Goal: Task Accomplishment & Management: Manage account settings

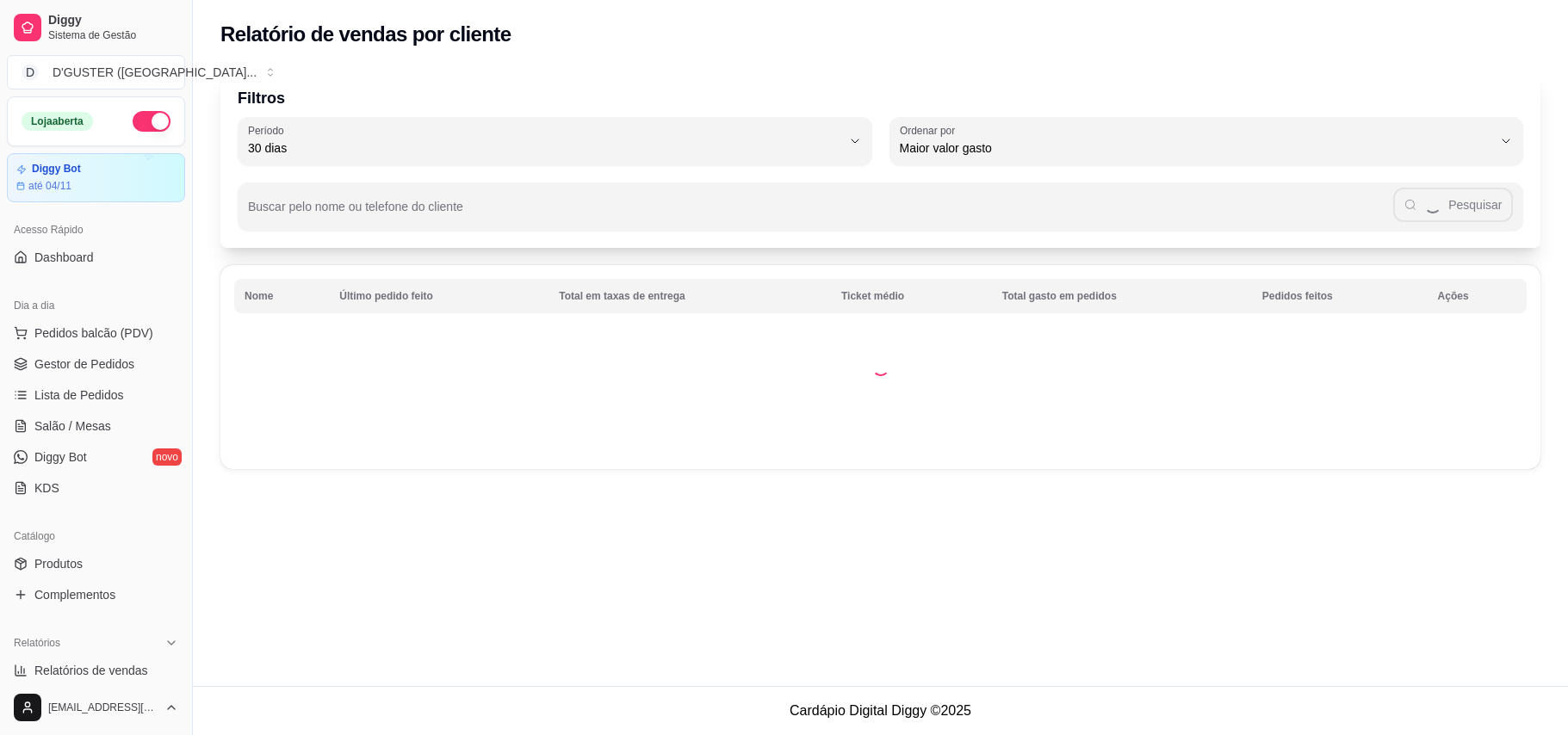
select select "30"
select select "HIGHEST_TOTAL_SPENT_WITH_ORDERS"
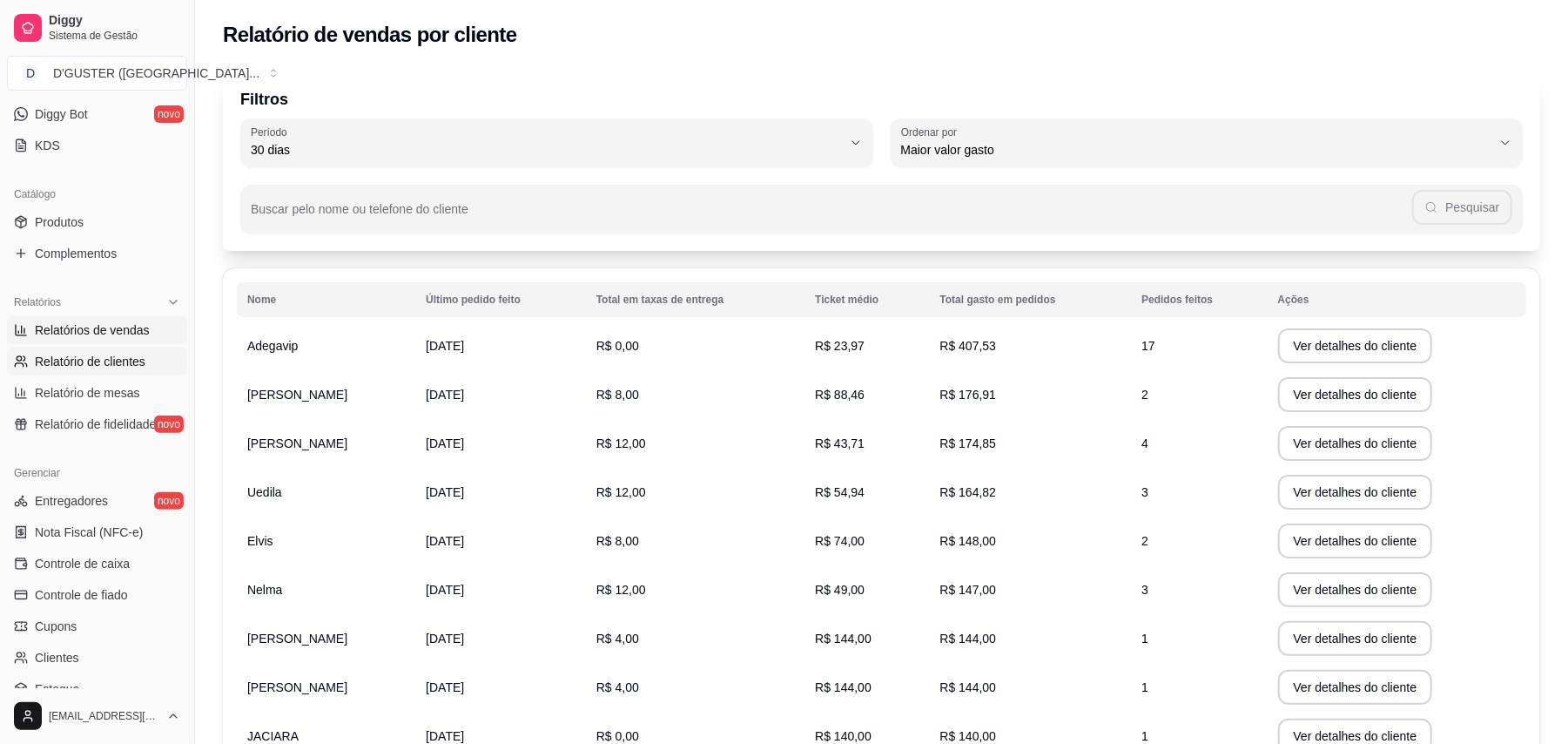
click at [113, 322] on span "Relatórios de vendas" at bounding box center [92, 329] width 115 height 17
select select "ALL"
select select "0"
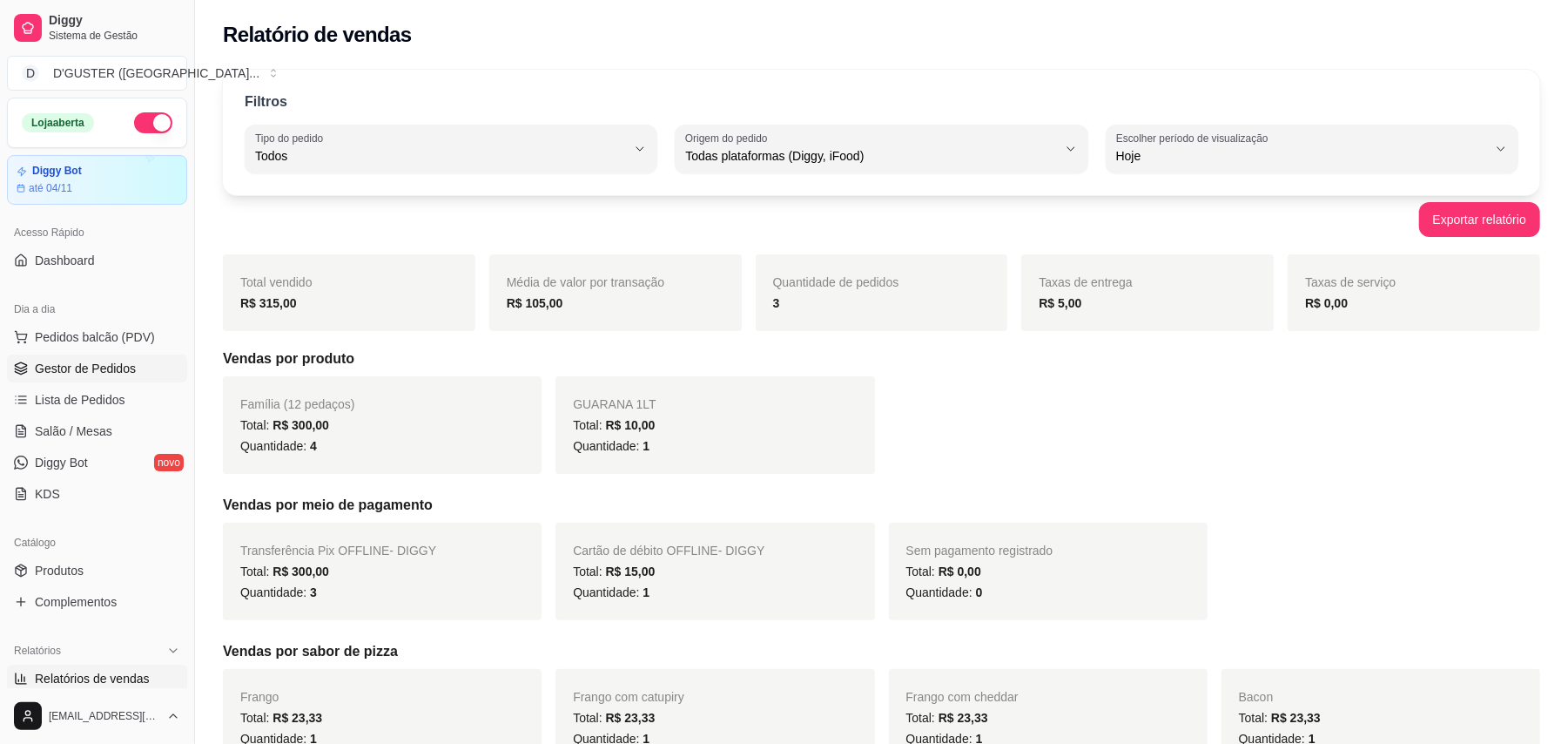
click at [123, 378] on link "Gestor de Pedidos" at bounding box center [97, 368] width 180 height 28
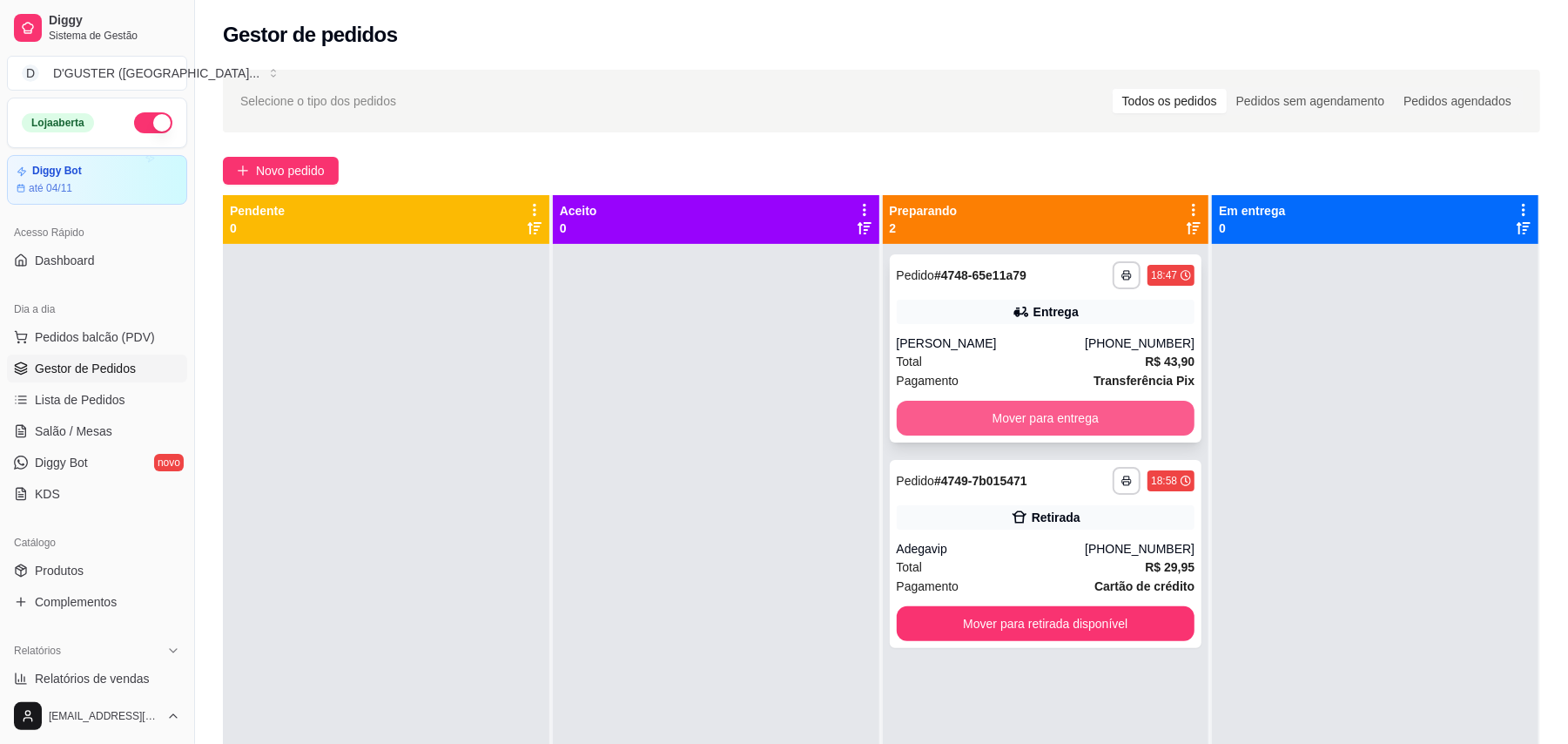
click at [1034, 407] on button "Mover para entrega" at bounding box center [1045, 418] width 299 height 35
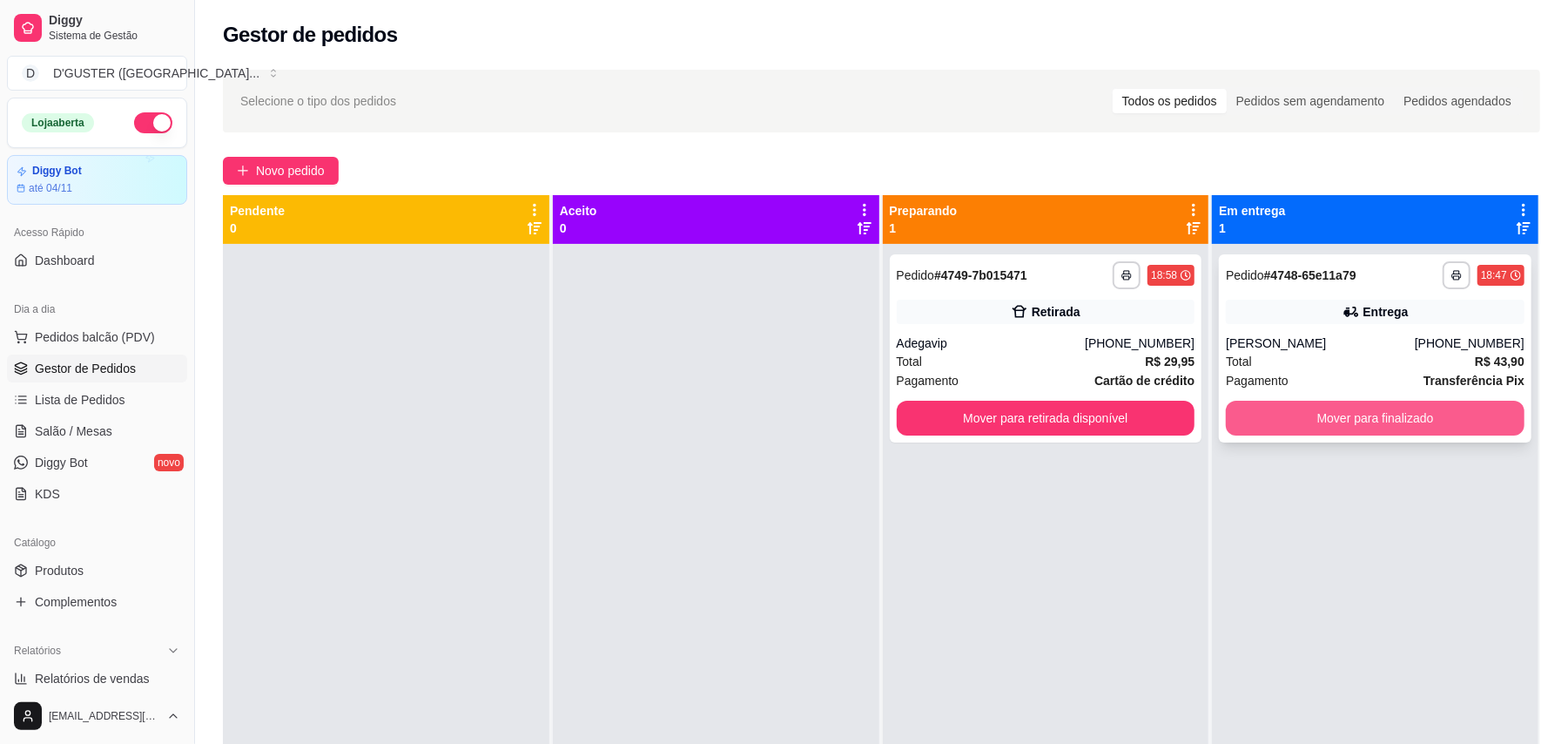
click at [1372, 404] on button "Mover para finalizado" at bounding box center [1374, 418] width 299 height 35
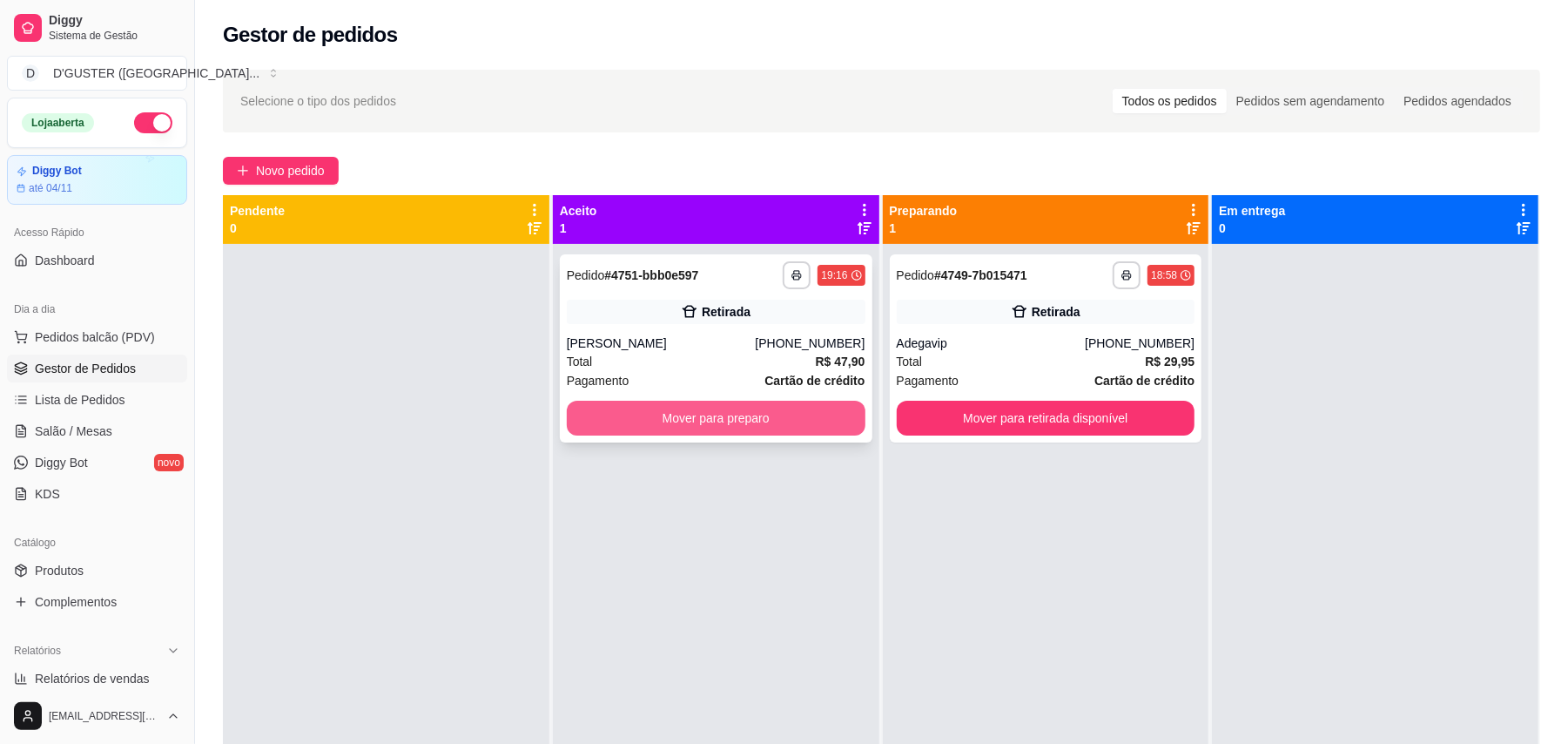
click at [760, 421] on button "Mover para preparo" at bounding box center [716, 418] width 299 height 35
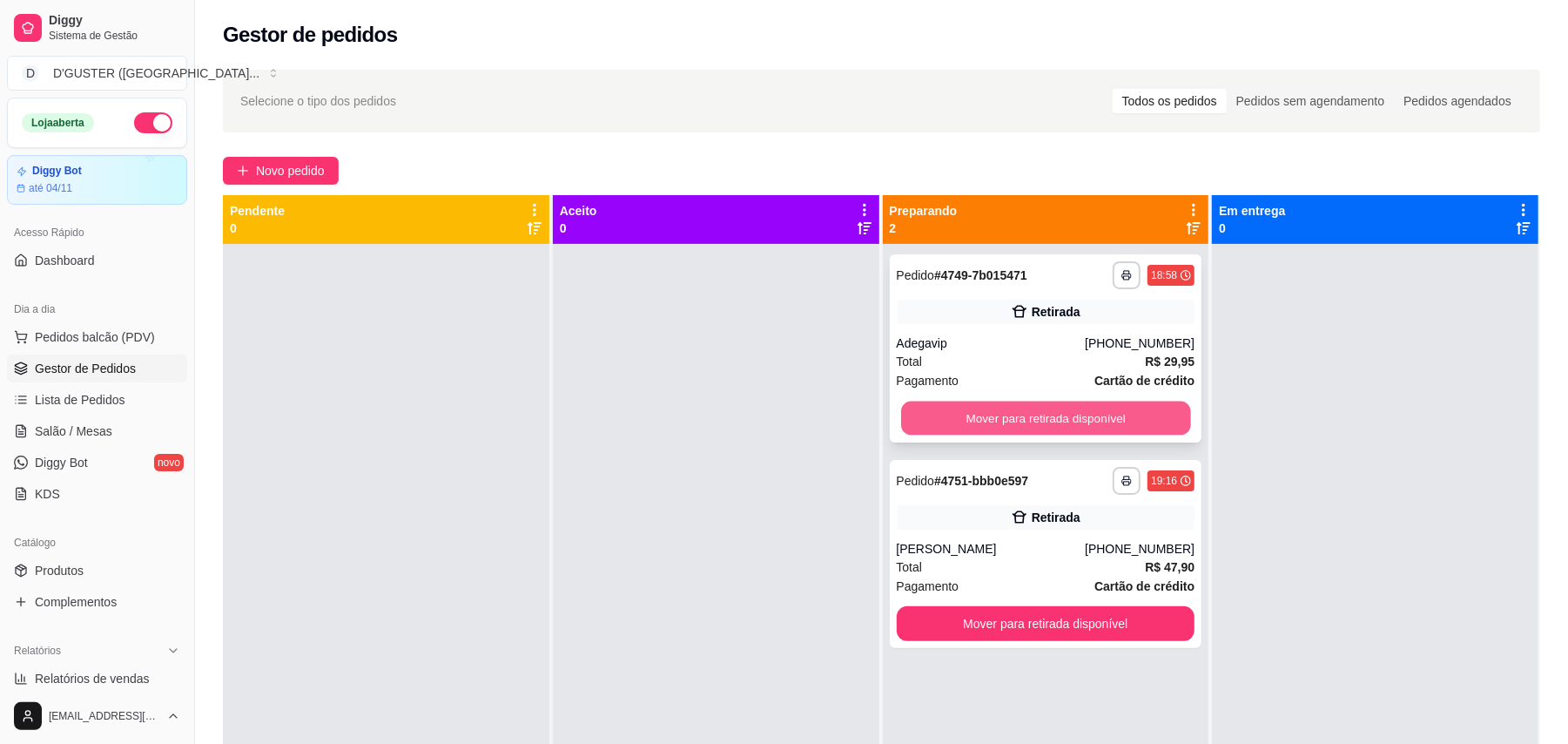
click at [1028, 427] on button "Mover para retirada disponível" at bounding box center [1045, 418] width 289 height 34
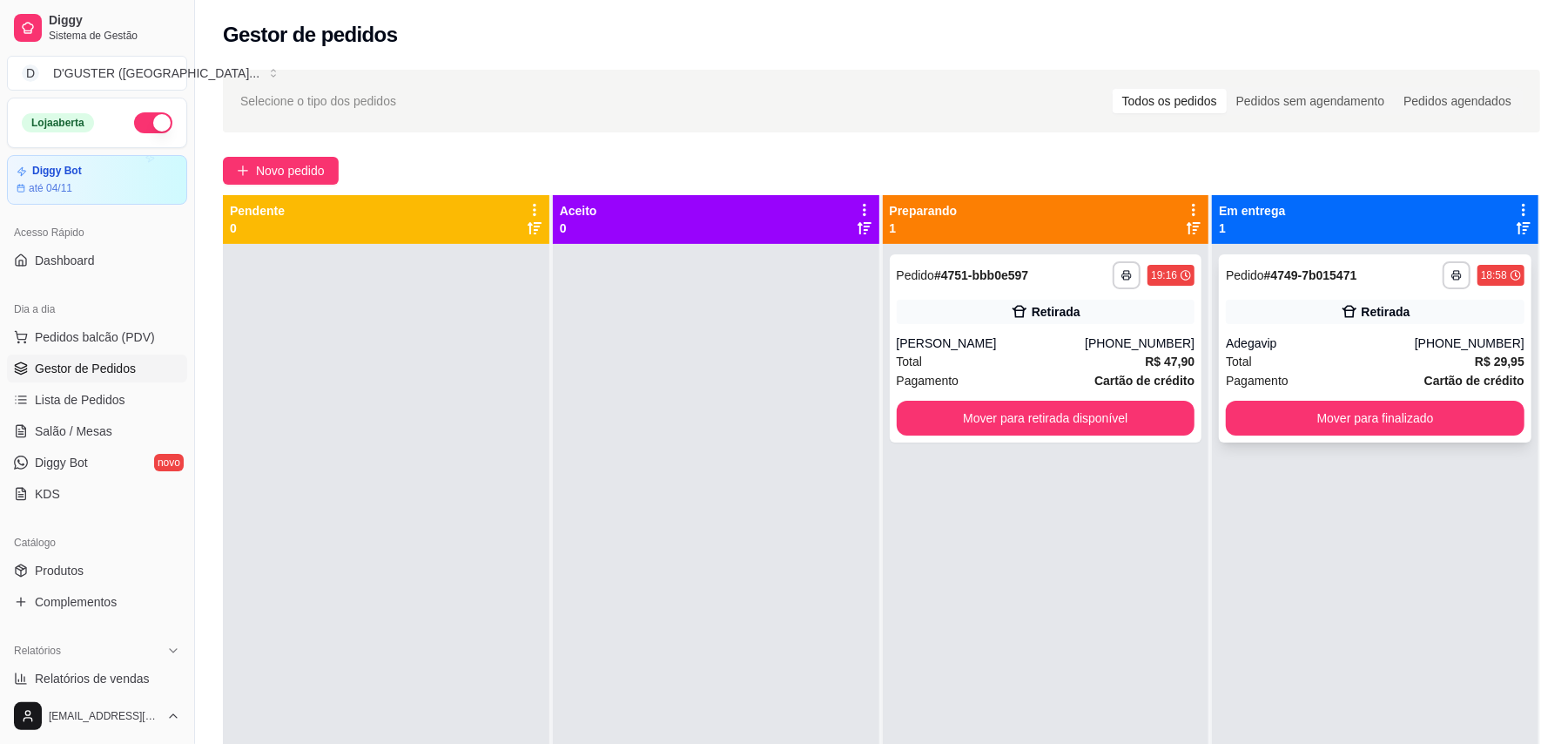
click at [1394, 398] on div "**********" at bounding box center [1375, 349] width 312 height 189
click at [1417, 423] on button "Mover para finalizado" at bounding box center [1374, 418] width 299 height 35
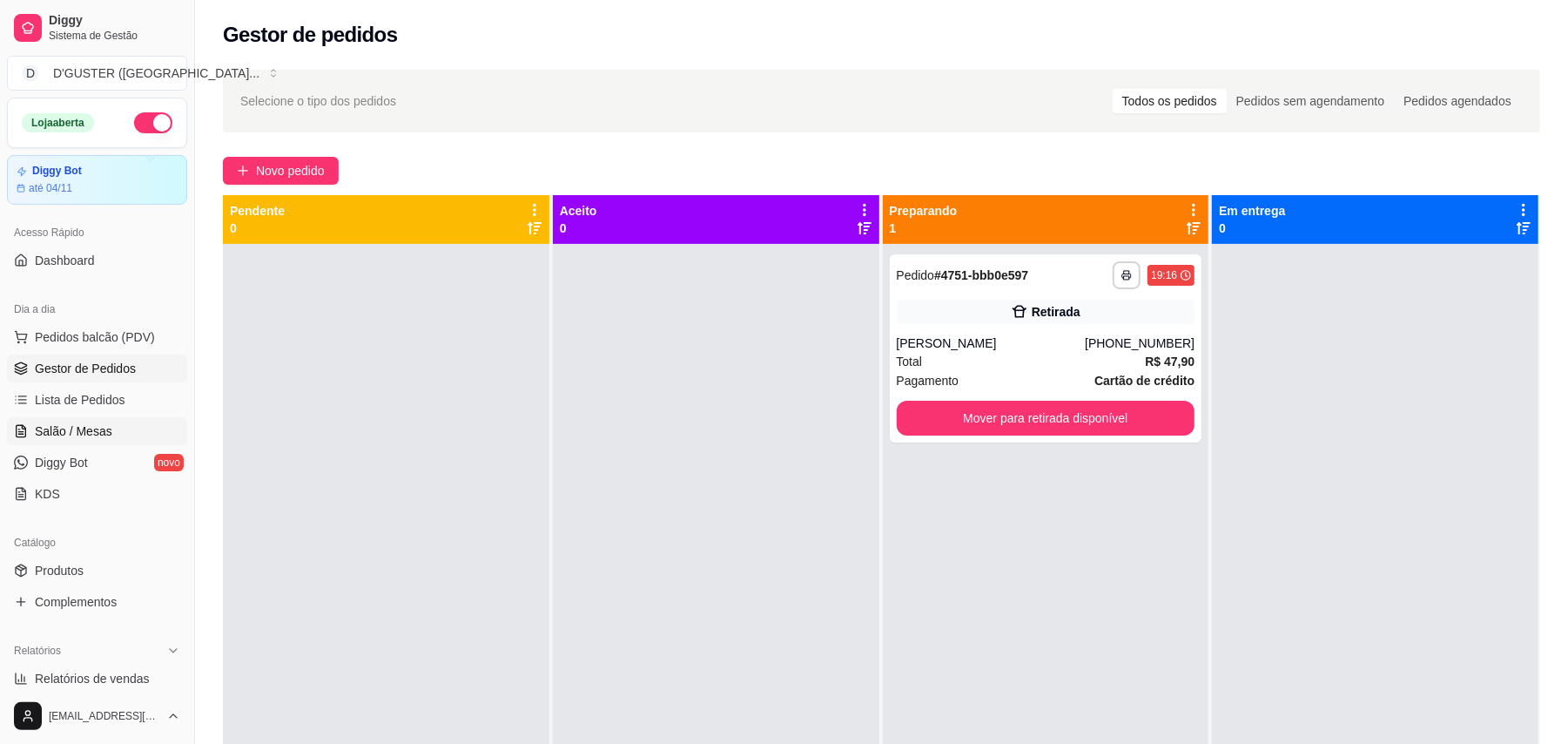
click at [89, 423] on span "Salão / Mesas" at bounding box center [74, 430] width 77 height 17
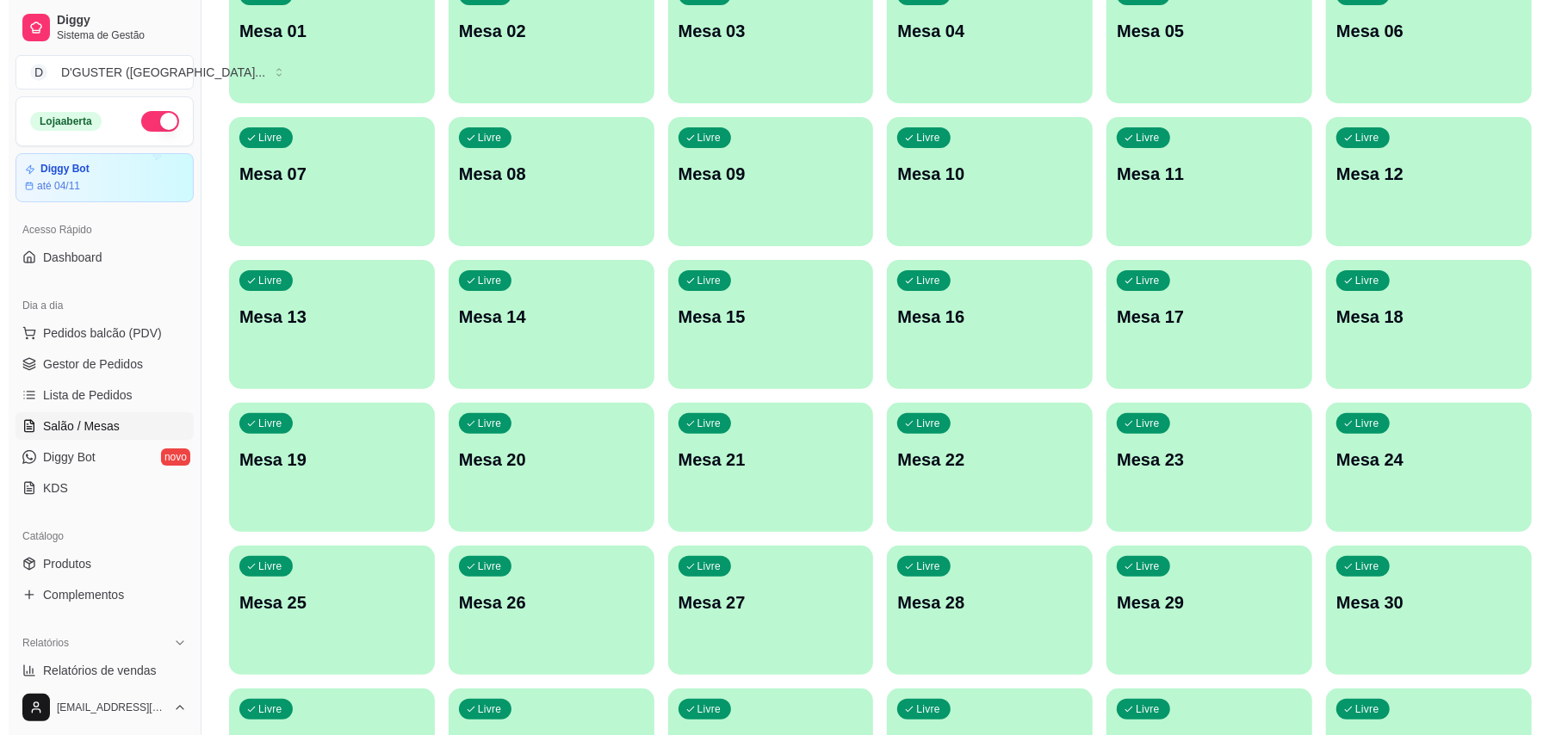
scroll to position [363, 0]
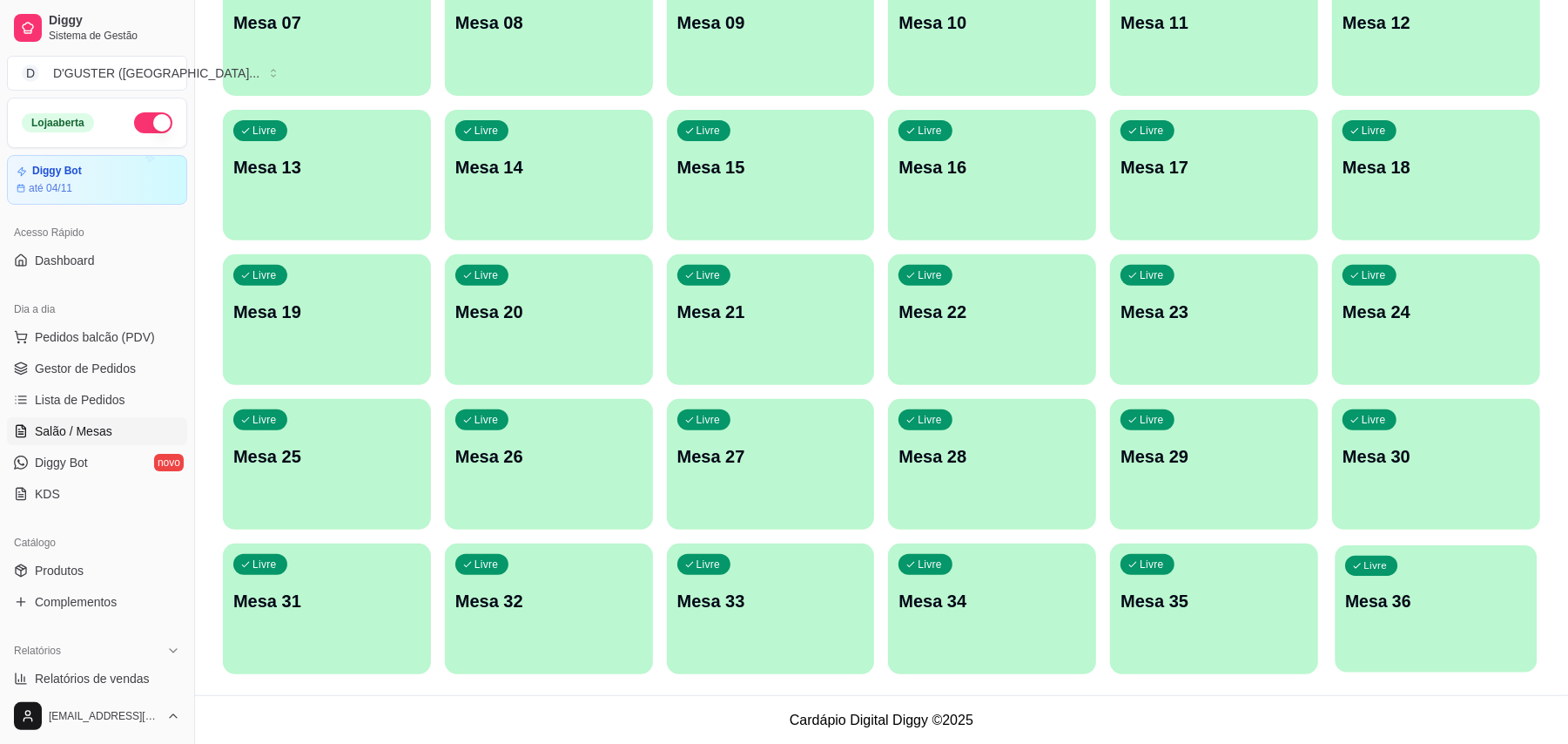
click at [1407, 638] on div "Livre Mesa 36" at bounding box center [1437, 599] width 202 height 107
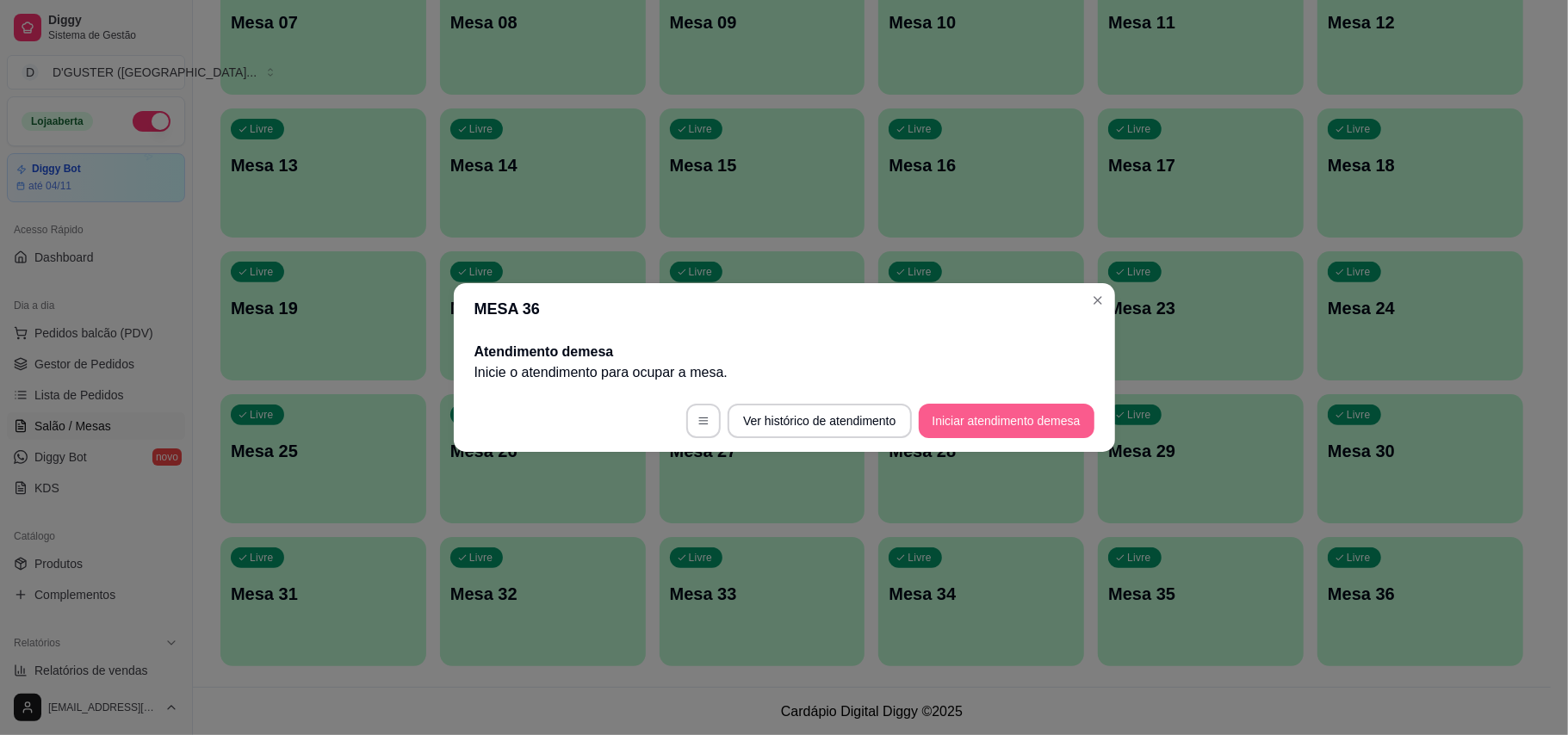
click at [1013, 425] on button "Iniciar atendimento de mesa" at bounding box center [1006, 421] width 175 height 35
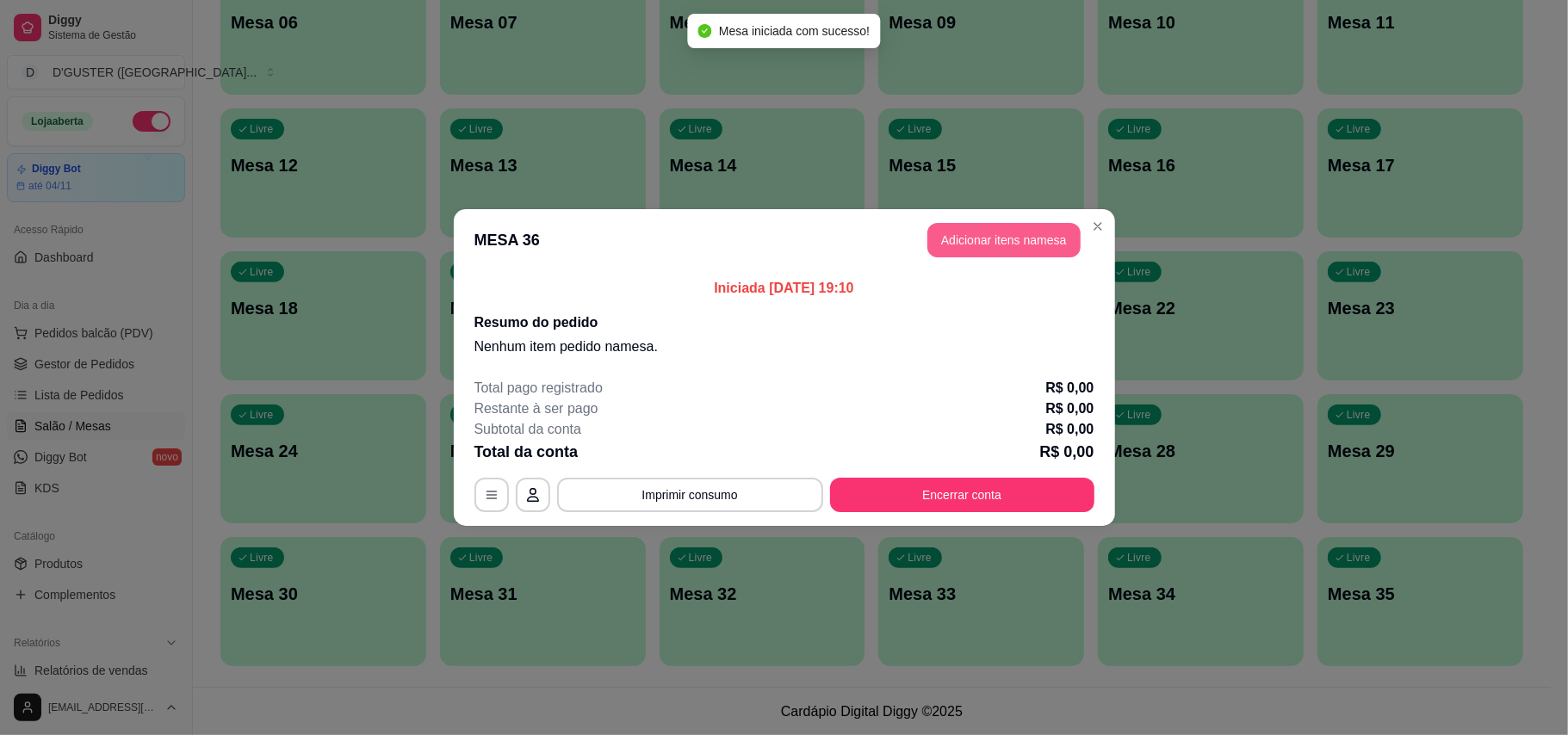
click at [1024, 254] on button "Adicionar itens na mesa" at bounding box center [1004, 240] width 154 height 35
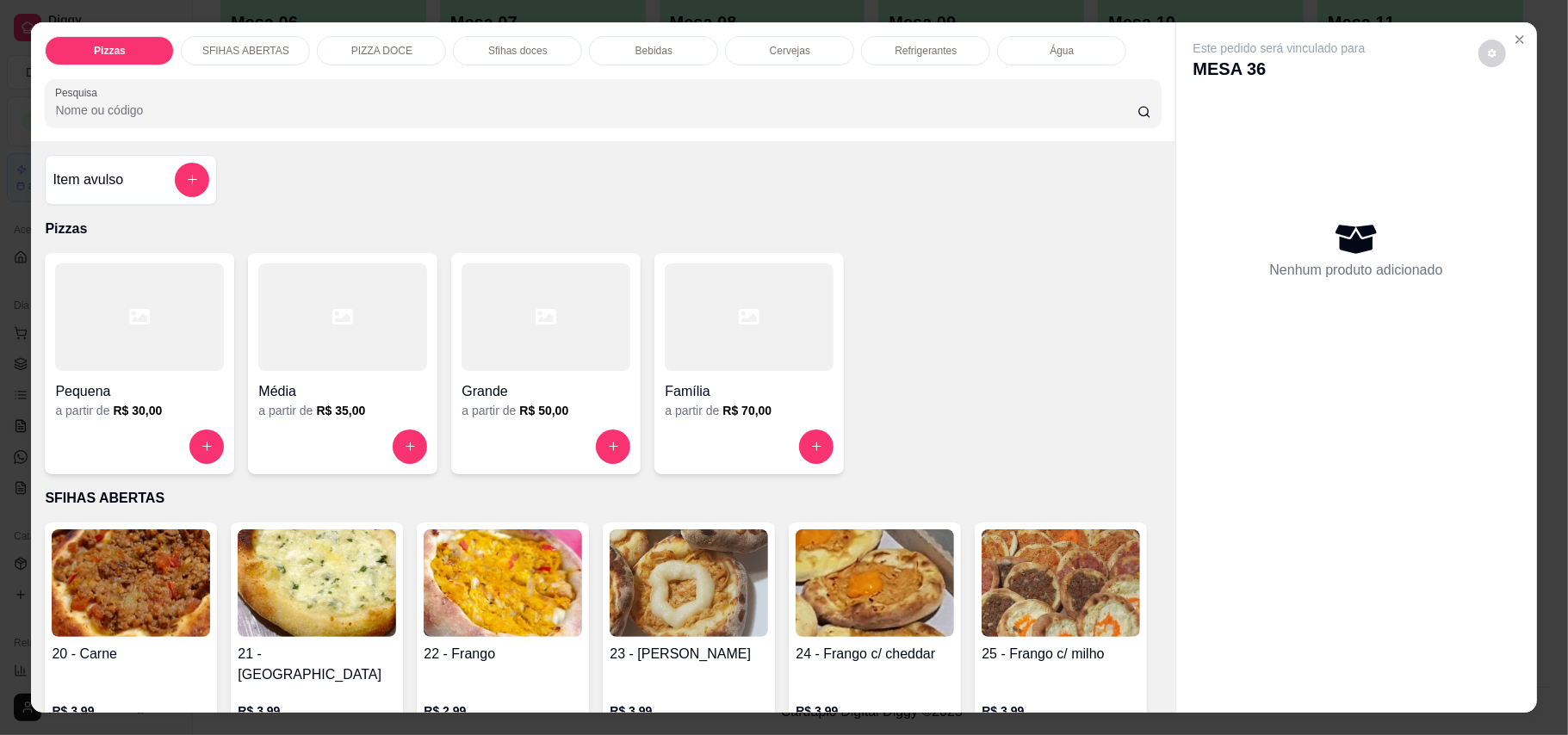
click at [105, 183] on h4 "Item avulso" at bounding box center [88, 180] width 71 height 21
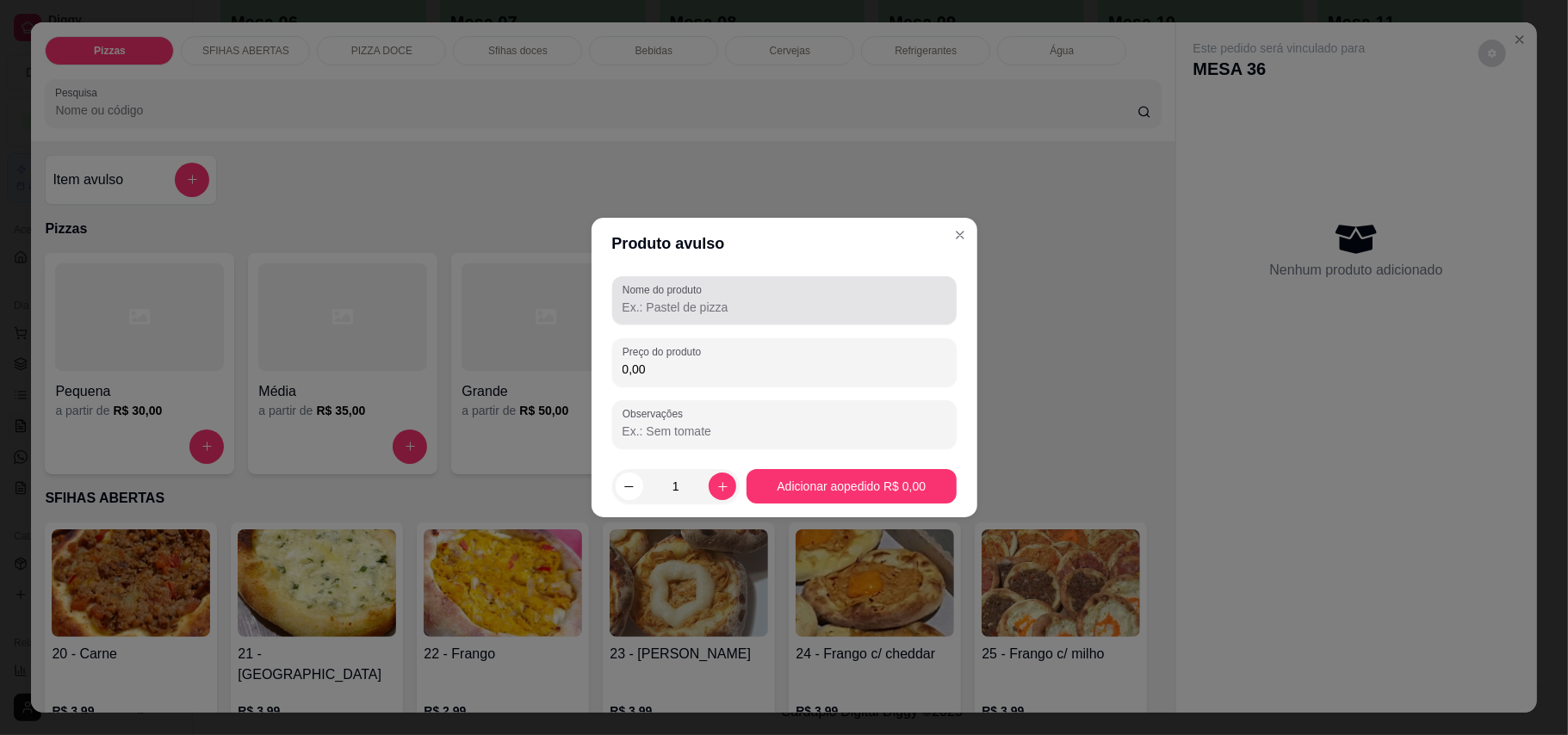
click at [780, 301] on input "Nome do produto" at bounding box center [784, 307] width 324 height 17
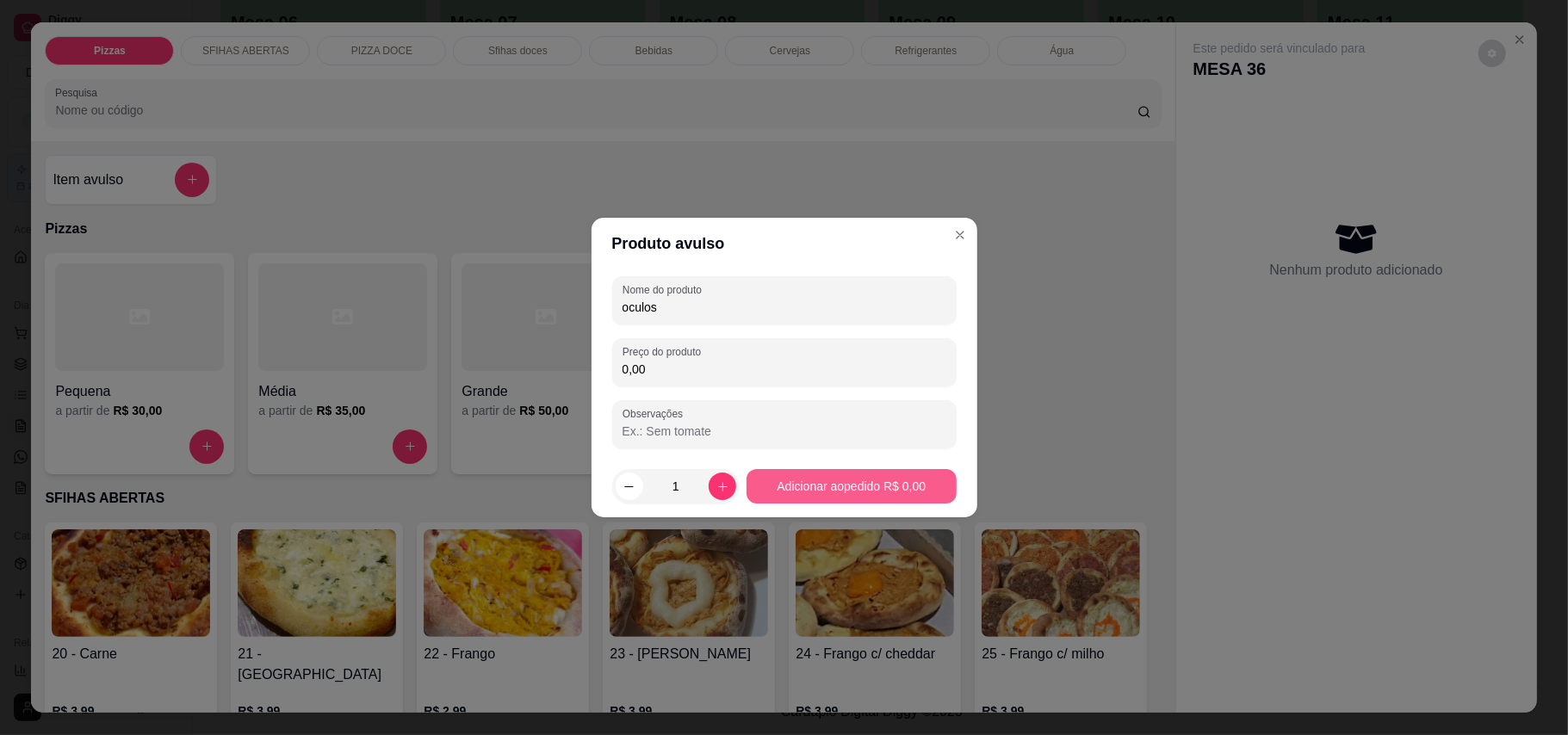
type input "oculos"
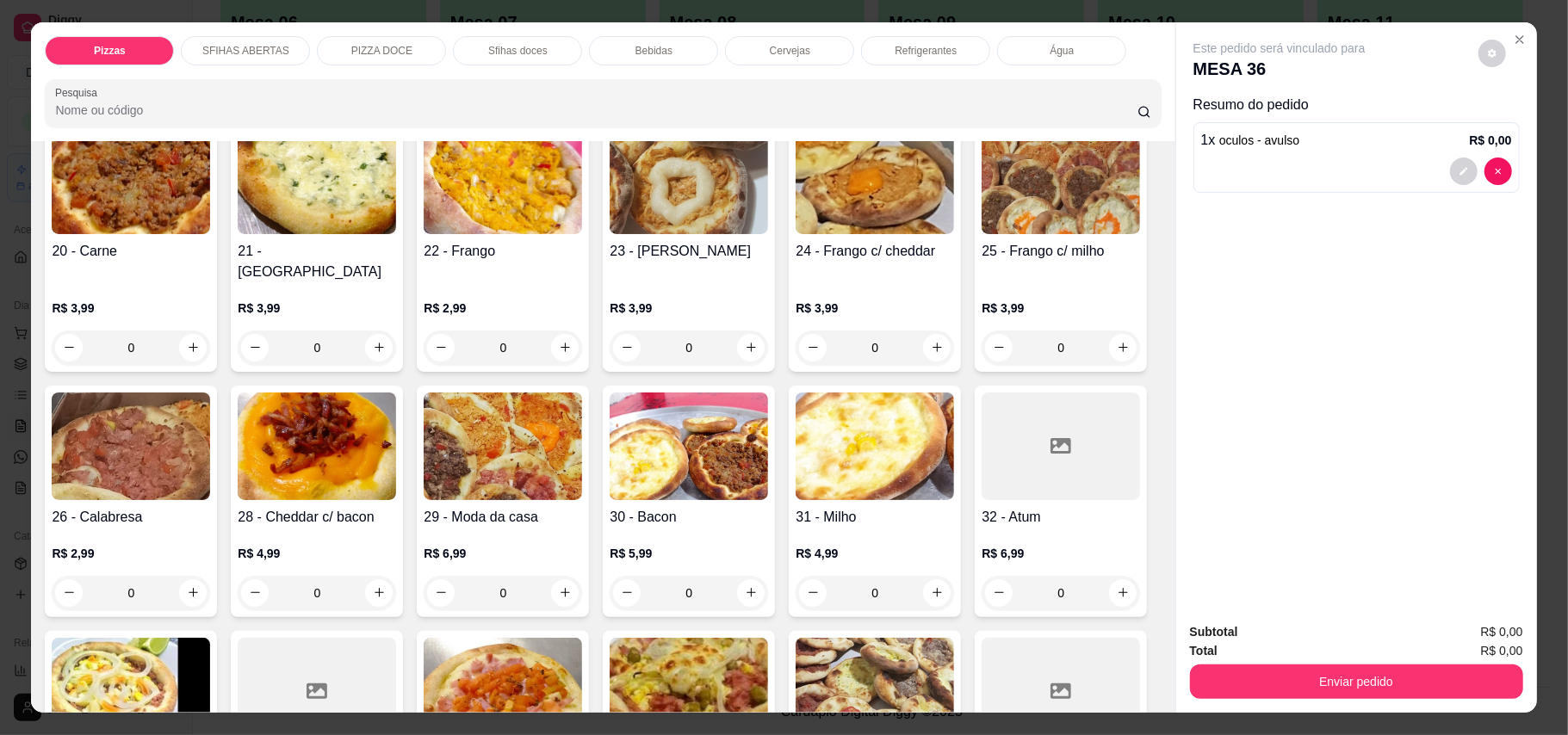
scroll to position [459, 0]
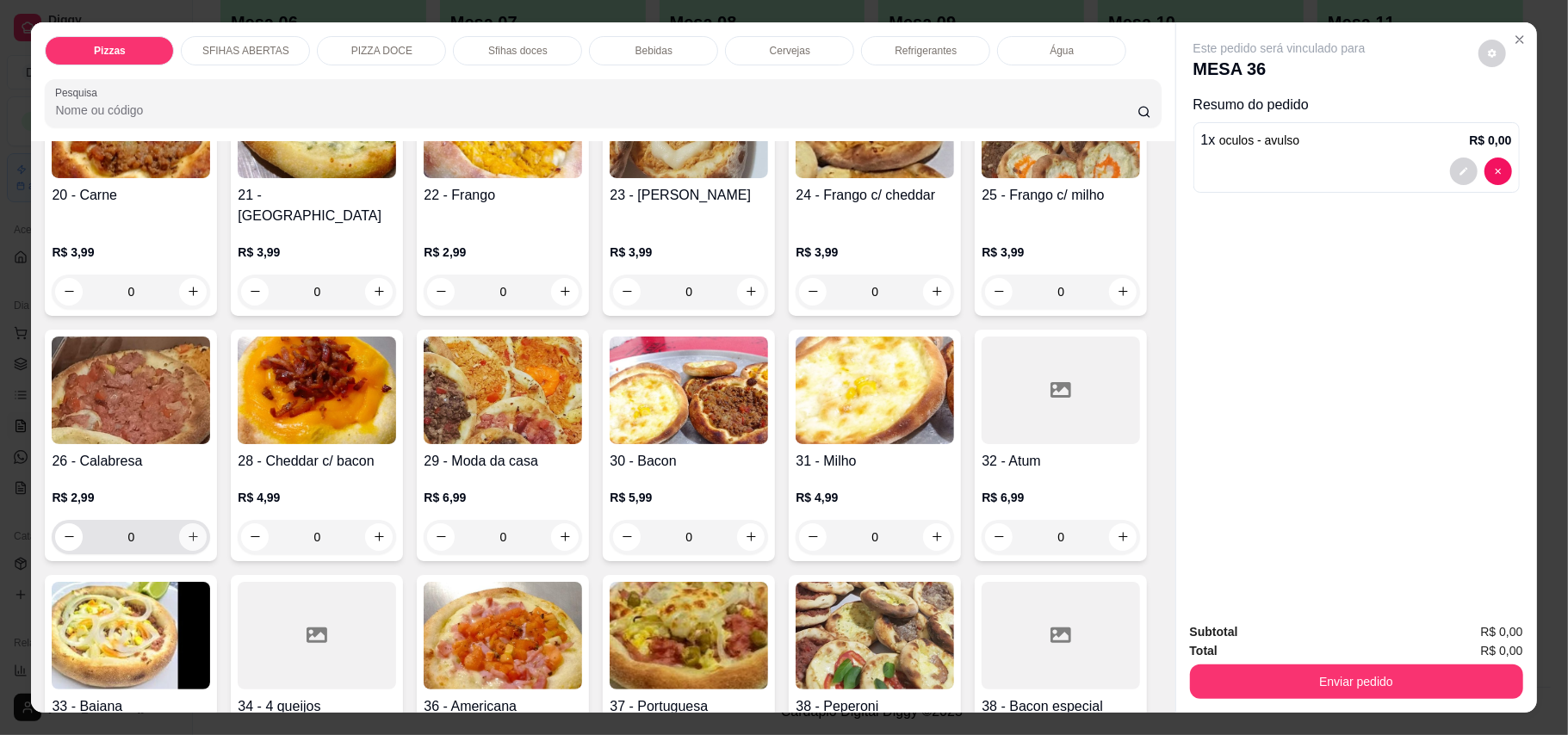
click at [200, 530] on icon "increase-product-quantity" at bounding box center [194, 536] width 13 height 13
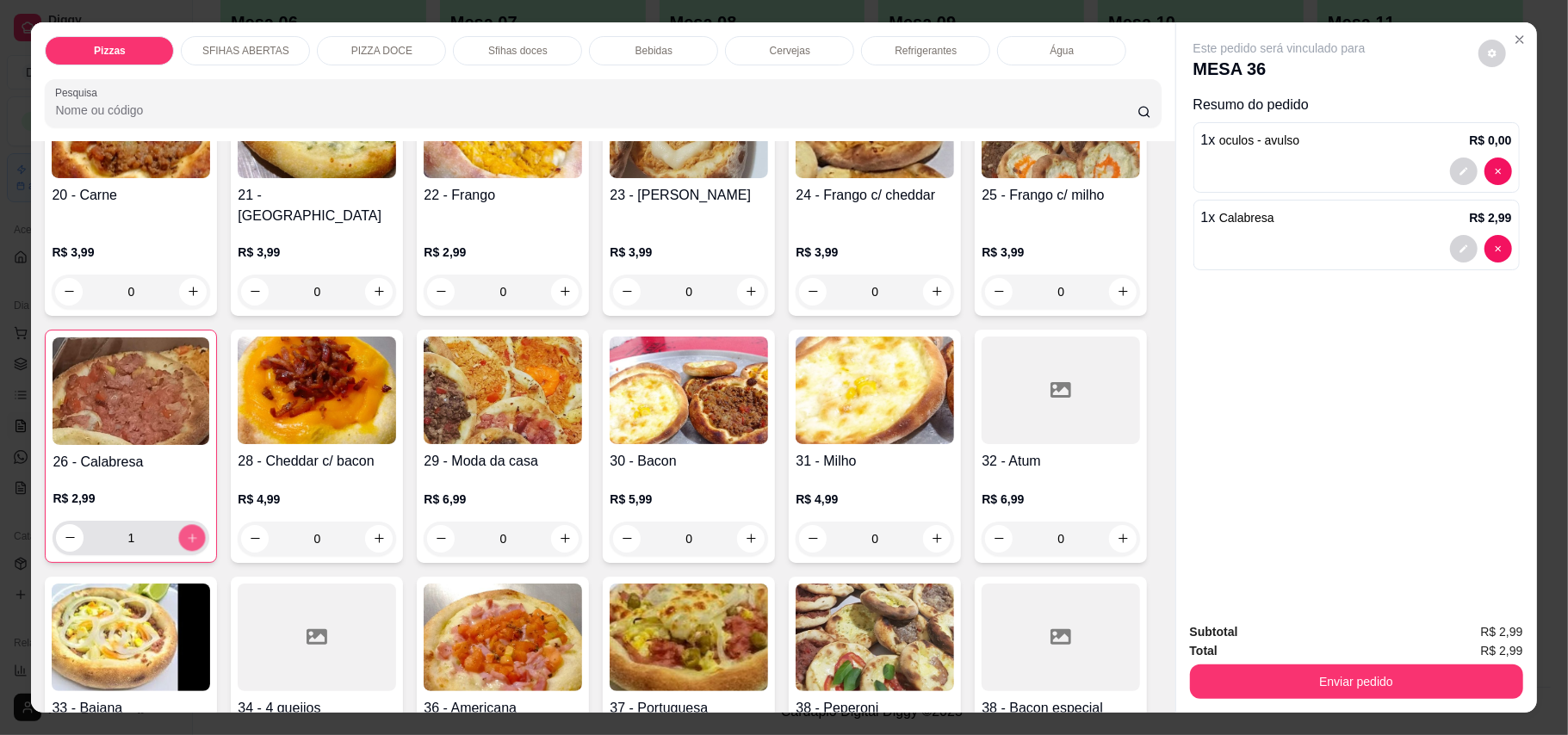
click at [199, 531] on icon "increase-product-quantity" at bounding box center [193, 537] width 13 height 13
type input "2"
click at [737, 278] on button "increase-product-quantity" at bounding box center [751, 292] width 27 height 27
type input "1"
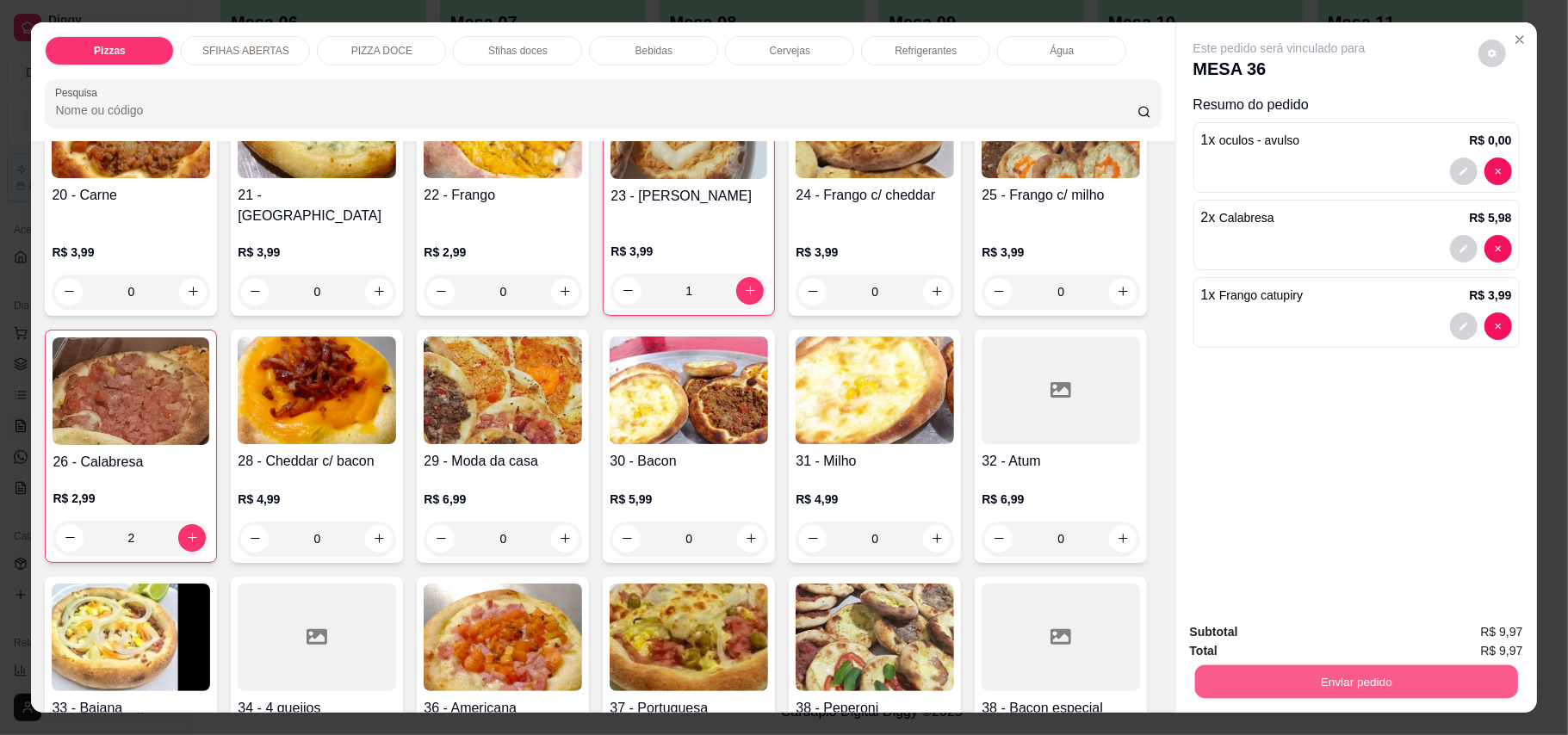
click at [1357, 685] on button "Enviar pedido" at bounding box center [1355, 681] width 323 height 34
click at [1475, 638] on button "Enviar pedido" at bounding box center [1476, 641] width 95 height 32
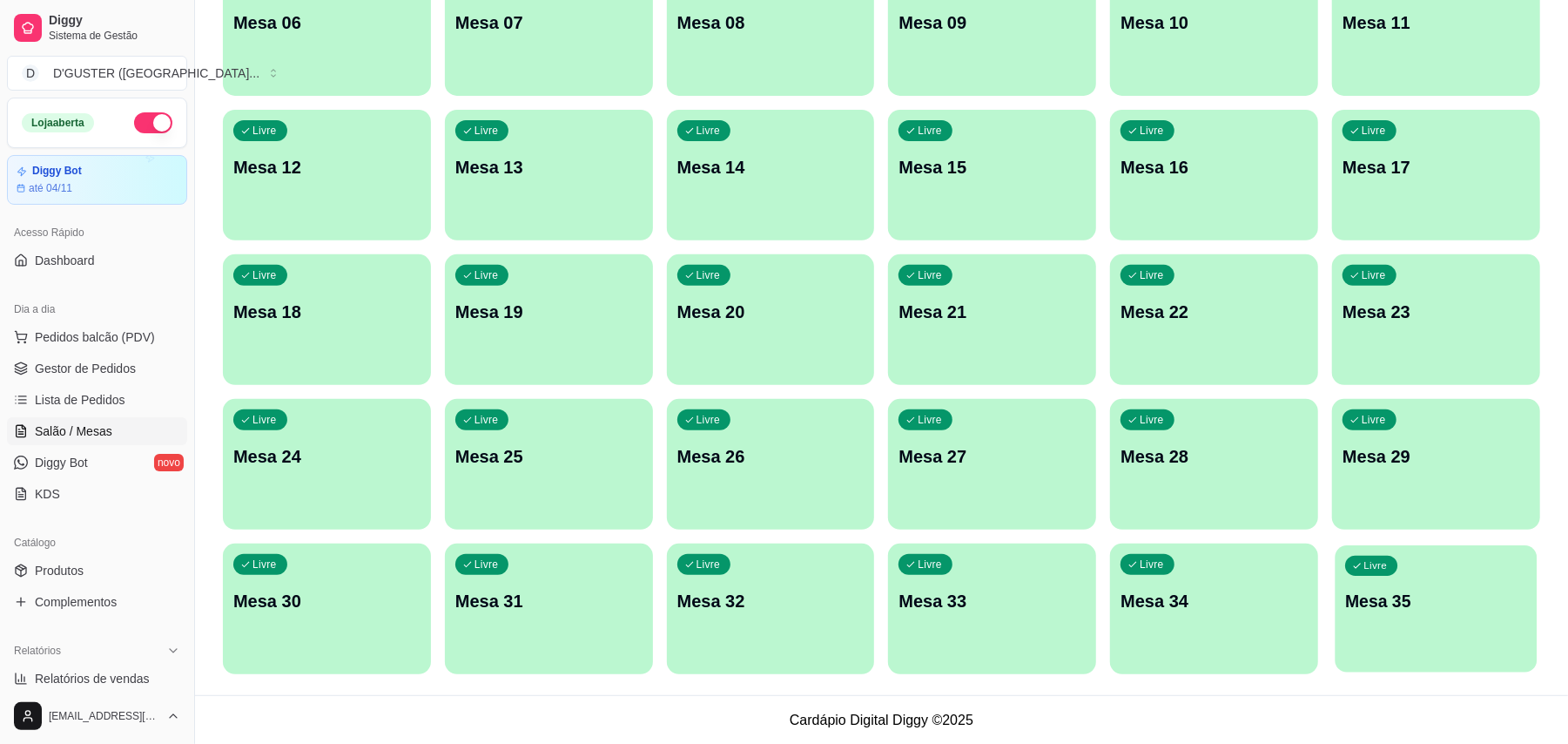
click at [1361, 612] on p "Mesa 35" at bounding box center [1435, 601] width 181 height 24
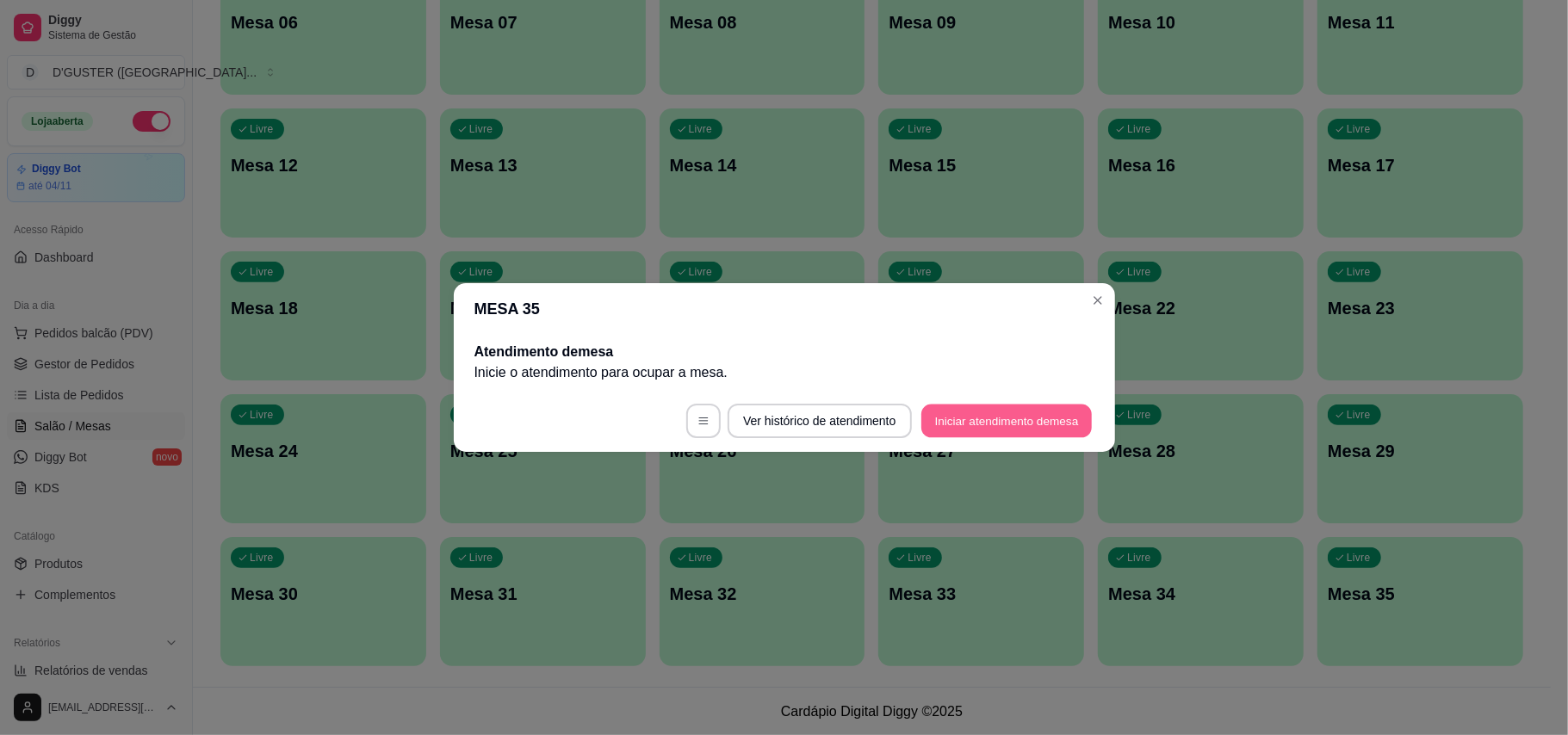
click at [988, 418] on button "Iniciar atendimento de mesa" at bounding box center [1006, 421] width 171 height 34
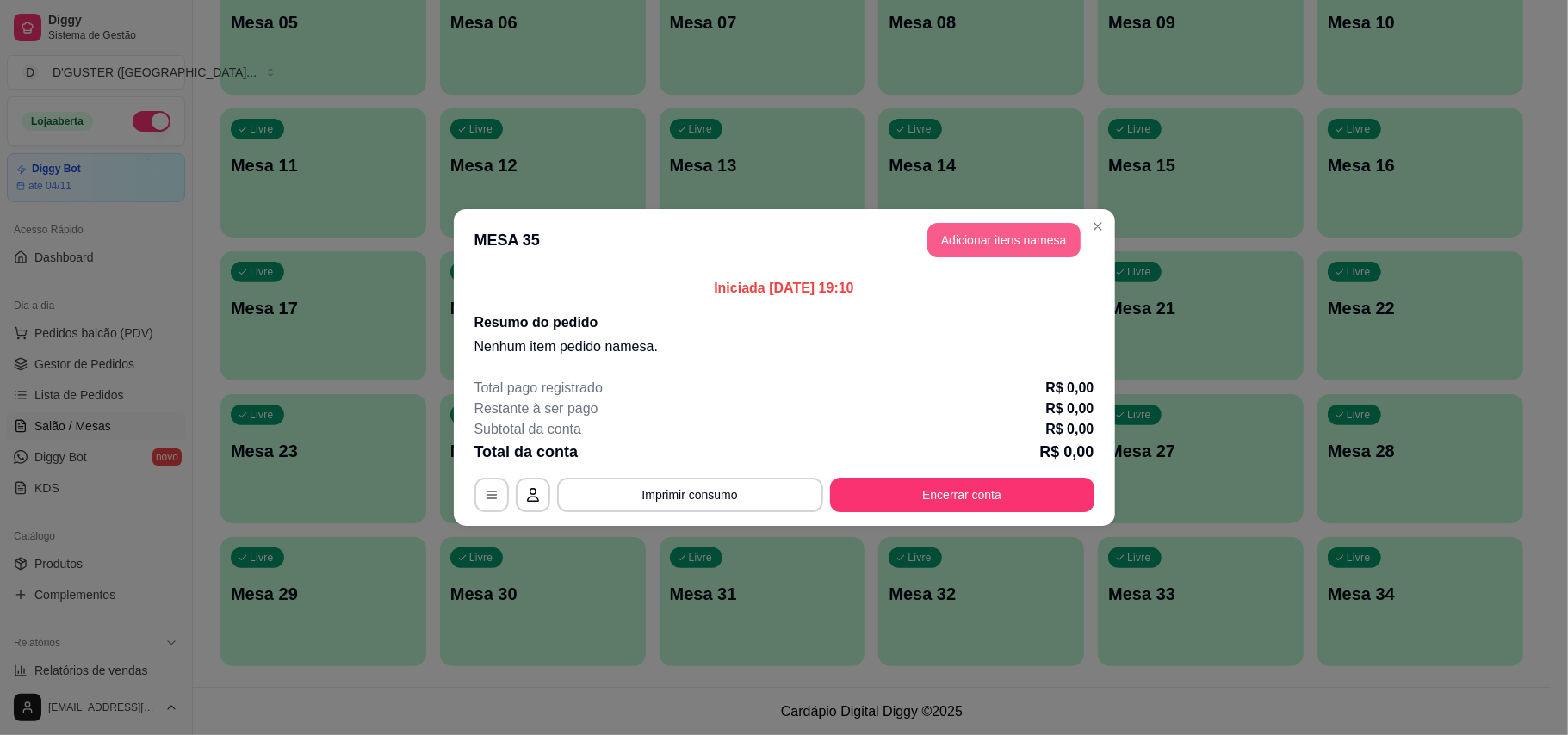
click at [1013, 245] on button "Adicionar itens na mesa" at bounding box center [1004, 240] width 154 height 35
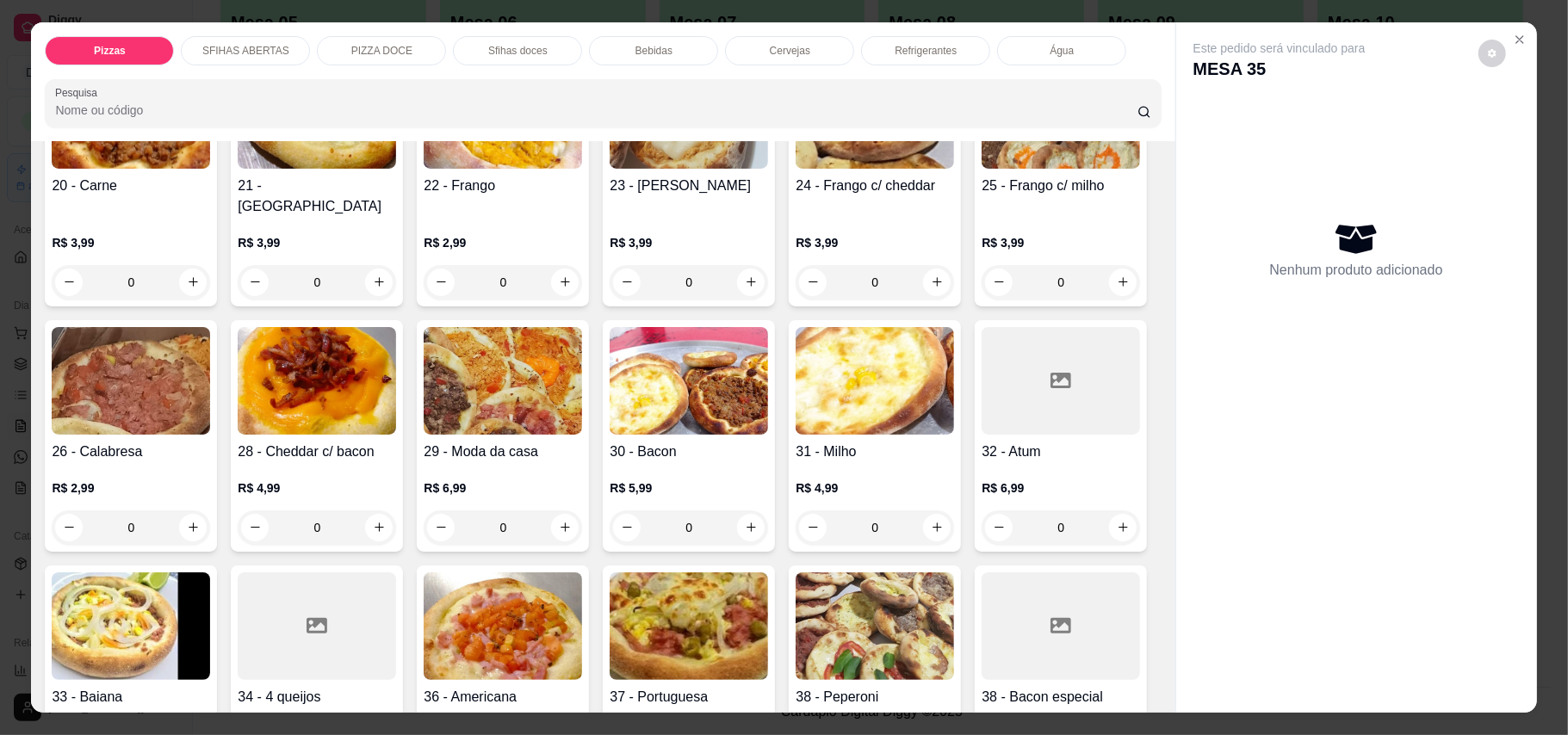
scroll to position [573, 0]
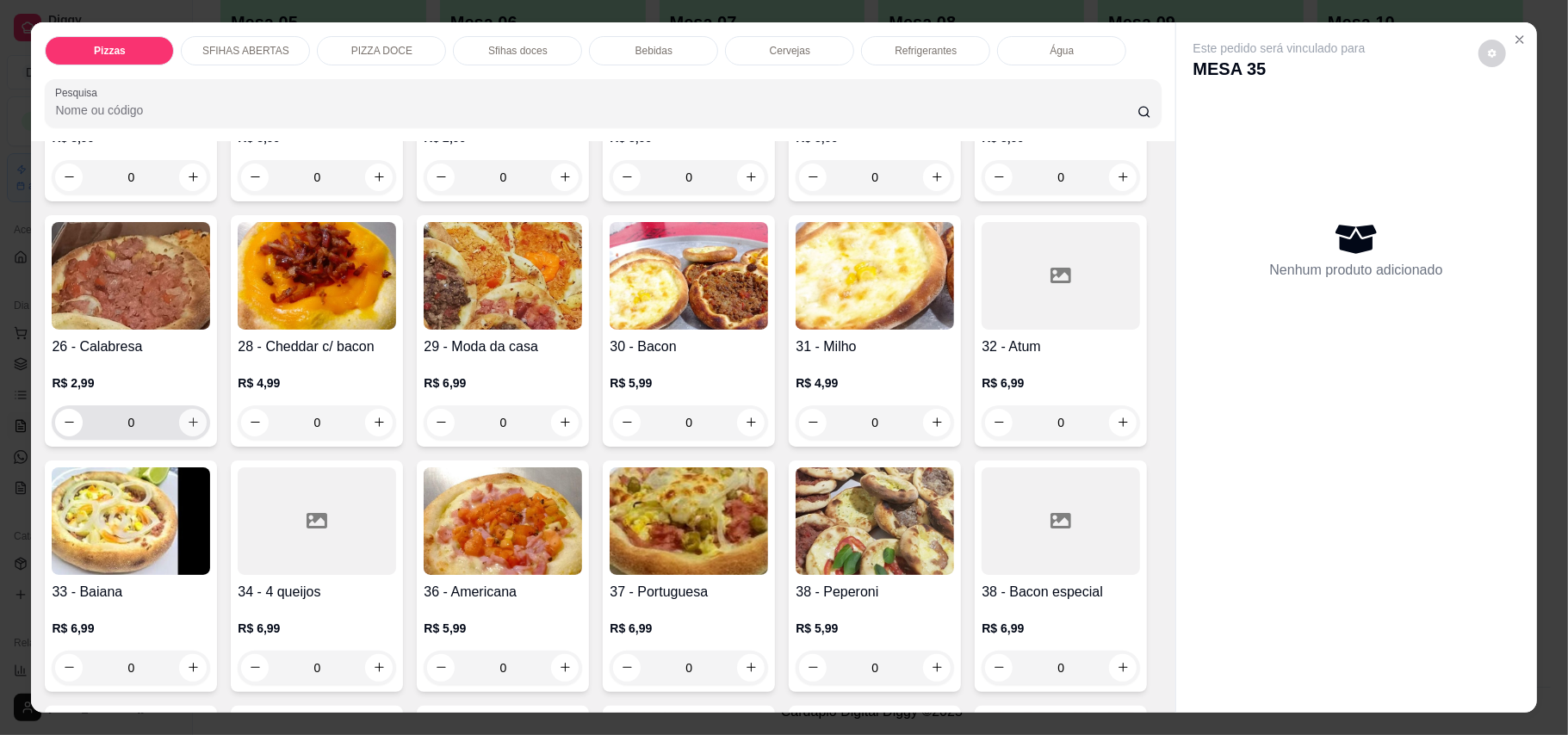
click at [200, 415] on icon "increase-product-quantity" at bounding box center [194, 422] width 13 height 13
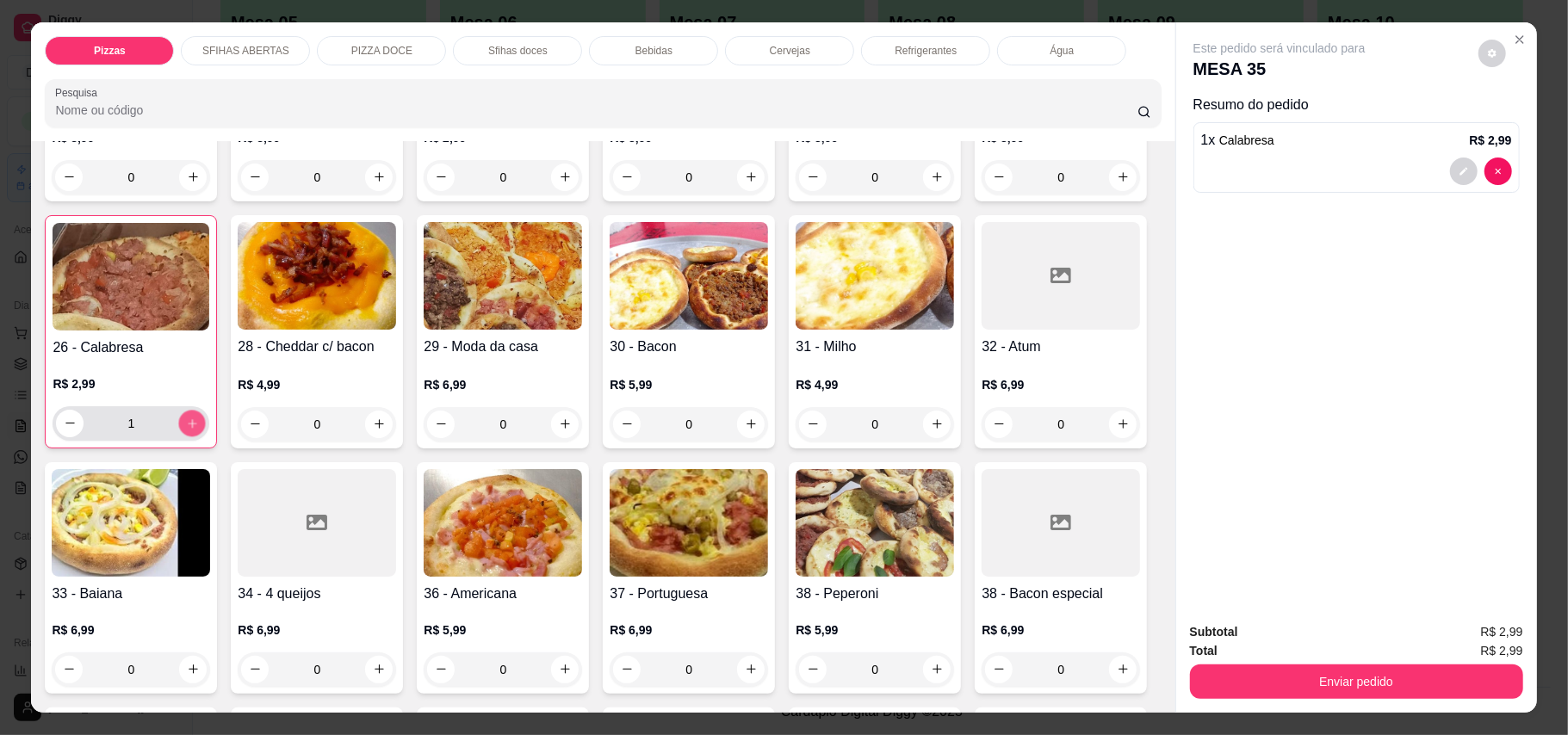
click at [199, 416] on icon "increase-product-quantity" at bounding box center [193, 422] width 13 height 13
type input "3"
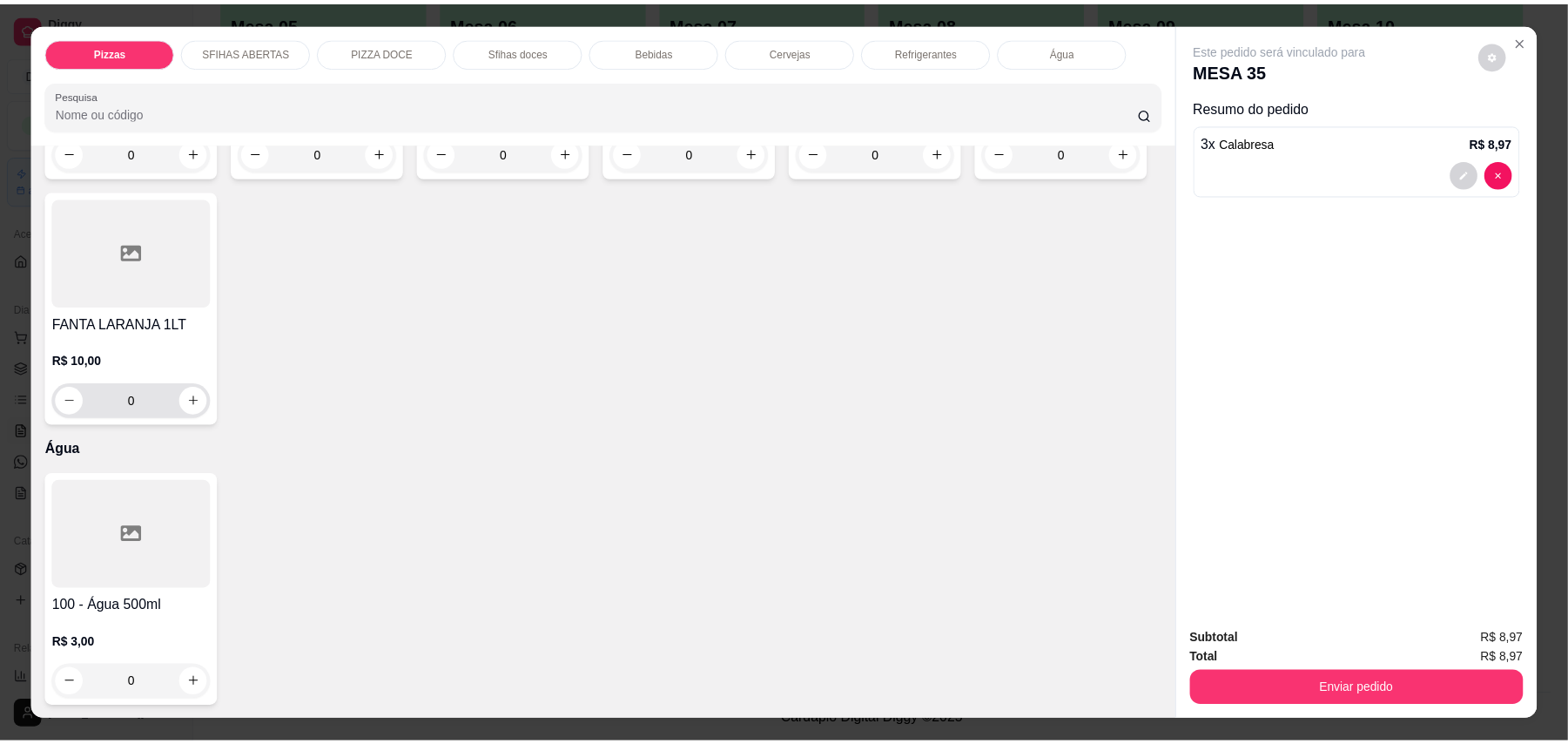
scroll to position [3714, 0]
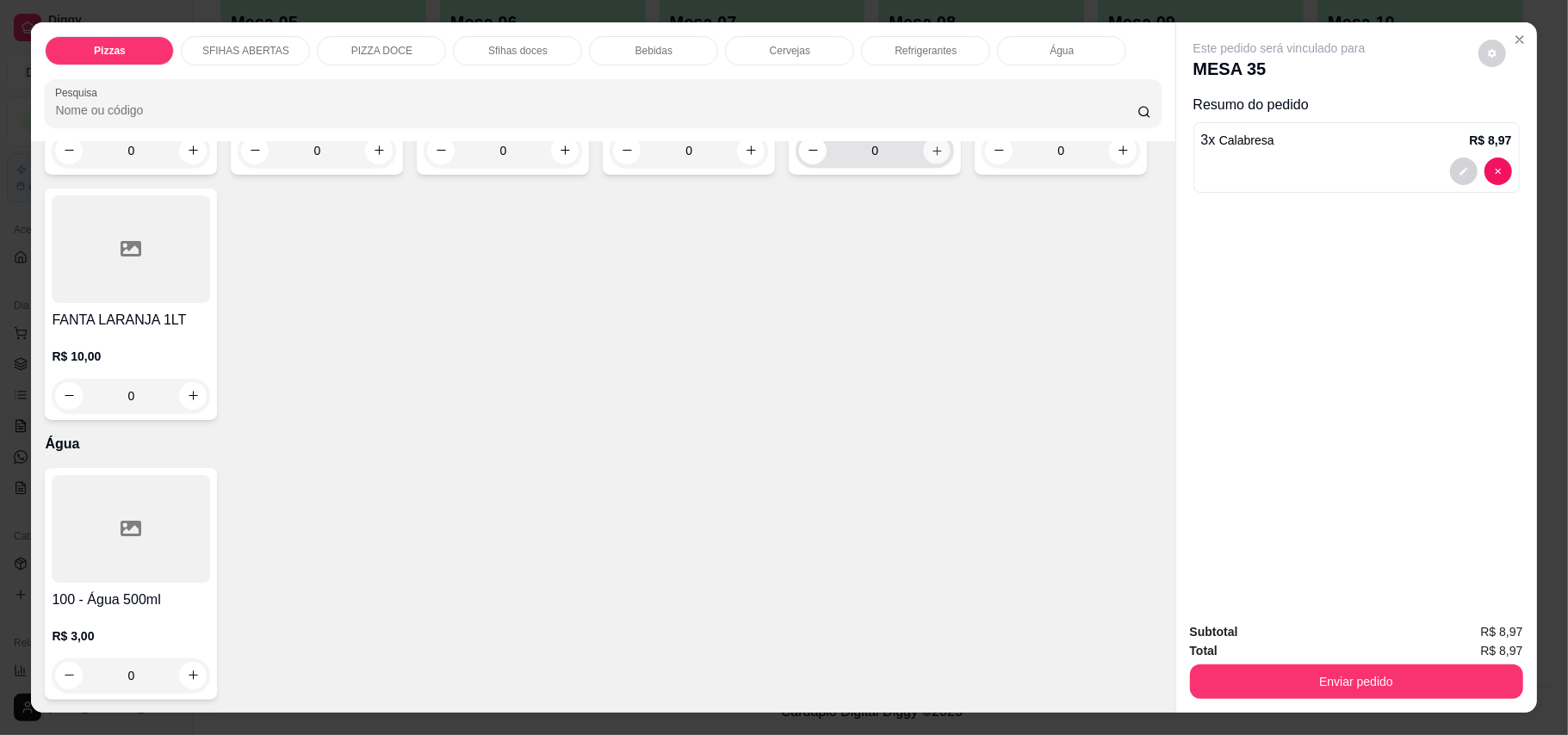
click at [924, 164] on button "increase-product-quantity" at bounding box center [936, 150] width 26 height 26
type input "1"
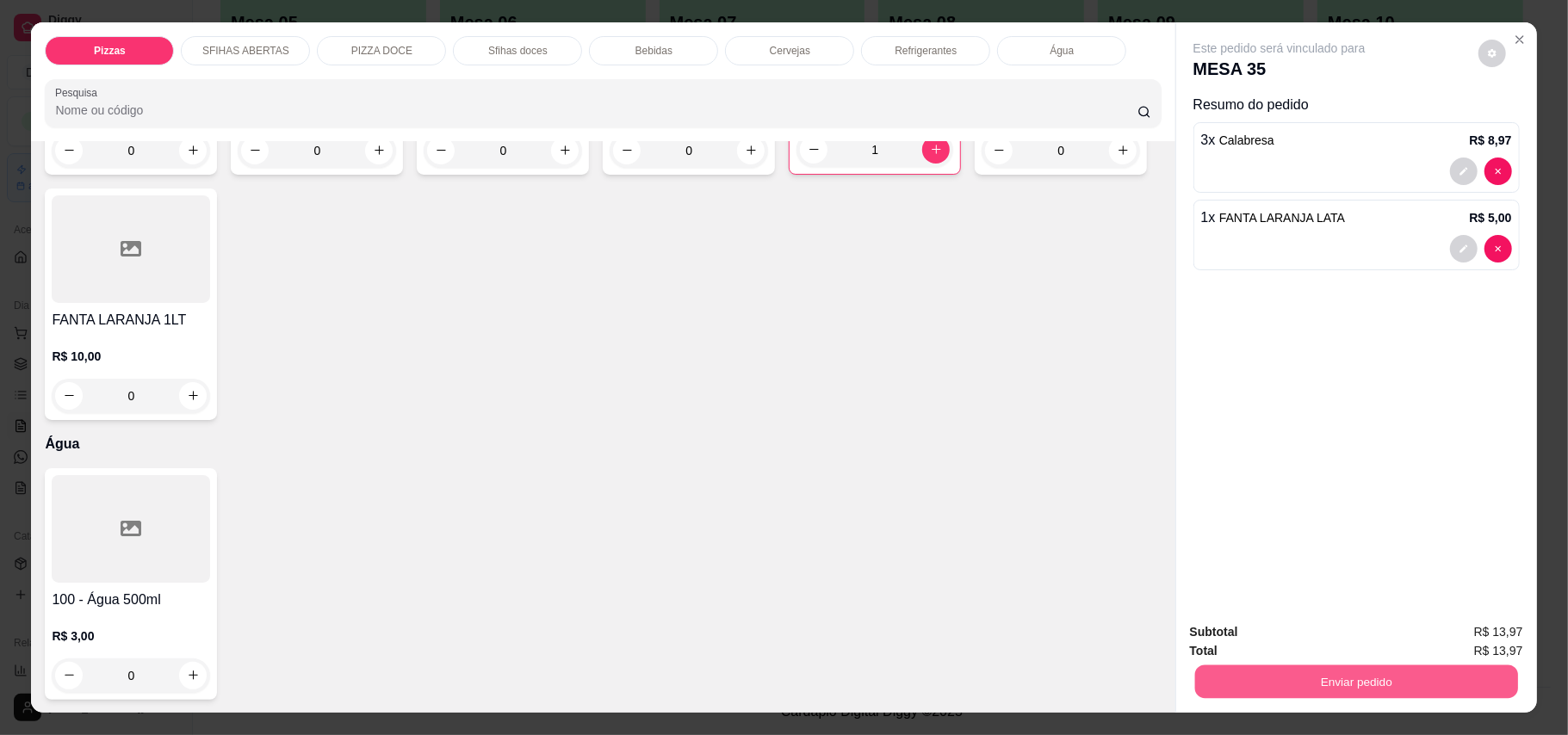
click at [1312, 681] on button "Enviar pedido" at bounding box center [1355, 681] width 323 height 34
click at [1456, 647] on button "Enviar pedido" at bounding box center [1475, 641] width 97 height 33
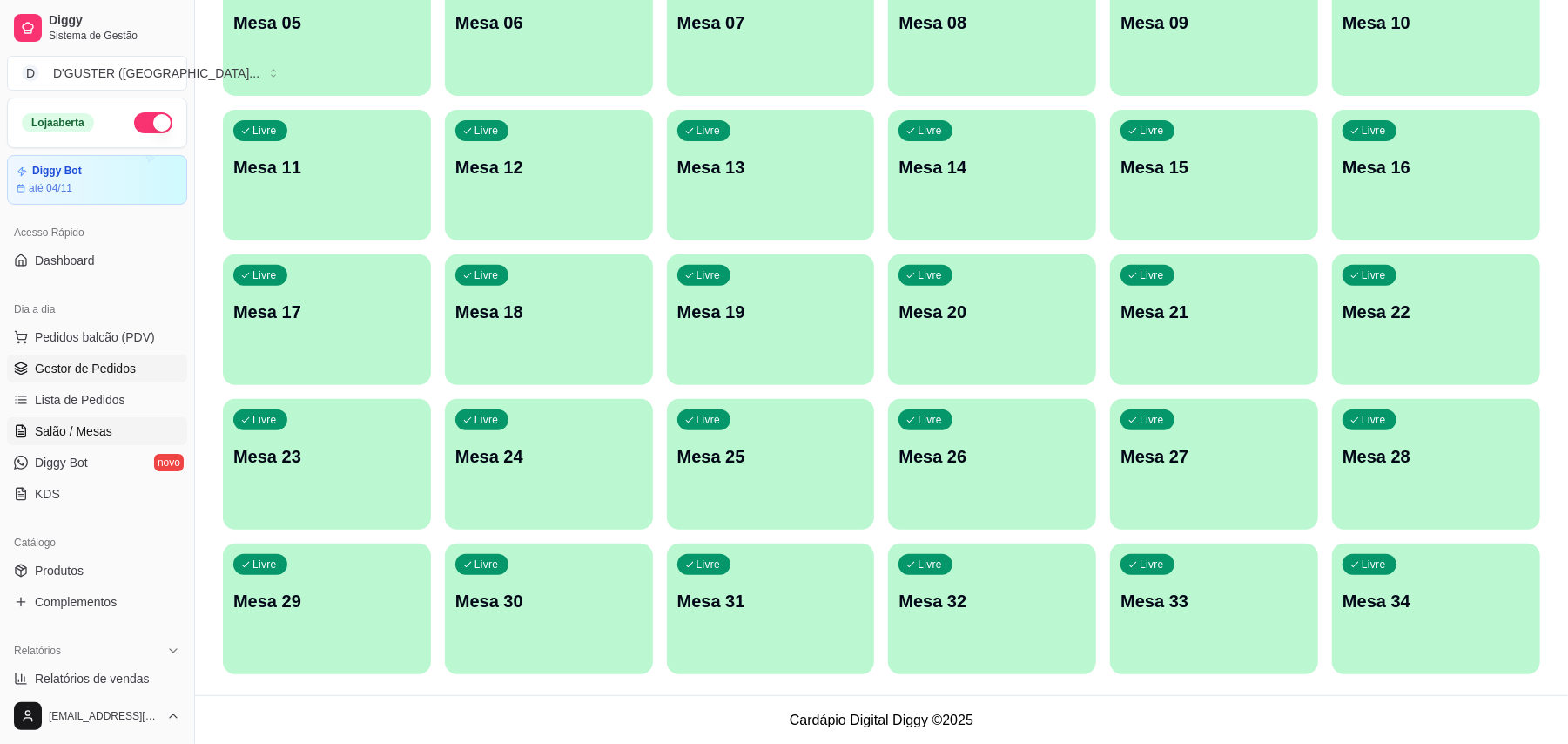
click at [85, 371] on span "Gestor de Pedidos" at bounding box center [85, 368] width 101 height 17
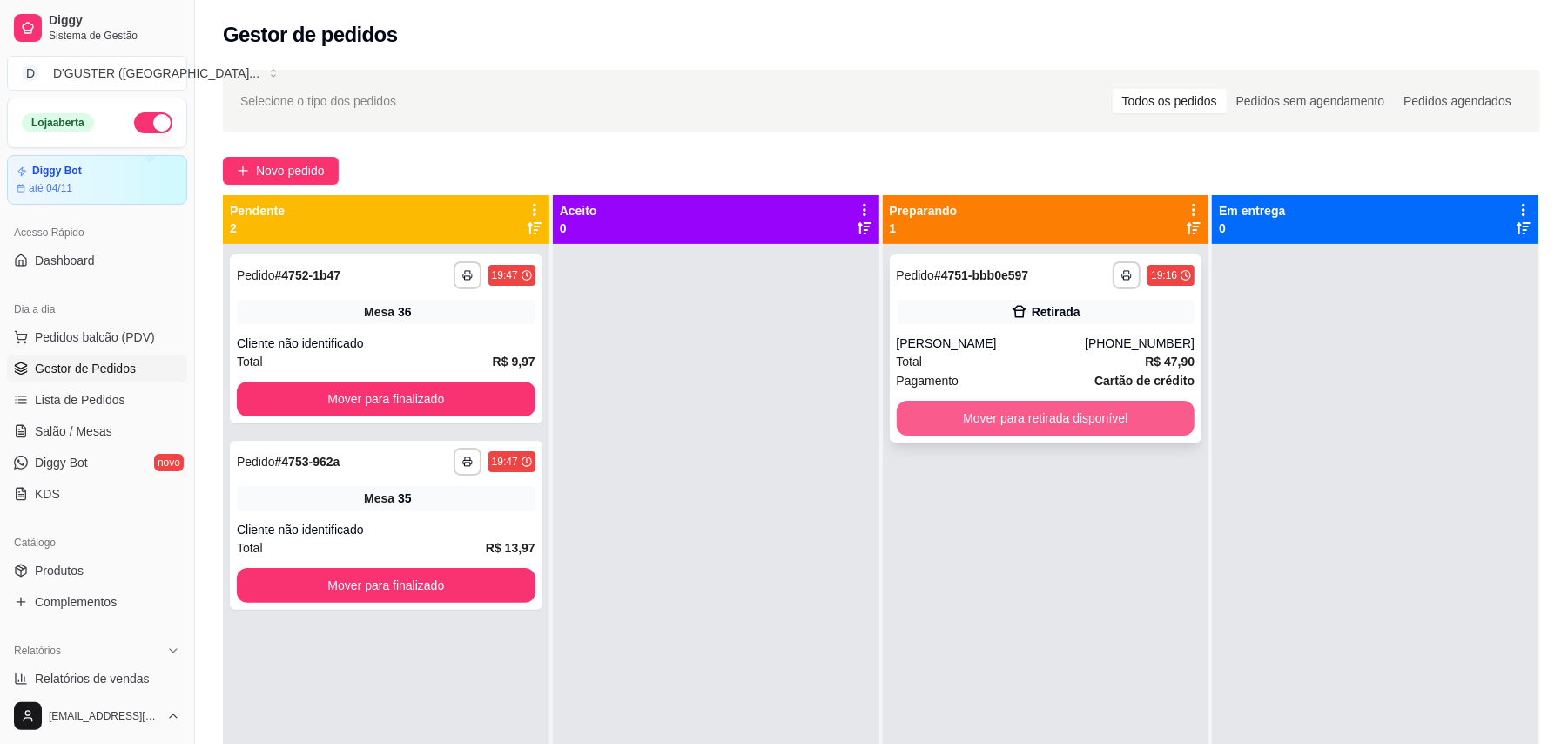
click at [1074, 421] on button "Mover para retirada disponível" at bounding box center [1045, 418] width 299 height 35
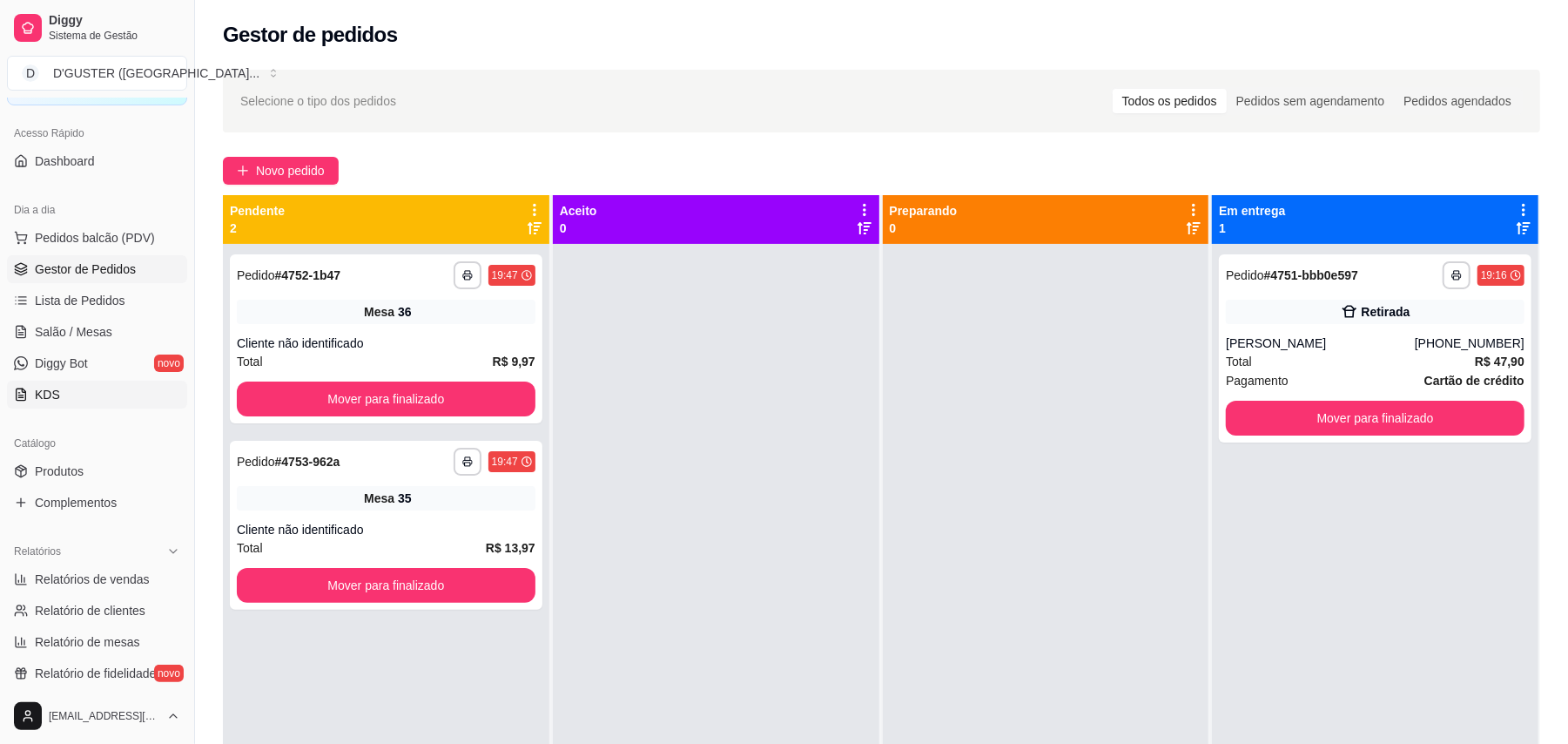
scroll to position [232, 0]
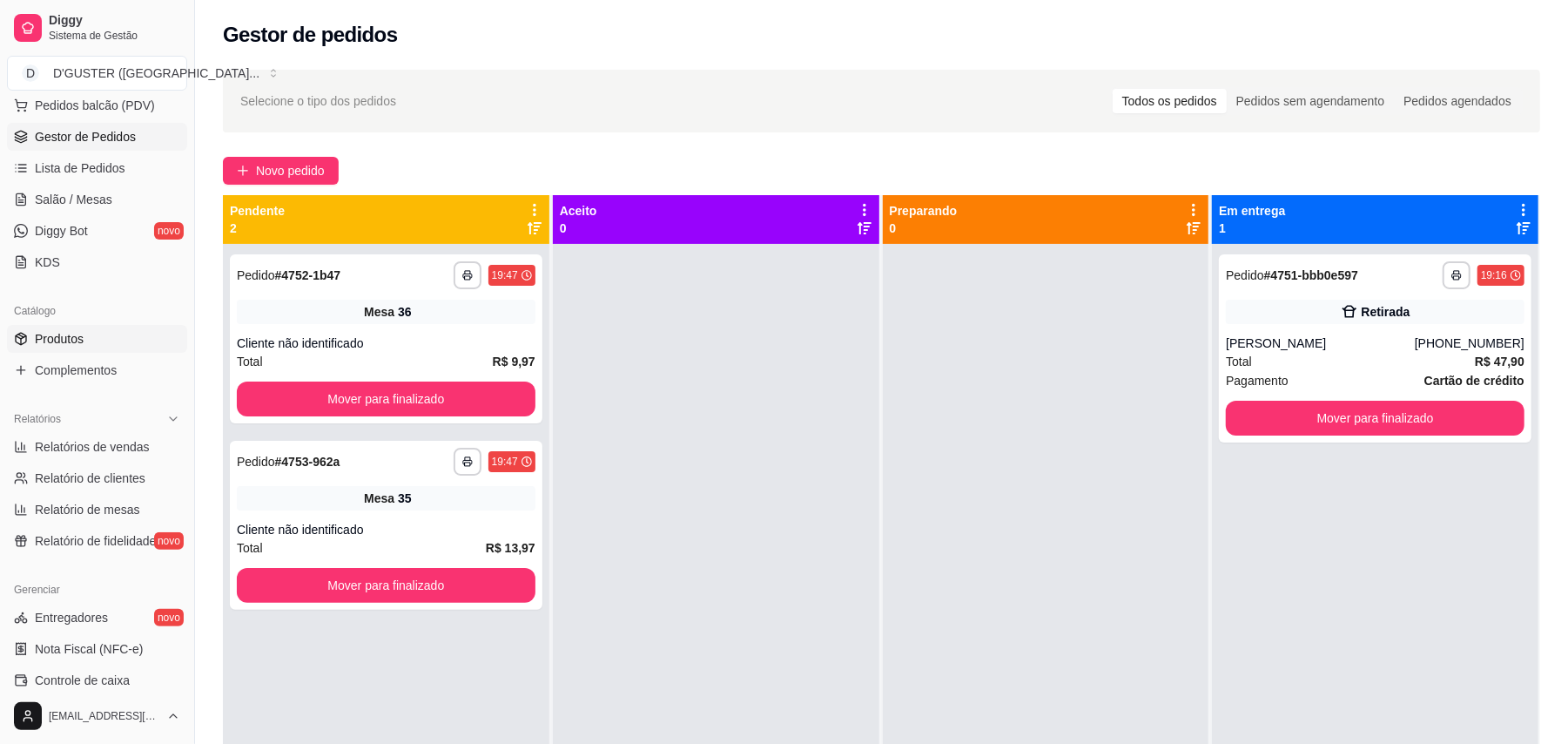
click at [77, 343] on span "Produtos" at bounding box center [59, 338] width 49 height 17
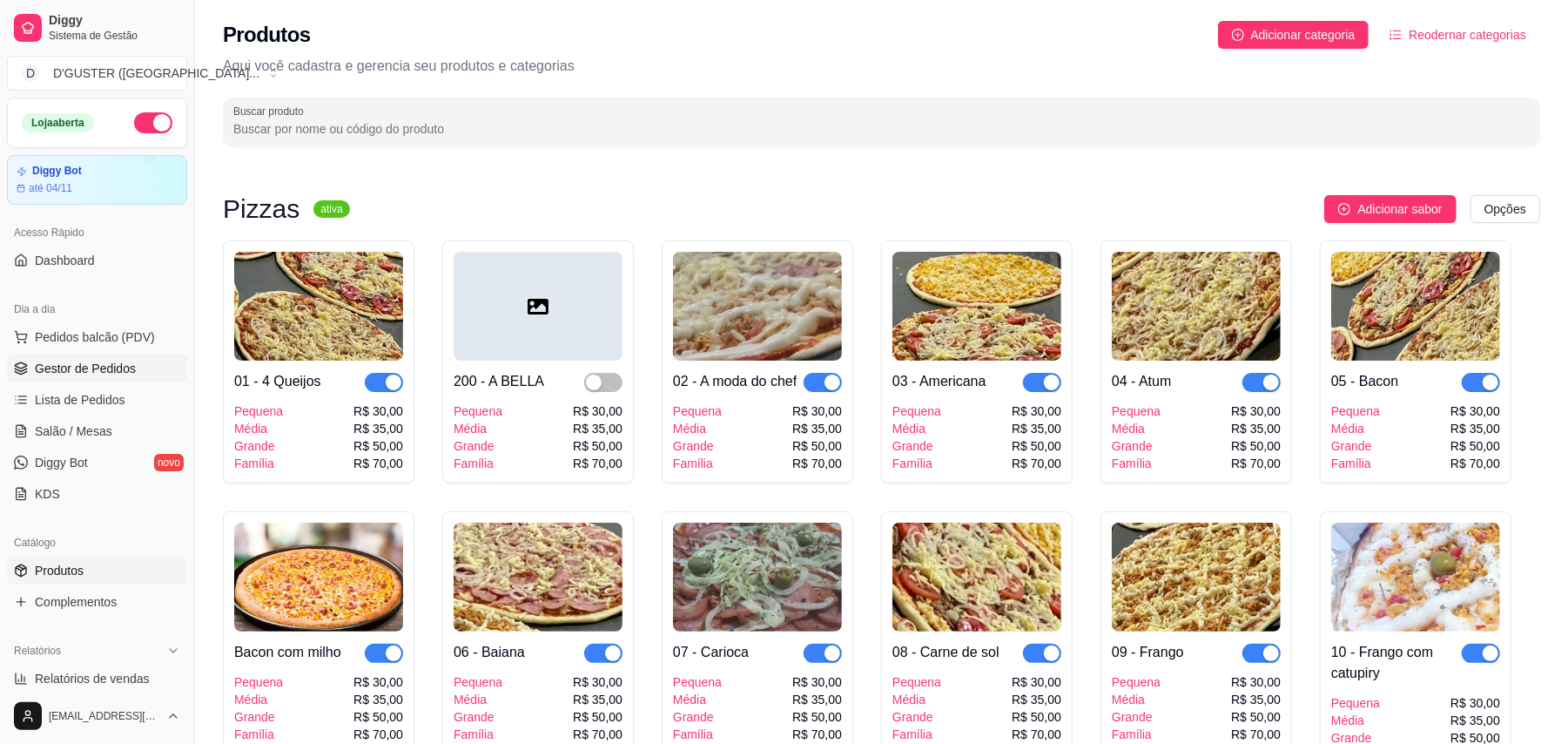
click at [92, 371] on span "Gestor de Pedidos" at bounding box center [85, 368] width 101 height 17
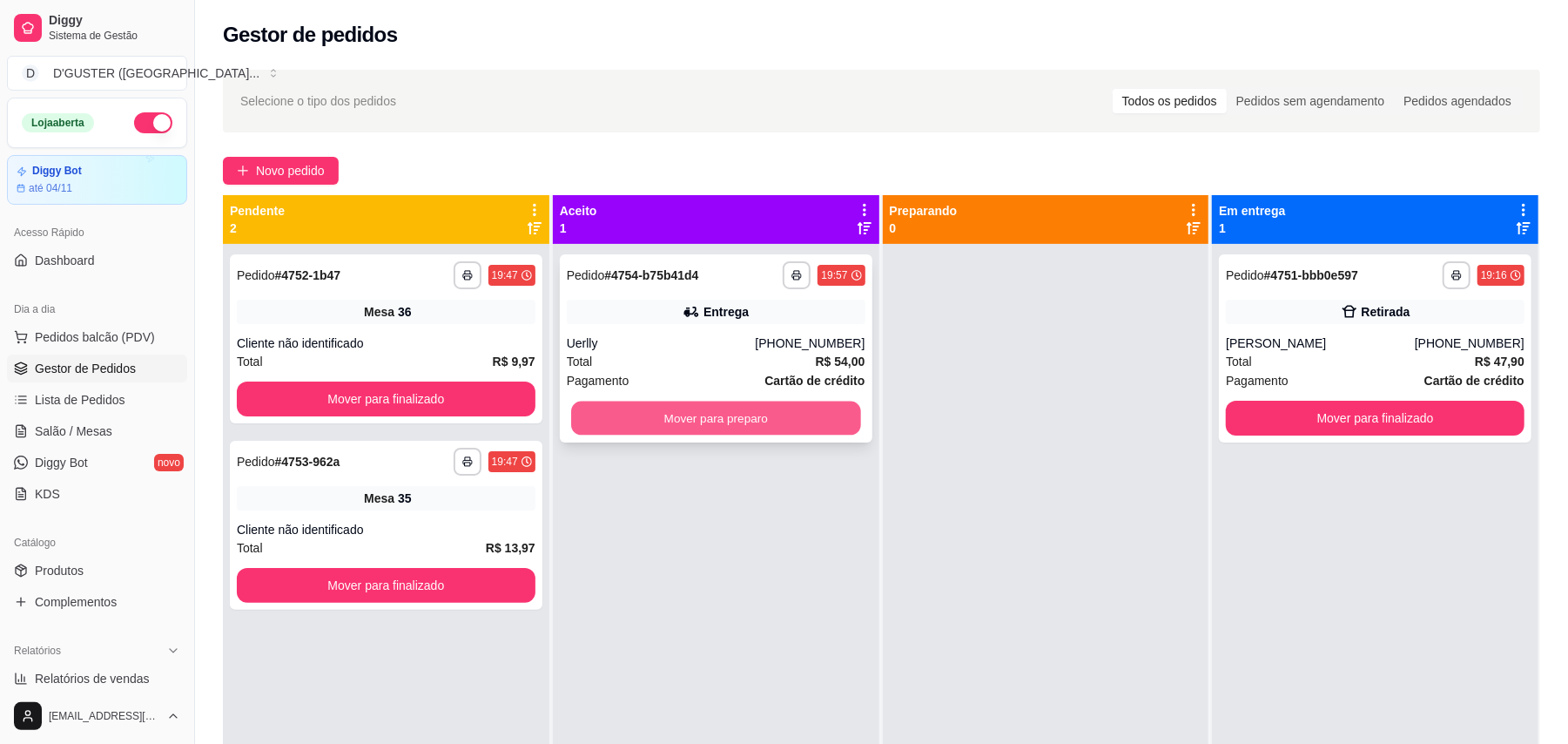
click at [677, 432] on button "Mover para preparo" at bounding box center [715, 418] width 289 height 34
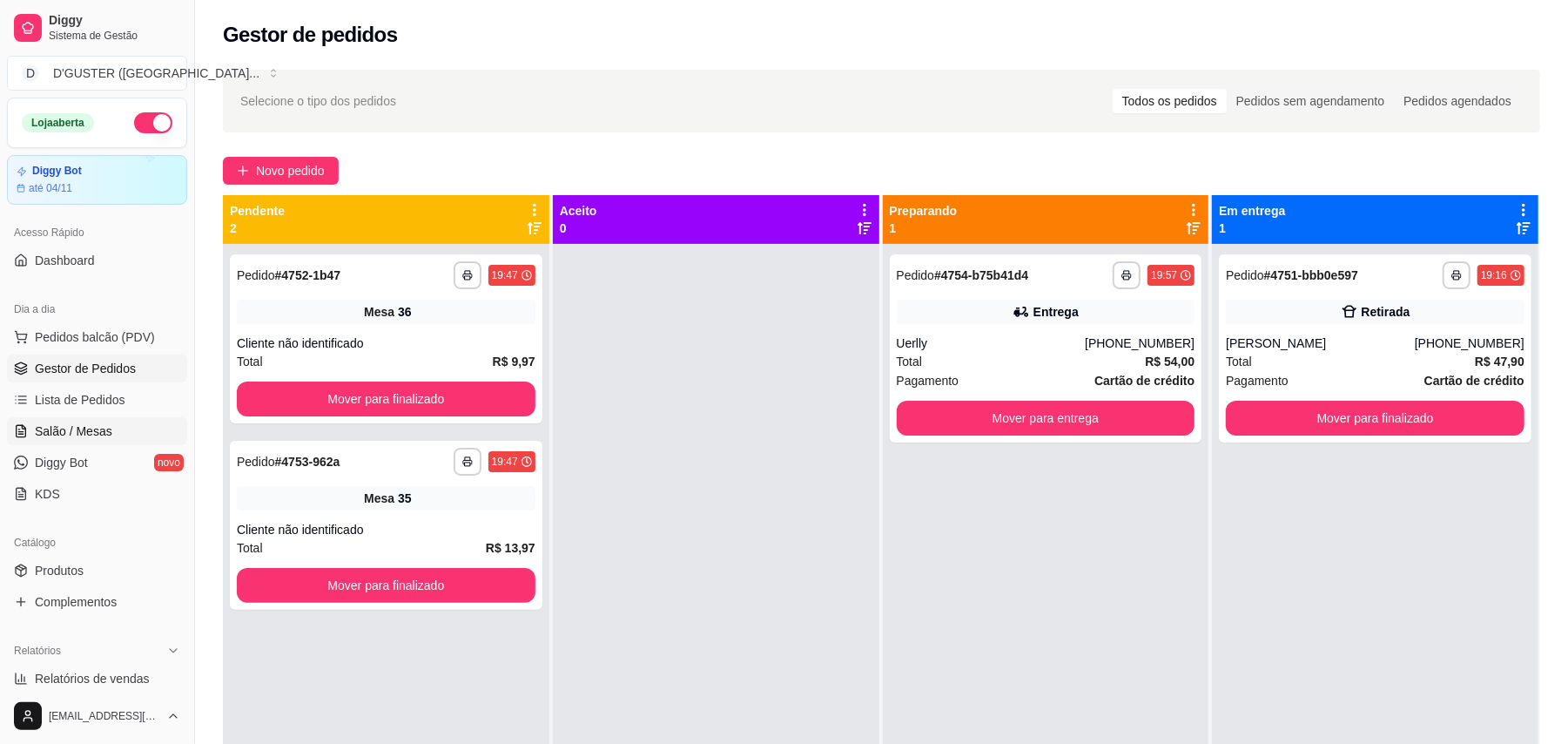
click at [85, 437] on span "Salão / Mesas" at bounding box center [74, 430] width 77 height 17
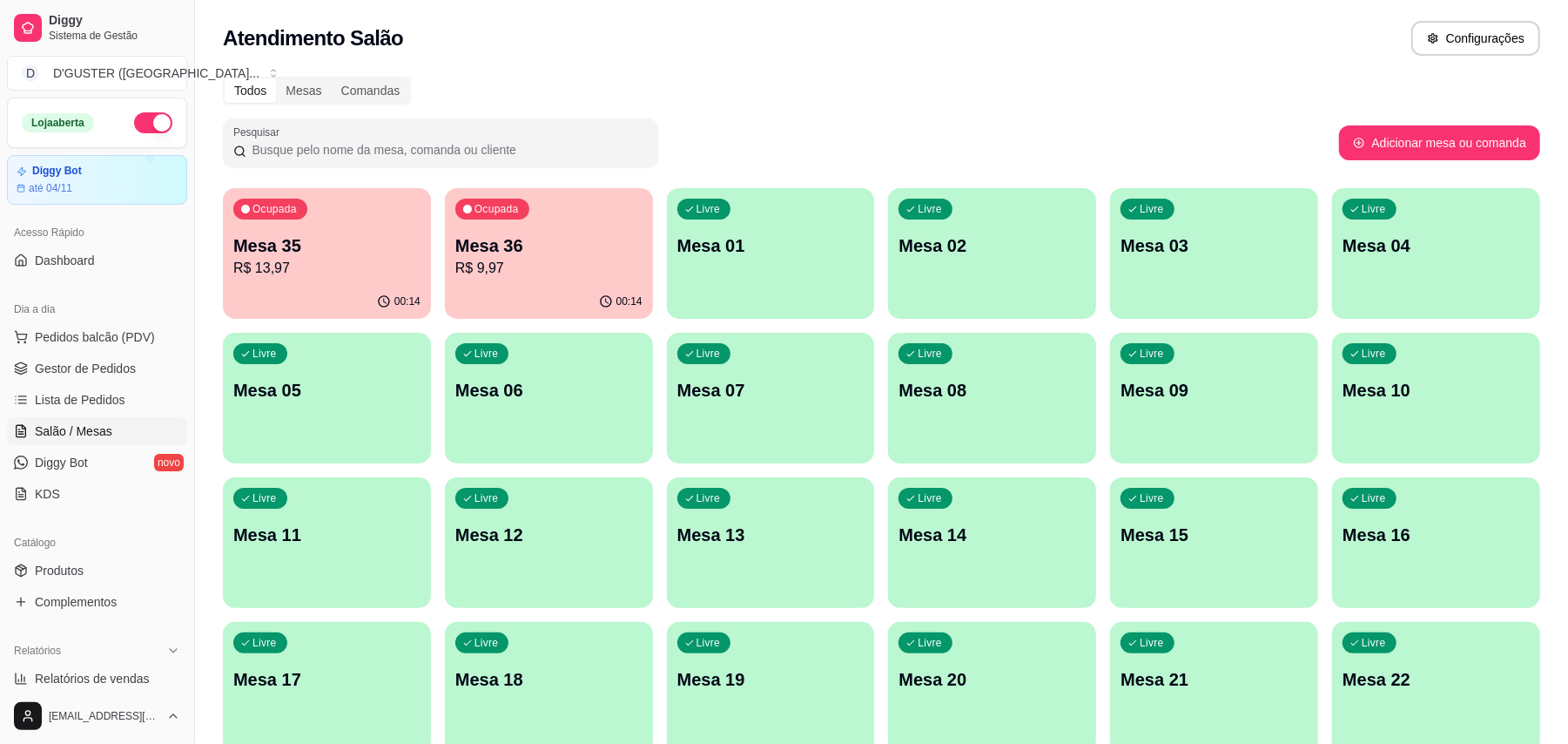
click at [569, 267] on p "R$ 9,97" at bounding box center [549, 268] width 187 height 21
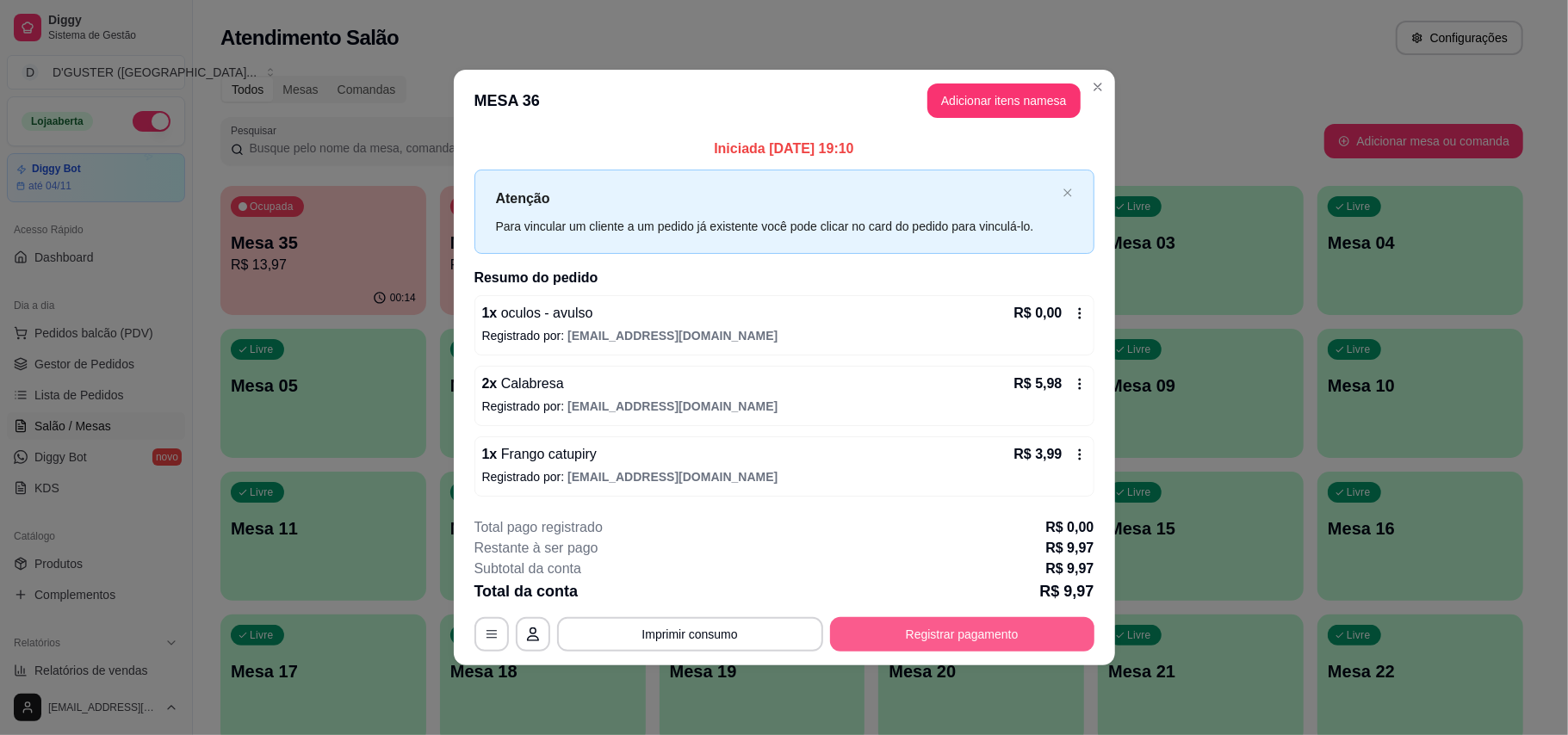
click at [958, 641] on button "Registrar pagamento" at bounding box center [962, 634] width 265 height 35
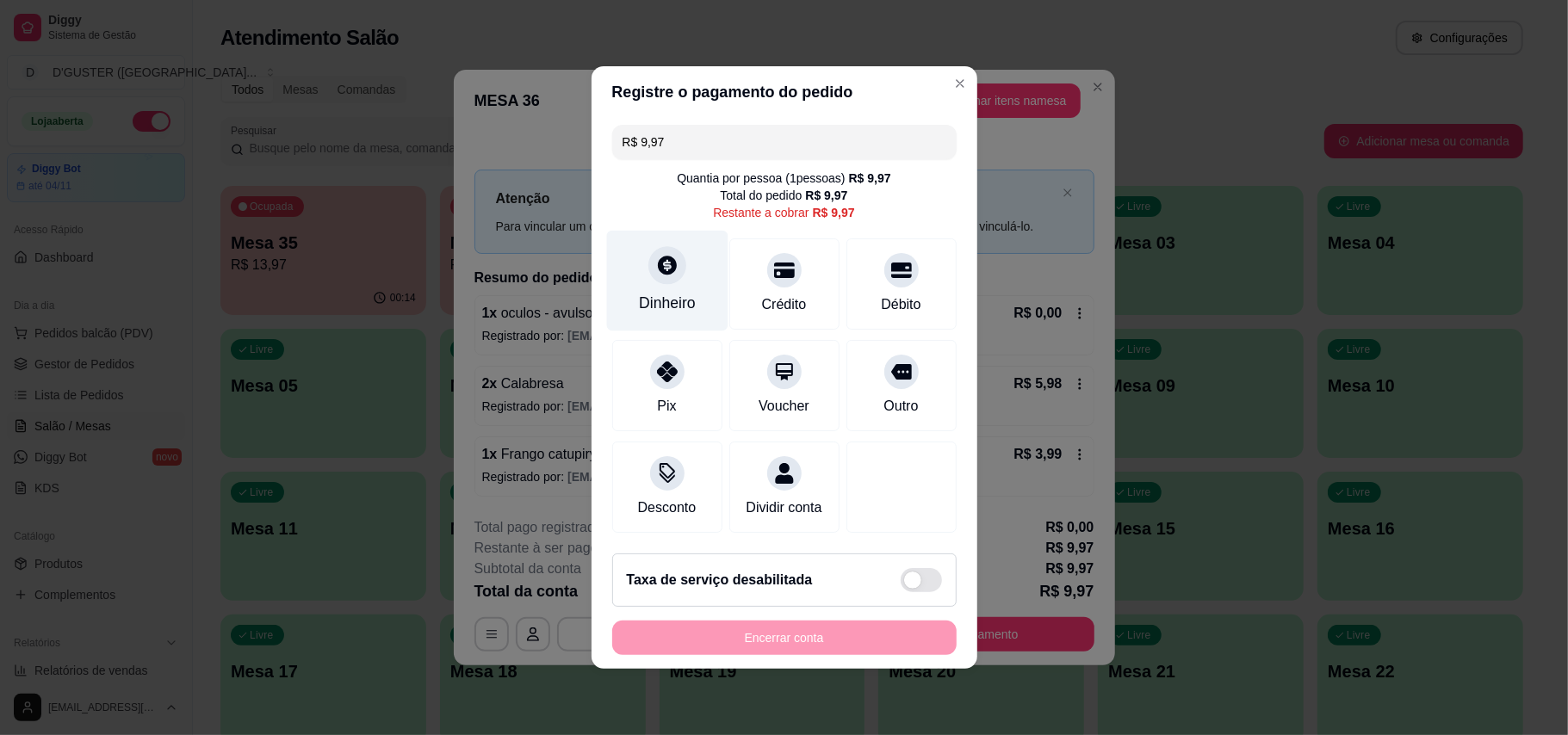
click at [672, 275] on div "Dinheiro" at bounding box center [667, 281] width 122 height 101
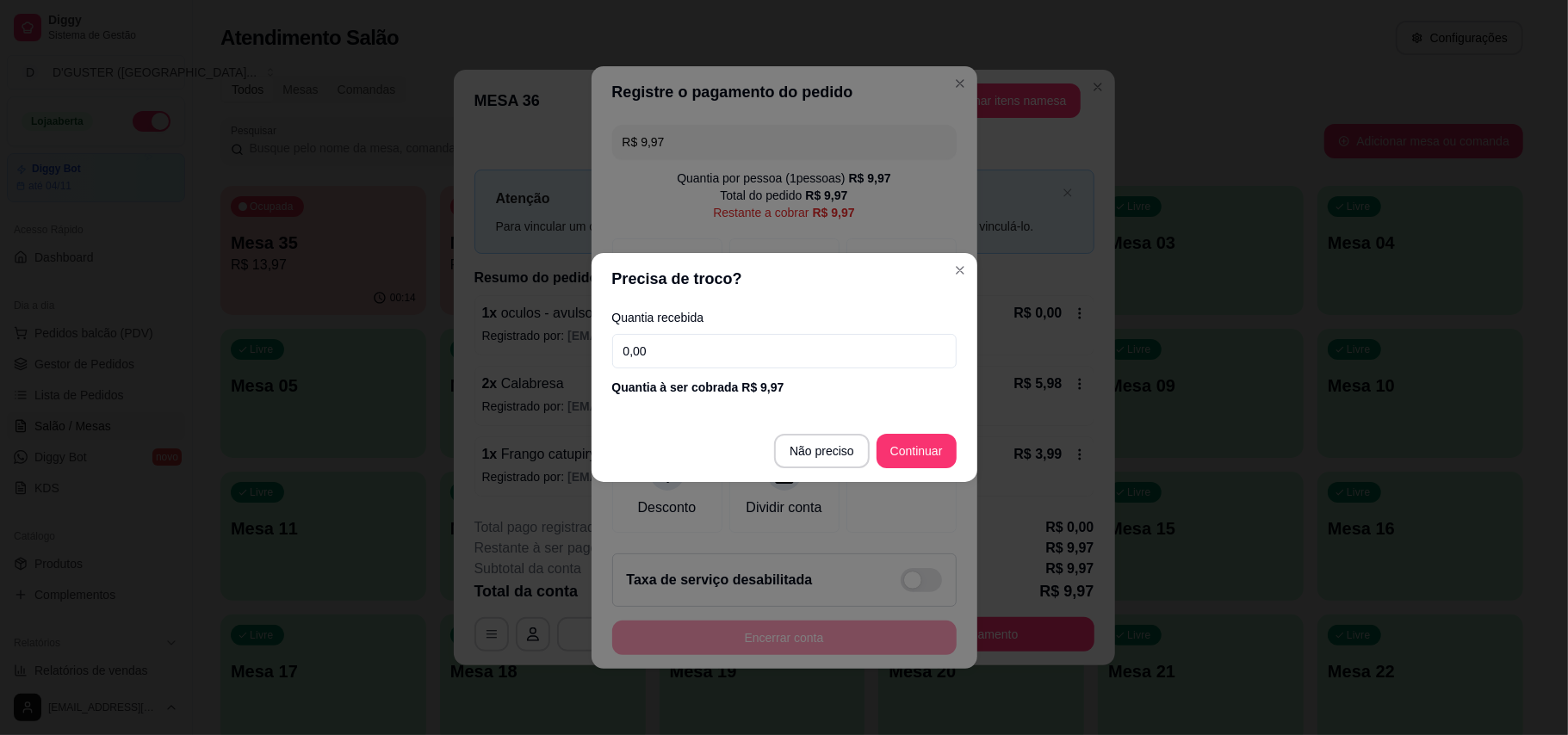
click at [762, 335] on input "0,00" at bounding box center [784, 351] width 345 height 35
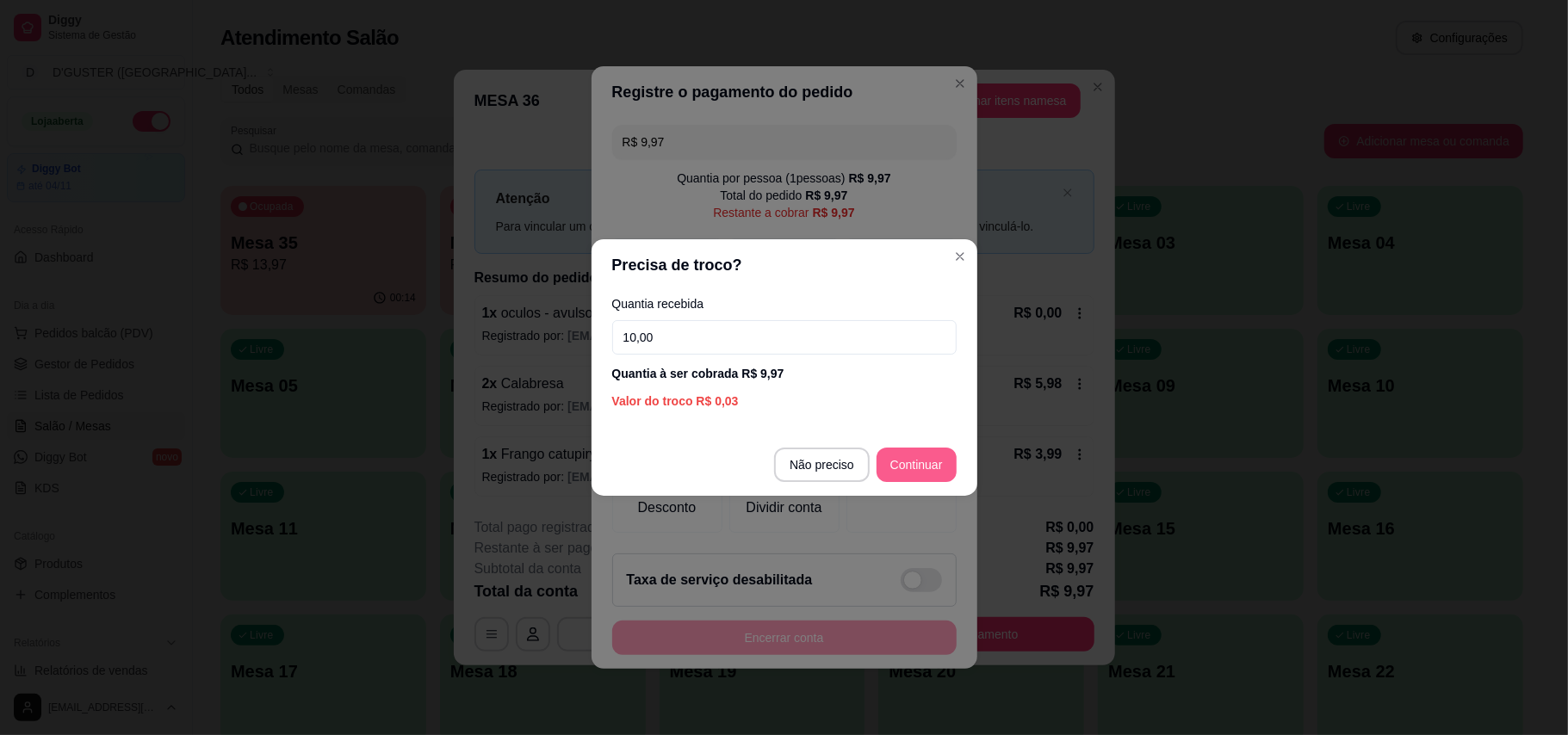
type input "10,00"
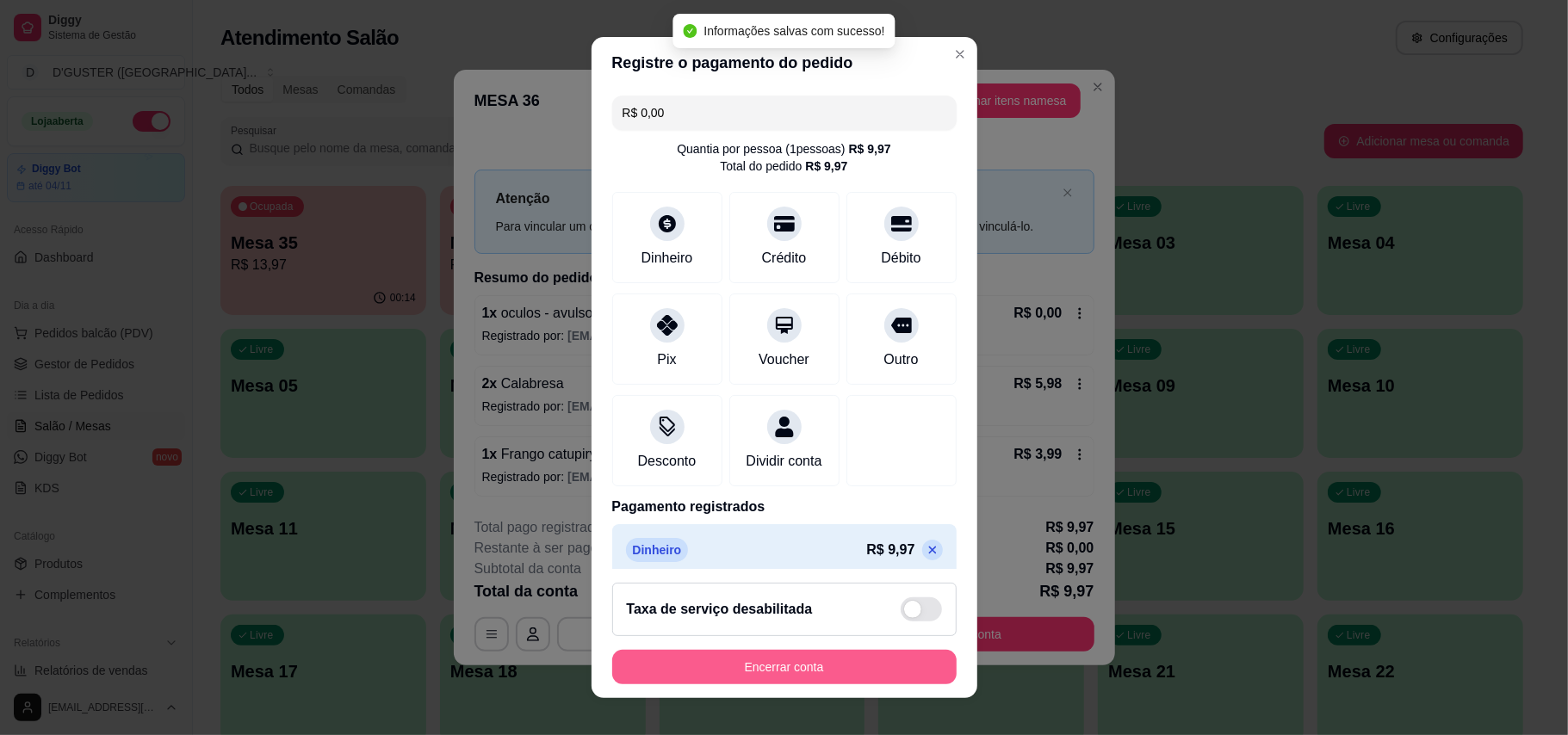
type input "R$ 0,00"
click at [909, 651] on button "Encerrar conta" at bounding box center [784, 667] width 334 height 34
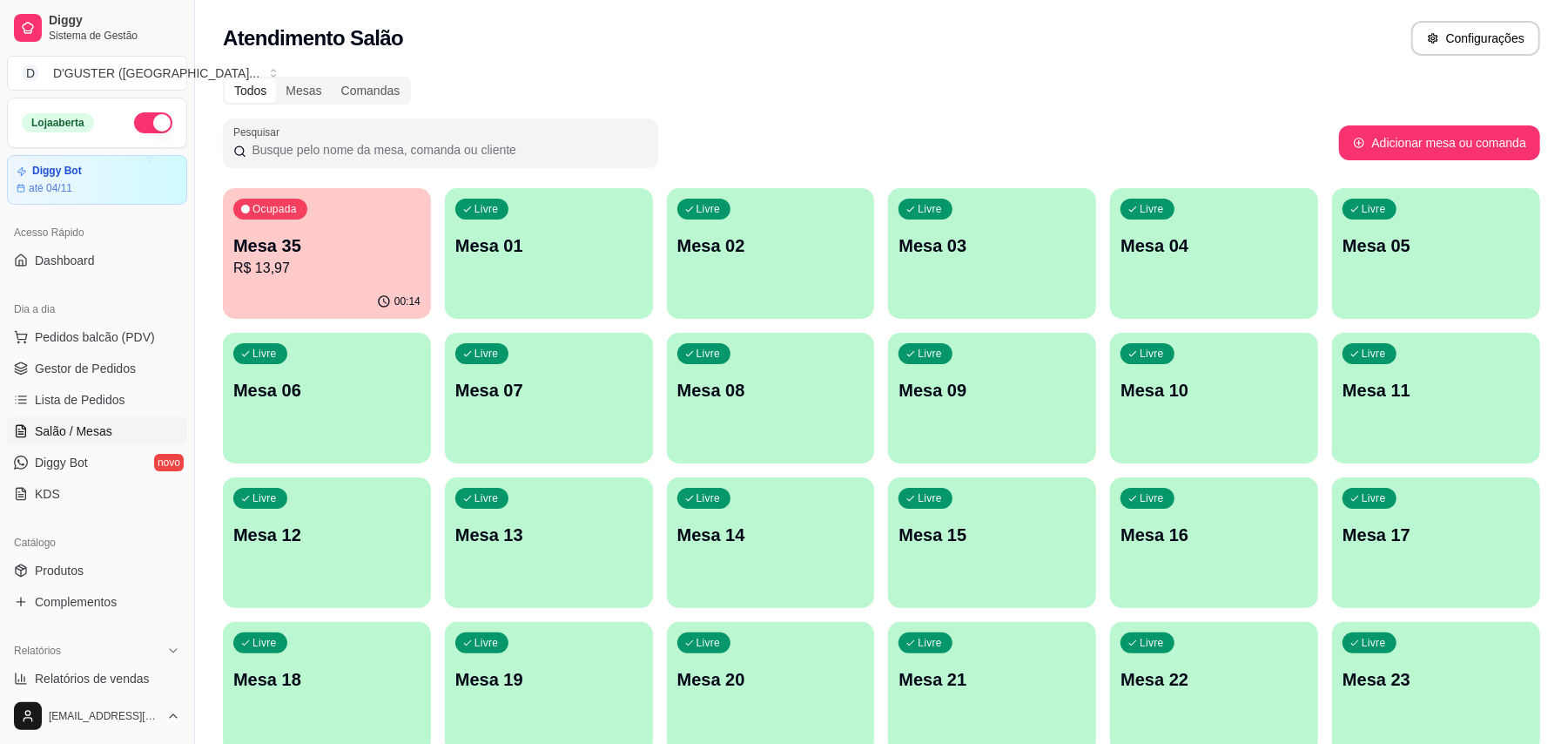
click at [301, 255] on p "Mesa 35" at bounding box center [327, 246] width 187 height 25
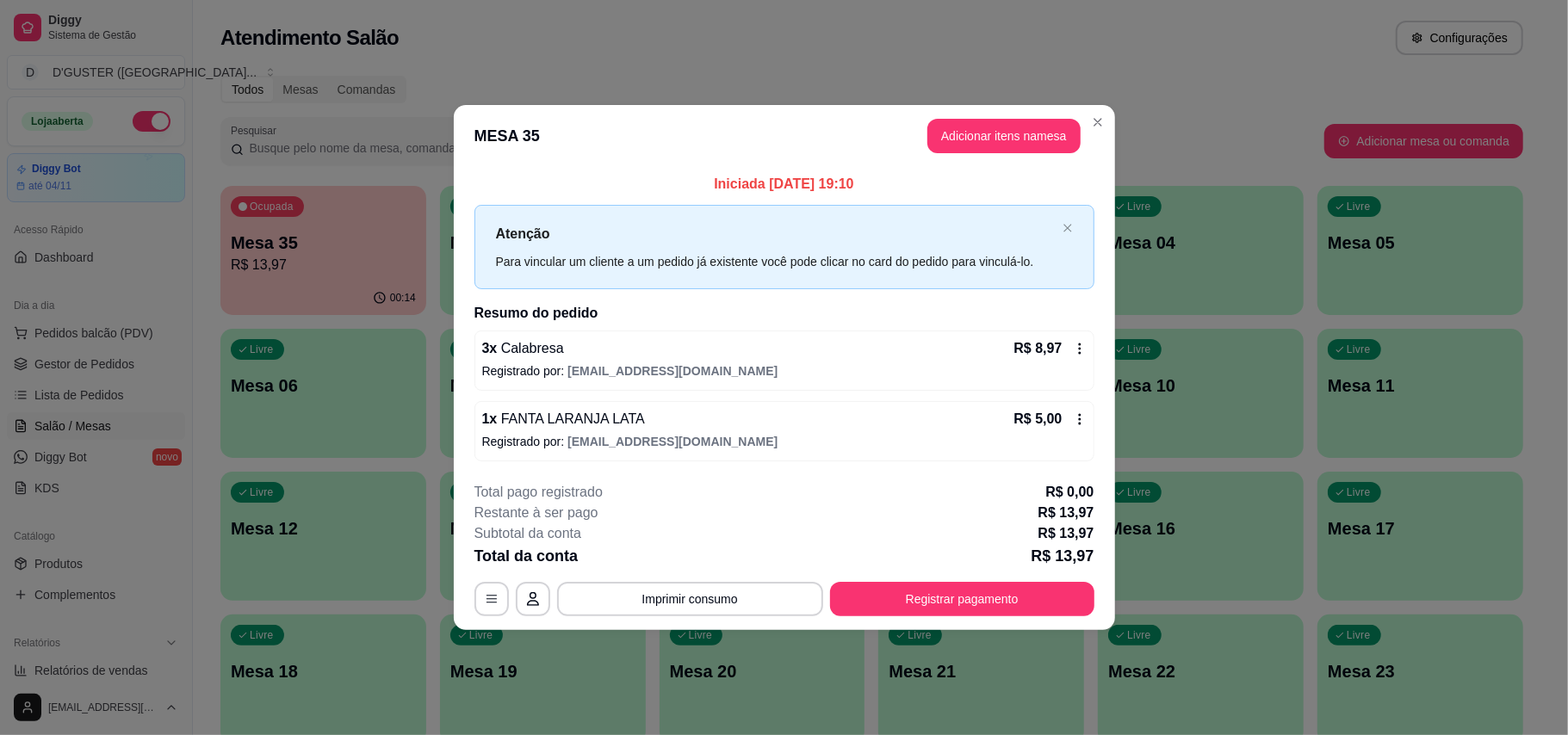
click at [1031, 618] on footer "**********" at bounding box center [784, 549] width 661 height 162
click at [1031, 606] on button "Registrar pagamento" at bounding box center [962, 599] width 265 height 35
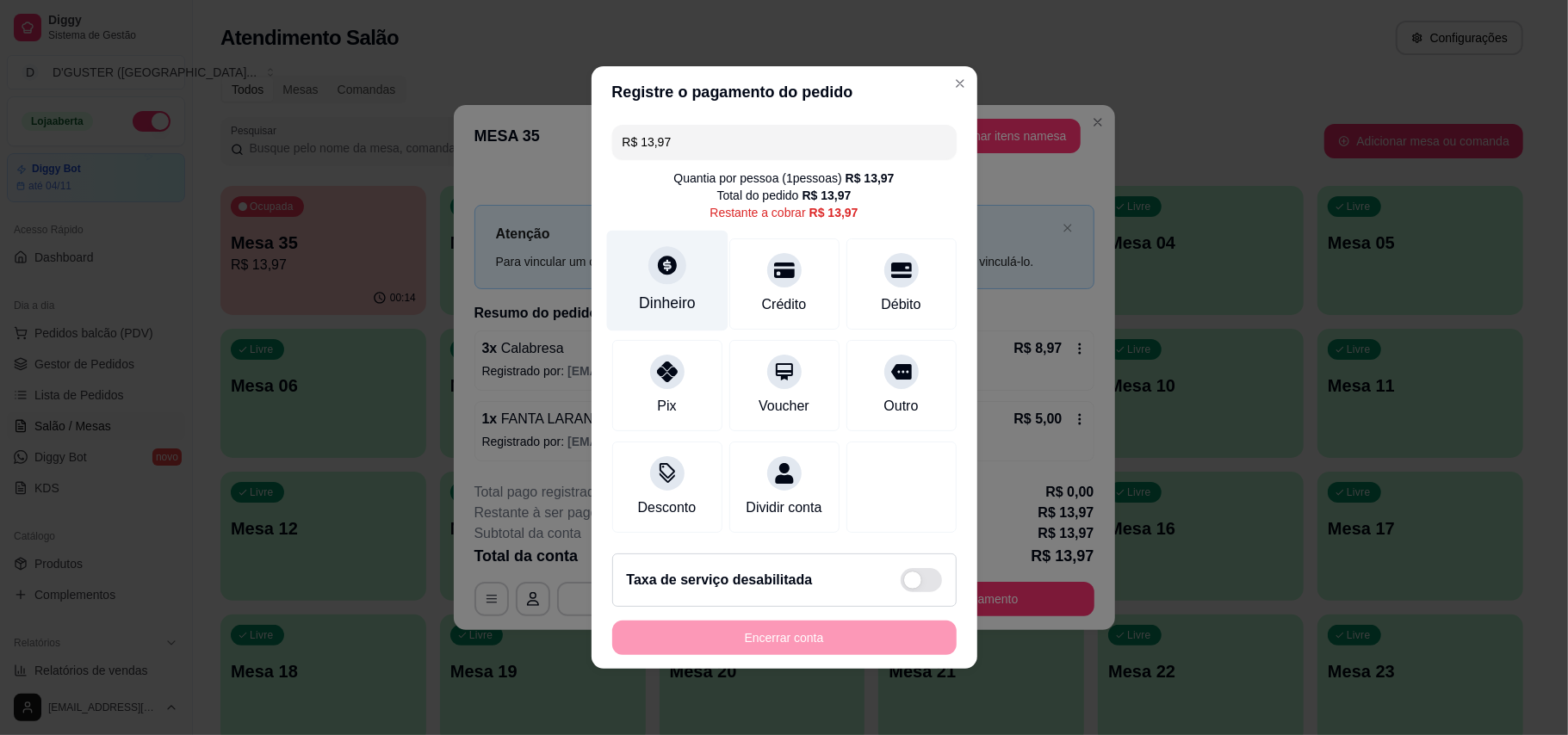
click at [655, 269] on div at bounding box center [667, 265] width 38 height 38
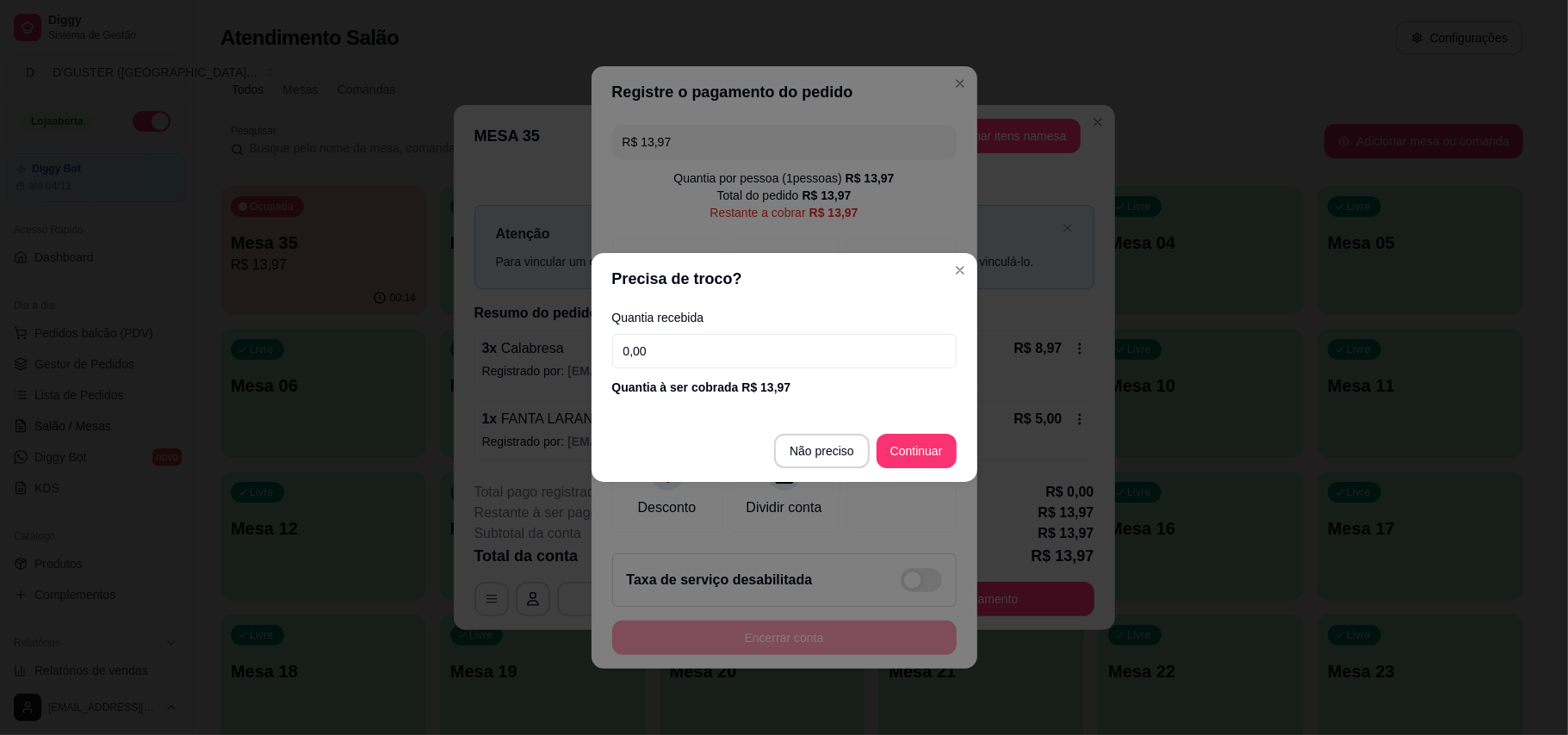
click at [806, 342] on input "0,00" at bounding box center [784, 351] width 345 height 35
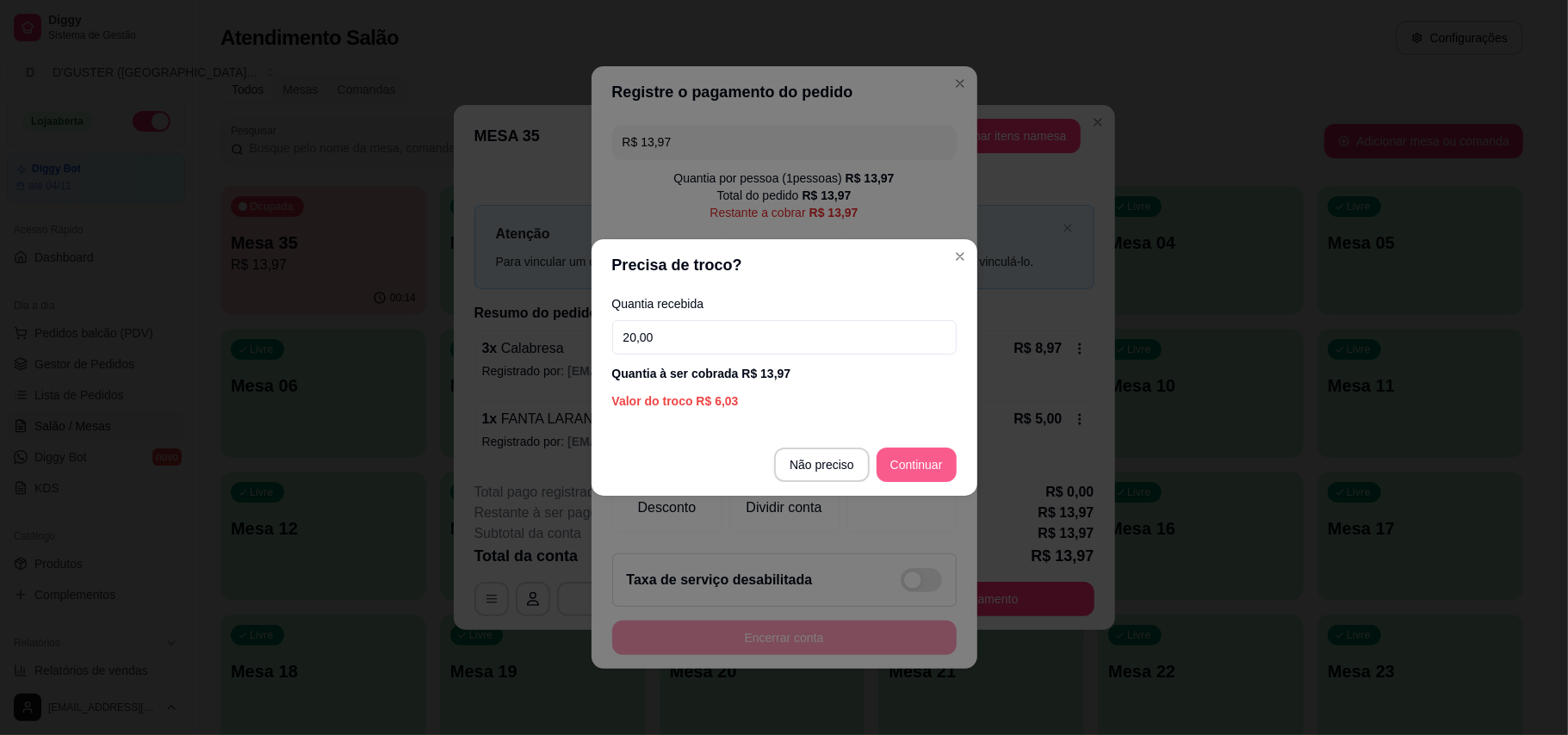
type input "20,00"
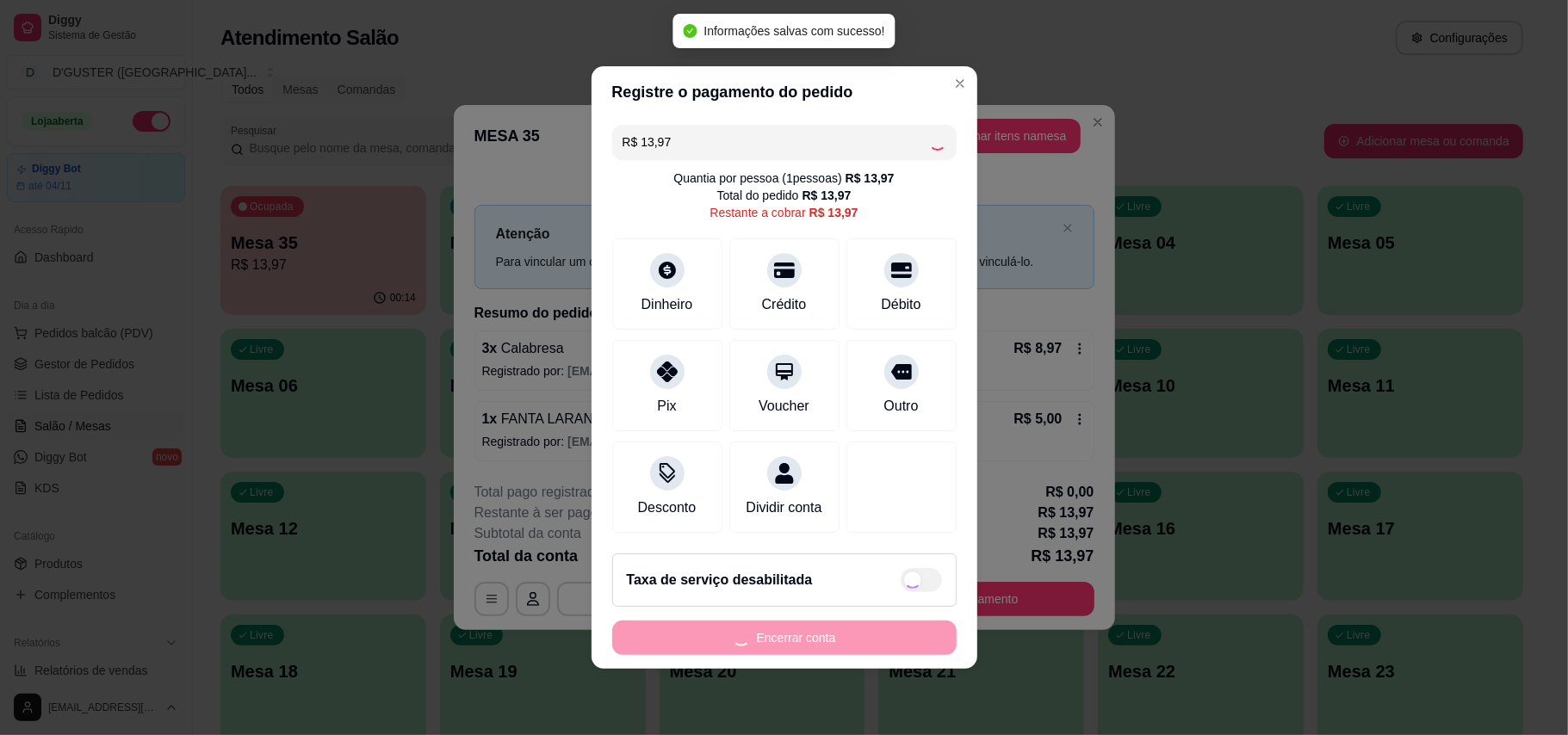
type input "R$ 0,00"
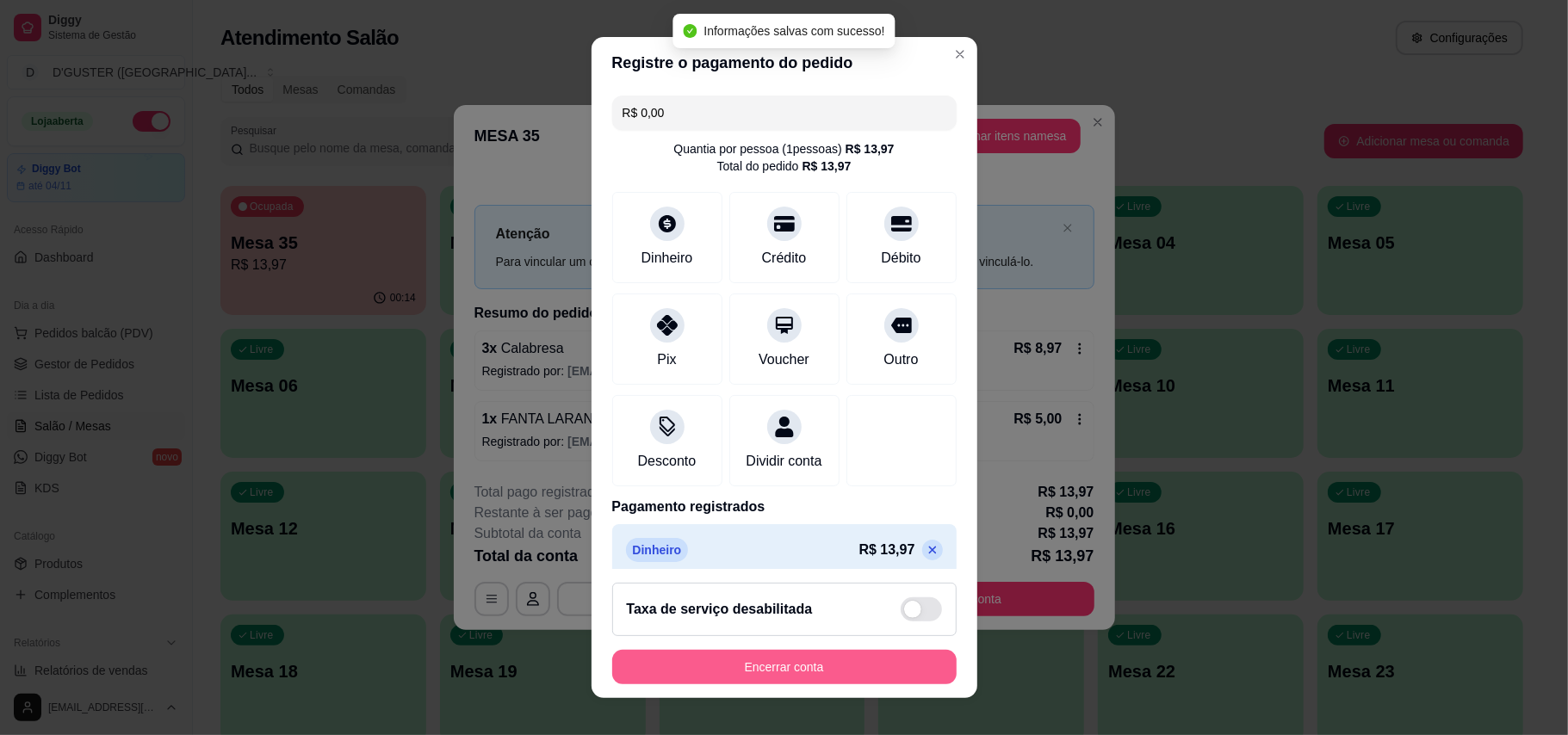
click at [809, 664] on button "Encerrar conta" at bounding box center [784, 667] width 345 height 35
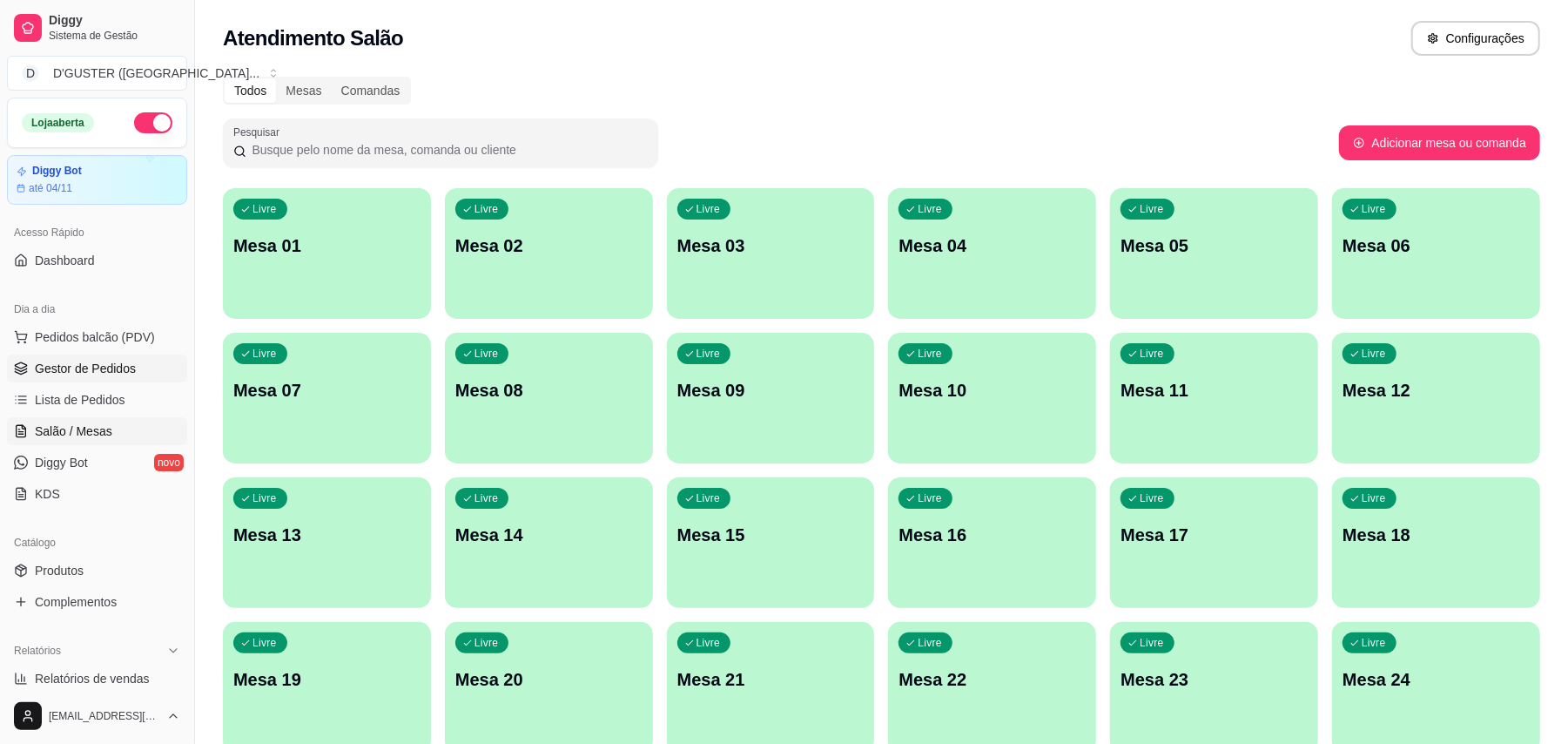
click at [40, 362] on span "Gestor de Pedidos" at bounding box center [85, 368] width 101 height 17
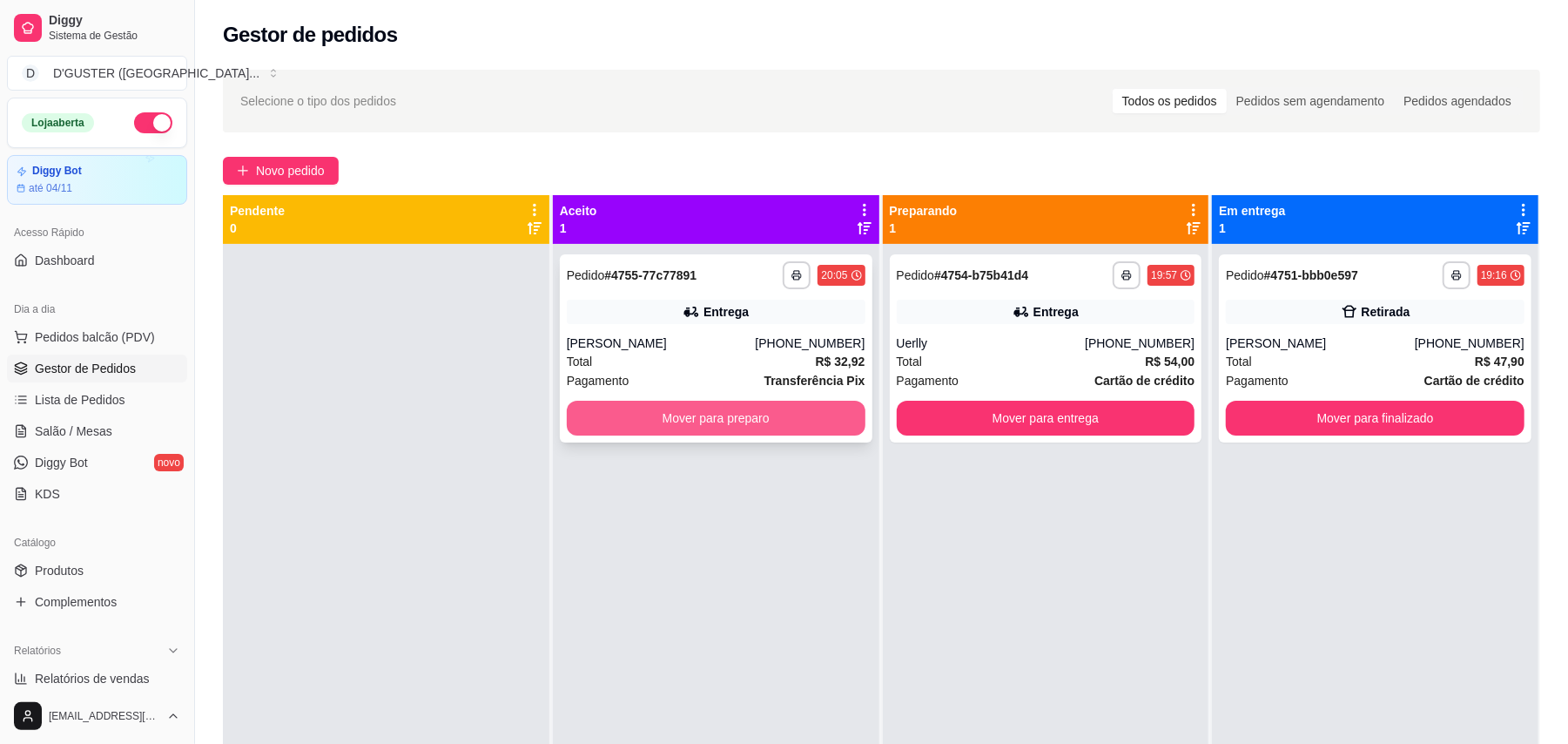
click at [710, 408] on button "Mover para preparo" at bounding box center [716, 418] width 299 height 35
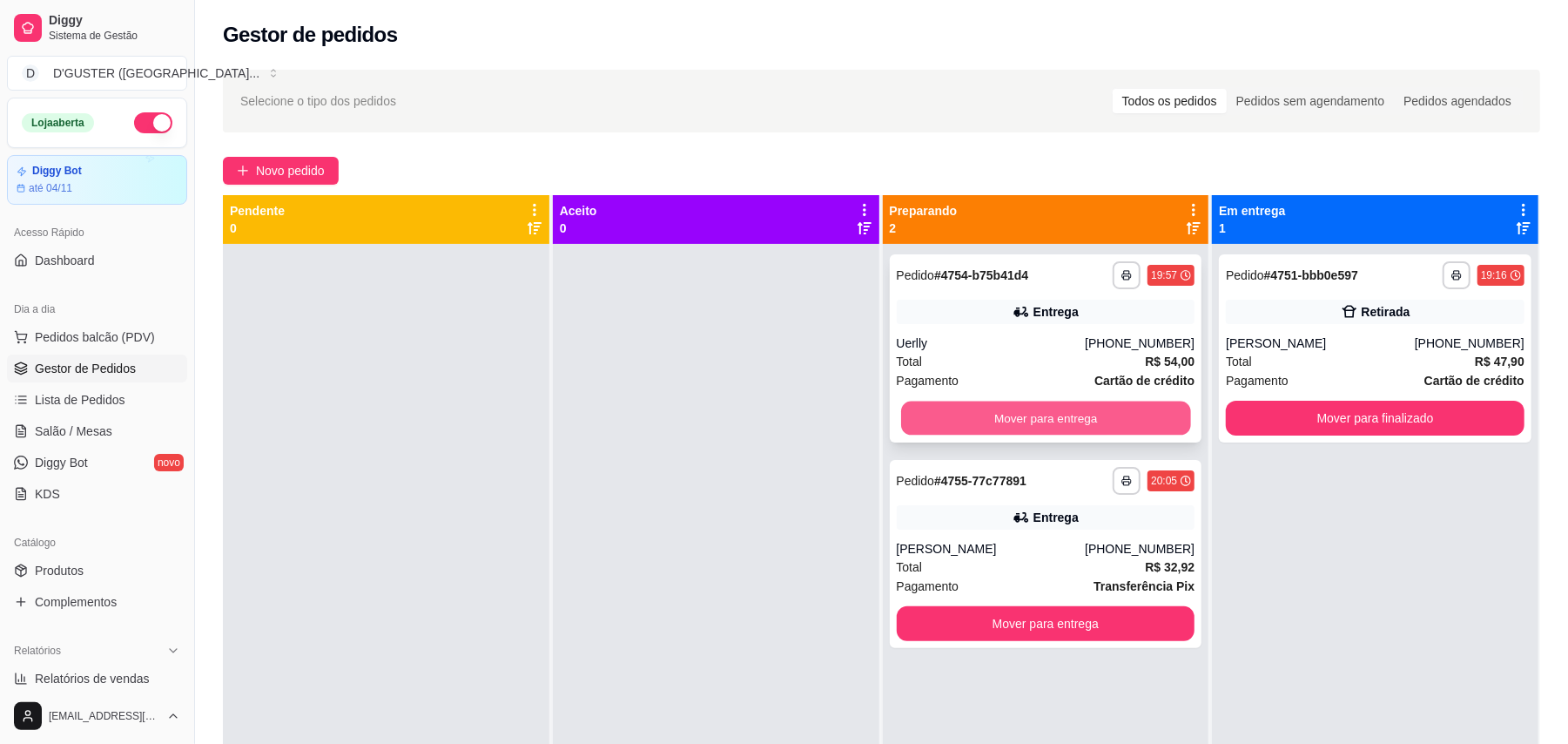
click at [1071, 433] on button "Mover para entrega" at bounding box center [1045, 418] width 289 height 34
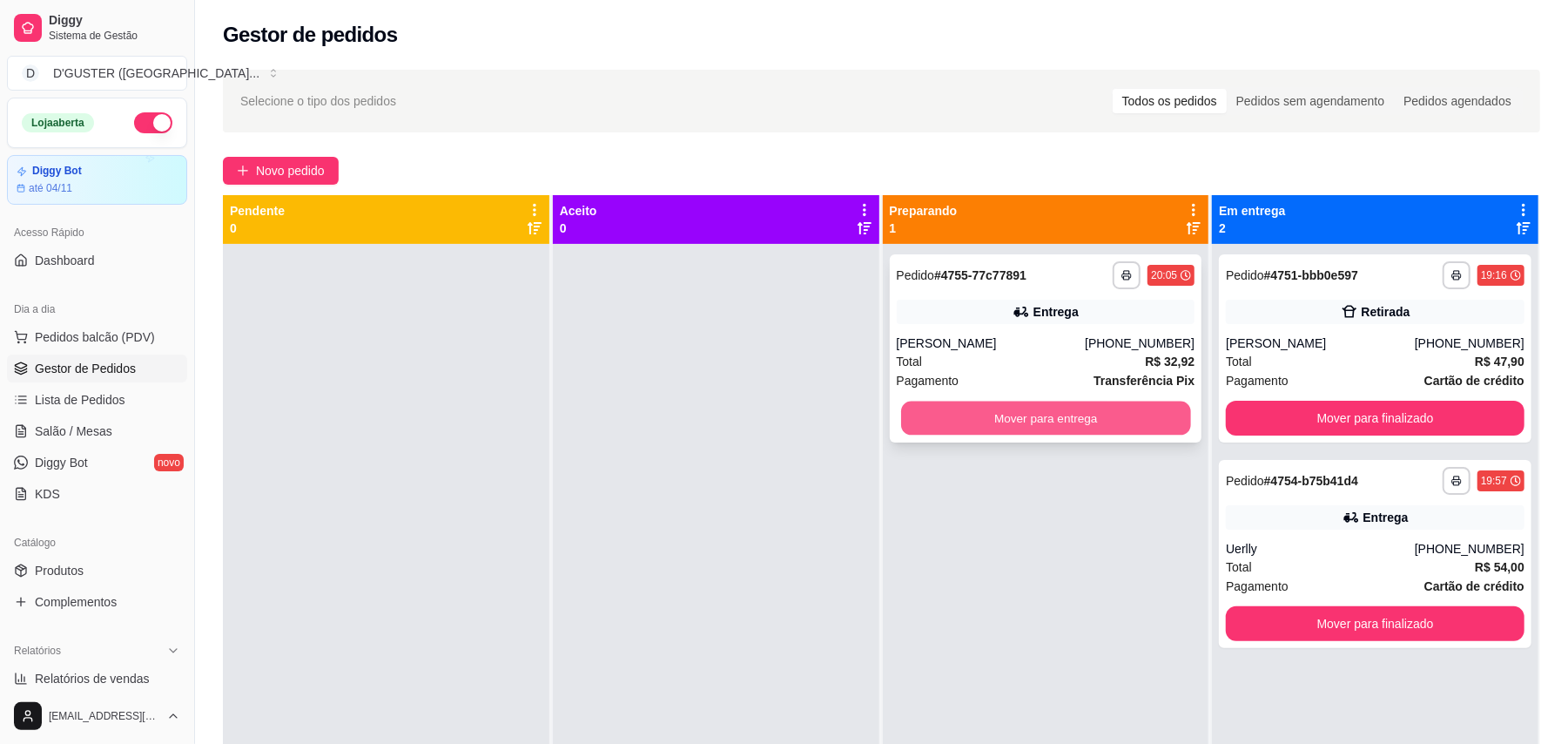
click at [1070, 426] on button "Mover para entrega" at bounding box center [1045, 418] width 289 height 34
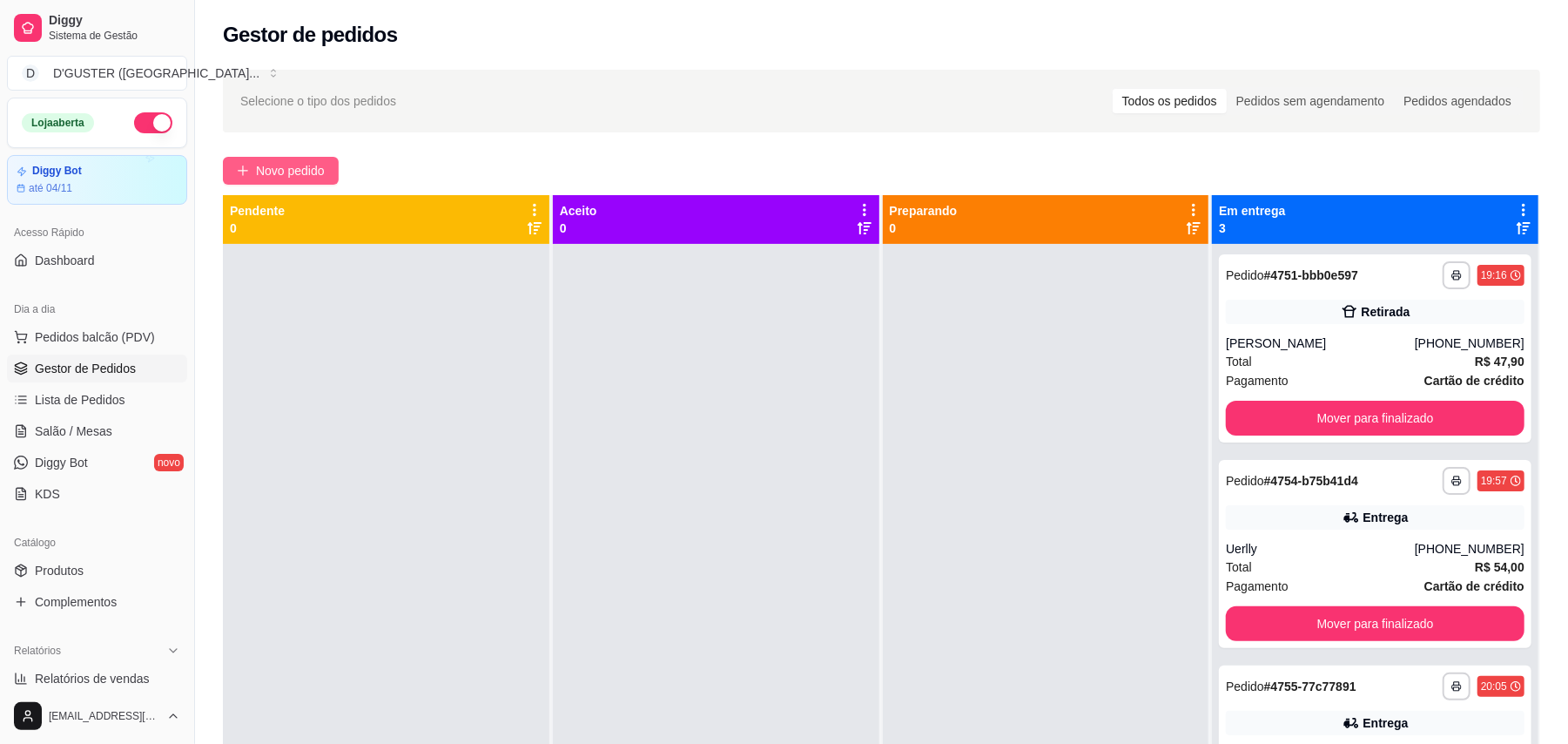
click at [324, 174] on span "Novo pedido" at bounding box center [290, 170] width 69 height 19
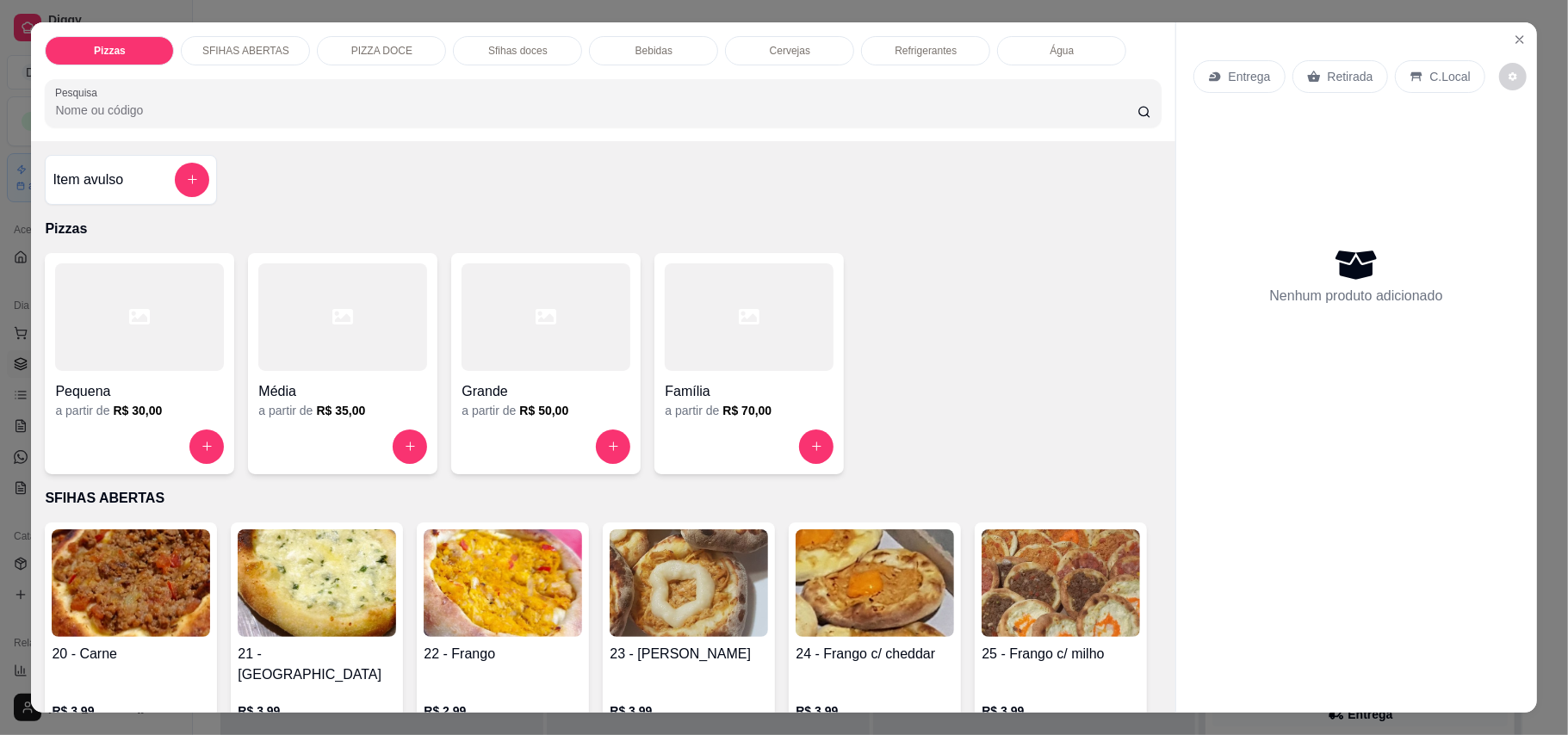
click at [1231, 69] on p "Entrega" at bounding box center [1249, 76] width 42 height 17
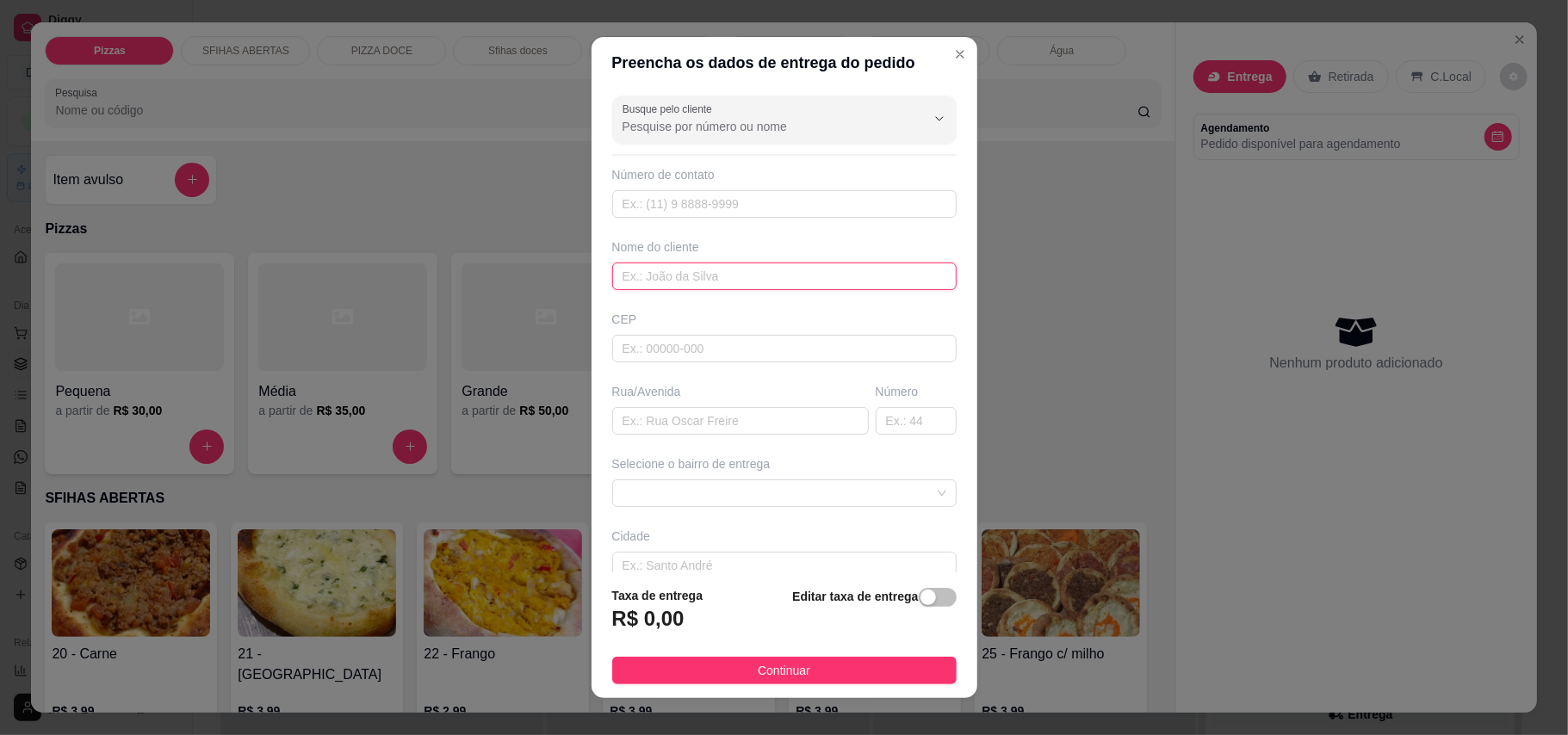
click at [783, 276] on input "text" at bounding box center [784, 276] width 345 height 27
type input "c"
type input "CAROLINE"
click at [749, 424] on input "text" at bounding box center [740, 421] width 256 height 27
type input "RUA [PERSON_NAME]"
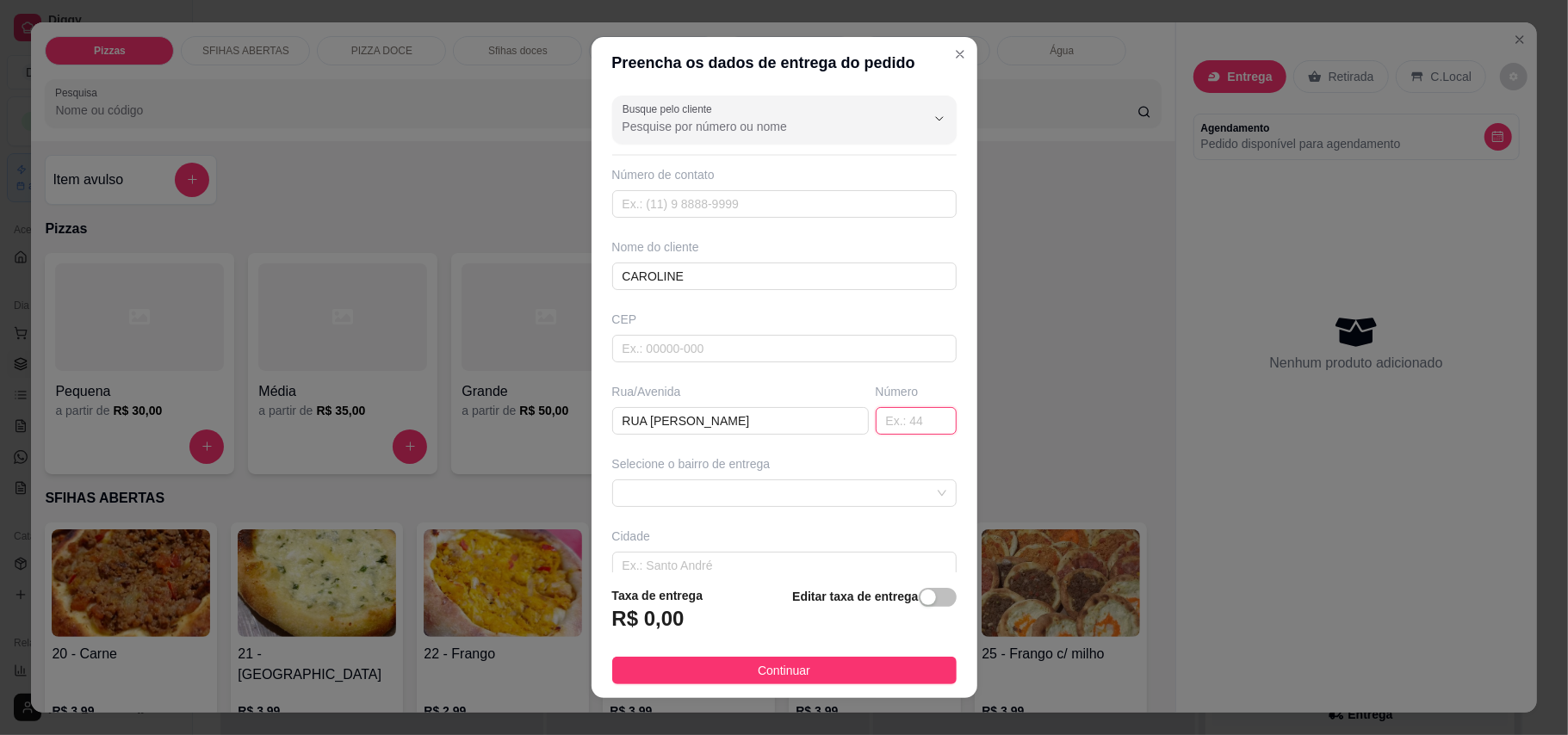
click at [875, 417] on input "text" at bounding box center [915, 421] width 81 height 27
click at [703, 492] on span at bounding box center [784, 492] width 324 height 25
type input "10"
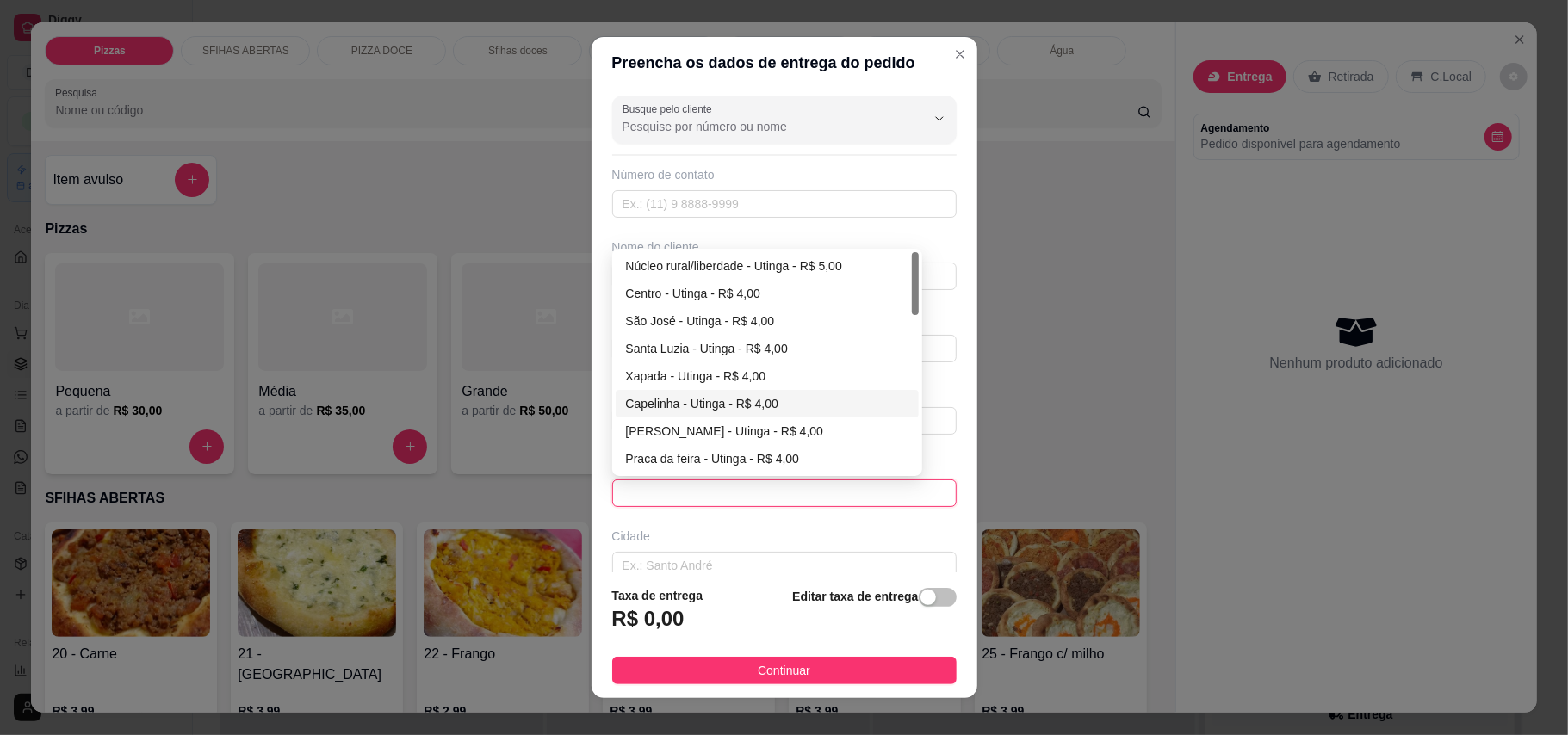
click at [692, 394] on div "Capelinha - Utinga - R$ 4,00" at bounding box center [766, 403] width 303 height 27
type input "Utinga"
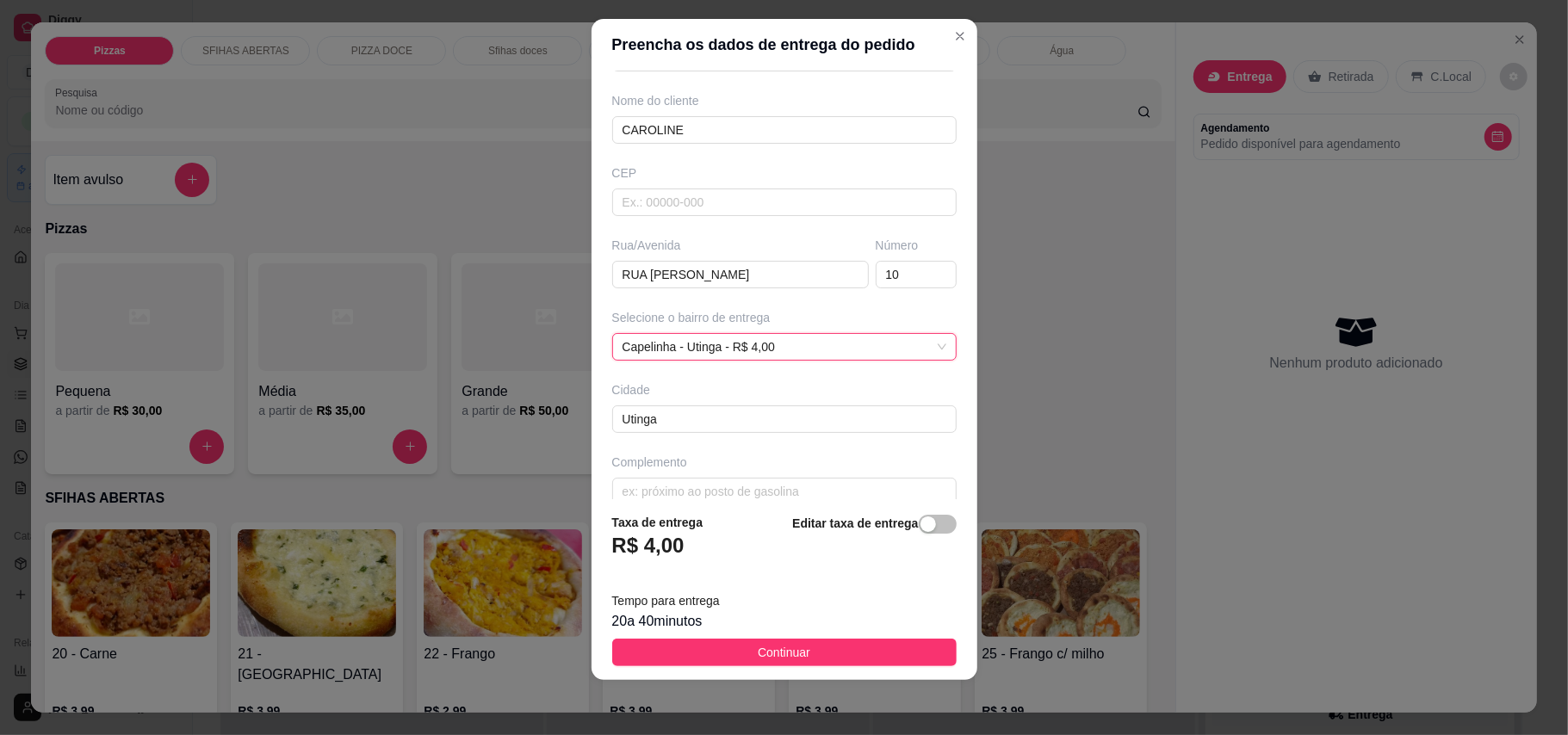
scroll to position [154, 0]
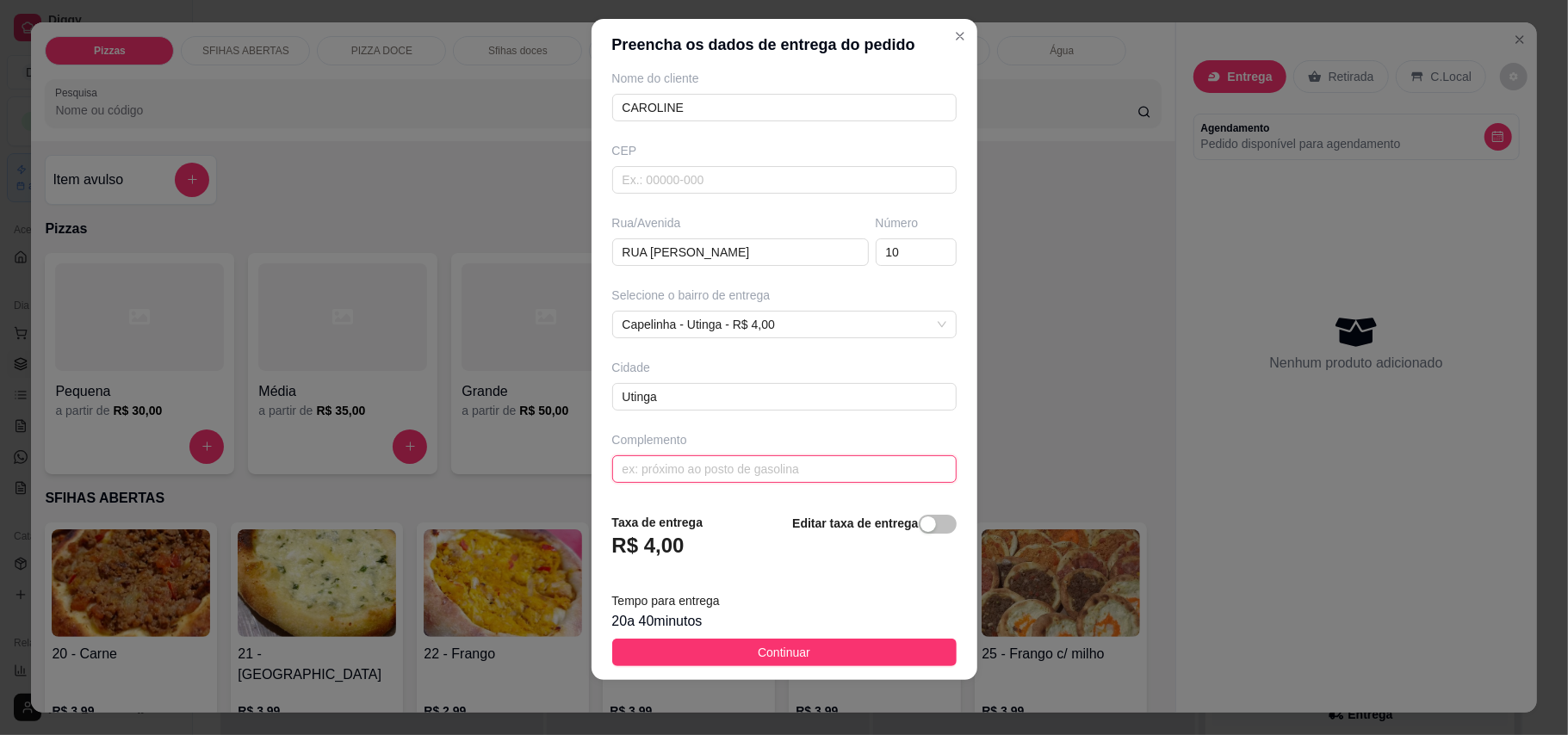
click at [755, 470] on input "text" at bounding box center [784, 469] width 345 height 27
type input "ALOJAMENTO FEMININO DA TABOCAS"
click at [827, 655] on button "Continuar" at bounding box center [784, 652] width 345 height 27
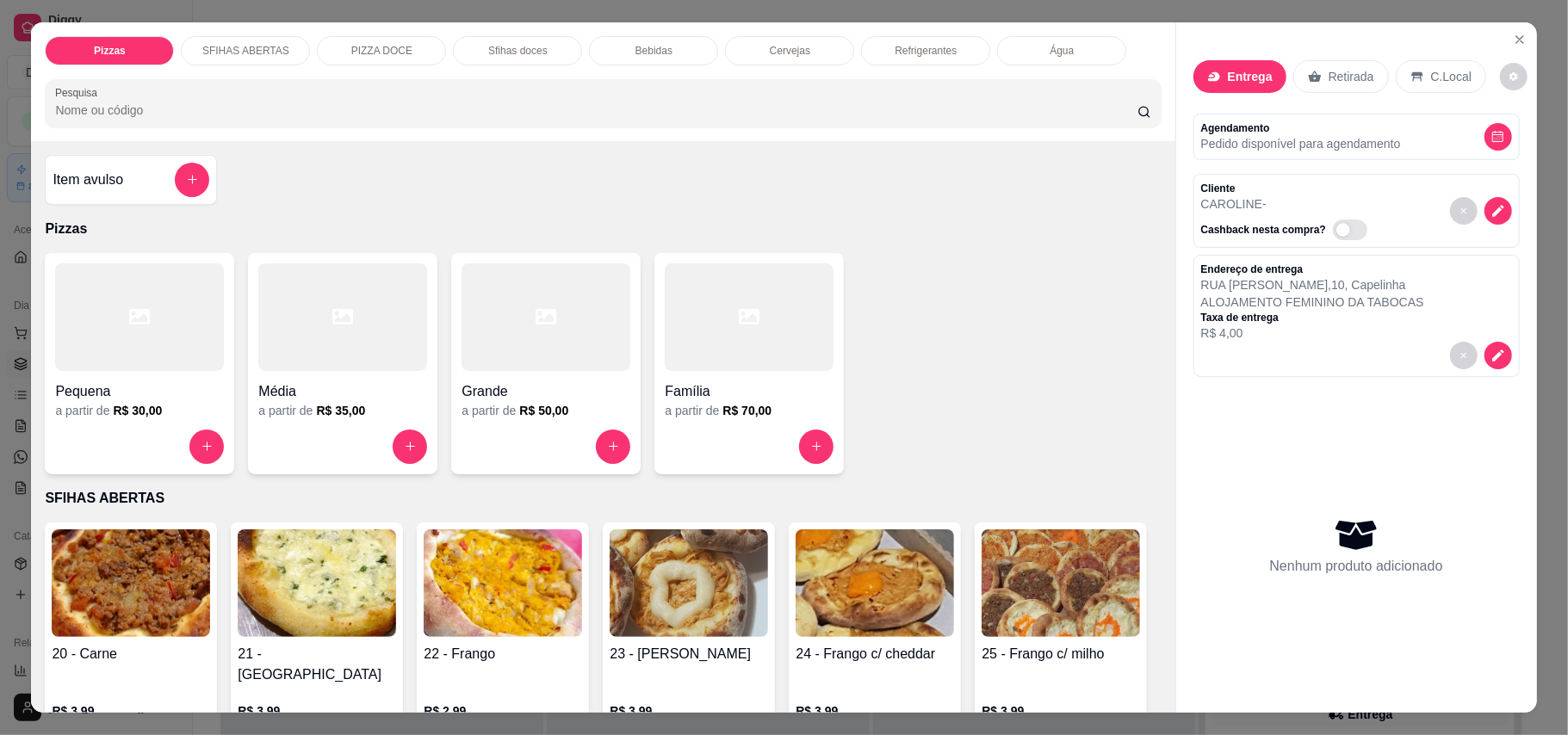
click at [552, 397] on h4 "Grande" at bounding box center [546, 392] width 169 height 21
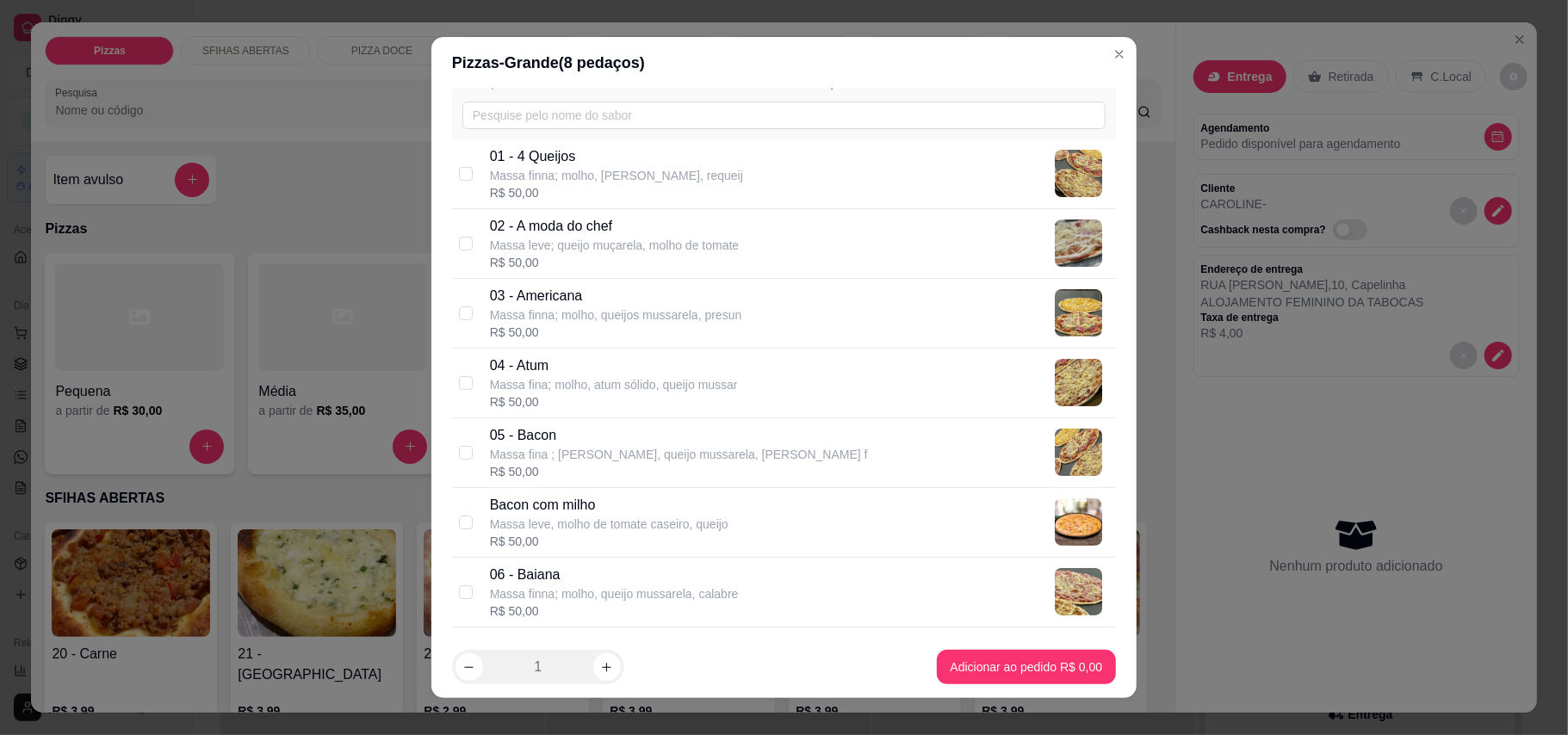
scroll to position [344, 0]
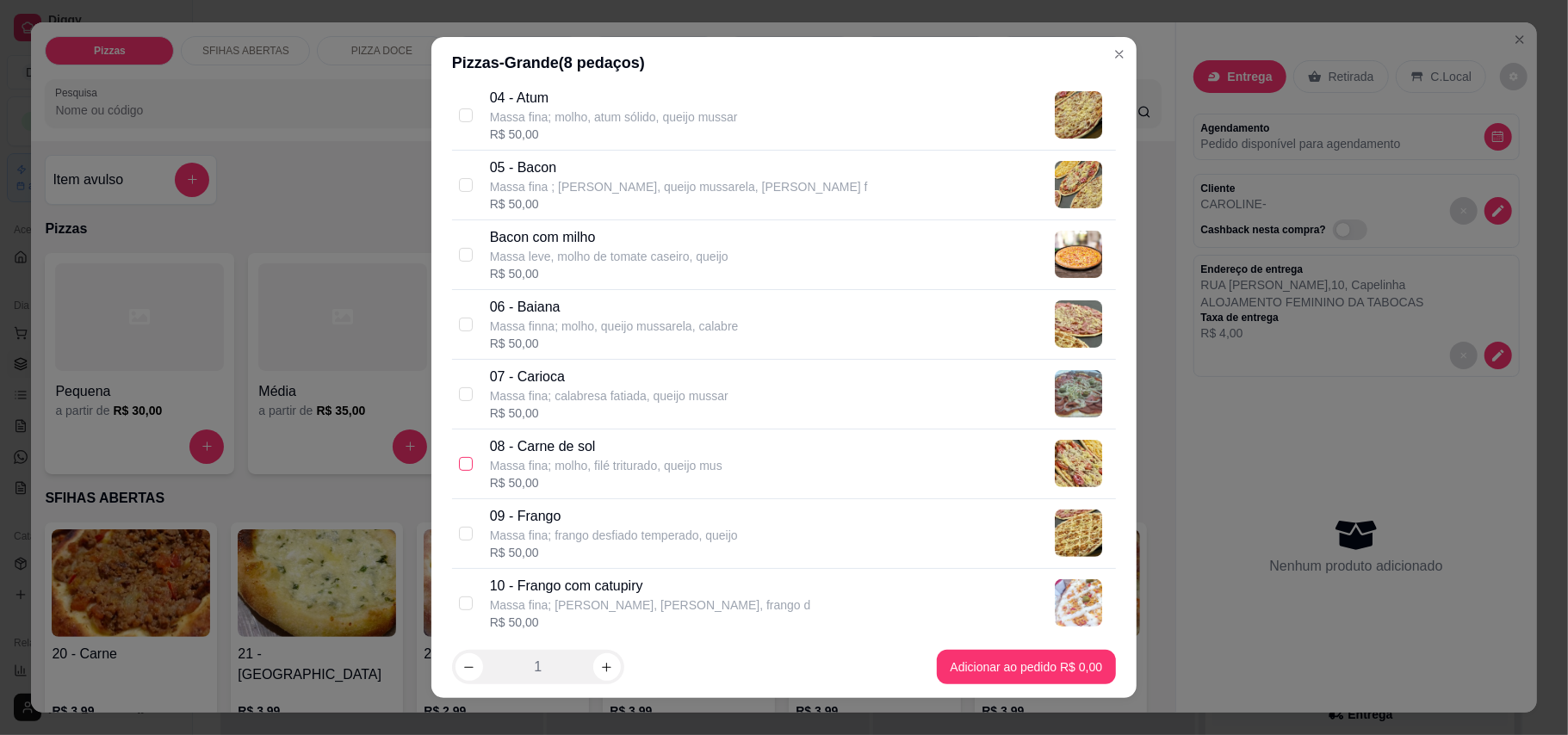
click at [463, 471] on input "checkbox" at bounding box center [465, 463] width 14 height 14
checkbox input "true"
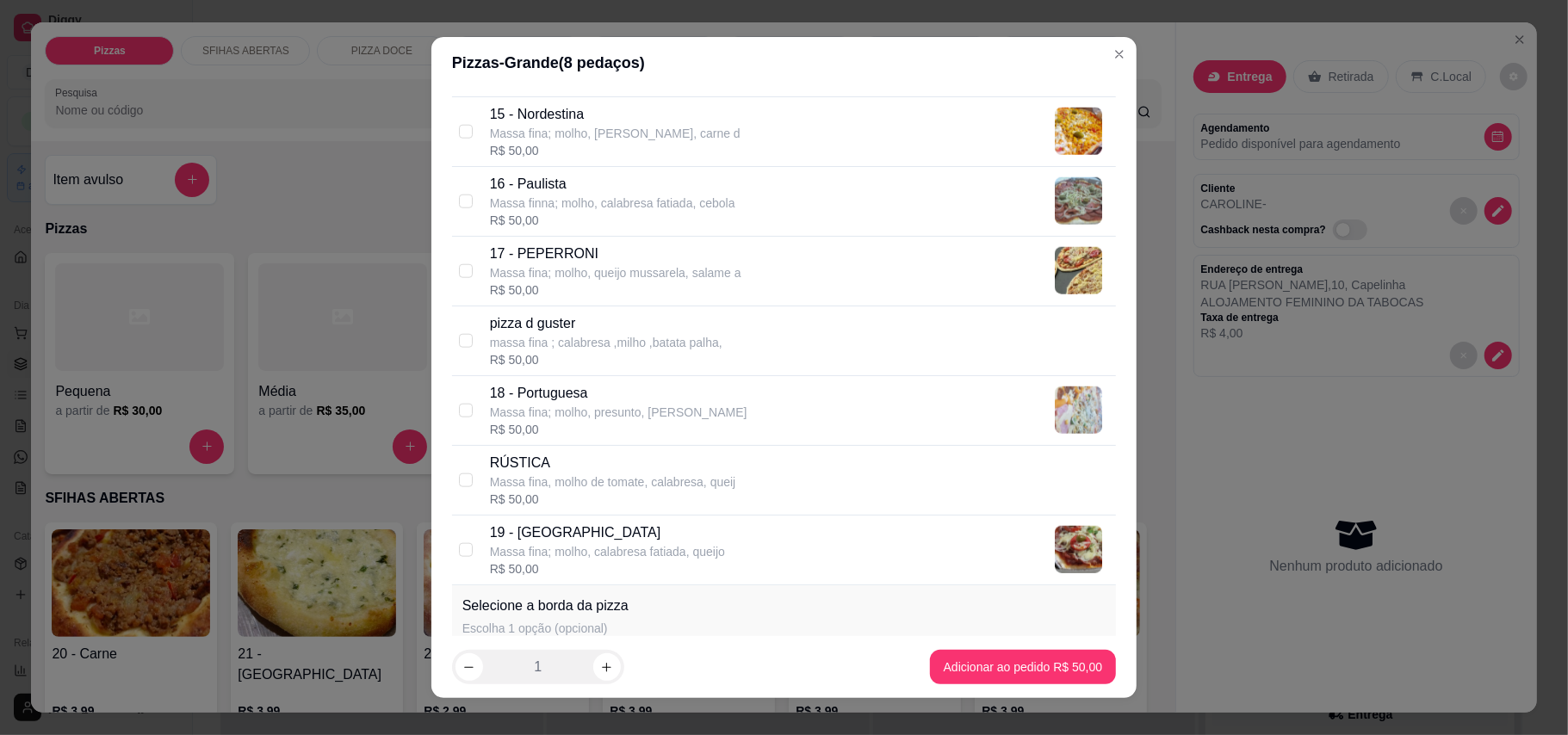
scroll to position [1376, 0]
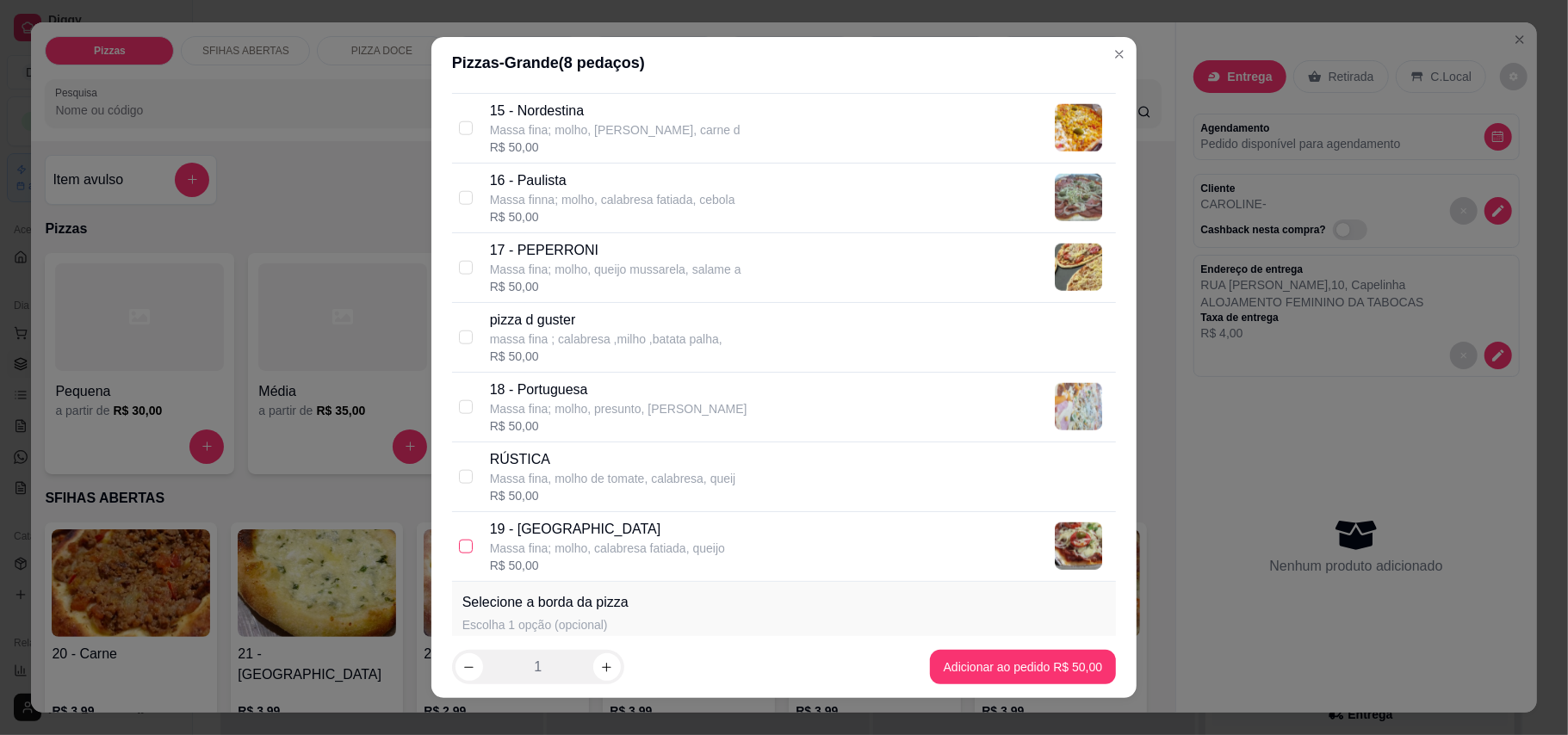
click at [460, 553] on input "checkbox" at bounding box center [465, 546] width 14 height 14
checkbox input "true"
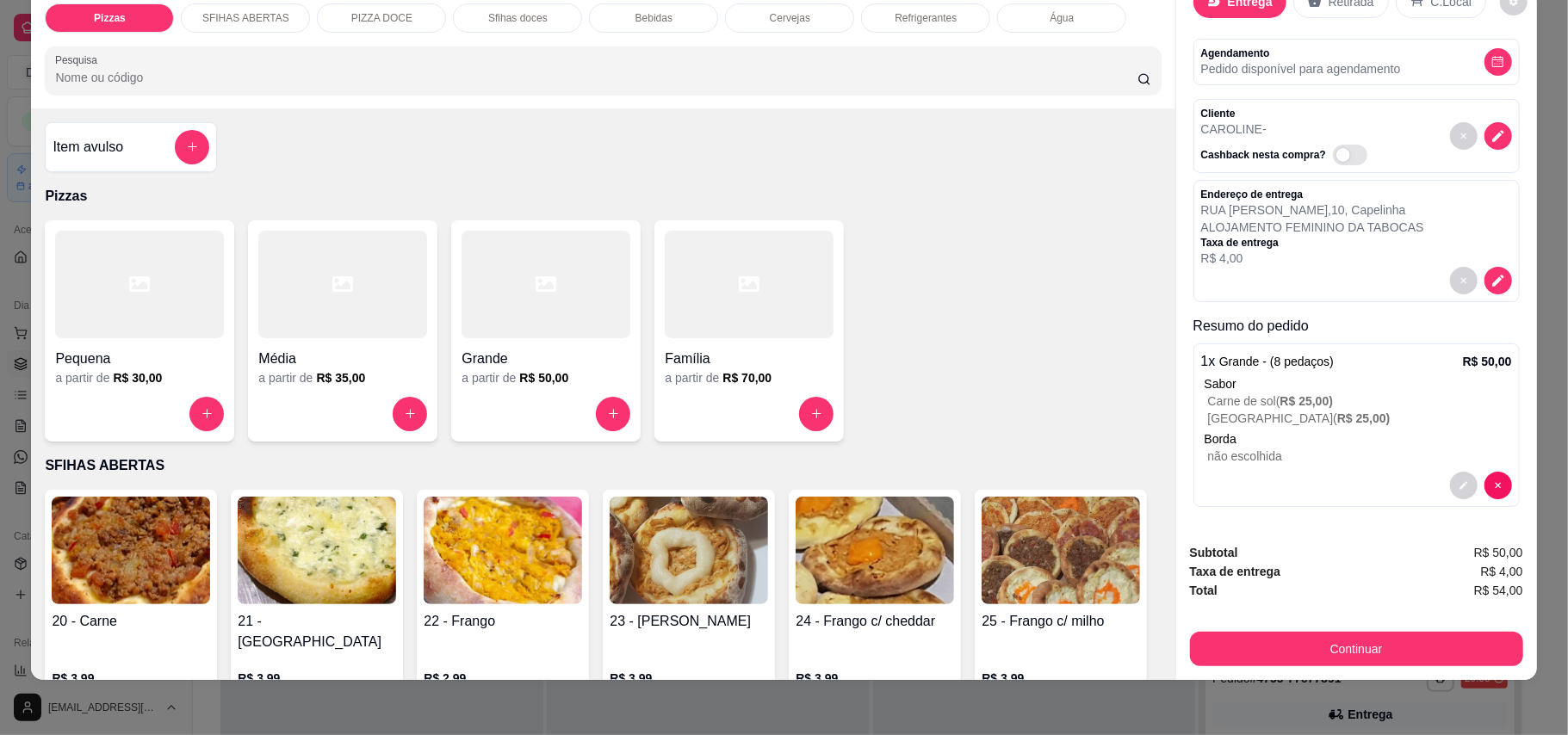
scroll to position [62, 0]
click at [1458, 480] on icon "decrease-product-quantity" at bounding box center [1463, 484] width 10 height 10
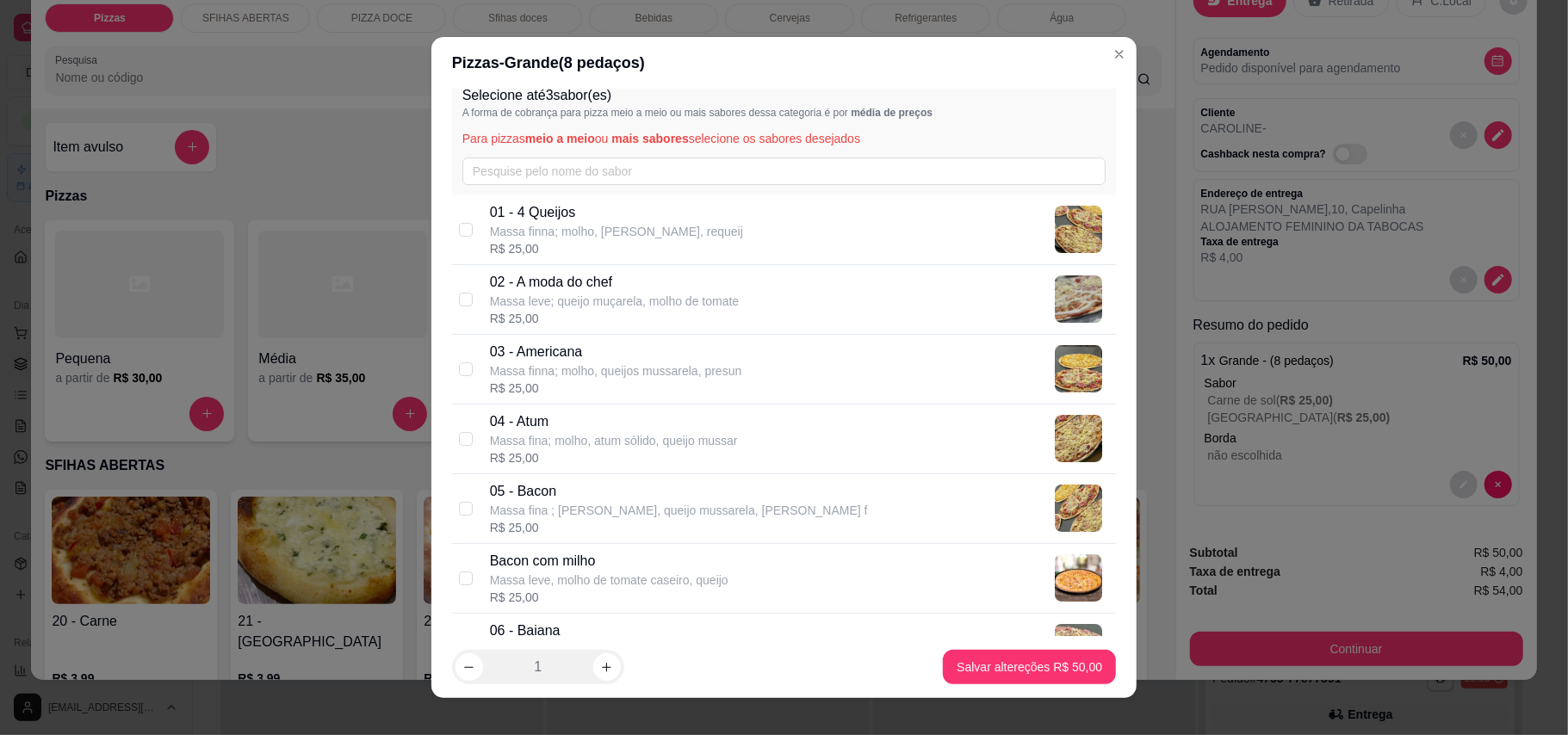
scroll to position [0, 0]
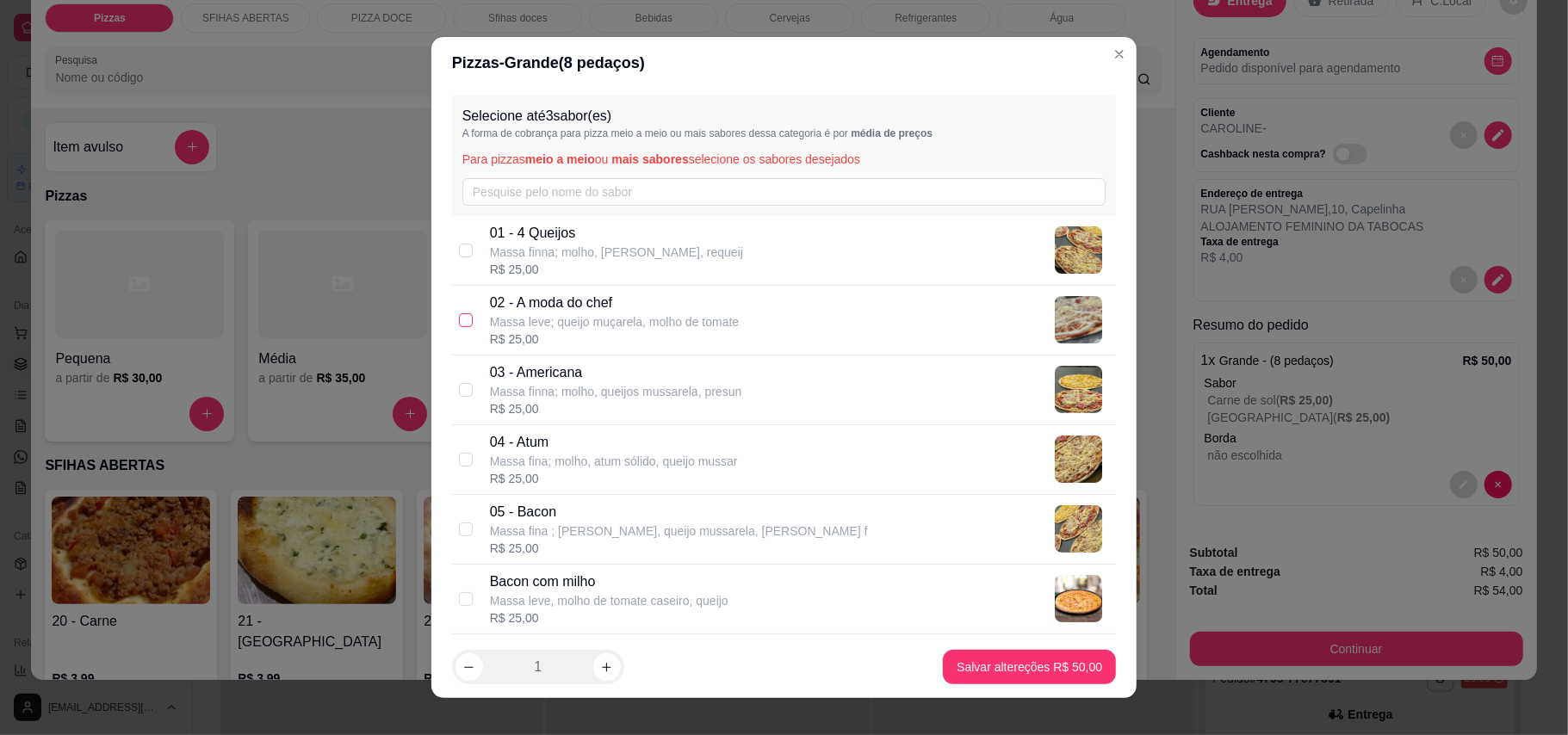
click at [459, 318] on input "checkbox" at bounding box center [465, 320] width 14 height 14
checkbox input "true"
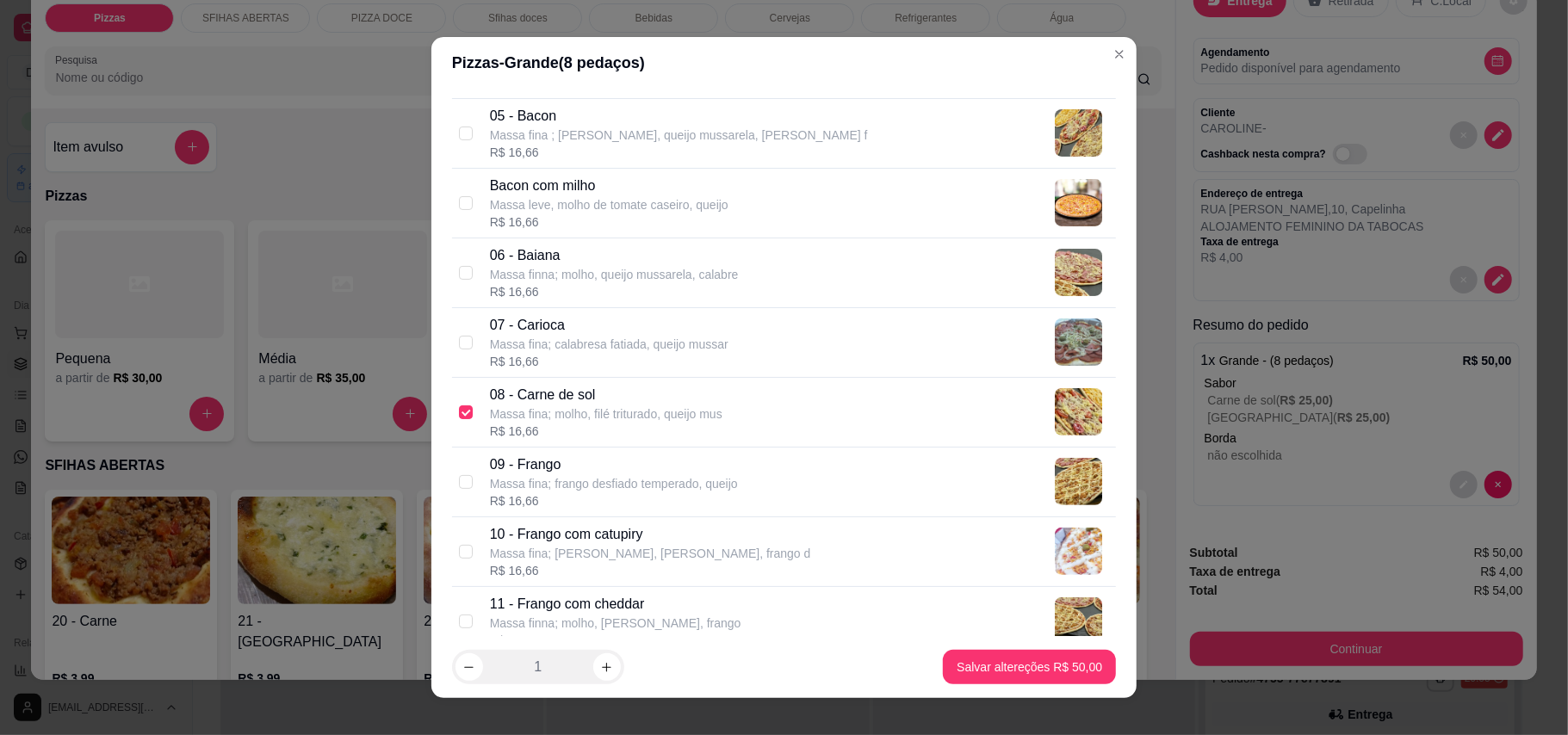
scroll to position [459, 0]
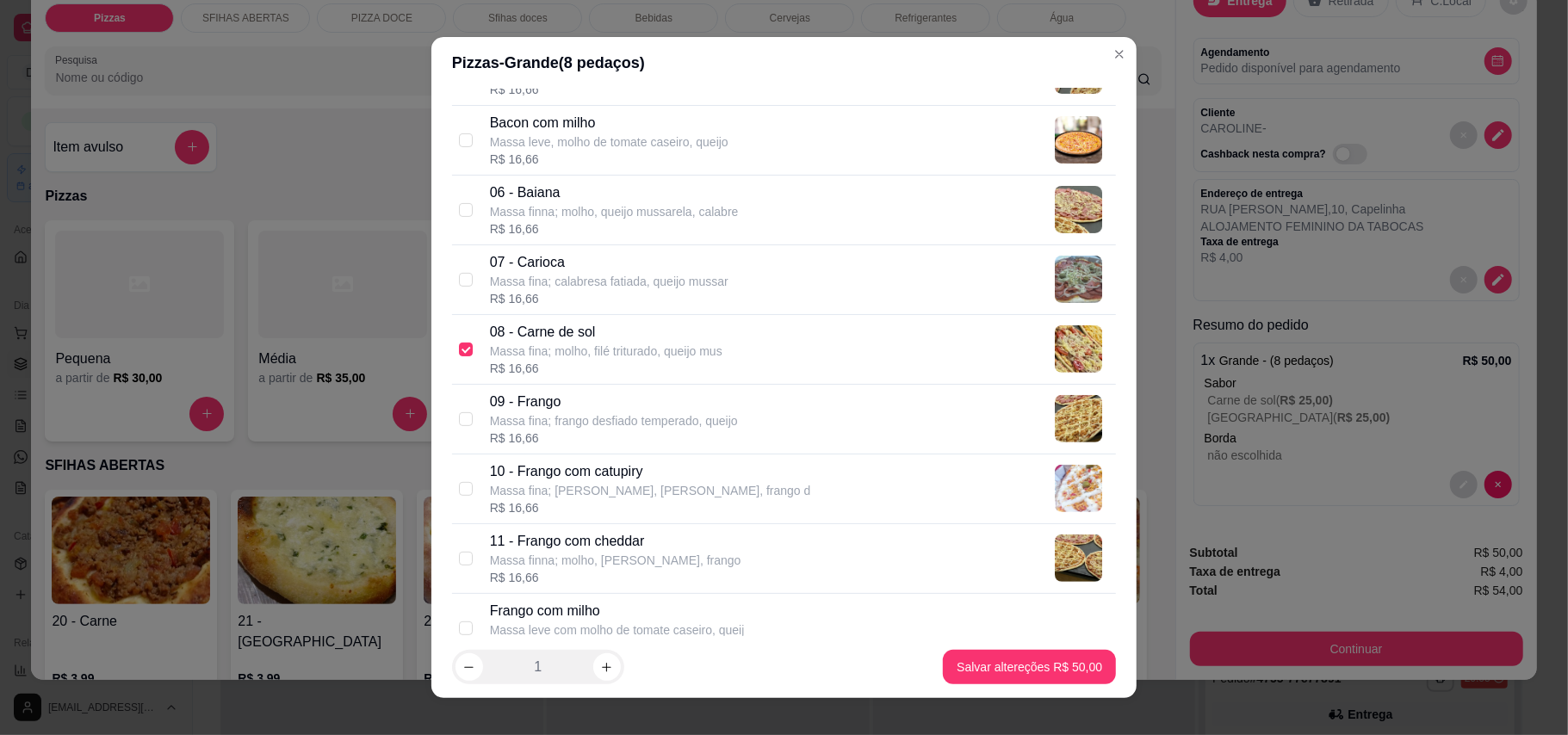
click at [464, 350] on div "08 - Carne de sol Massa fina; molho, filé triturado, queijo mus R$ 16,66" at bounding box center [784, 350] width 664 height 70
checkbox input "false"
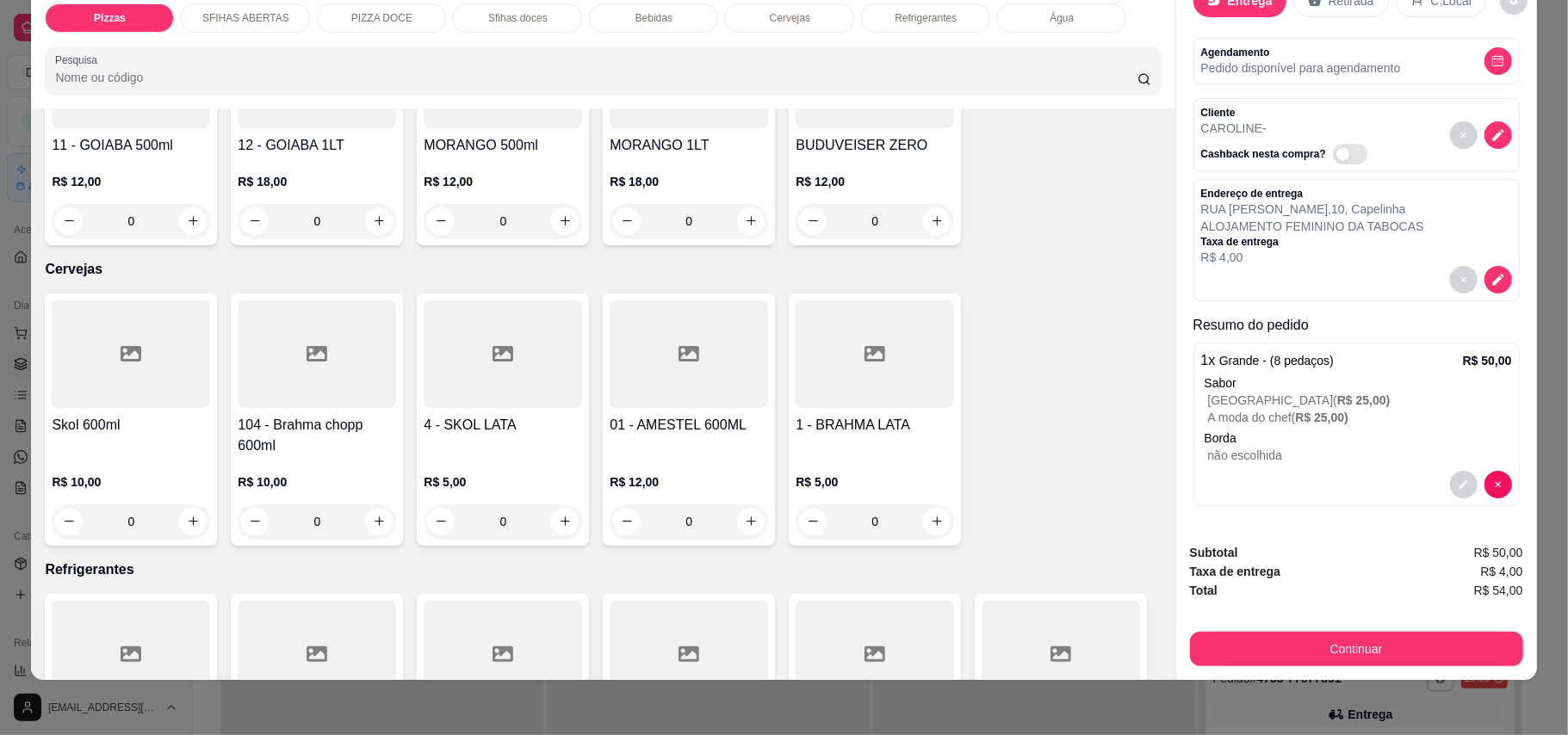
scroll to position [2638, 0]
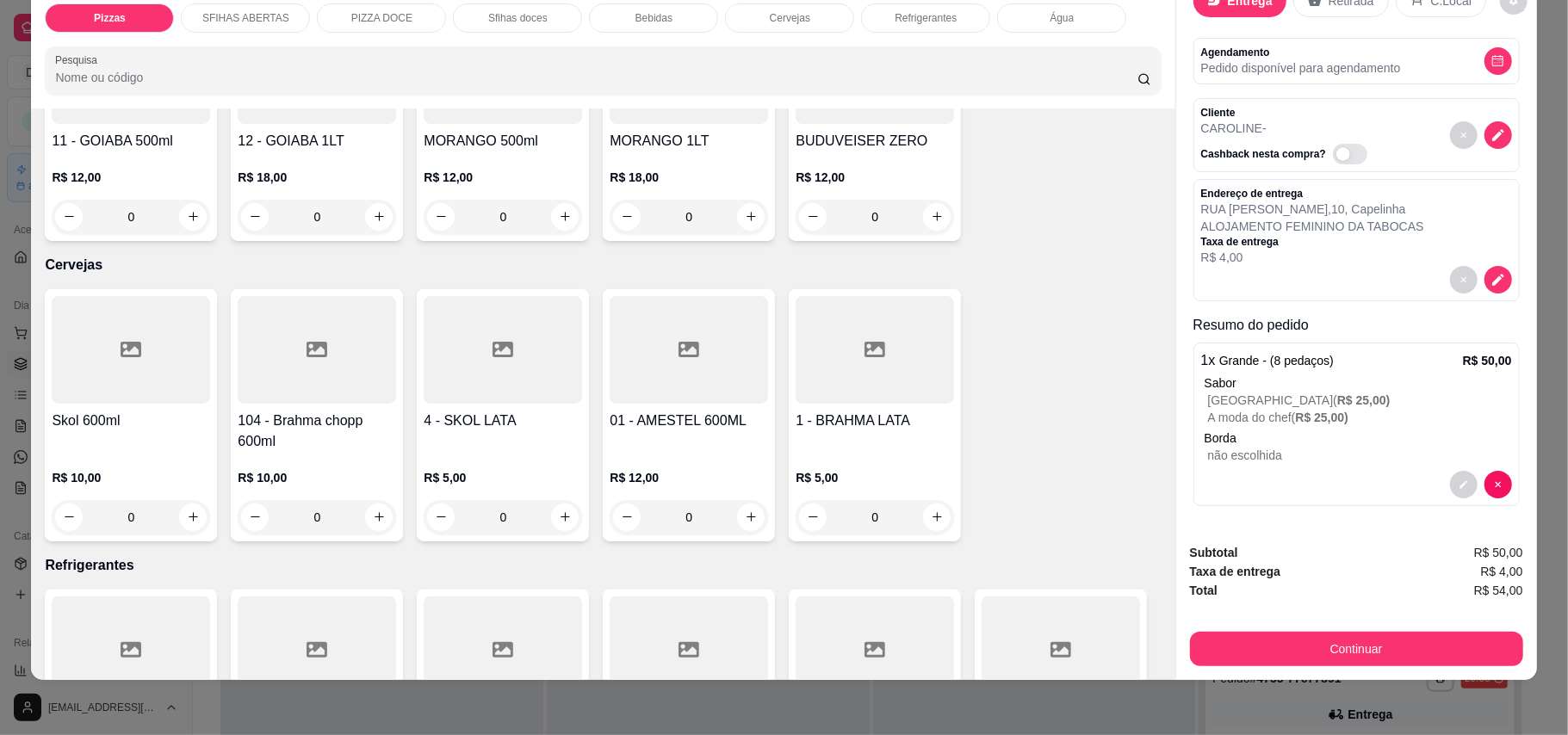
type input "1"
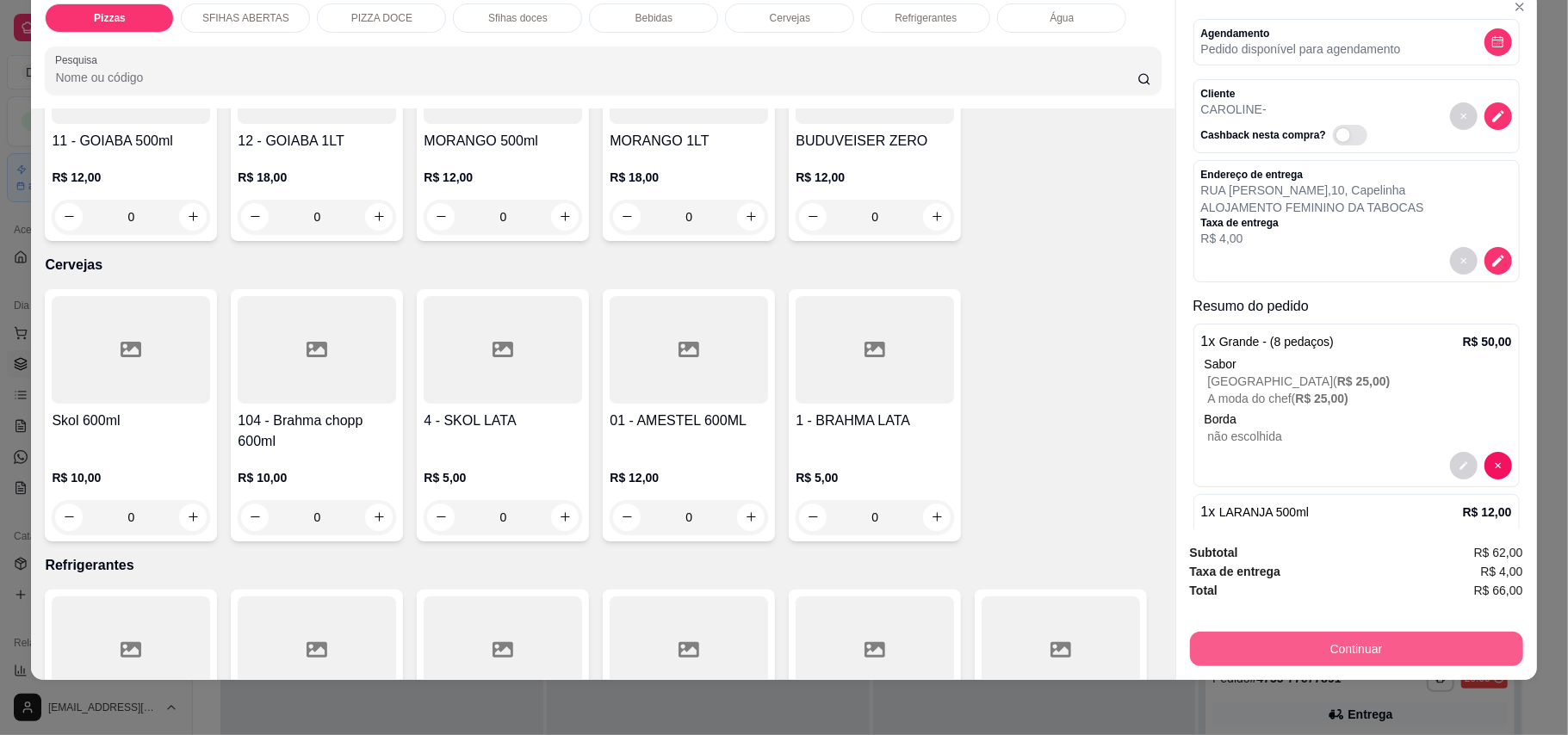
click at [1483, 649] on button "Continuar" at bounding box center [1356, 649] width 334 height 35
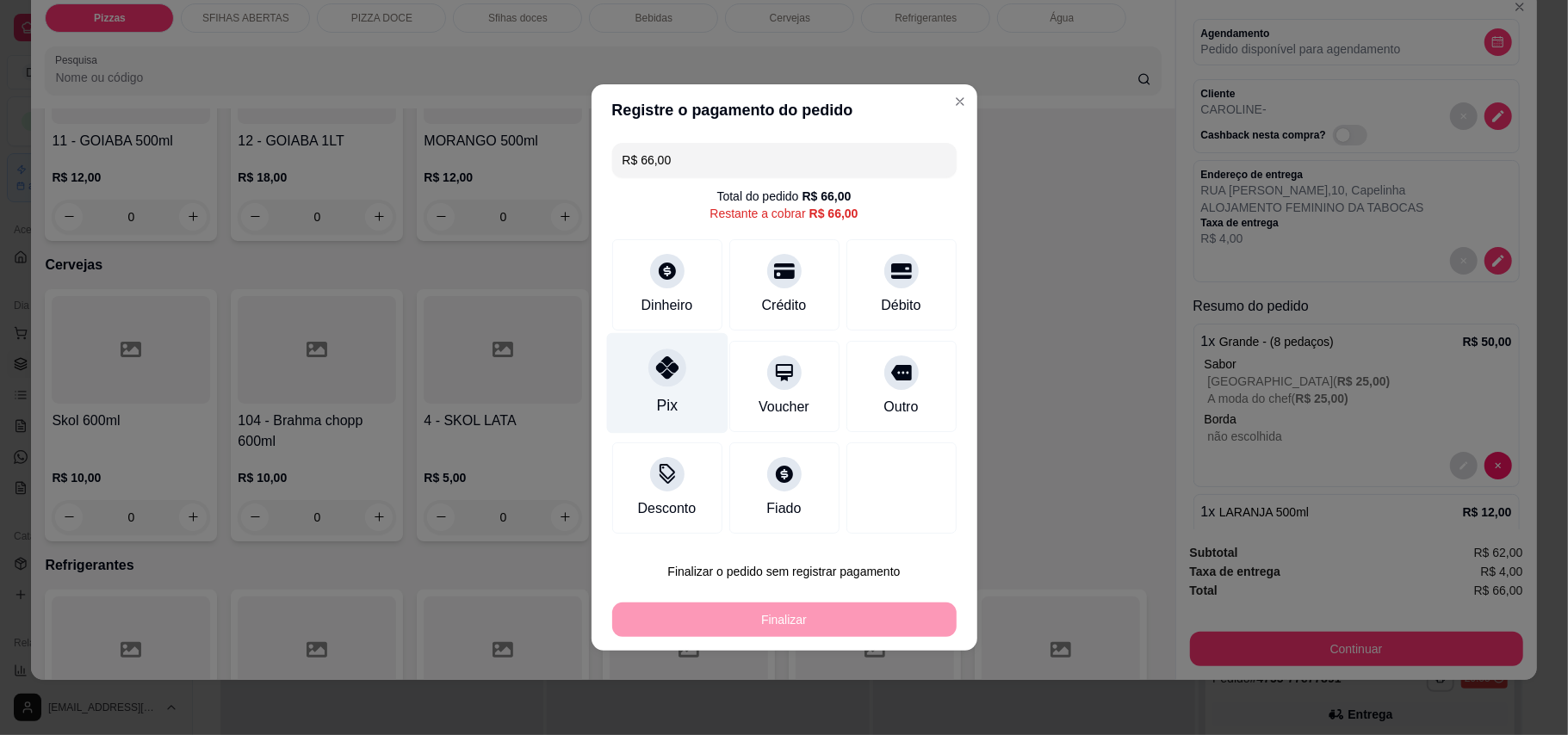
click at [659, 404] on div "Pix" at bounding box center [666, 405] width 21 height 23
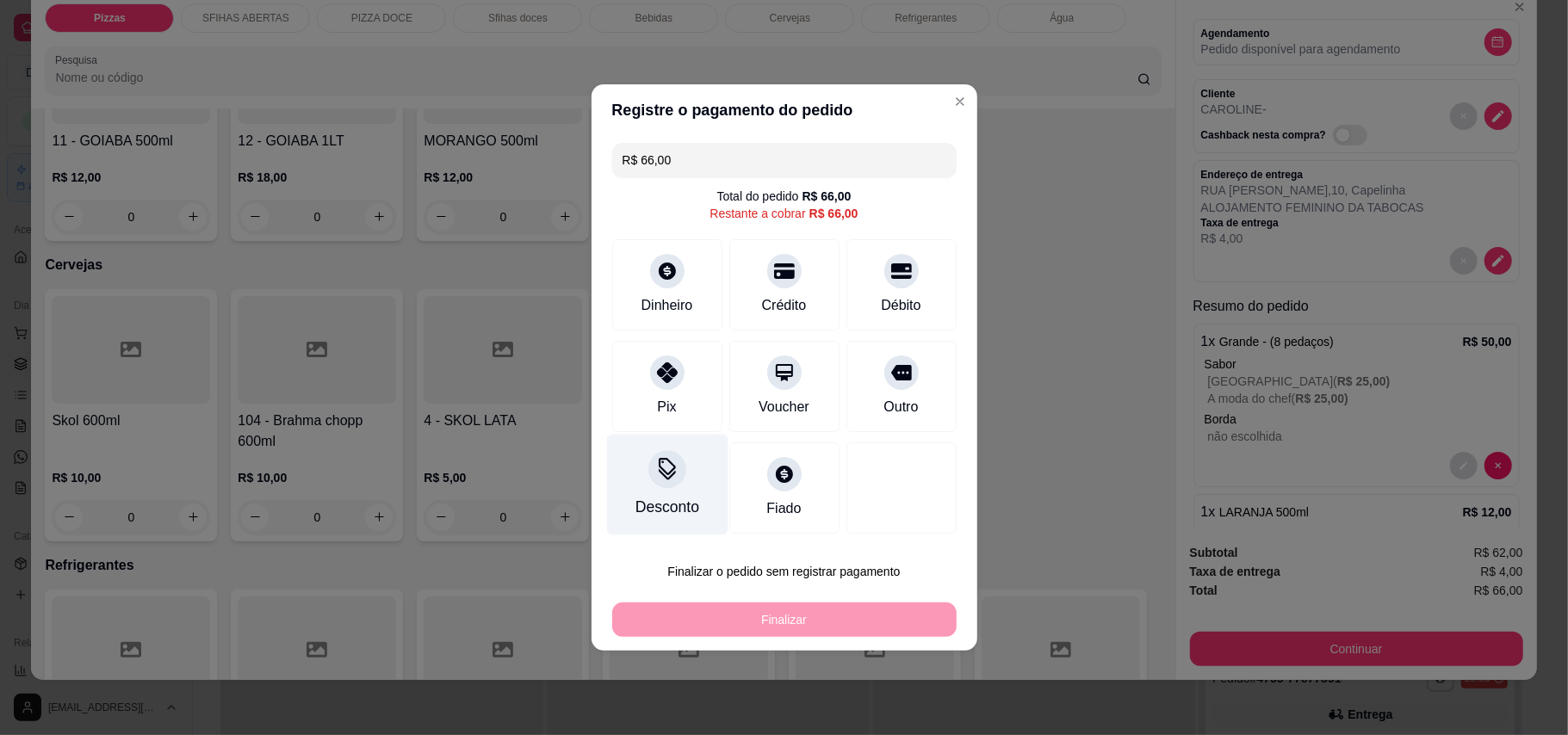
type input "R$ 0,00"
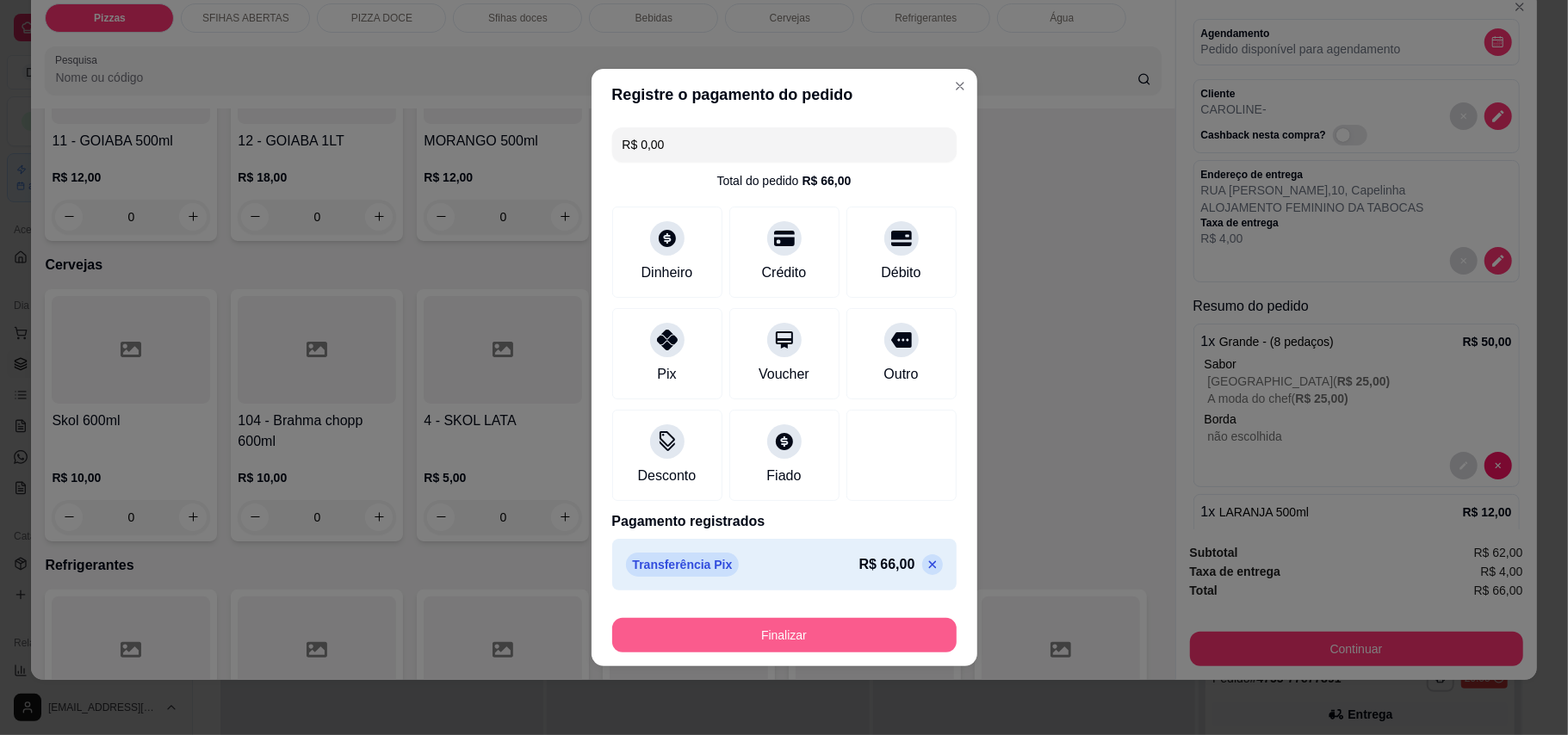
click at [847, 638] on button "Finalizar" at bounding box center [784, 635] width 345 height 35
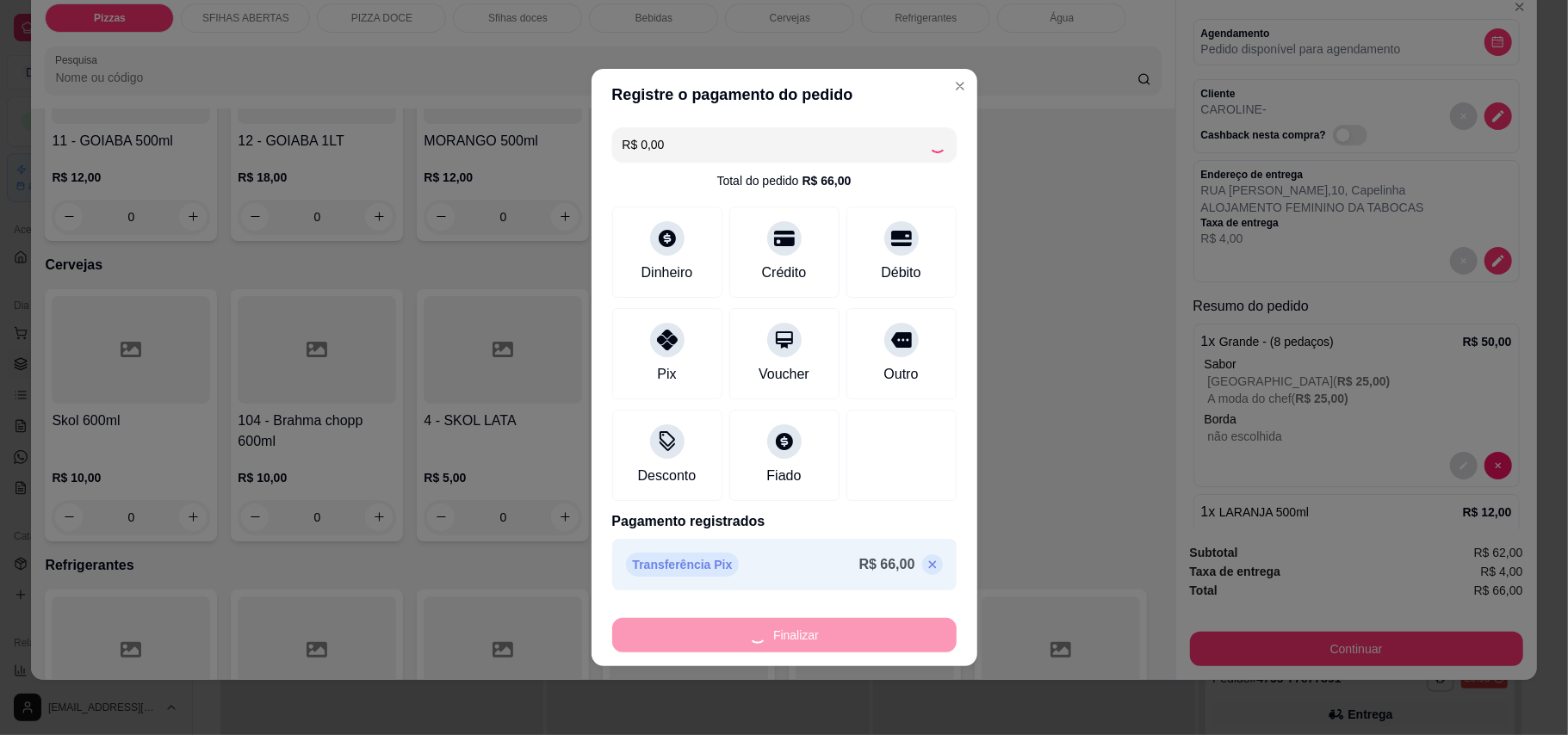
type input "0"
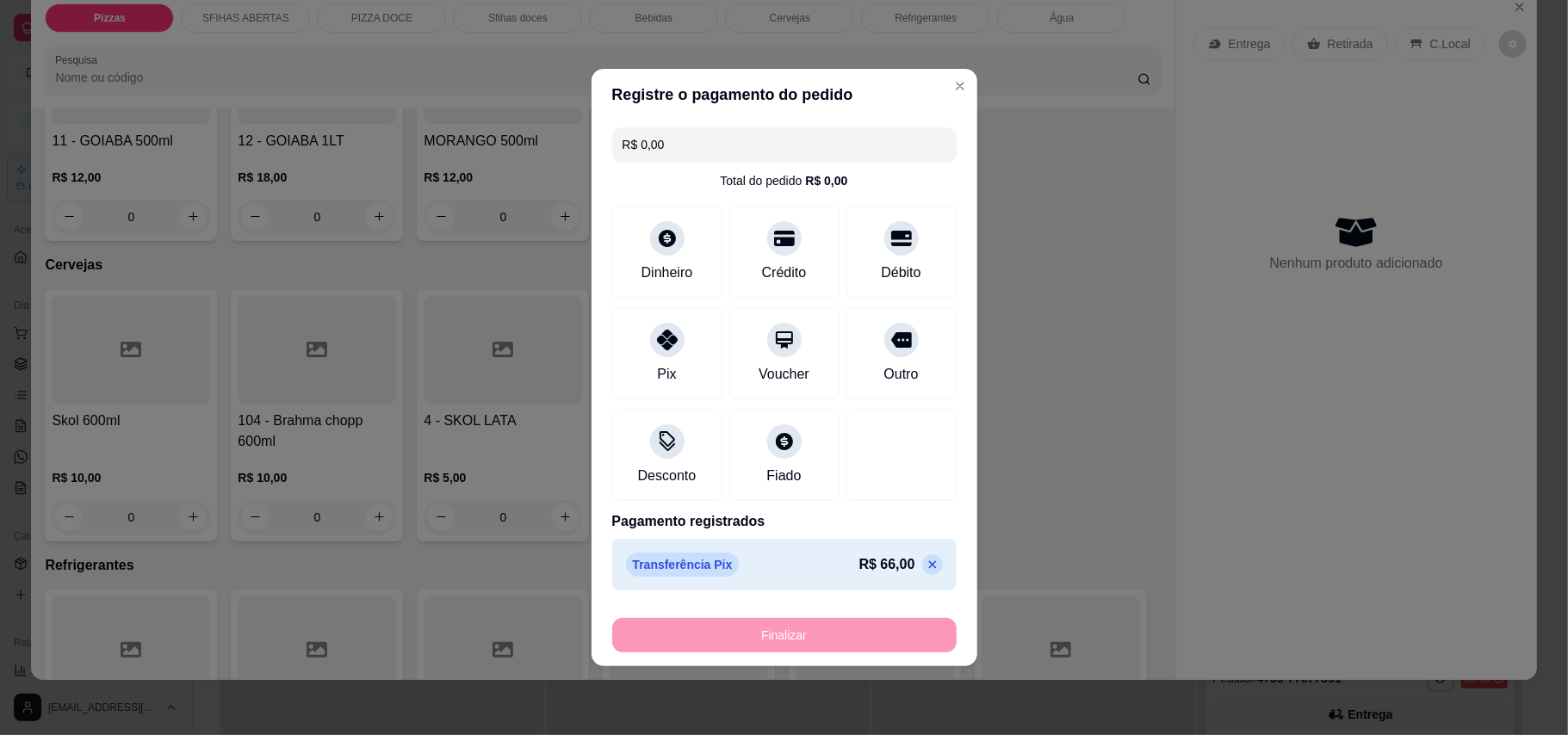
type input "-R$ 66,00"
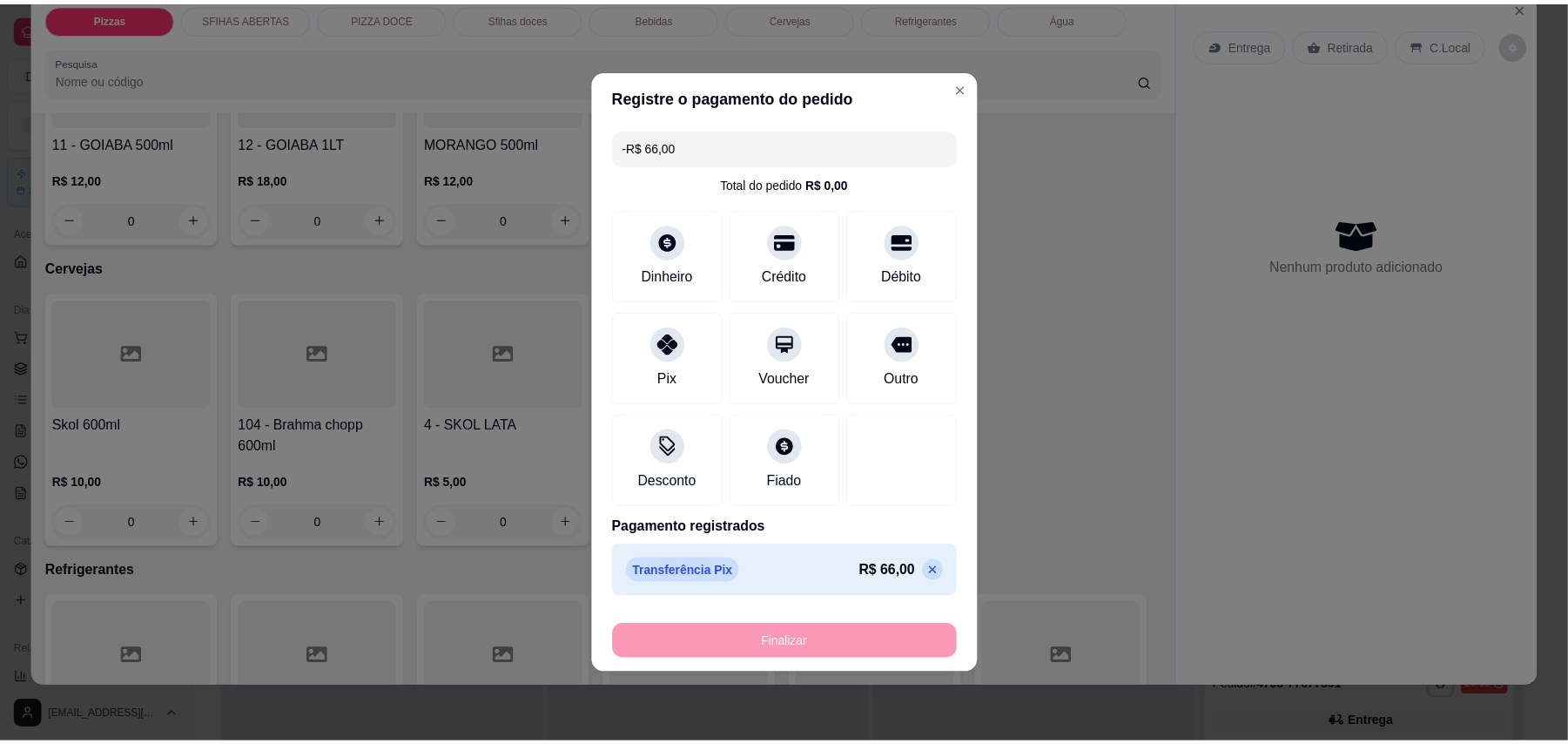
scroll to position [0, 0]
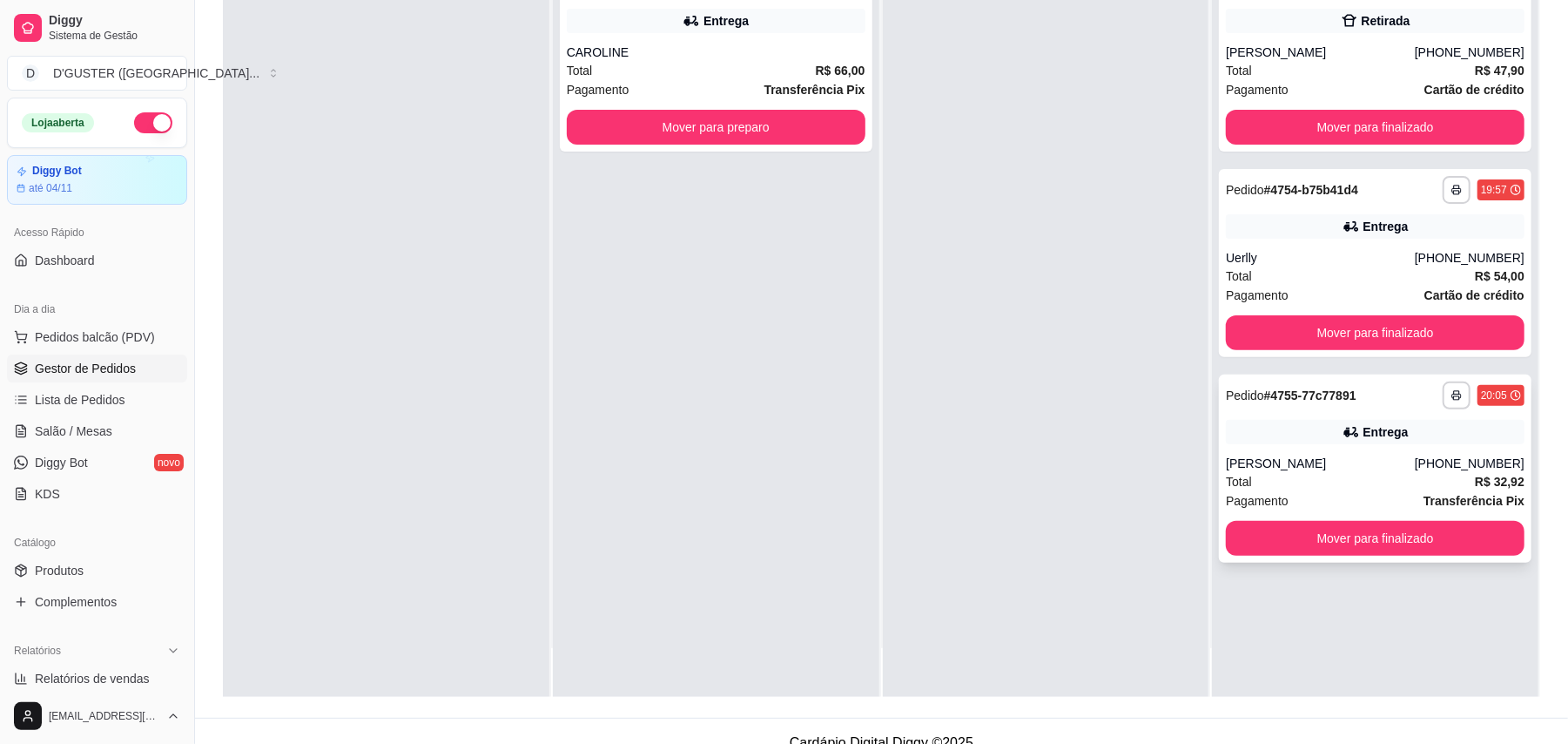
scroll to position [266, 0]
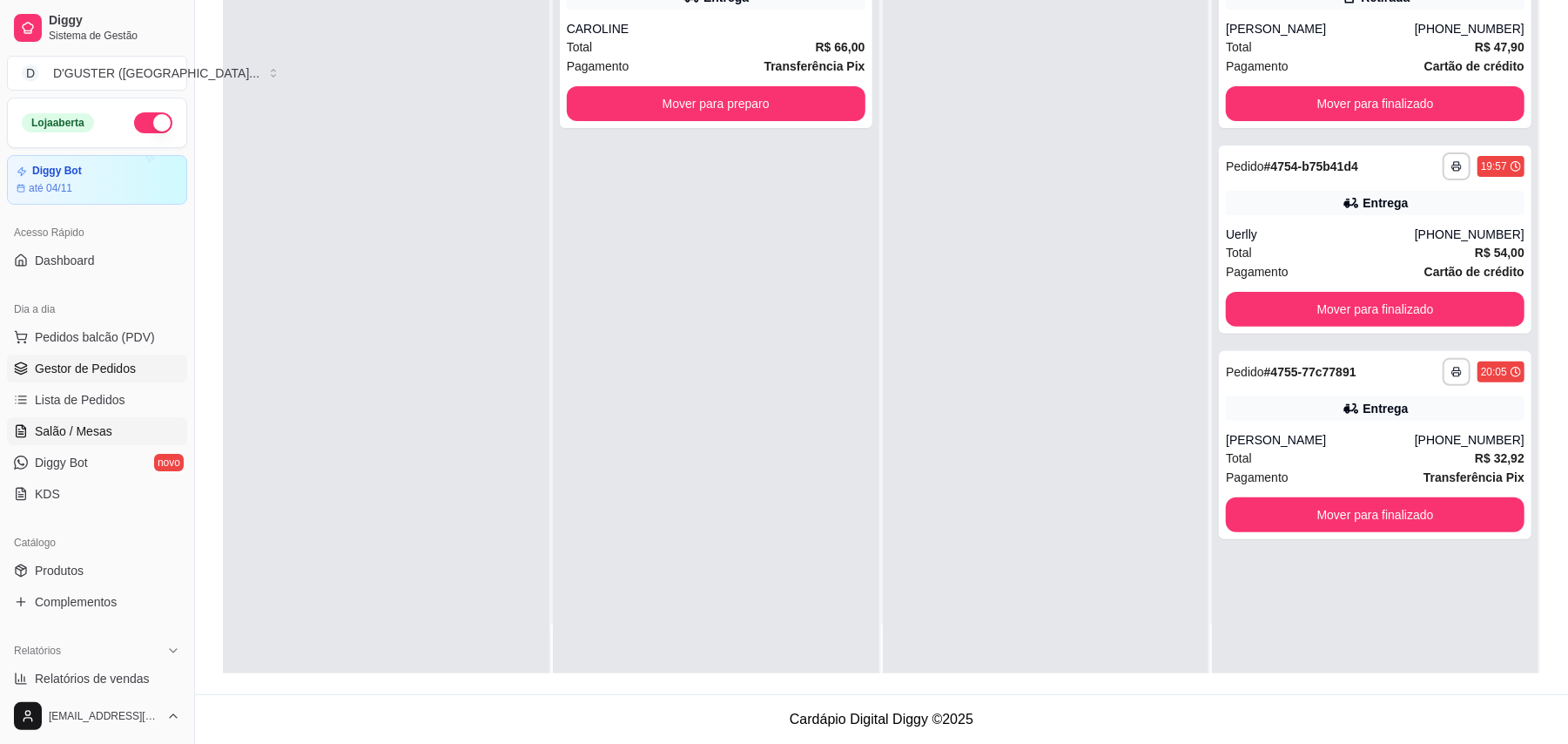
click at [56, 436] on span "Salão / Mesas" at bounding box center [74, 430] width 77 height 17
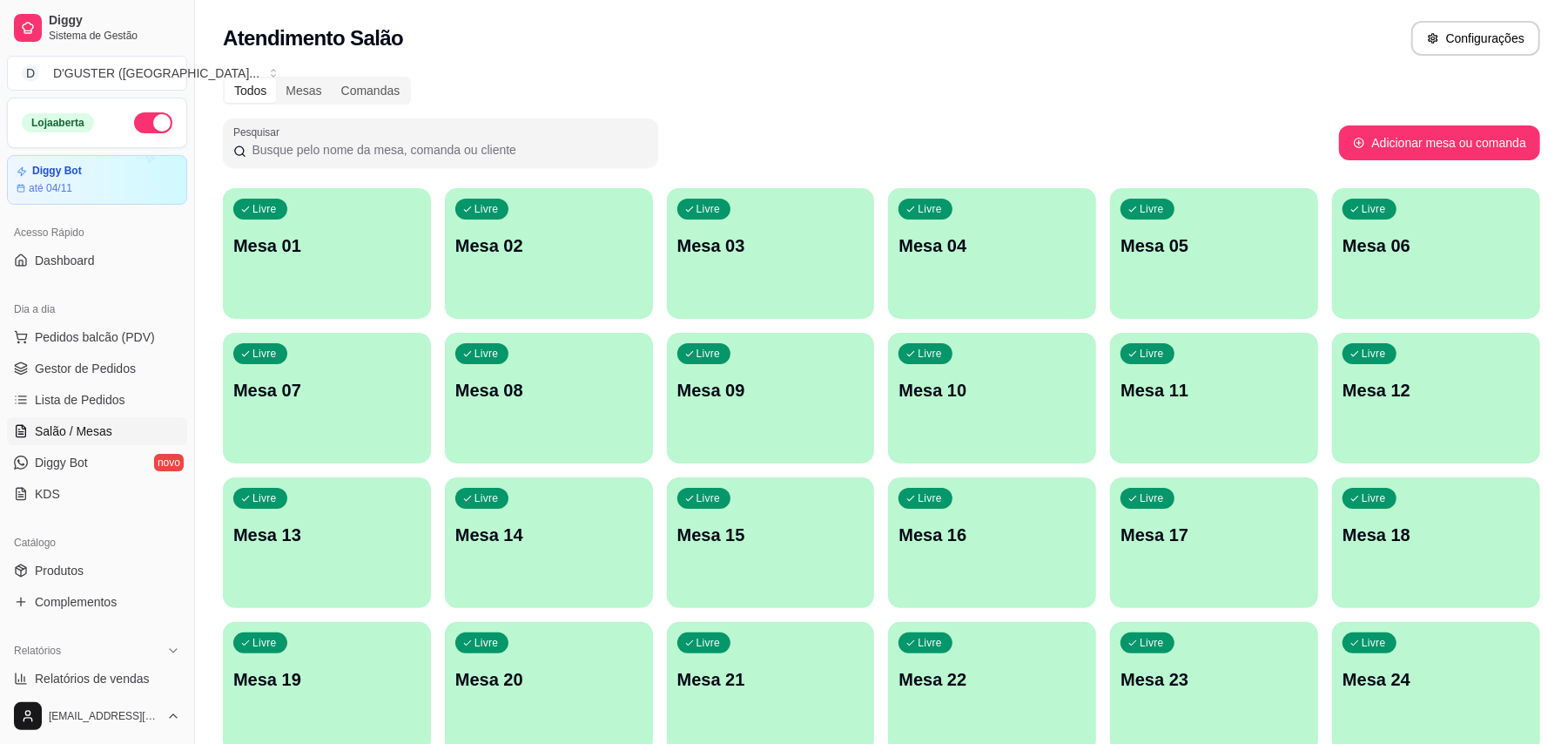
click at [986, 409] on div "Livre Mesa 10" at bounding box center [992, 387] width 208 height 109
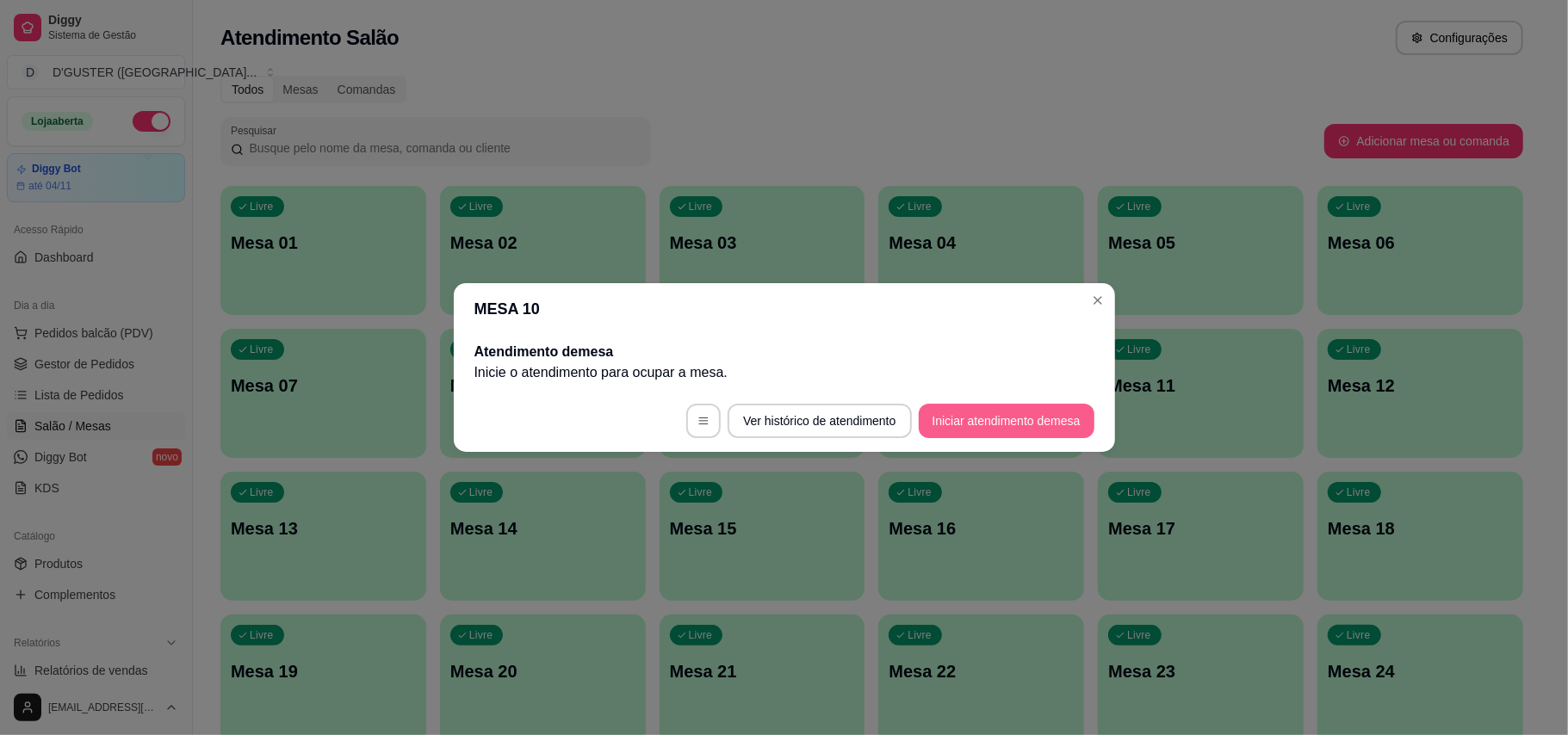
click at [1016, 416] on button "Iniciar atendimento de mesa" at bounding box center [1006, 421] width 175 height 35
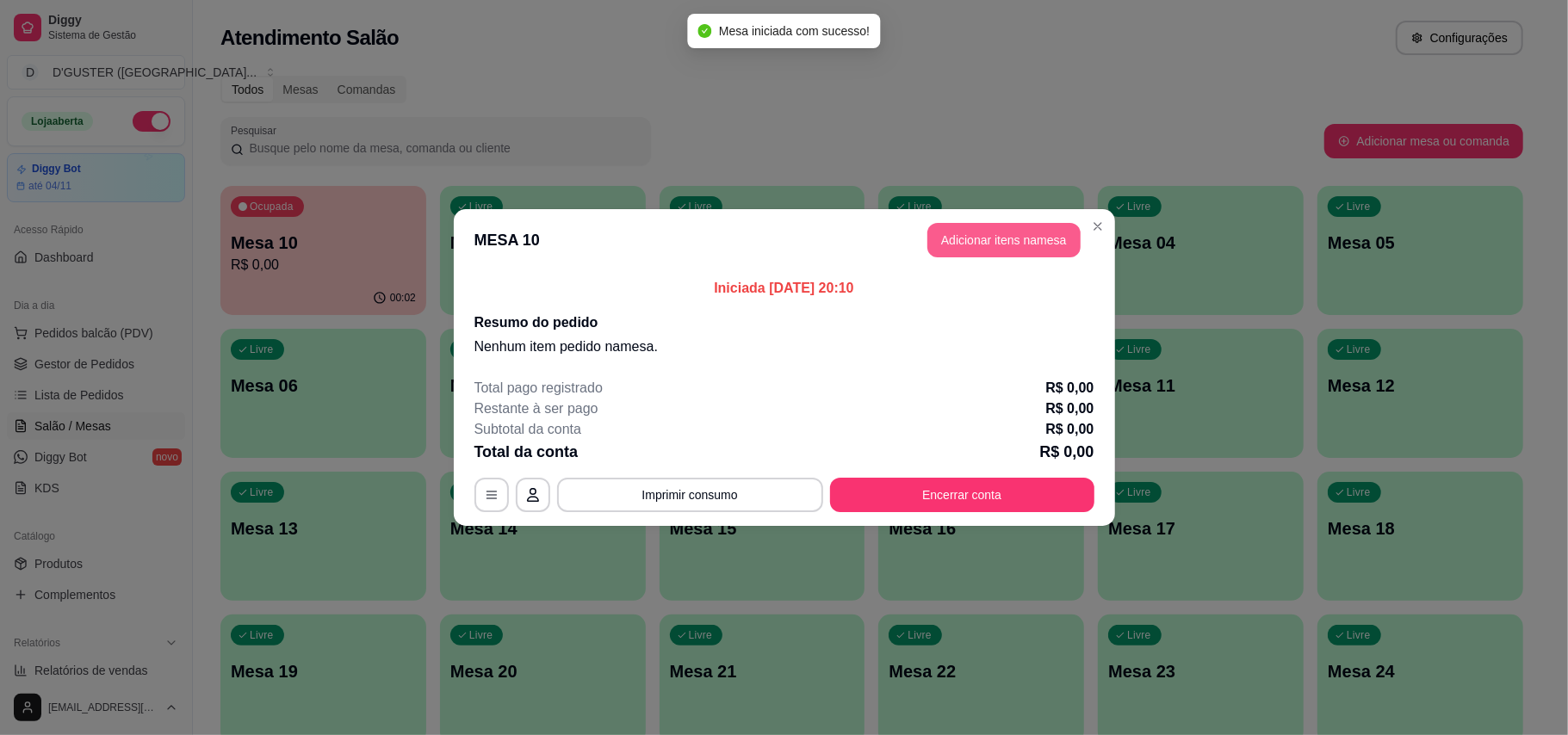
click at [979, 231] on button "Adicionar itens na mesa" at bounding box center [1004, 240] width 154 height 35
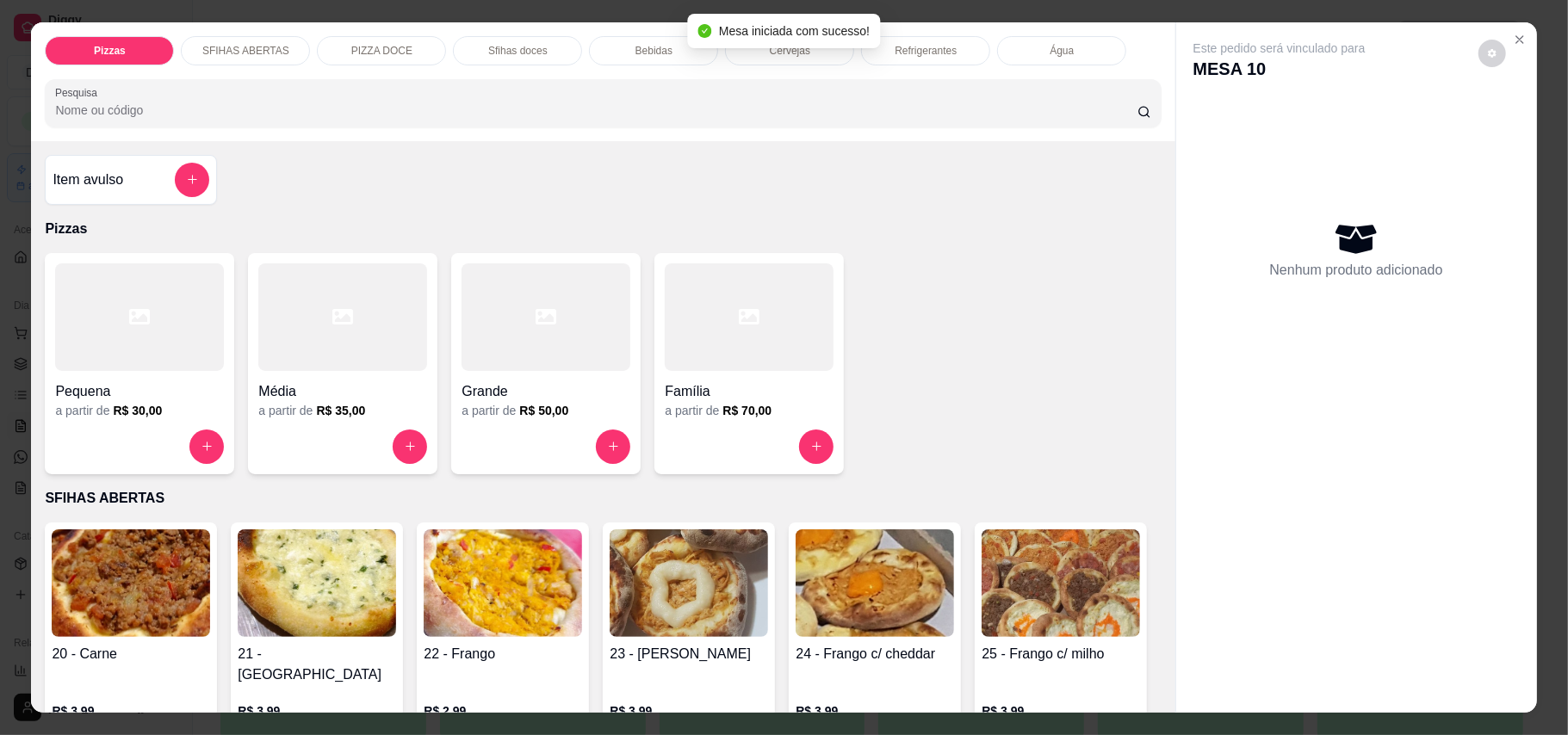
click at [545, 412] on h6 "R$ 50,00" at bounding box center [544, 410] width 49 height 17
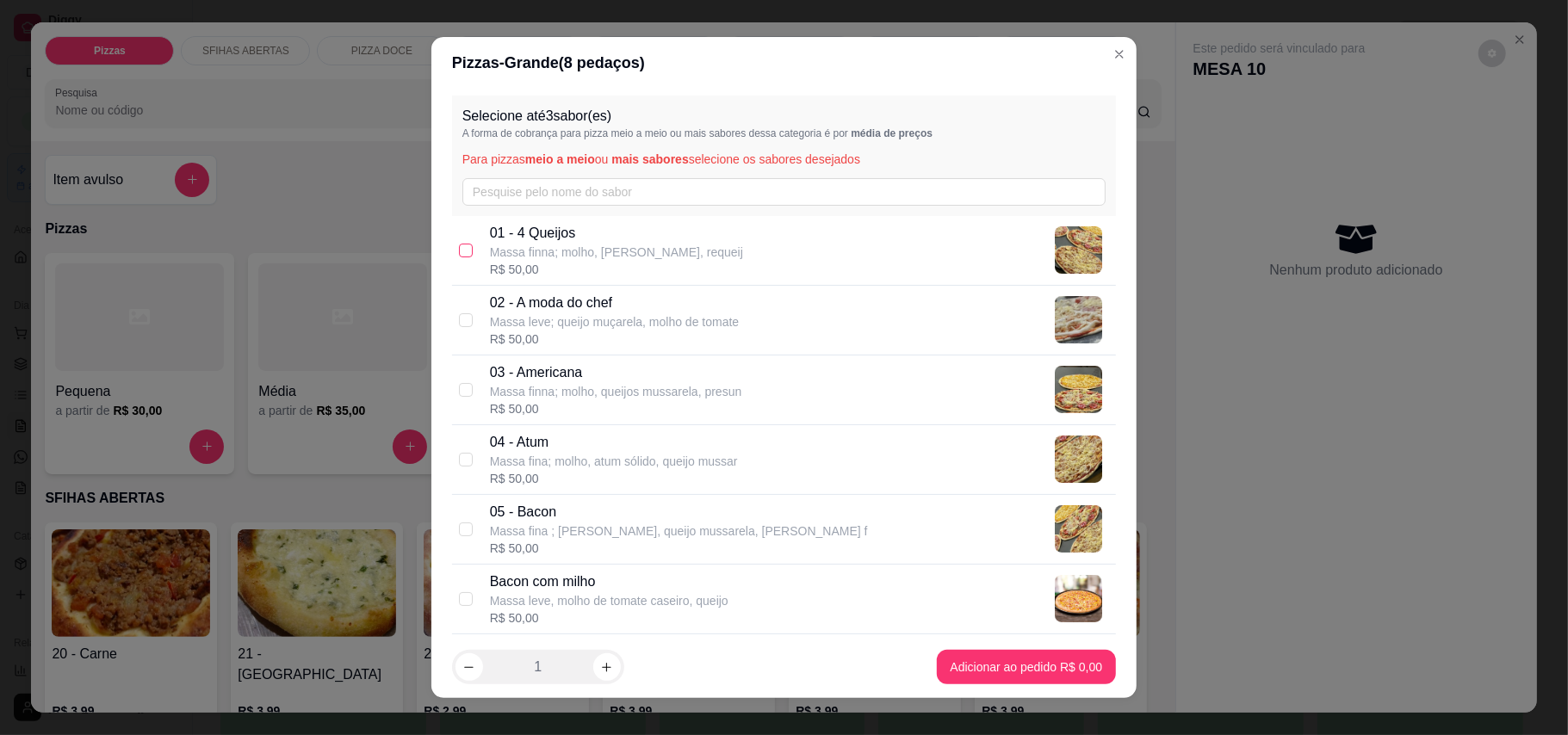
click at [459, 254] on input "checkbox" at bounding box center [465, 250] width 14 height 14
checkbox input "true"
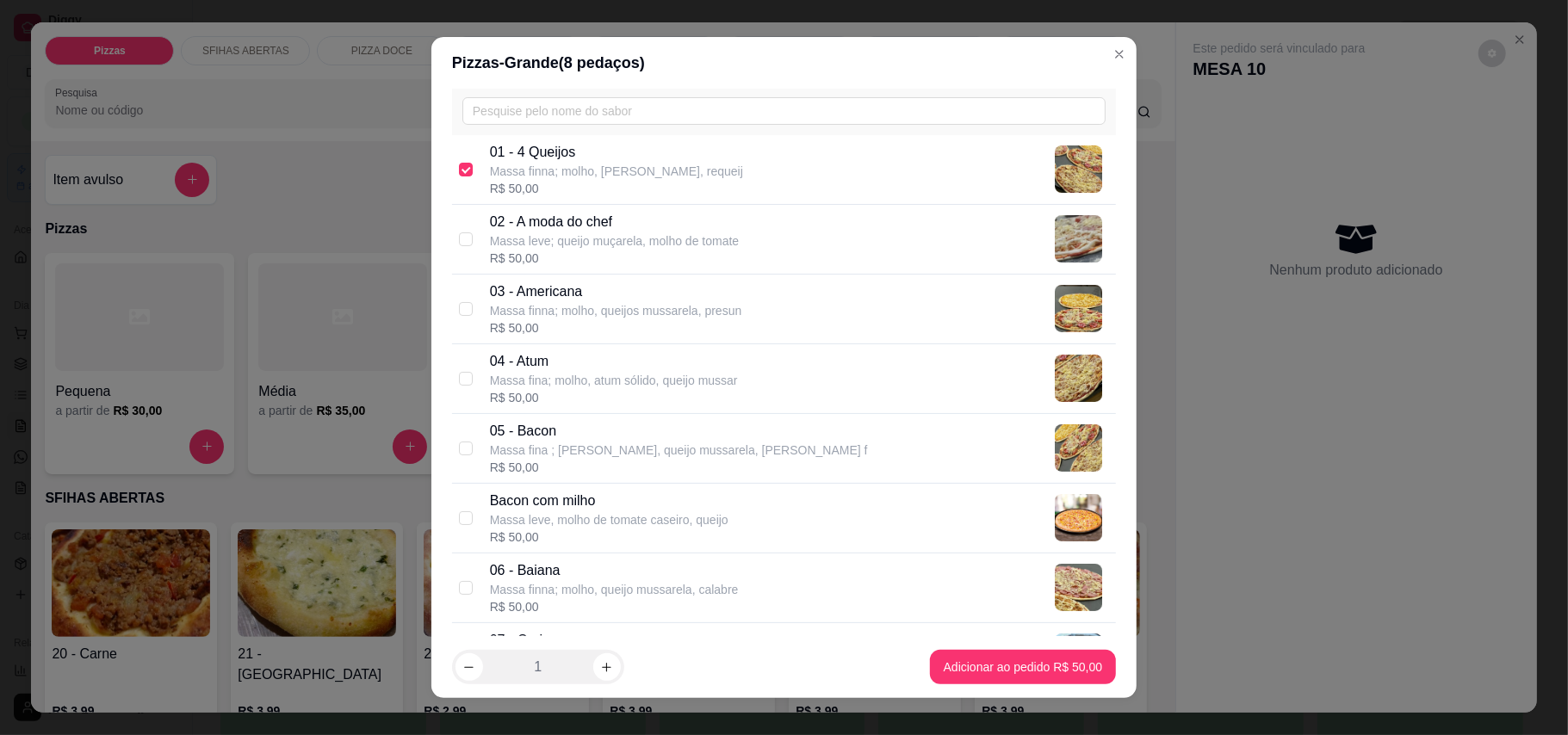
scroll to position [229, 0]
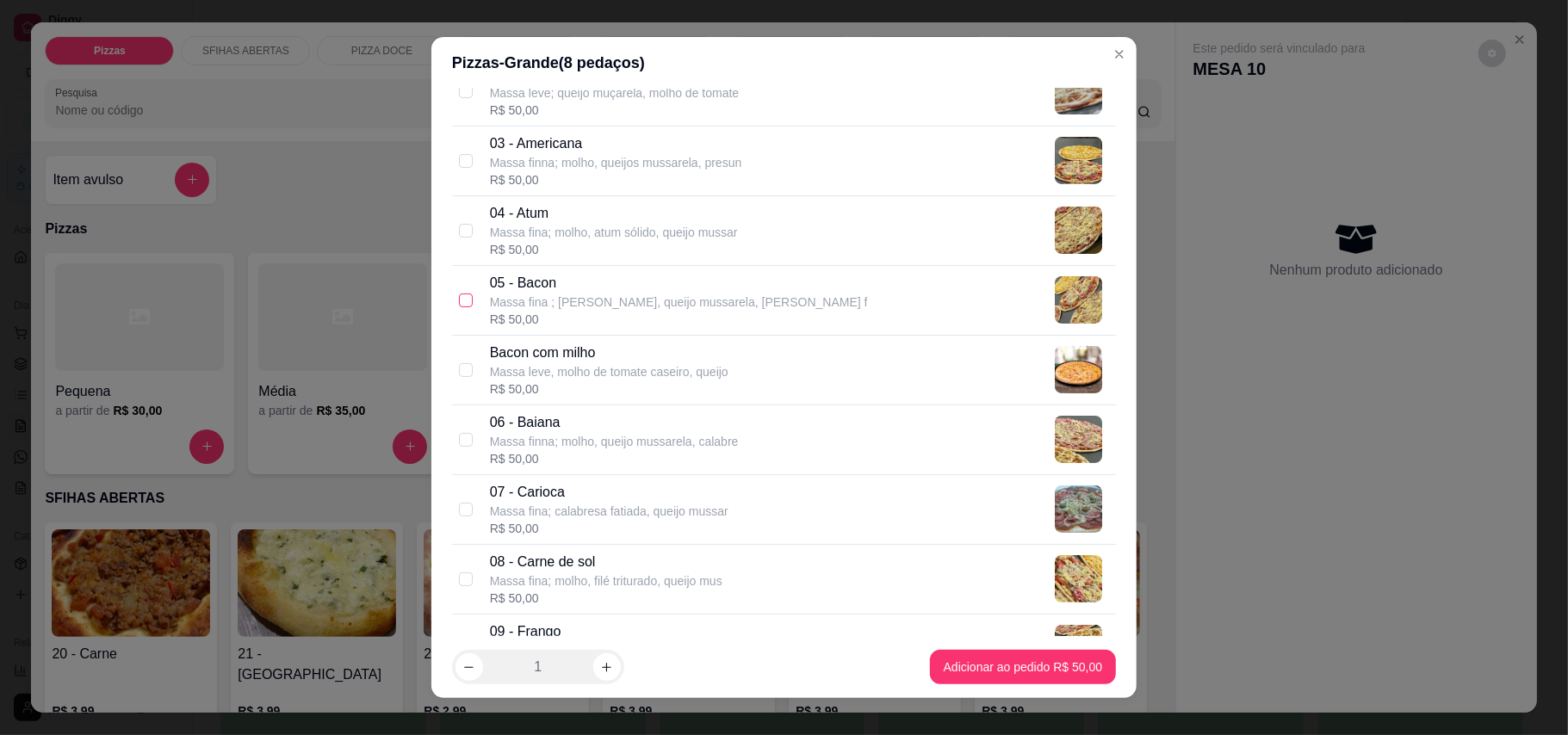
click at [459, 307] on input "checkbox" at bounding box center [465, 300] width 14 height 14
checkbox input "true"
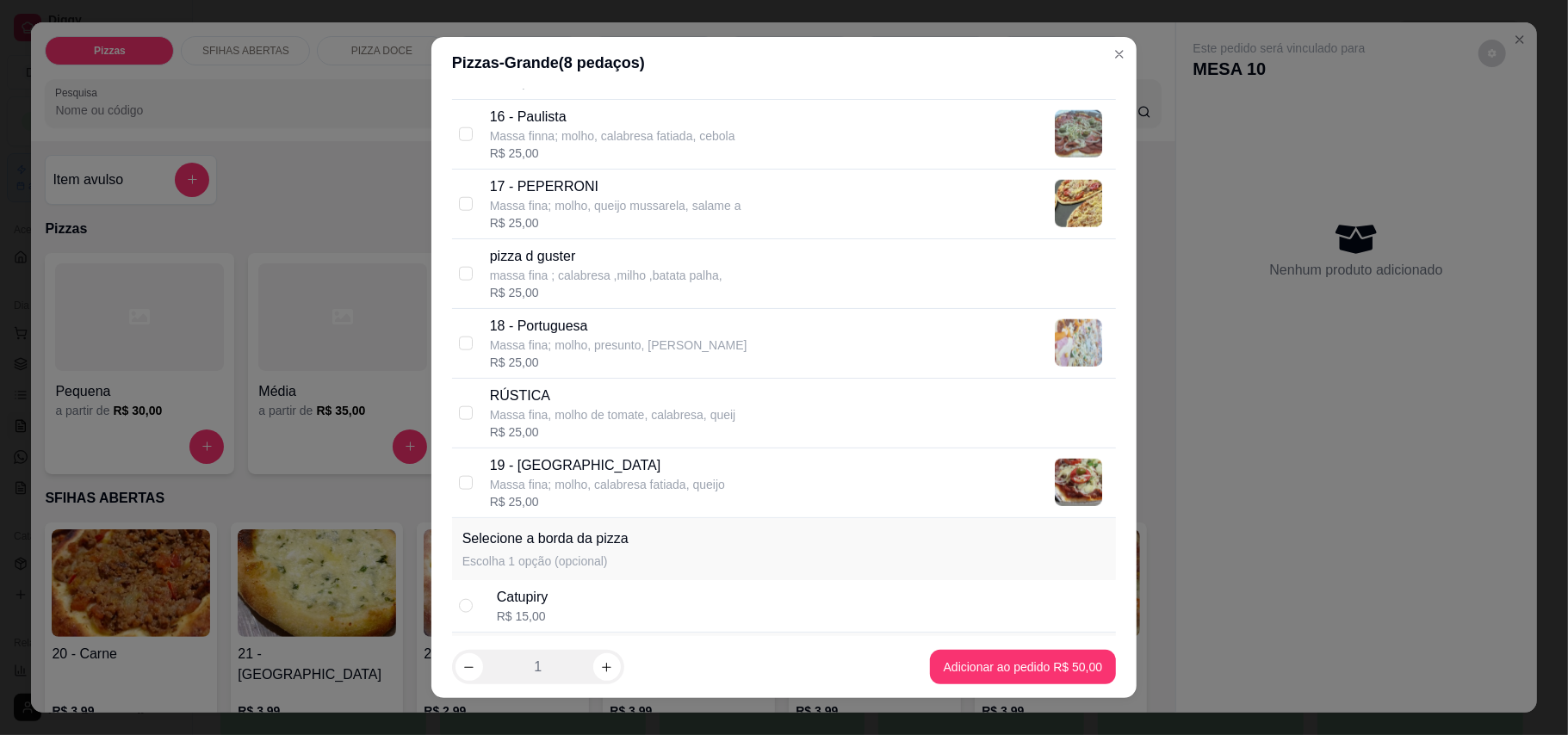
scroll to position [1491, 0]
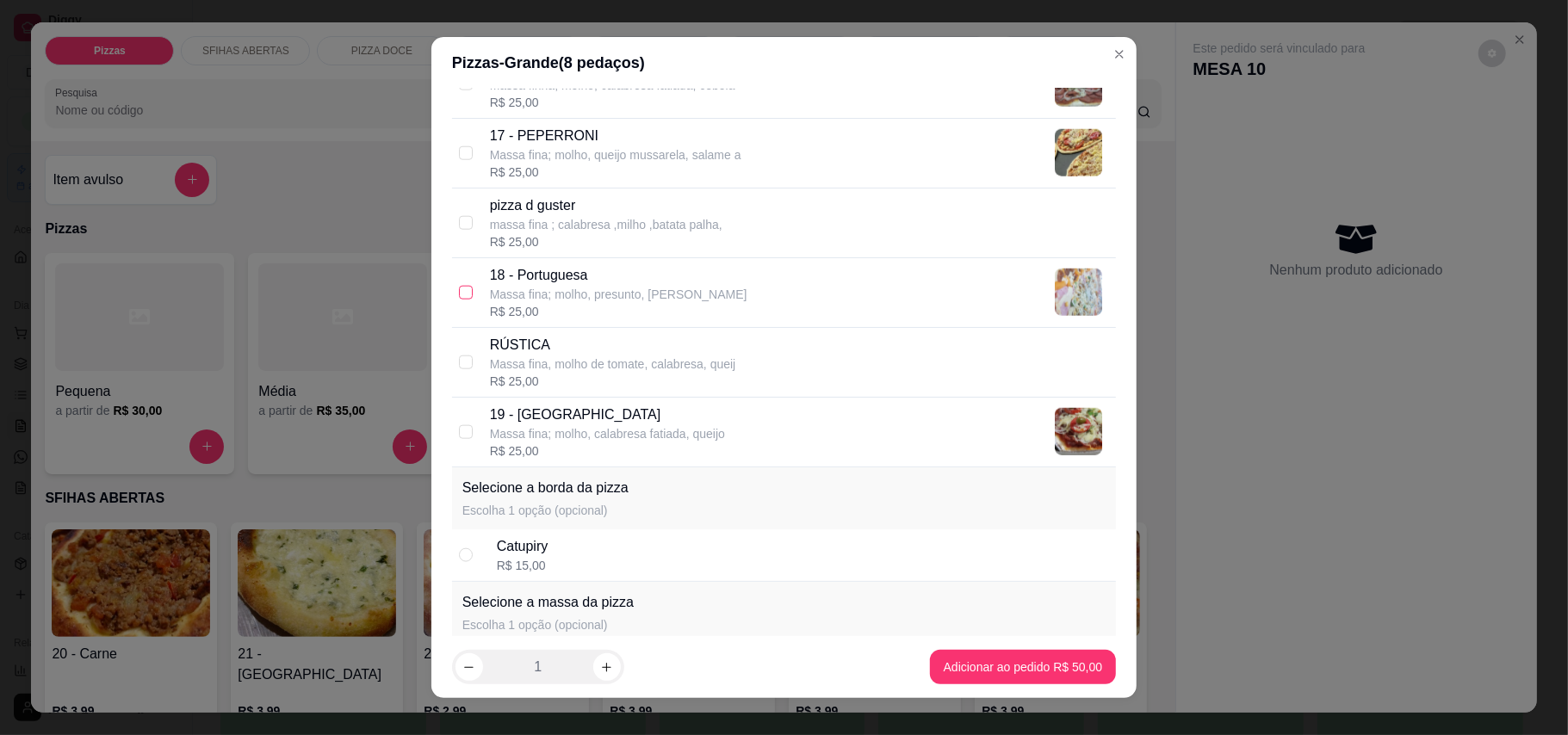
click at [459, 300] on input "checkbox" at bounding box center [465, 292] width 14 height 14
checkbox input "true"
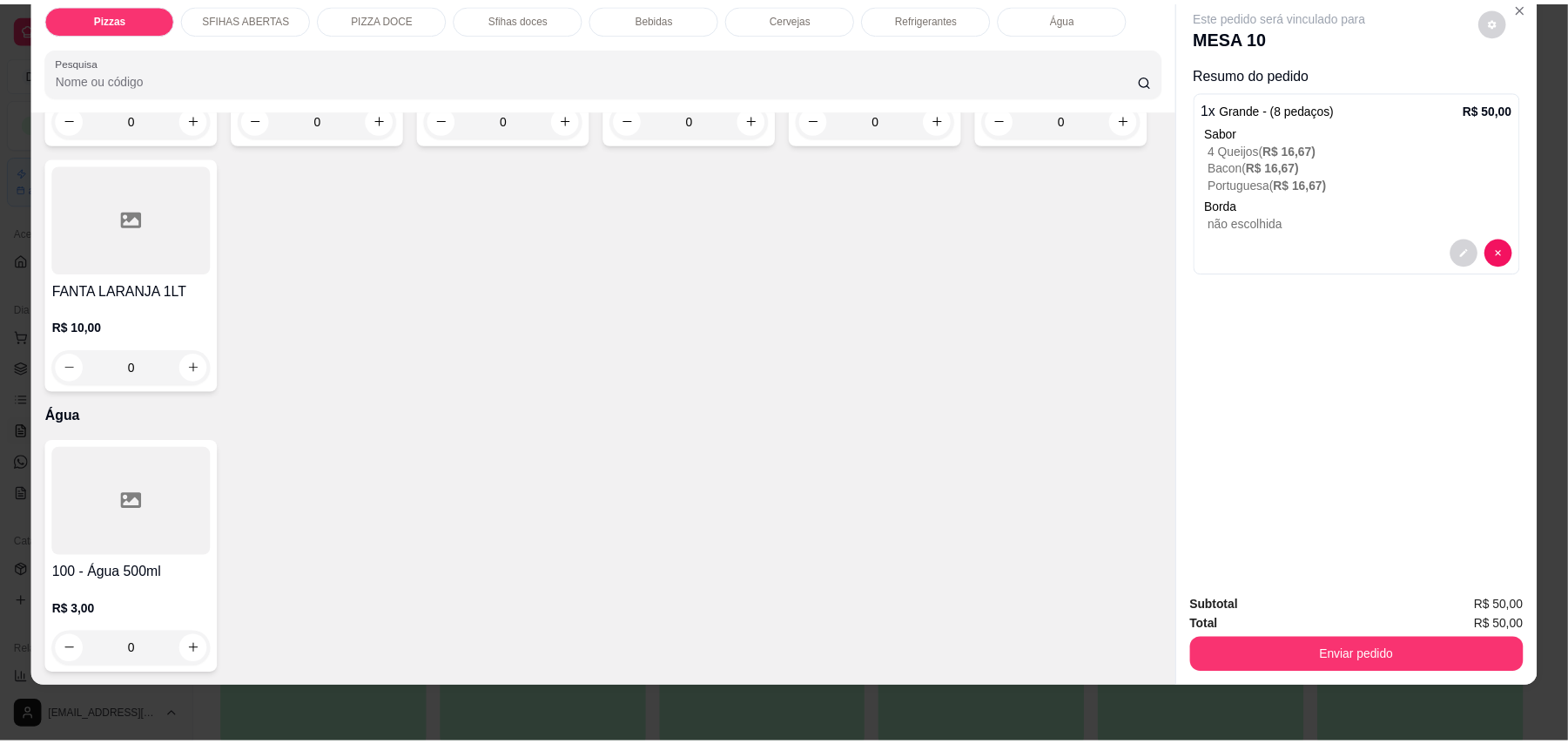
scroll to position [3712, 0]
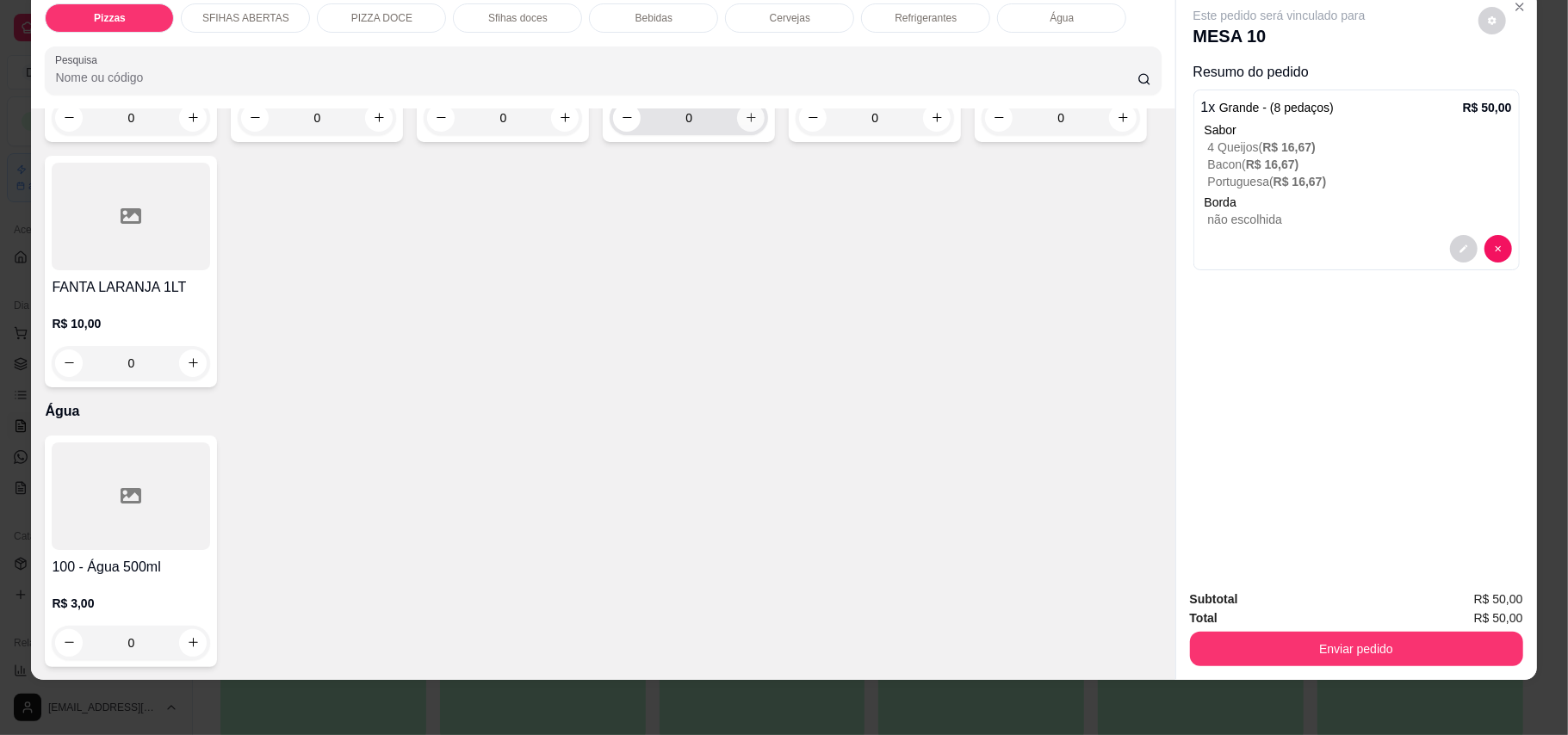
click at [744, 124] on icon "increase-product-quantity" at bounding box center [751, 117] width 13 height 13
type input "1"
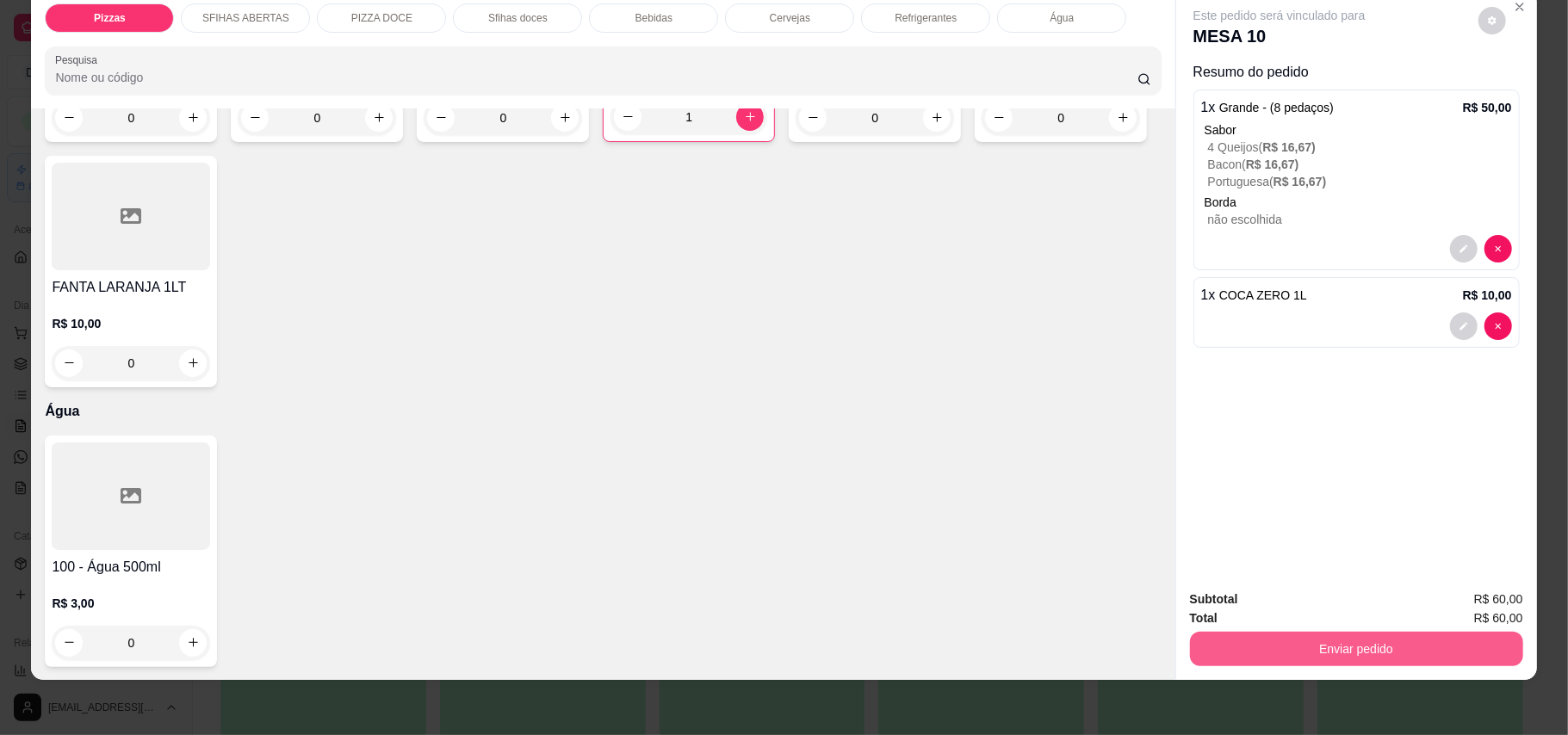
click at [1430, 651] on button "Enviar pedido" at bounding box center [1356, 649] width 334 height 35
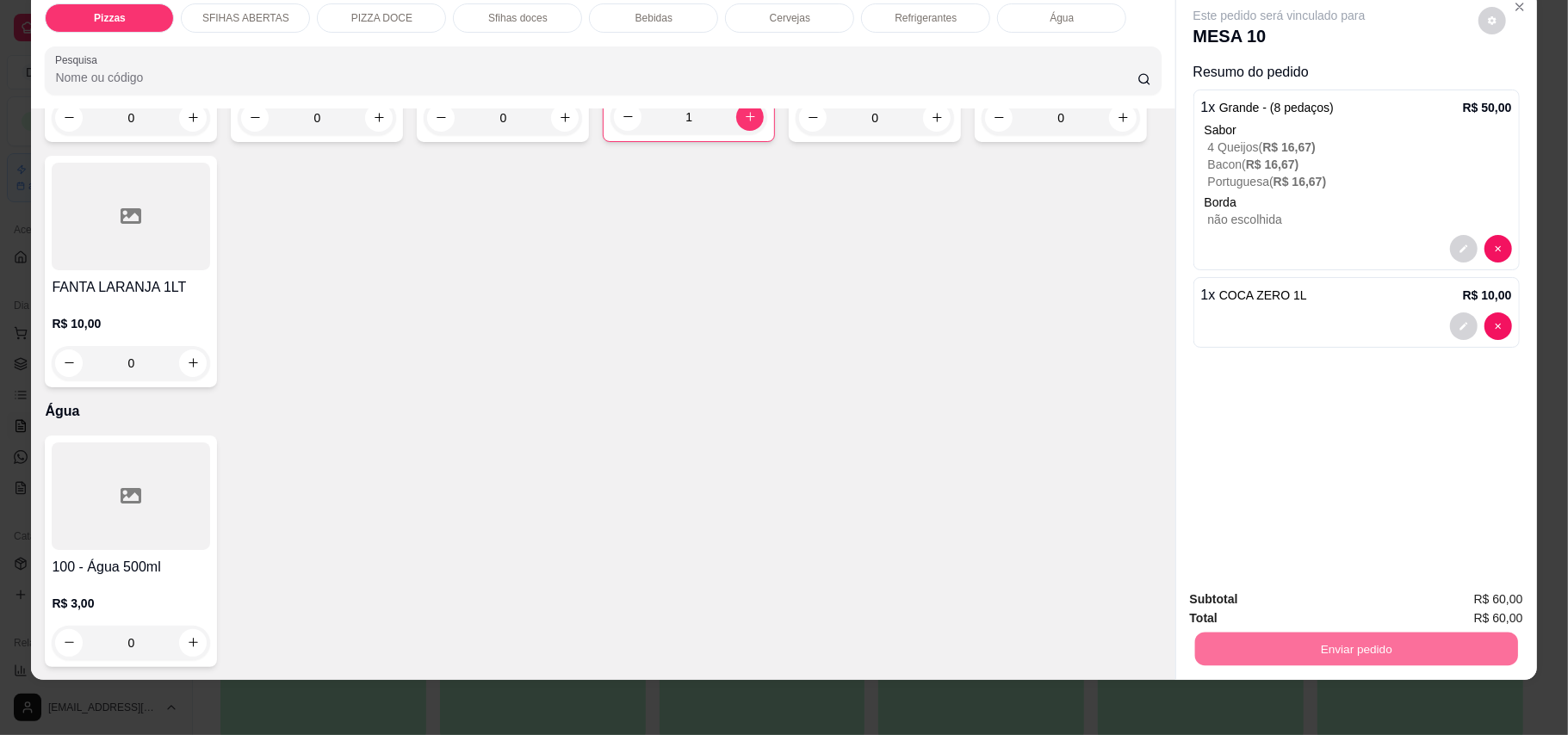
click at [1461, 601] on button "Enviar pedido" at bounding box center [1475, 607] width 97 height 33
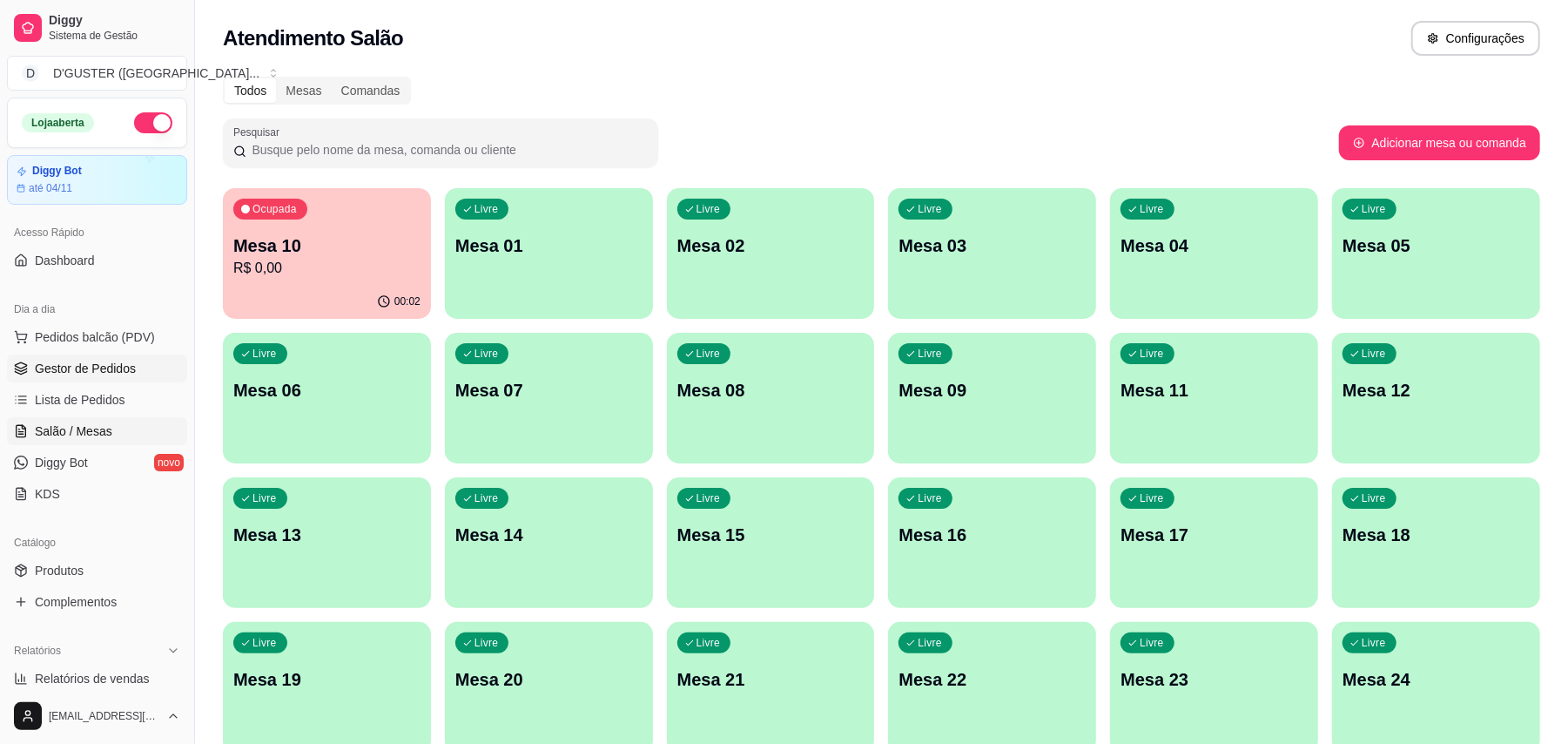
click at [46, 357] on link "Gestor de Pedidos" at bounding box center [97, 368] width 180 height 28
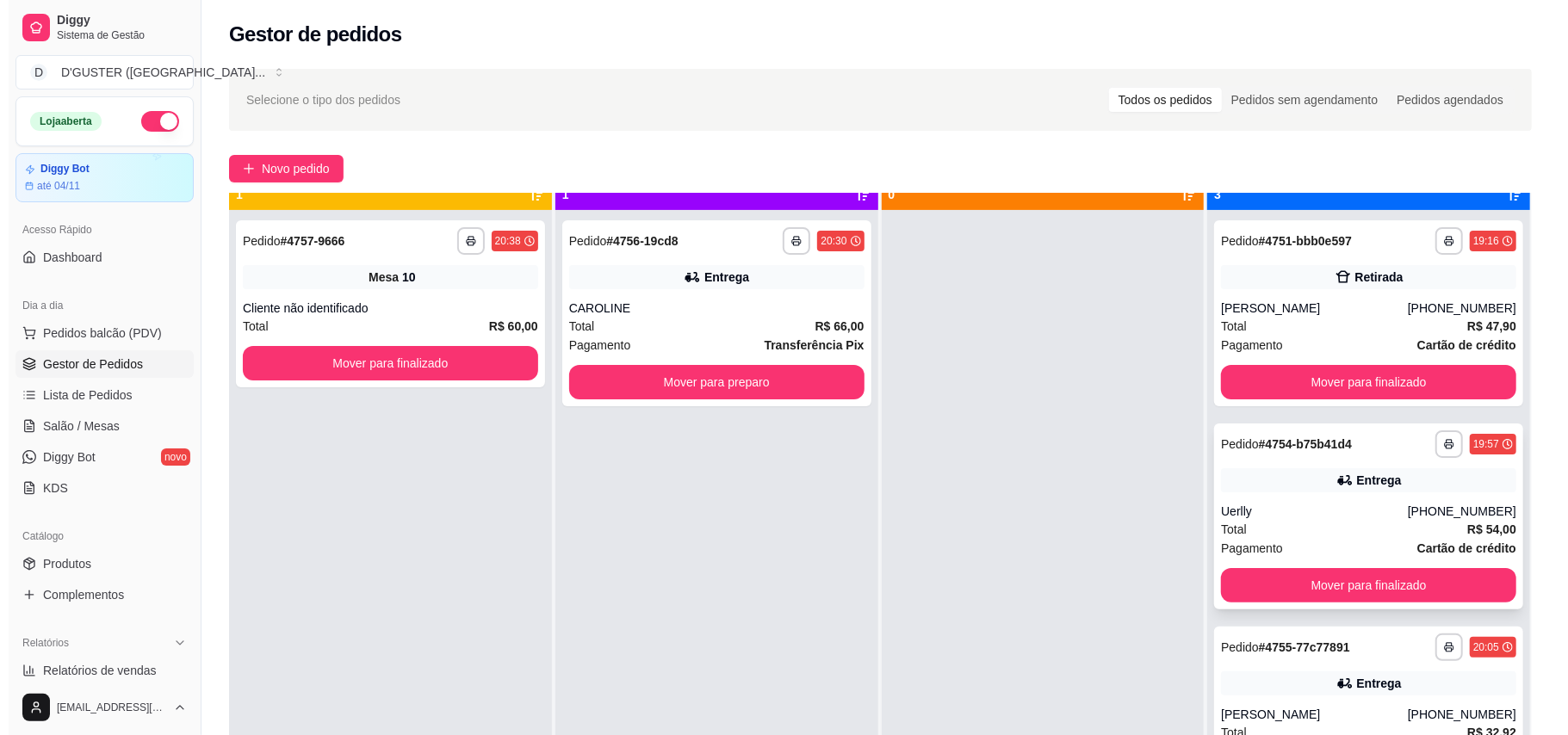
scroll to position [48, 0]
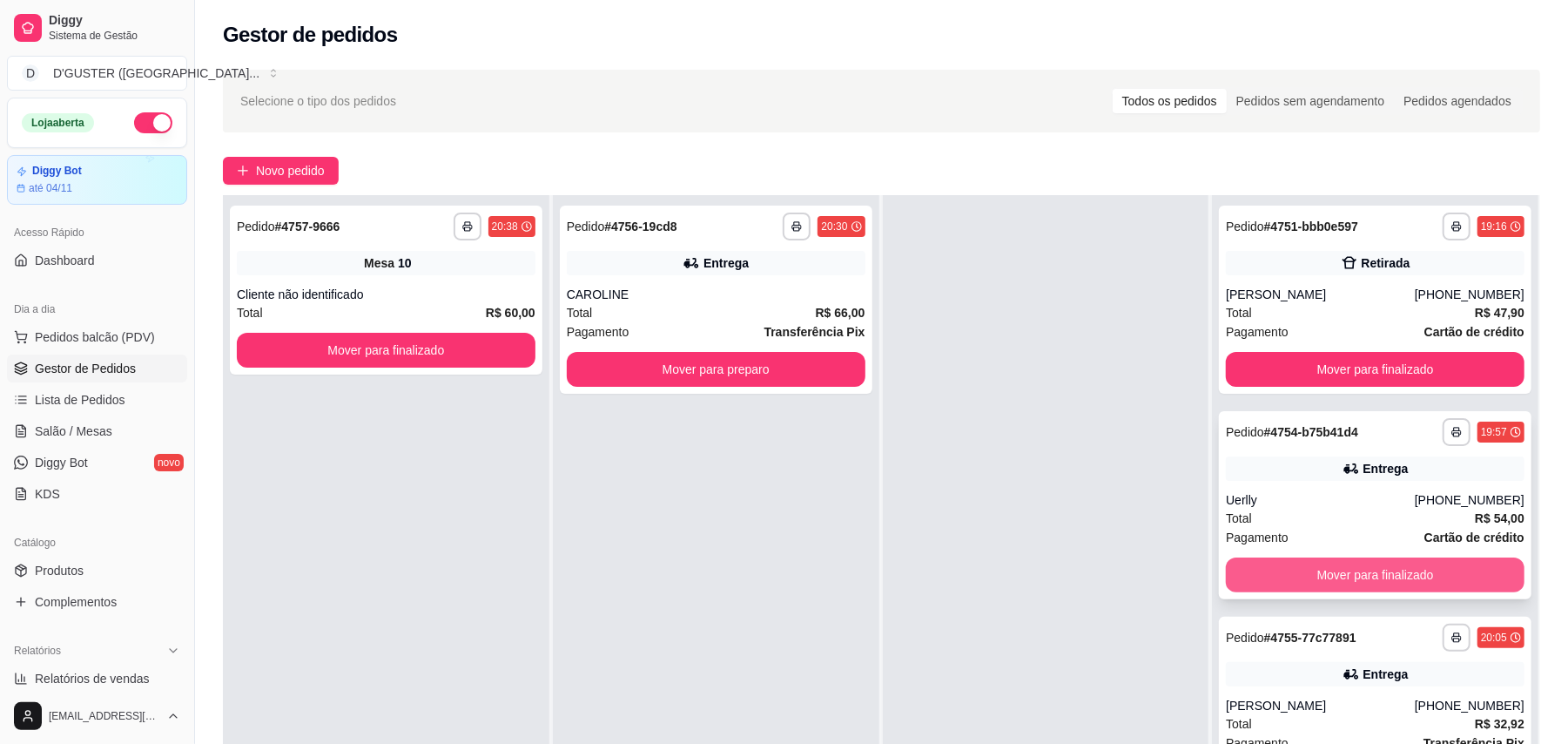
click at [1436, 586] on button "Mover para finalizado" at bounding box center [1374, 575] width 299 height 35
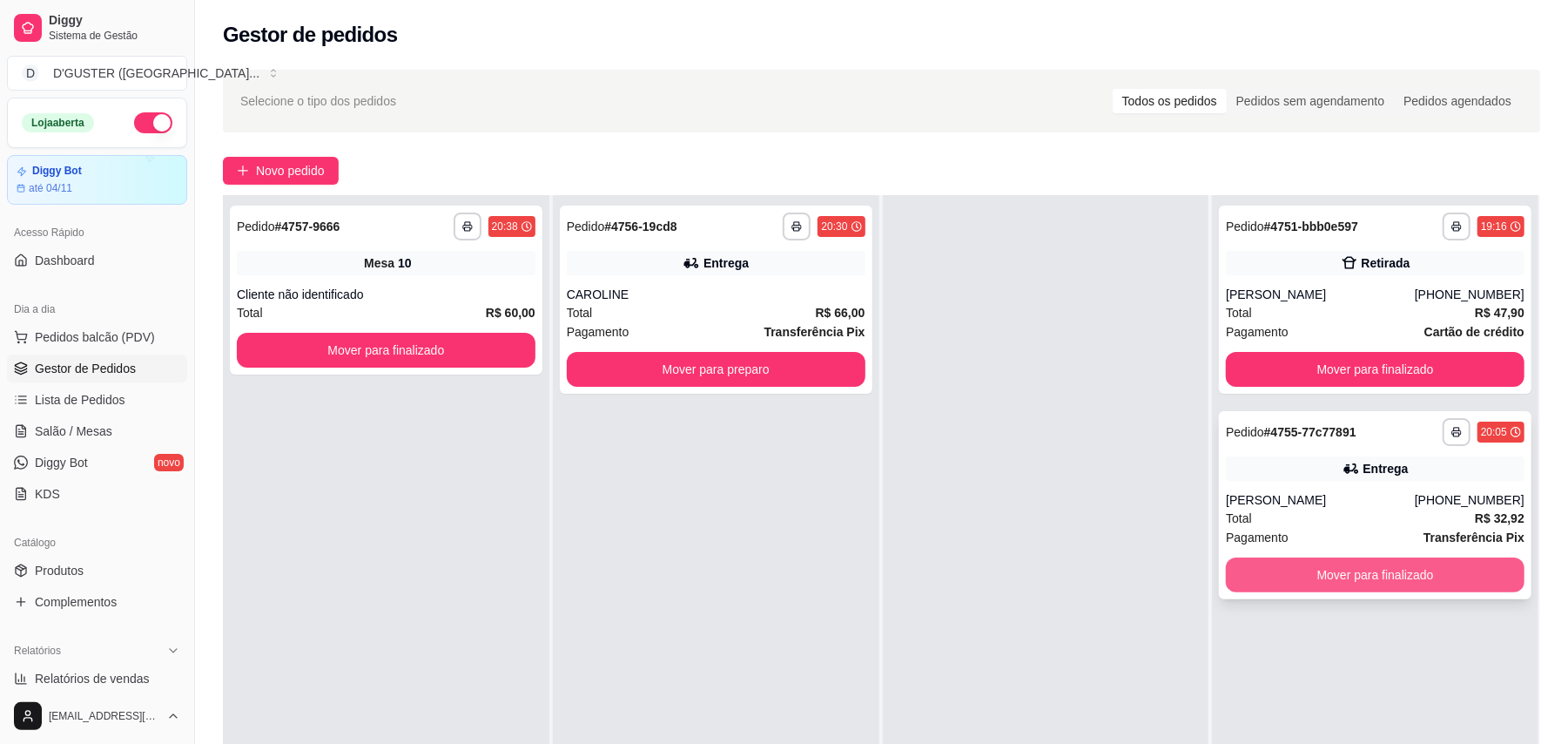
click at [1376, 576] on button "Mover para finalizado" at bounding box center [1374, 575] width 299 height 35
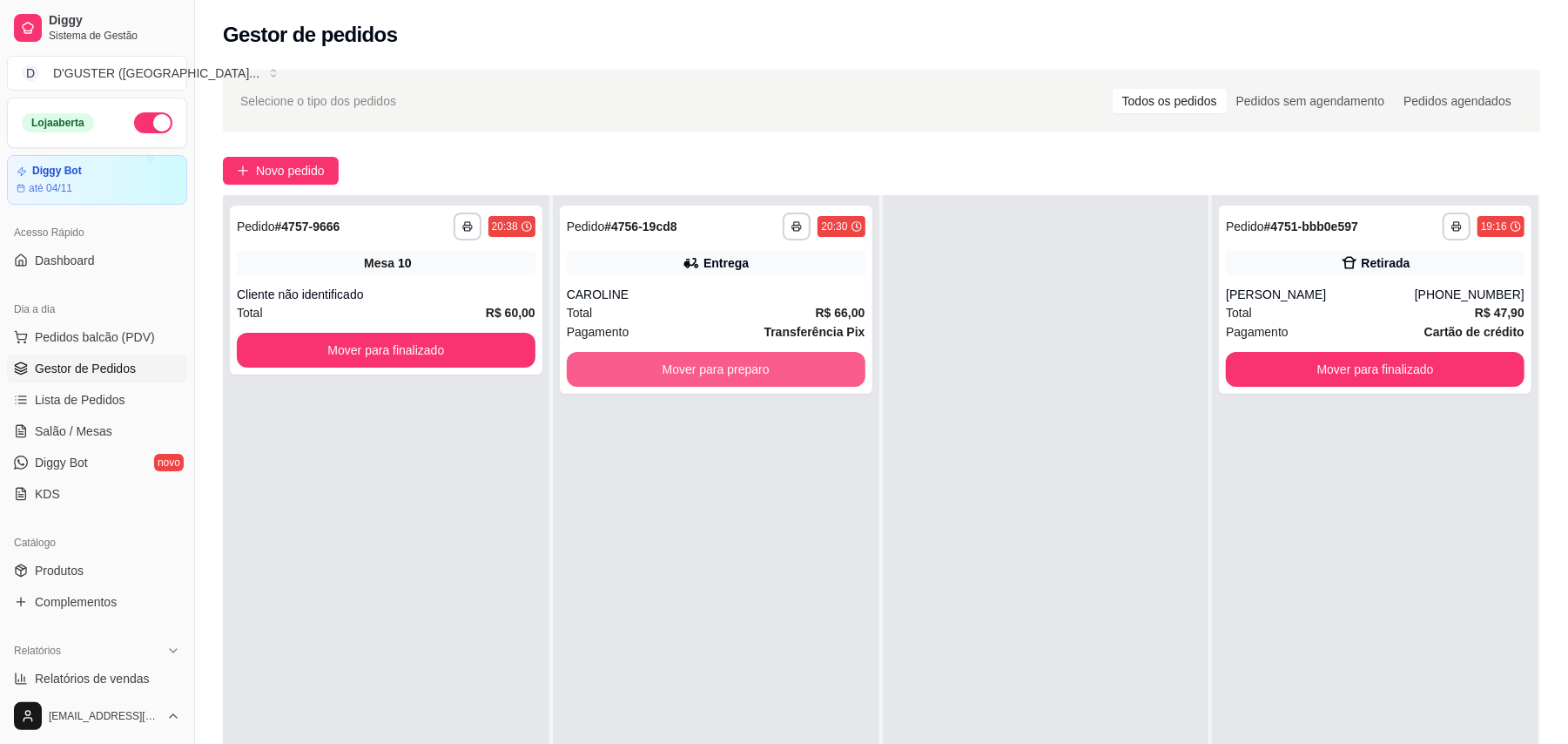
click at [754, 397] on div "**********" at bounding box center [715, 567] width 326 height 744
click at [760, 372] on button "Mover para preparo" at bounding box center [716, 370] width 299 height 35
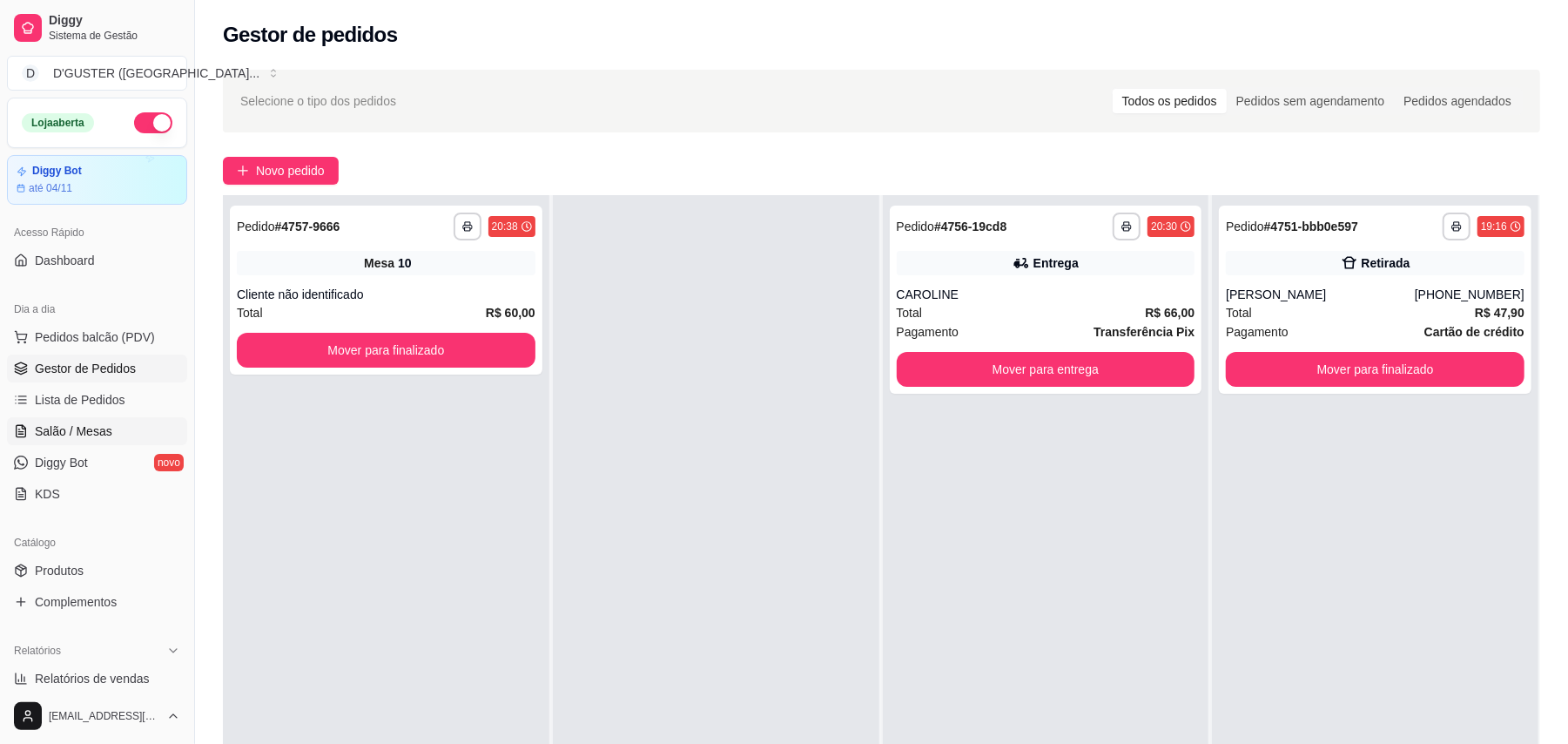
click at [99, 430] on span "Salão / Mesas" at bounding box center [74, 430] width 77 height 17
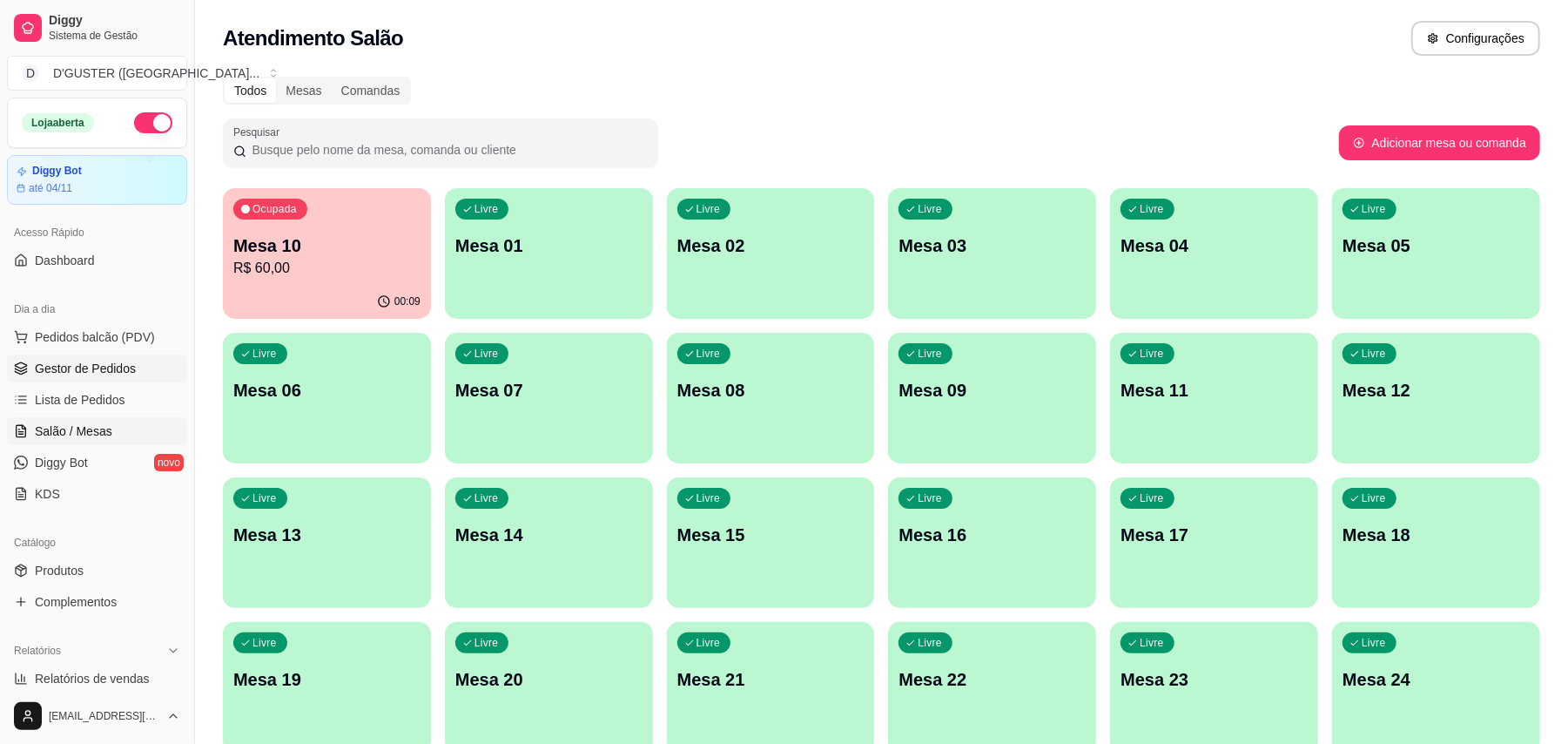
click at [134, 370] on link "Gestor de Pedidos" at bounding box center [97, 368] width 180 height 28
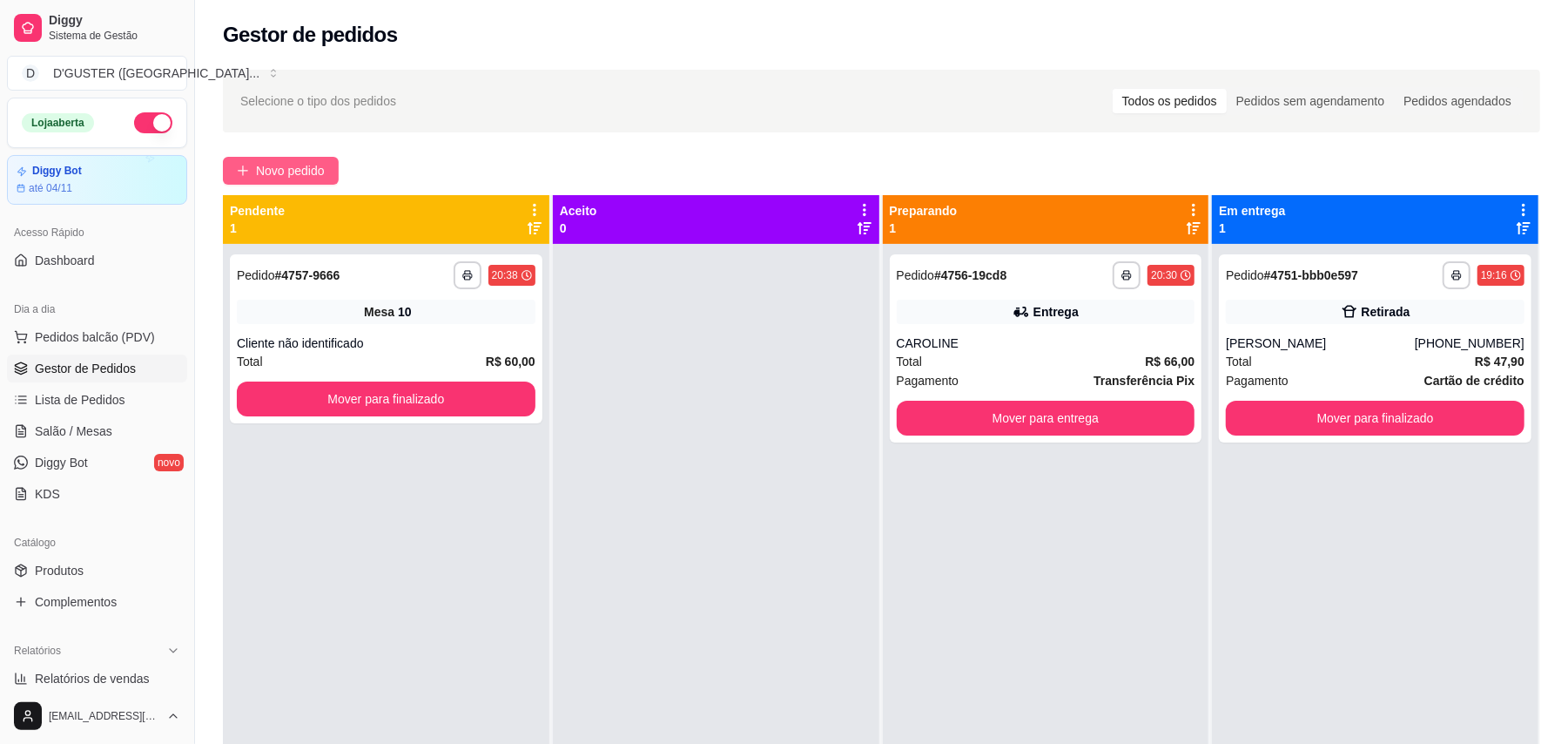
click at [276, 174] on span "Novo pedido" at bounding box center [290, 170] width 69 height 19
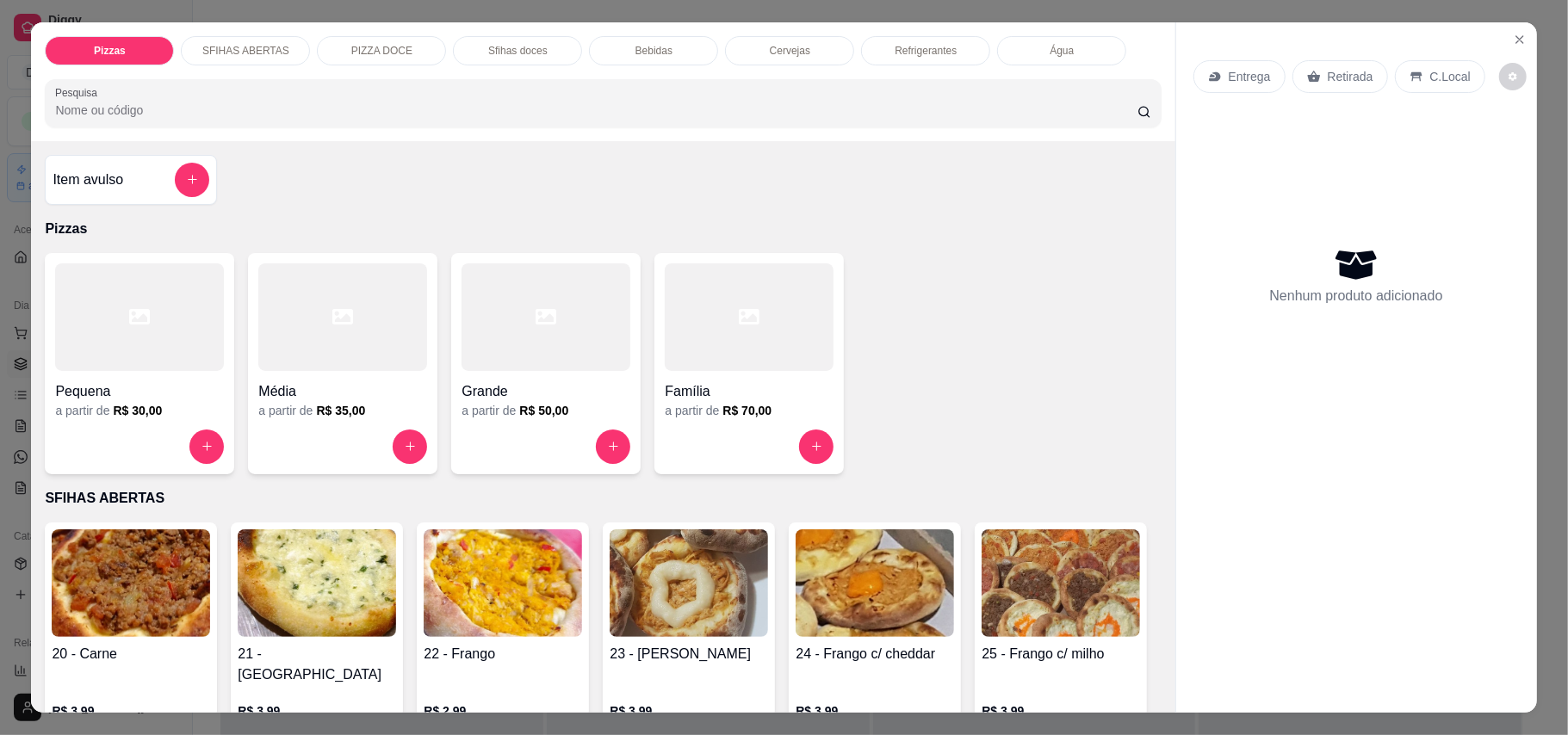
click at [1350, 70] on p "Retirada" at bounding box center [1350, 76] width 45 height 17
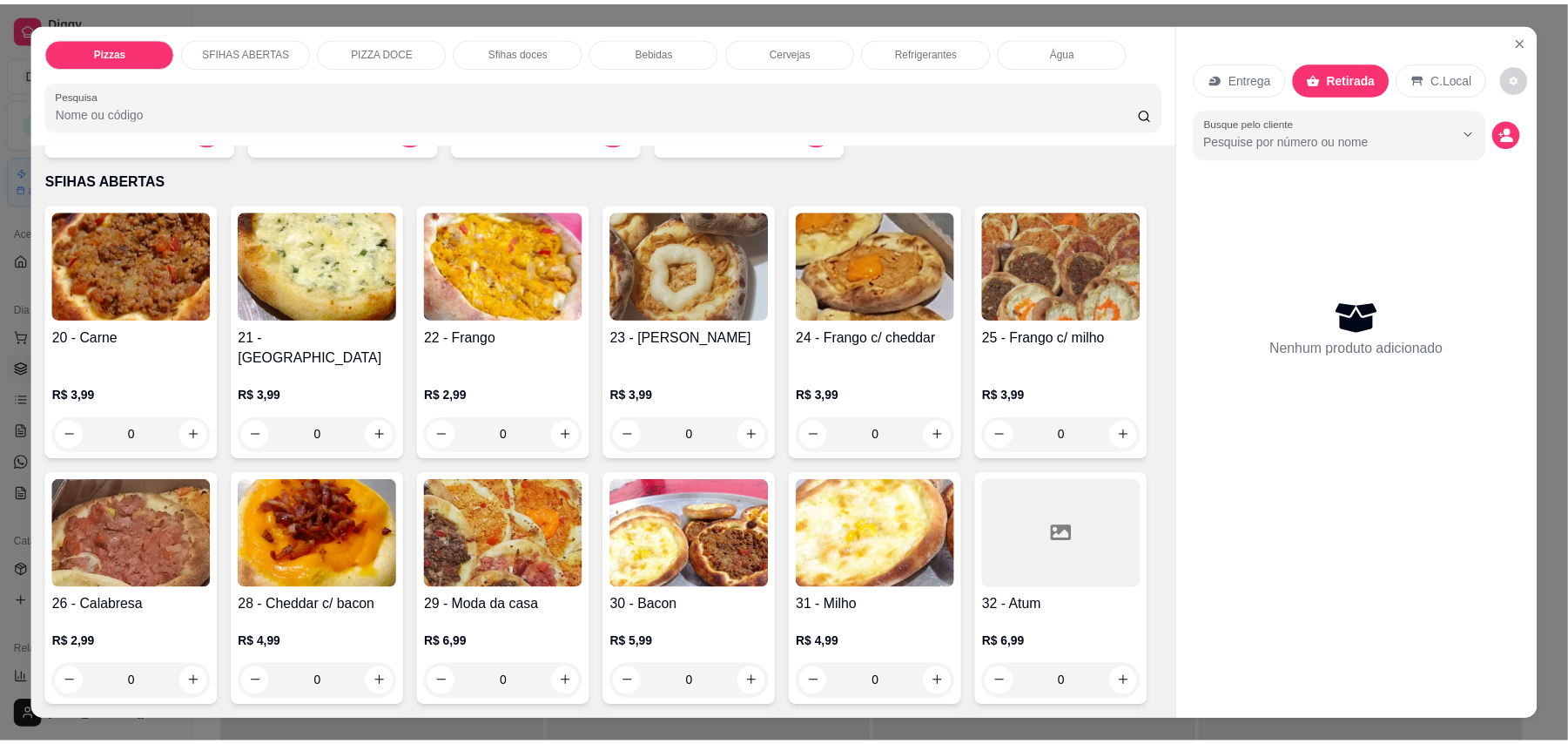
scroll to position [349, 0]
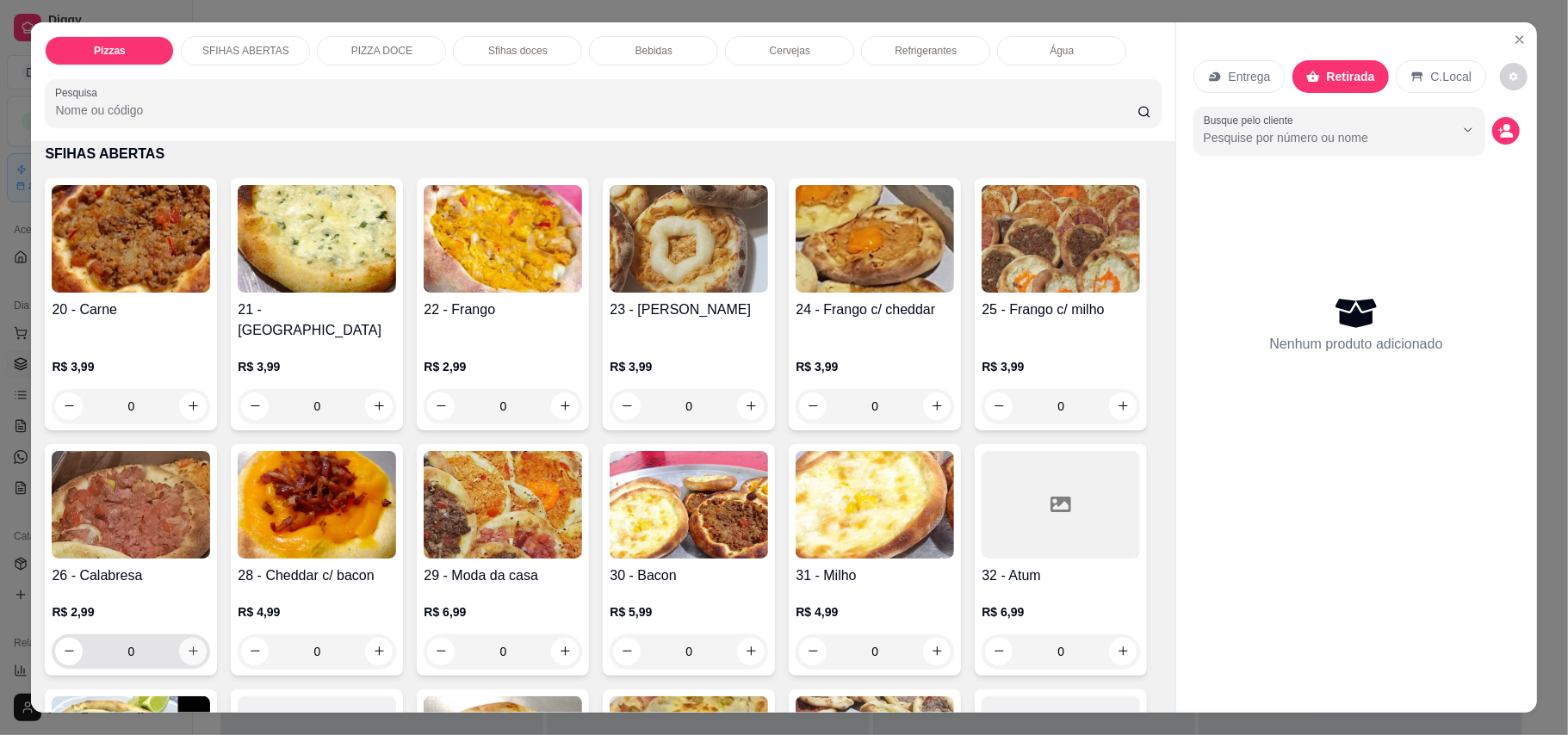
click at [200, 644] on icon "increase-product-quantity" at bounding box center [194, 651] width 13 height 13
type input "1"
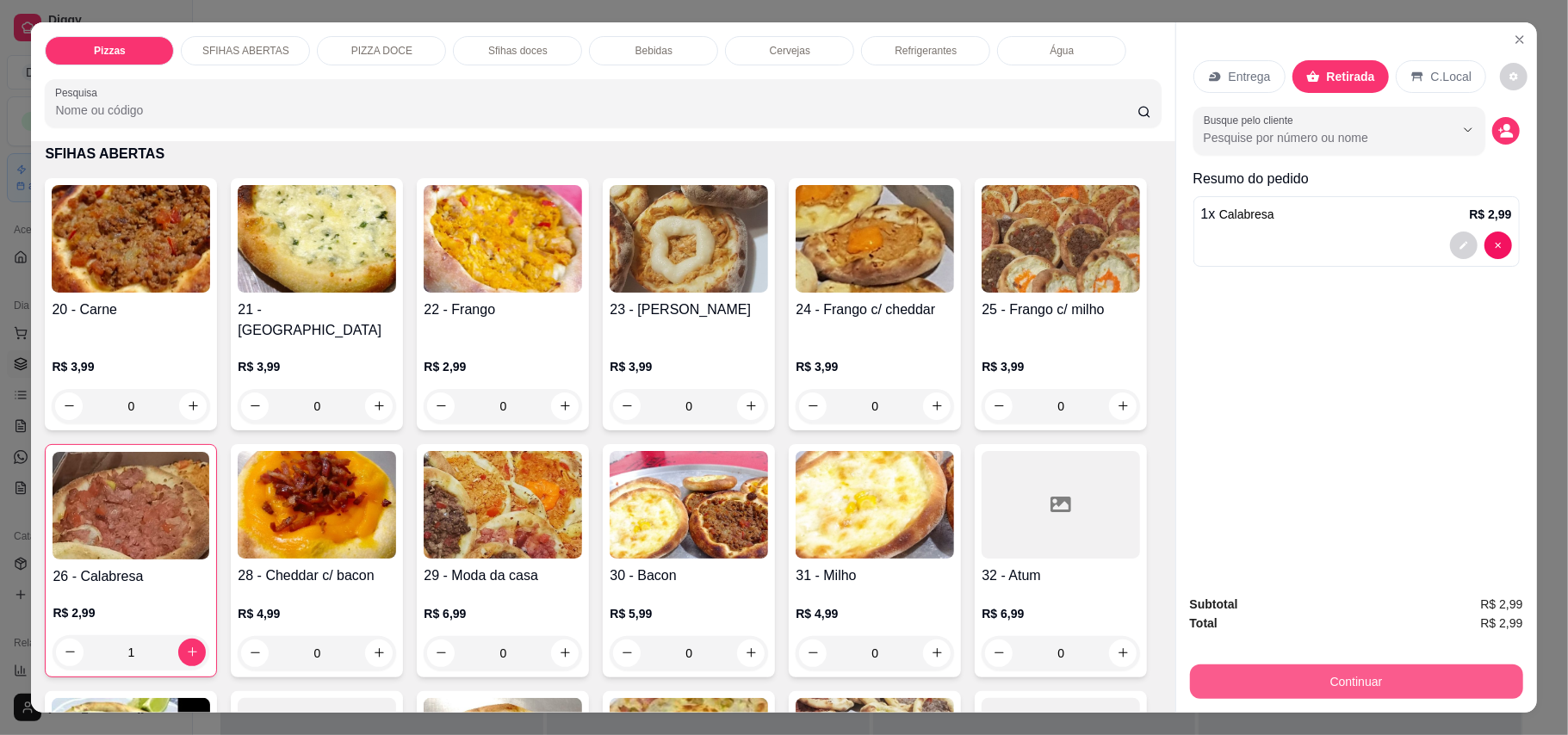
click at [1394, 675] on button "Continuar" at bounding box center [1356, 681] width 334 height 35
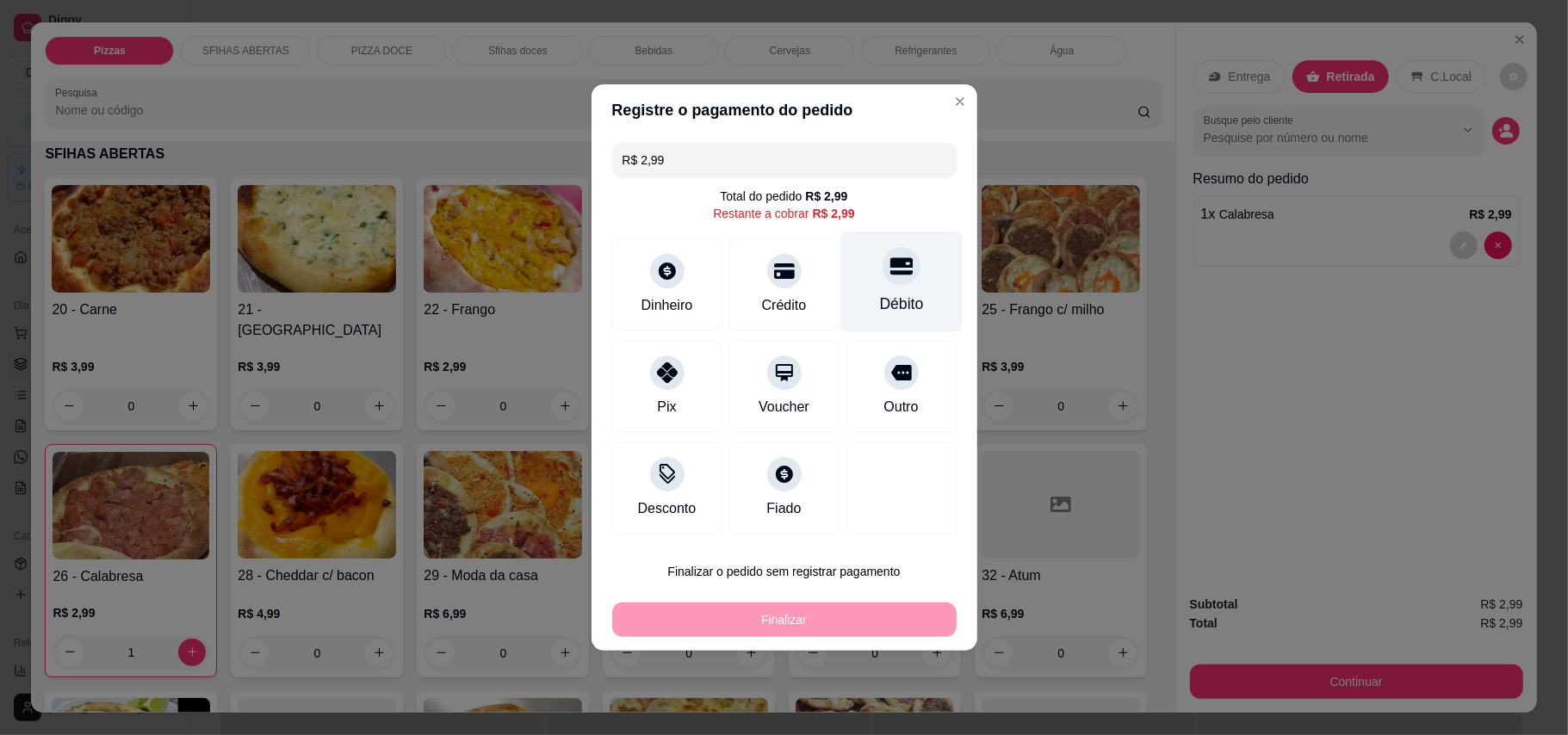
click at [889, 272] on icon at bounding box center [900, 266] width 23 height 17
type input "R$ 0,00"
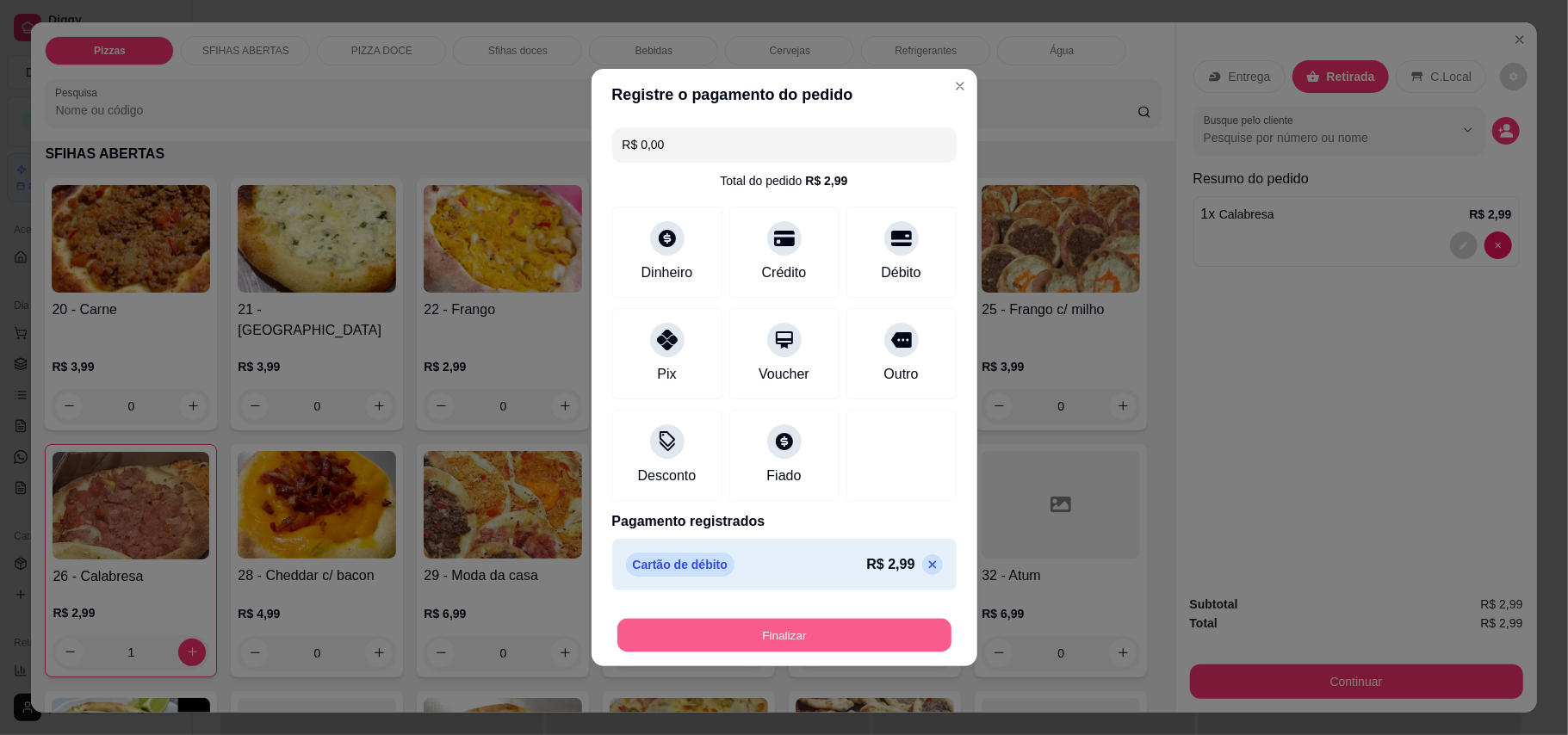
click at [818, 634] on button "Finalizar" at bounding box center [784, 635] width 334 height 34
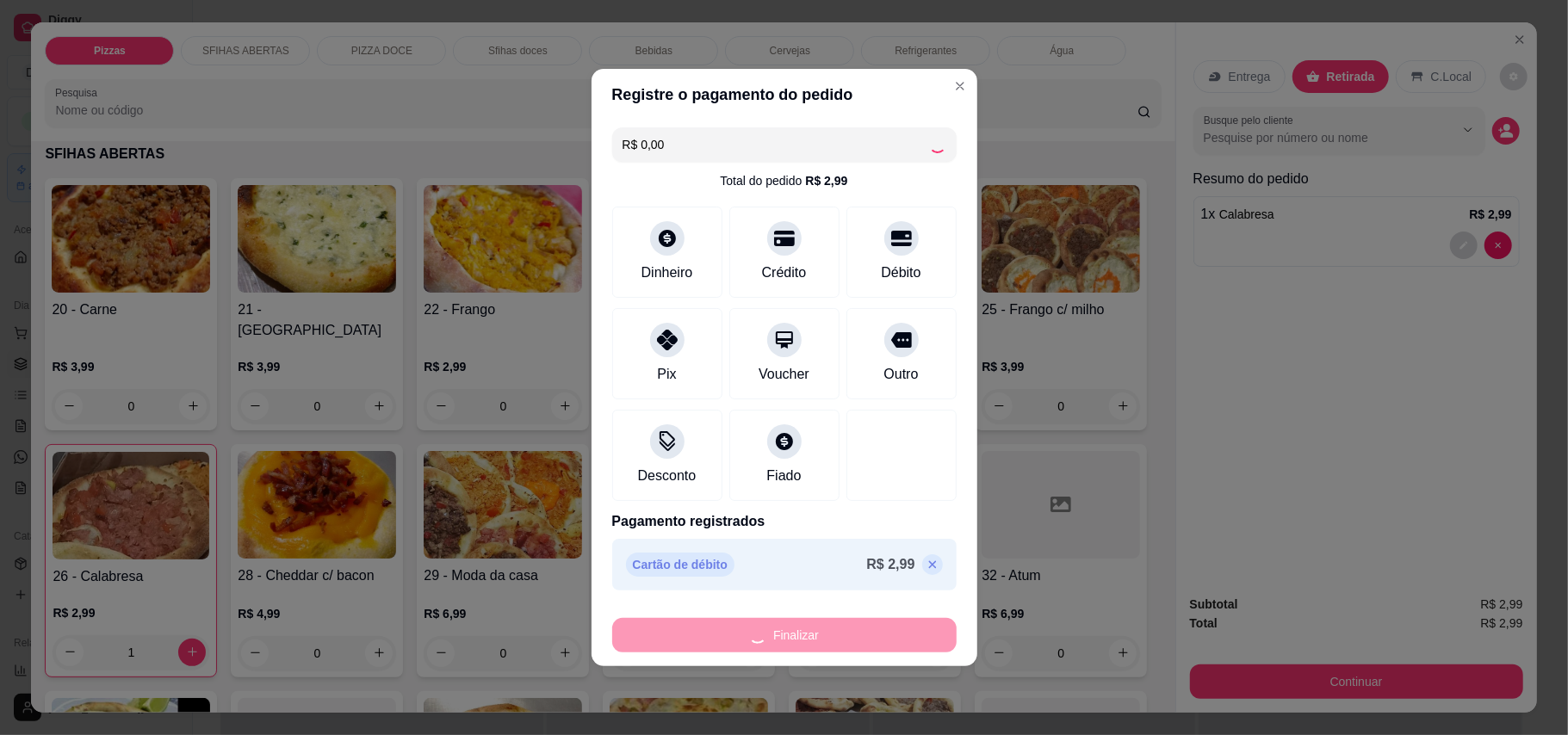
type input "0"
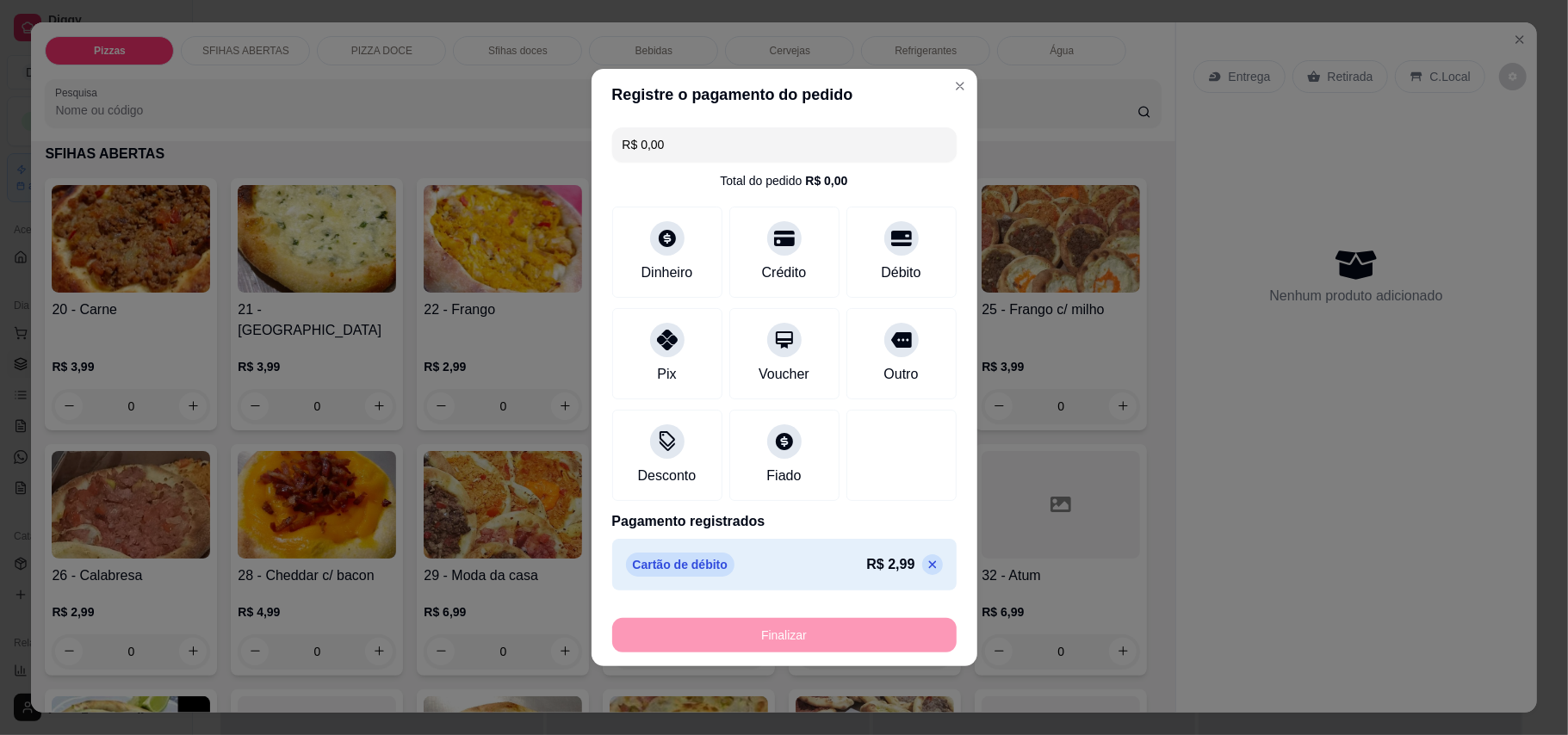
type input "-R$ 2,99"
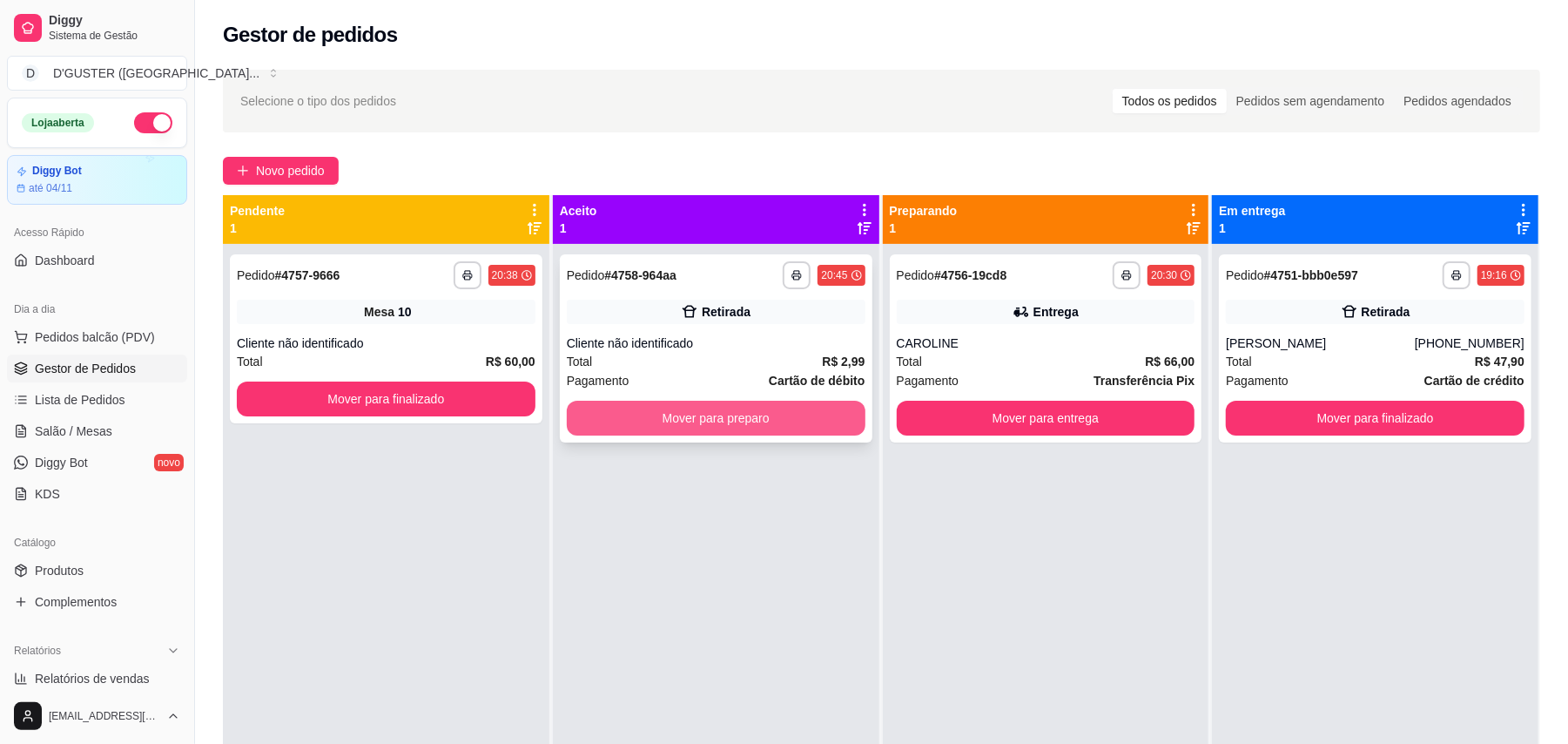
click at [761, 413] on button "Mover para preparo" at bounding box center [716, 418] width 299 height 35
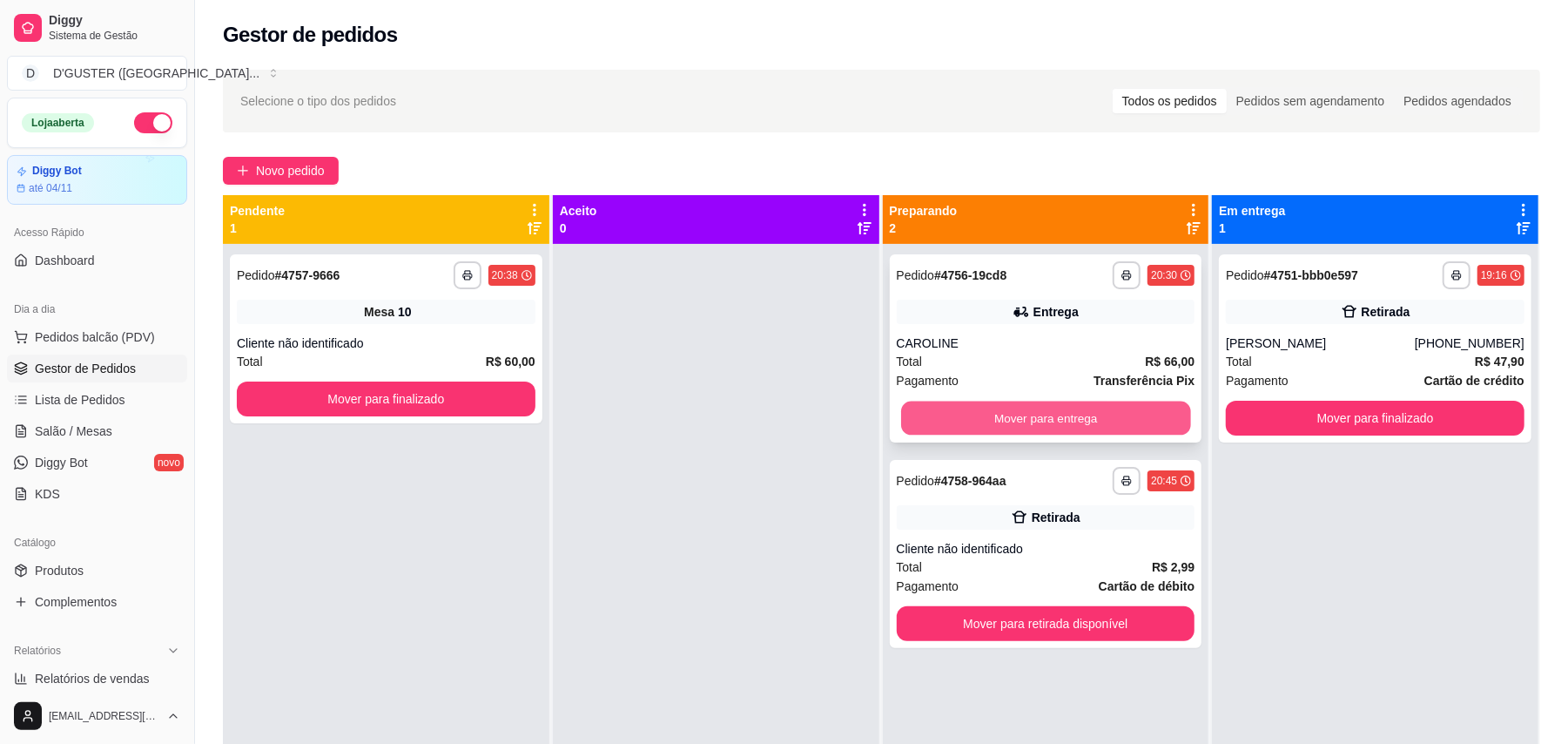
click at [1102, 421] on button "Mover para entrega" at bounding box center [1045, 418] width 289 height 34
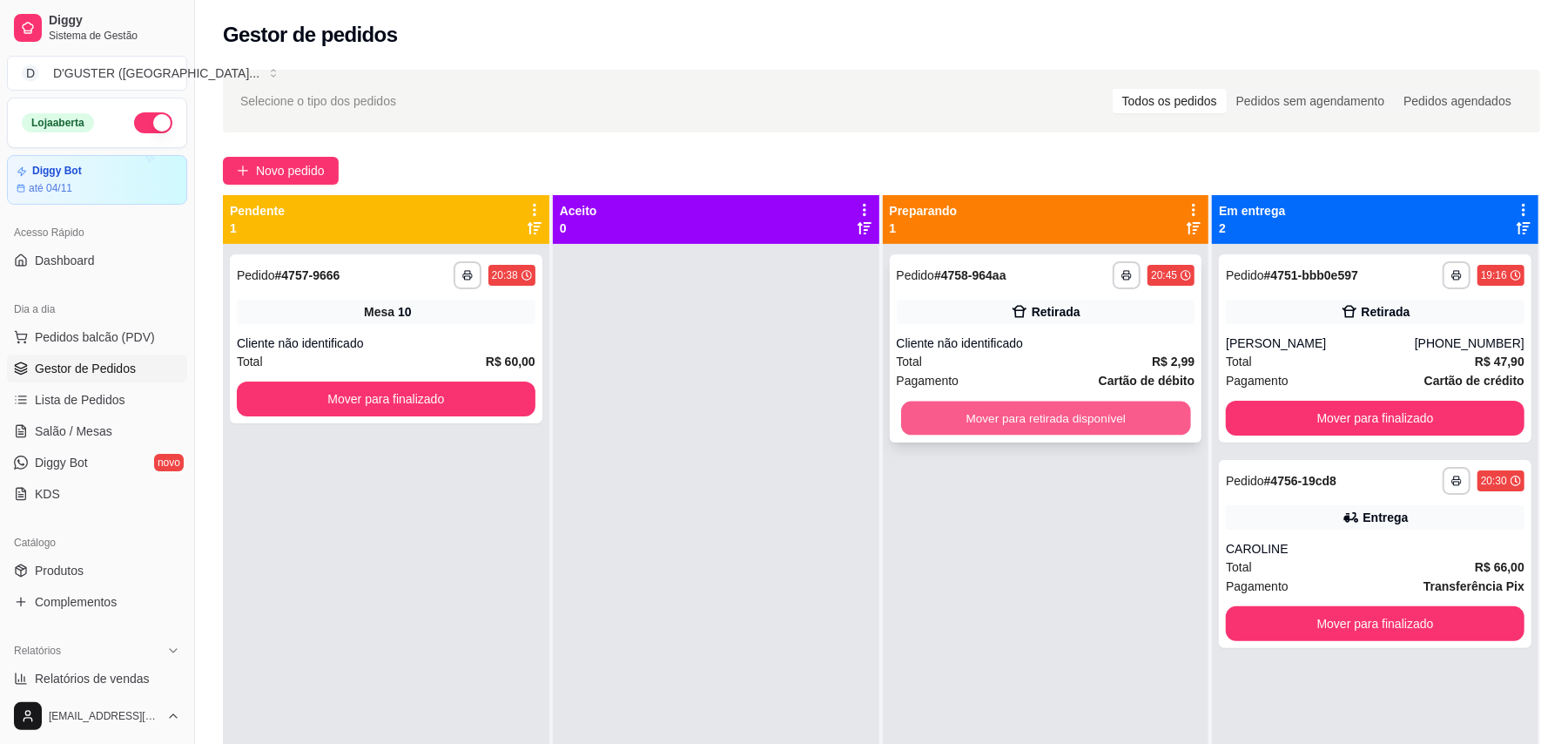
click at [1028, 425] on button "Mover para retirada disponível" at bounding box center [1045, 418] width 289 height 34
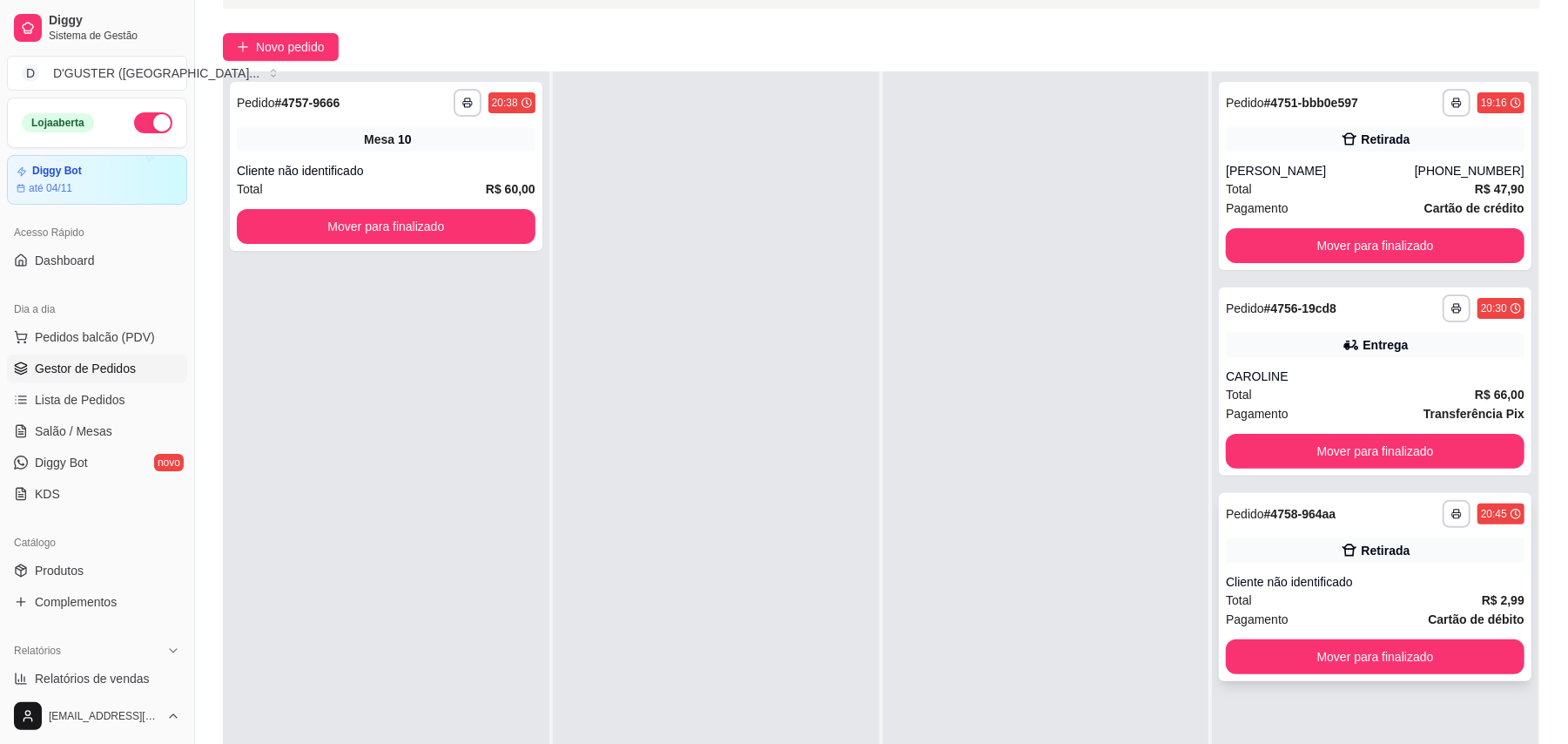
scroll to position [266, 0]
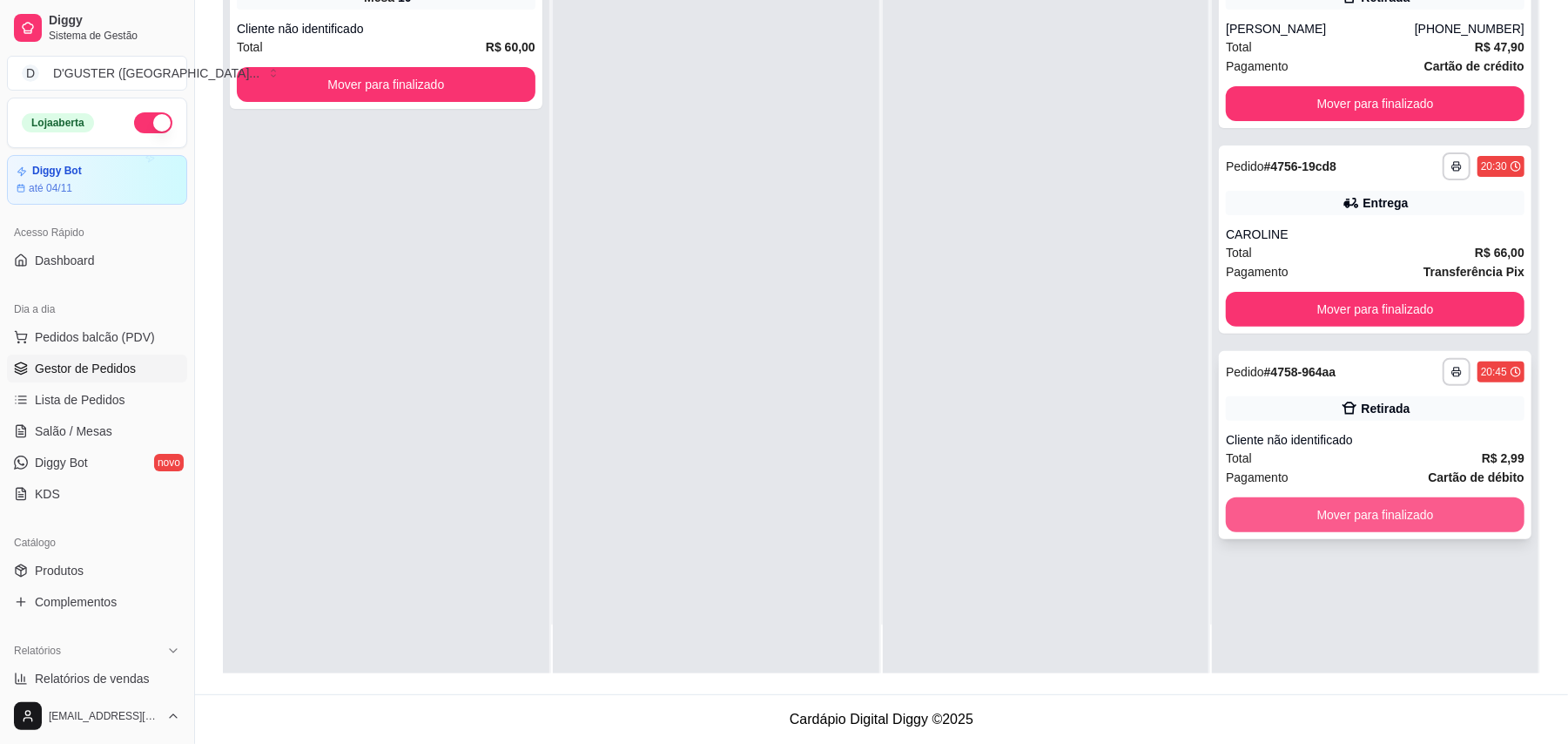
click at [1391, 503] on button "Mover para finalizado" at bounding box center [1374, 515] width 299 height 35
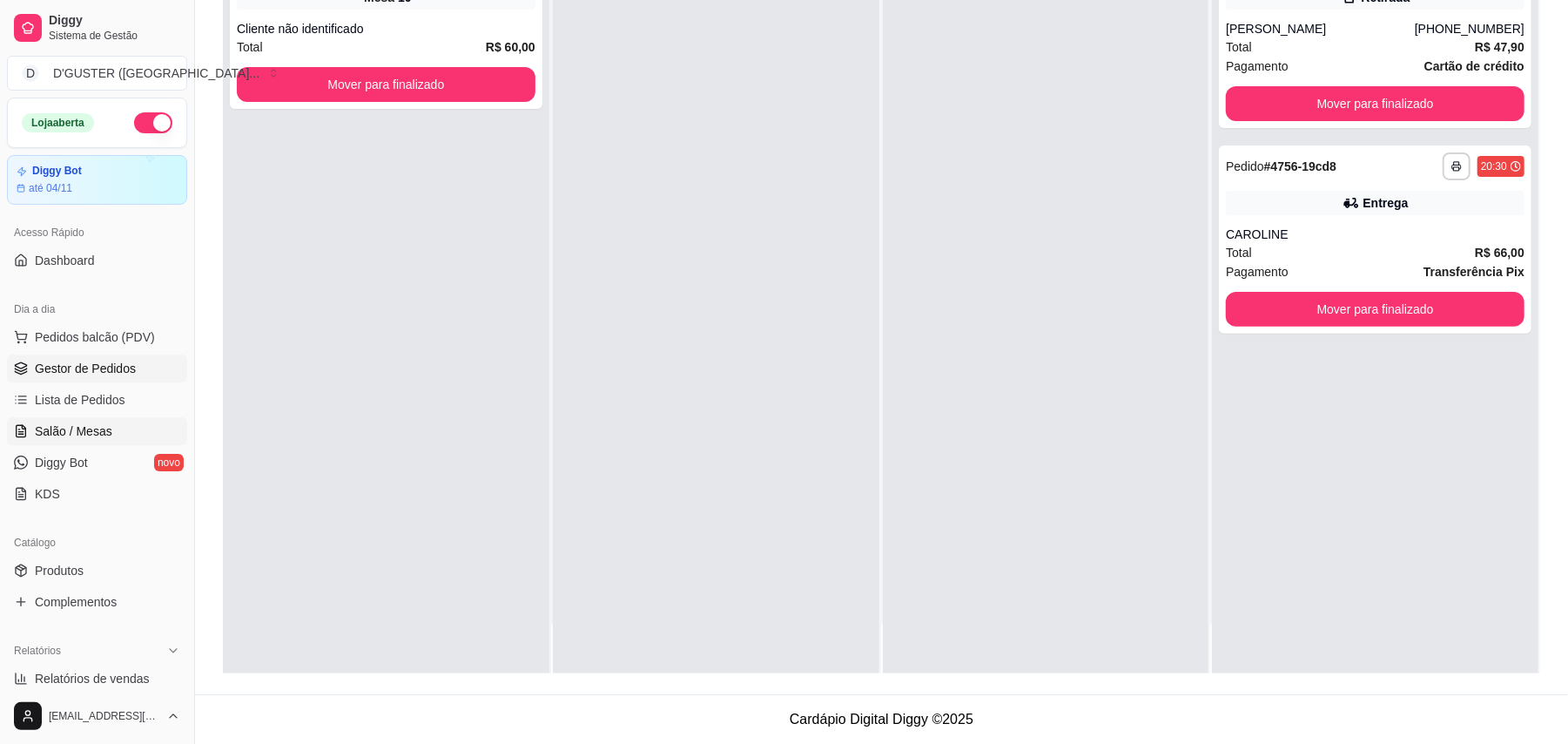
click at [97, 440] on span "Salão / Mesas" at bounding box center [74, 430] width 77 height 17
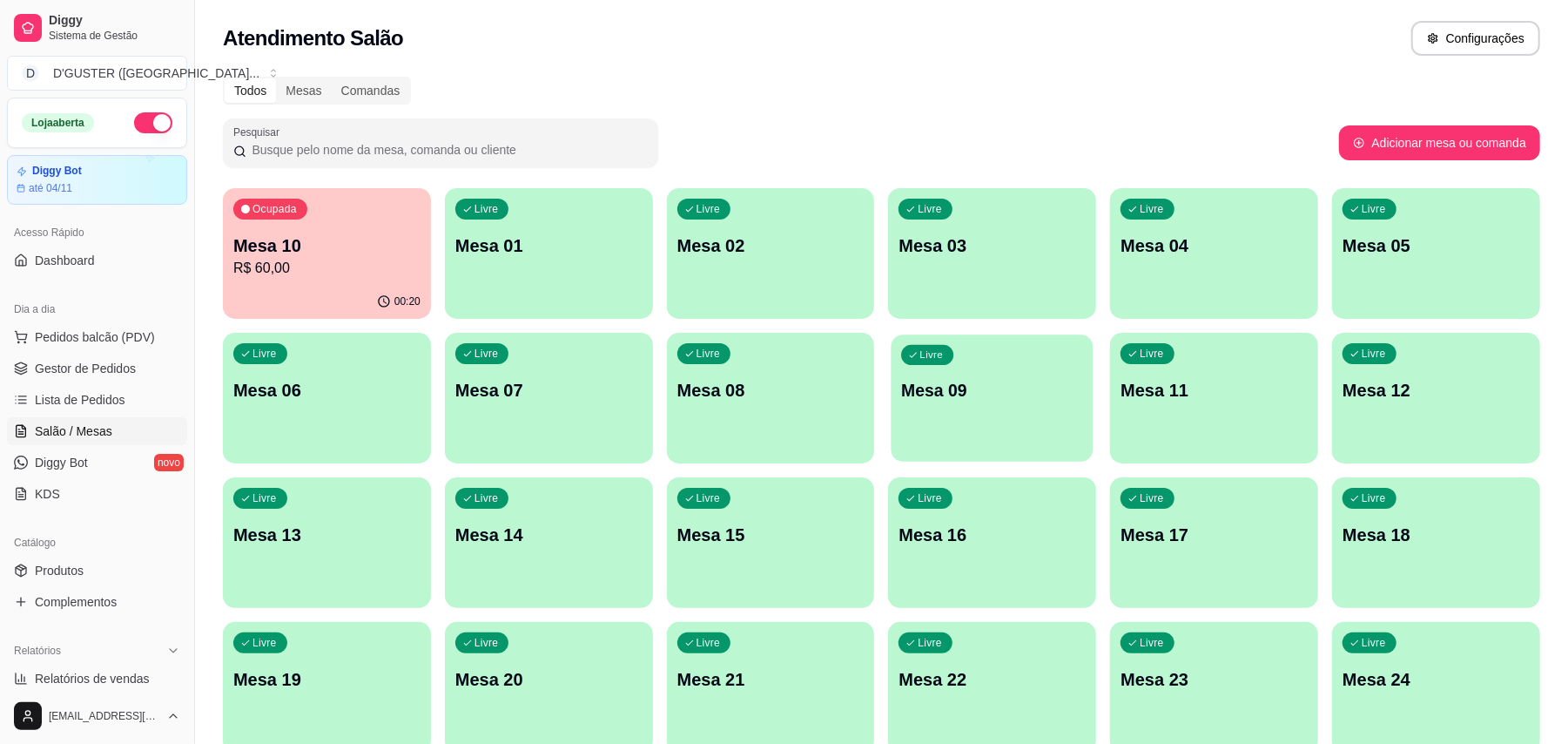
click at [1017, 402] on p "Mesa 09" at bounding box center [992, 391] width 181 height 24
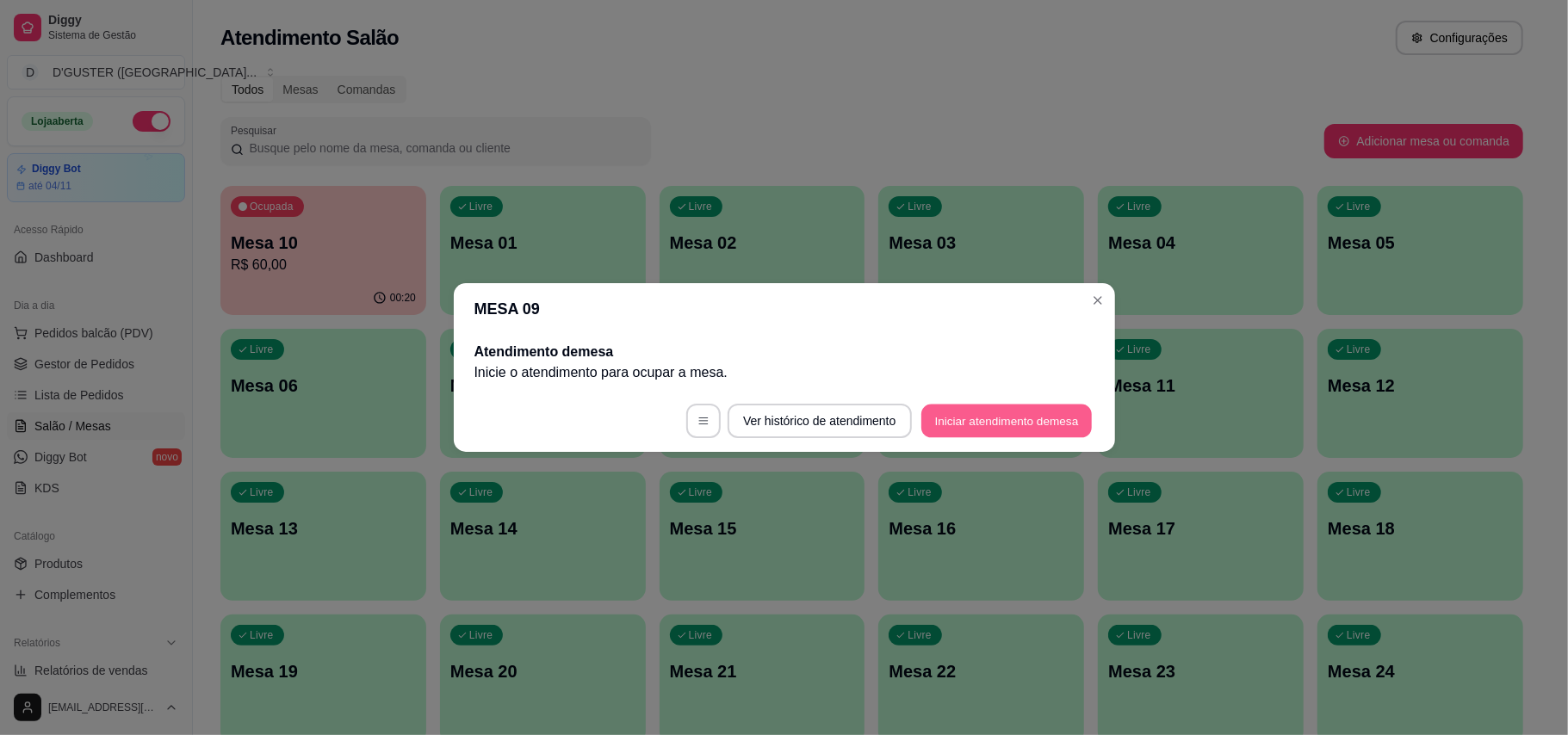
click at [968, 424] on button "Iniciar atendimento de mesa" at bounding box center [1006, 421] width 171 height 34
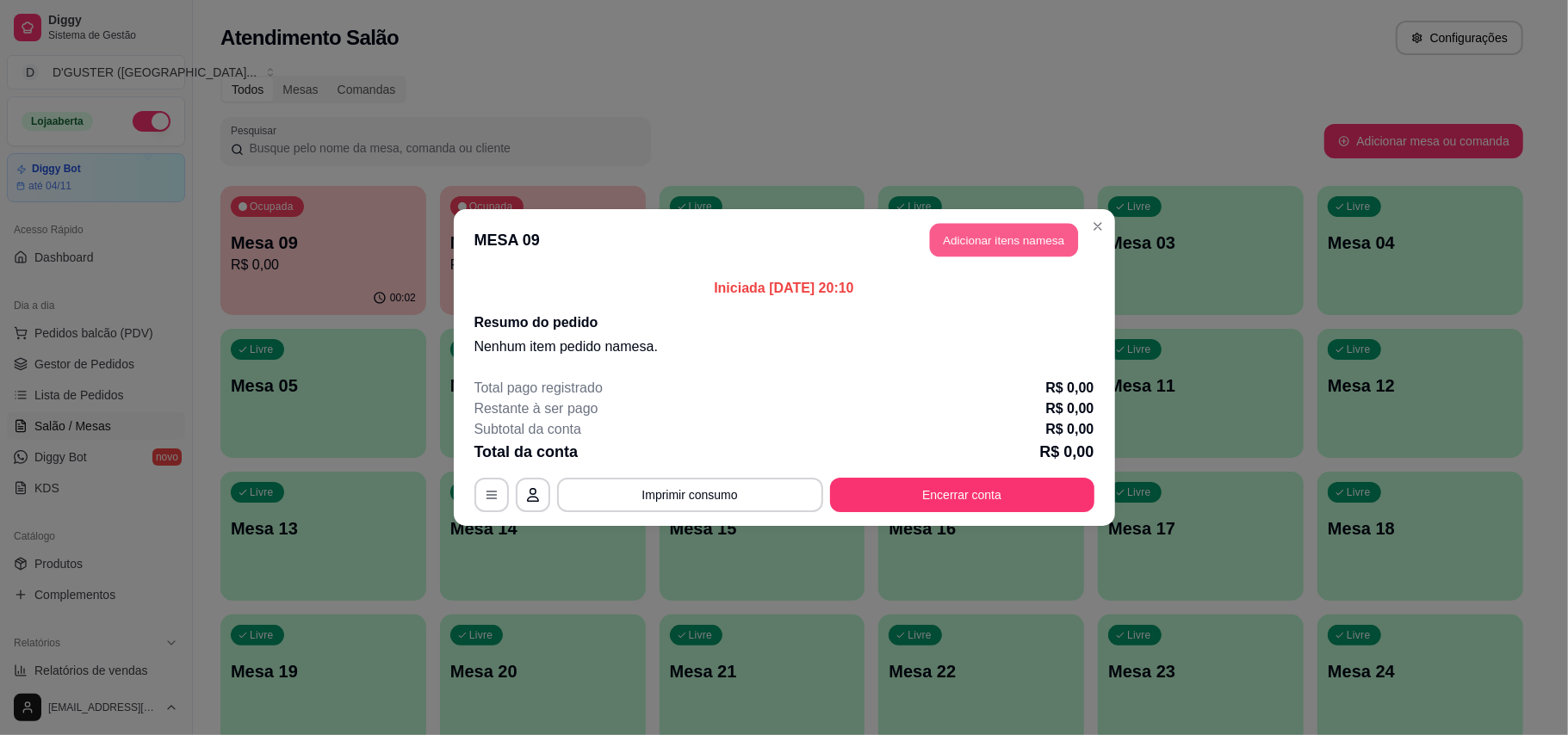
click at [1006, 253] on button "Adicionar itens na mesa" at bounding box center [1004, 240] width 148 height 34
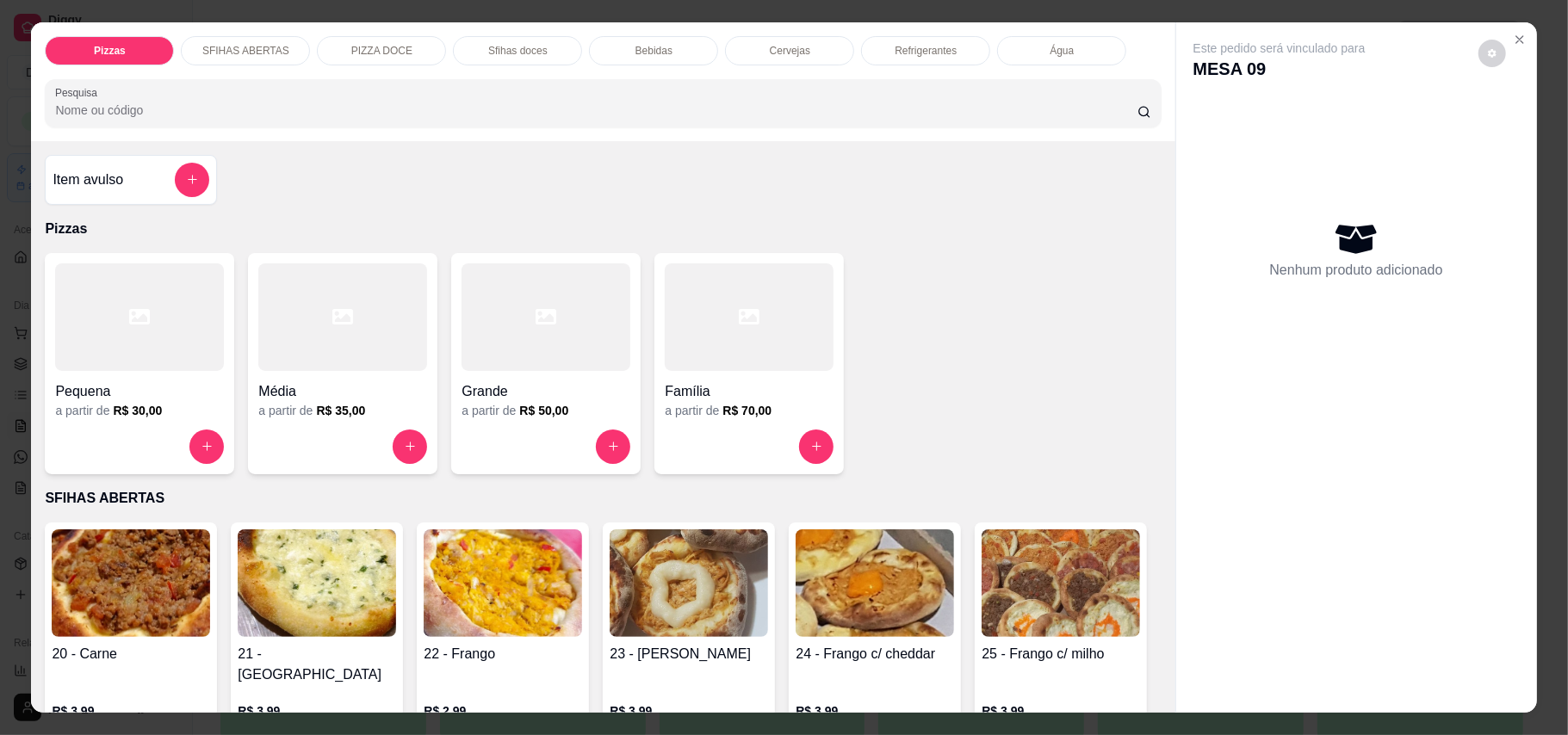
click at [654, 398] on div "Família a partir de R$ 70,00" at bounding box center [749, 363] width 189 height 221
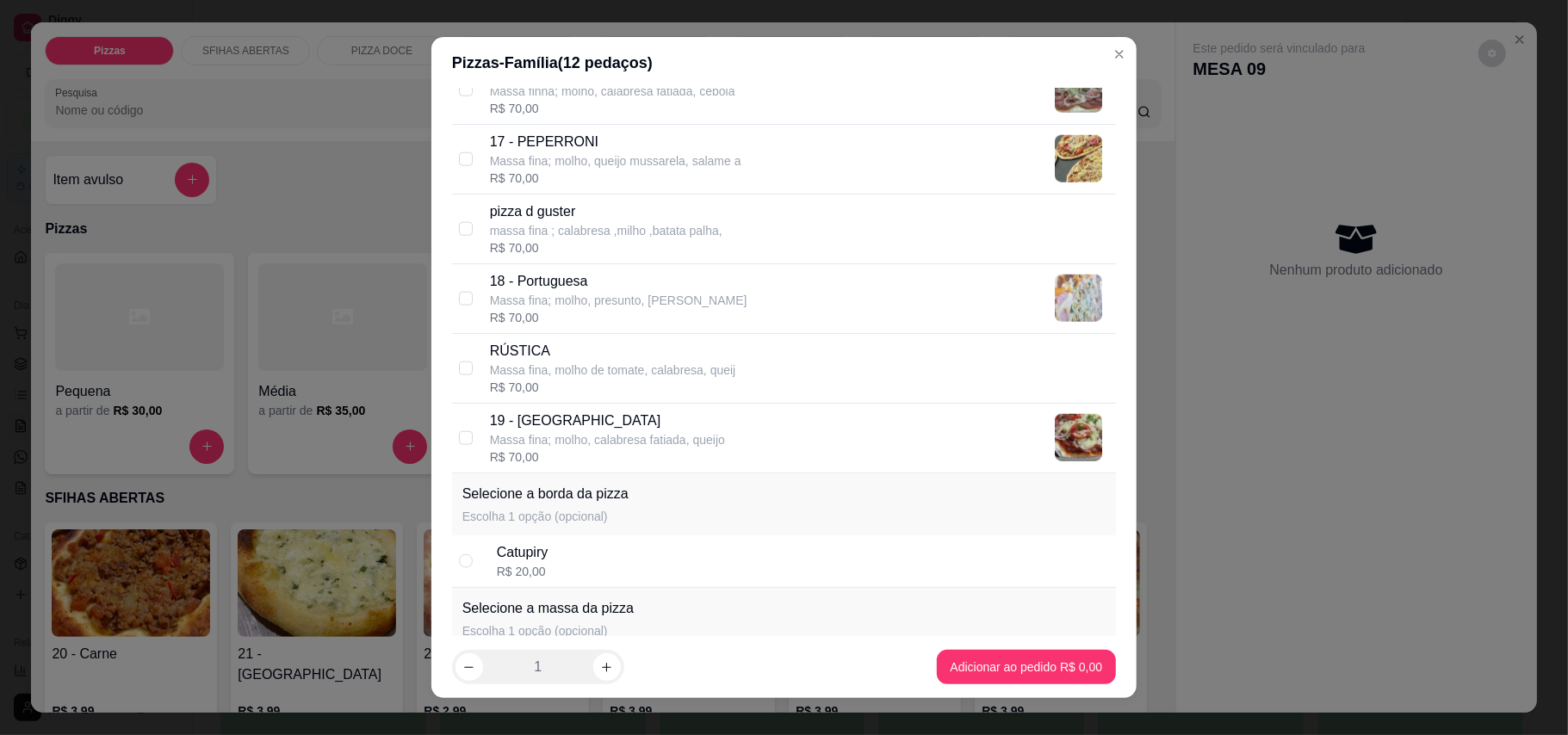
scroll to position [1491, 0]
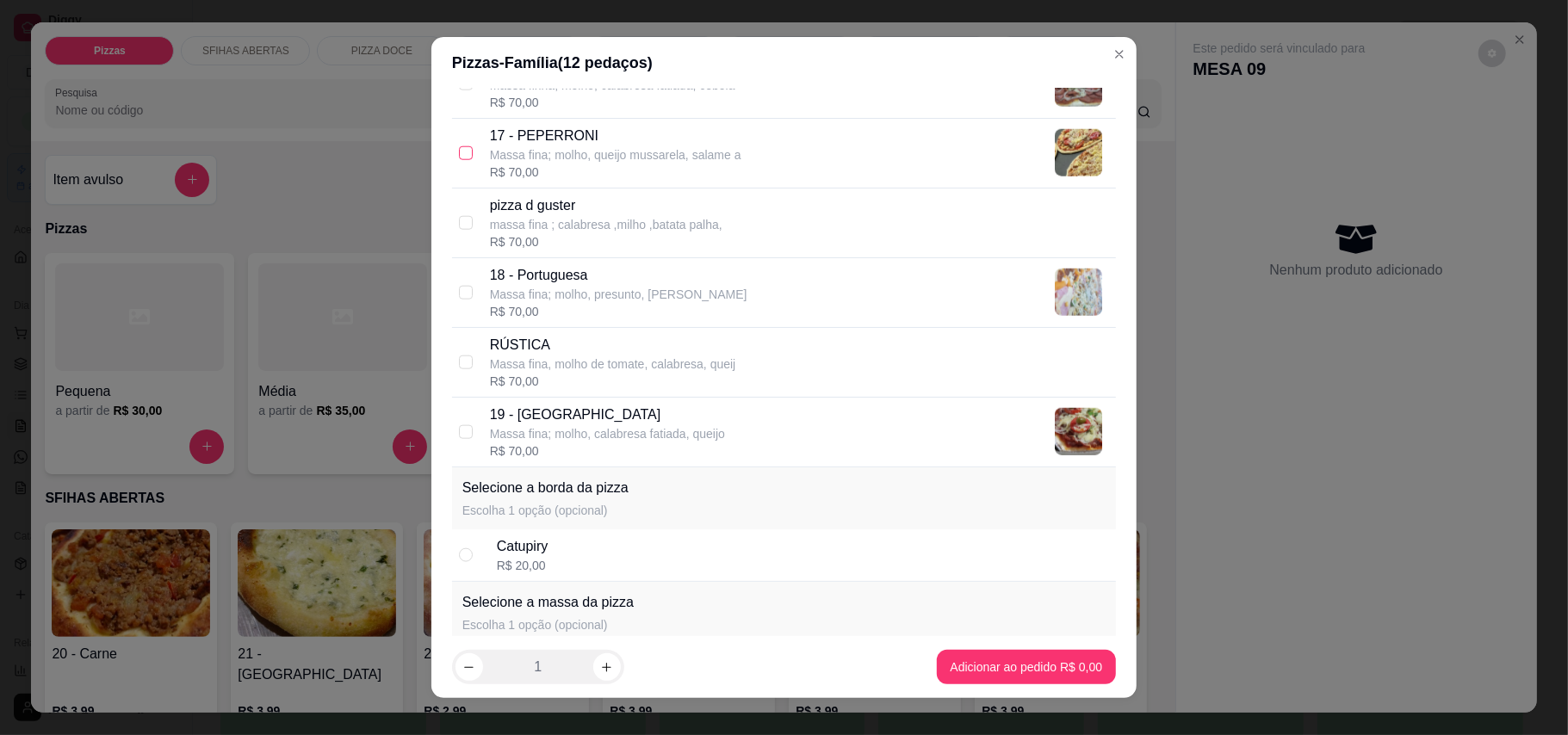
click at [459, 160] on input "checkbox" at bounding box center [465, 153] width 14 height 14
checkbox input "true"
click at [464, 438] on input "checkbox" at bounding box center [465, 432] width 14 height 14
checkbox input "true"
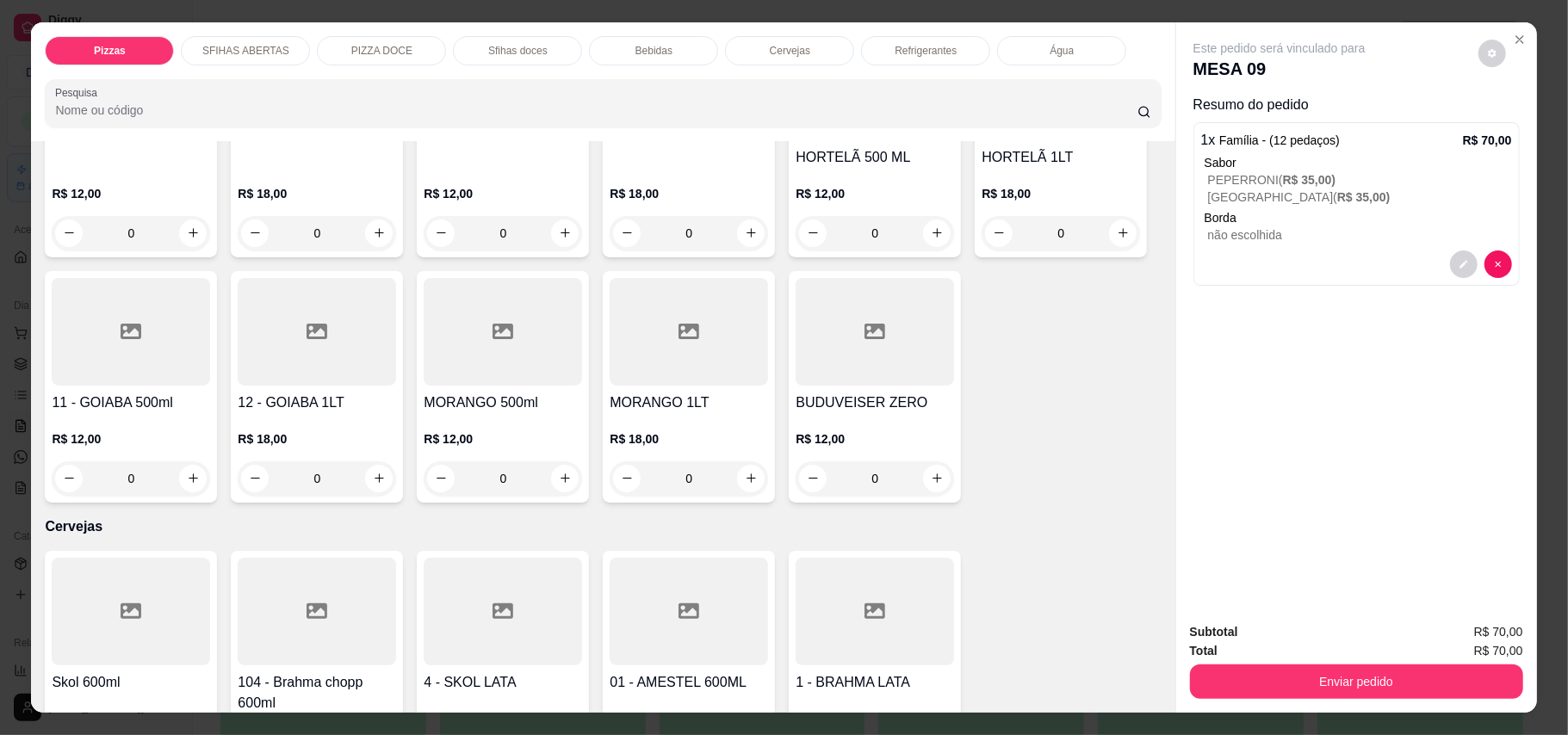
scroll to position [2524, 0]
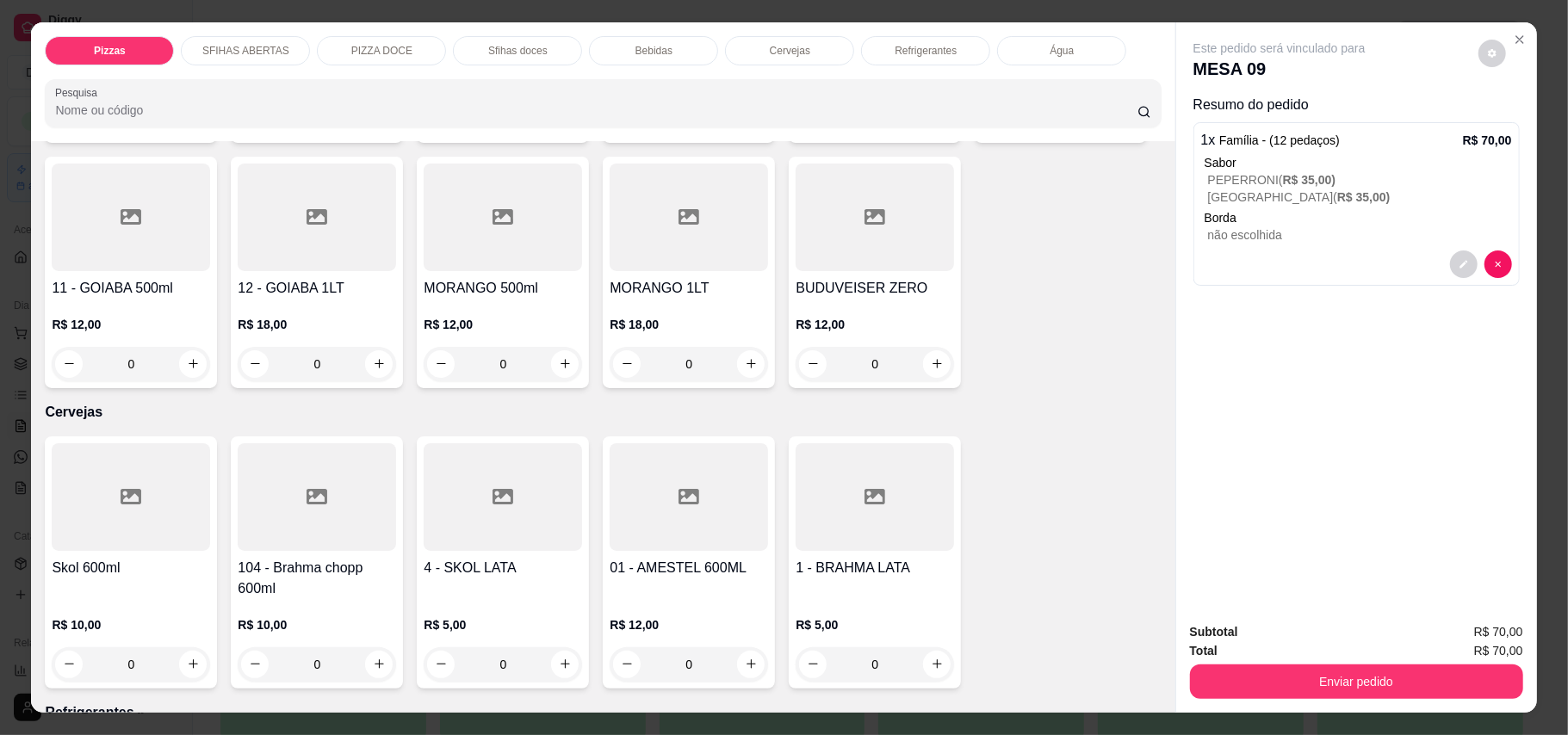
click at [744, 124] on icon "increase-product-quantity" at bounding box center [751, 118] width 13 height 13
type input "1"
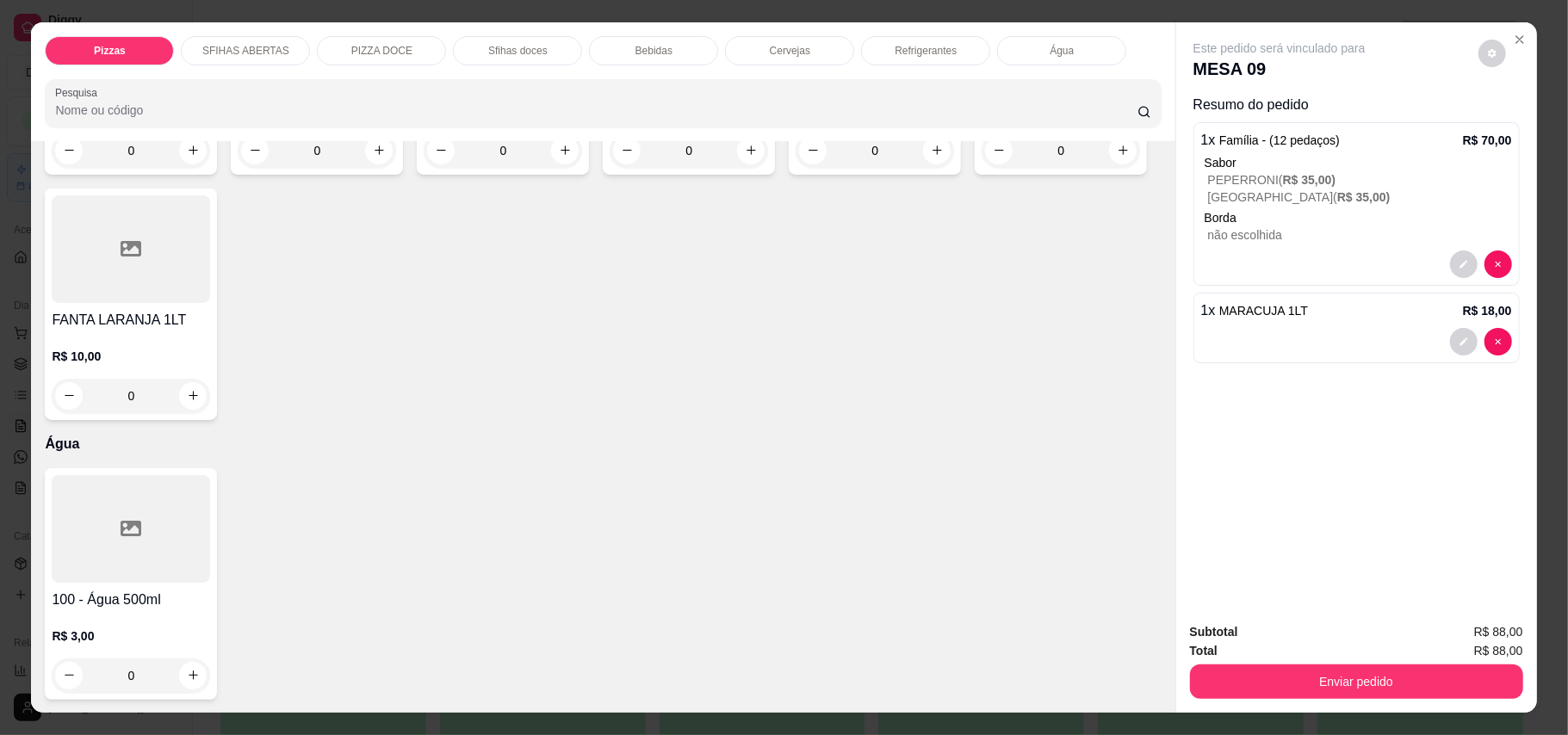
scroll to position [3786, 0]
click at [555, 164] on button "increase-product-quantity" at bounding box center [564, 151] width 27 height 27
type input "1"
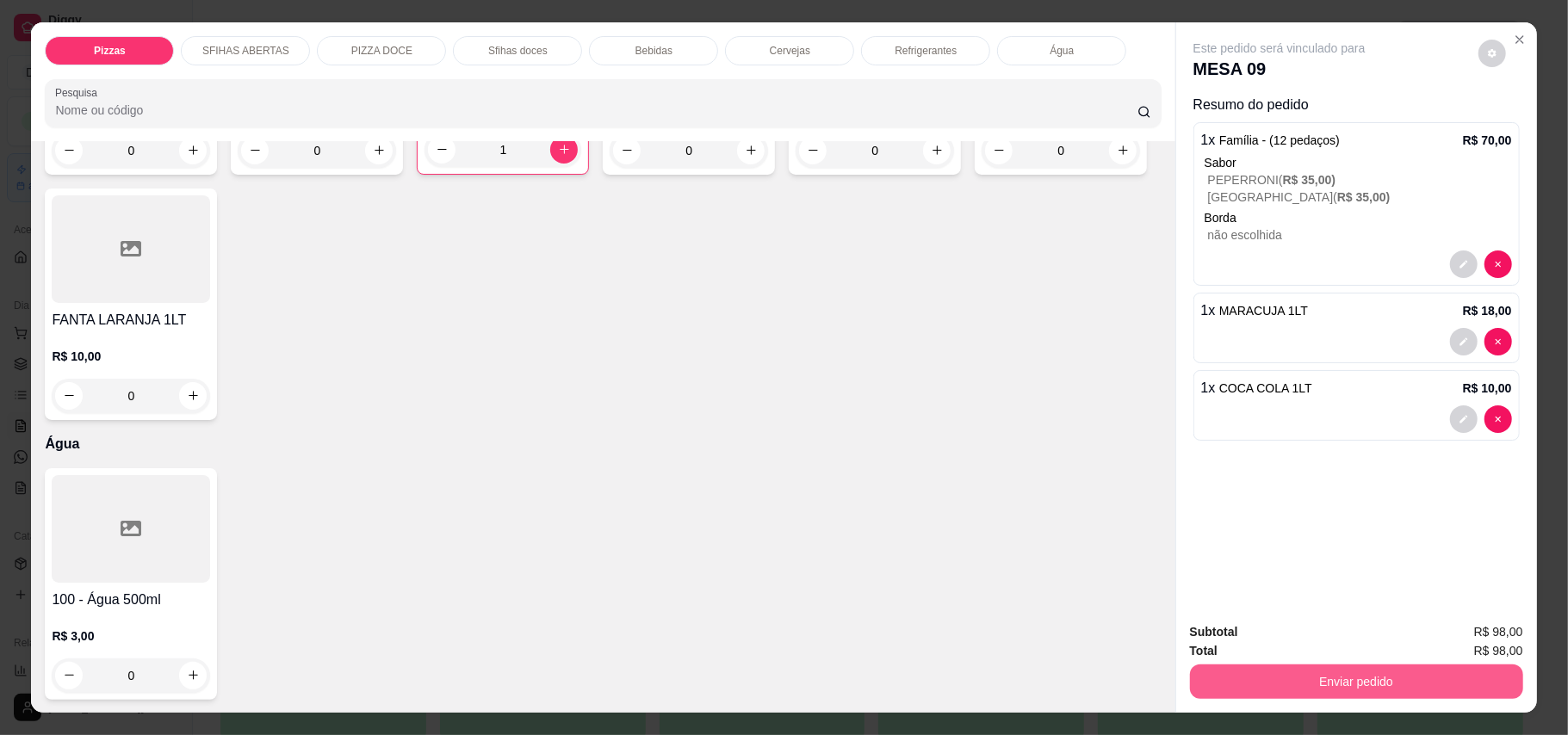
click at [1381, 687] on button "Enviar pedido" at bounding box center [1356, 681] width 334 height 35
click at [1457, 628] on button "Enviar pedido" at bounding box center [1476, 640] width 95 height 32
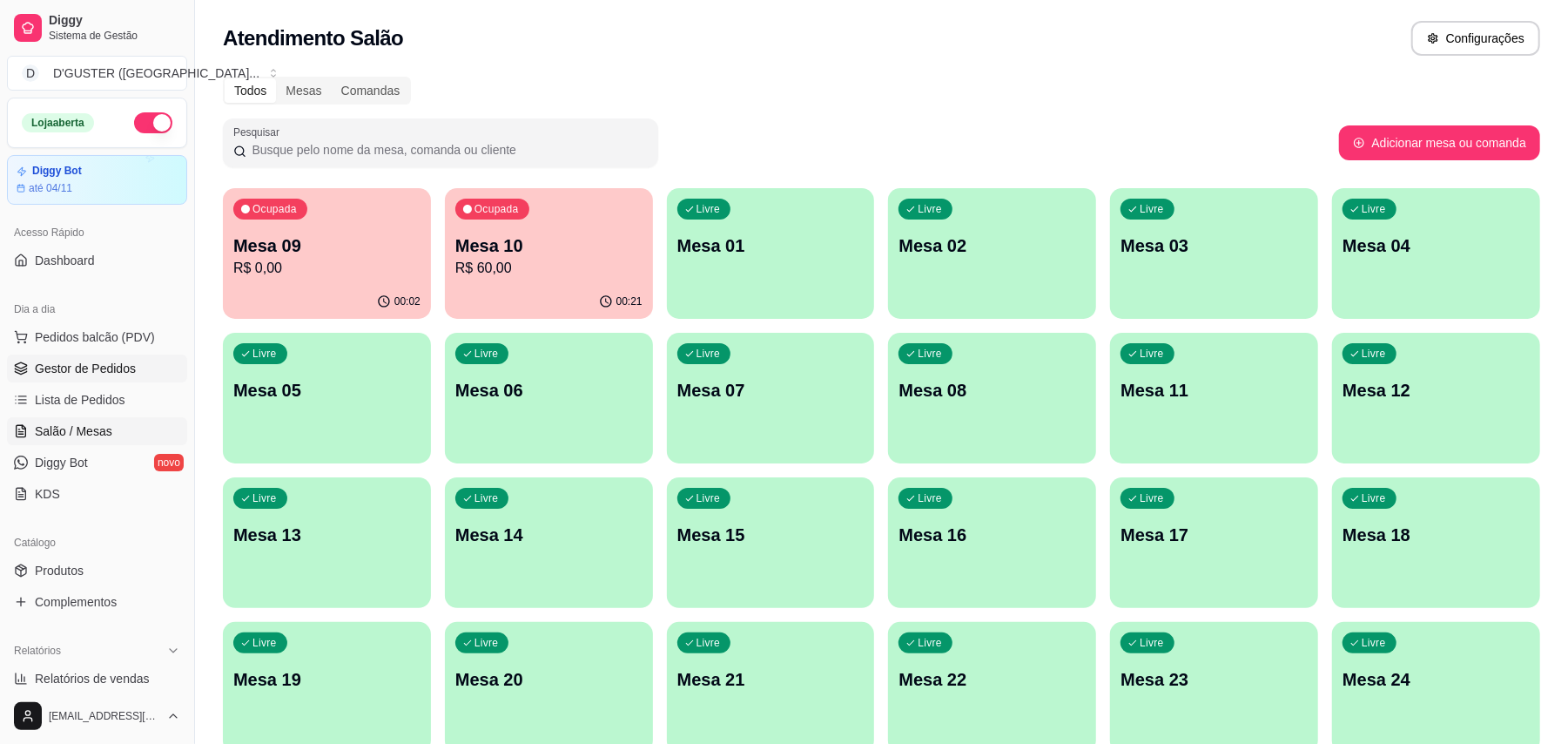
click at [107, 362] on span "Gestor de Pedidos" at bounding box center [85, 368] width 101 height 17
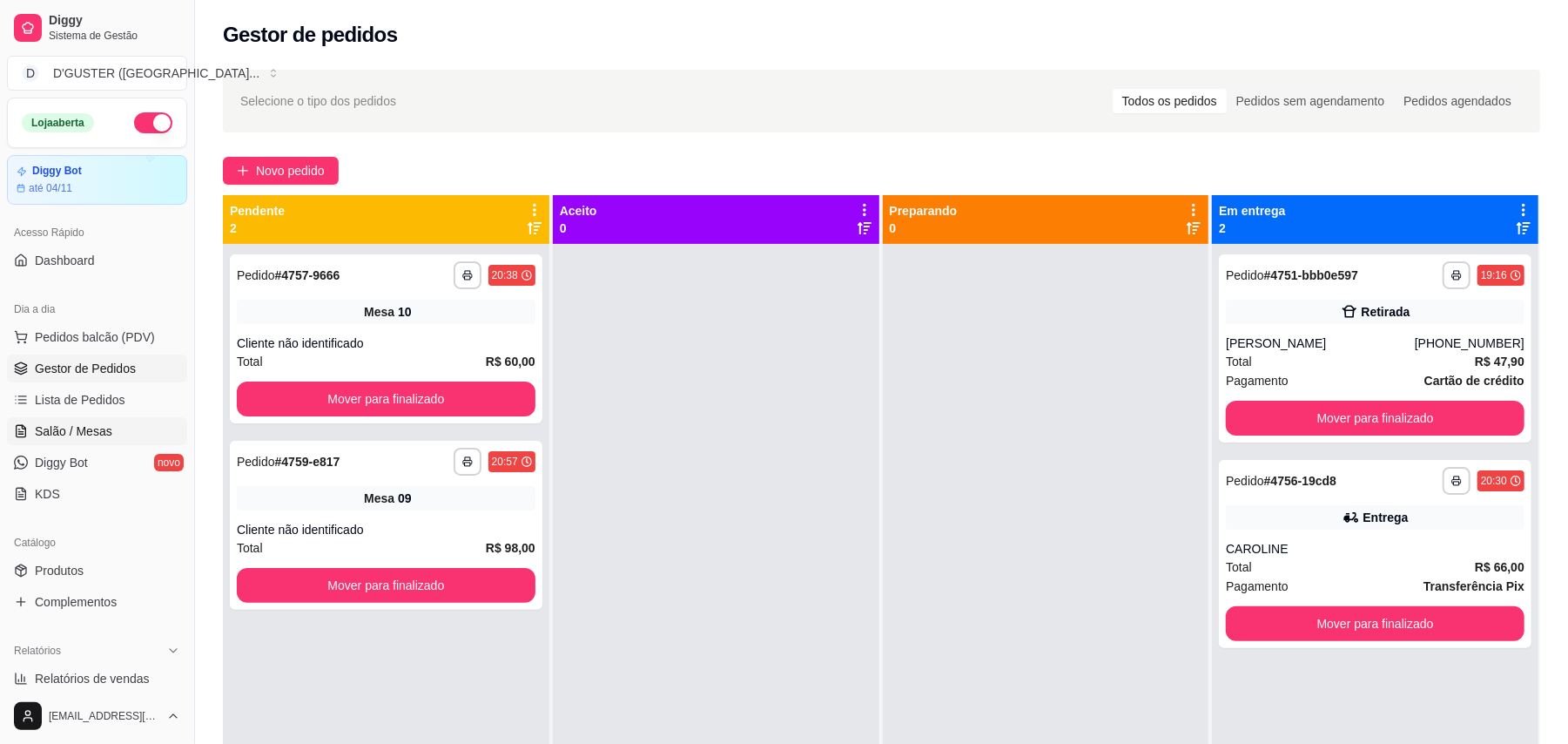
click at [106, 436] on link "Salão / Mesas" at bounding box center [97, 431] width 180 height 28
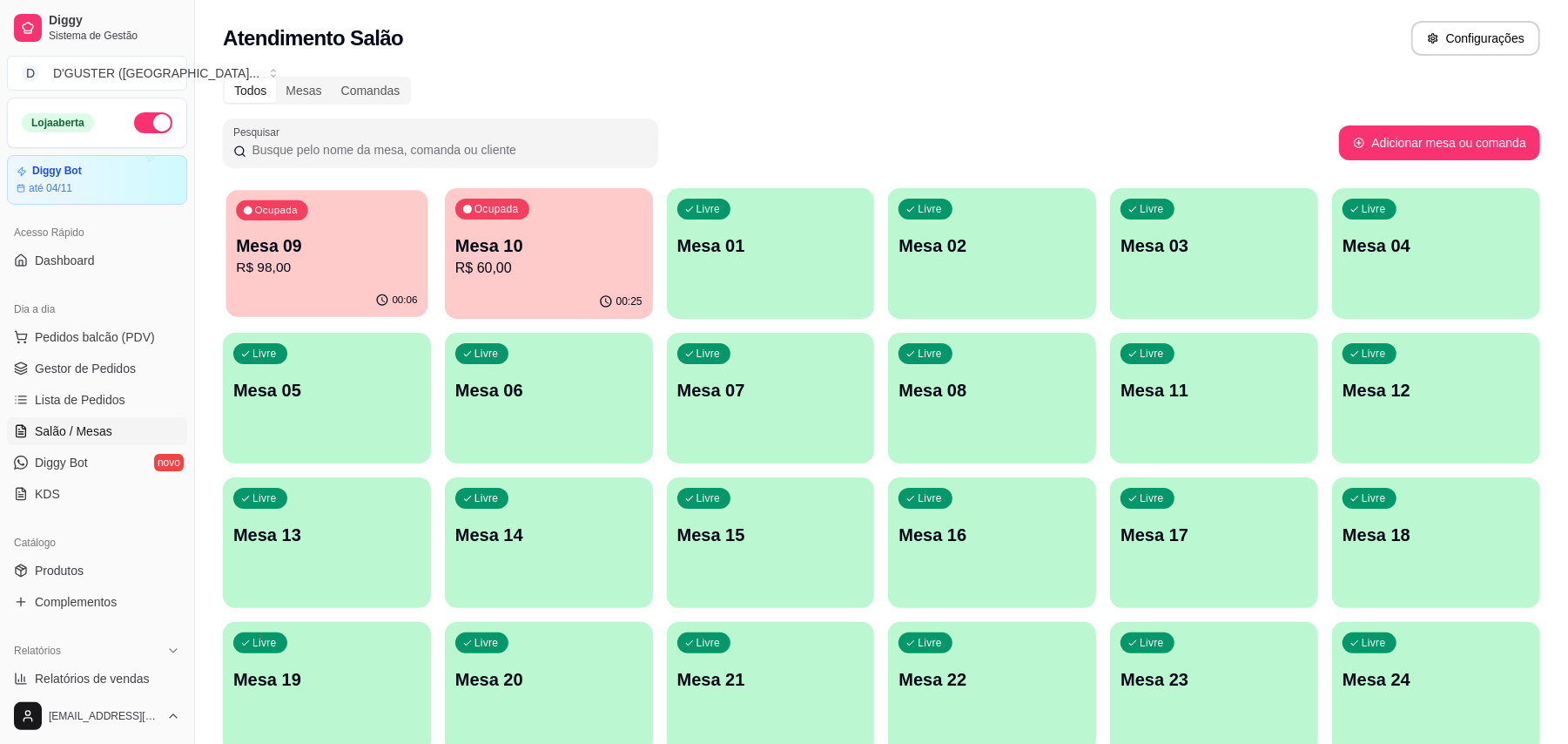
click at [315, 269] on p "R$ 98,00" at bounding box center [326, 268] width 181 height 20
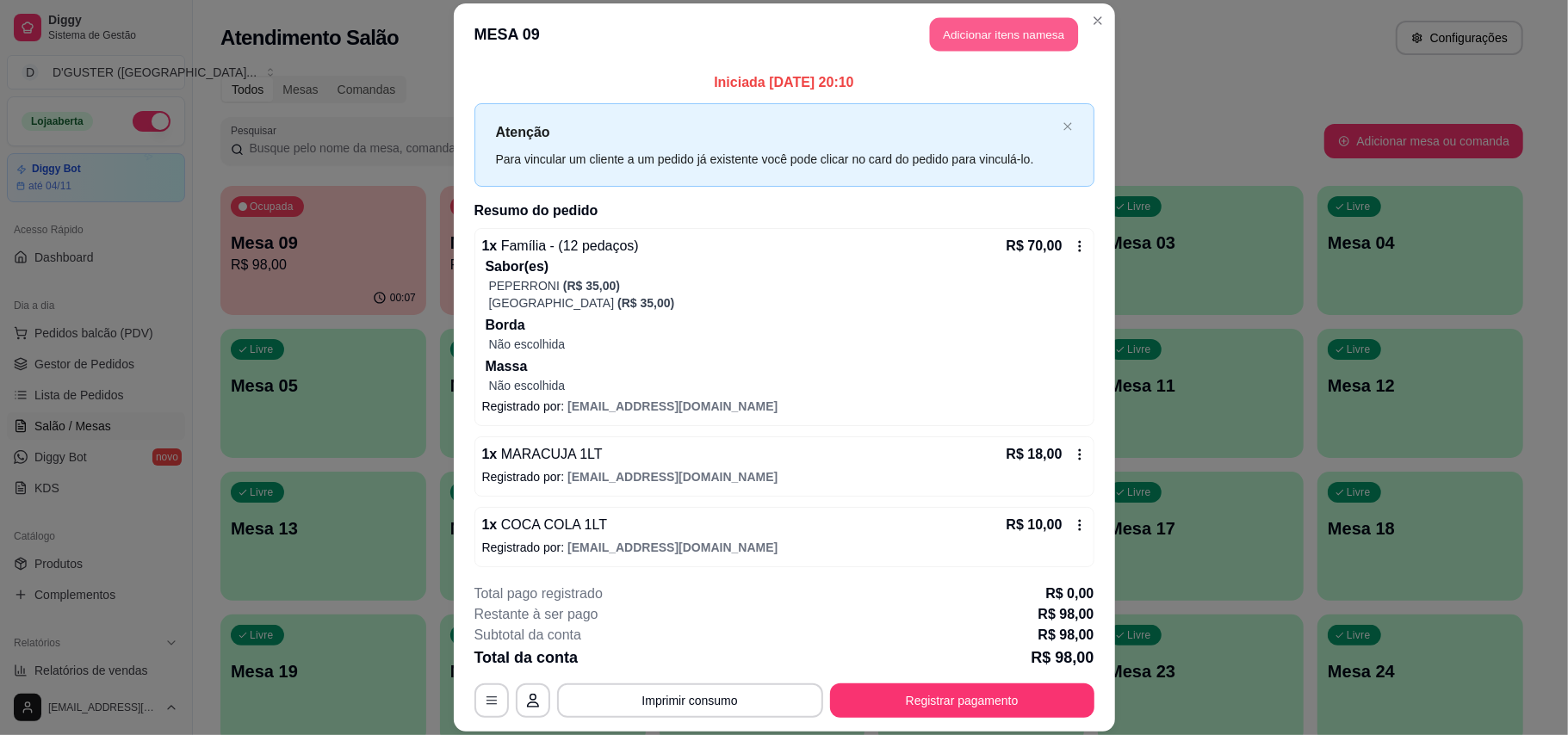
click at [995, 25] on button "Adicionar itens na mesa" at bounding box center [1004, 35] width 148 height 34
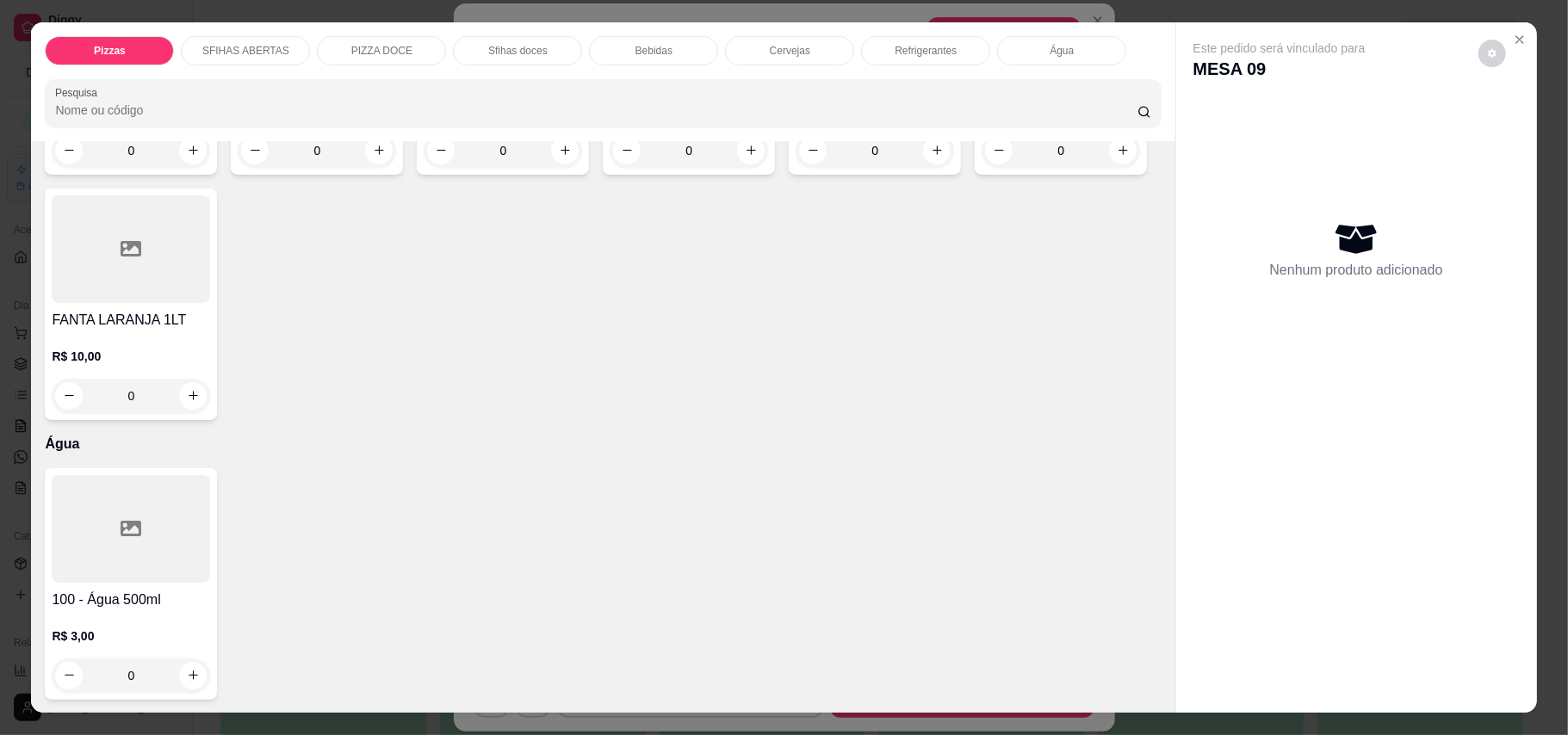
scroll to position [33, 0]
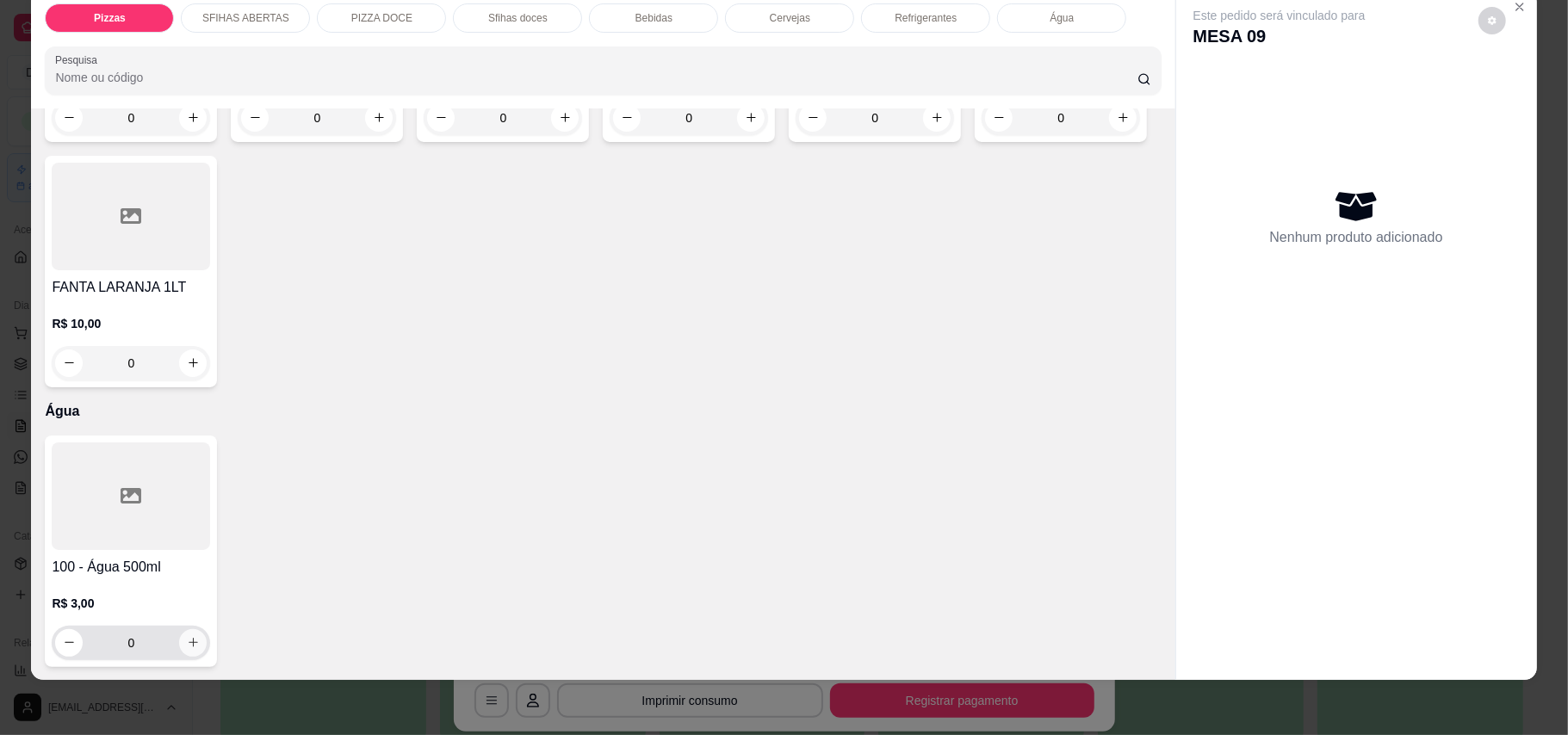
click at [179, 642] on button "increase-product-quantity" at bounding box center [193, 642] width 27 height 27
type input "1"
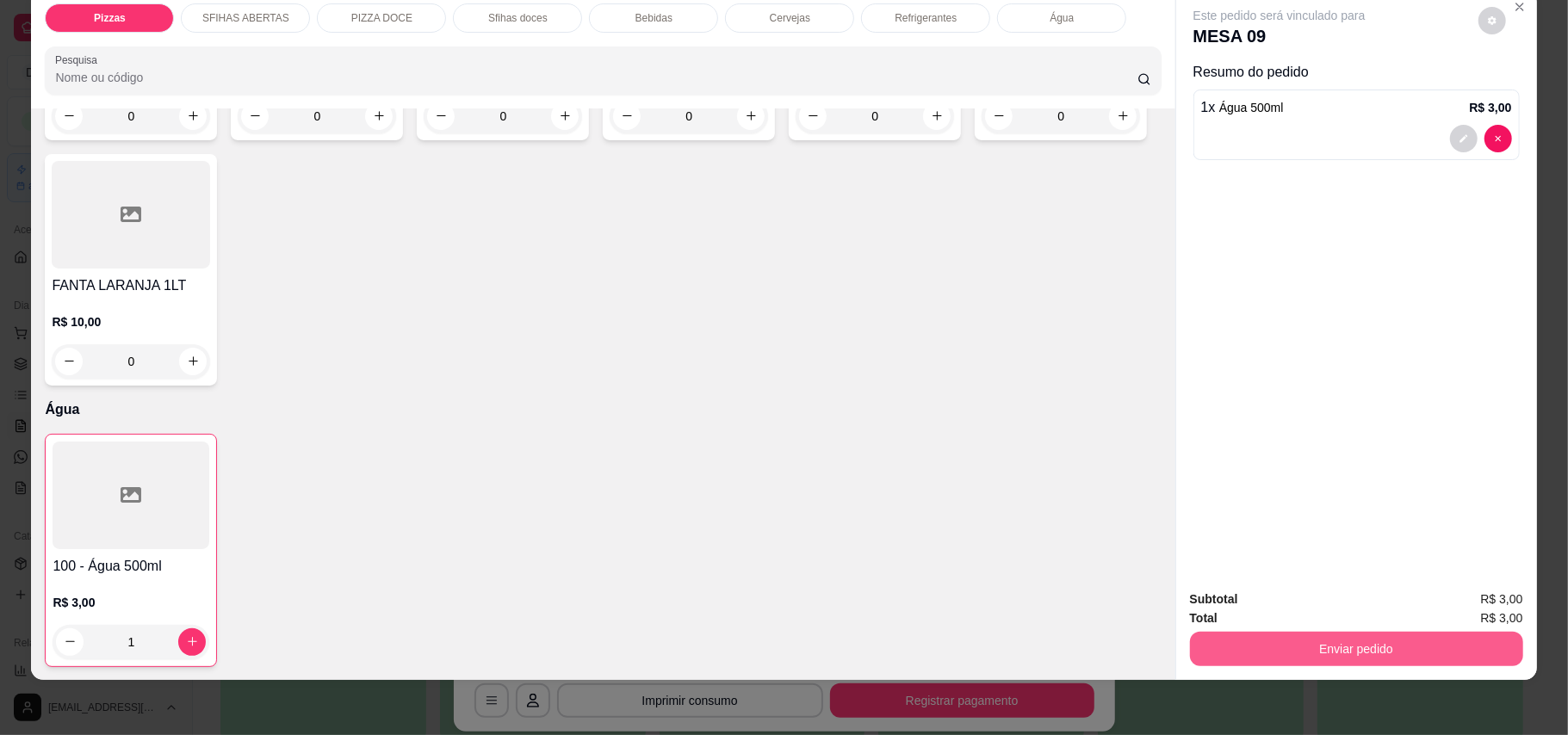
click at [1403, 658] on button "Enviar pedido" at bounding box center [1356, 649] width 334 height 35
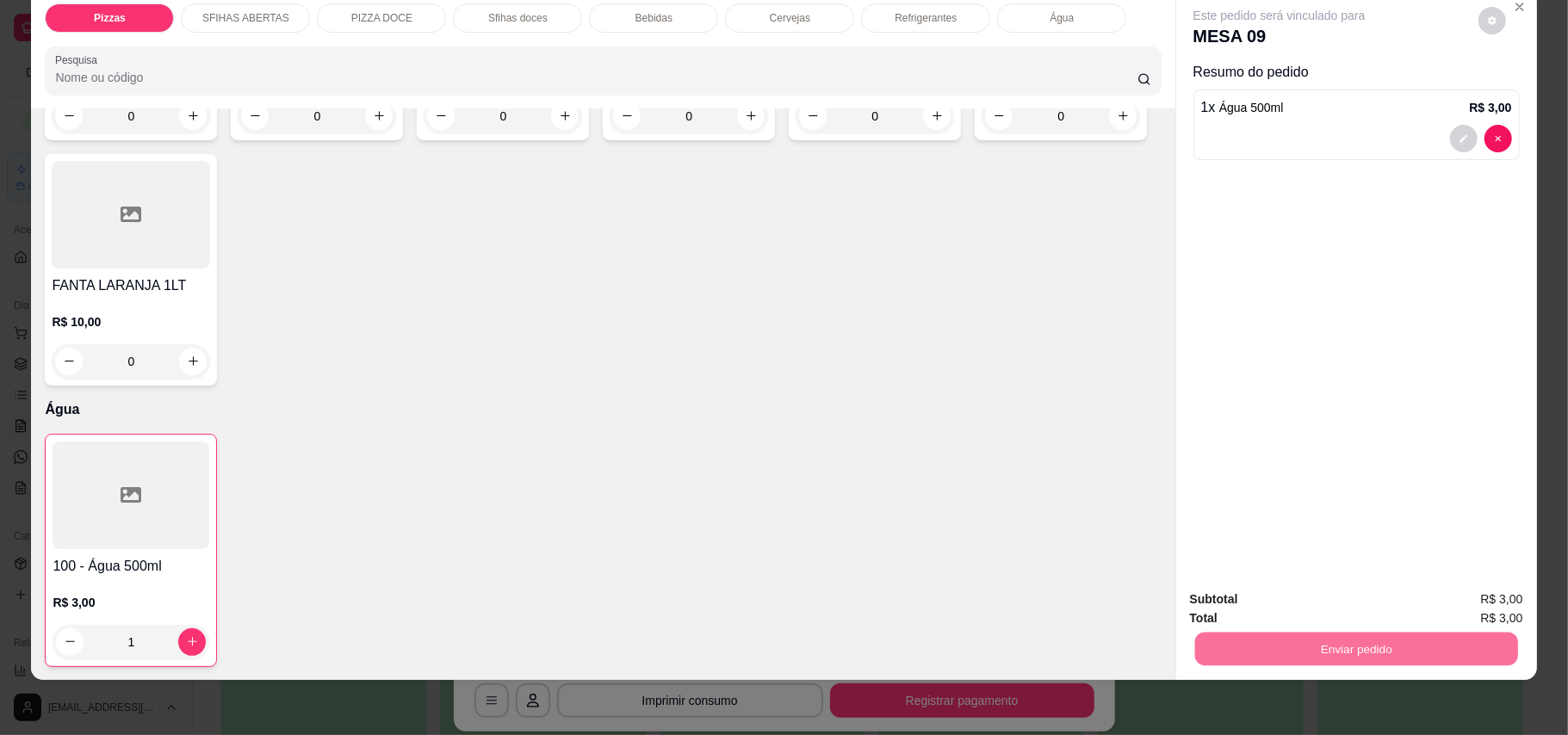
click at [1484, 608] on button "Enviar pedido" at bounding box center [1476, 606] width 95 height 32
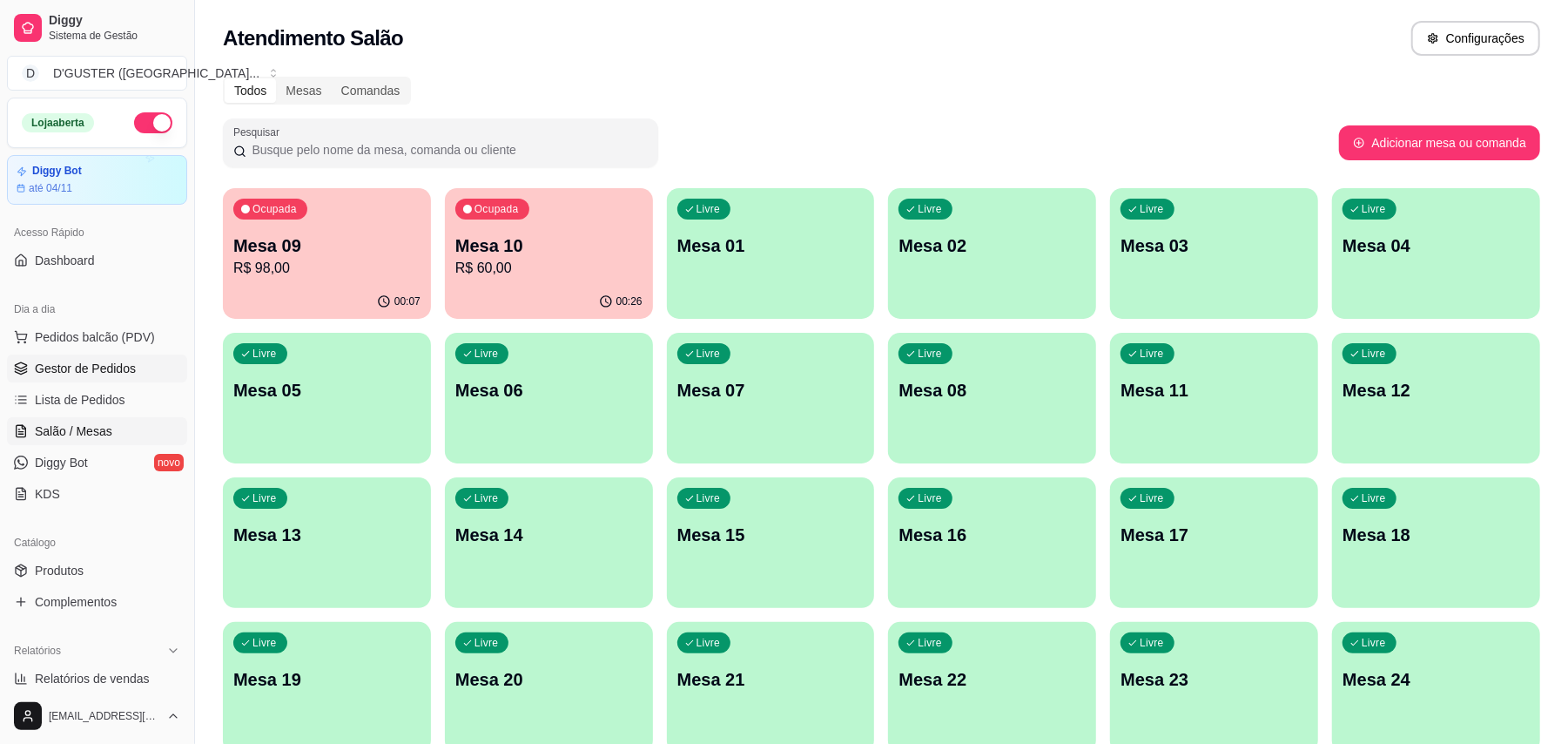
click at [120, 367] on span "Gestor de Pedidos" at bounding box center [85, 368] width 101 height 17
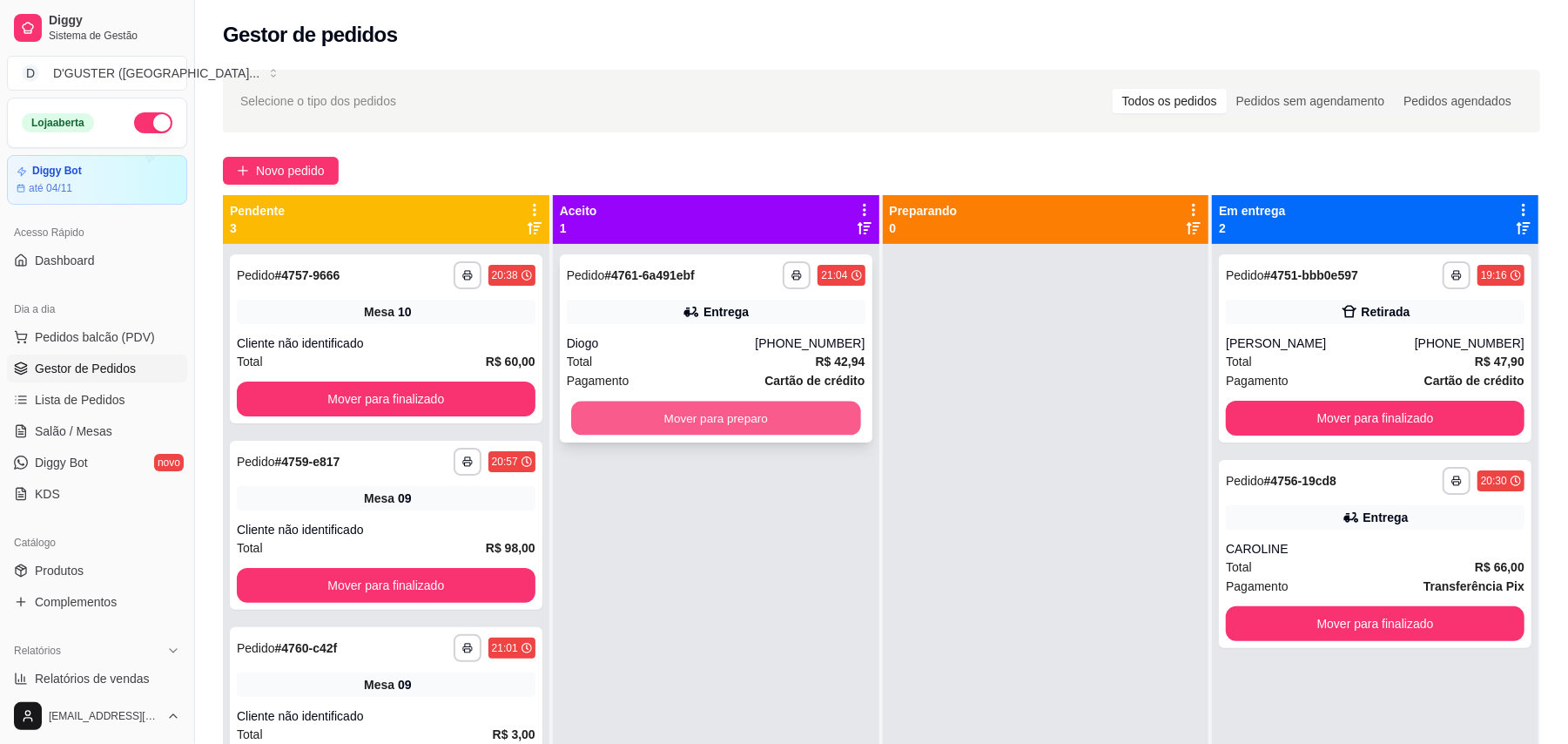
click at [726, 430] on button "Mover para preparo" at bounding box center [715, 418] width 289 height 34
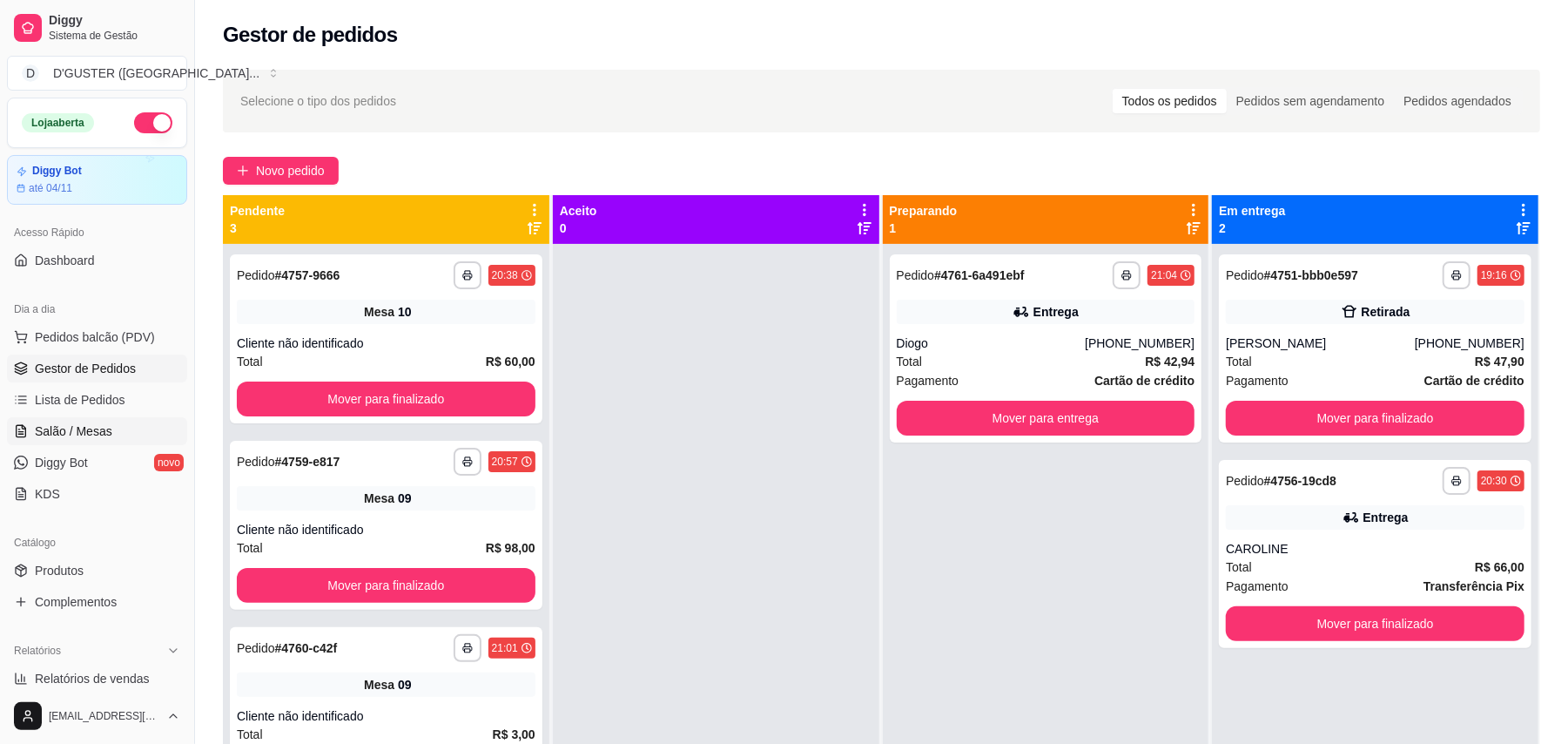
click at [74, 434] on span "Salão / Mesas" at bounding box center [74, 430] width 77 height 17
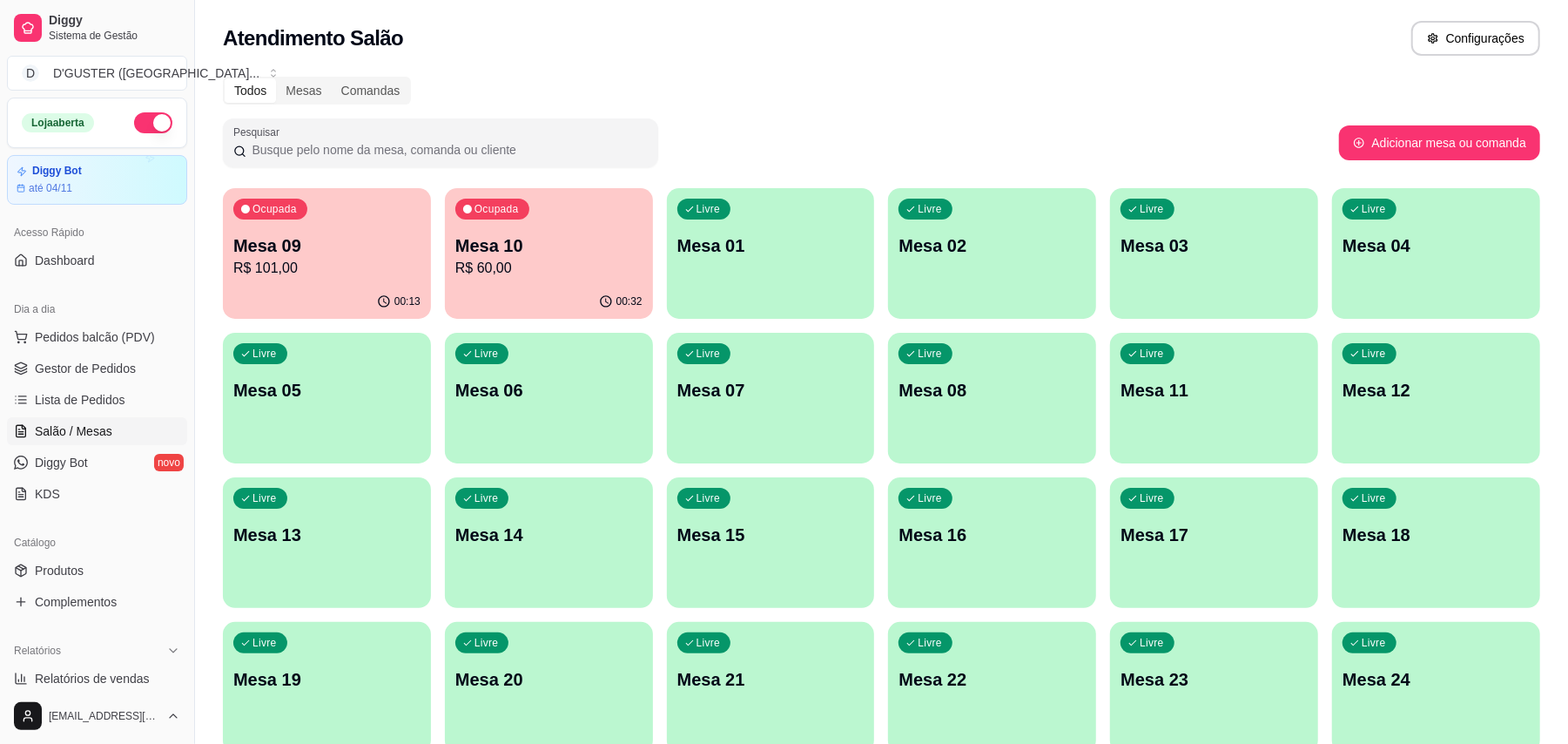
click at [949, 419] on div "Livre Mesa 08" at bounding box center [992, 387] width 208 height 109
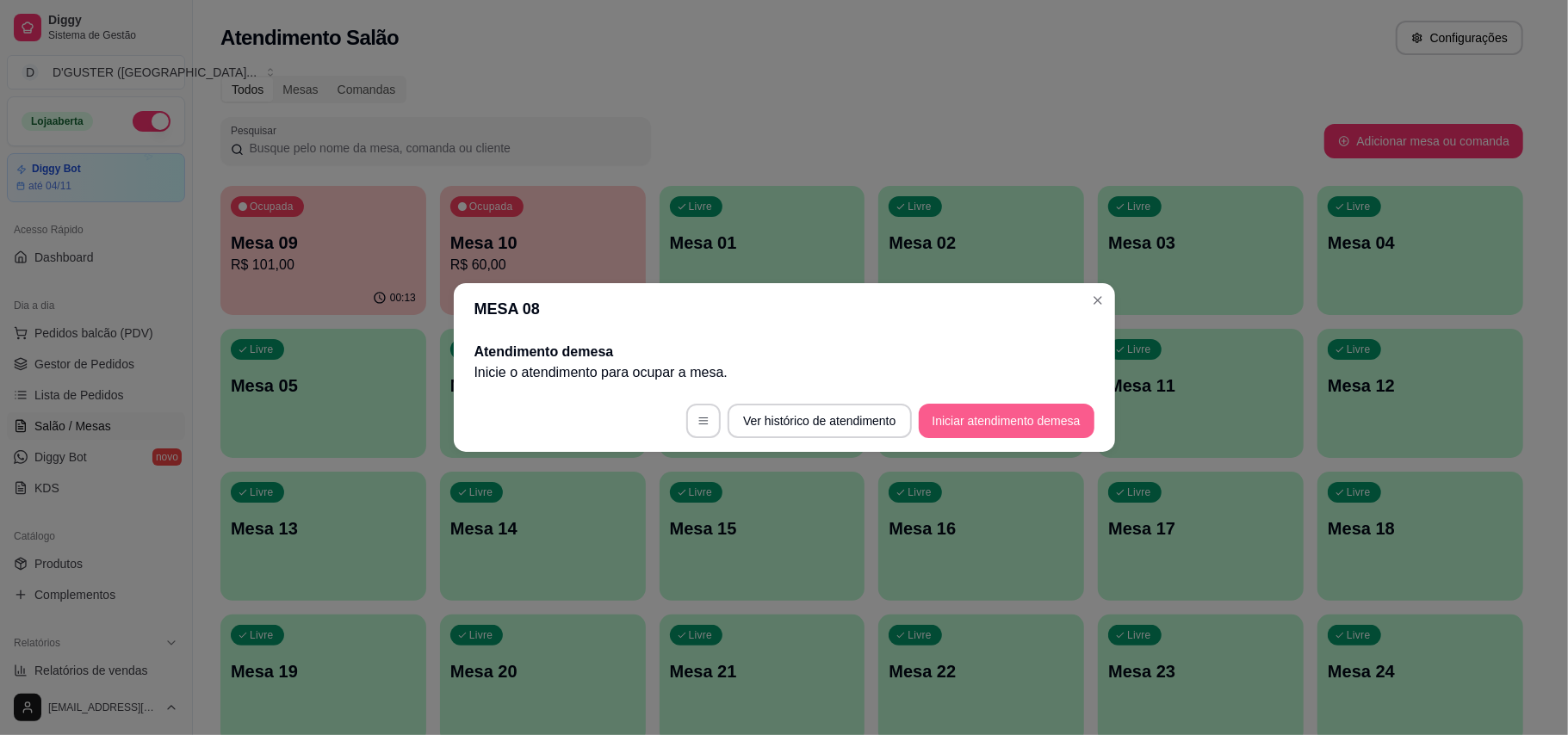
click at [1006, 421] on button "Iniciar atendimento de mesa" at bounding box center [1006, 421] width 175 height 35
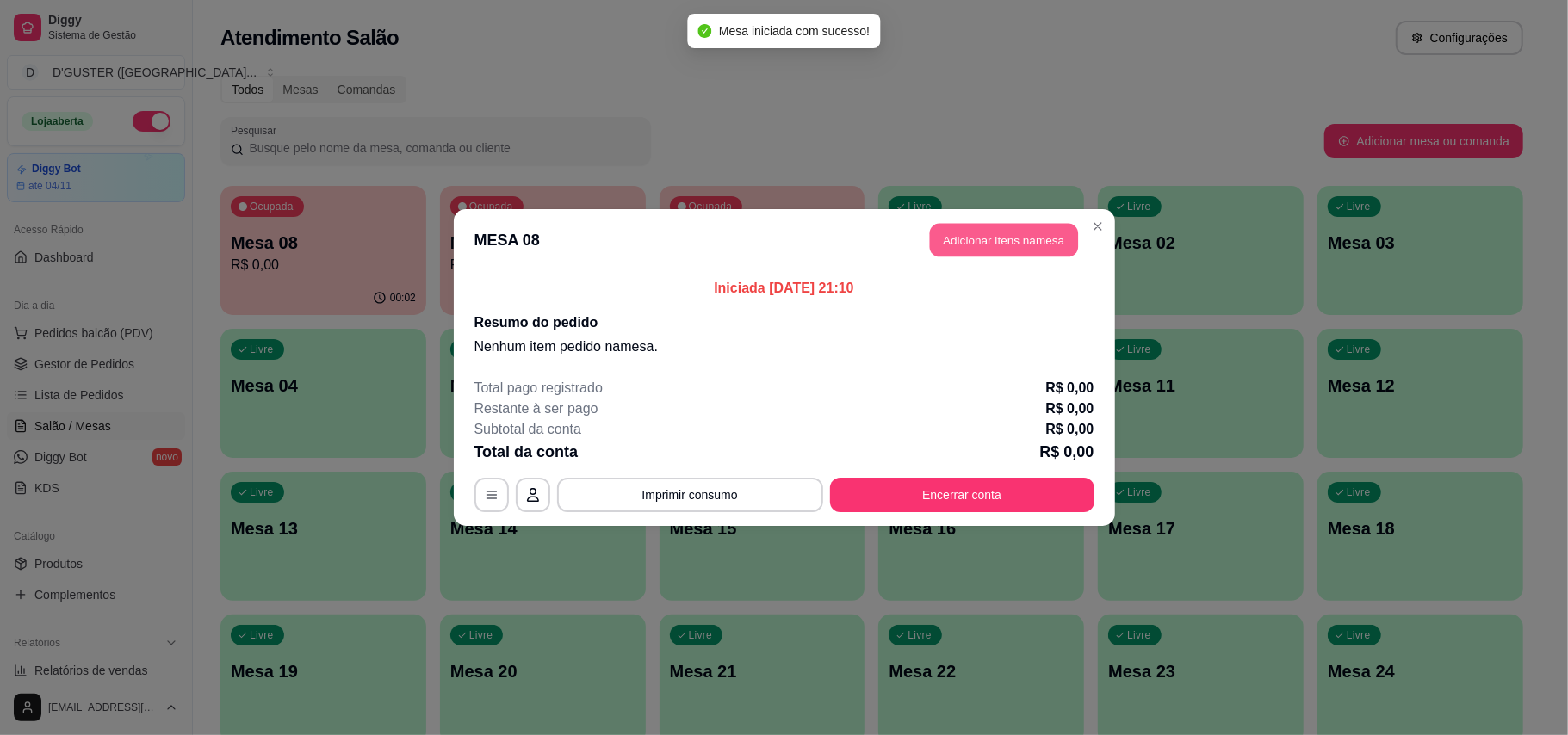
click at [1017, 245] on button "Adicionar itens na mesa" at bounding box center [1004, 240] width 148 height 34
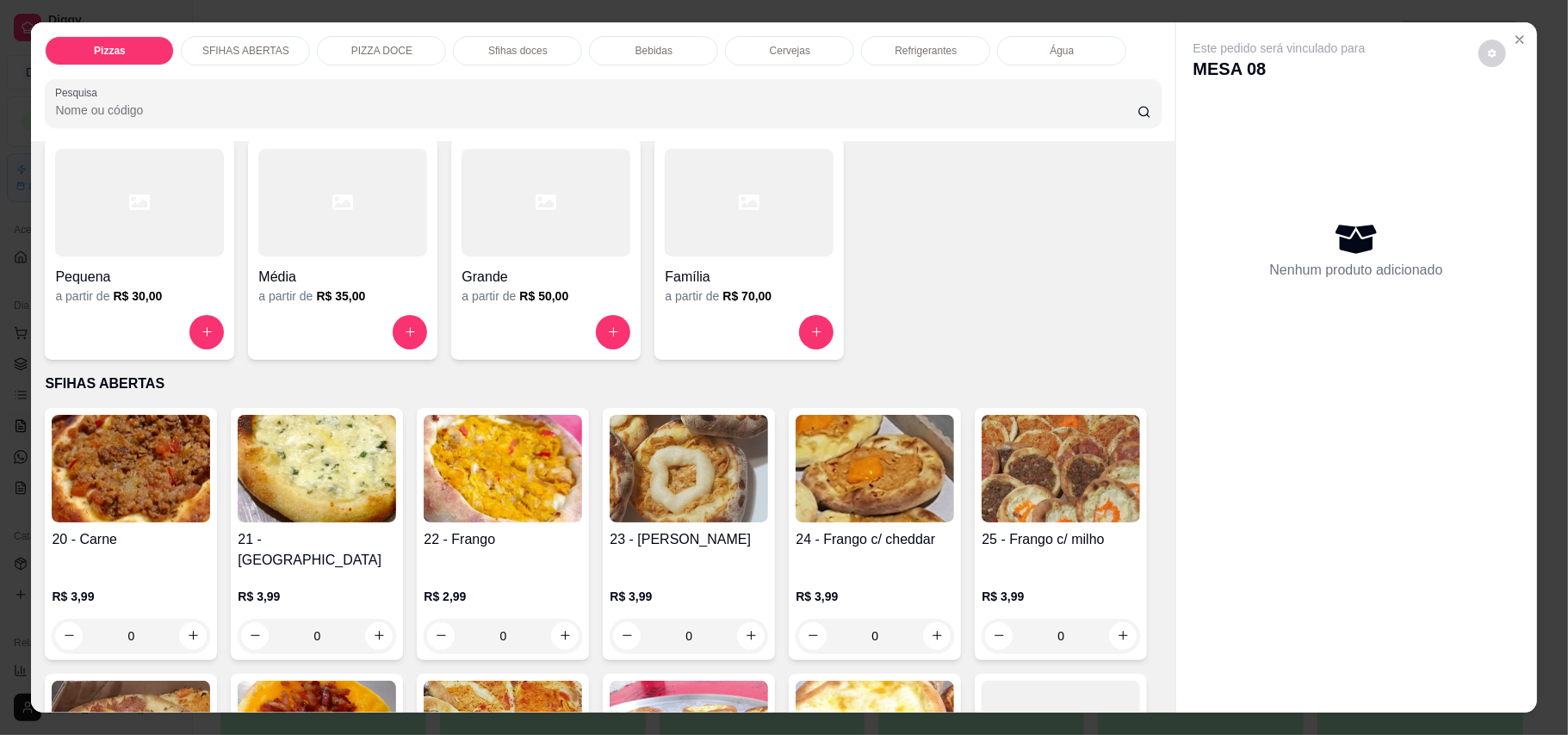
scroll to position [229, 0]
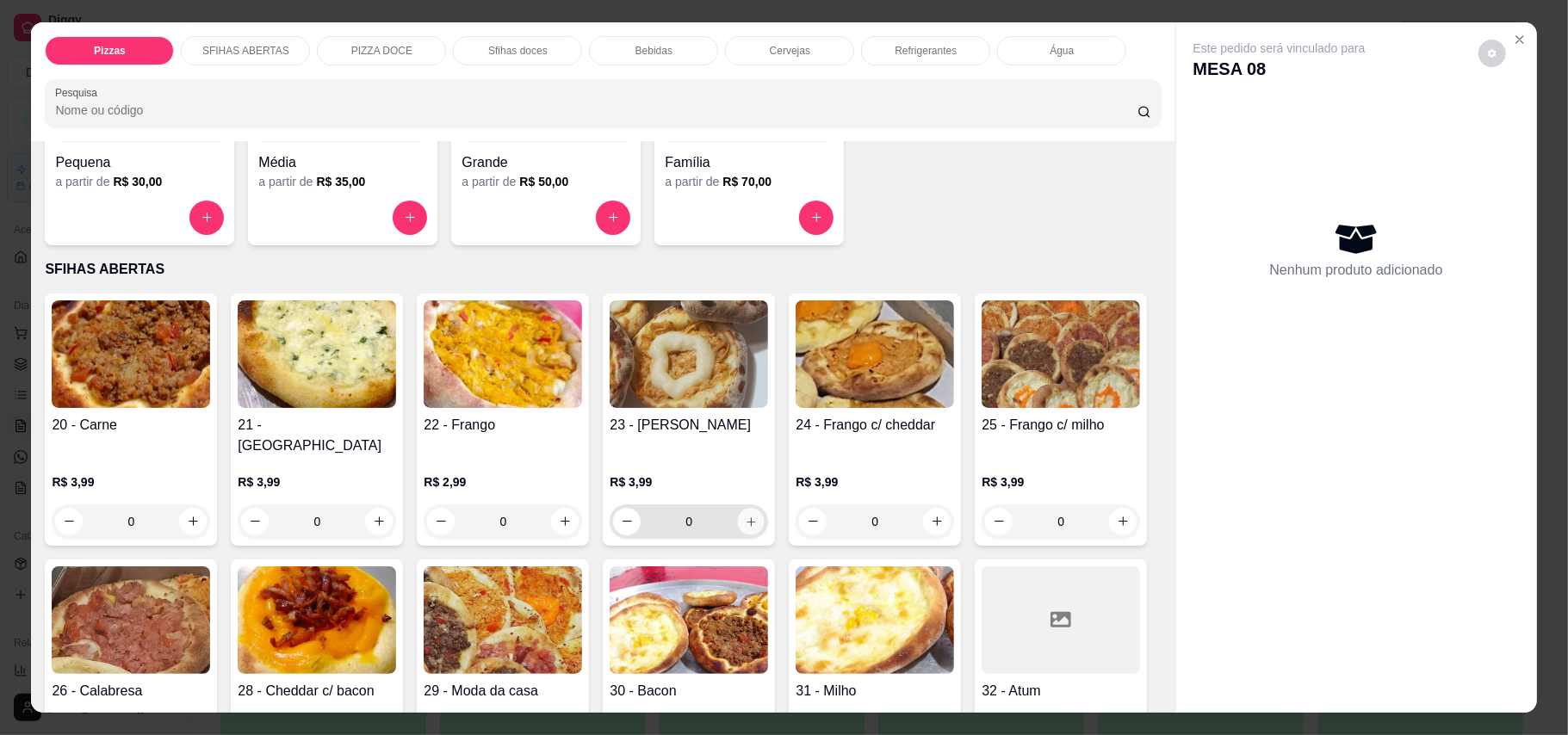
click at [744, 514] on icon "increase-product-quantity" at bounding box center [751, 521] width 13 height 13
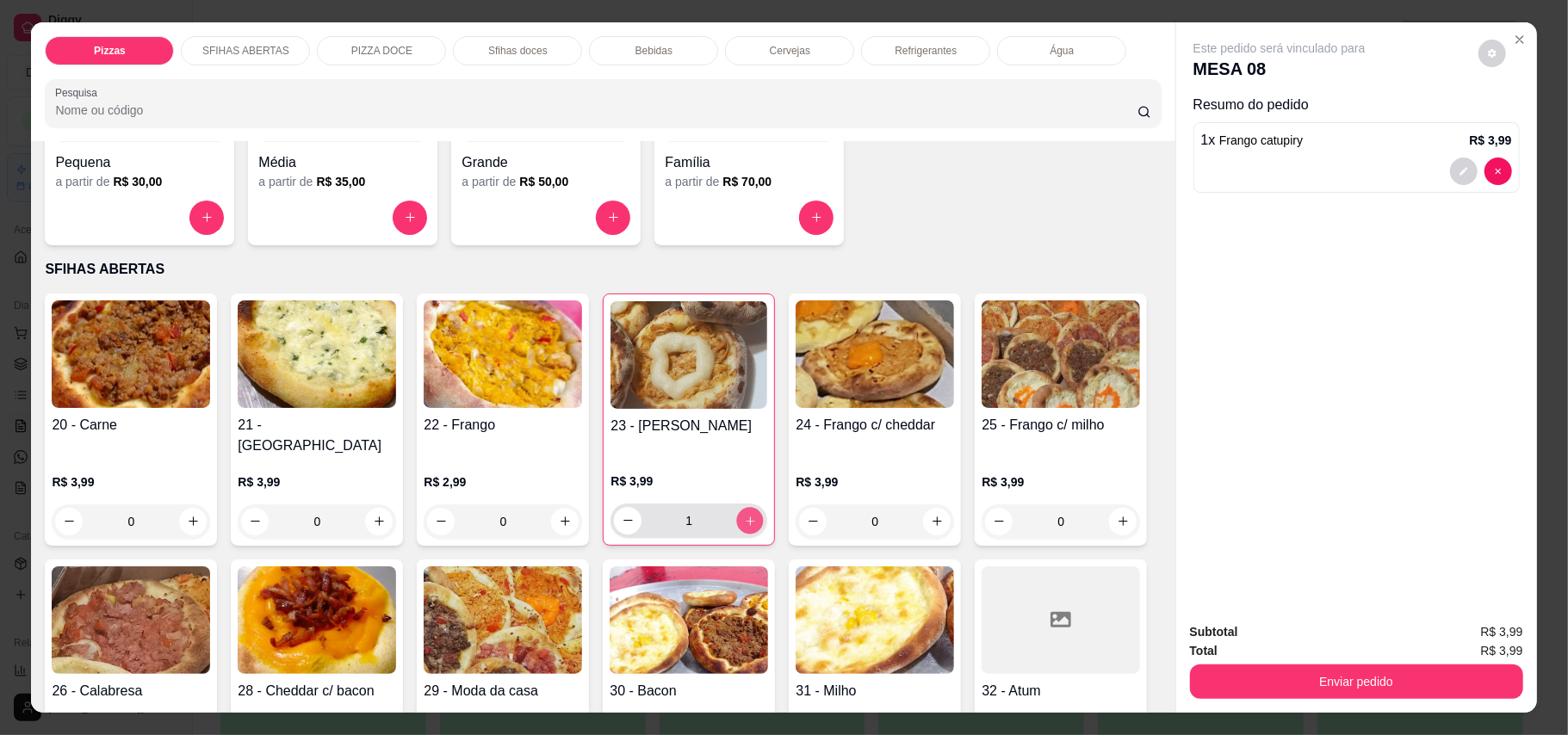
click at [745, 516] on icon "increase-product-quantity" at bounding box center [749, 520] width 8 height 8
type input "2"
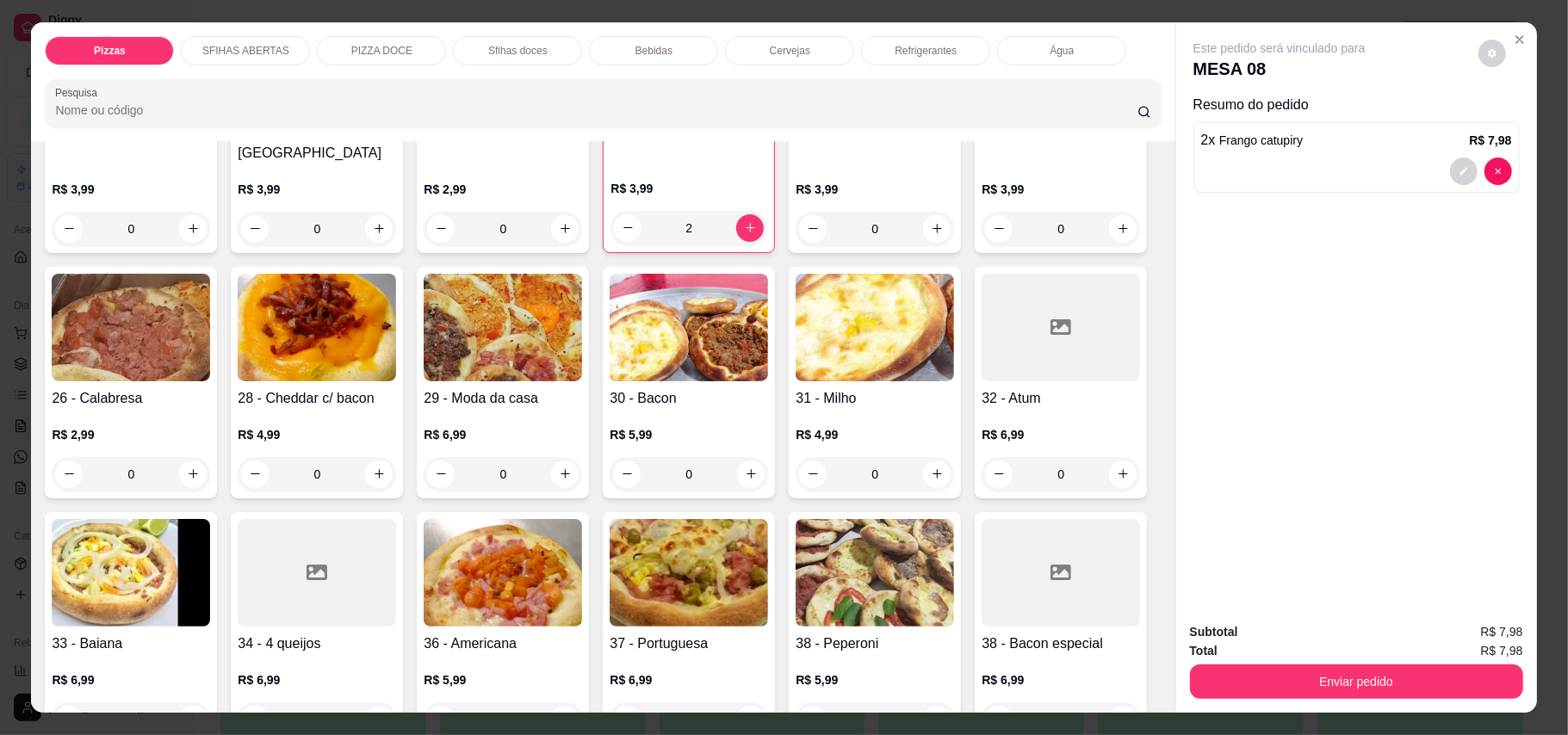
scroll to position [573, 0]
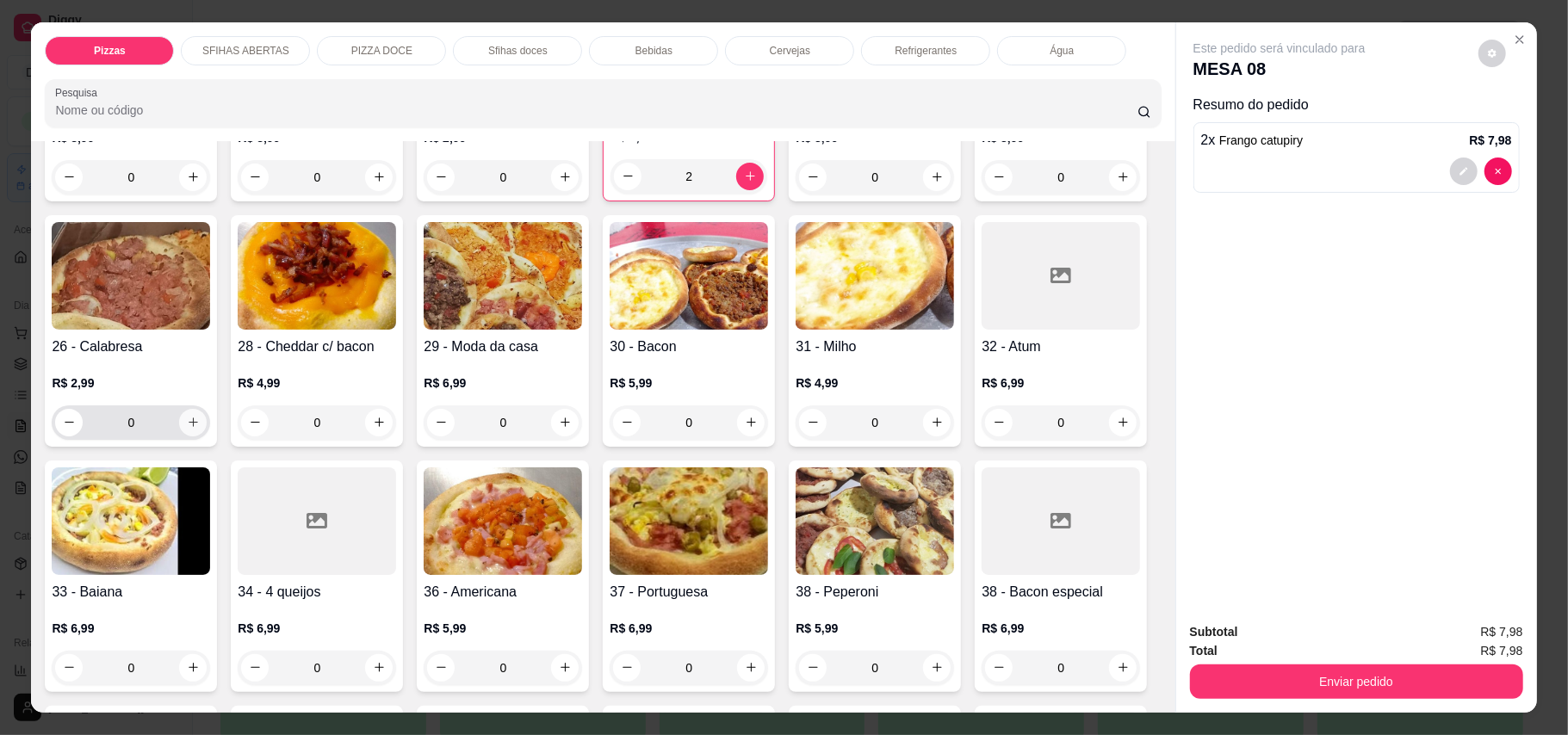
click at [206, 409] on button "increase-product-quantity" at bounding box center [193, 422] width 27 height 27
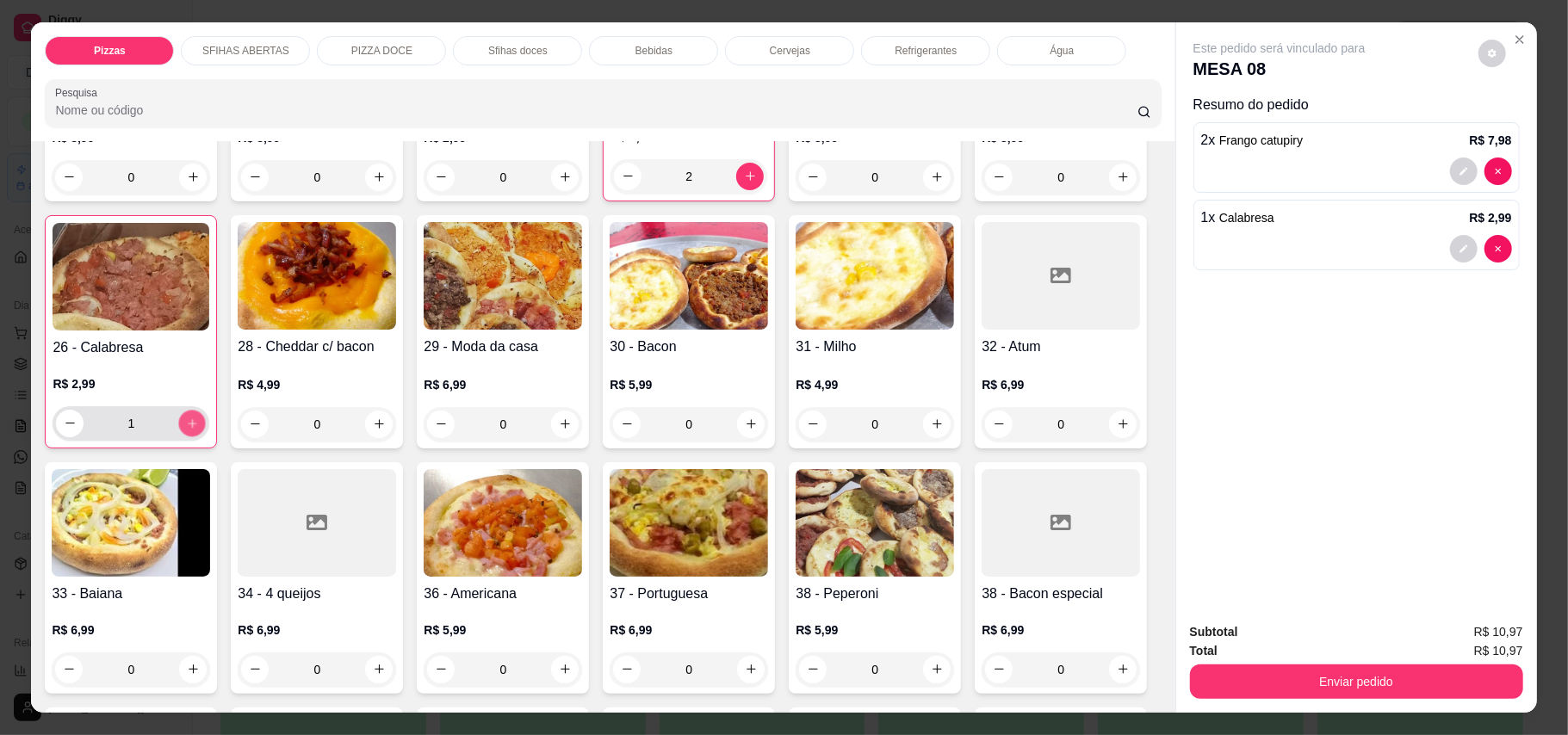
click at [205, 410] on button "increase-product-quantity" at bounding box center [192, 422] width 26 height 26
type input "2"
click at [572, 417] on icon "increase-product-quantity" at bounding box center [565, 423] width 13 height 13
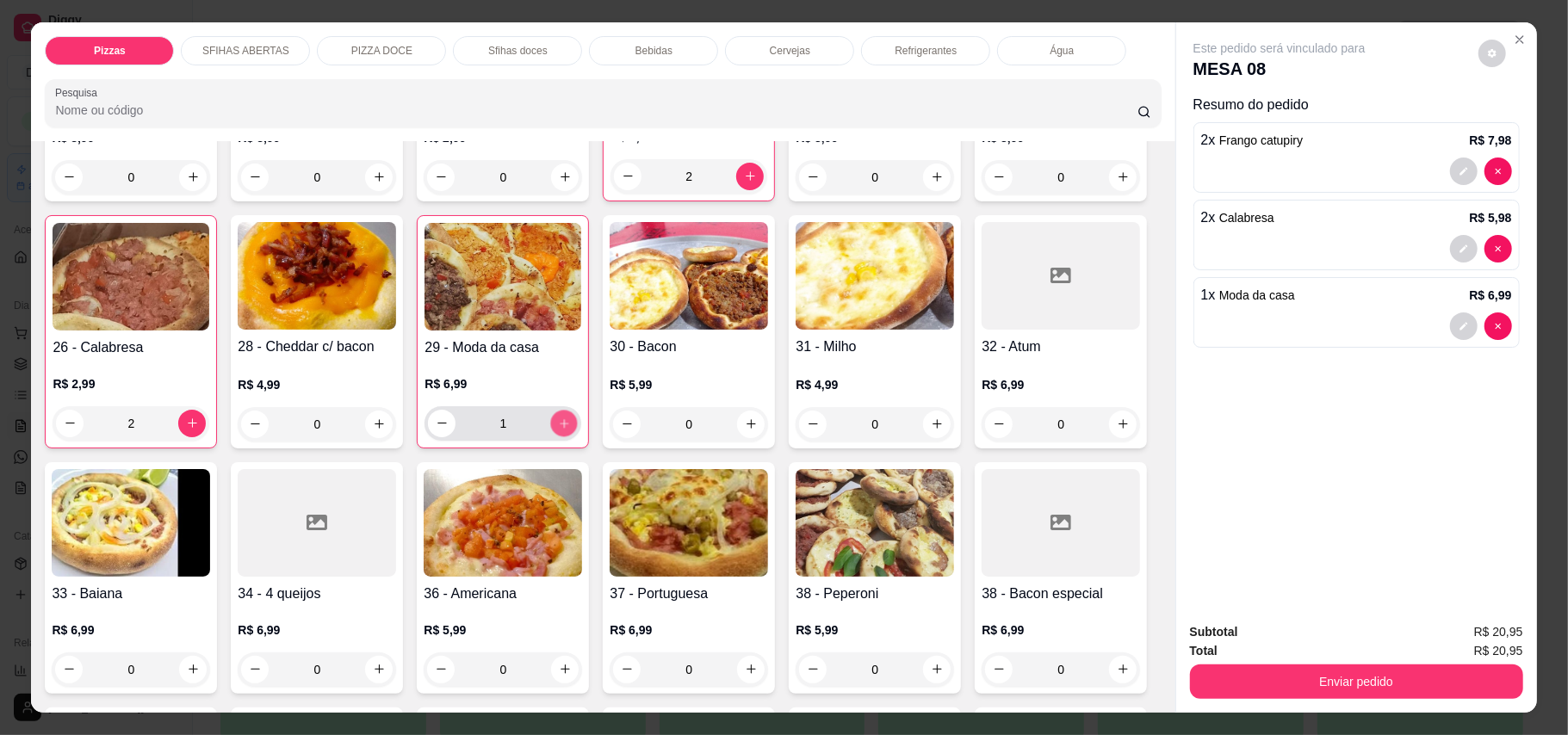
click at [571, 416] on icon "increase-product-quantity" at bounding box center [564, 422] width 13 height 13
type input "2"
click at [757, 417] on icon "increase-product-quantity" at bounding box center [751, 423] width 13 height 13
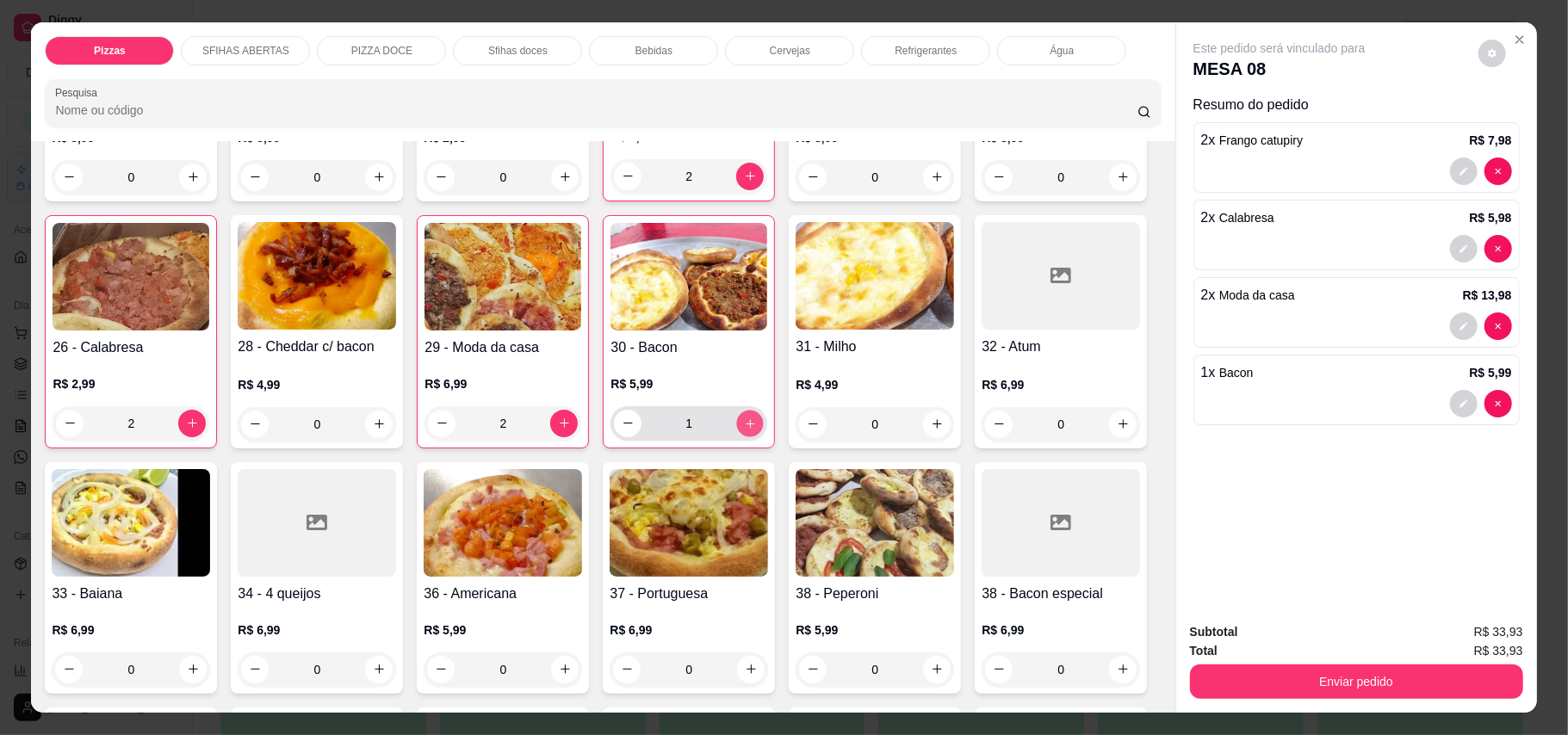
click at [756, 416] on icon "increase-product-quantity" at bounding box center [750, 422] width 13 height 13
type input "2"
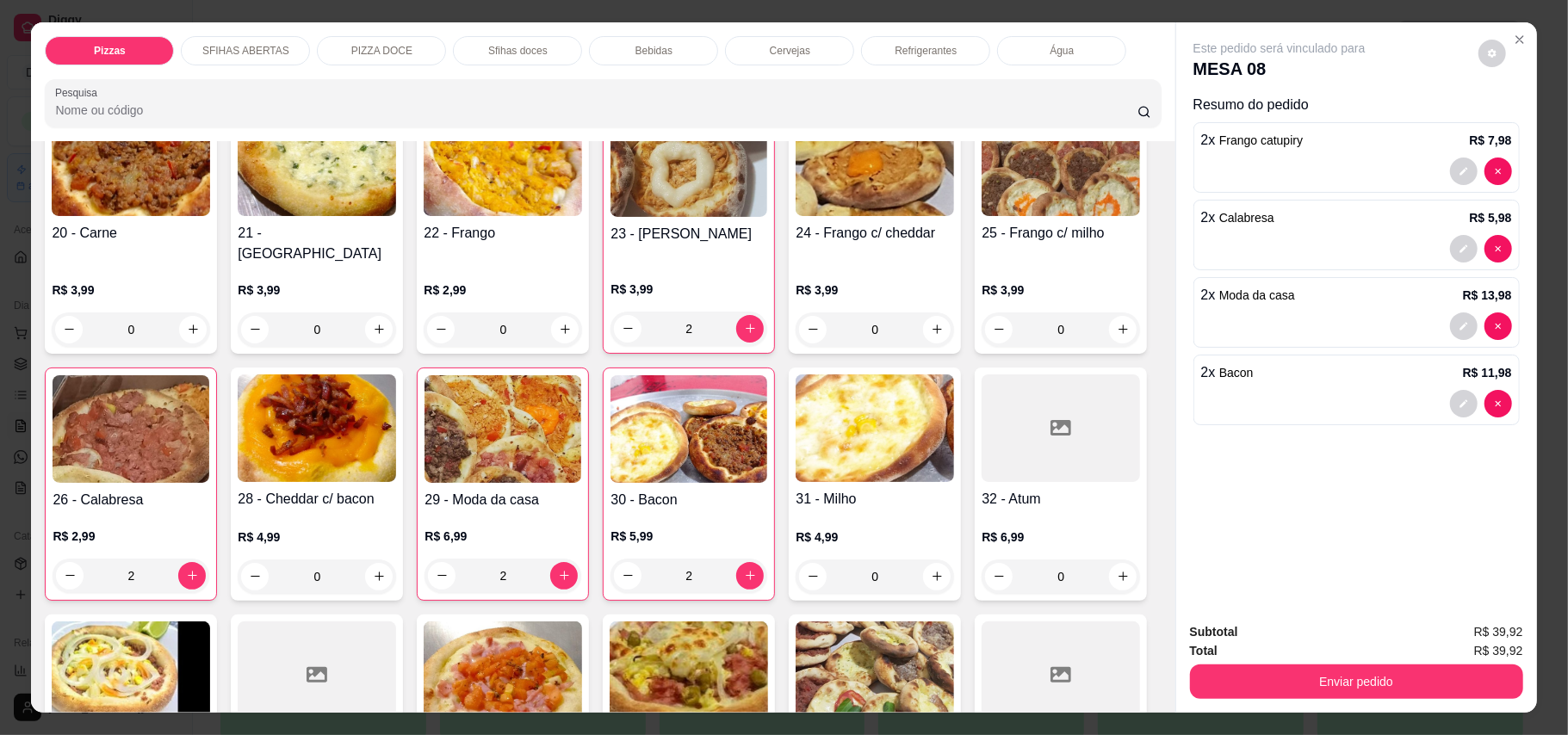
scroll to position [0, 0]
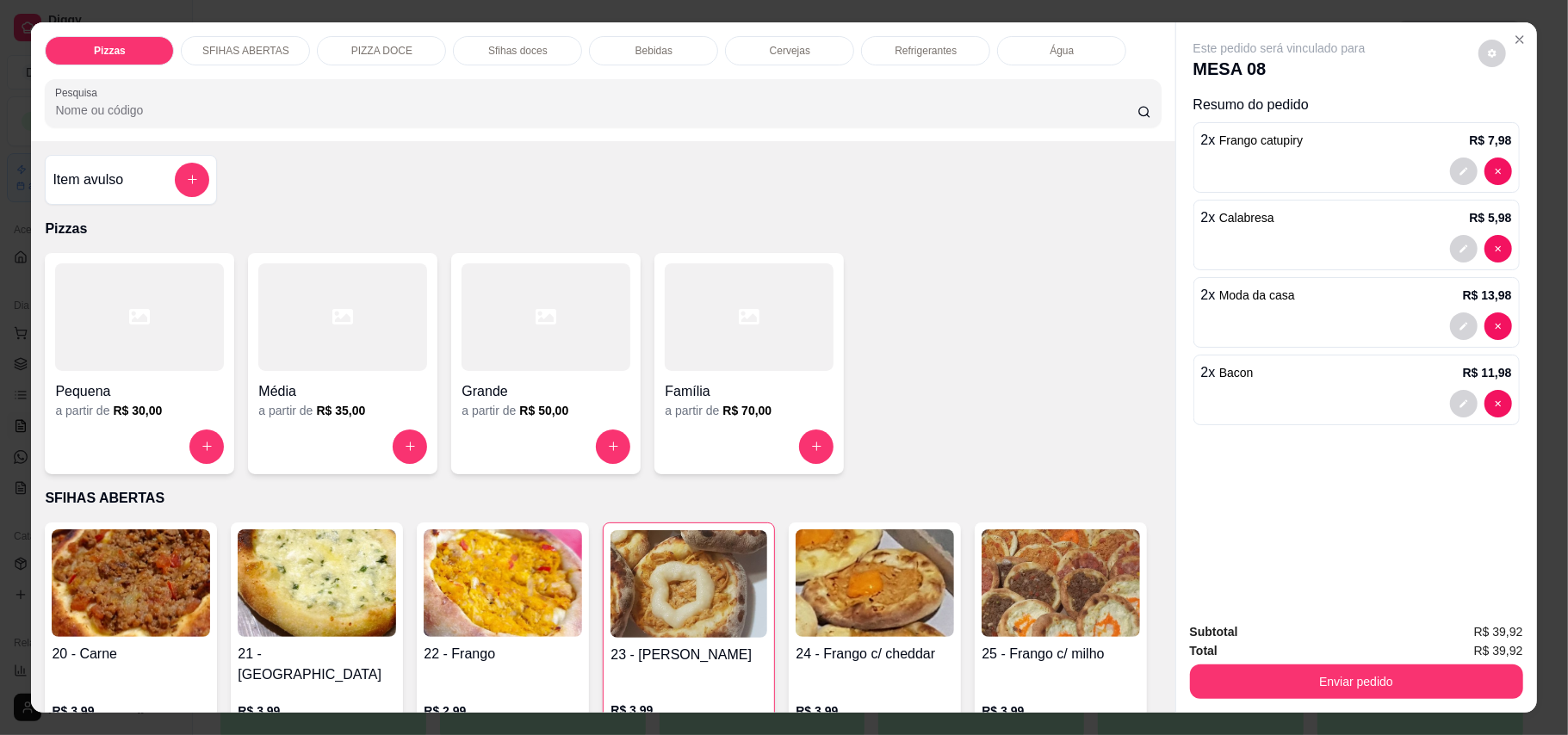
click at [110, 180] on h4 "Item avulso" at bounding box center [88, 180] width 71 height 21
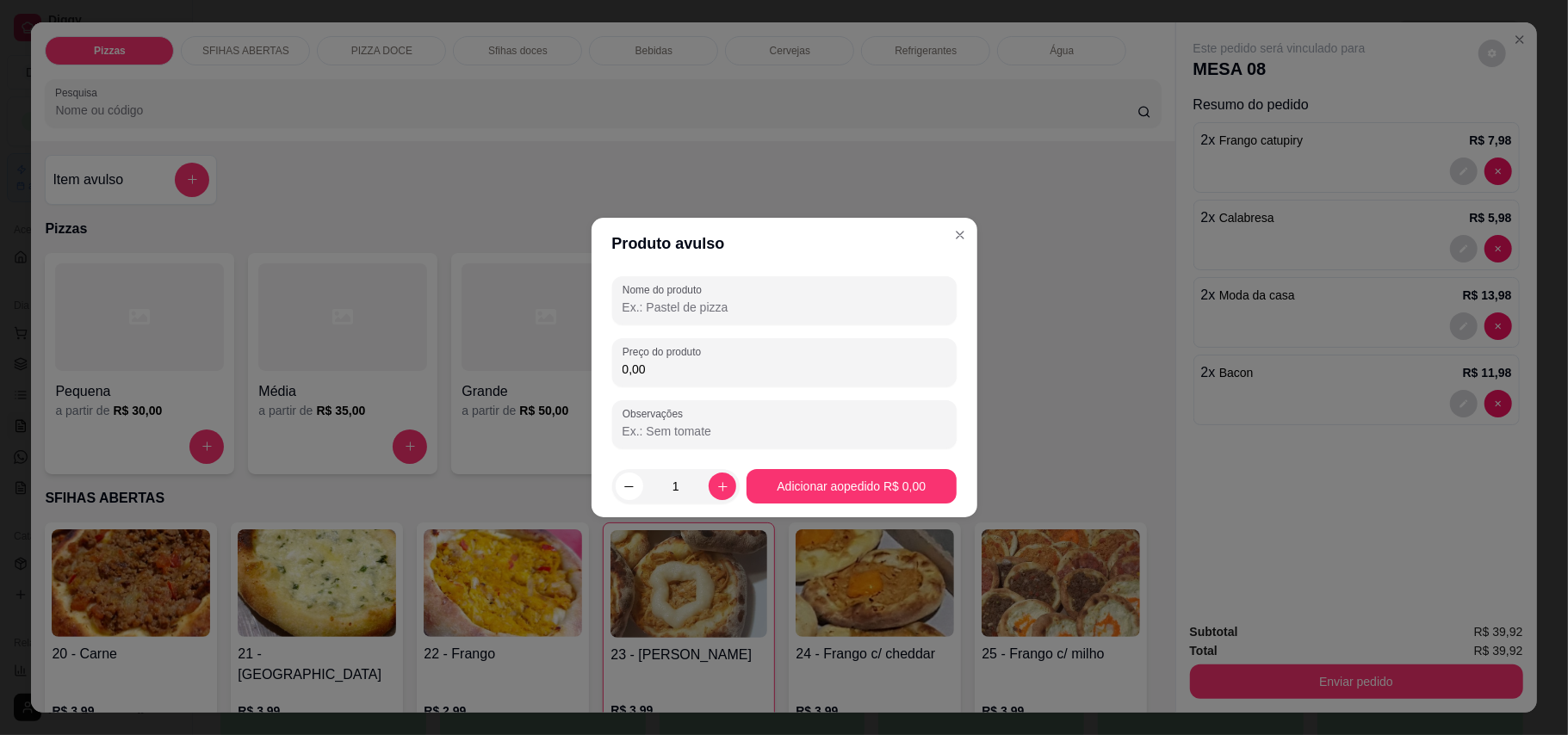
click at [774, 300] on input "Nome do produto" at bounding box center [784, 307] width 324 height 17
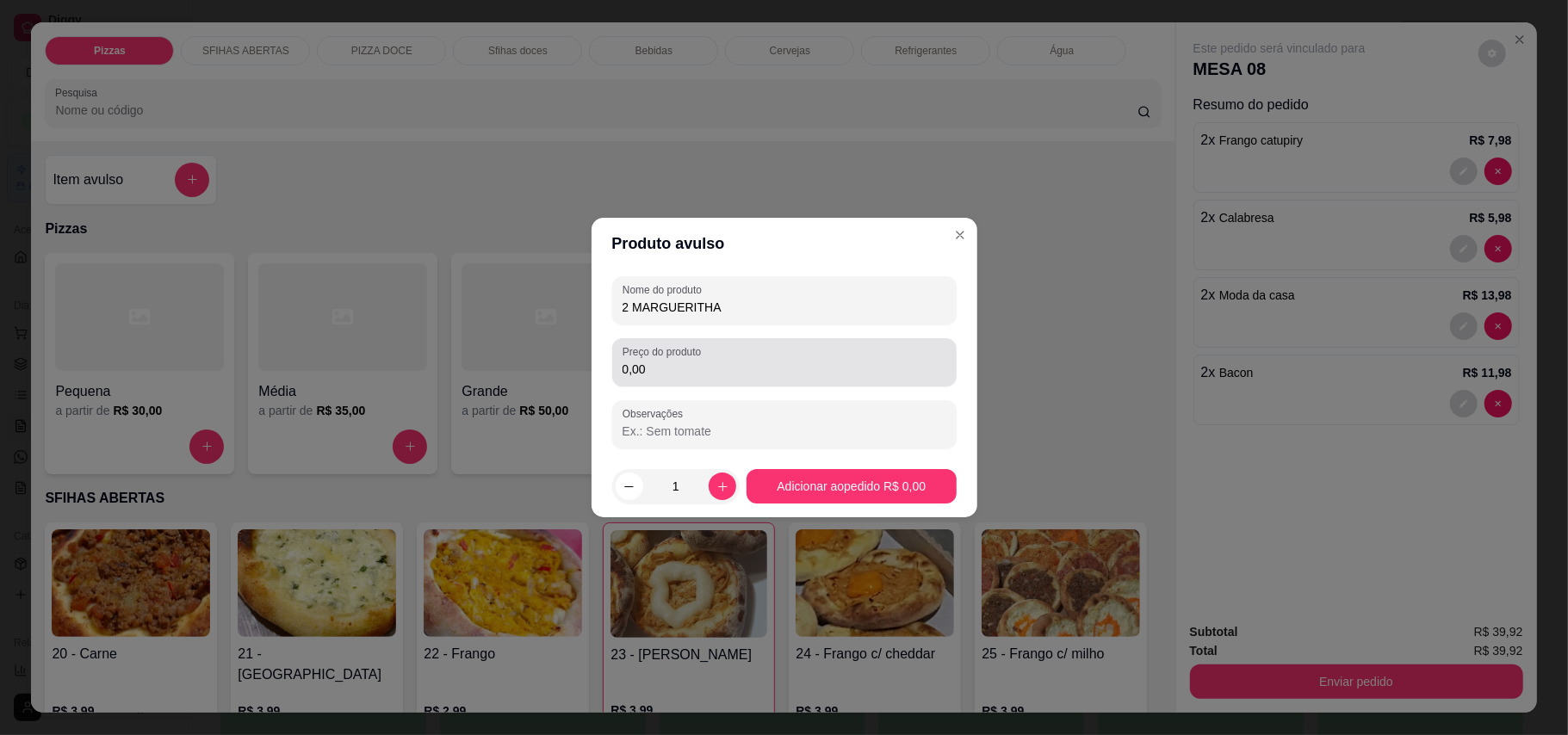
type input "2 MARGUERITHA"
click at [773, 359] on div "0,00" at bounding box center [784, 363] width 324 height 35
click at [785, 361] on input "0,00" at bounding box center [784, 369] width 324 height 17
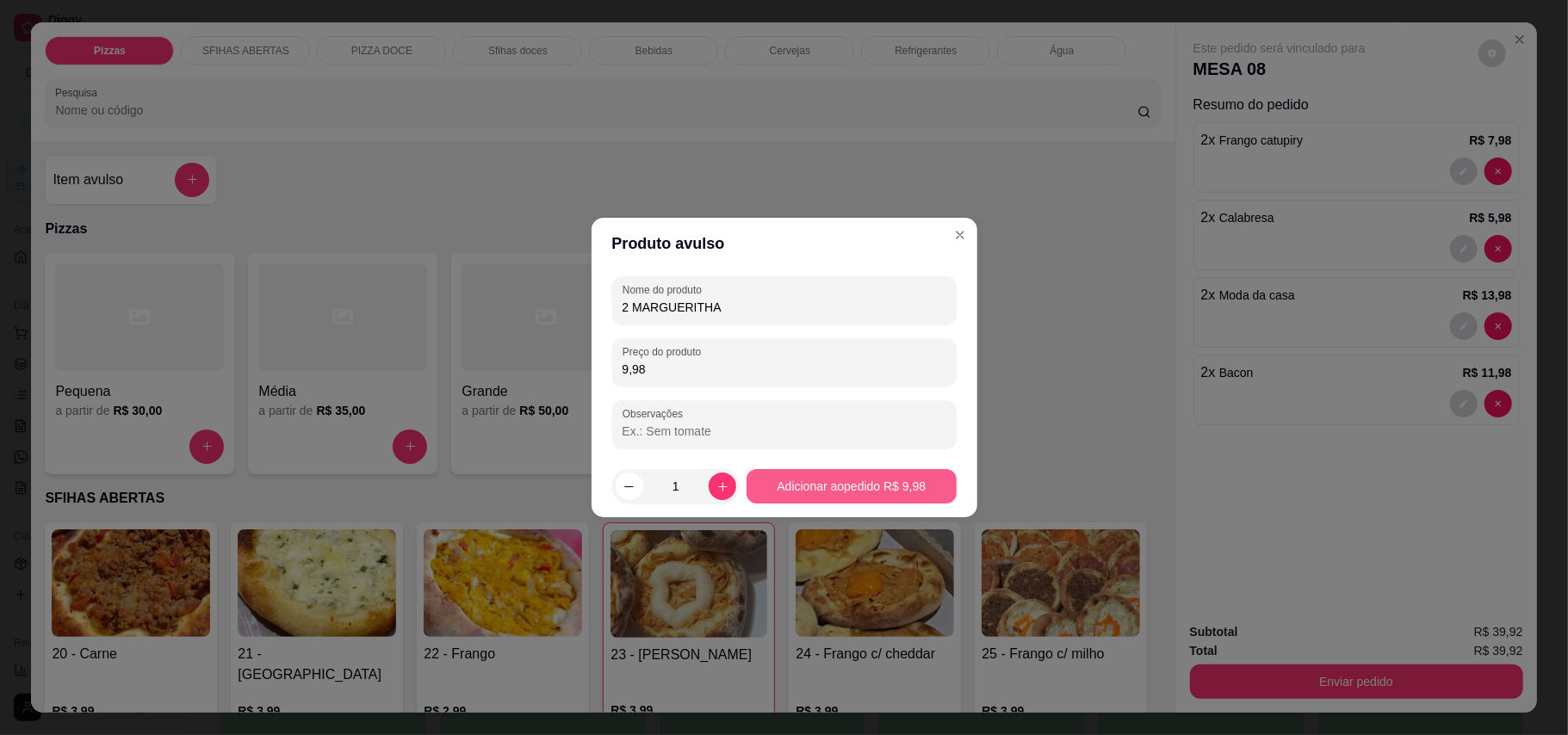
type input "9,98"
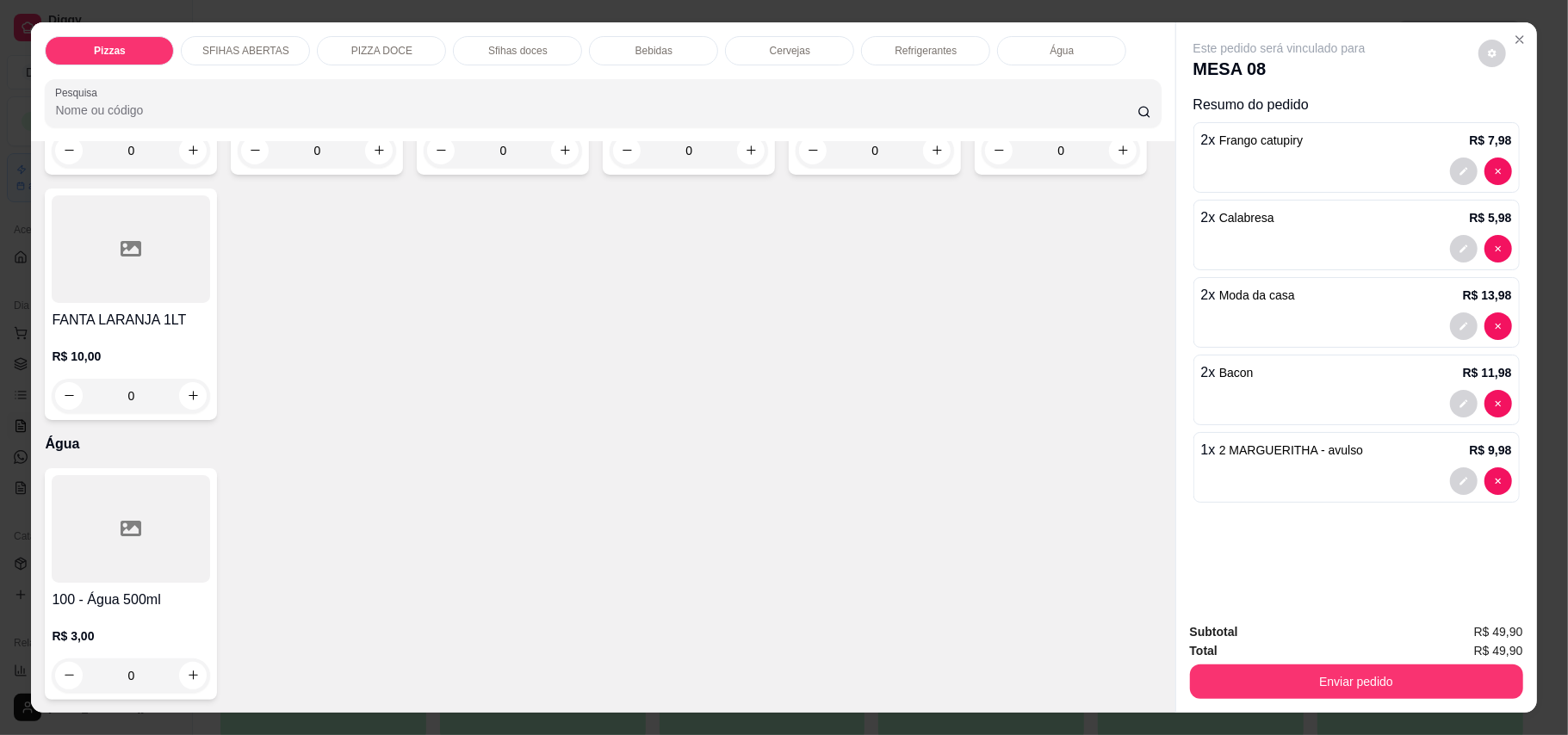
scroll to position [3786, 0]
click at [751, 164] on button "increase-product-quantity" at bounding box center [751, 151] width 27 height 27
type input "1"
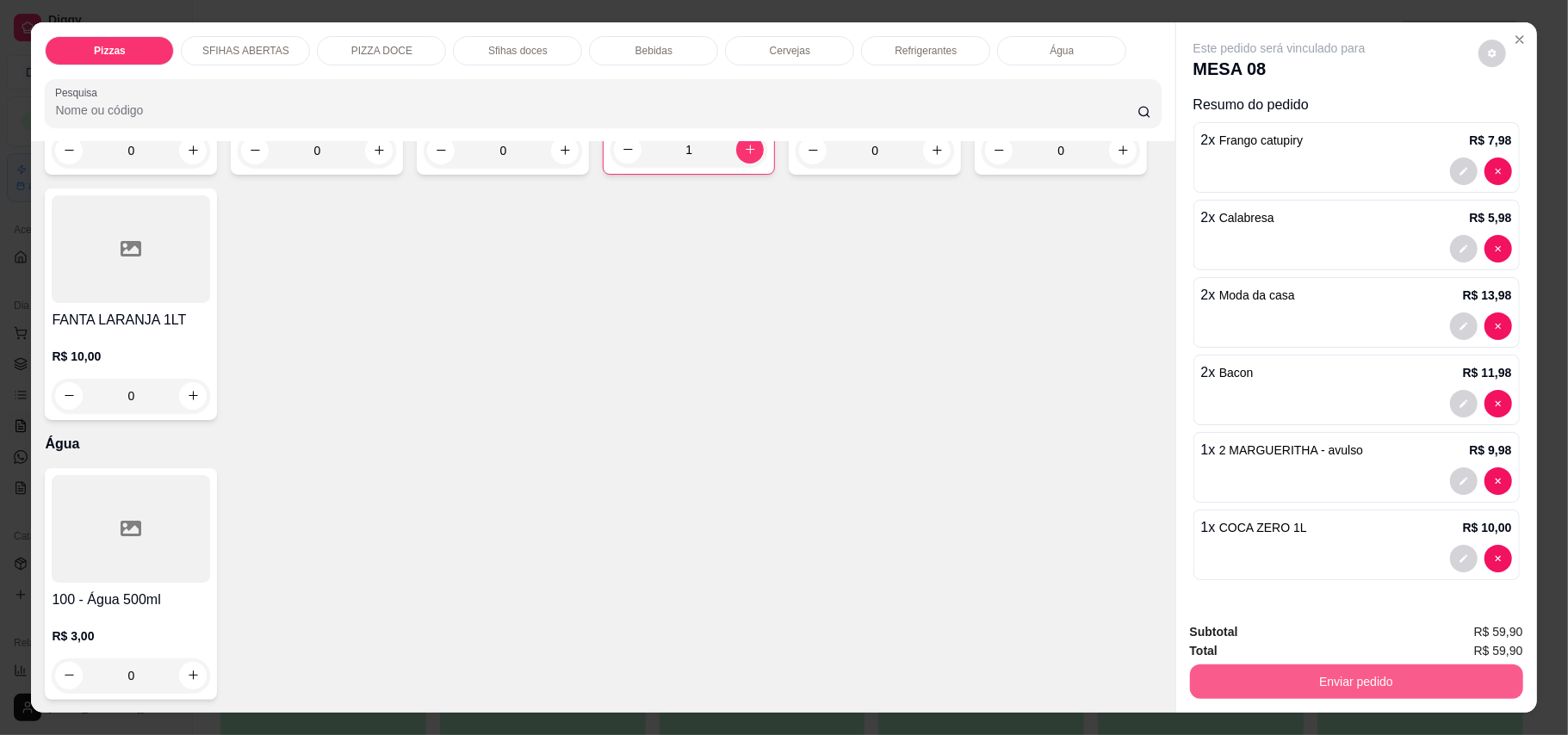
click at [1353, 693] on button "Enviar pedido" at bounding box center [1356, 681] width 334 height 35
click at [1481, 631] on button "Enviar pedido" at bounding box center [1476, 640] width 95 height 32
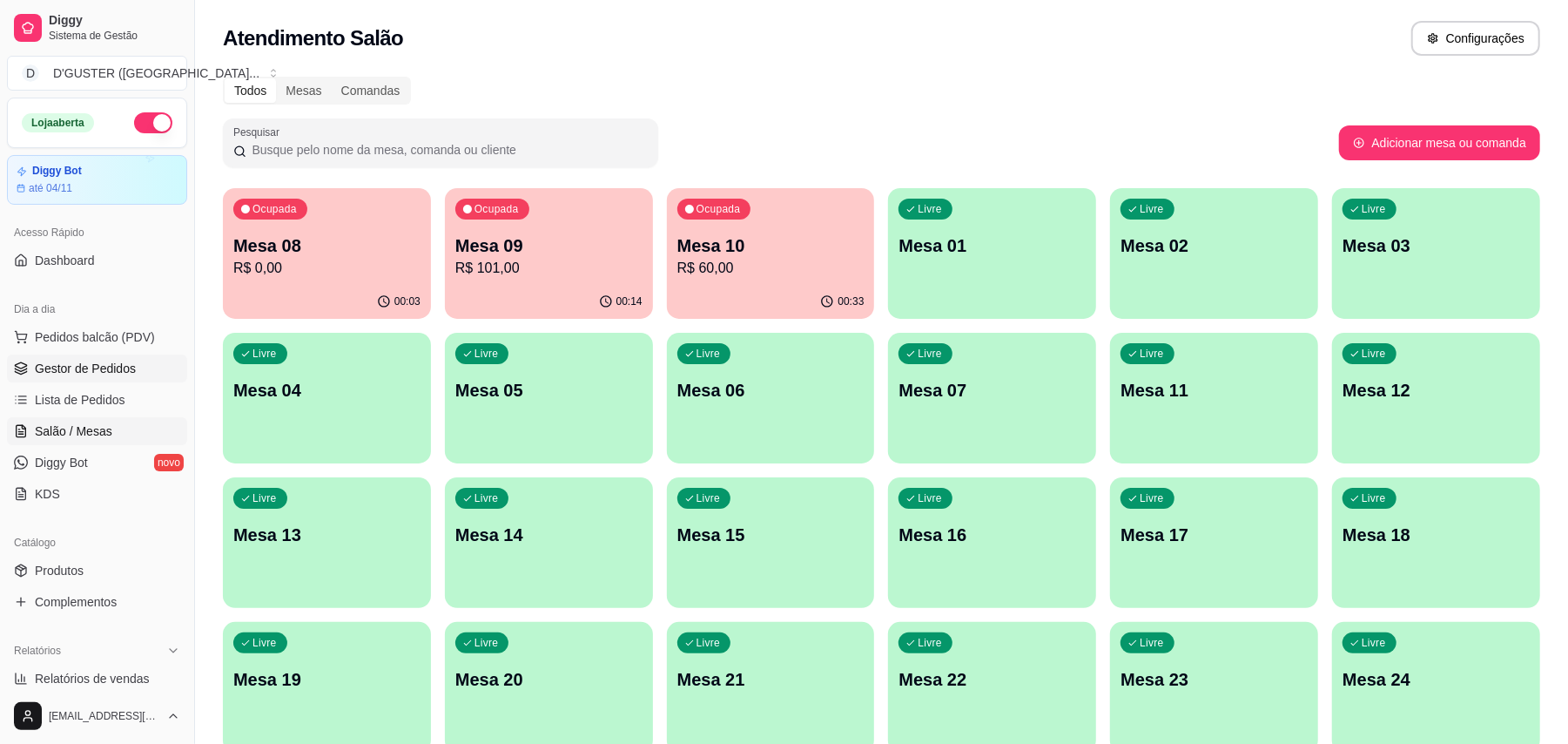
click at [76, 373] on span "Gestor de Pedidos" at bounding box center [85, 368] width 101 height 17
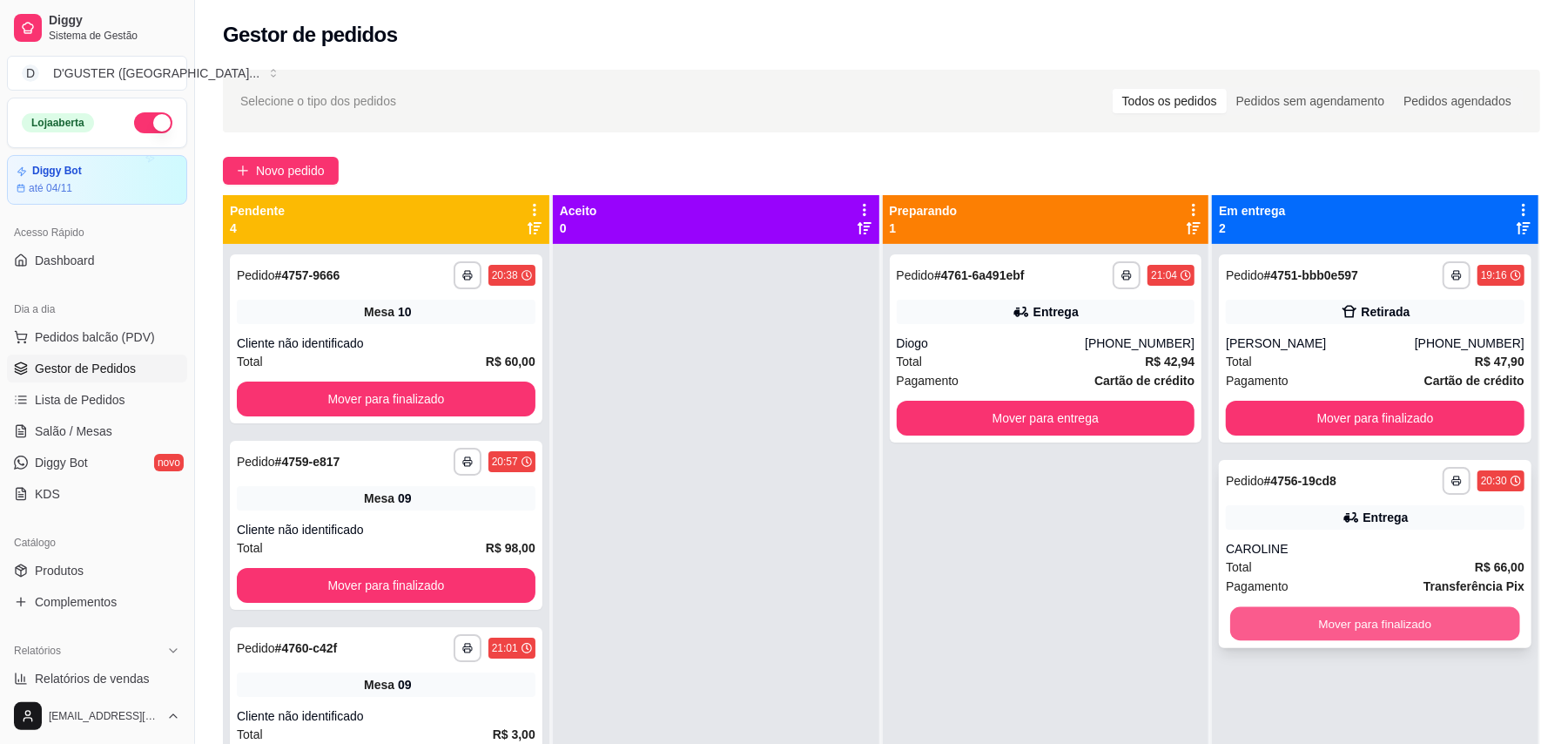
click at [1476, 621] on button "Mover para finalizado" at bounding box center [1374, 624] width 289 height 34
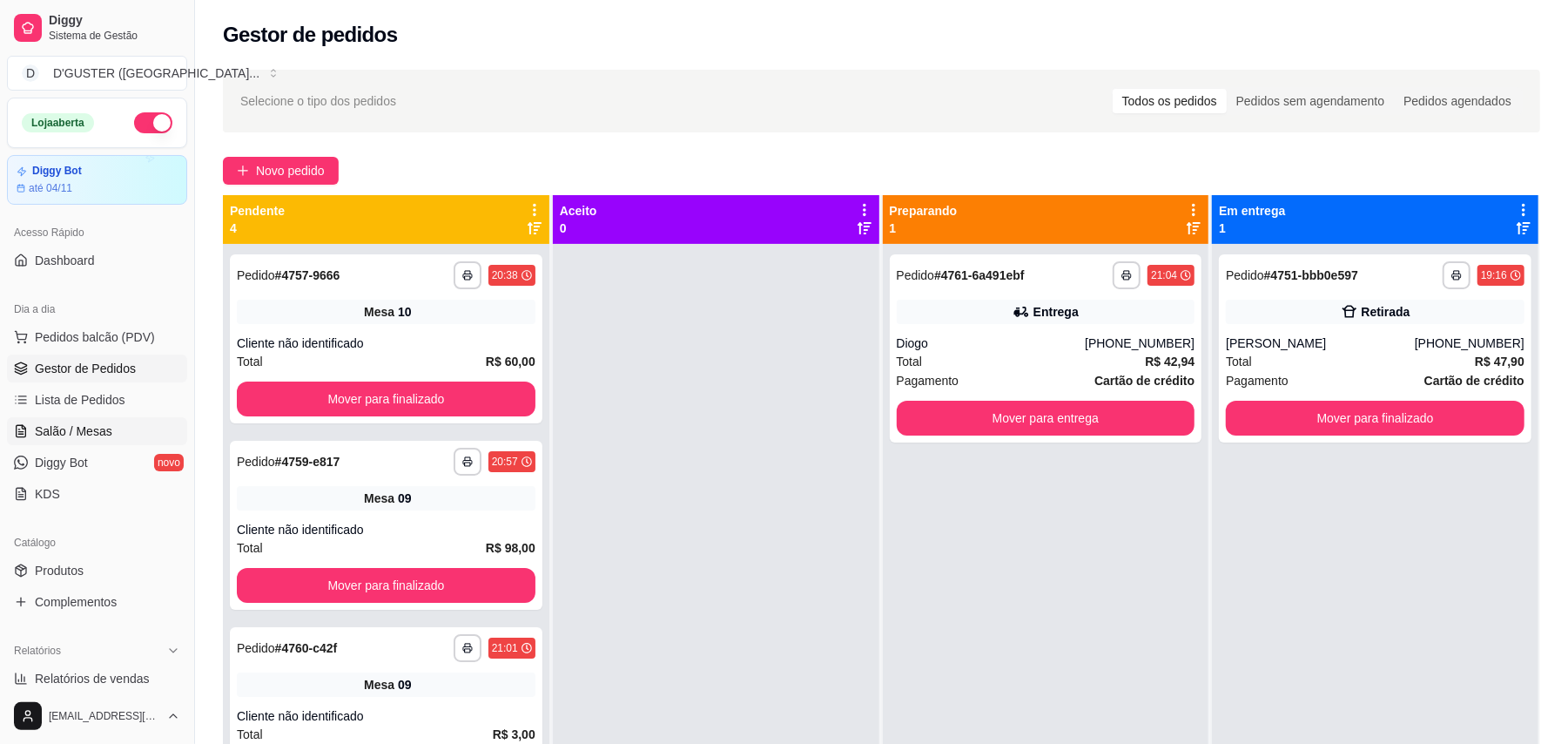
click at [95, 419] on link "Salão / Mesas" at bounding box center [97, 431] width 180 height 28
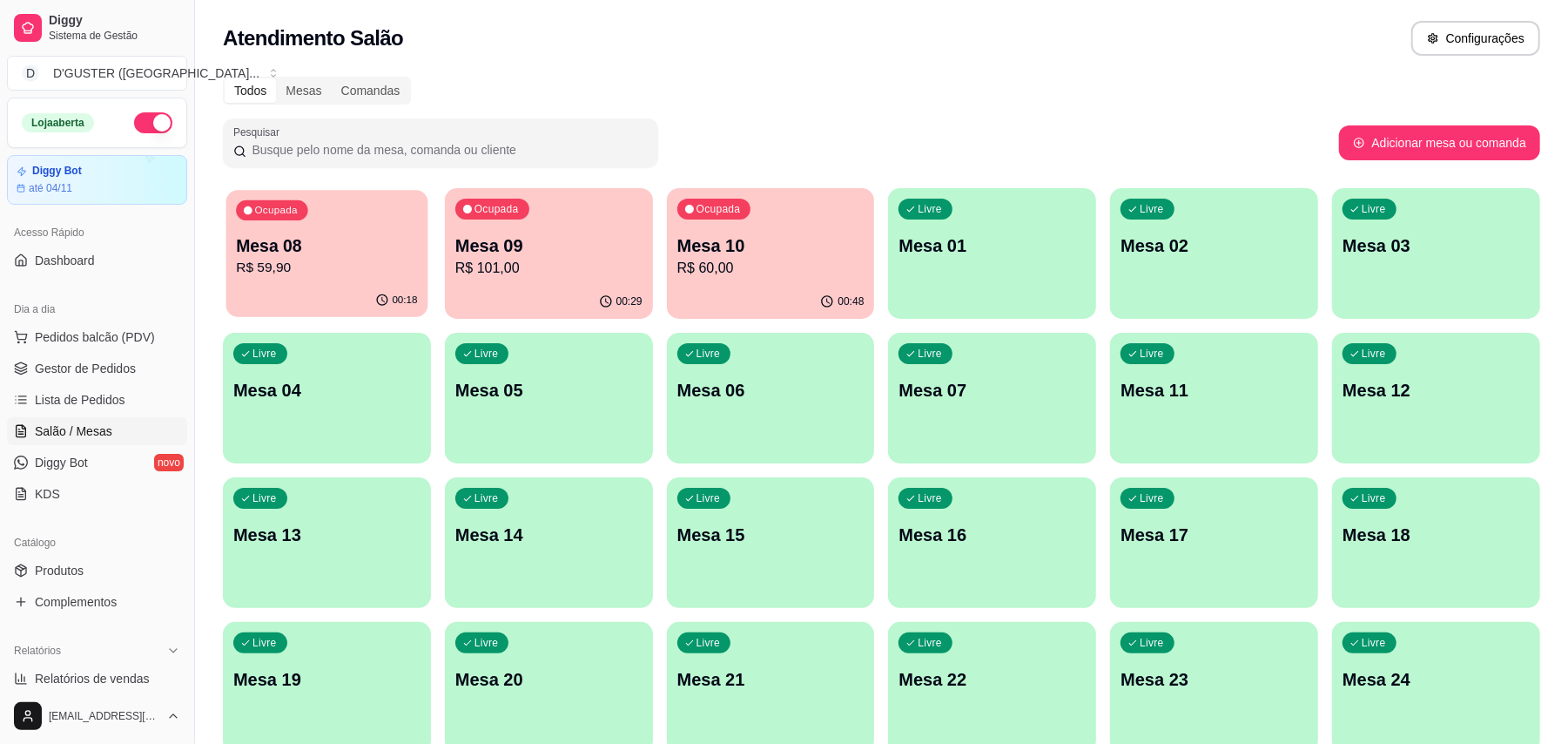
click at [325, 275] on p "R$ 59,90" at bounding box center [326, 268] width 181 height 20
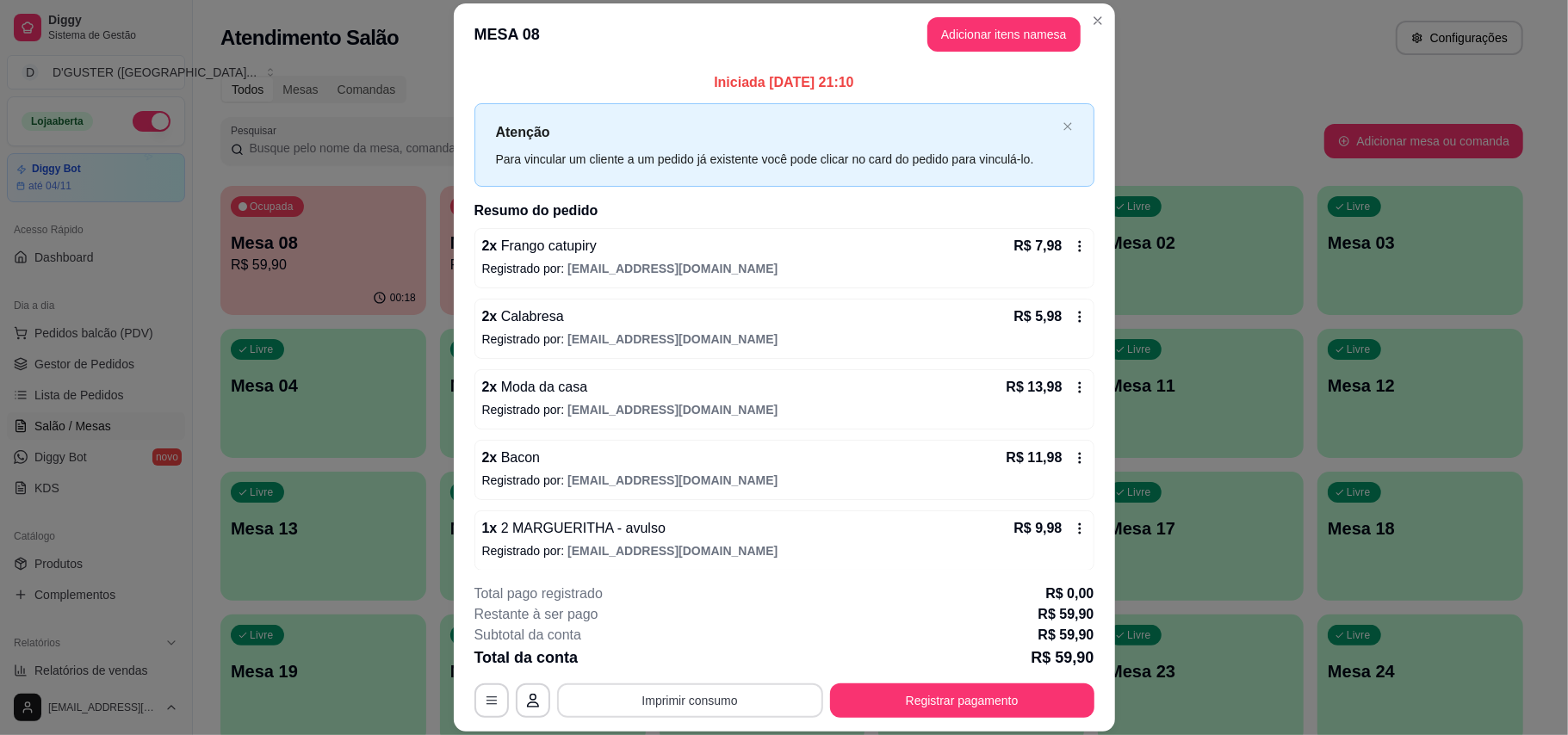
click at [686, 693] on button "Imprimir consumo" at bounding box center [690, 700] width 266 height 35
click at [693, 595] on button "IMPRESSORA" at bounding box center [686, 591] width 125 height 27
click at [968, 713] on button "Registrar pagamento" at bounding box center [962, 700] width 265 height 35
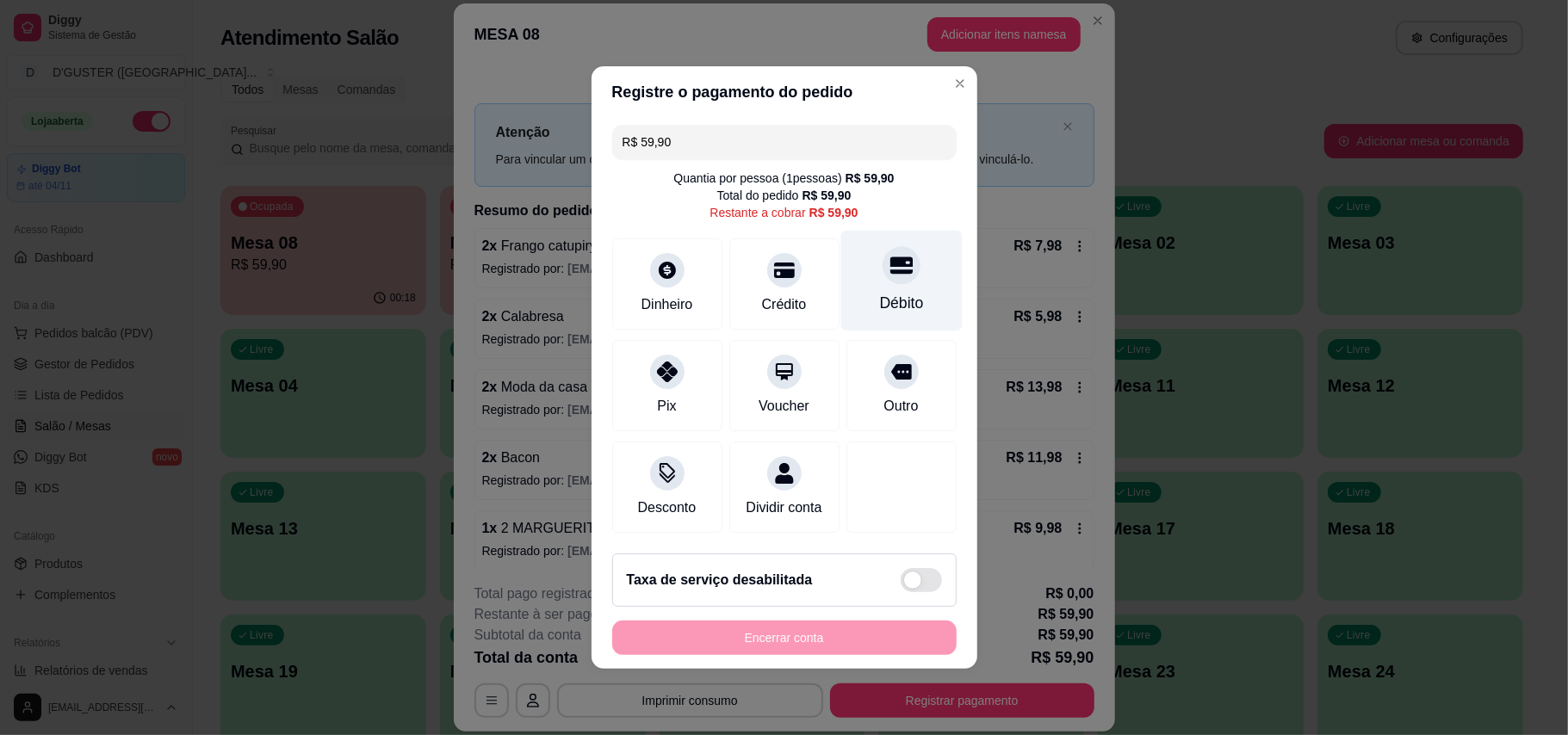
click at [879, 292] on div "Débito" at bounding box center [901, 303] width 44 height 23
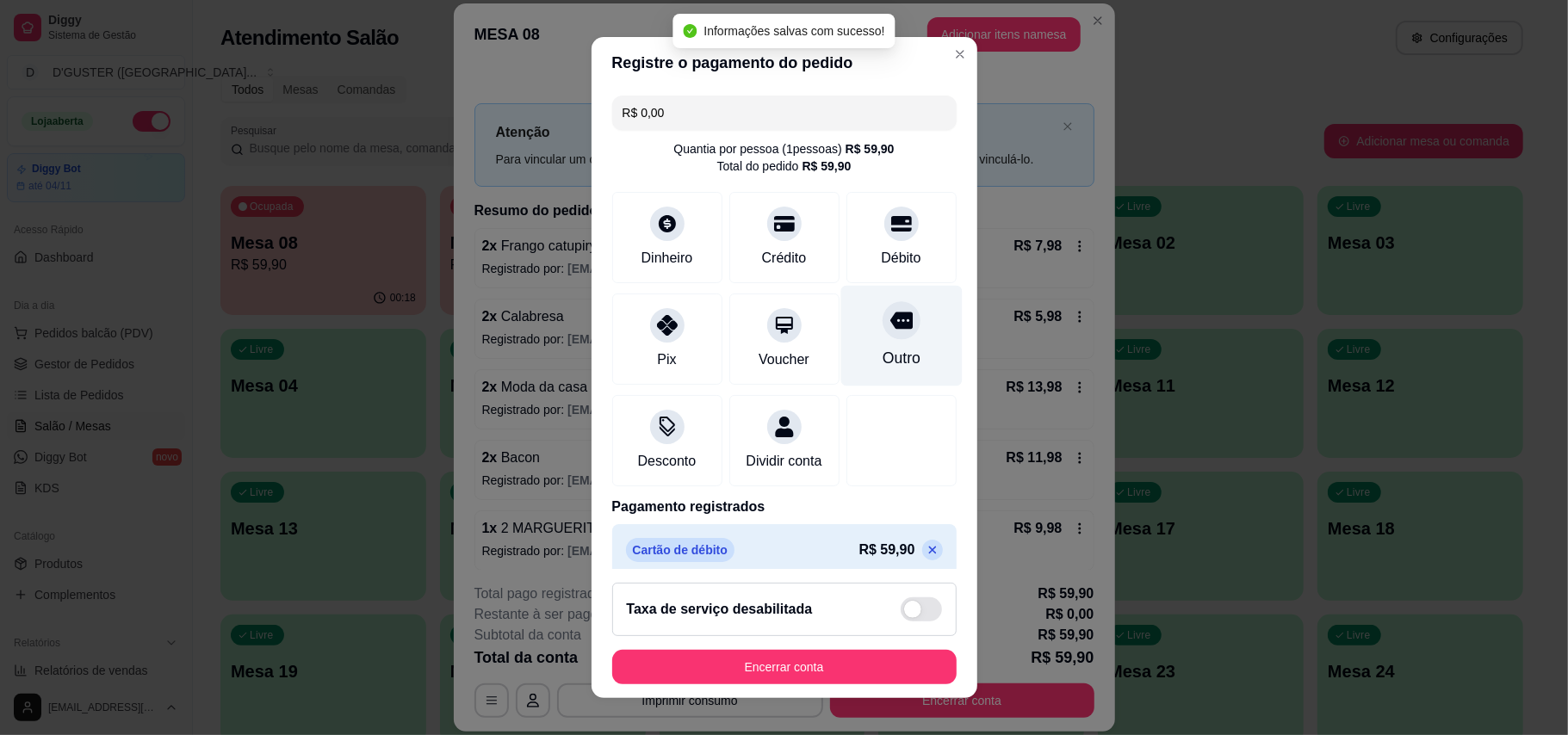
type input "R$ 0,00"
click at [858, 689] on footer "Taxa de serviço desabilitada Encerrar conta" at bounding box center [784, 633] width 385 height 129
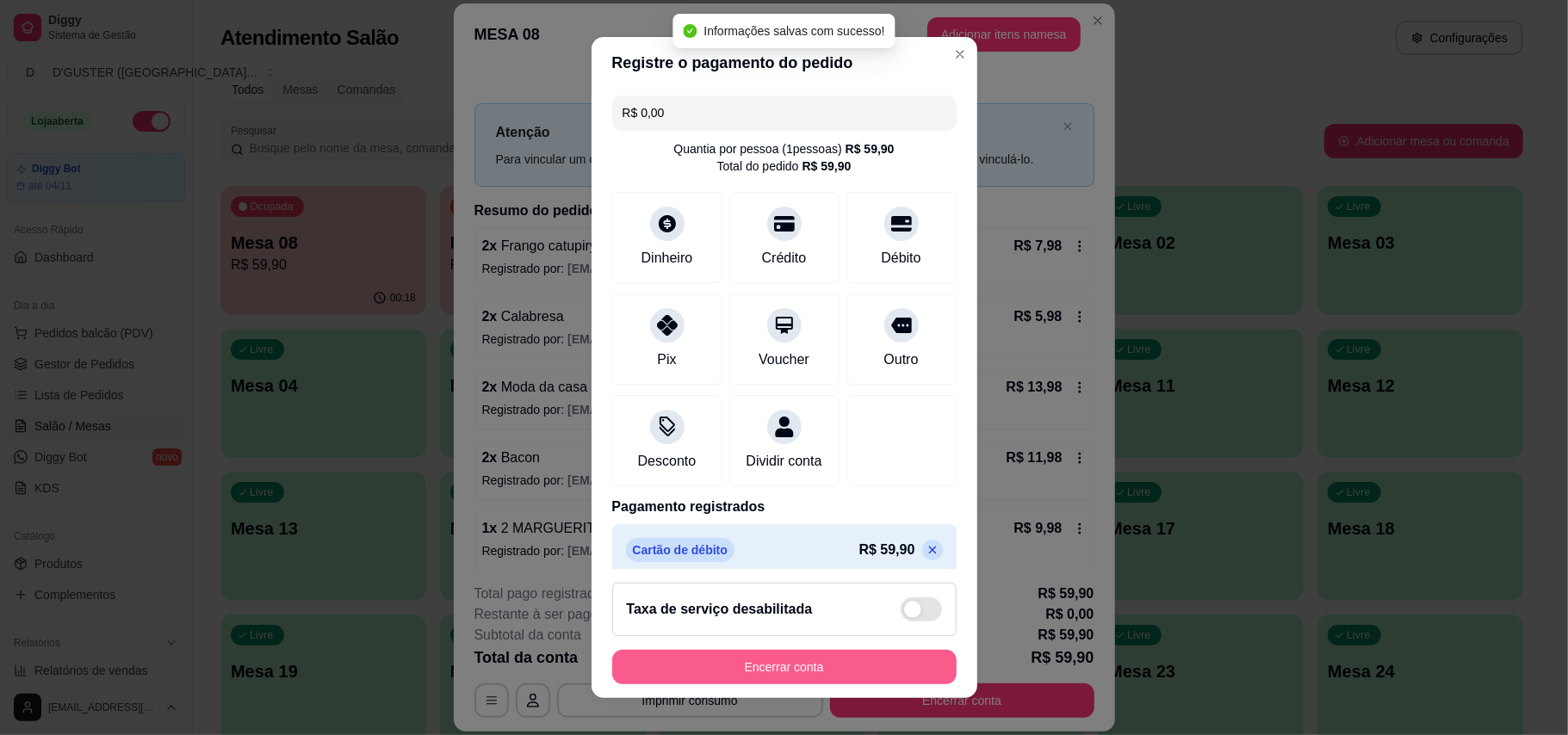
click at [855, 670] on button "Encerrar conta" at bounding box center [784, 667] width 345 height 35
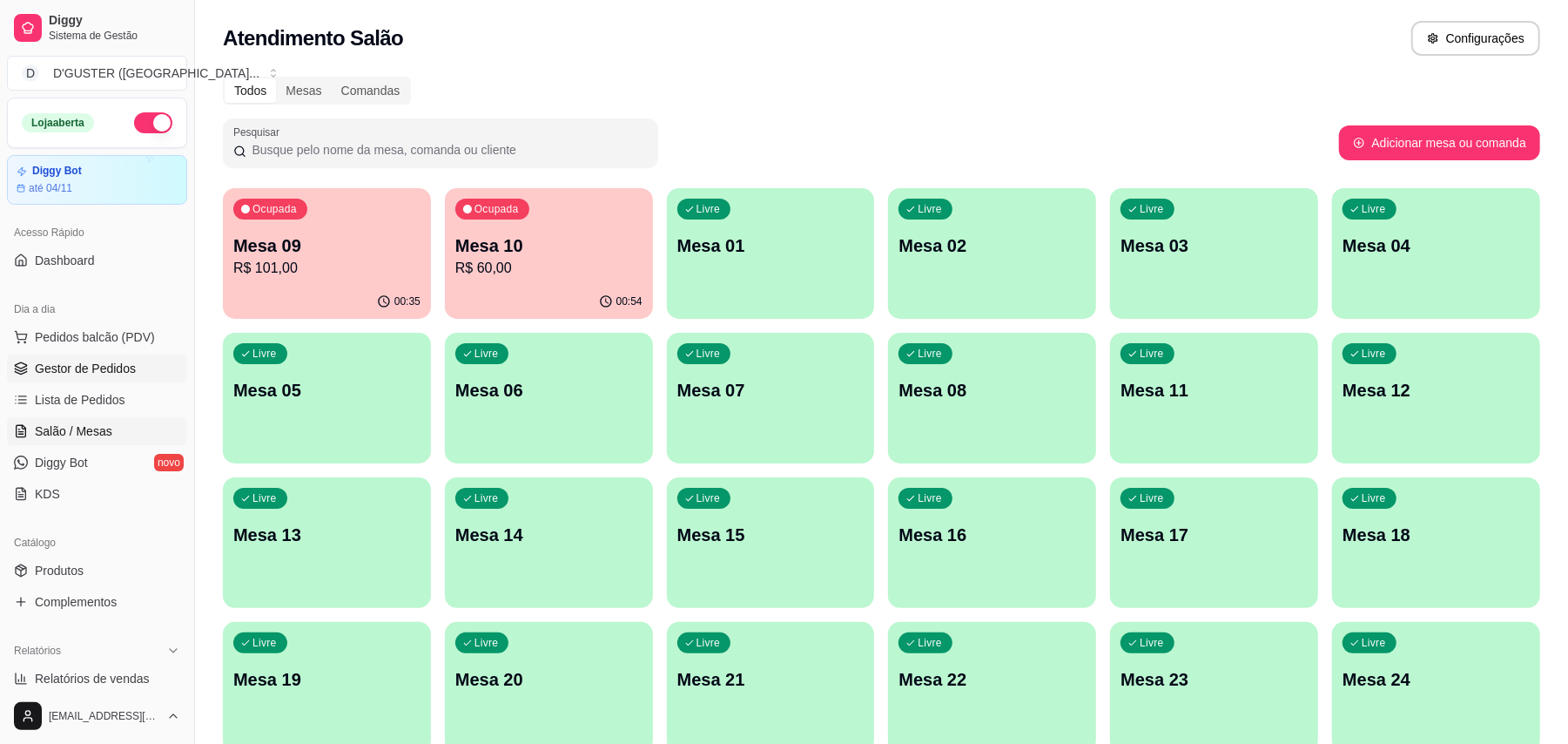
click at [84, 370] on span "Gestor de Pedidos" at bounding box center [85, 368] width 101 height 17
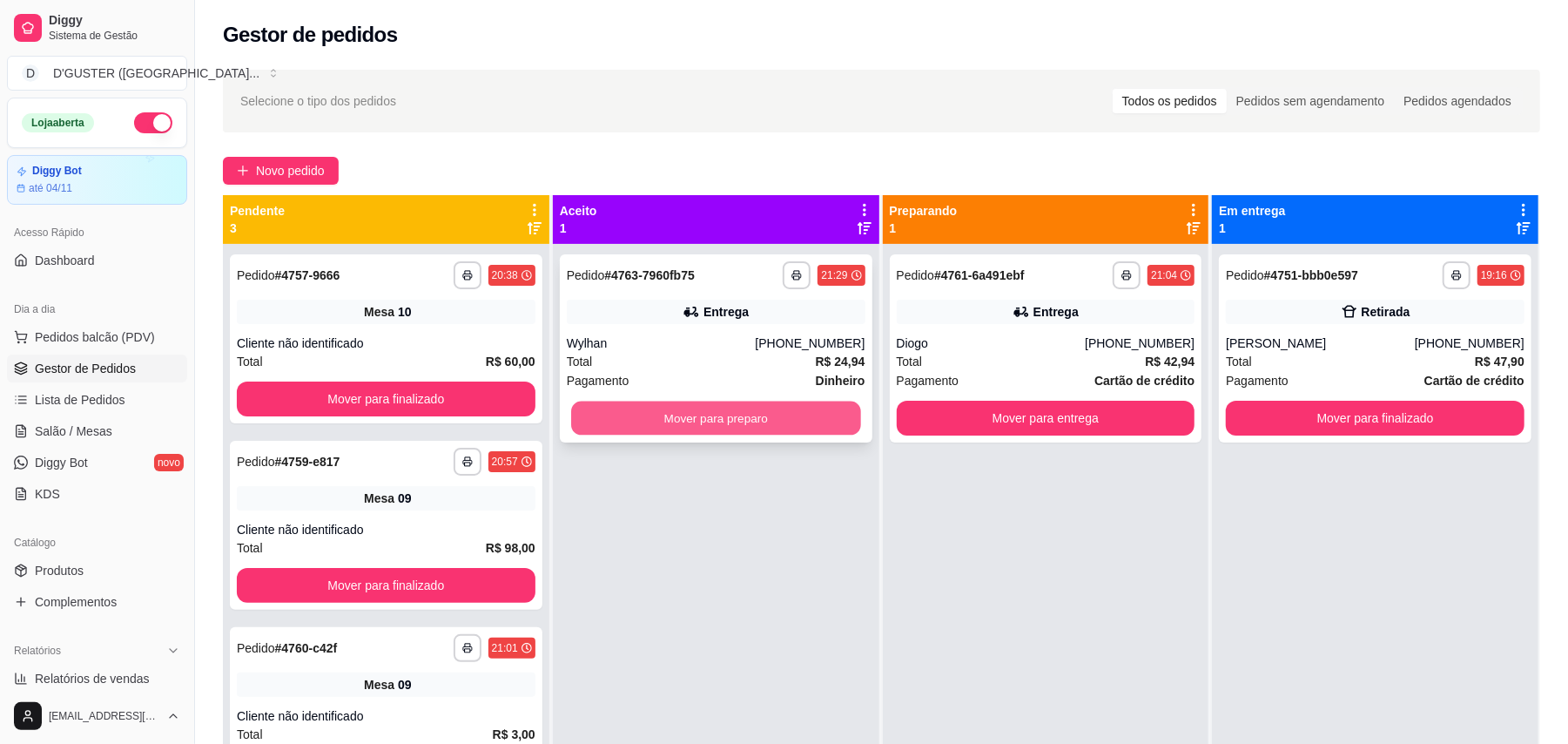
click at [747, 412] on button "Mover para preparo" at bounding box center [715, 418] width 289 height 34
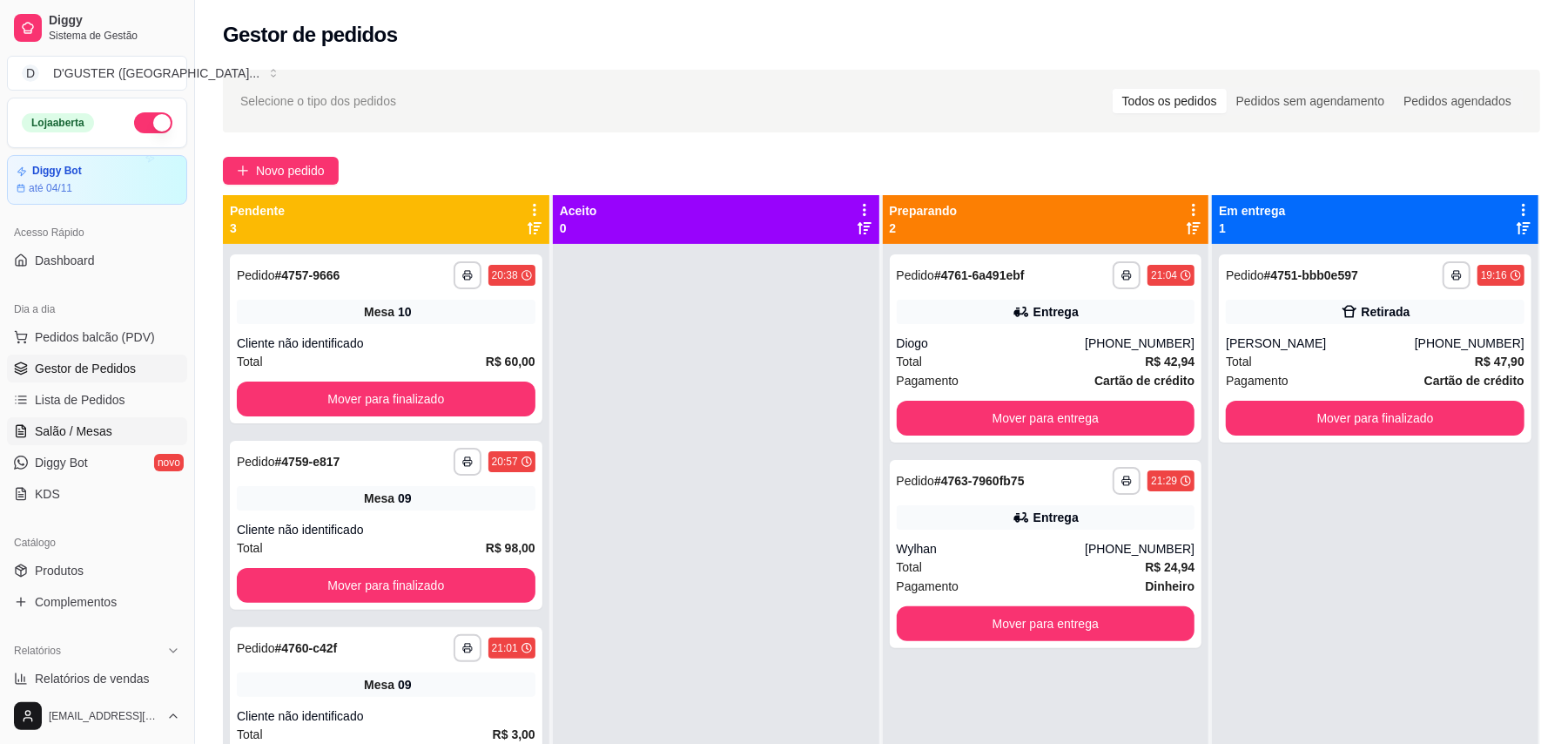
click at [29, 439] on link "Salão / Mesas" at bounding box center [97, 431] width 180 height 28
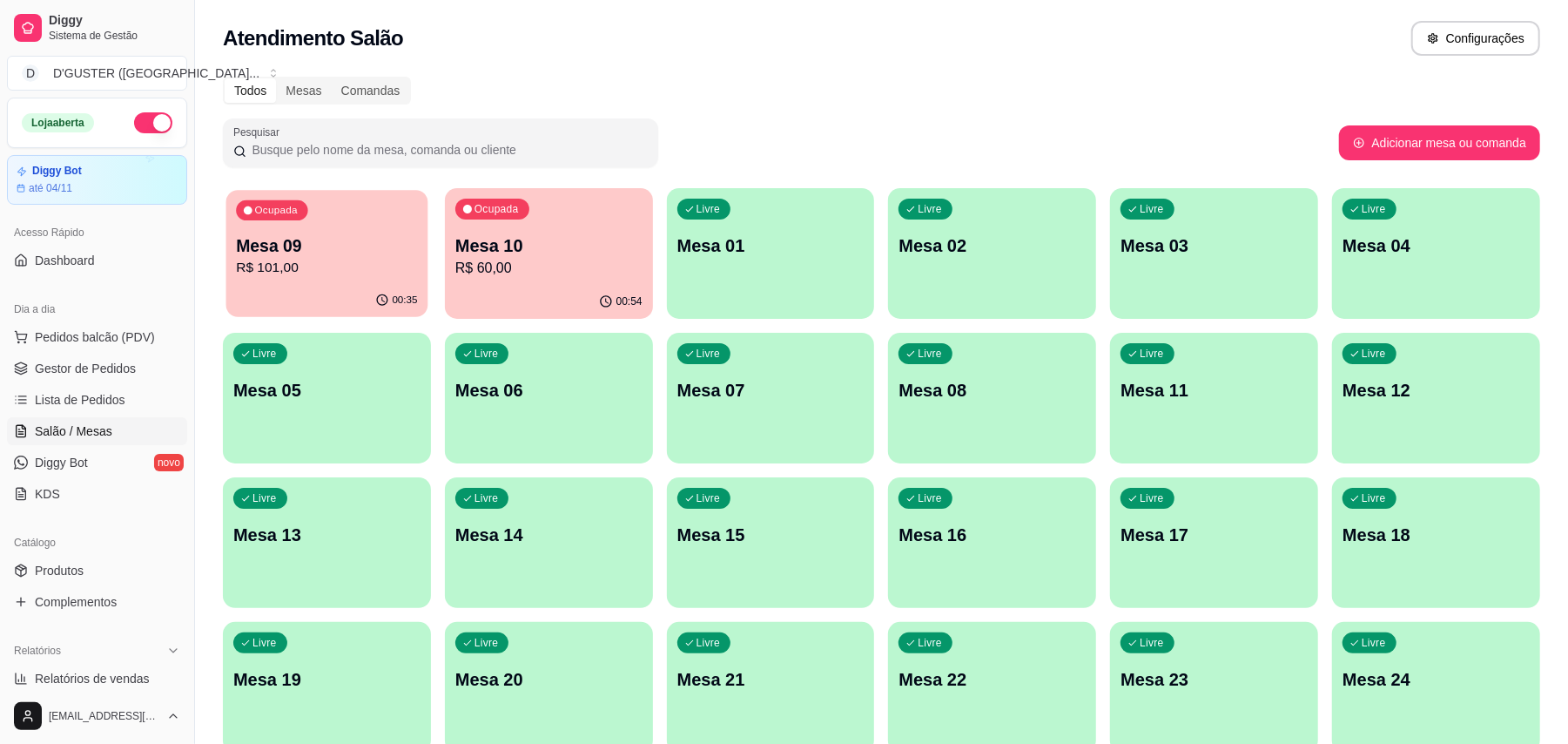
click at [290, 273] on p "R$ 101,00" at bounding box center [326, 268] width 181 height 20
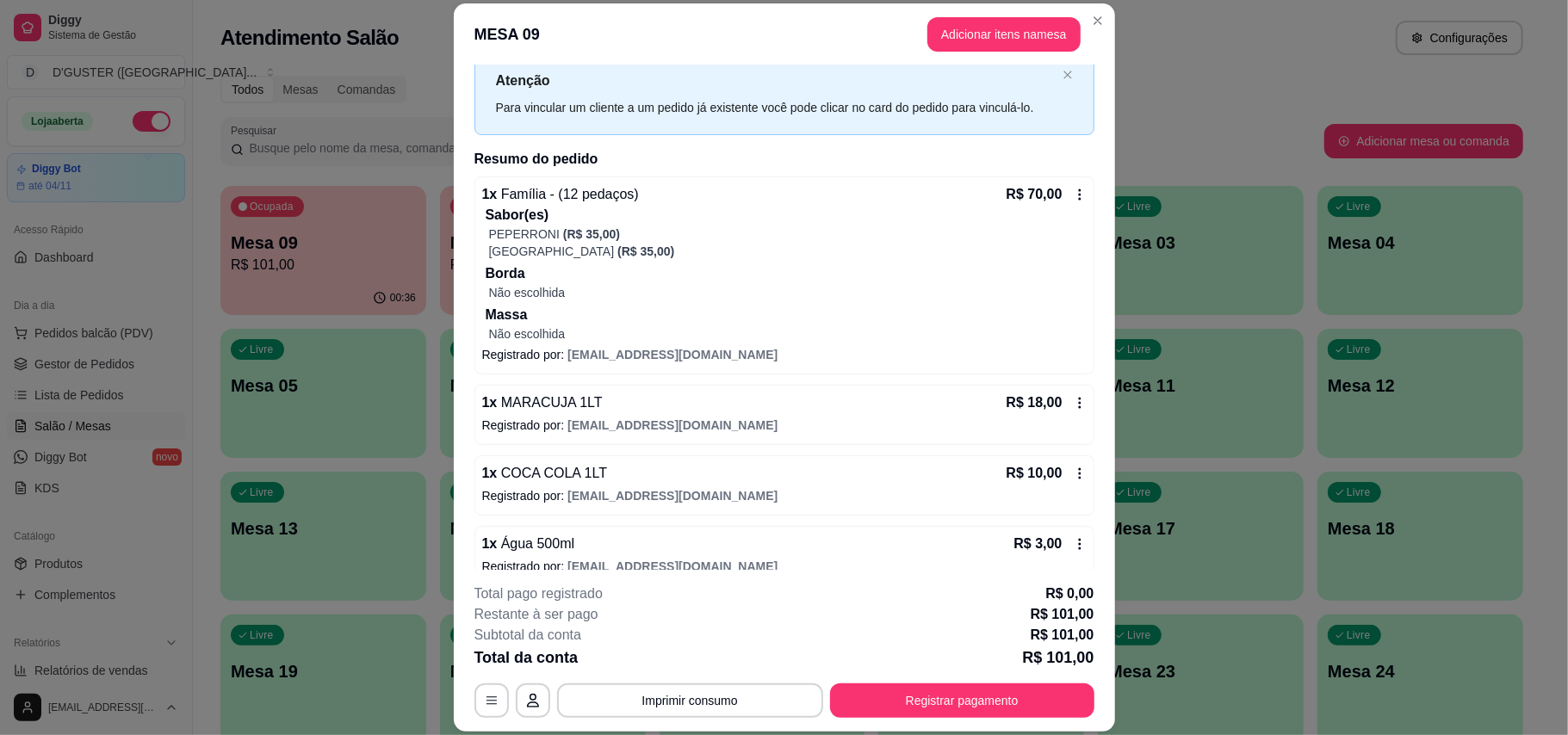
scroll to position [76, 0]
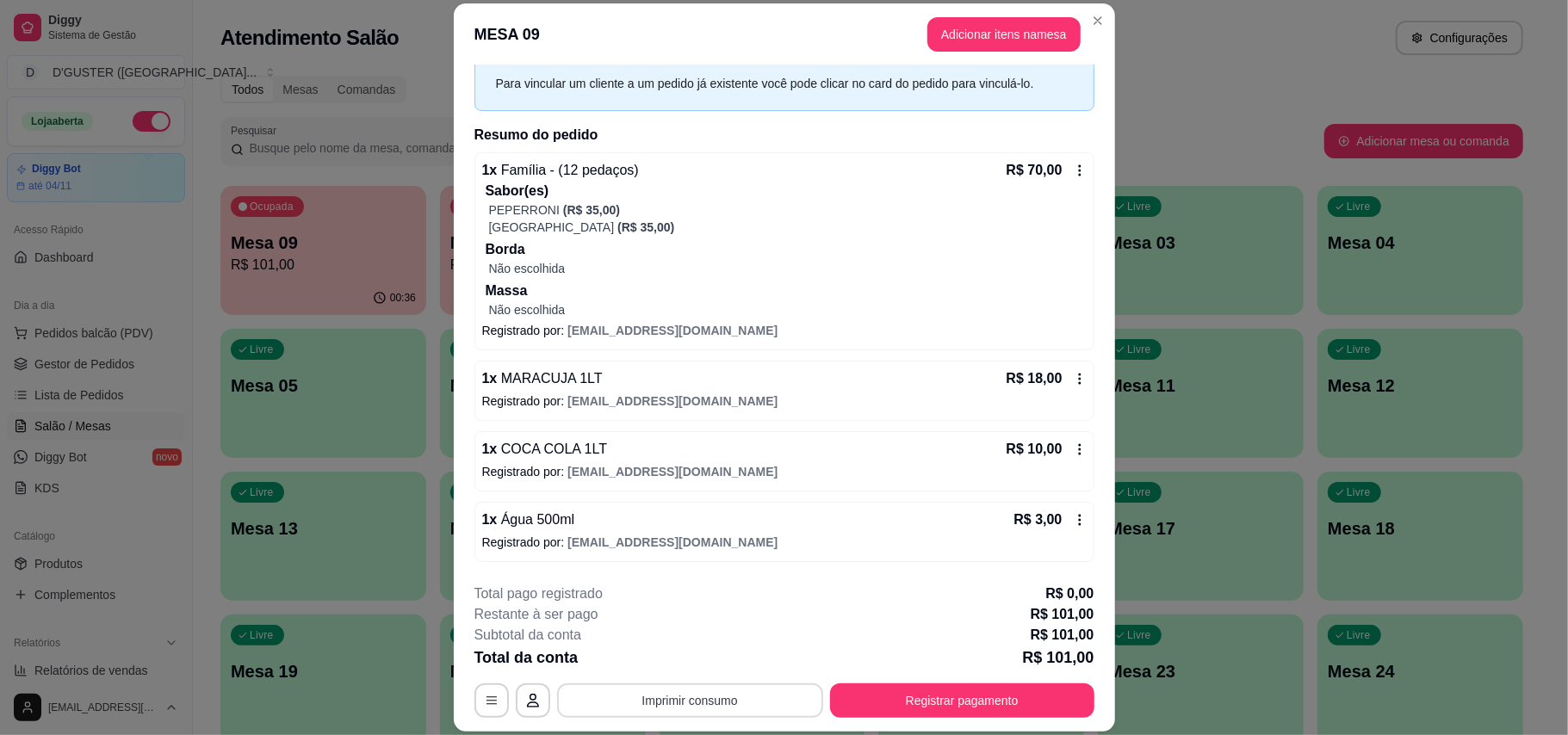
click at [685, 699] on button "Imprimir consumo" at bounding box center [690, 700] width 266 height 35
click at [690, 586] on button "IMPRESSORA" at bounding box center [686, 591] width 121 height 26
click at [945, 692] on button "Registrar pagamento" at bounding box center [962, 700] width 265 height 35
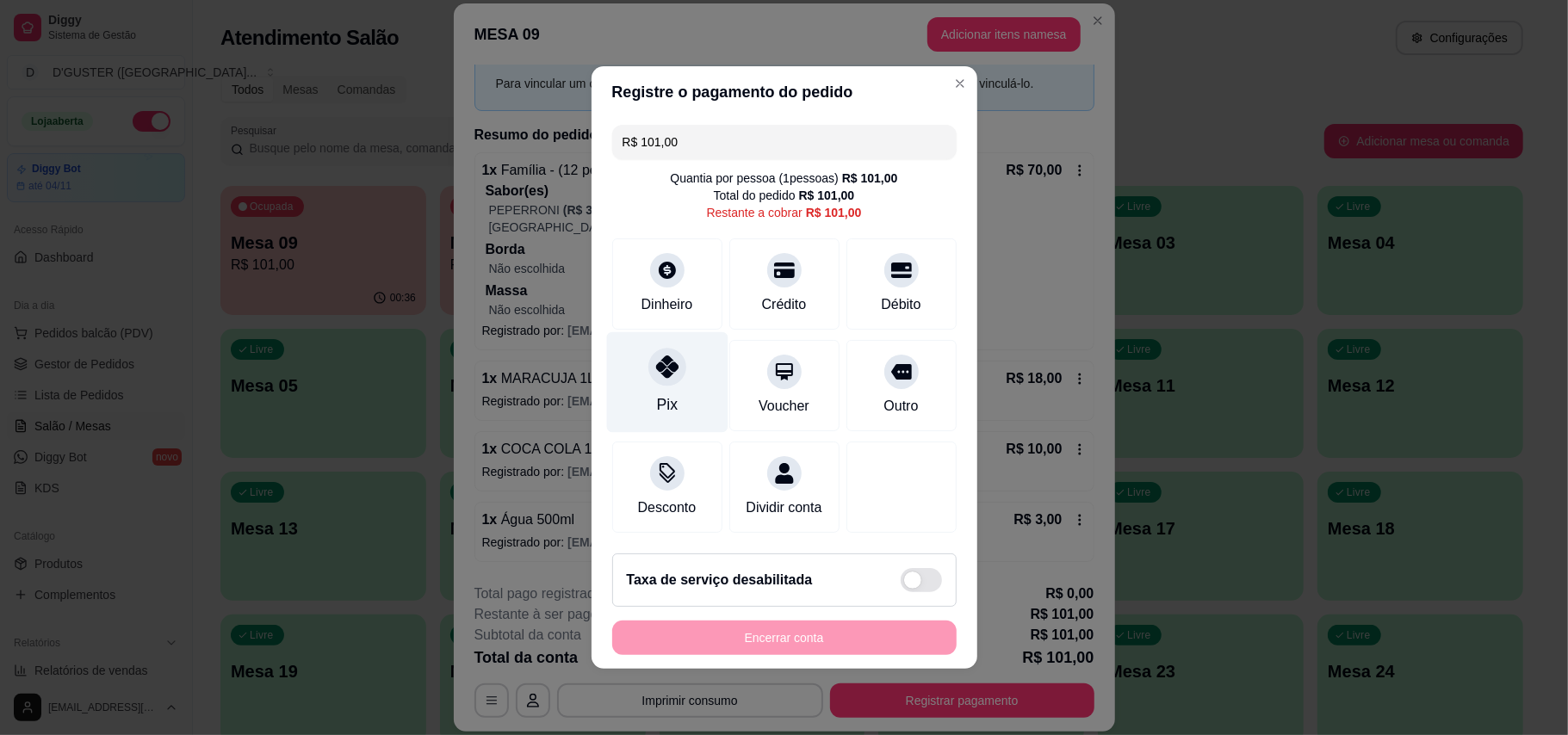
click at [661, 381] on div "Pix" at bounding box center [667, 382] width 122 height 101
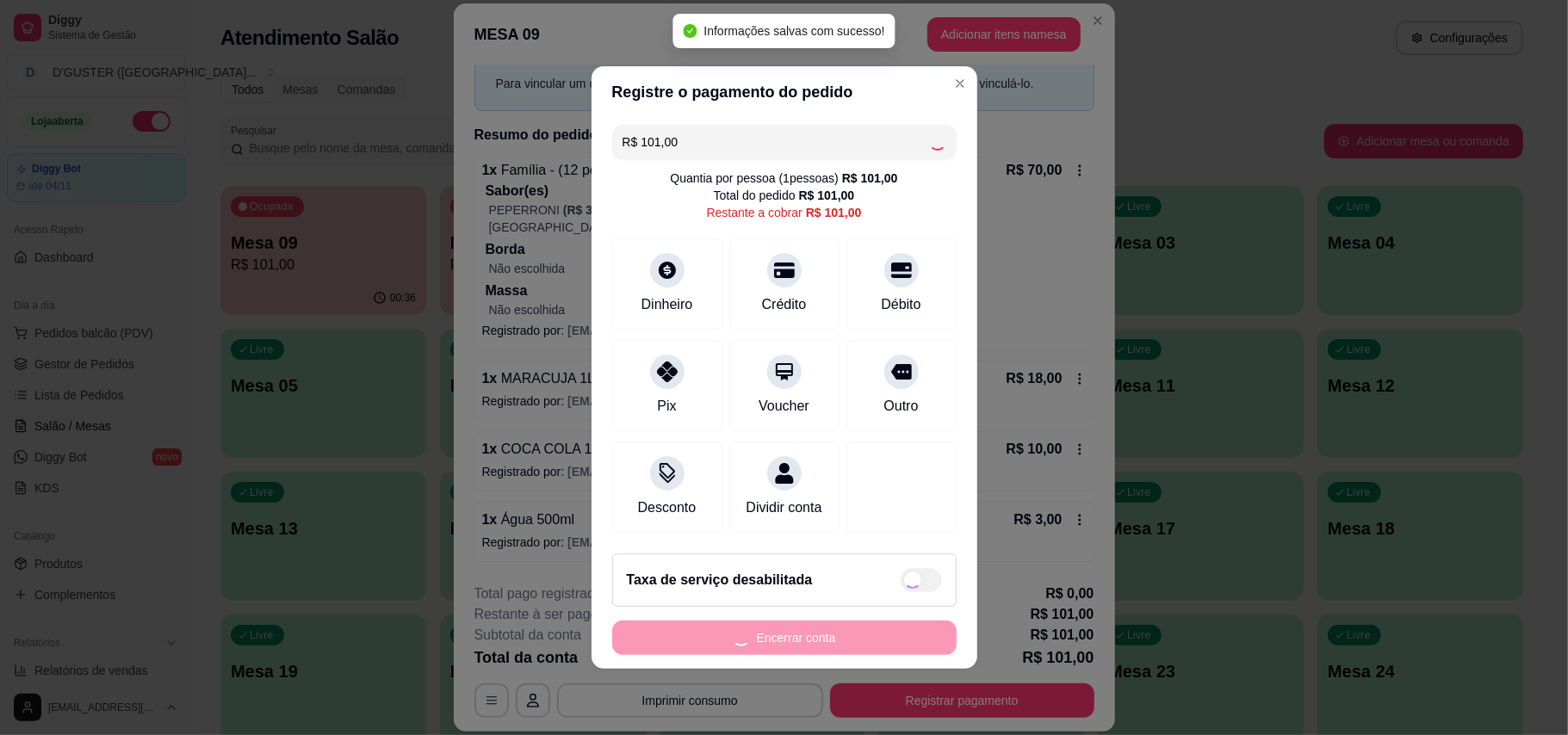
type input "R$ 0,00"
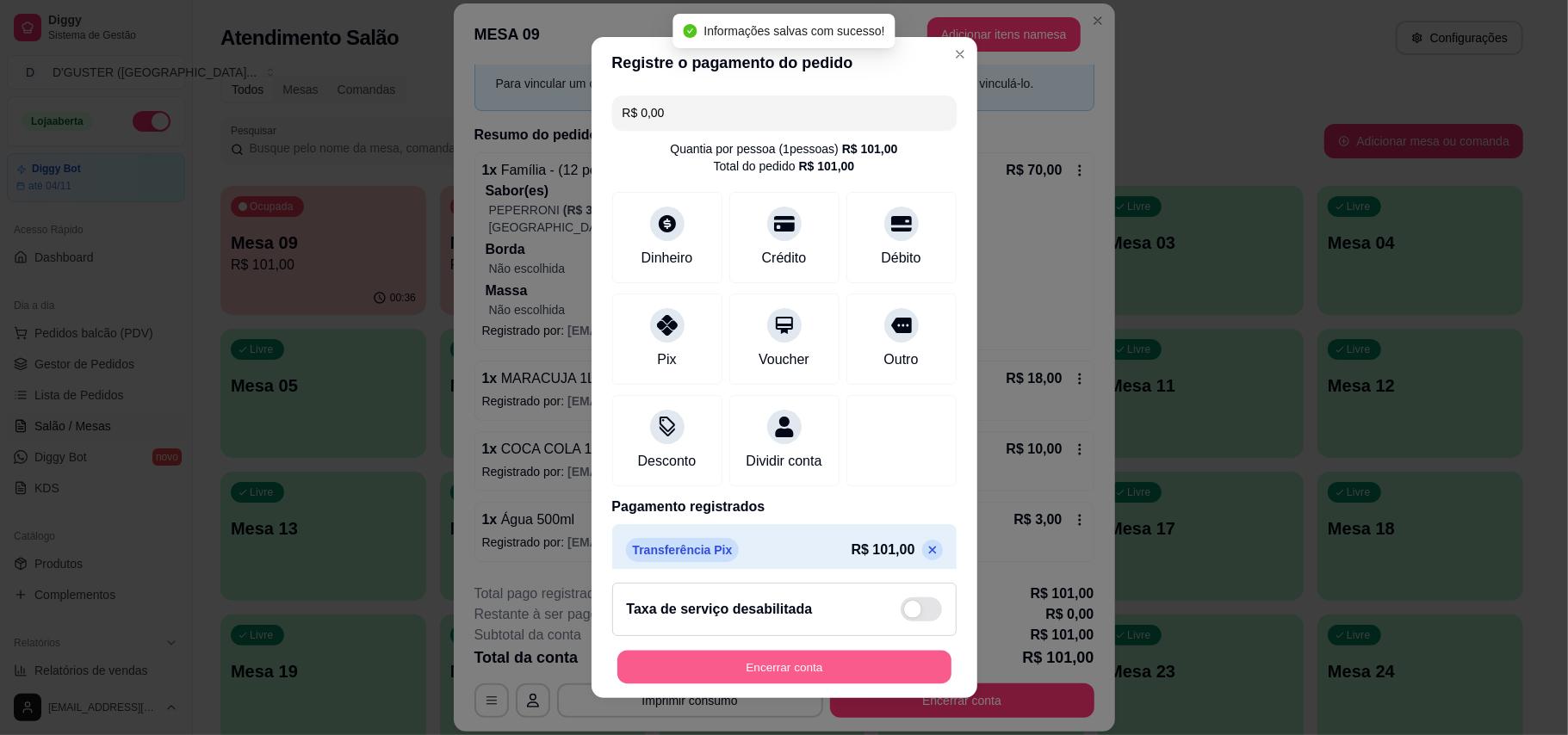
click at [828, 656] on button "Encerrar conta" at bounding box center [784, 667] width 334 height 34
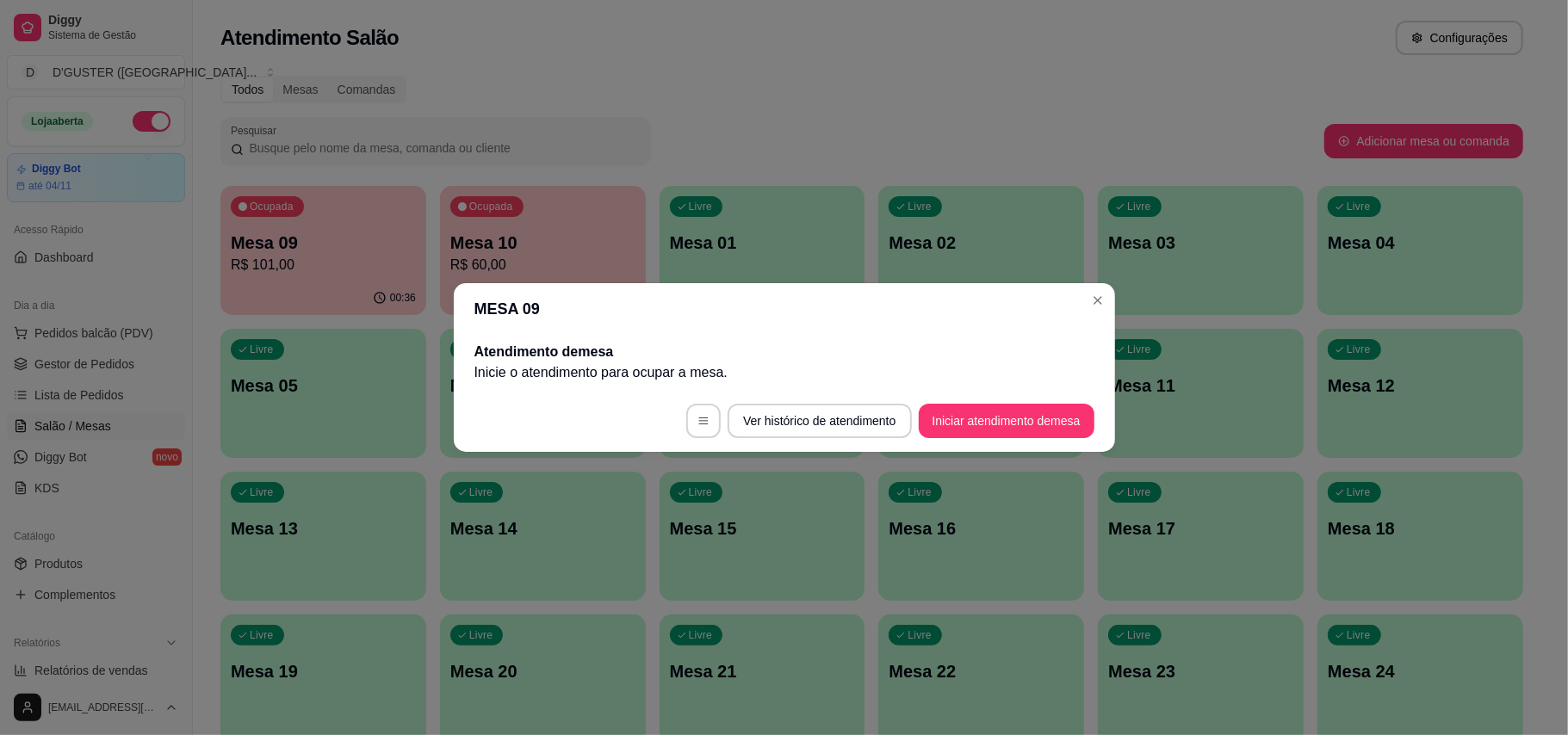
scroll to position [0, 0]
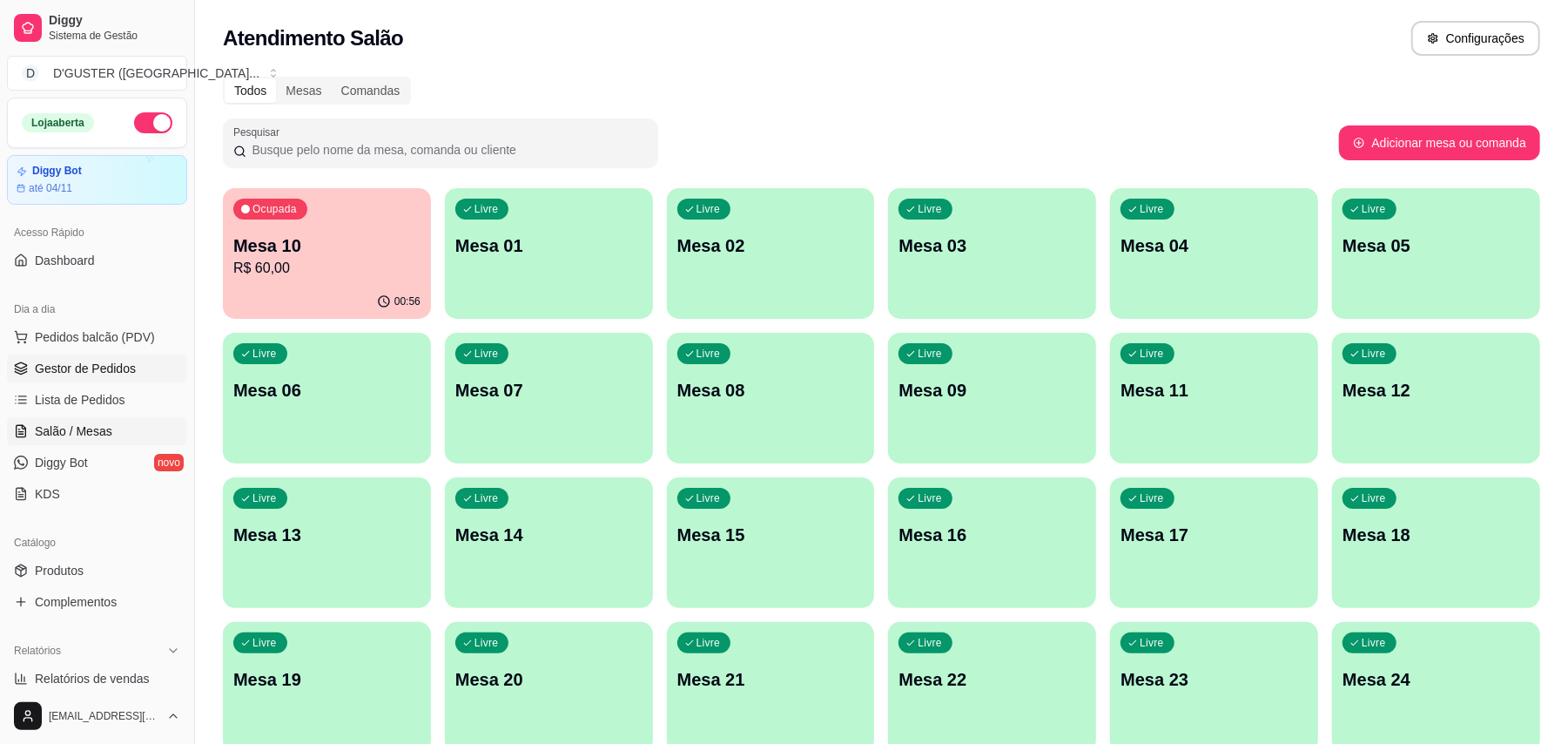
click at [74, 362] on span "Gestor de Pedidos" at bounding box center [85, 368] width 101 height 17
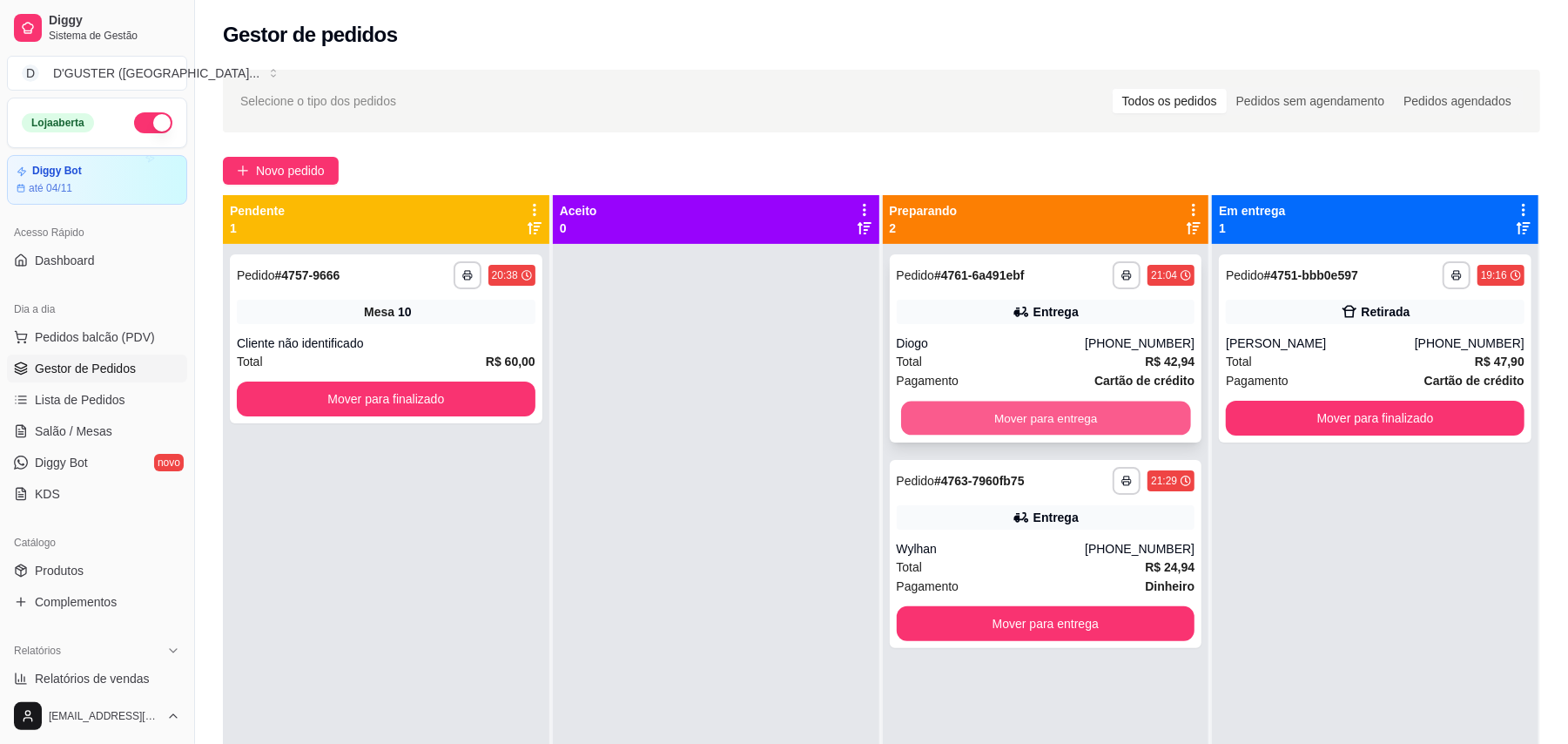
click at [1063, 419] on button "Mover para entrega" at bounding box center [1045, 418] width 289 height 34
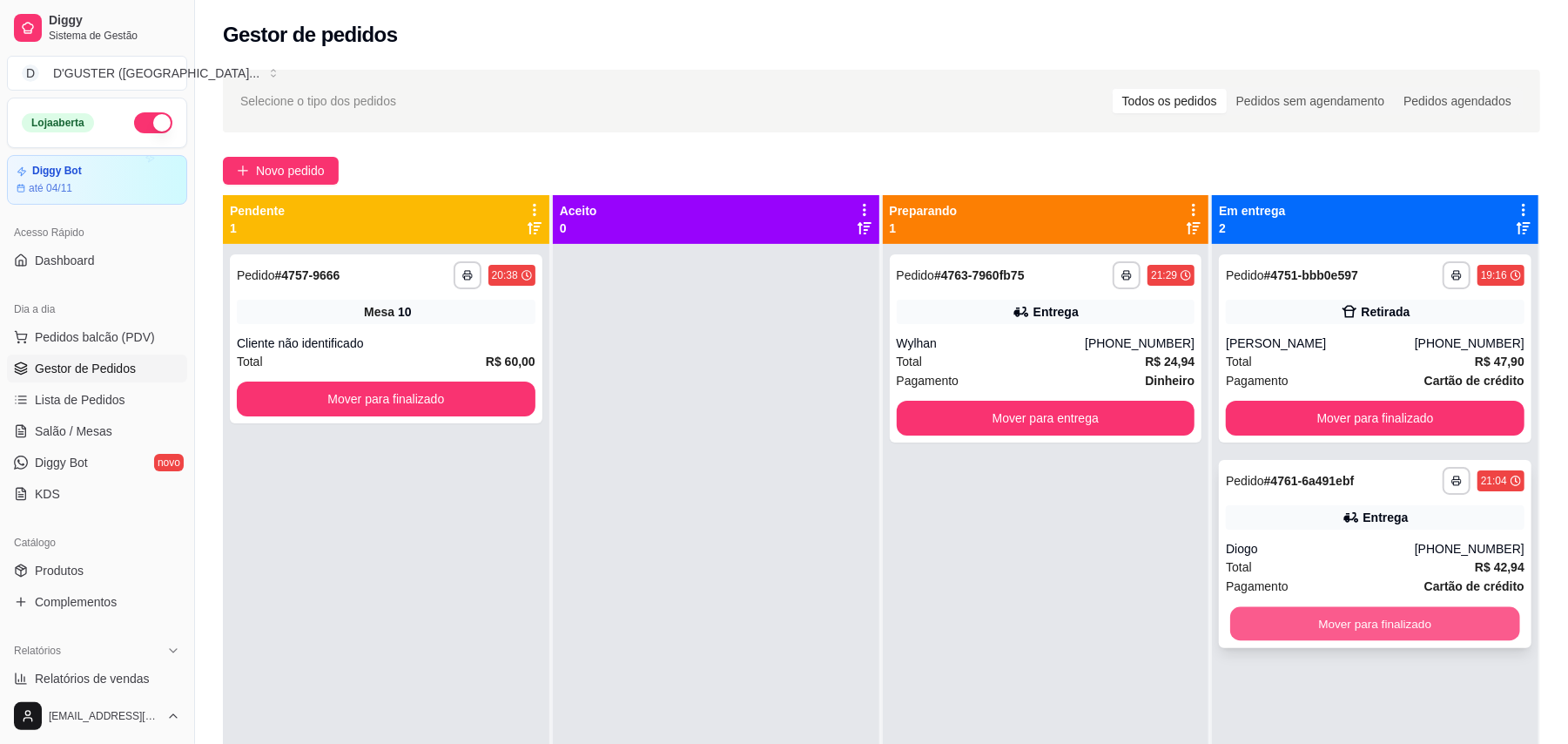
click at [1441, 611] on button "Mover para finalizado" at bounding box center [1374, 624] width 289 height 34
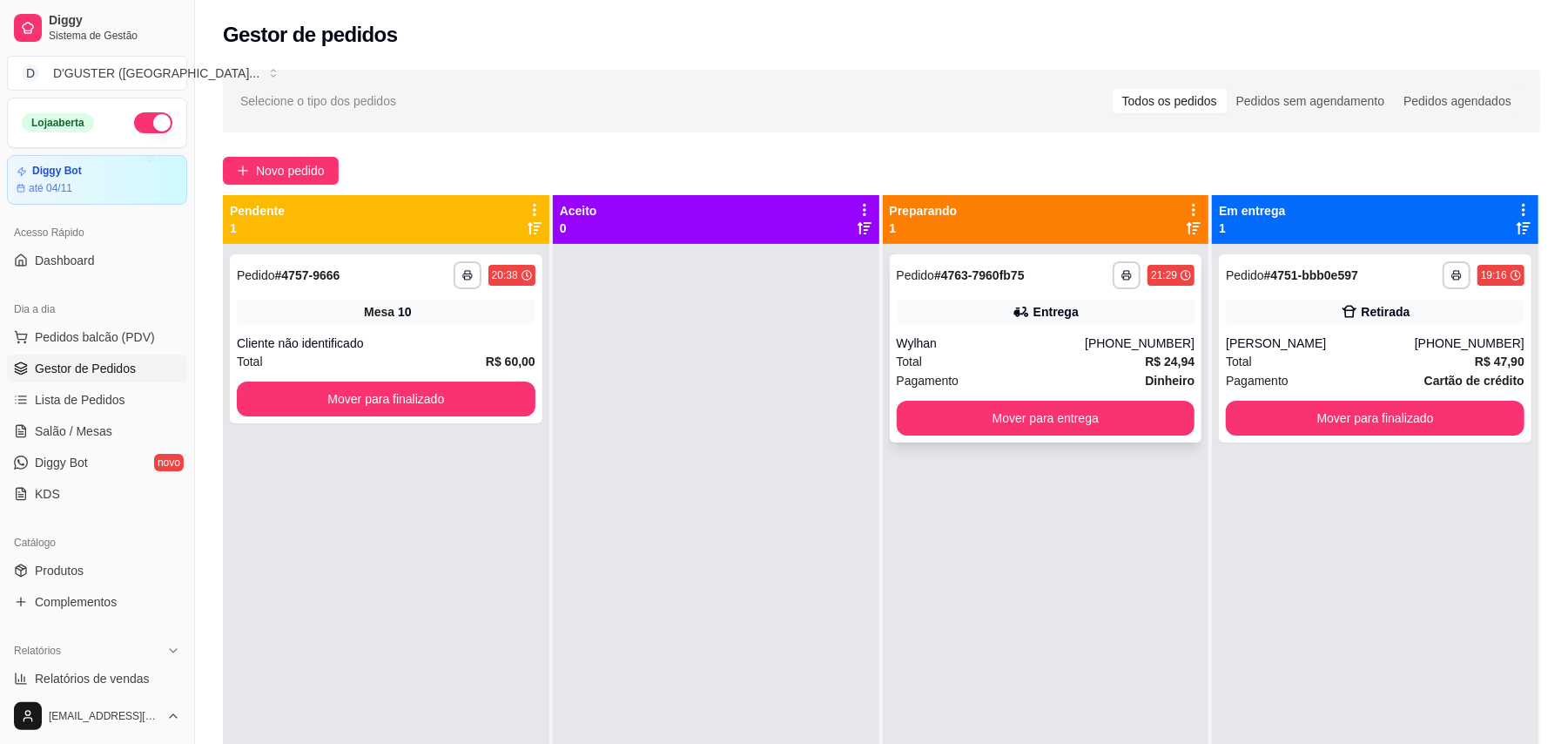
click at [1073, 324] on div "**********" at bounding box center [1046, 349] width 312 height 189
click at [89, 429] on span "Salão / Mesas" at bounding box center [74, 430] width 77 height 17
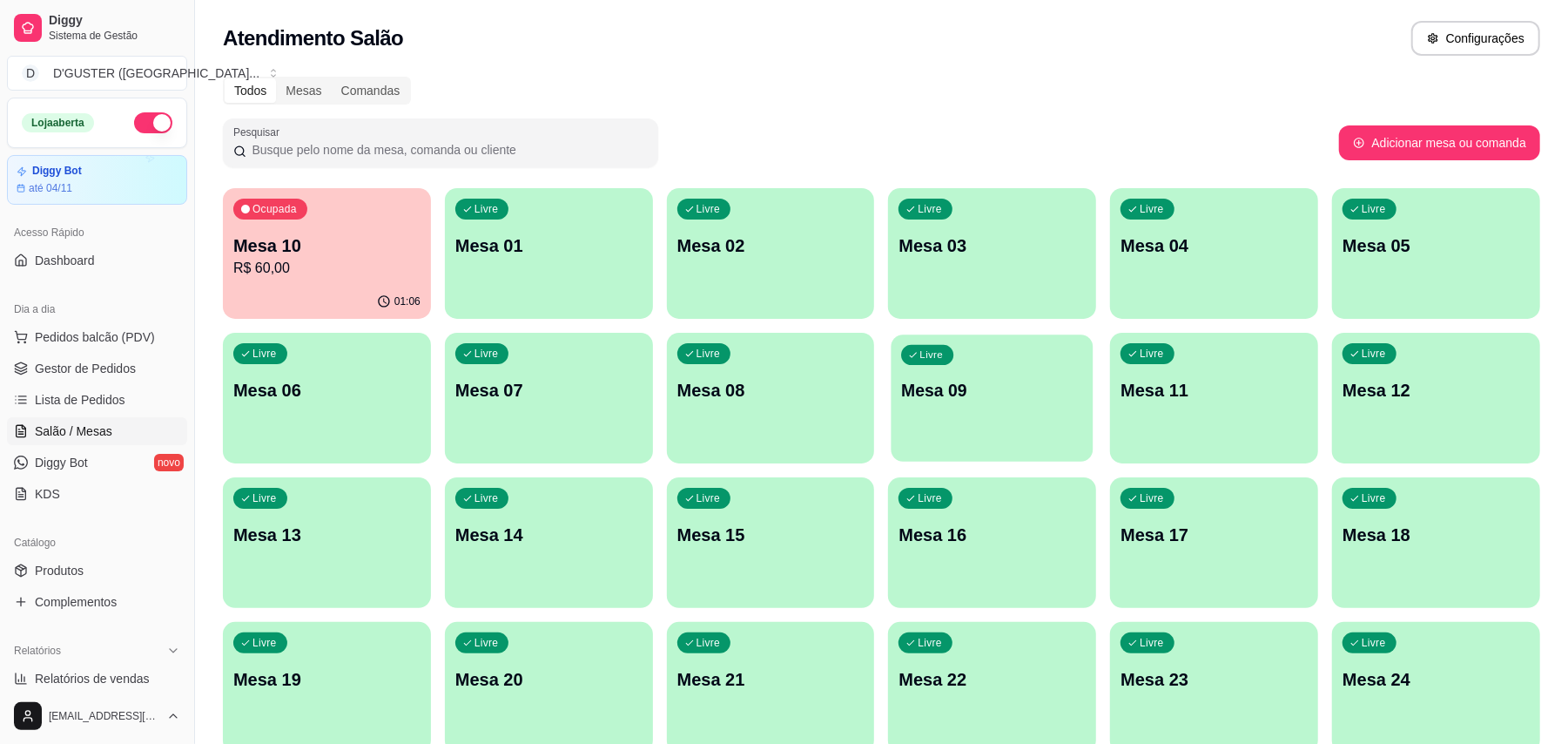
click at [1028, 355] on div "Livre Mesa 09" at bounding box center [993, 388] width 202 height 107
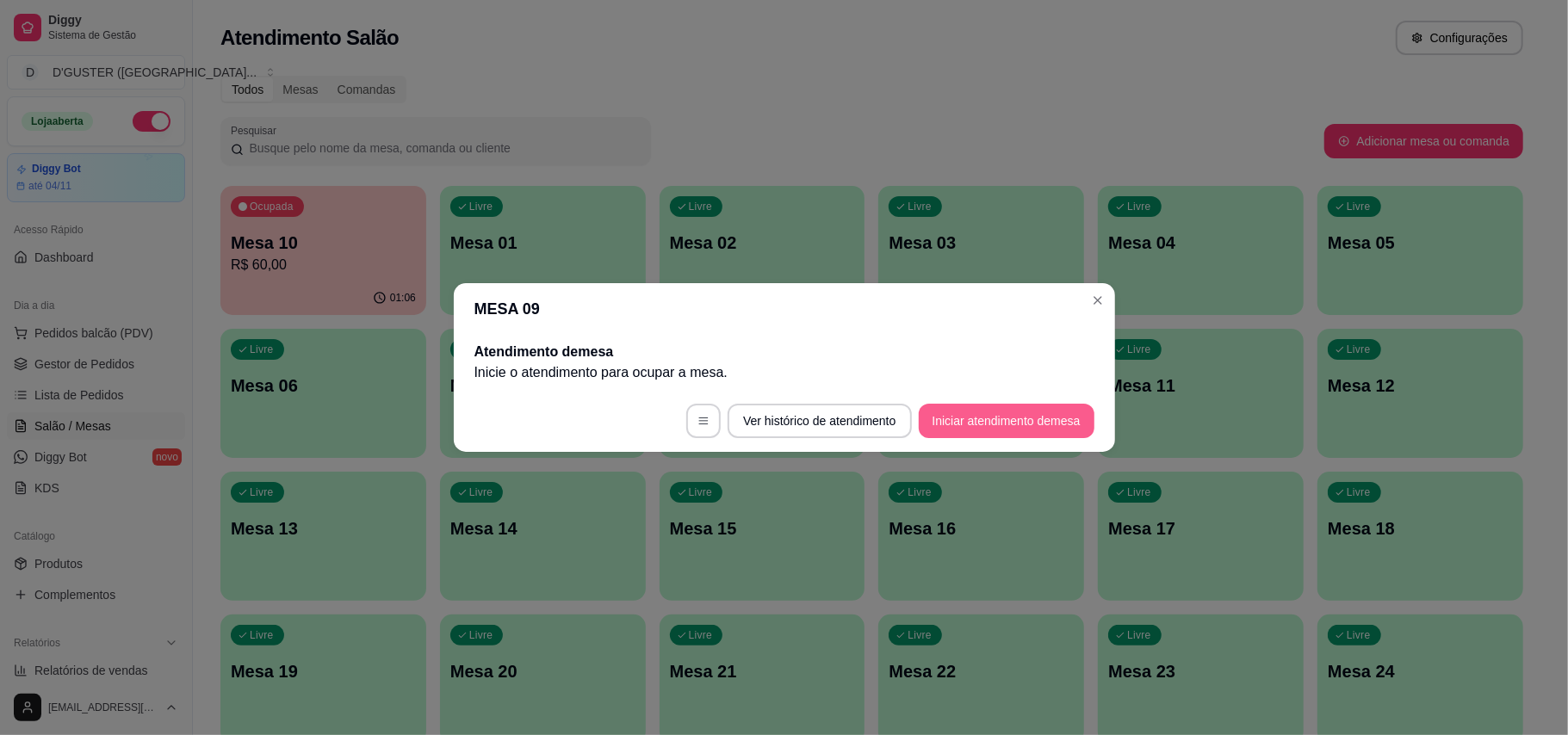
click at [982, 417] on button "Iniciar atendimento de mesa" at bounding box center [1006, 421] width 175 height 35
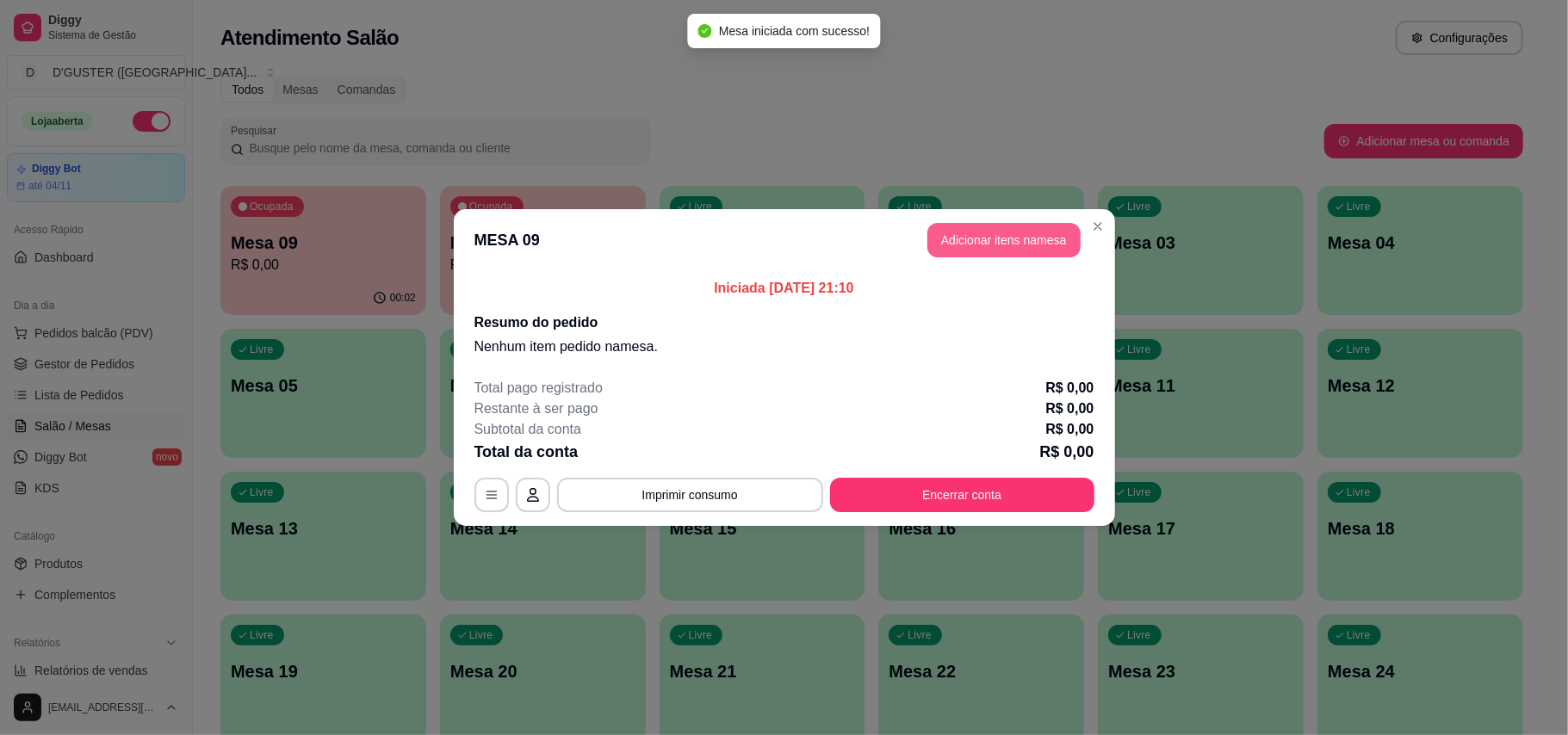
click at [1000, 241] on button "Adicionar itens na mesa" at bounding box center [1004, 240] width 154 height 35
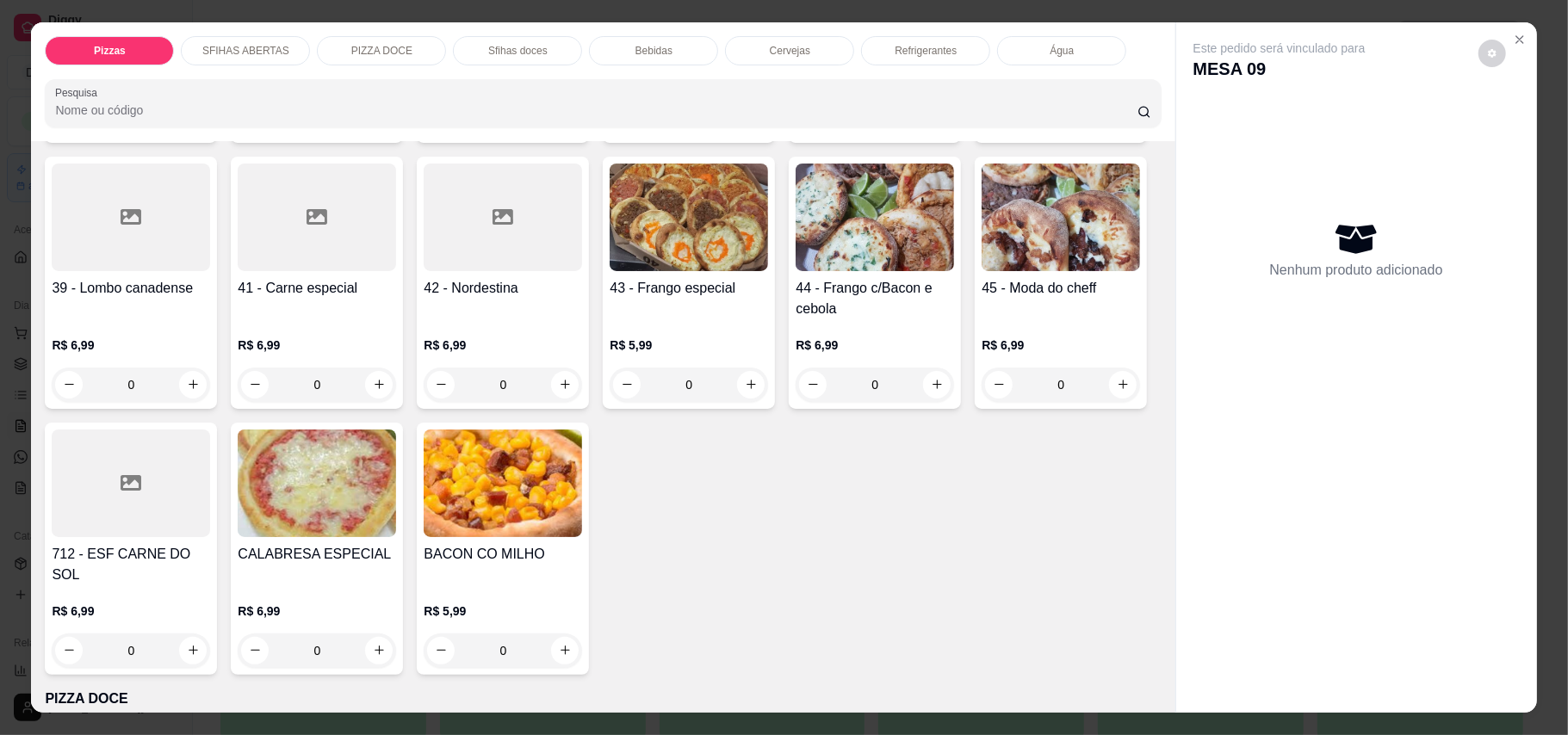
scroll to position [1147, 0]
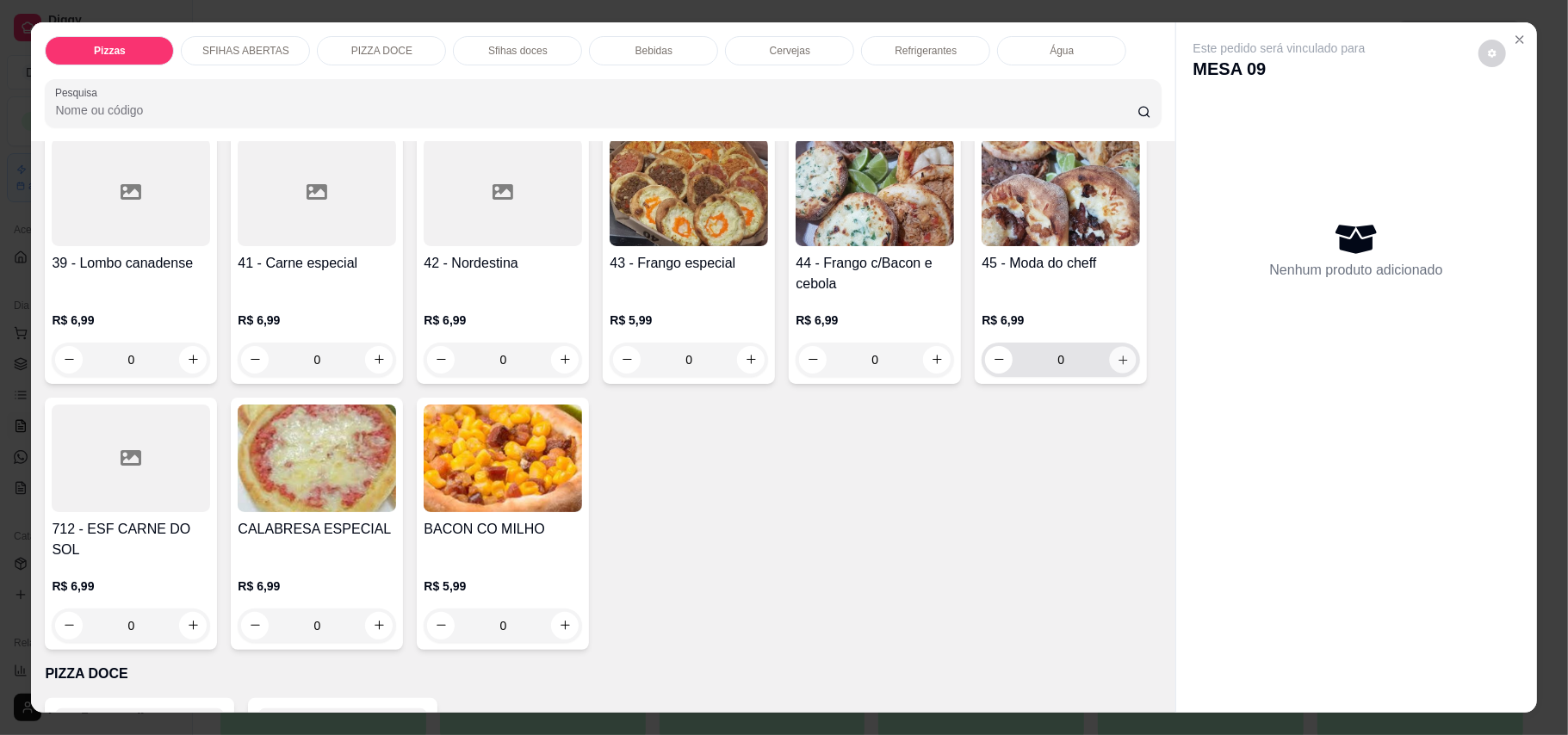
click at [1110, 372] on button "increase-product-quantity" at bounding box center [1123, 359] width 26 height 26
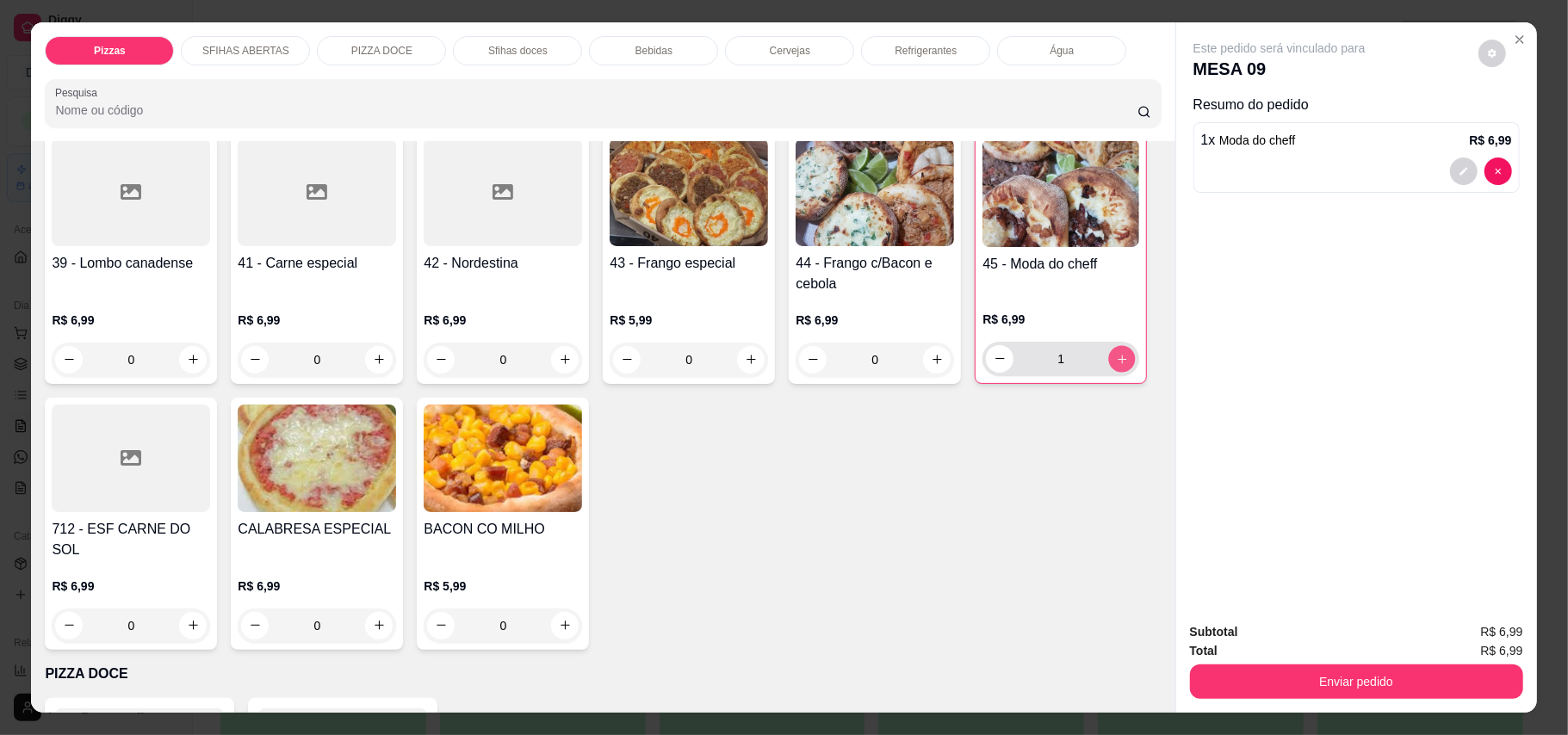
click at [1109, 372] on button "increase-product-quantity" at bounding box center [1122, 358] width 26 height 26
type input "2"
click at [559, 365] on icon "increase-product-quantity" at bounding box center [565, 359] width 13 height 13
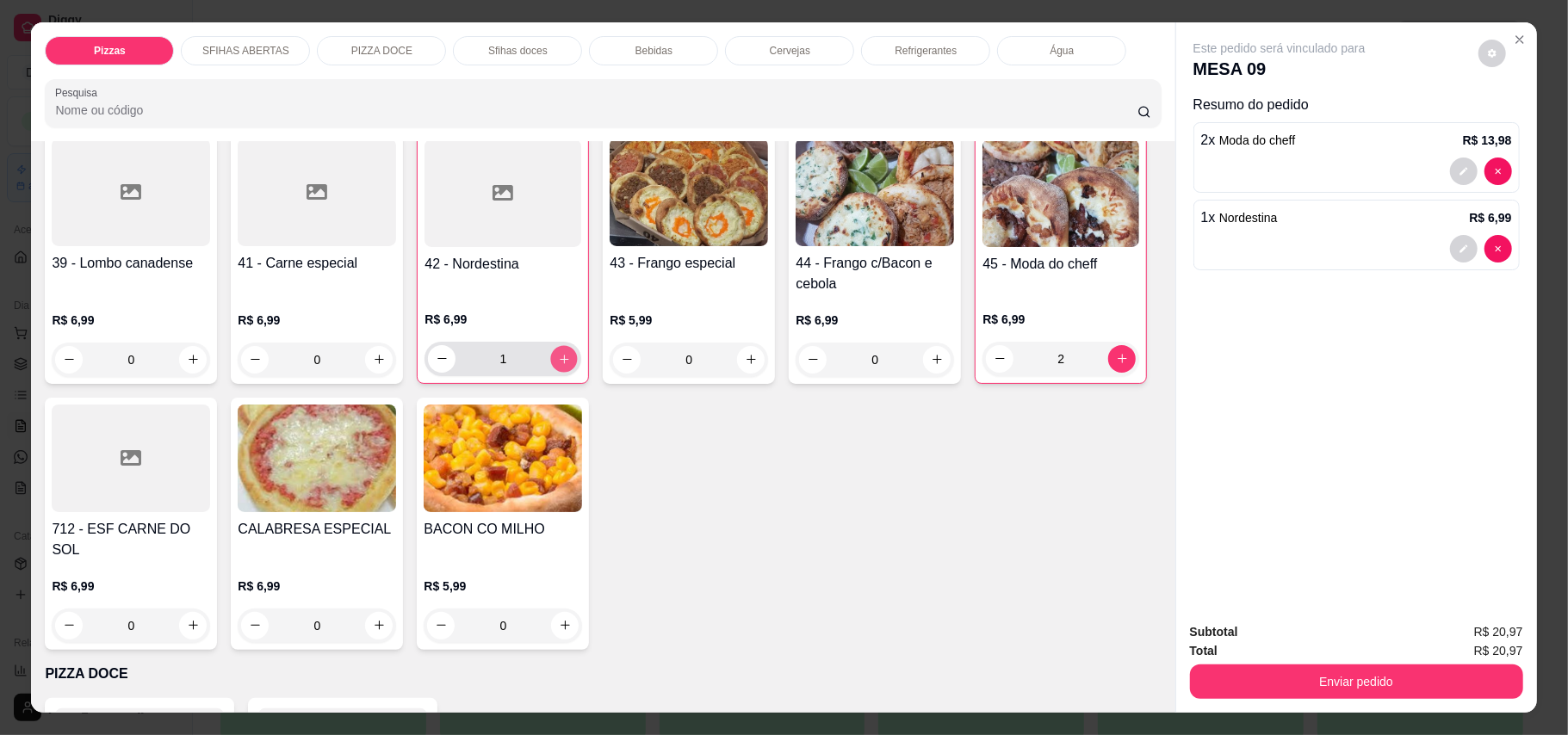
click at [558, 365] on icon "increase-product-quantity" at bounding box center [564, 358] width 13 height 13
type input "2"
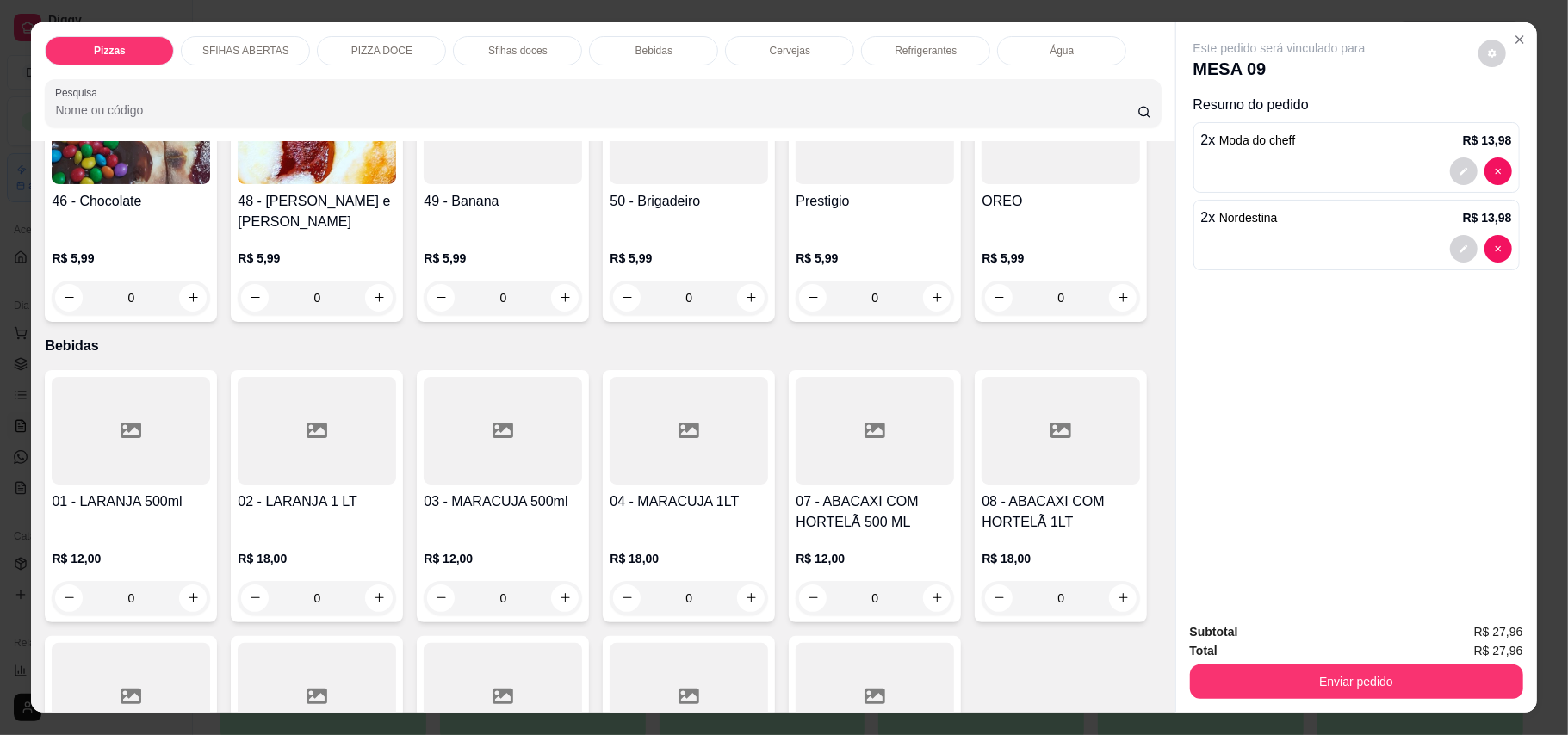
scroll to position [2065, 0]
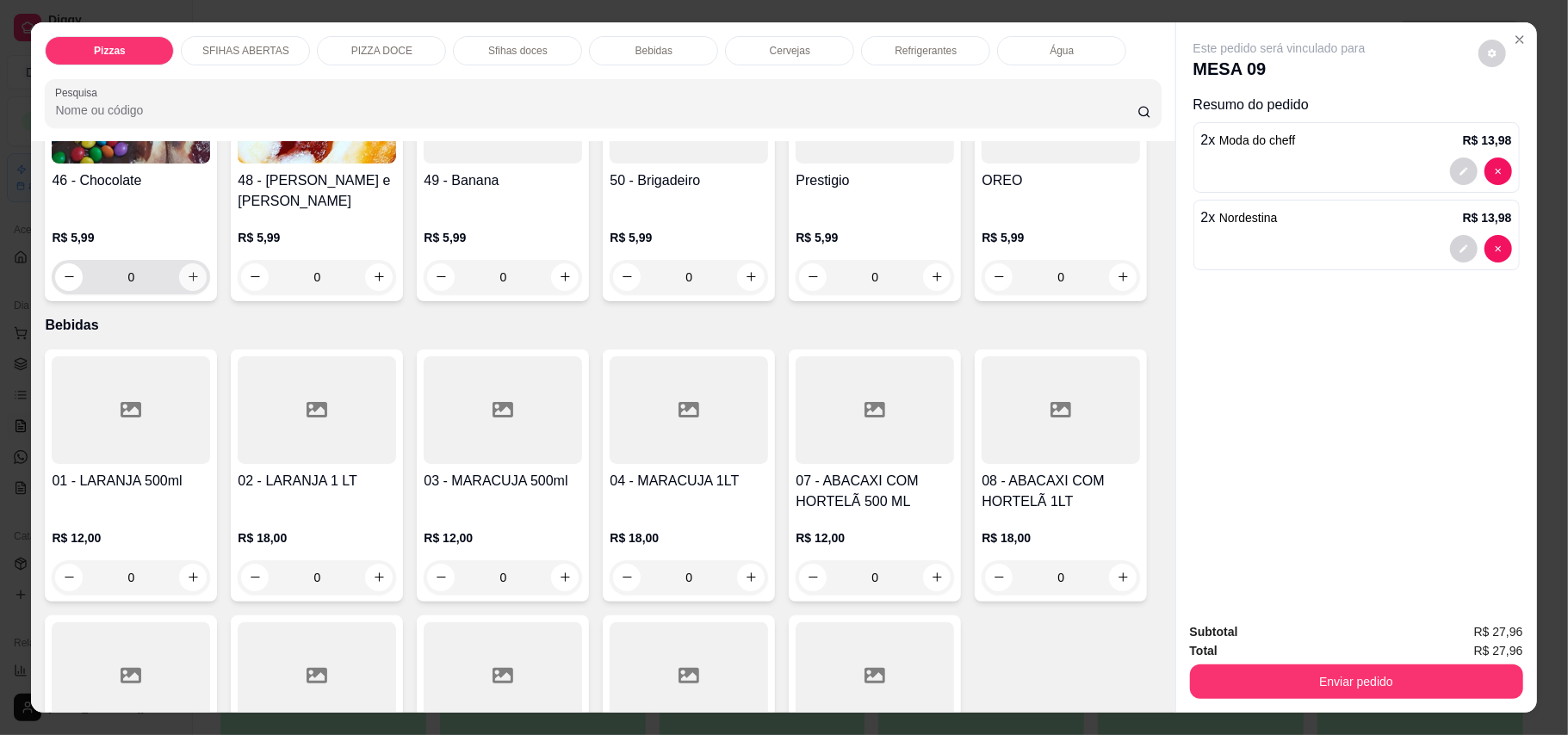
click at [191, 291] on button "increase-product-quantity" at bounding box center [193, 277] width 27 height 27
type input "1"
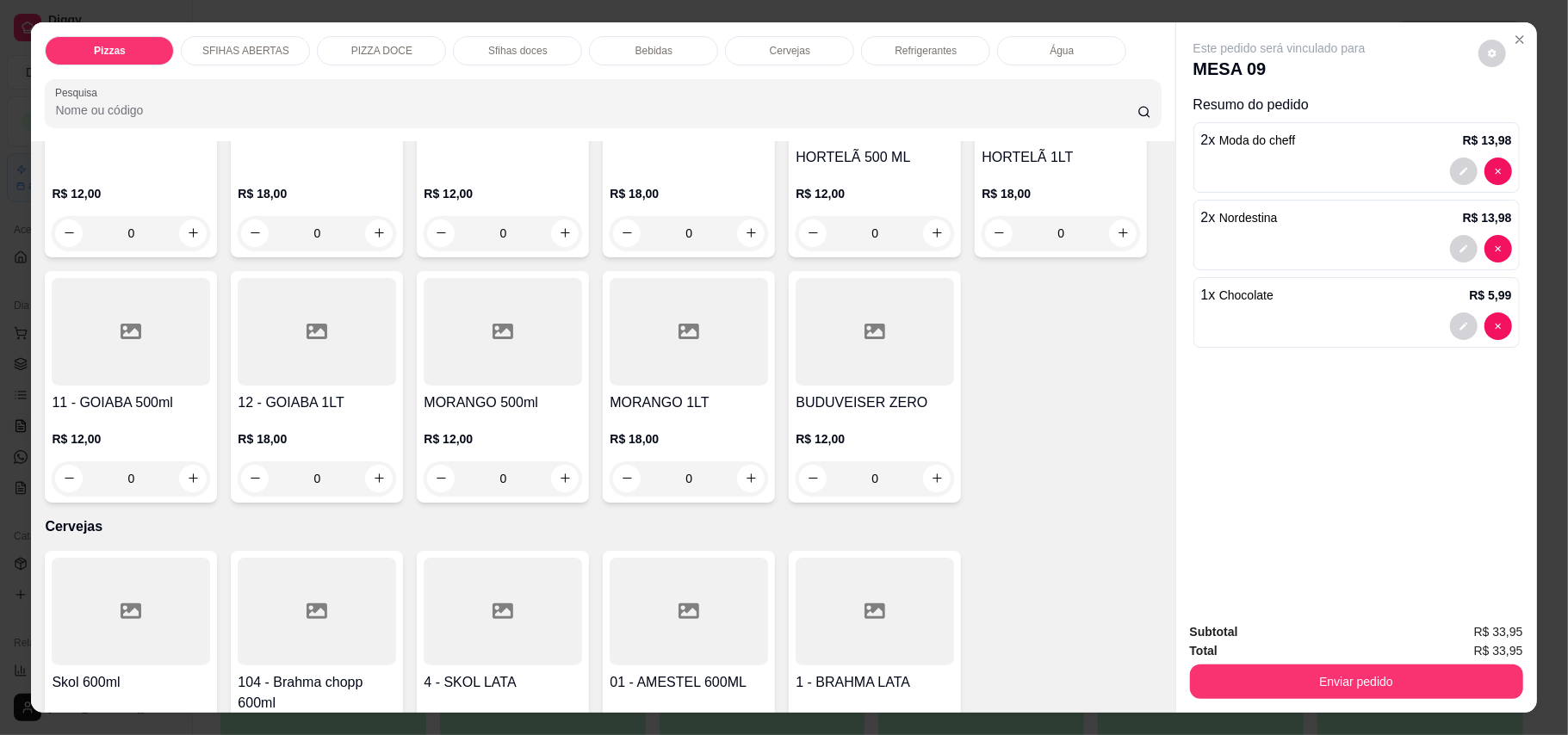
scroll to position [2524, 0]
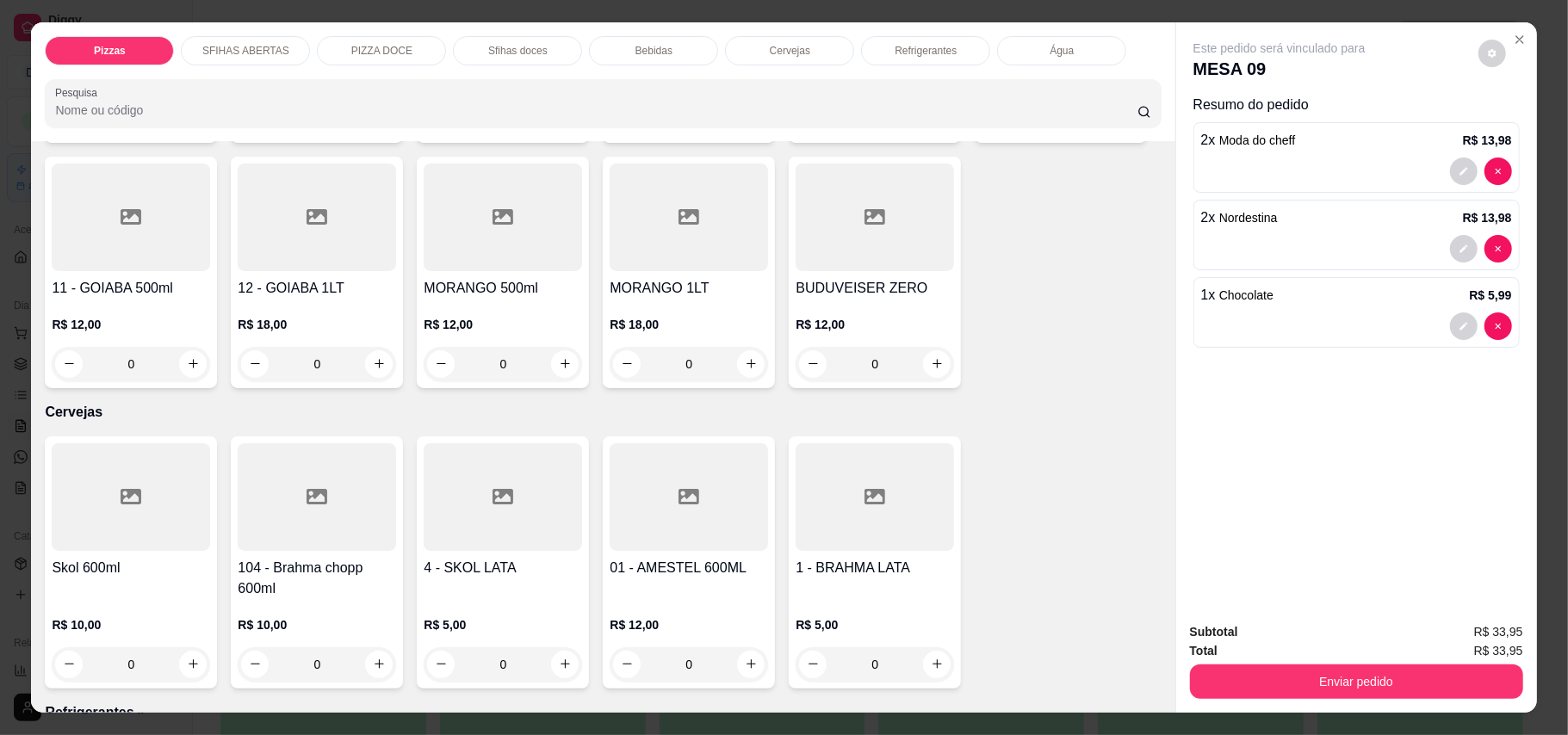
click at [187, 124] on icon "increase-product-quantity" at bounding box center [194, 118] width 13 height 13
type input "1"
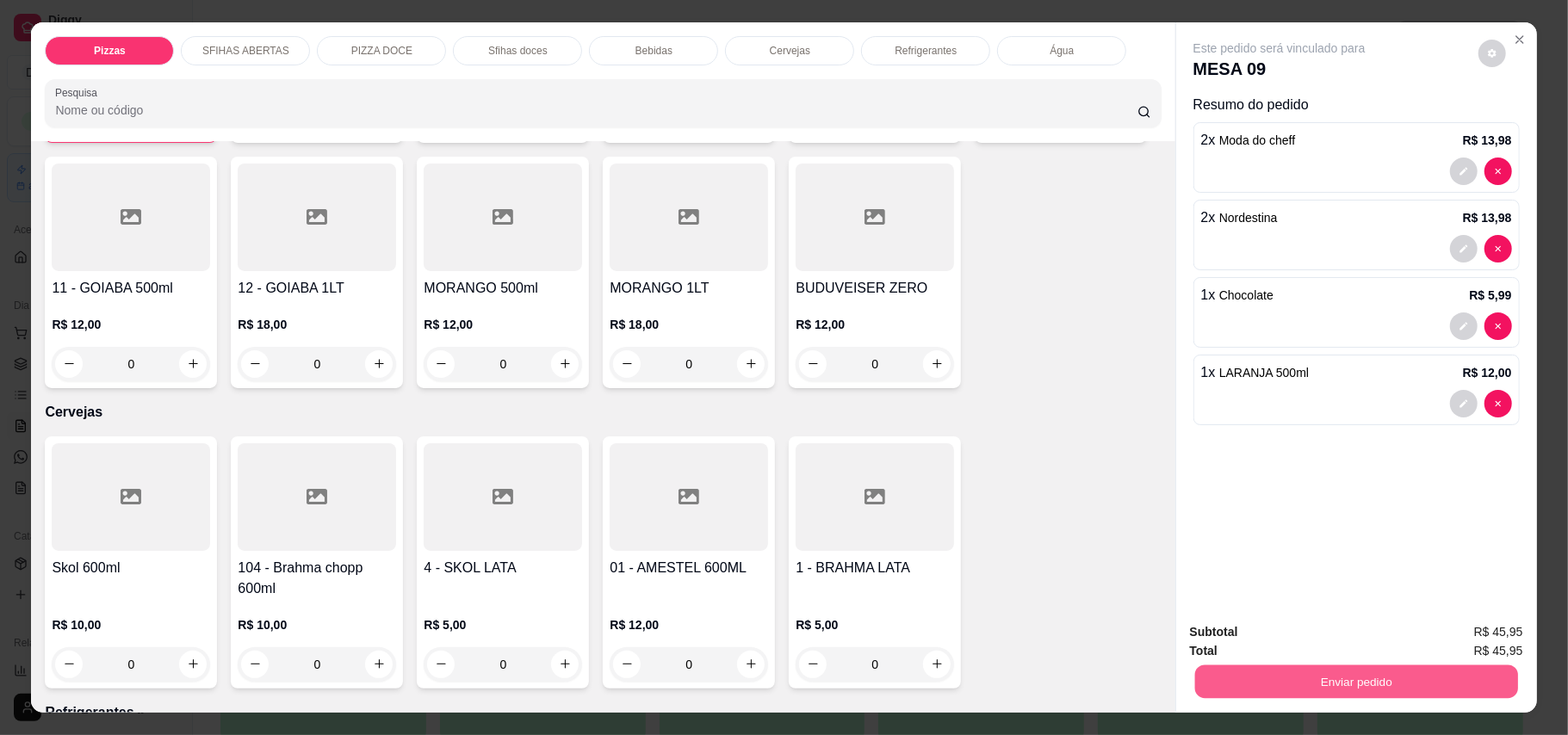
click at [1402, 686] on button "Enviar pedido" at bounding box center [1355, 681] width 323 height 34
click at [1478, 639] on button "Enviar pedido" at bounding box center [1476, 640] width 95 height 32
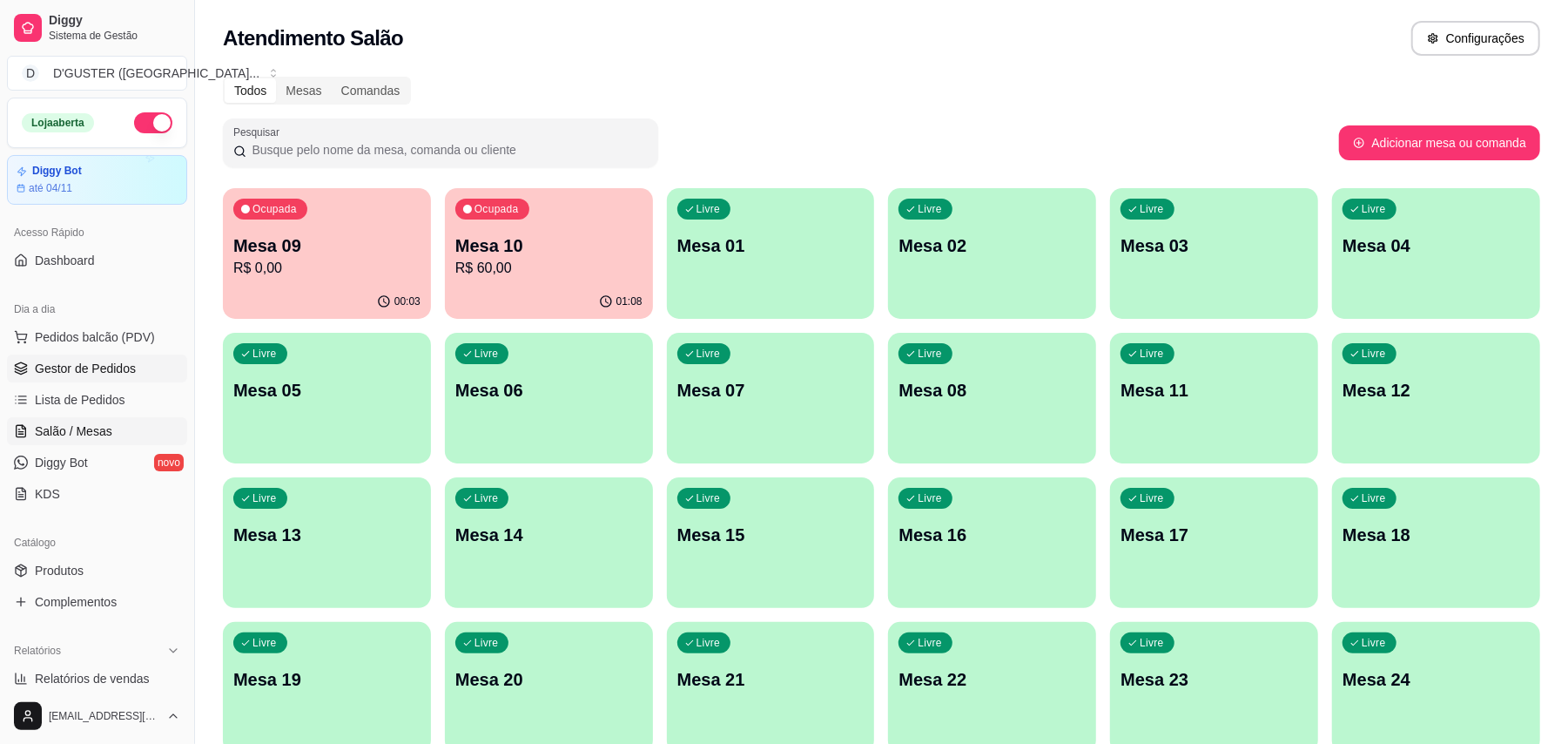
click at [88, 360] on span "Gestor de Pedidos" at bounding box center [85, 368] width 101 height 17
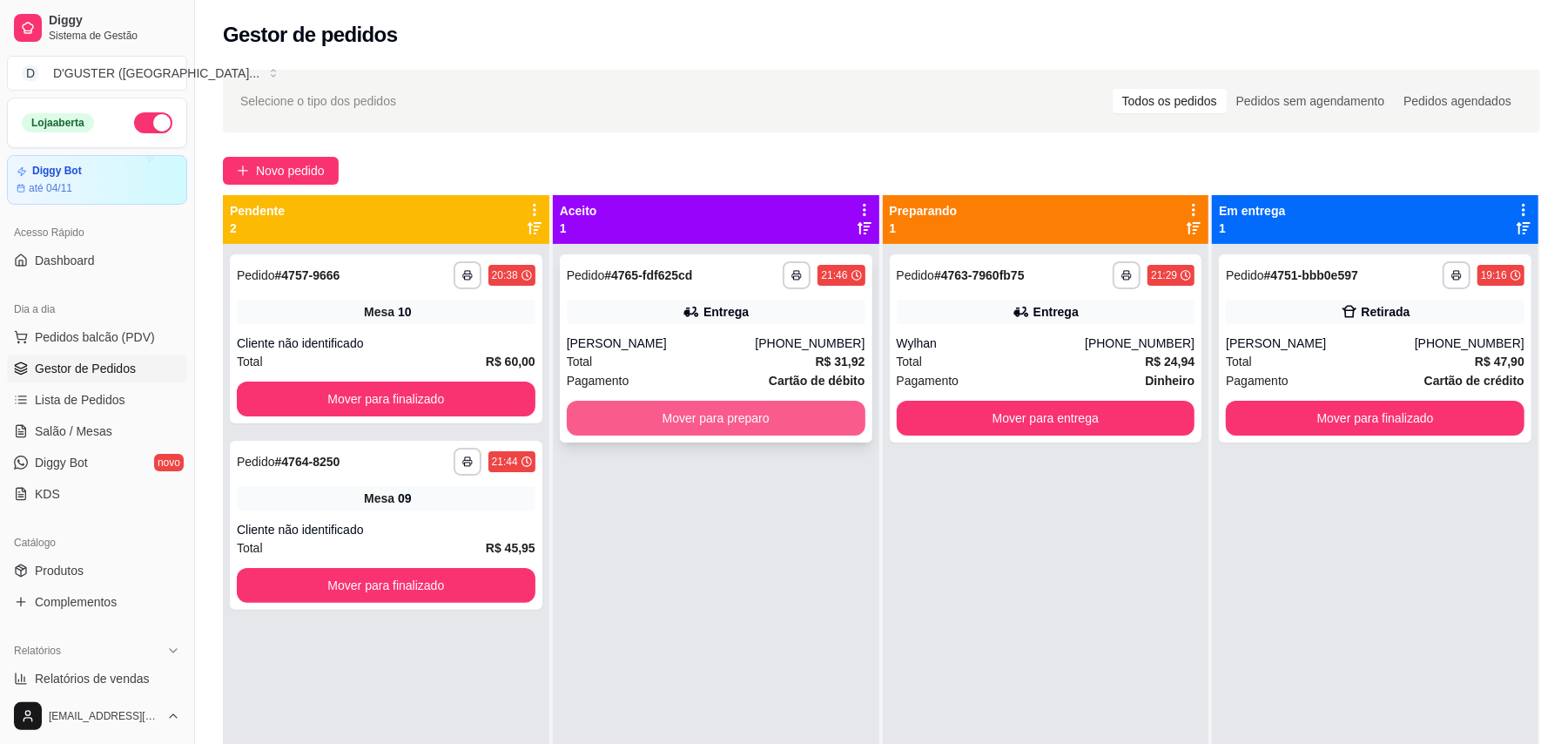
click at [674, 418] on button "Mover para preparo" at bounding box center [716, 418] width 299 height 35
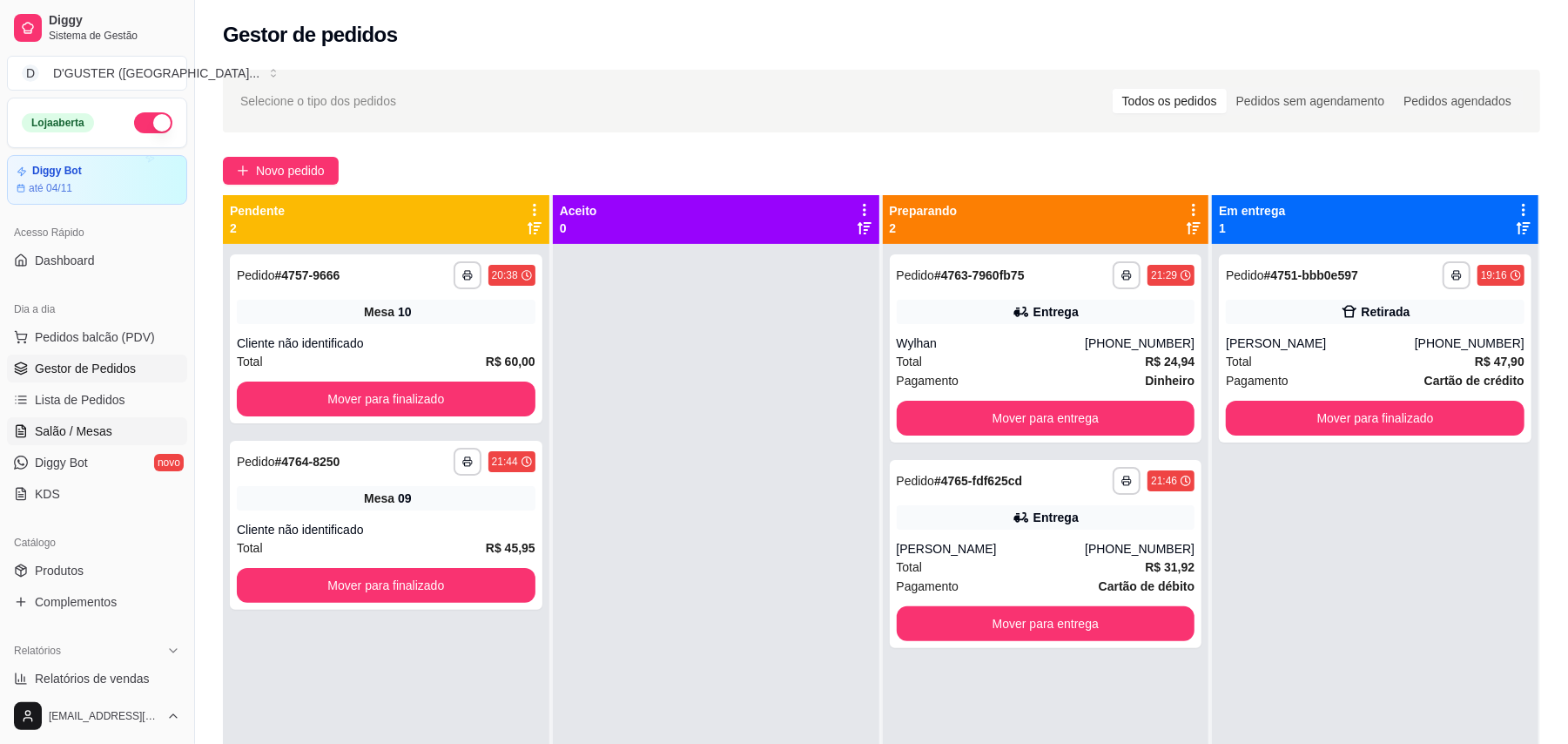
click at [94, 433] on span "Salão / Mesas" at bounding box center [74, 430] width 77 height 17
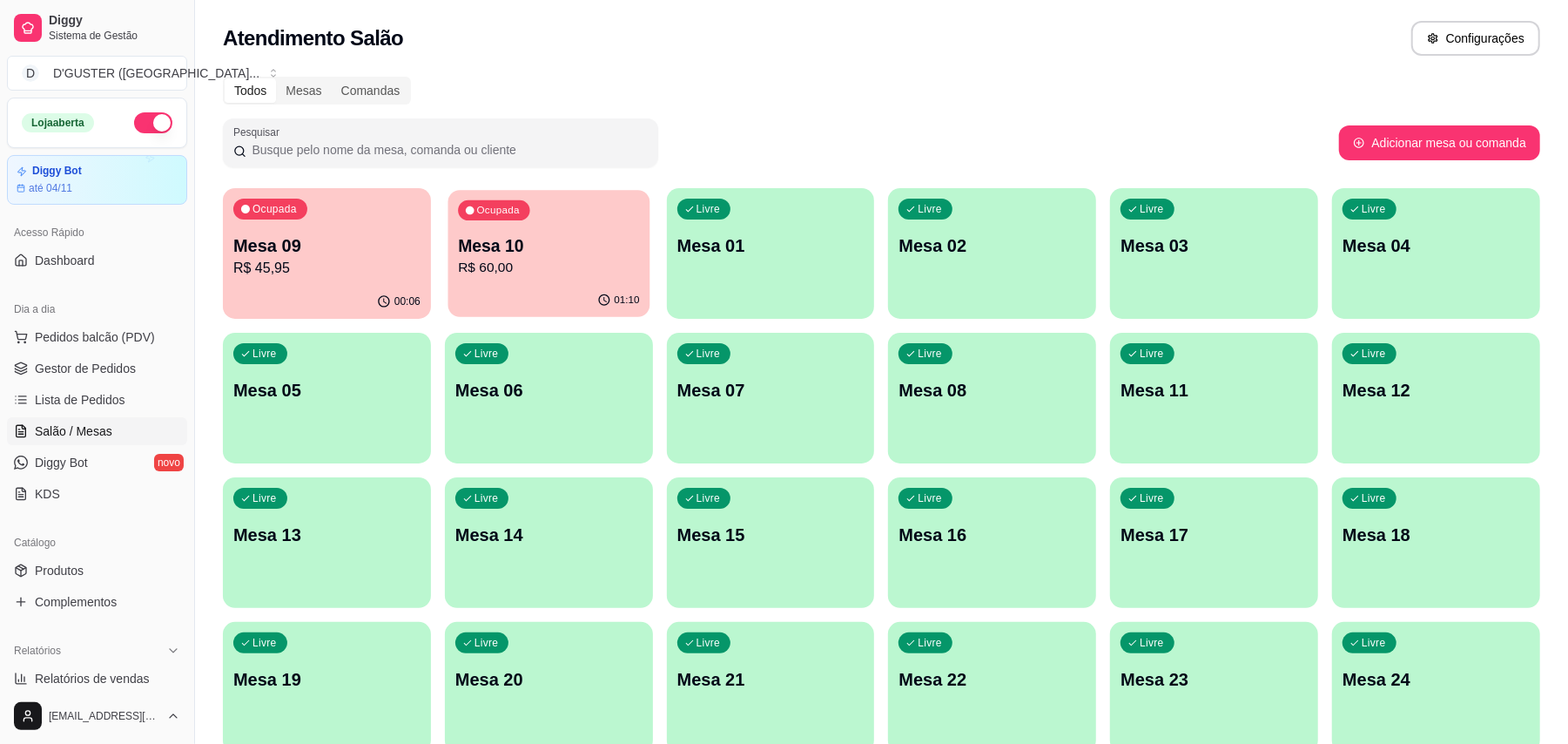
click at [517, 287] on div "01:10" at bounding box center [549, 301] width 202 height 33
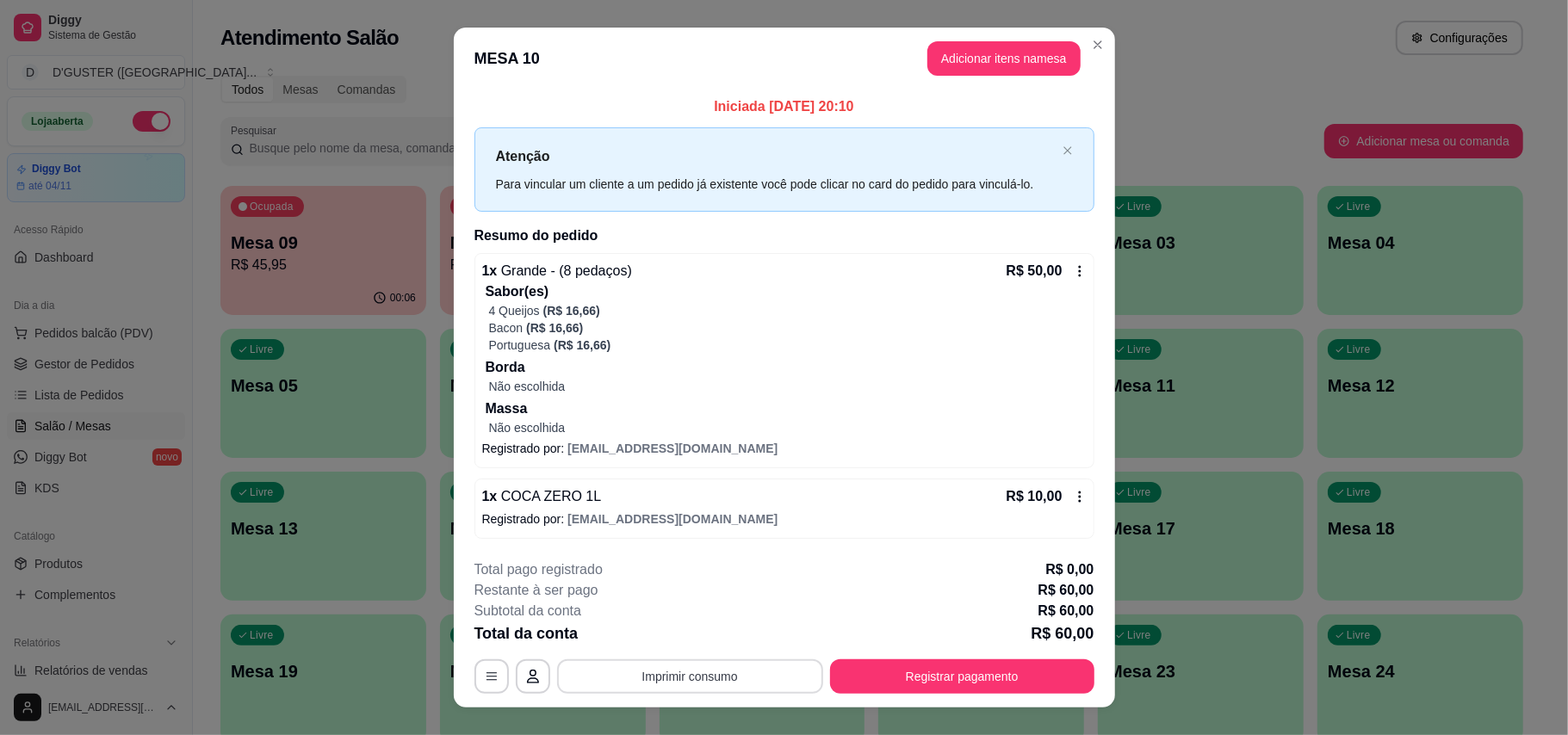
click at [714, 643] on div "Total da conta R$ 60,00" at bounding box center [784, 633] width 620 height 25
click at [700, 666] on button "Imprimir consumo" at bounding box center [690, 675] width 258 height 34
click at [700, 551] on div "Escolha a impressora IMPRESSORA impressora impressora" at bounding box center [686, 591] width 142 height 127
click at [699, 575] on button "IMPRESSORA" at bounding box center [686, 568] width 121 height 26
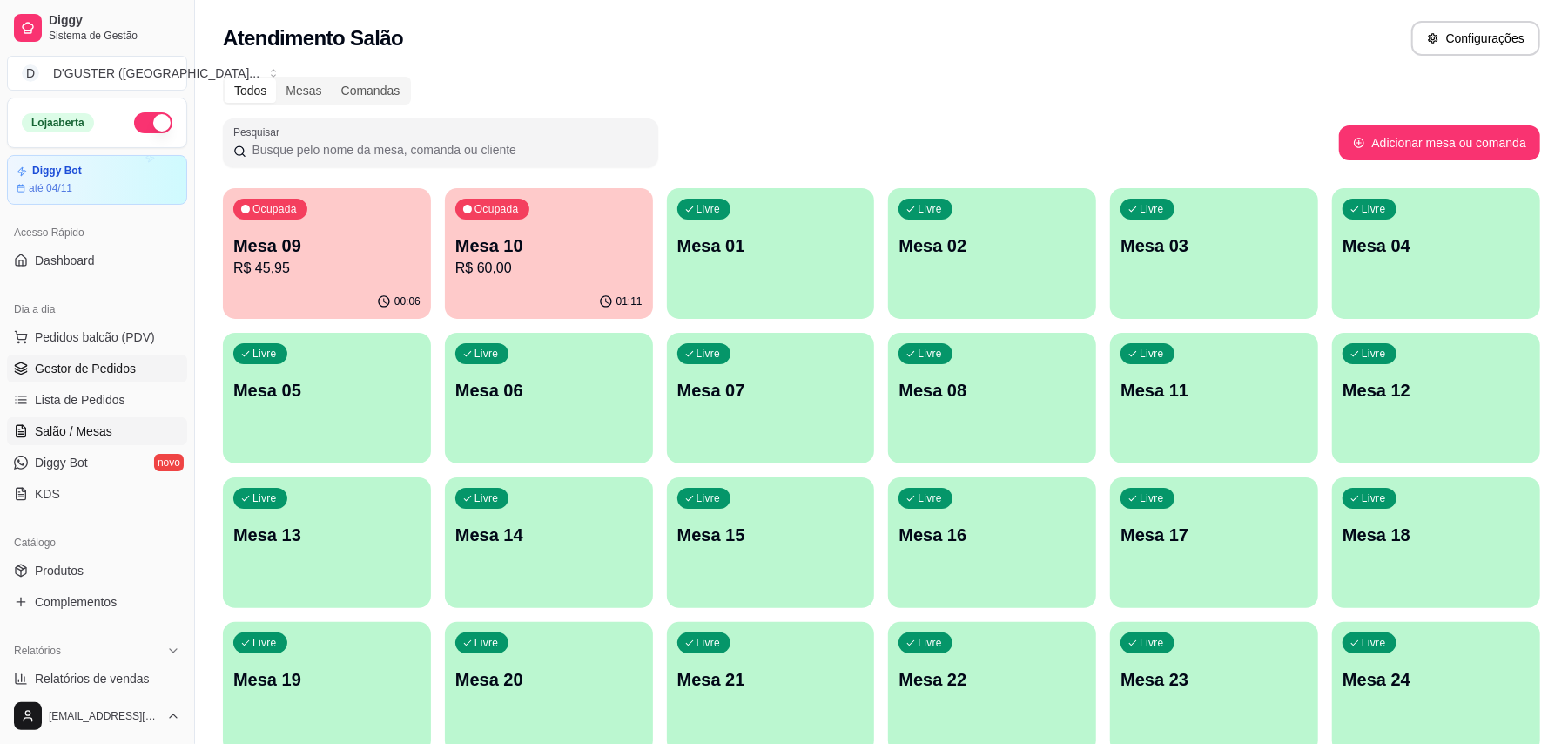
click at [46, 372] on span "Gestor de Pedidos" at bounding box center [85, 368] width 101 height 17
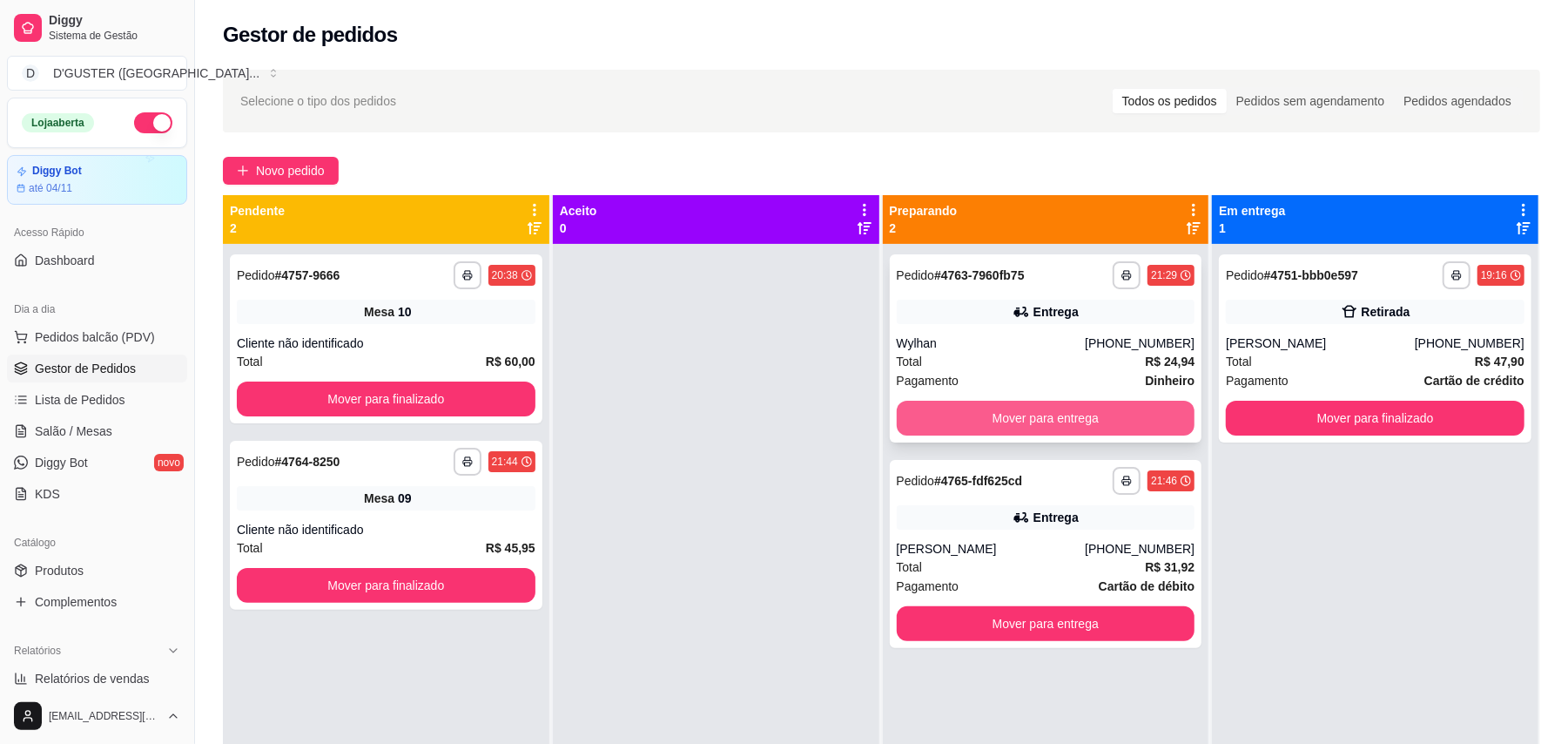
click at [1149, 426] on button "Mover para entrega" at bounding box center [1045, 418] width 299 height 35
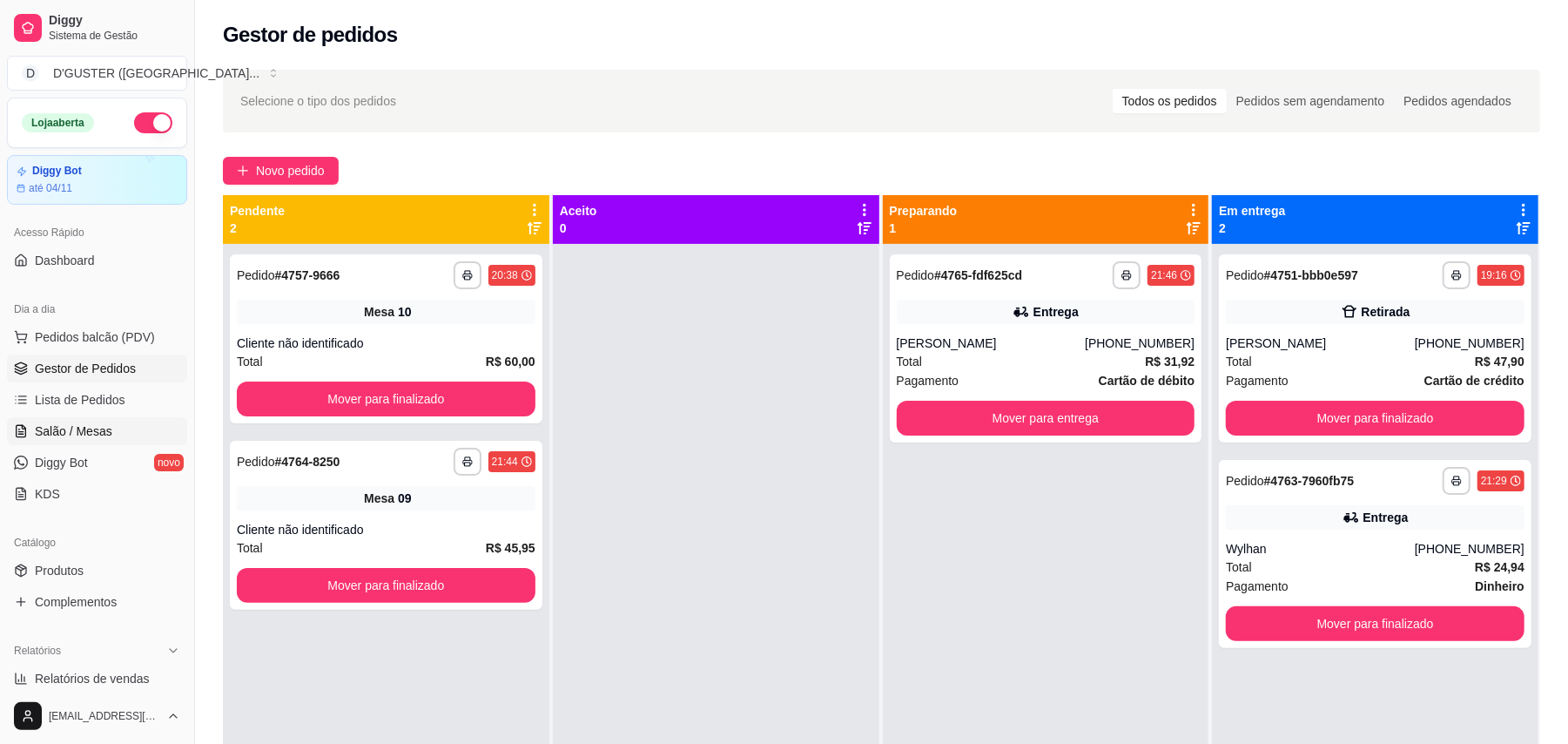
click at [84, 436] on span "Salão / Mesas" at bounding box center [74, 430] width 77 height 17
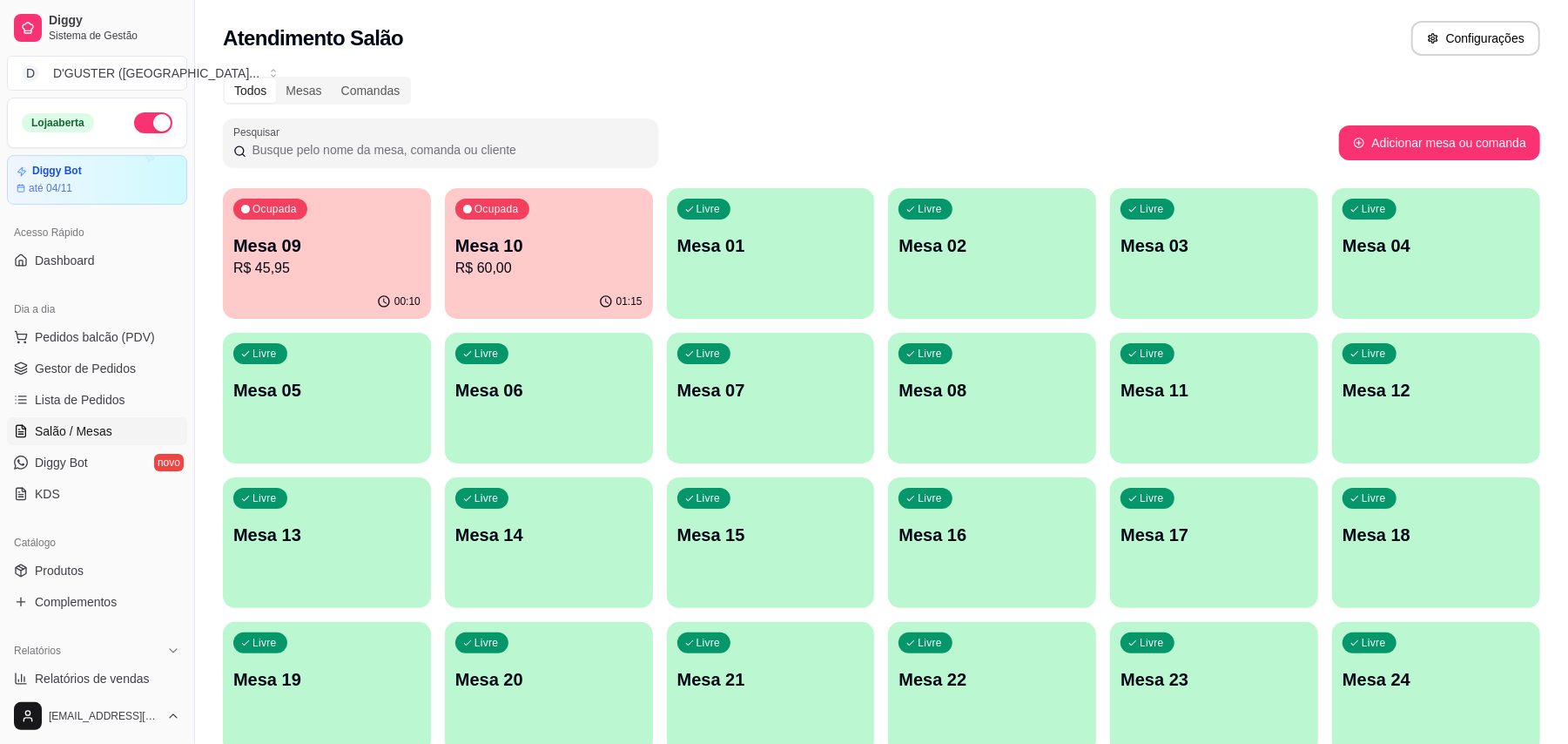
click at [559, 234] on p "Mesa 10" at bounding box center [549, 246] width 187 height 25
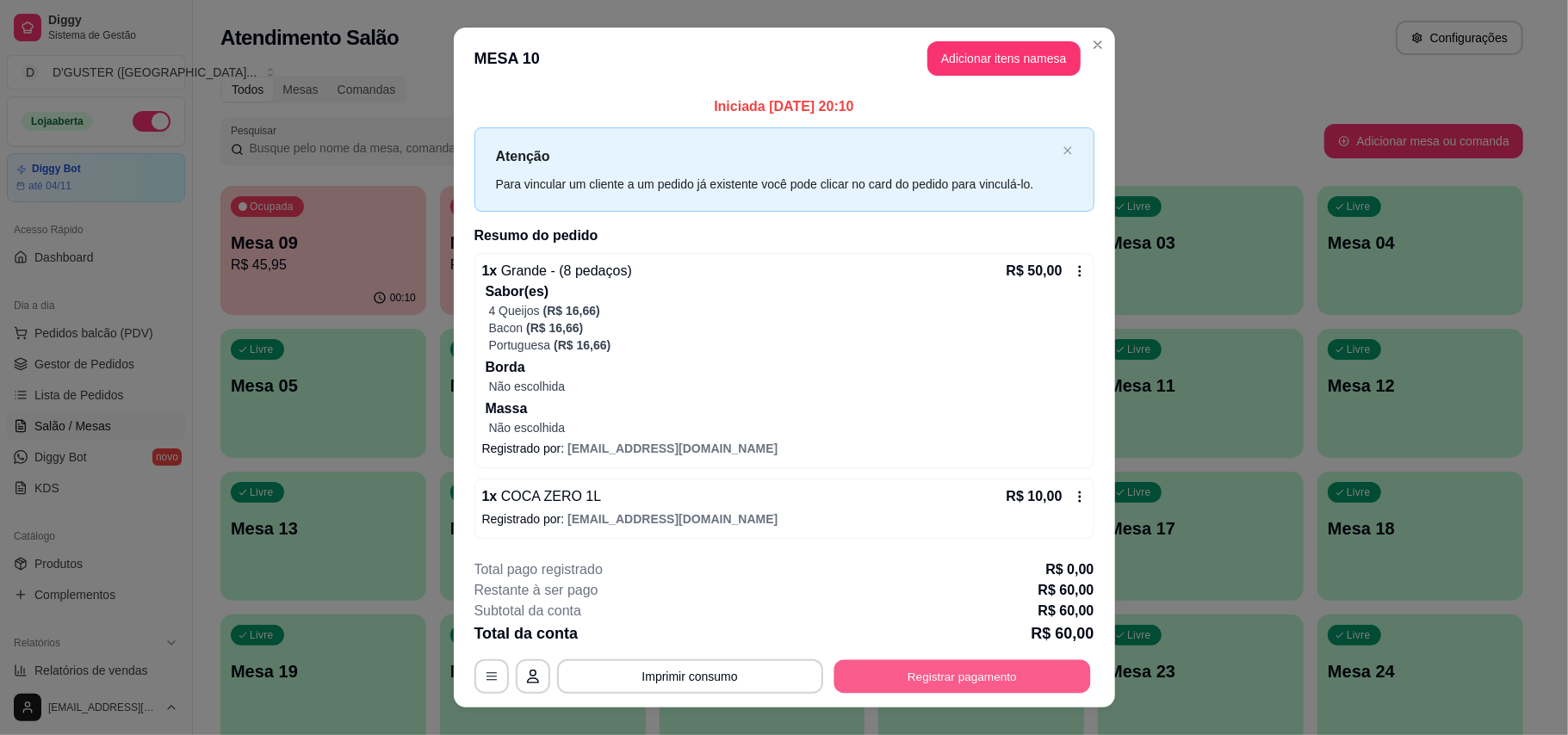
click at [1030, 683] on button "Registrar pagamento" at bounding box center [962, 675] width 256 height 34
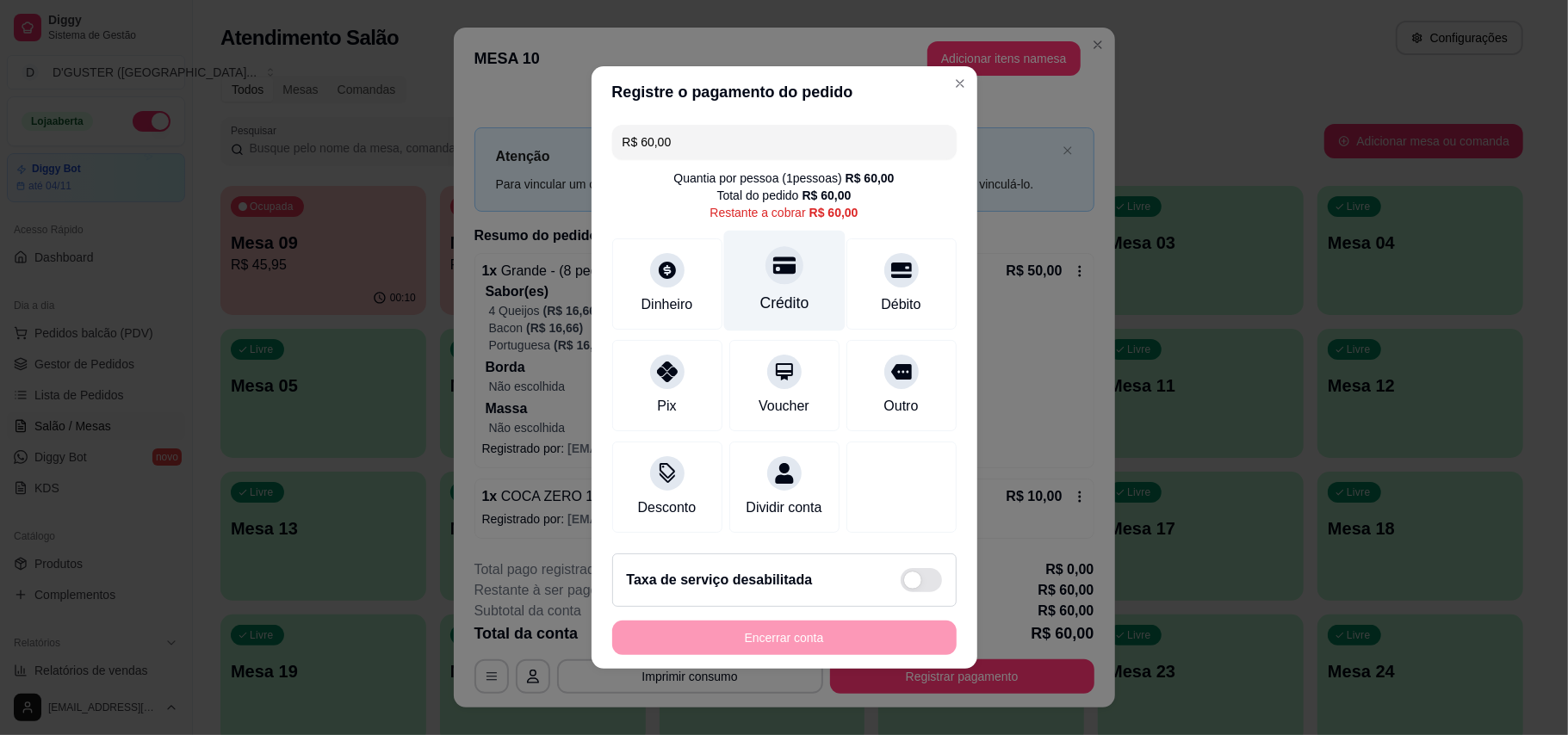
click at [792, 276] on div "Crédito" at bounding box center [784, 281] width 122 height 101
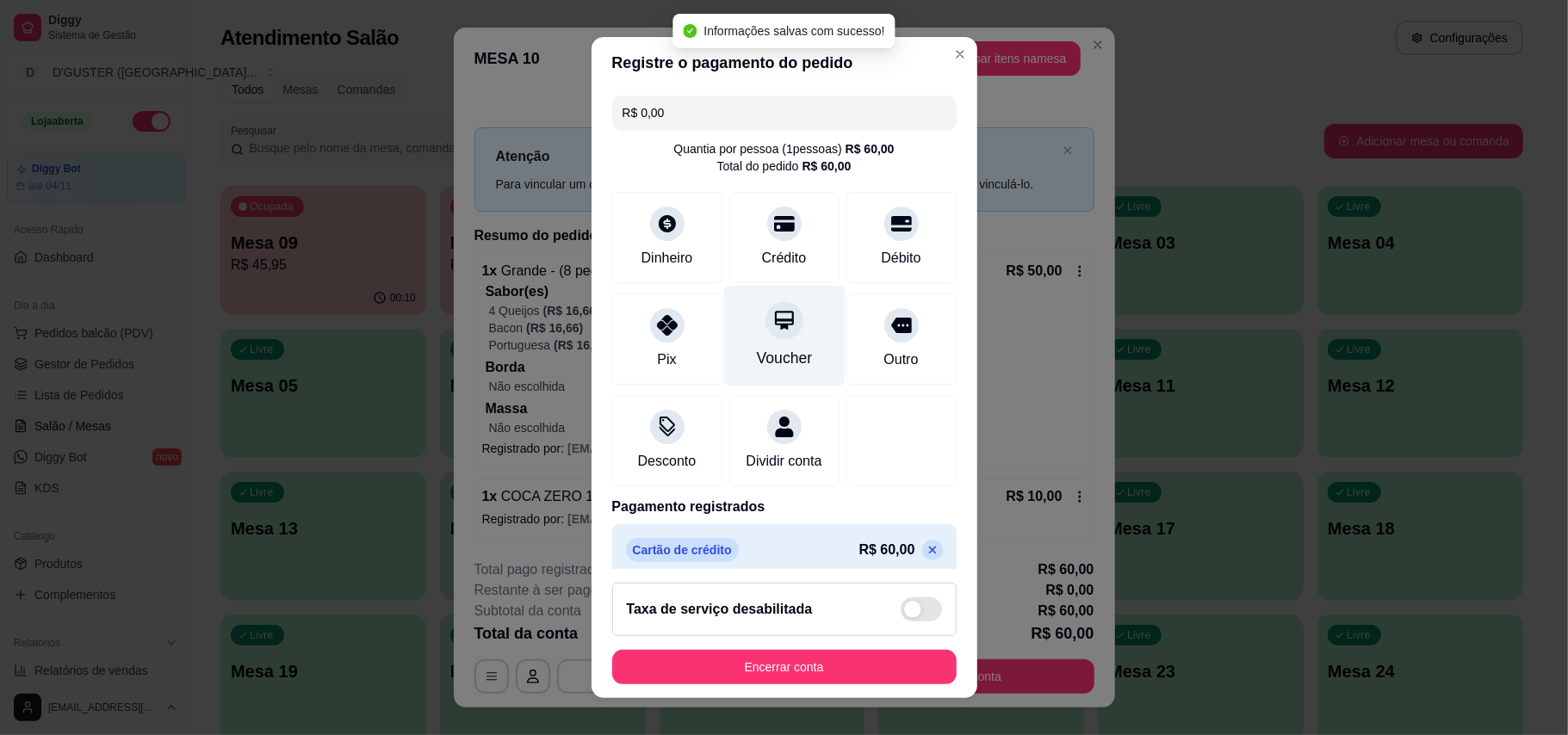
type input "R$ 0,00"
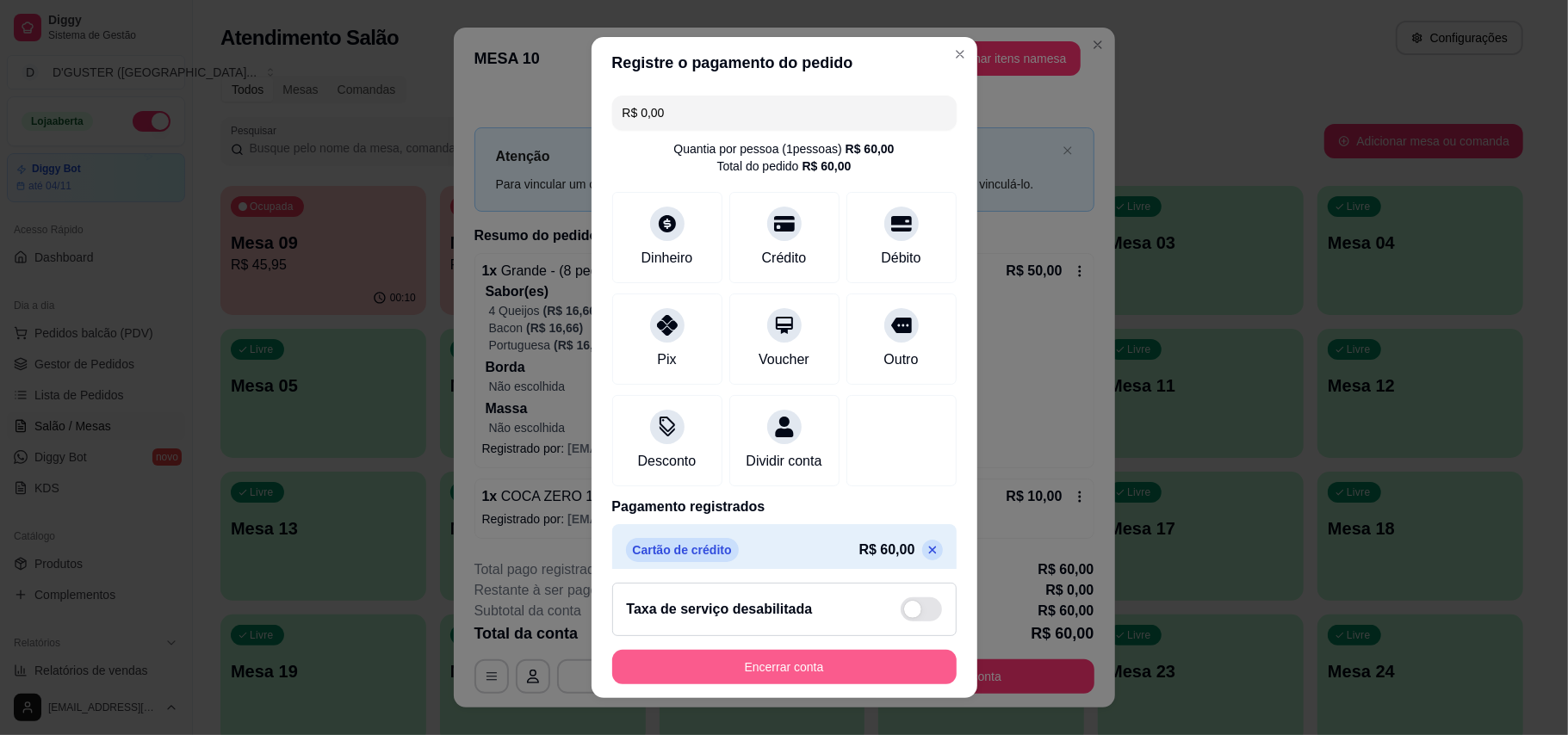
click at [748, 650] on div "Encerrar conta" at bounding box center [784, 667] width 345 height 35
click at [789, 675] on button "Encerrar conta" at bounding box center [784, 667] width 334 height 34
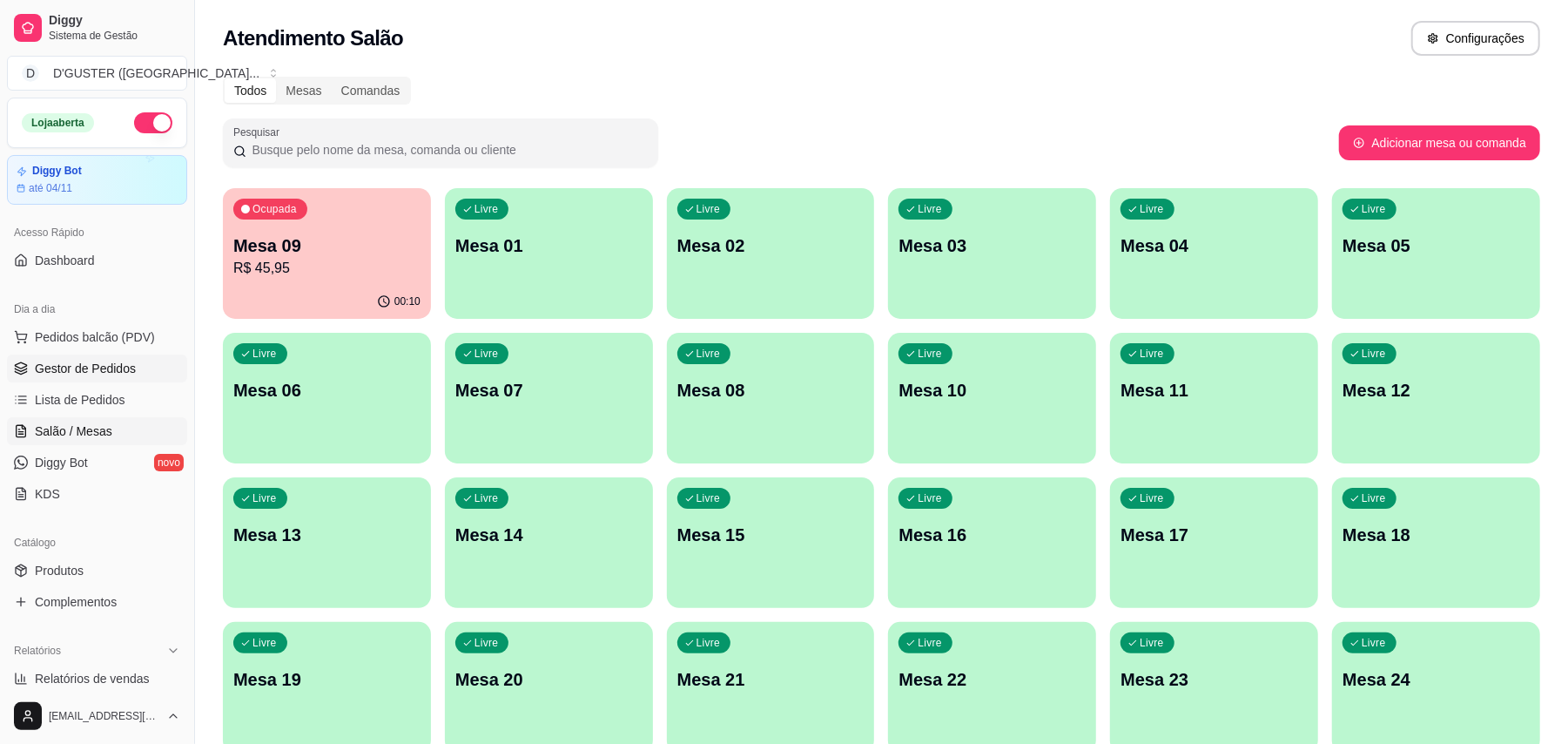
click at [63, 376] on span "Gestor de Pedidos" at bounding box center [85, 368] width 101 height 17
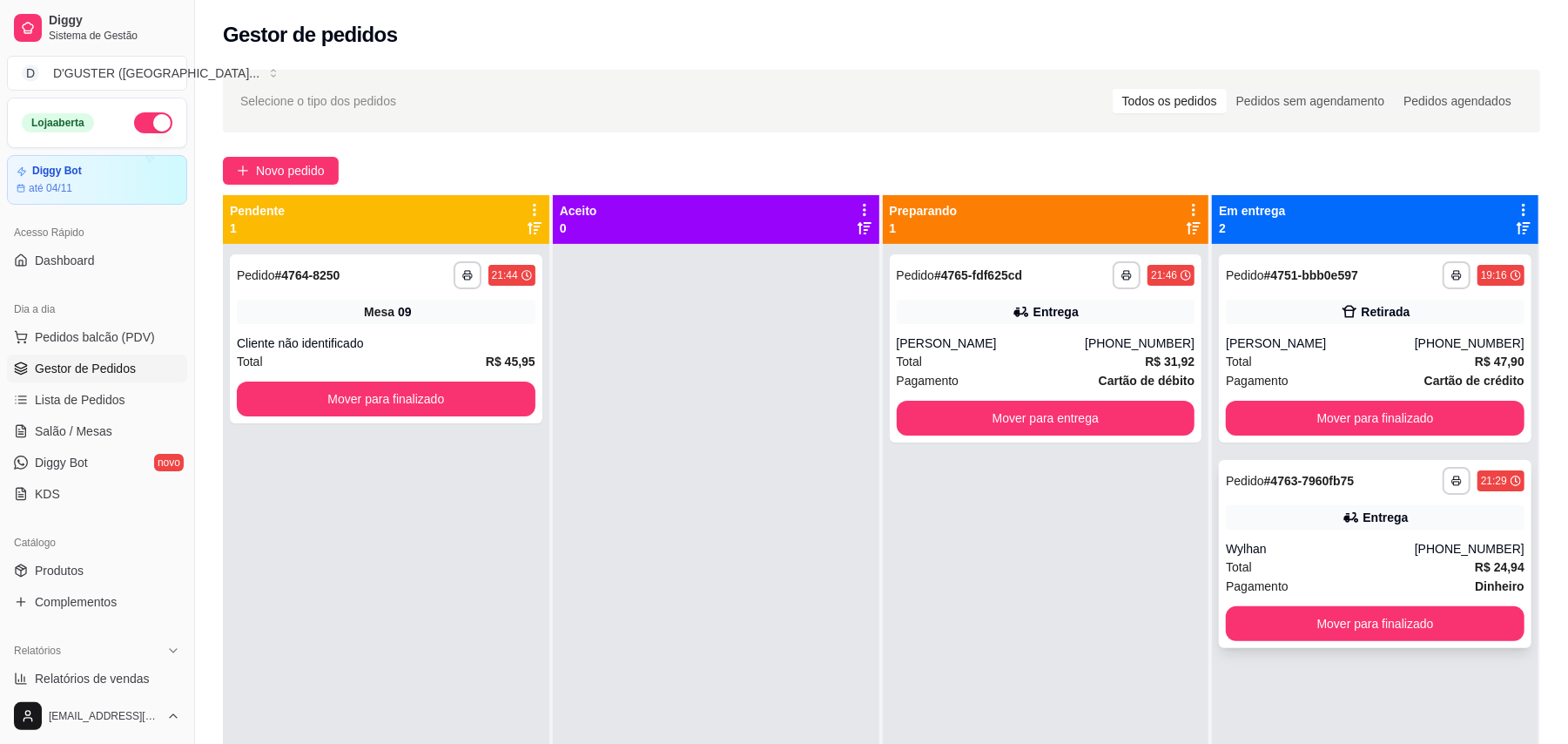
click at [1490, 542] on div "[PHONE_NUMBER]" at bounding box center [1469, 548] width 109 height 17
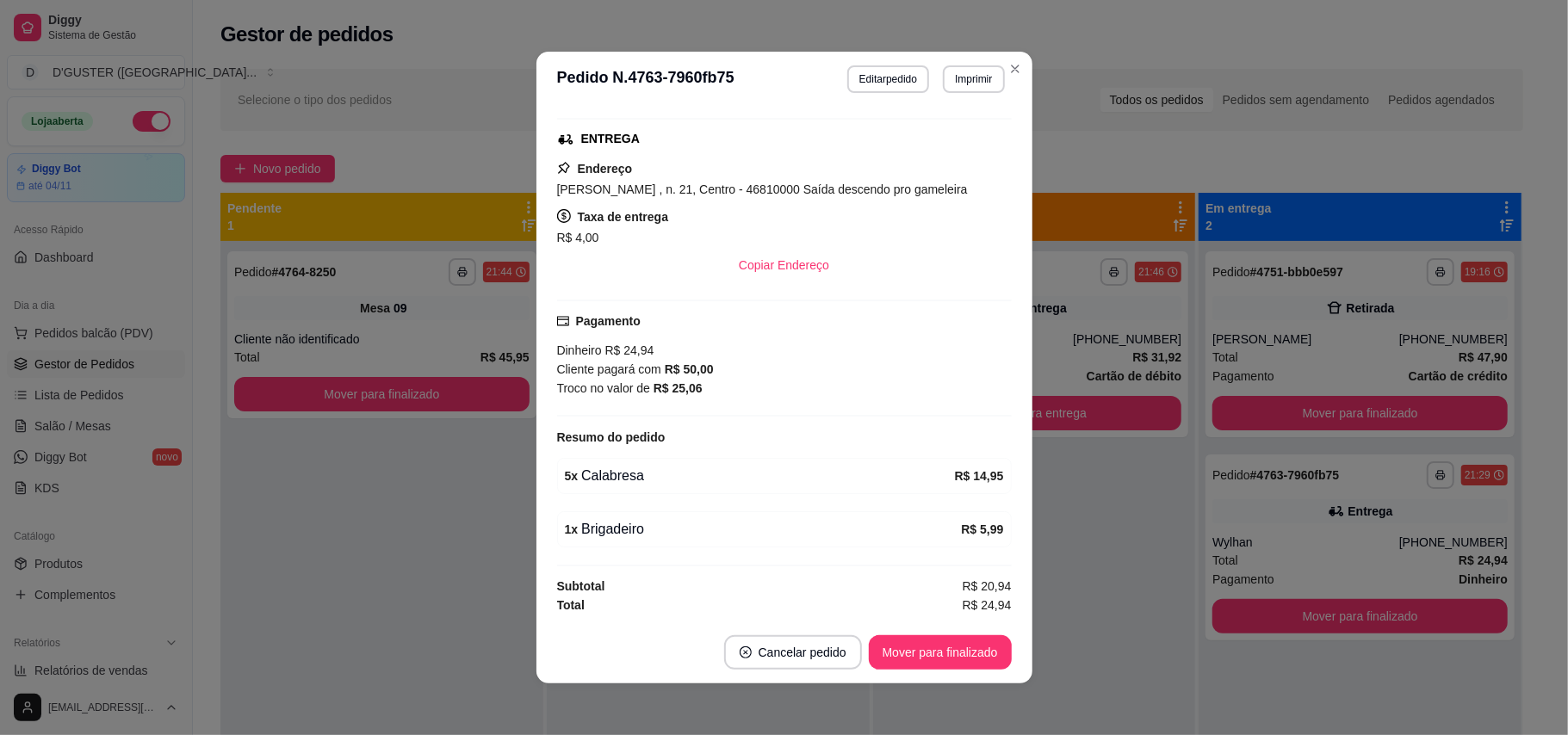
scroll to position [4, 0]
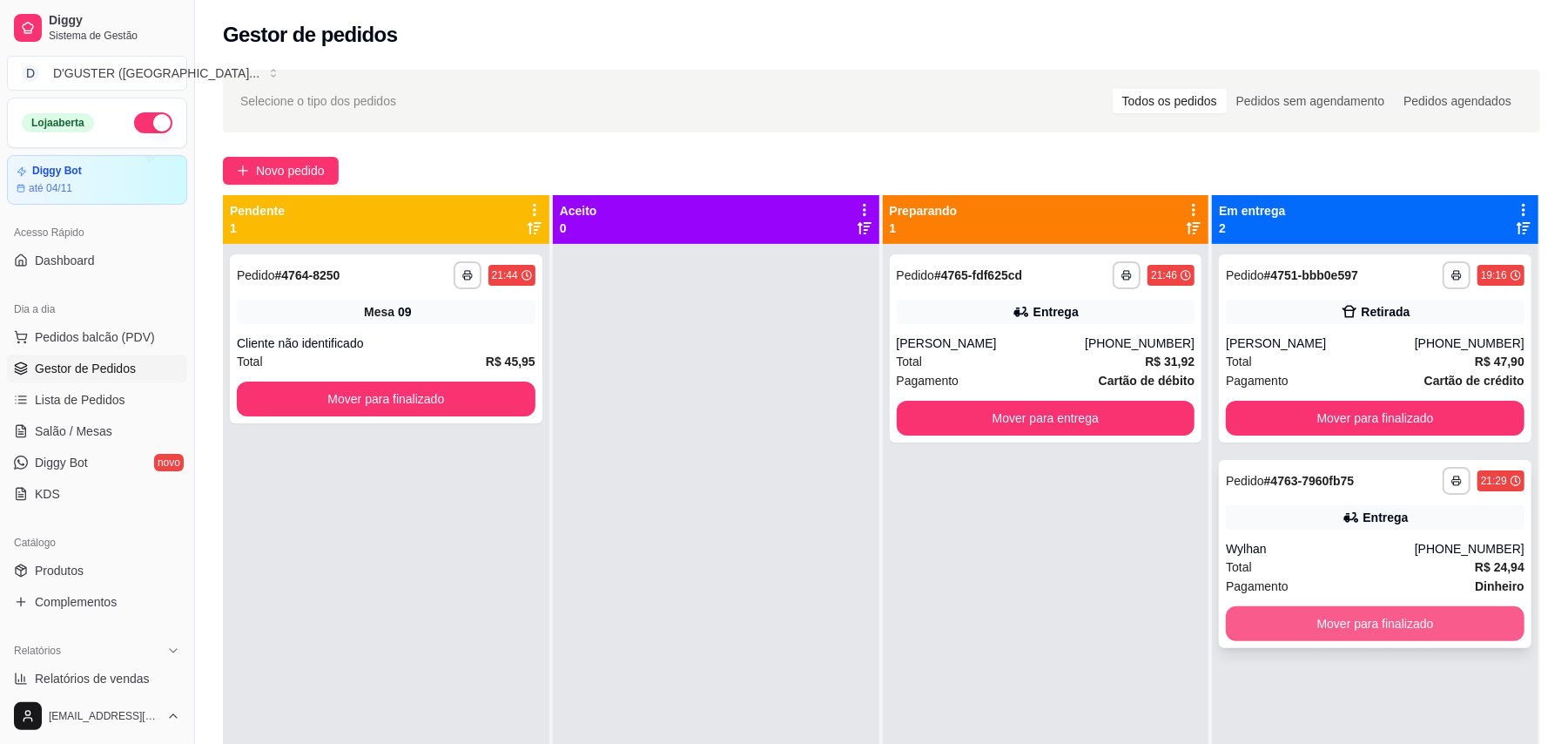
click at [1419, 624] on button "Mover para finalizado" at bounding box center [1374, 624] width 299 height 35
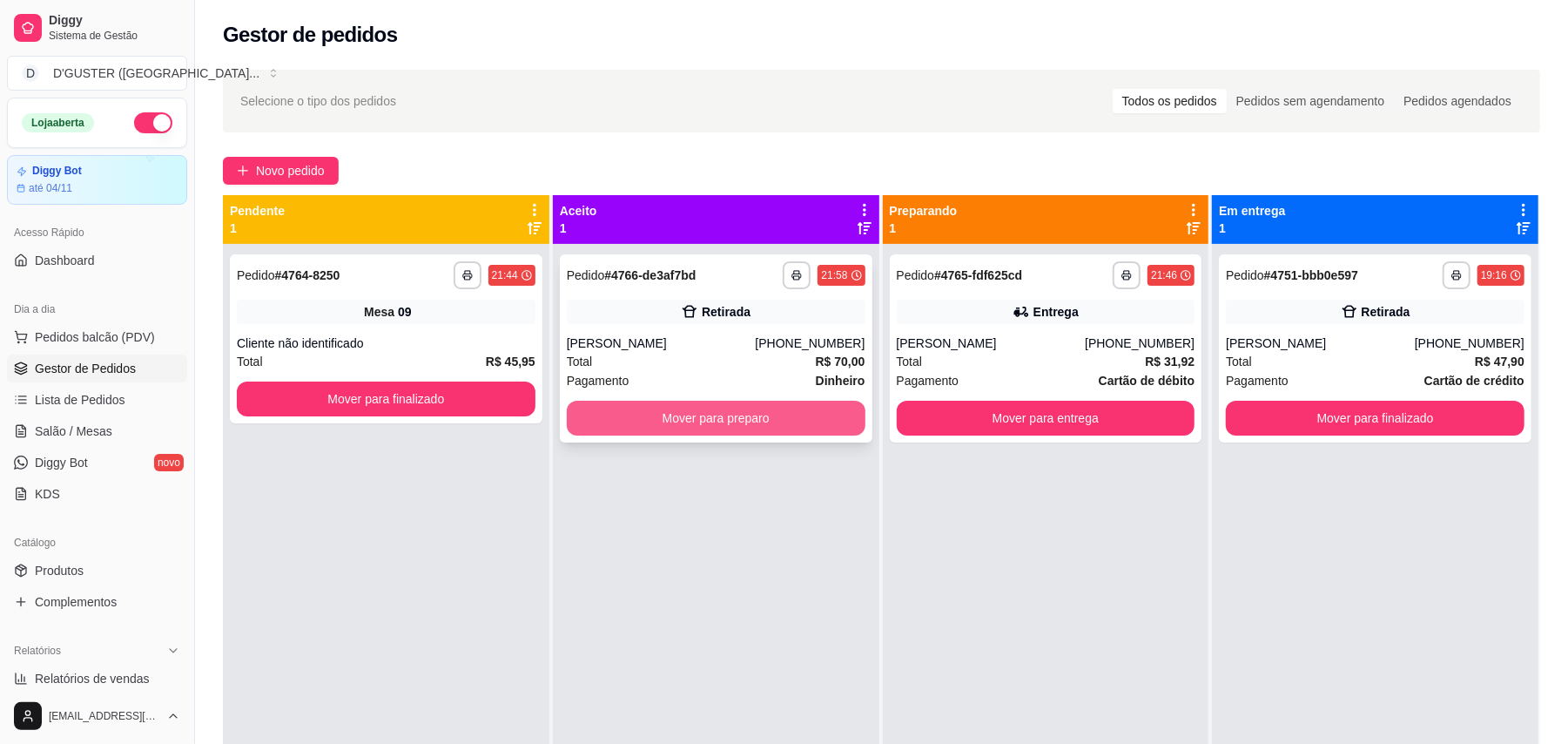
click at [654, 419] on button "Mover para preparo" at bounding box center [716, 418] width 299 height 35
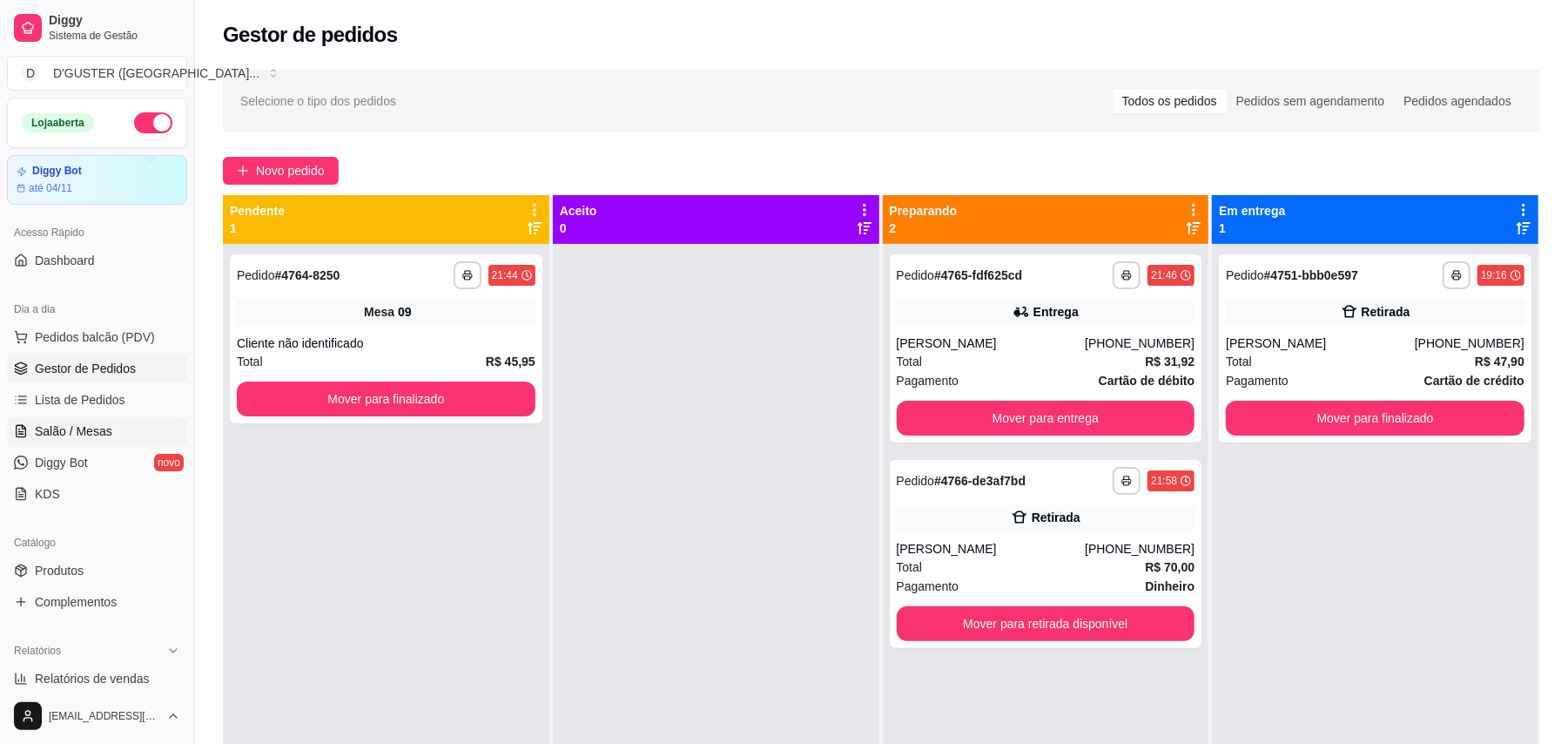
click at [92, 434] on span "Salão / Mesas" at bounding box center [74, 430] width 77 height 17
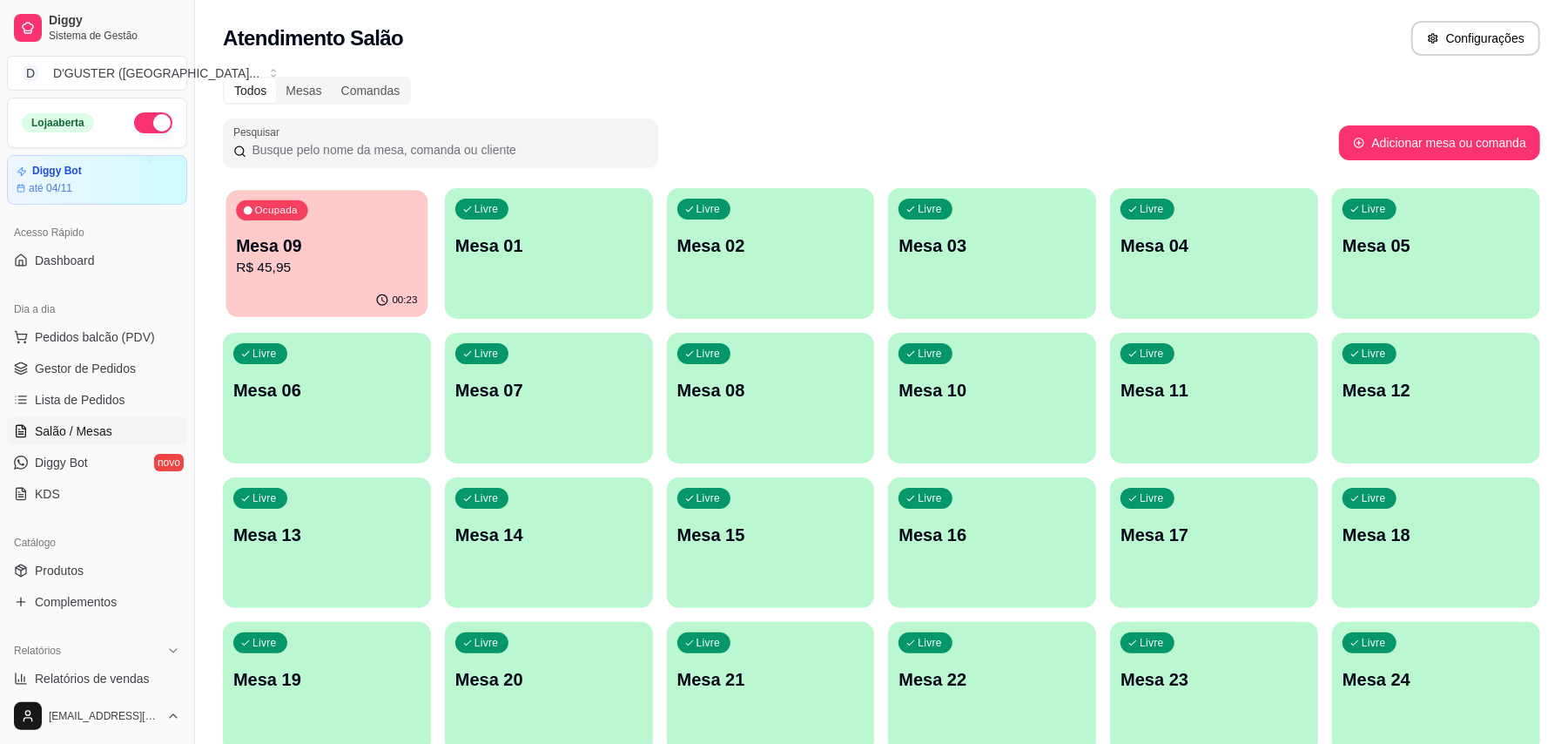
click at [367, 277] on p "R$ 45,95" at bounding box center [326, 268] width 181 height 20
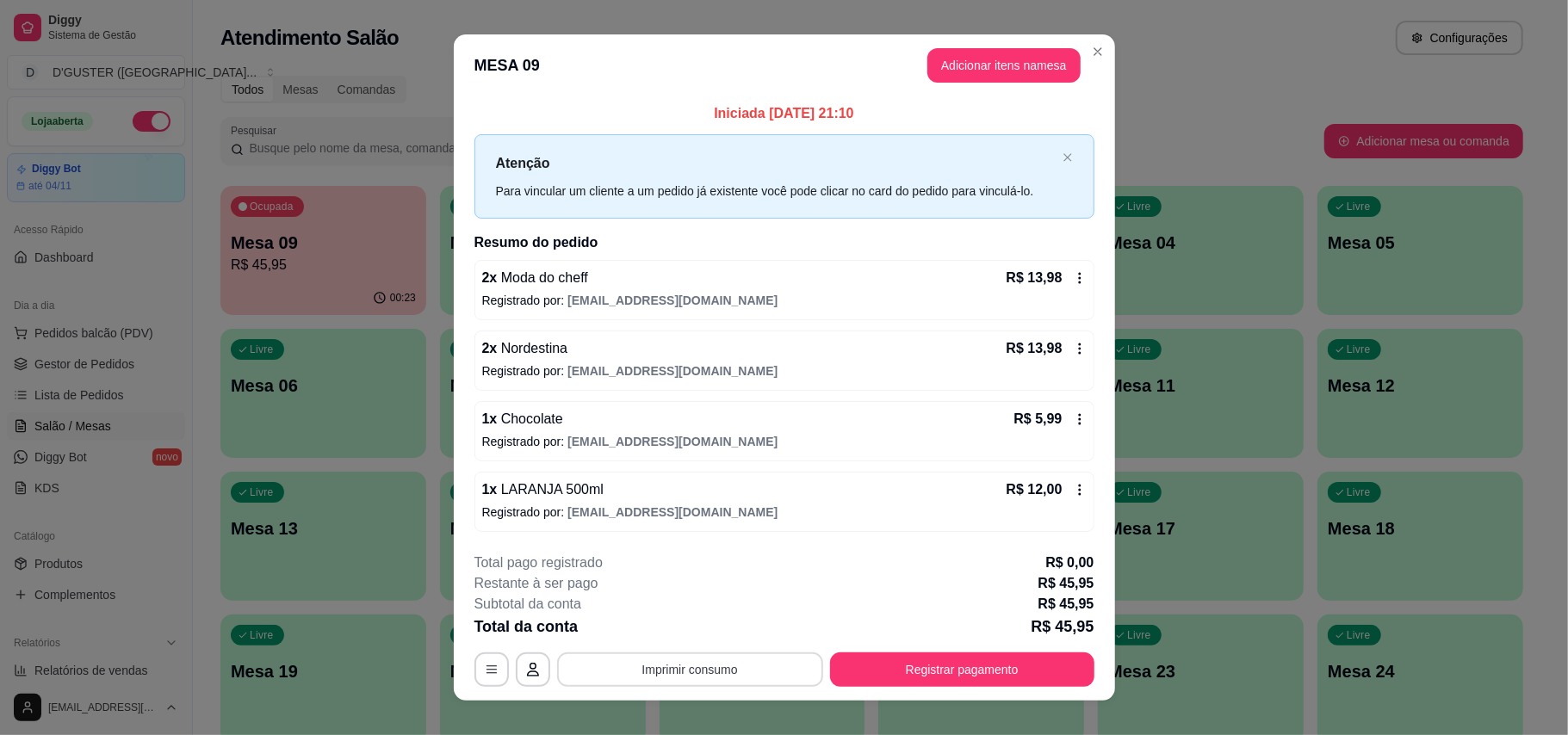
click at [672, 669] on button "Imprimir consumo" at bounding box center [690, 670] width 266 height 35
click at [692, 559] on button "IMPRESSORA" at bounding box center [686, 562] width 125 height 27
click at [905, 666] on button "Registrar pagamento" at bounding box center [962, 670] width 265 height 35
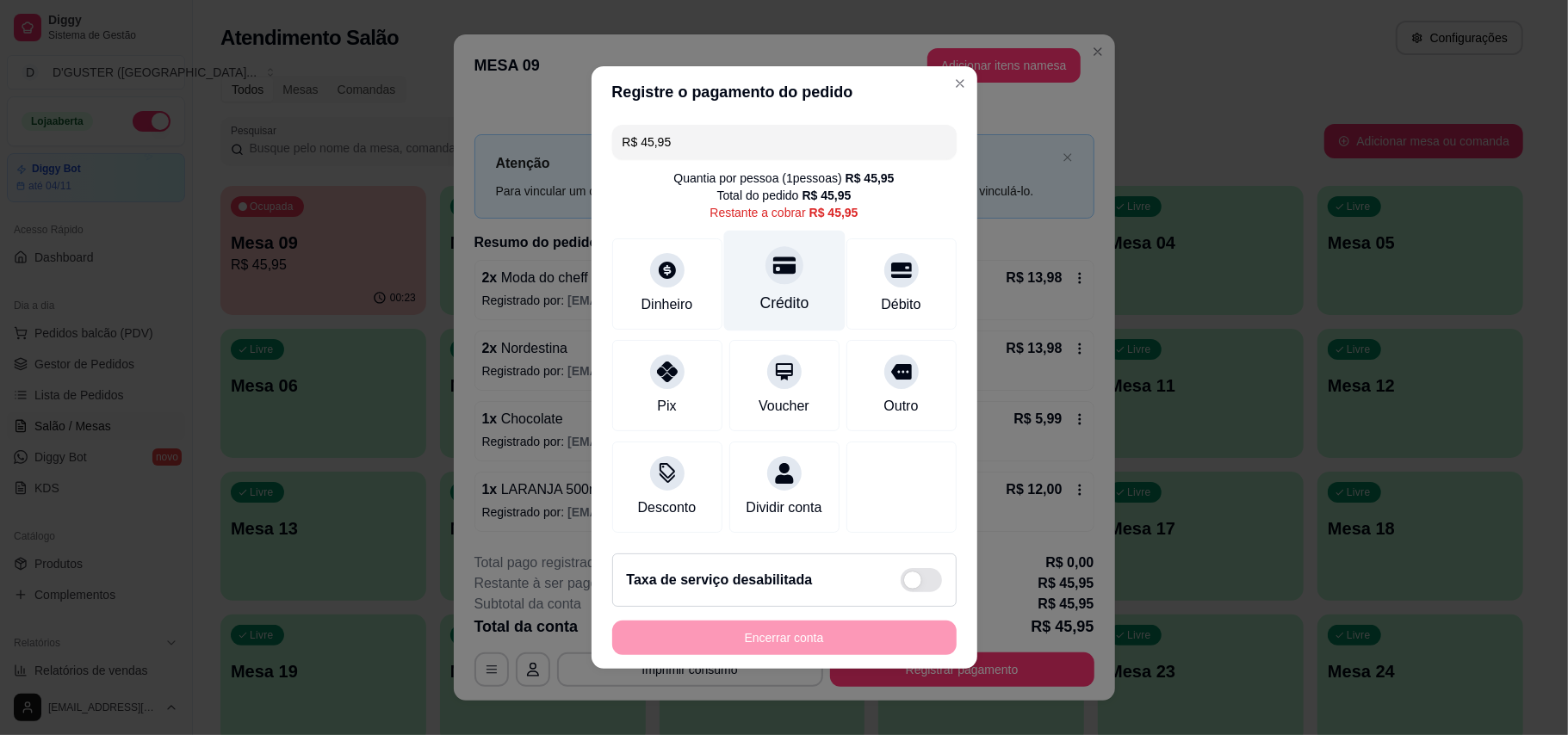
click at [775, 263] on icon at bounding box center [784, 264] width 23 height 23
type input "R$ 0,00"
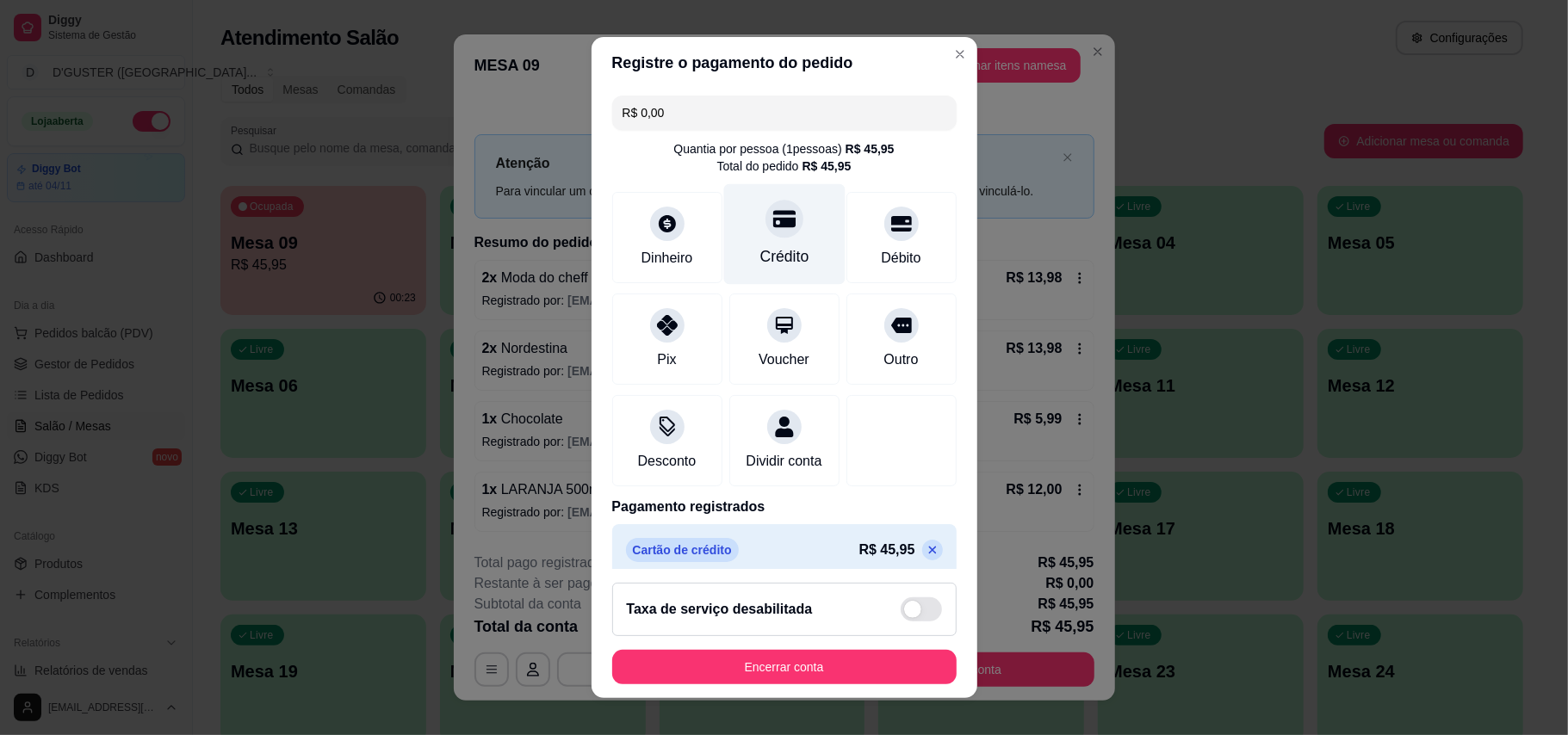
click at [755, 238] on div "Crédito" at bounding box center [784, 233] width 122 height 101
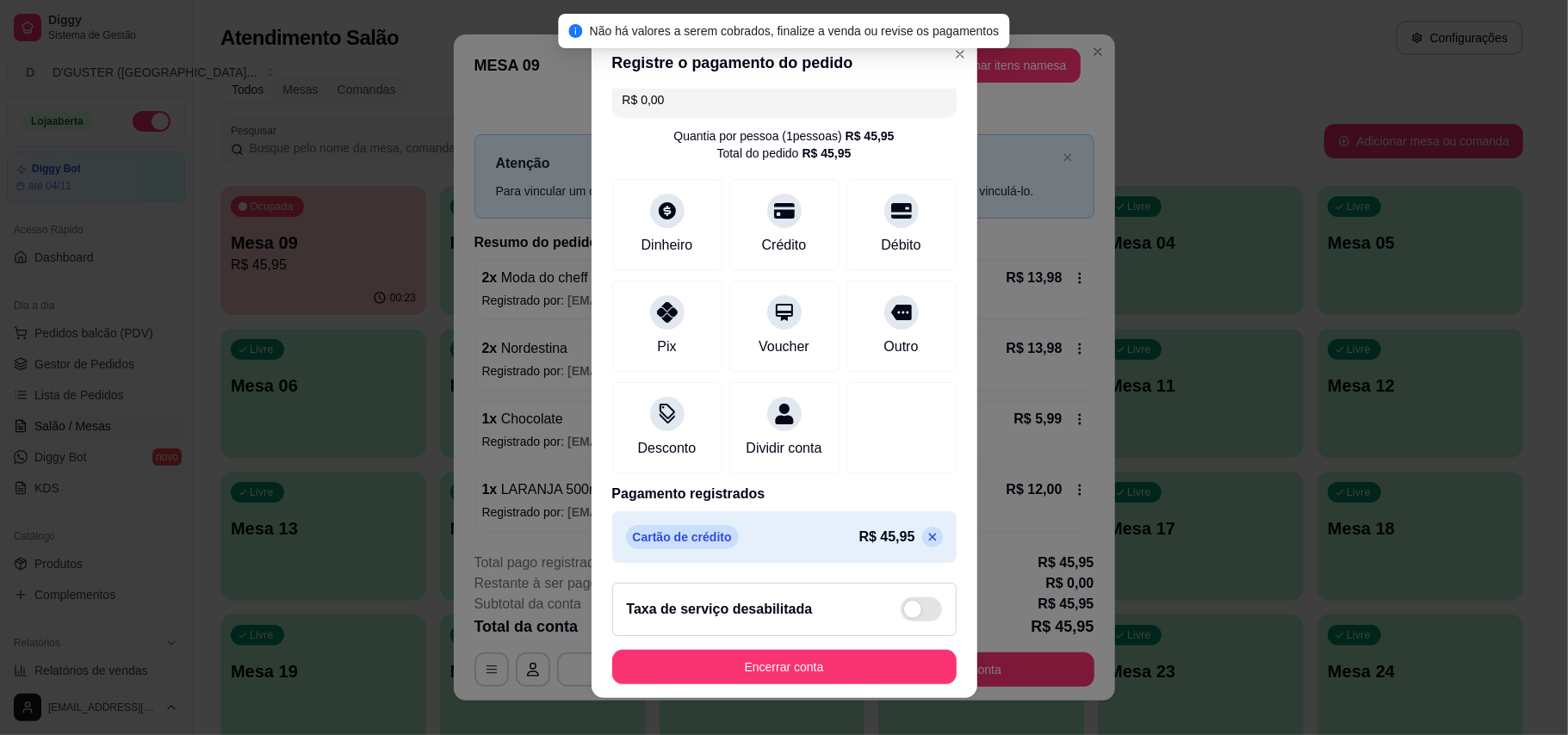
scroll to position [18, 0]
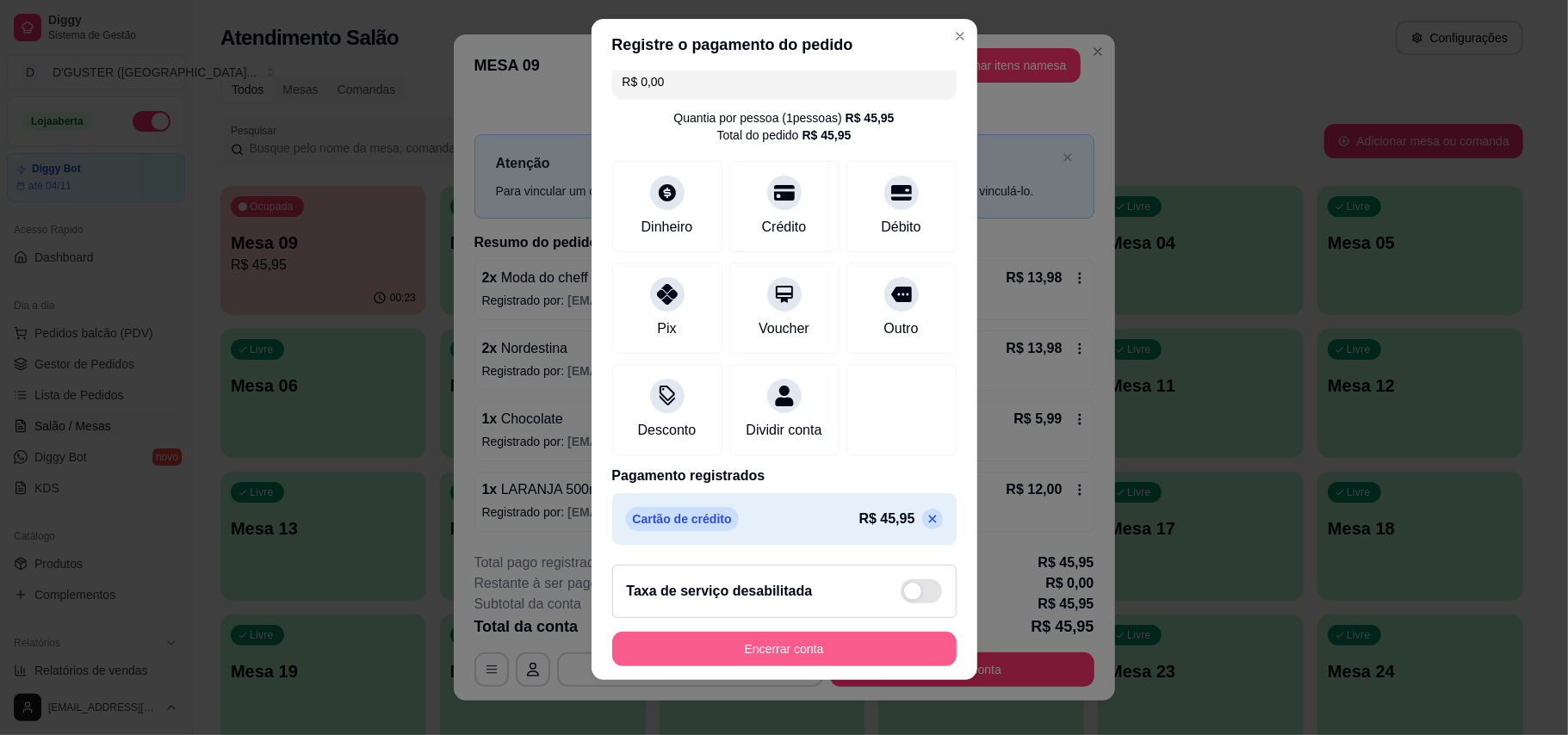
click at [862, 655] on button "Encerrar conta" at bounding box center [784, 649] width 345 height 35
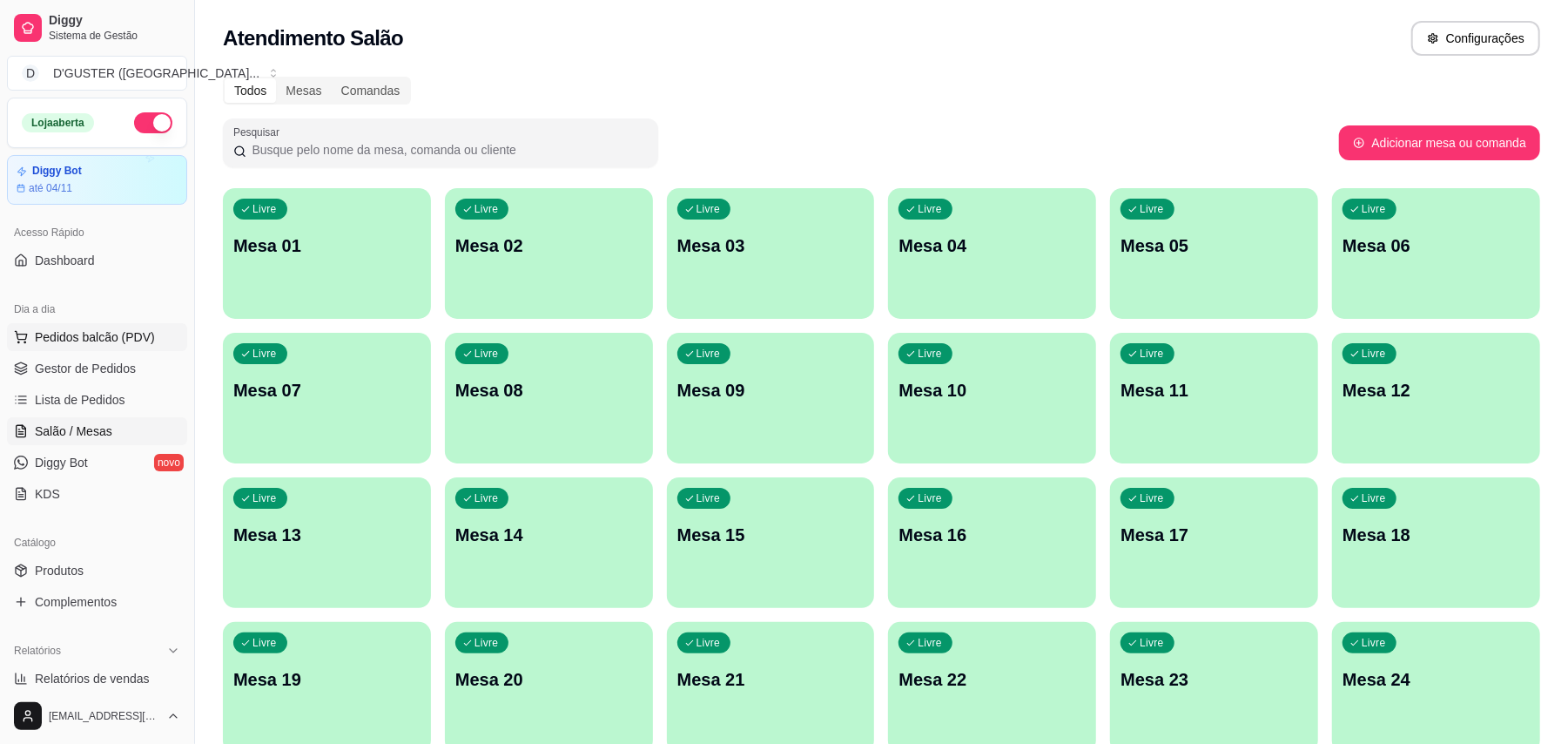
click at [120, 350] on button "Pedidos balcão (PDV)" at bounding box center [97, 337] width 180 height 28
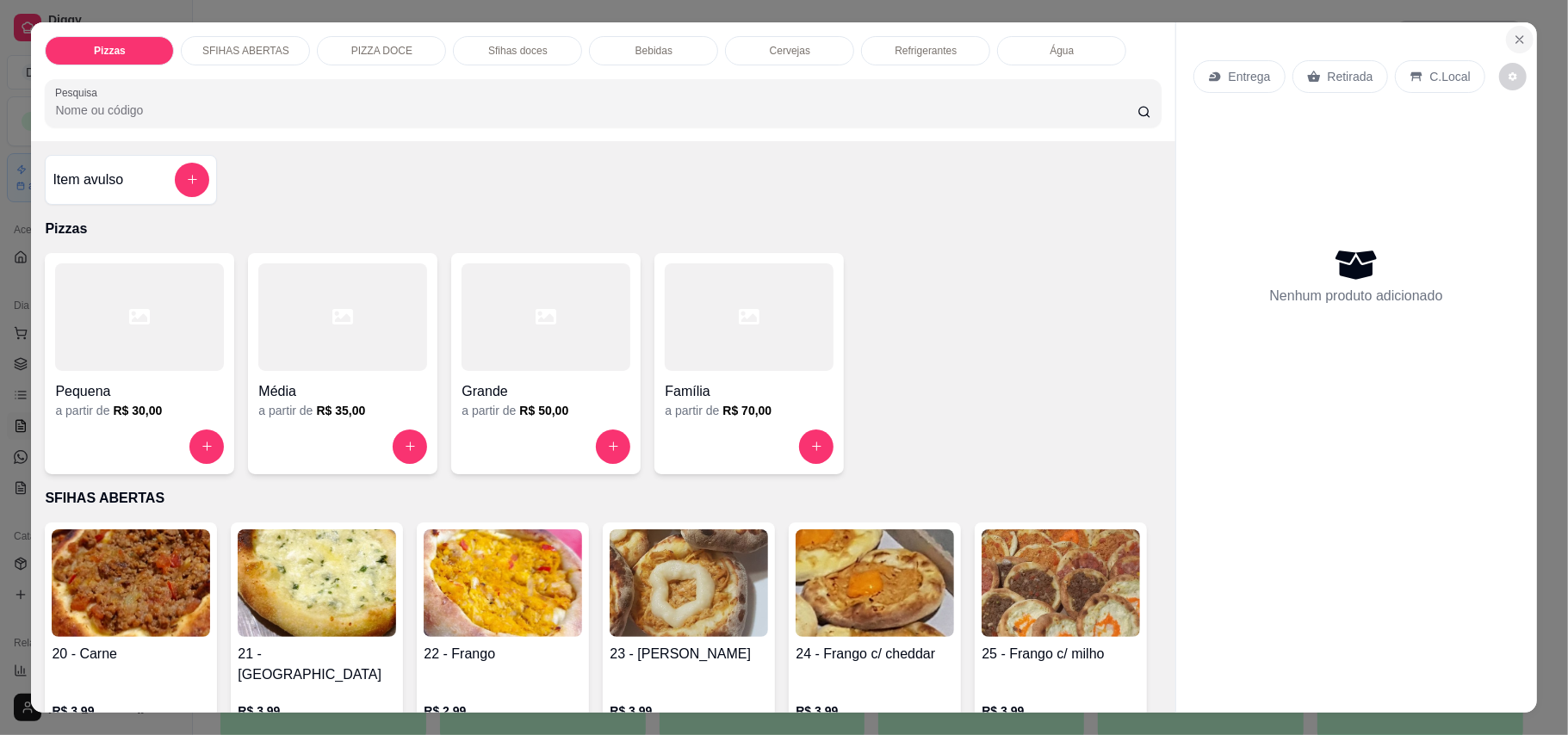
click at [1516, 40] on icon "Close" at bounding box center [1520, 40] width 7 height 7
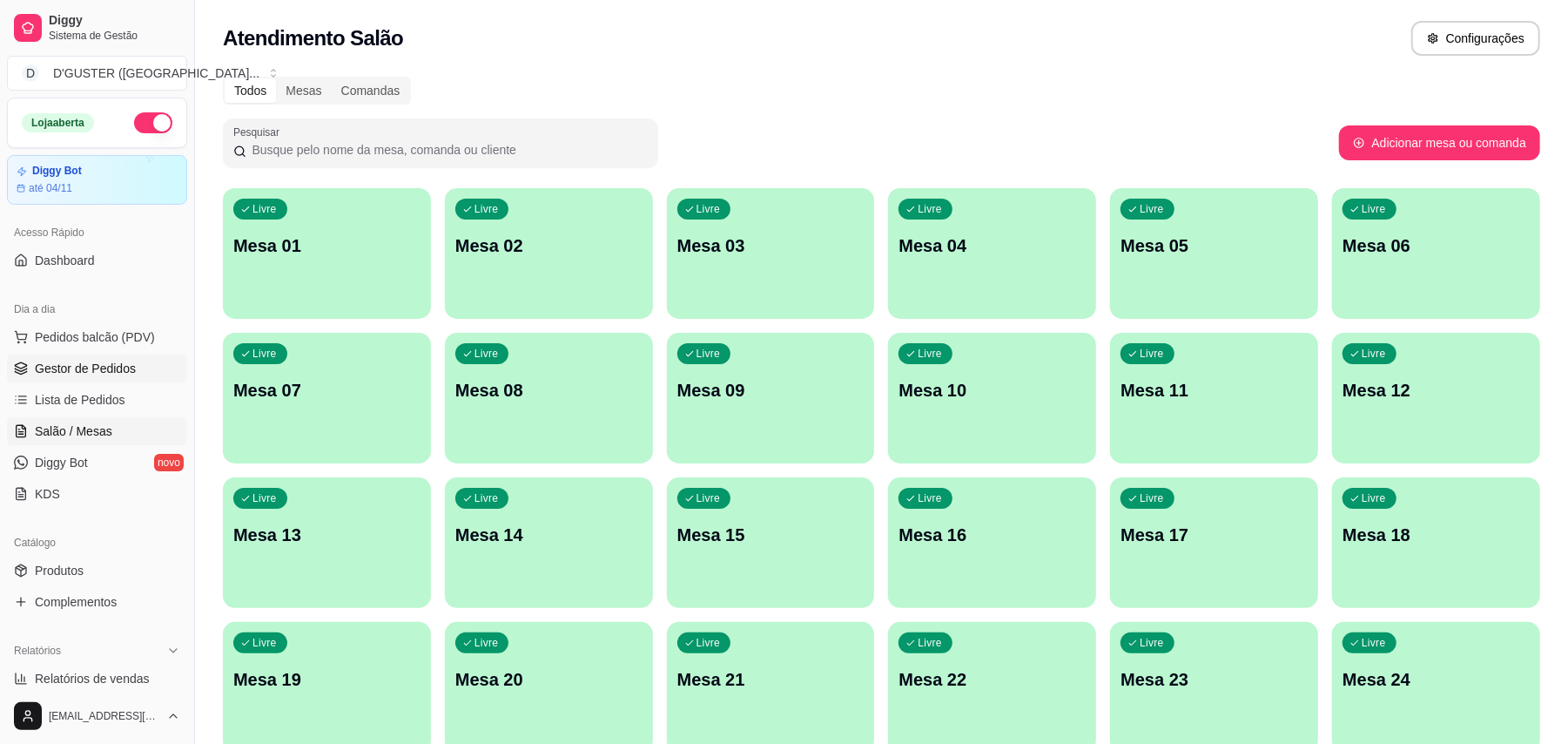
click at [119, 363] on span "Gestor de Pedidos" at bounding box center [85, 368] width 101 height 17
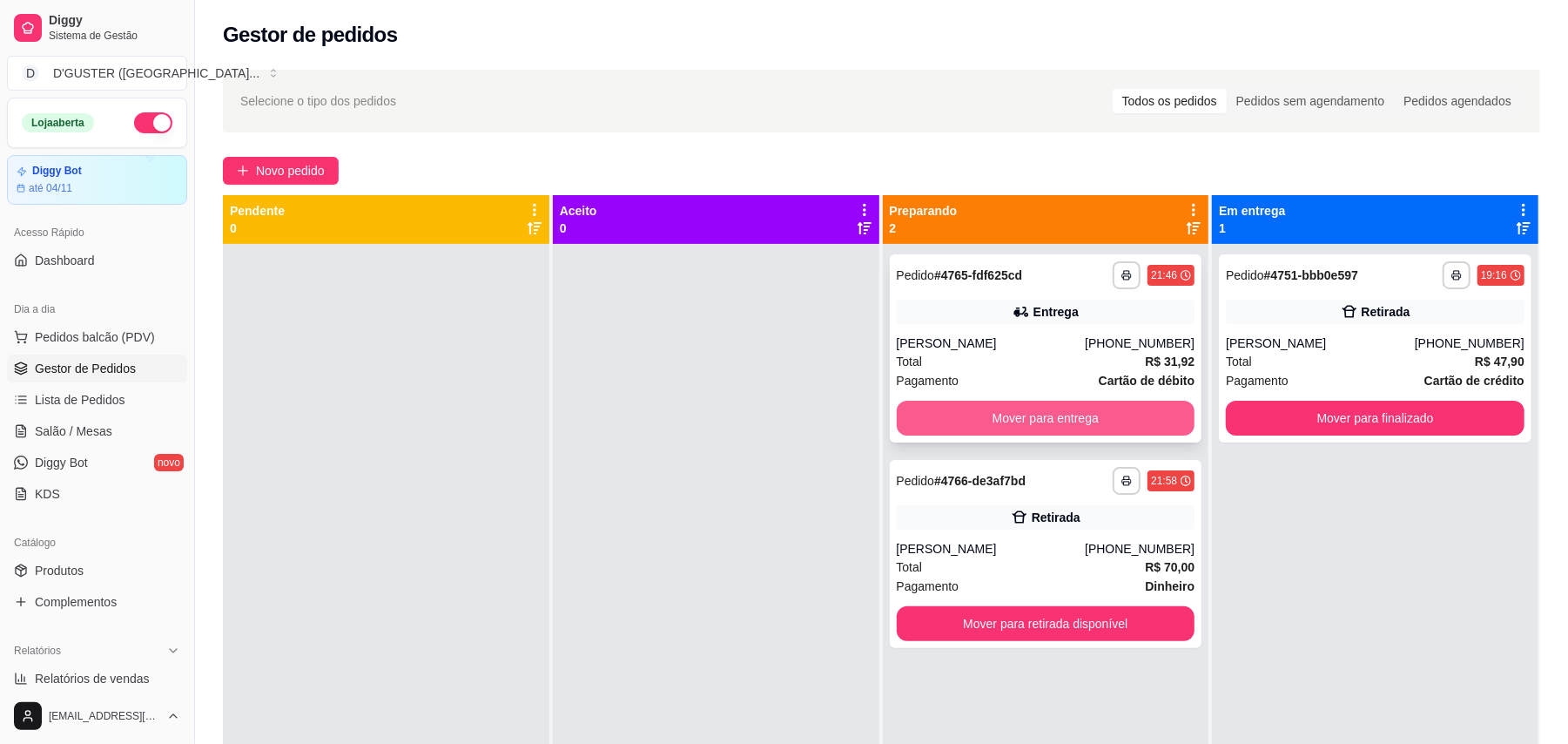
click at [1030, 413] on button "Mover para entrega" at bounding box center [1045, 418] width 299 height 35
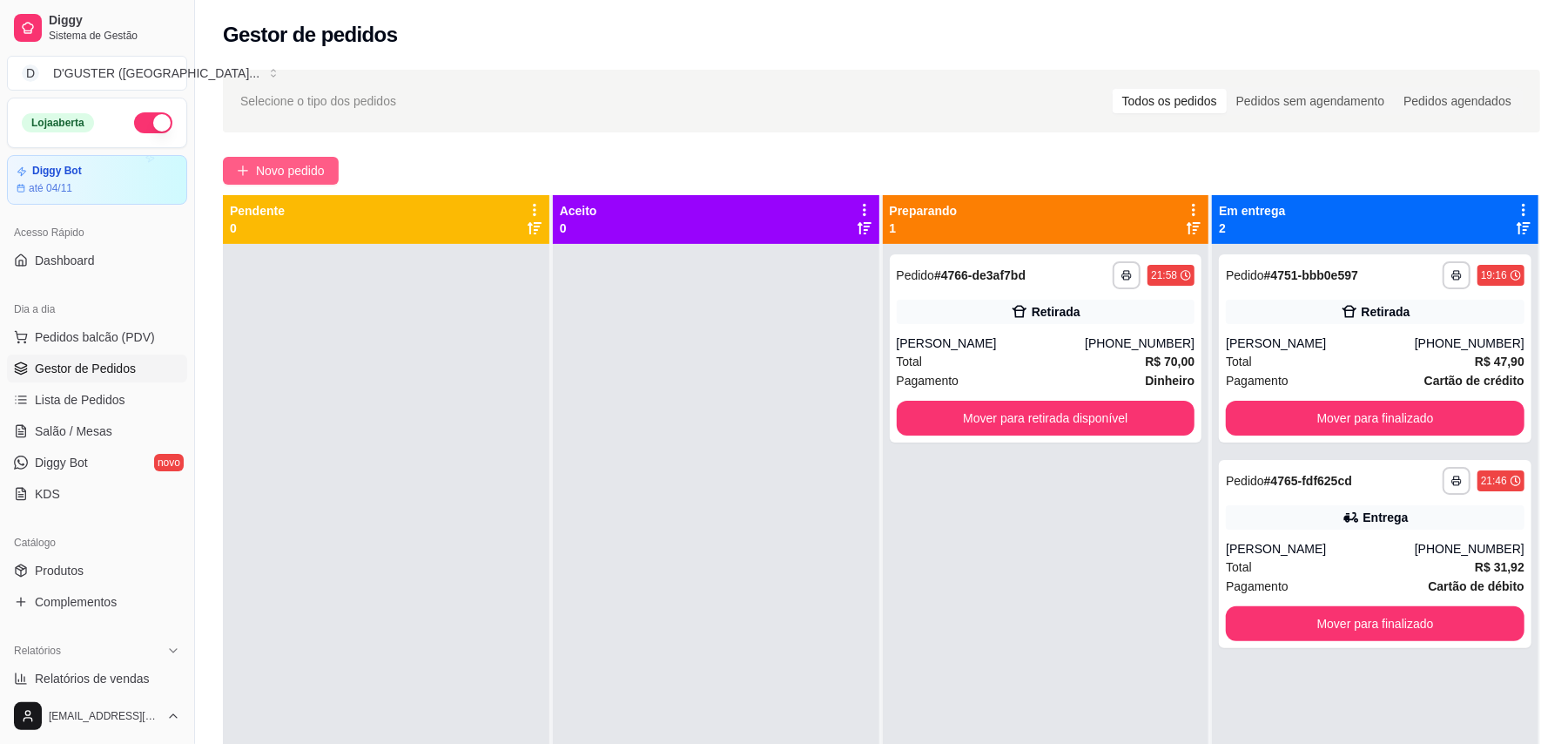
click at [313, 166] on span "Novo pedido" at bounding box center [290, 170] width 69 height 19
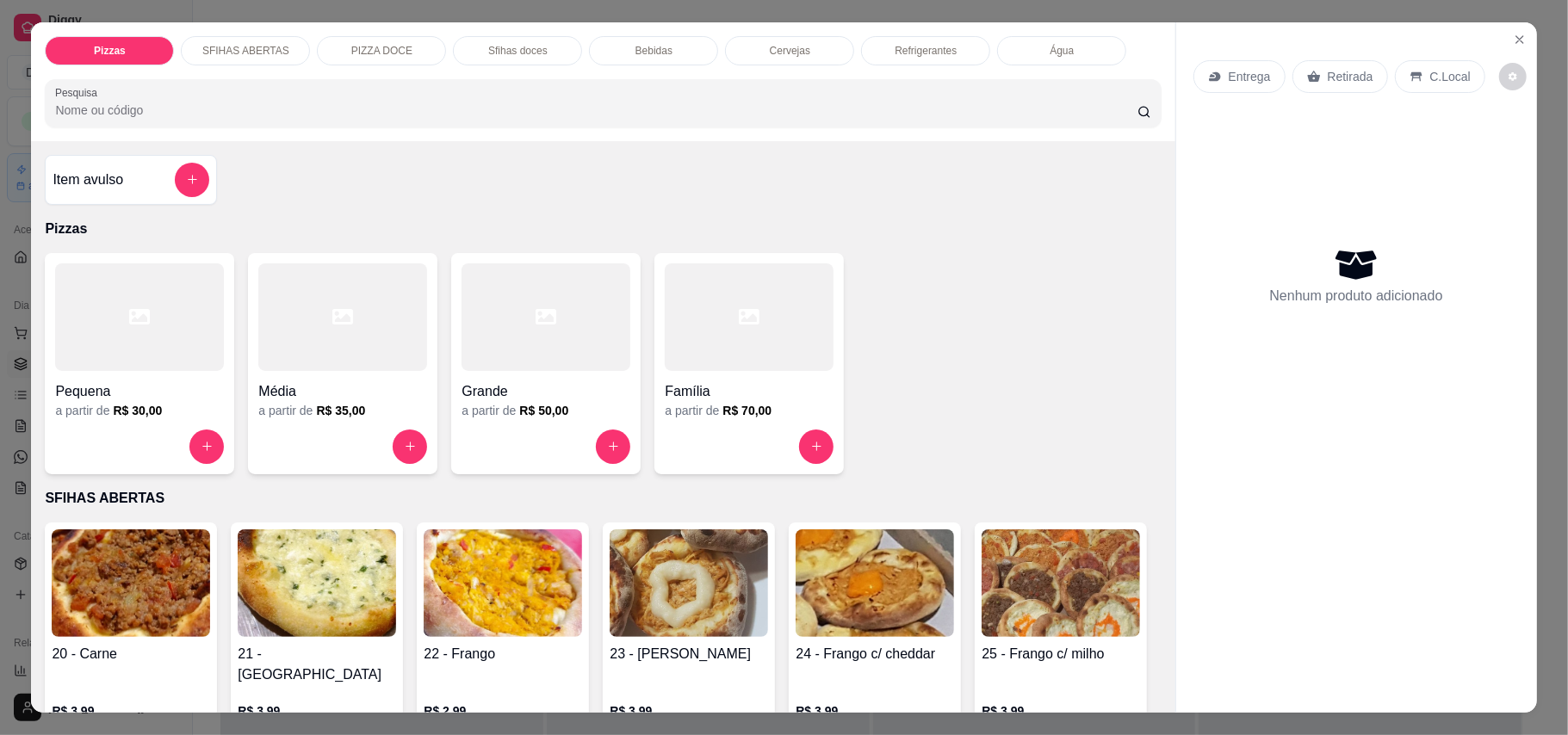
click at [1367, 80] on div "Retirada" at bounding box center [1340, 76] width 95 height 33
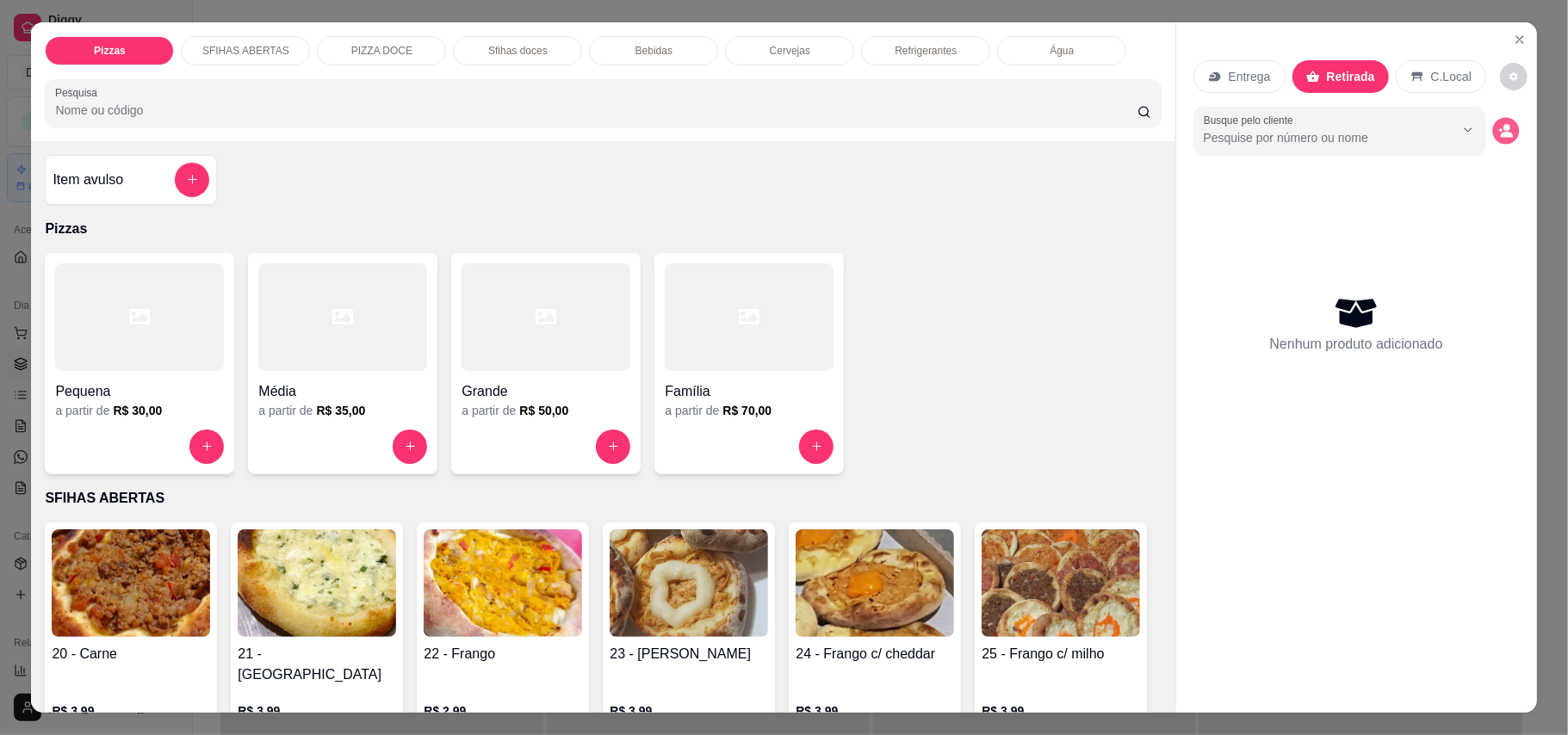
click at [1501, 135] on icon "decrease-product-quantity" at bounding box center [1506, 134] width 12 height 6
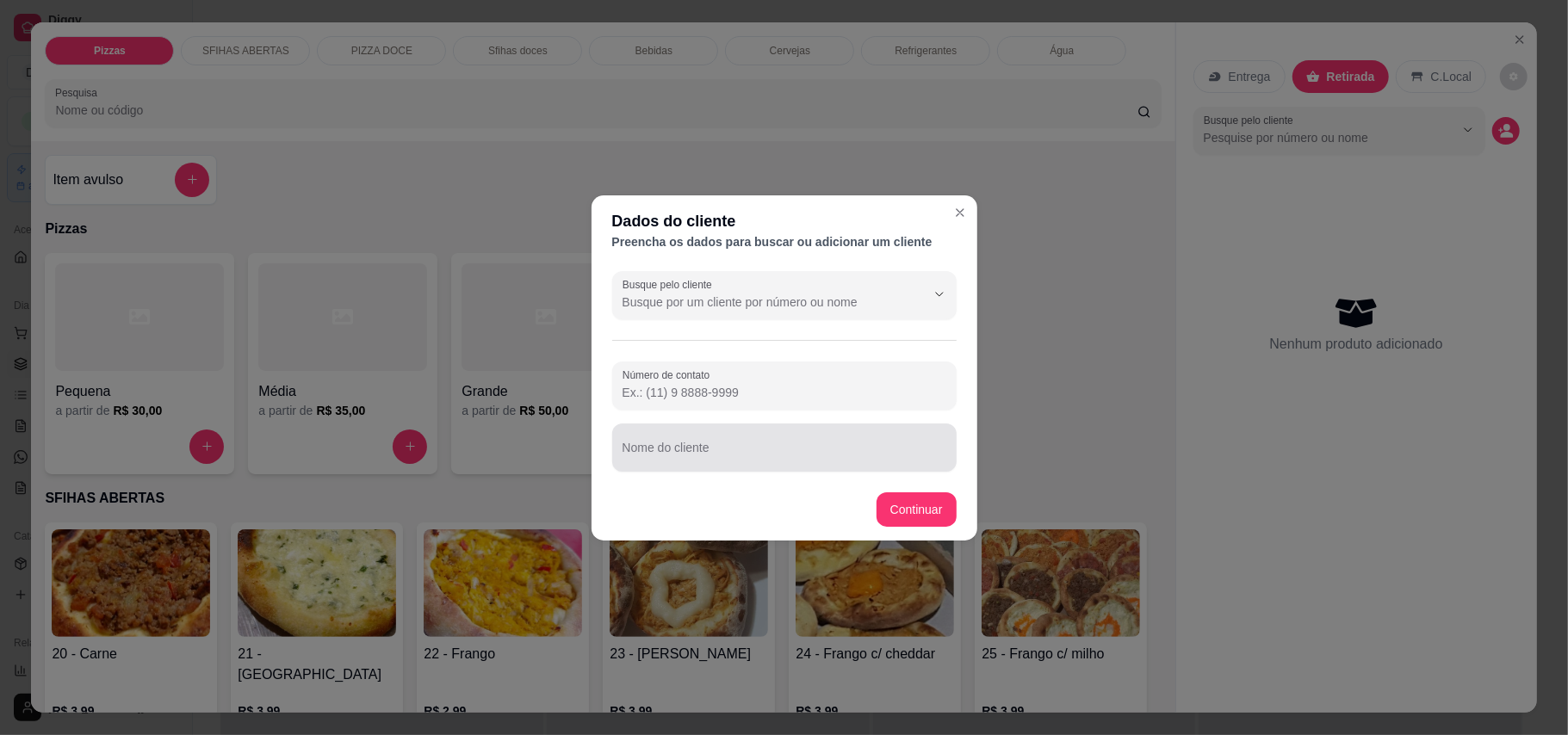
click at [773, 470] on div "Nome do cliente" at bounding box center [784, 447] width 345 height 48
type input "EVERTON"
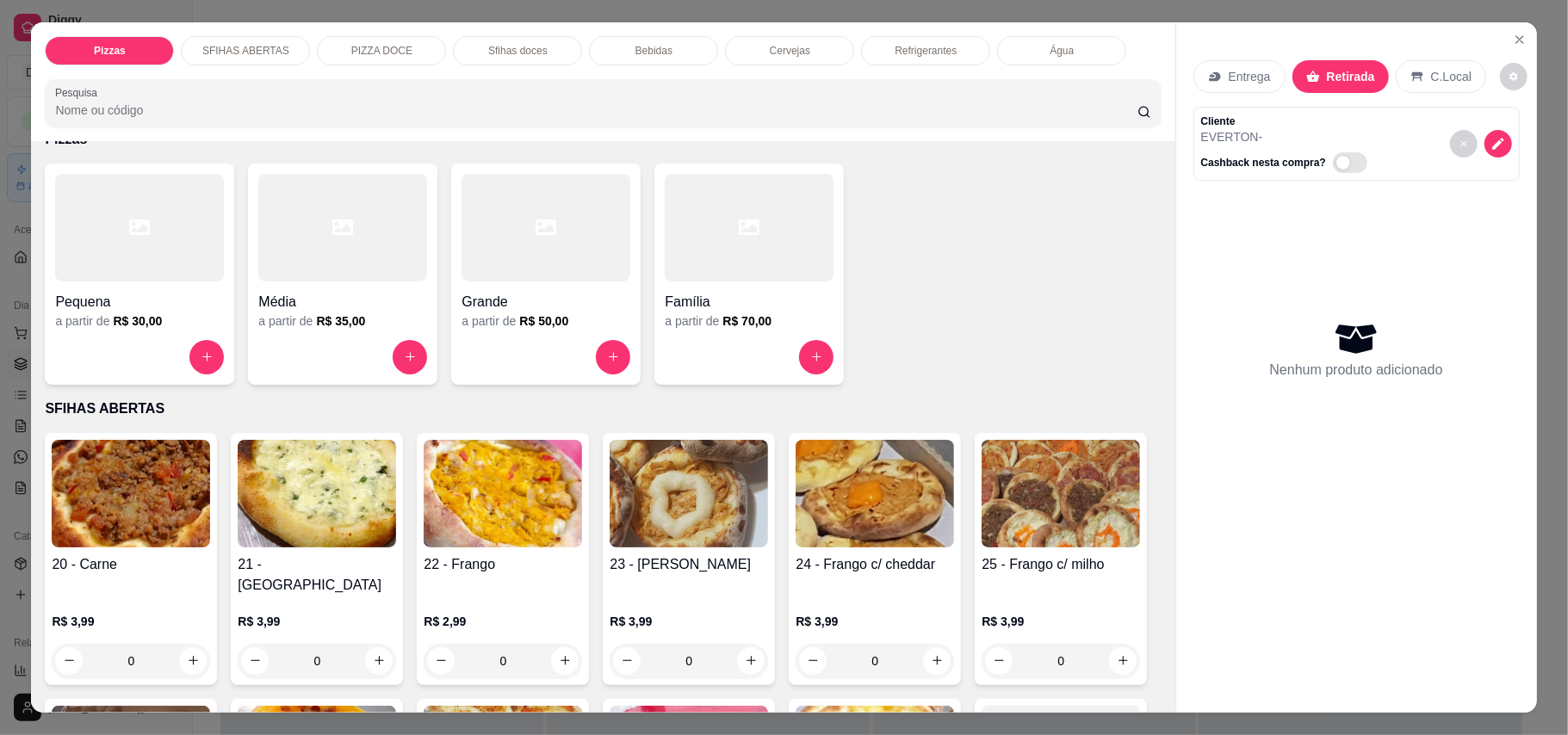
scroll to position [114, 0]
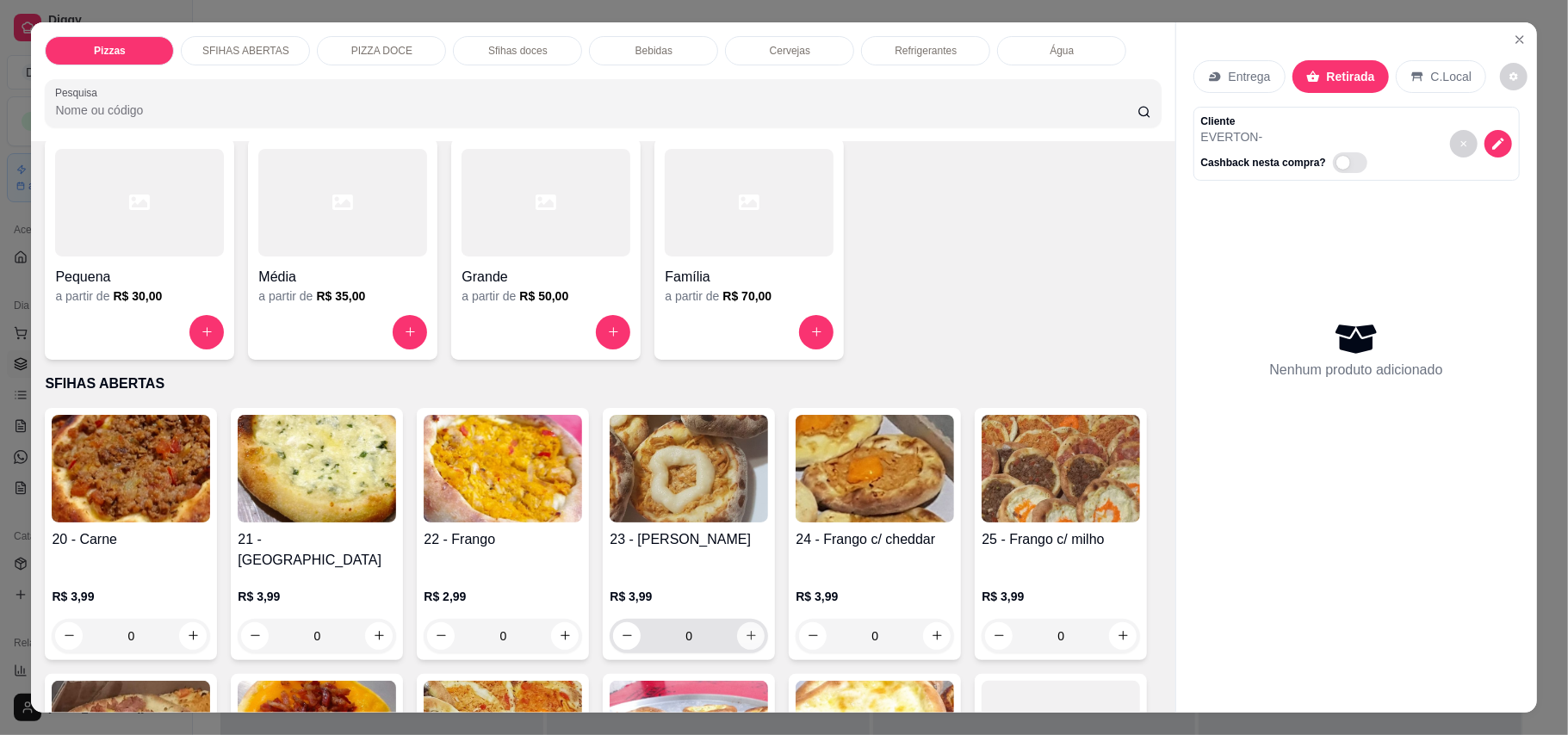
click at [744, 629] on icon "increase-product-quantity" at bounding box center [751, 635] width 13 height 13
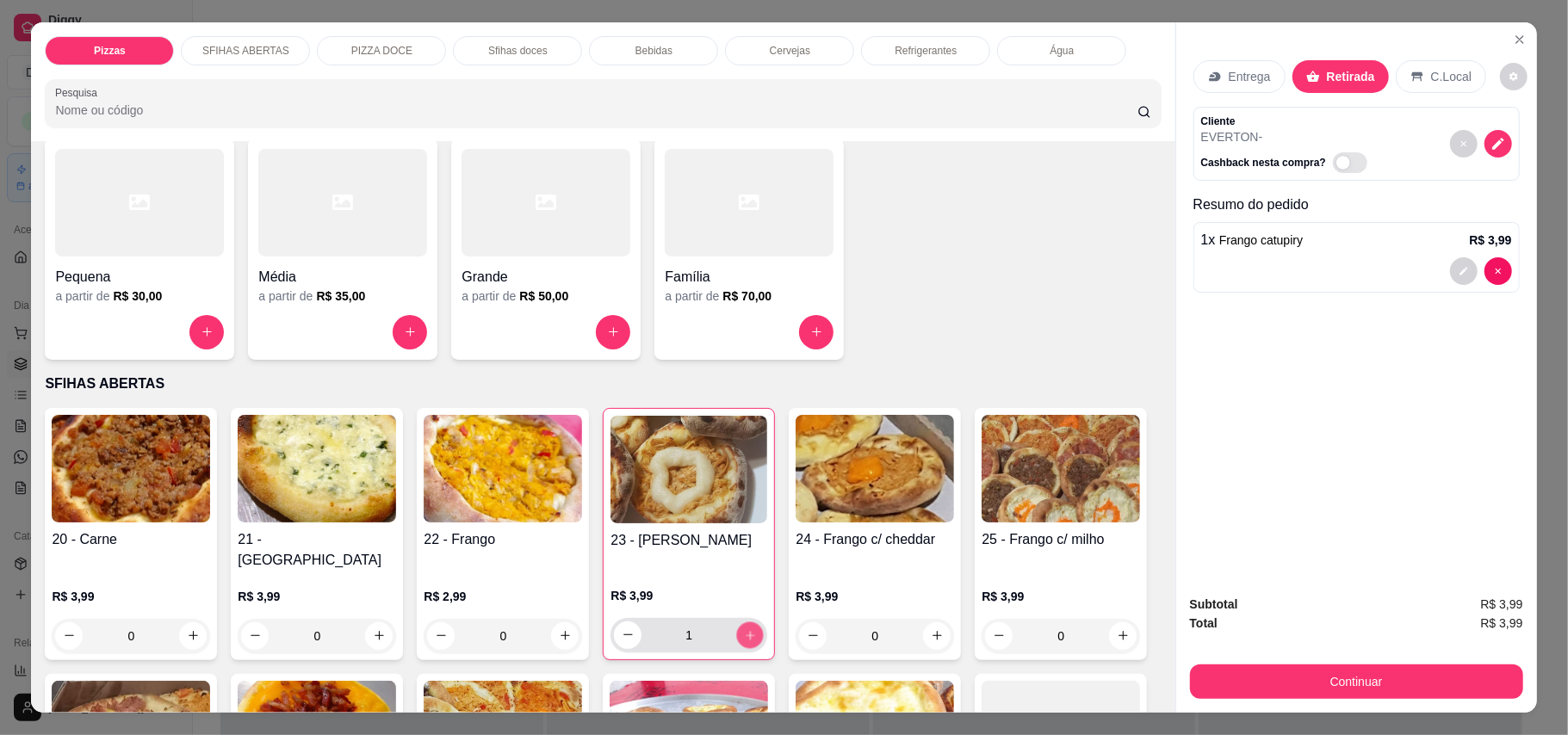
click at [744, 628] on icon "increase-product-quantity" at bounding box center [750, 634] width 13 height 13
type input "2"
click at [187, 629] on icon "increase-product-quantity" at bounding box center [194, 635] width 13 height 13
type input "1"
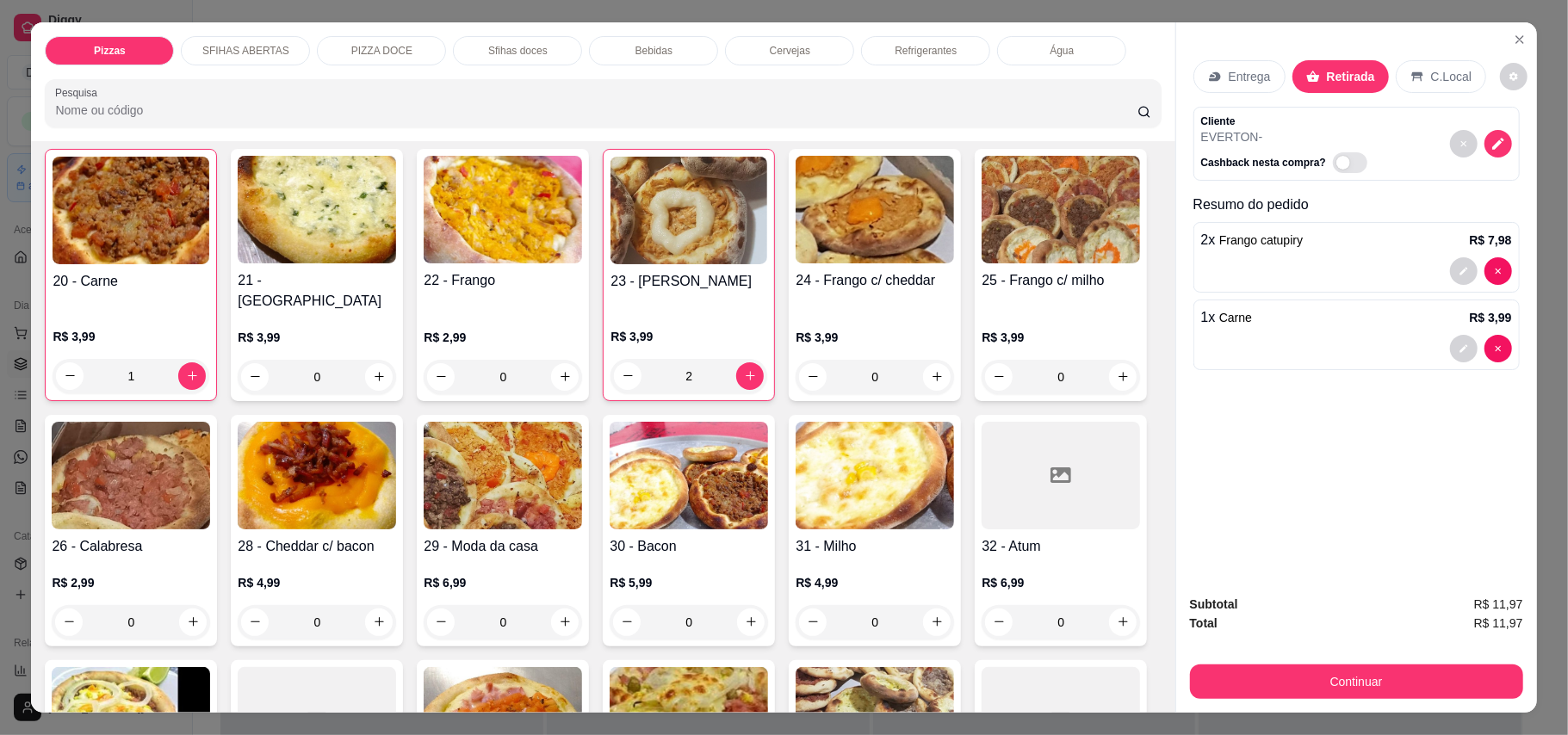
scroll to position [459, 0]
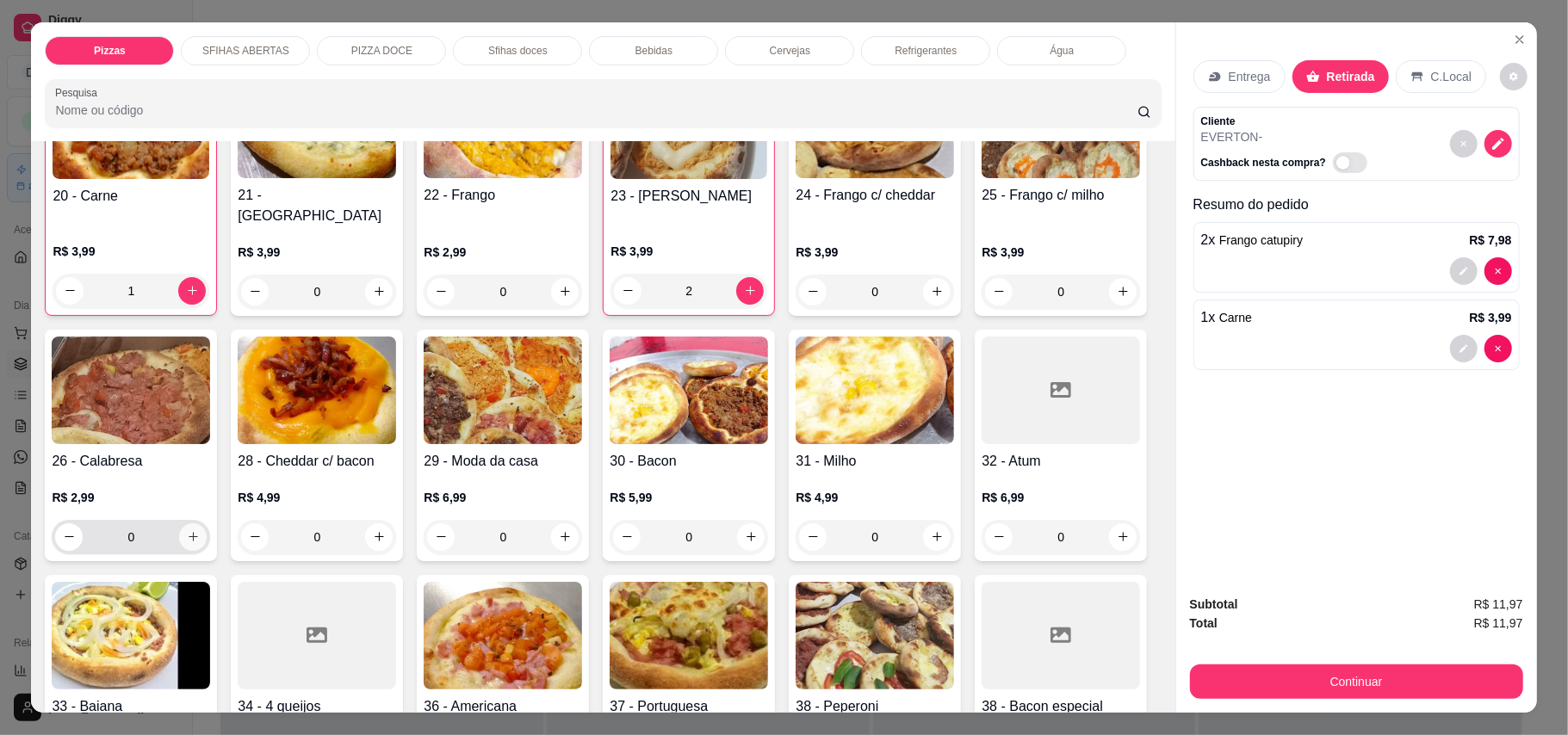
click at [200, 530] on icon "increase-product-quantity" at bounding box center [194, 536] width 13 height 13
type input "1"
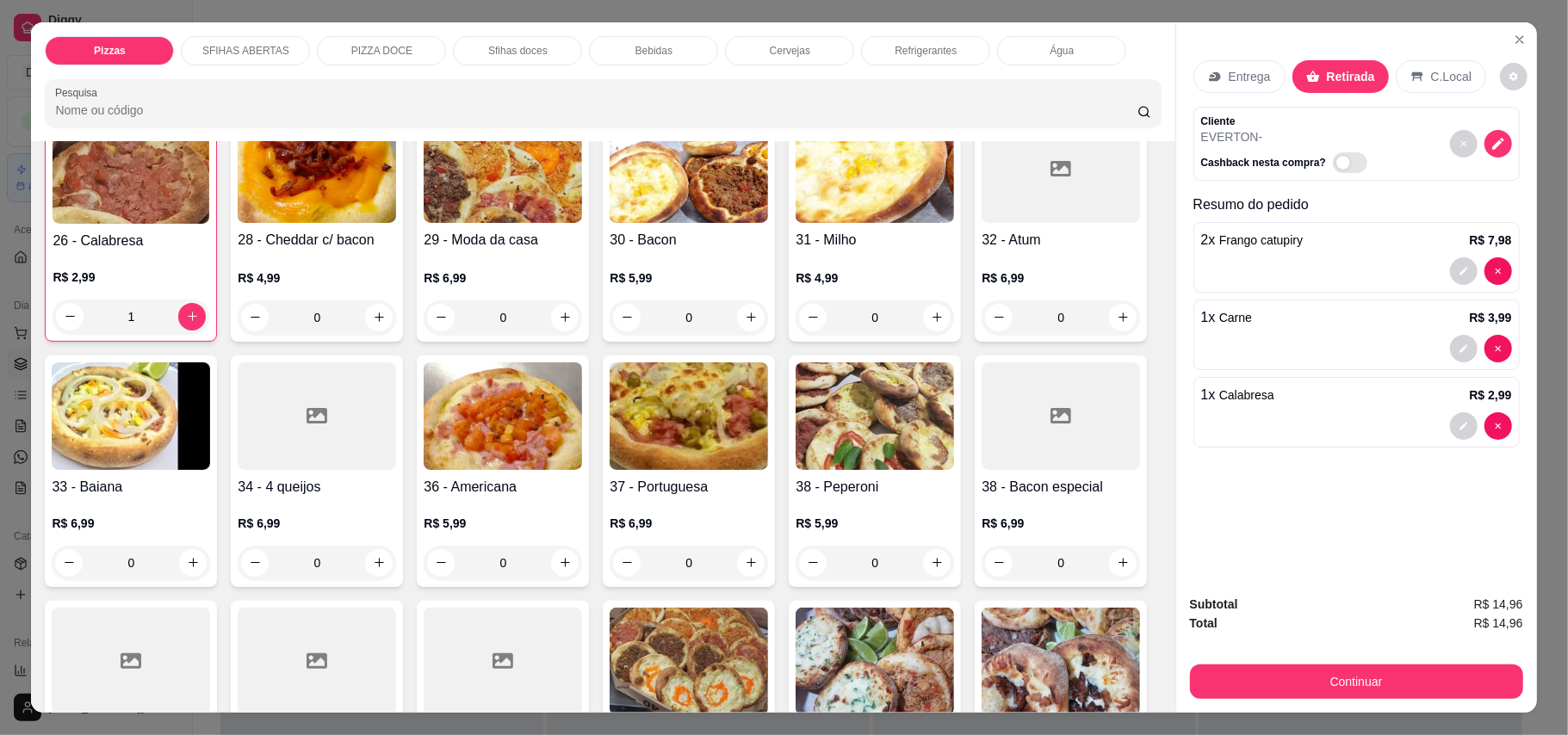
scroll to position [689, 0]
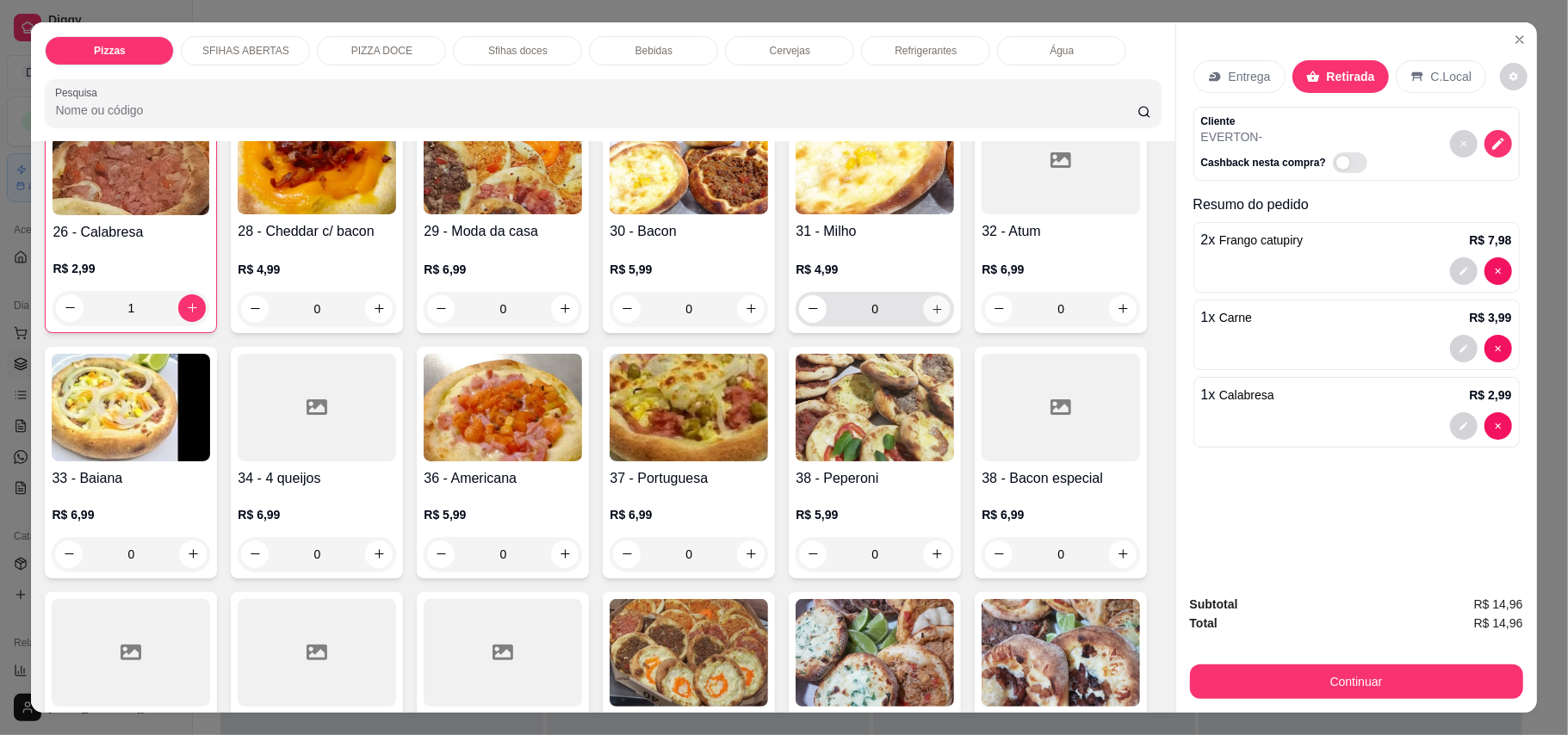
click at [931, 315] on icon "increase-product-quantity" at bounding box center [937, 308] width 13 height 13
type input "1"
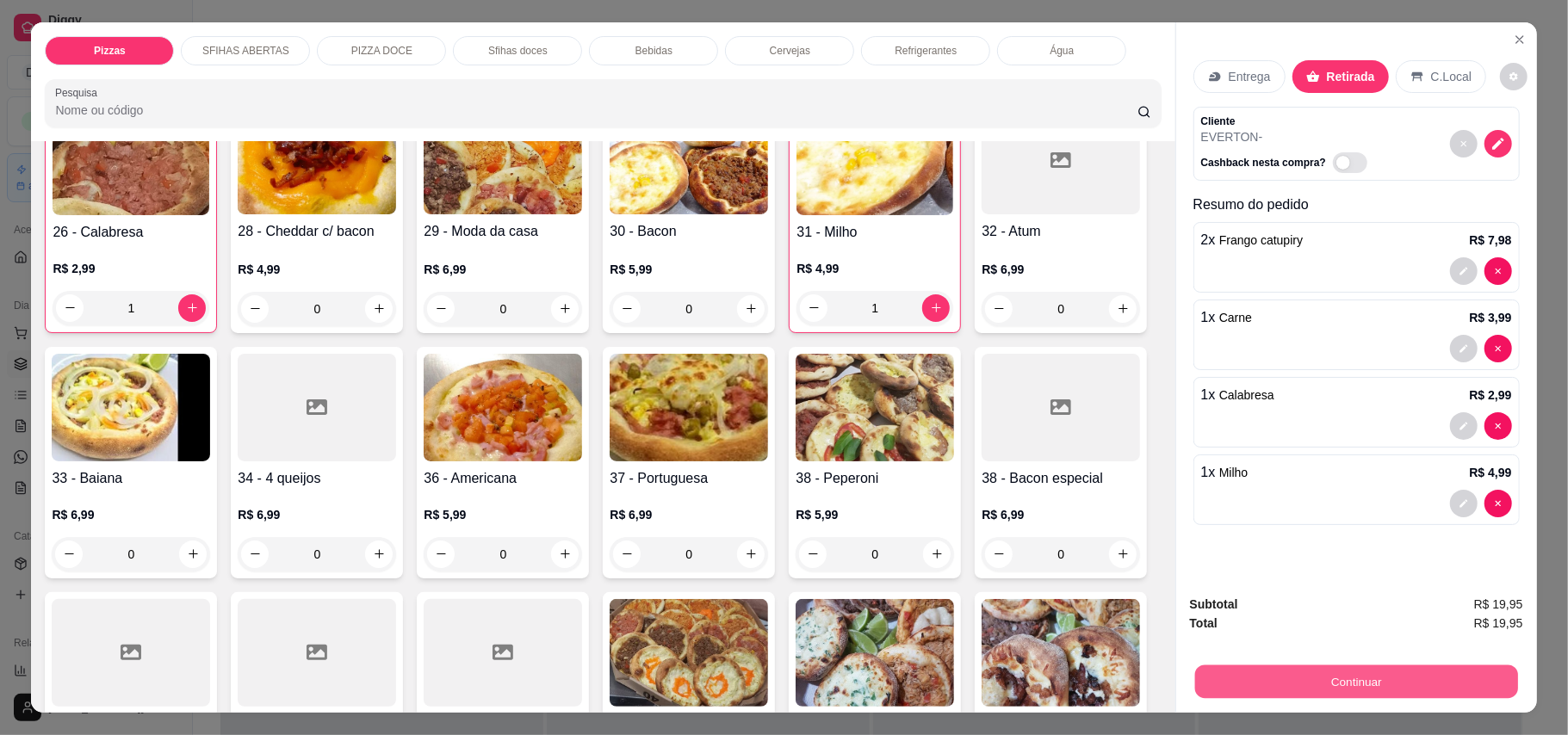
click at [1383, 682] on button "Continuar" at bounding box center [1355, 681] width 323 height 34
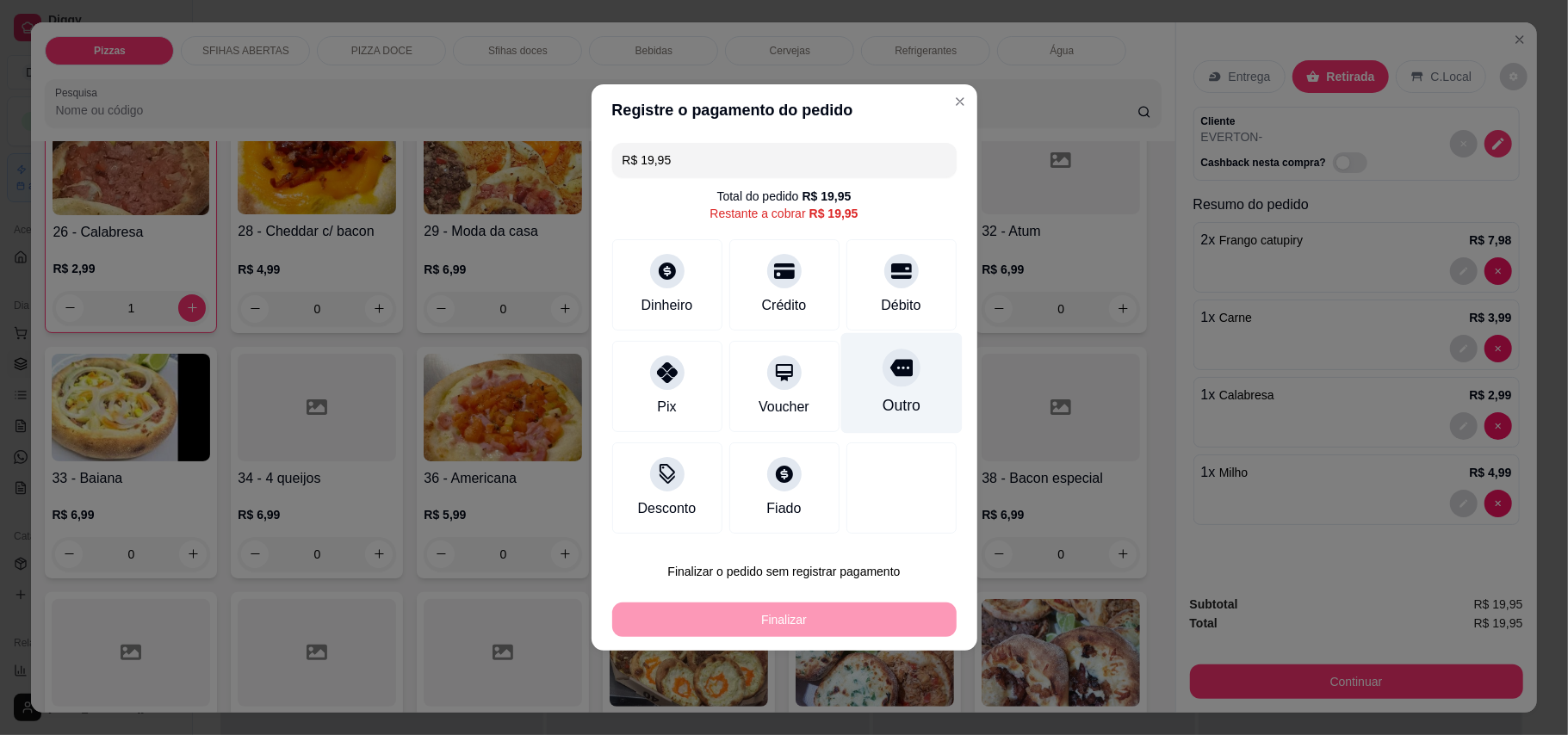
click at [906, 403] on div "Outro" at bounding box center [901, 383] width 122 height 101
type input "R$ 0,00"
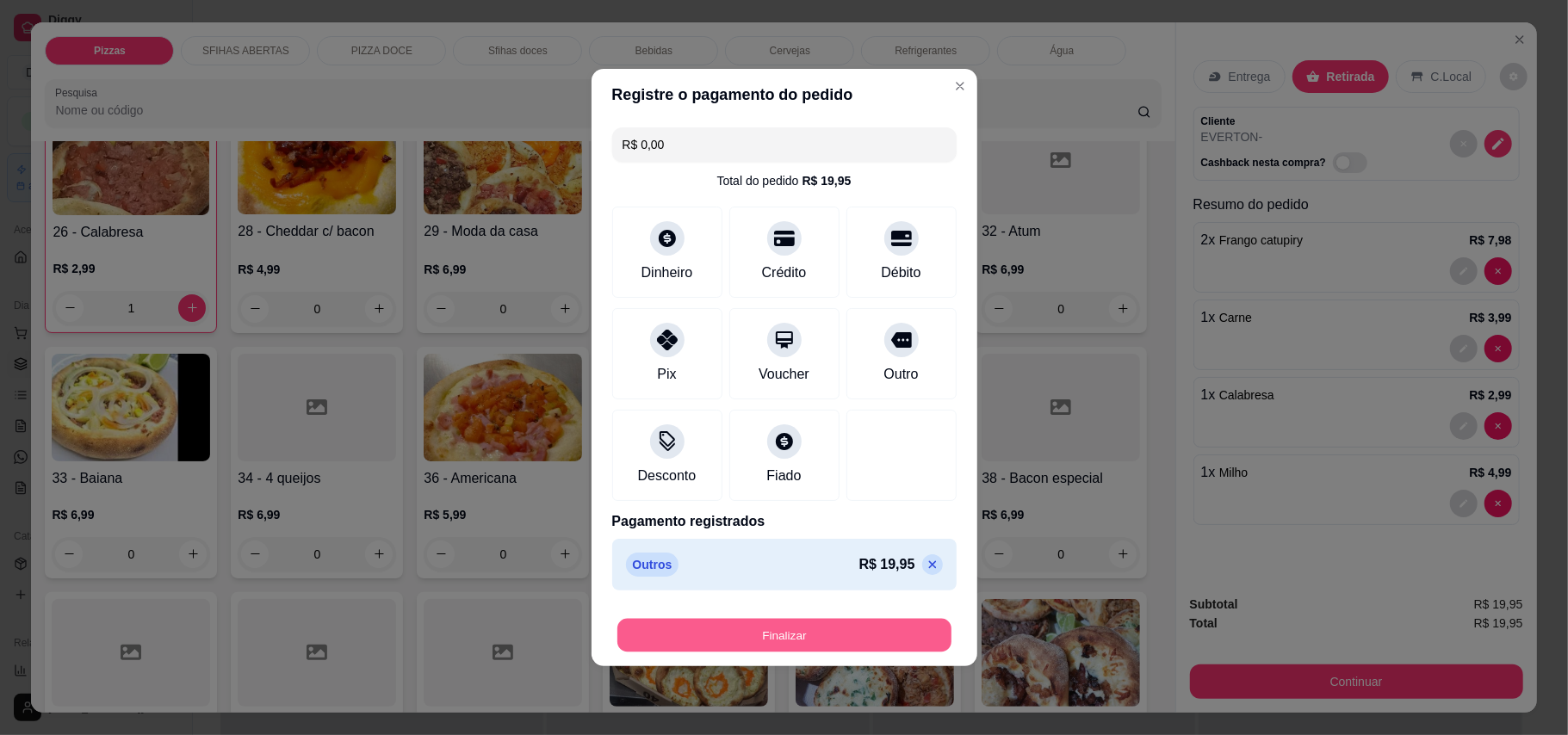
click at [874, 641] on button "Finalizar" at bounding box center [784, 635] width 334 height 34
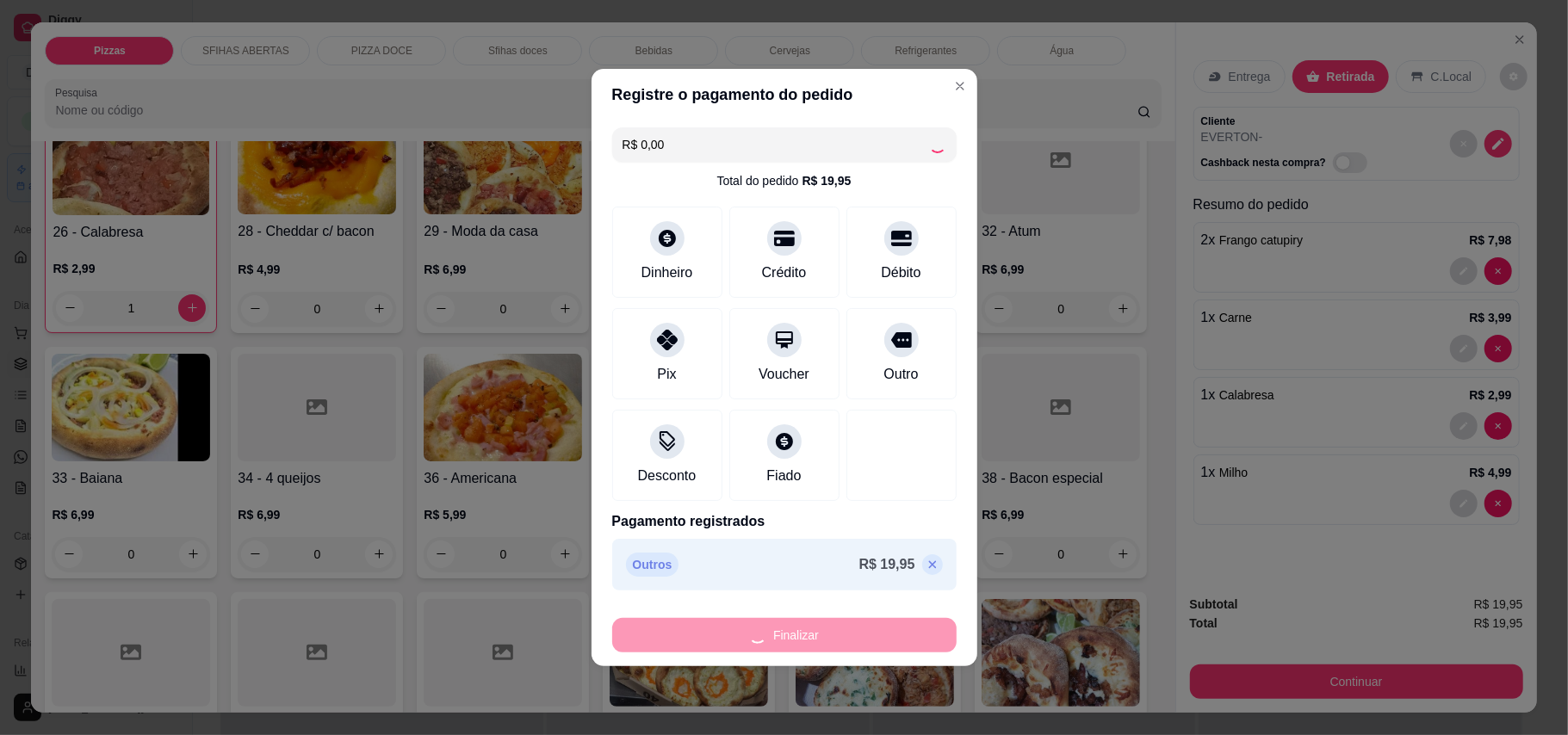
type input "0"
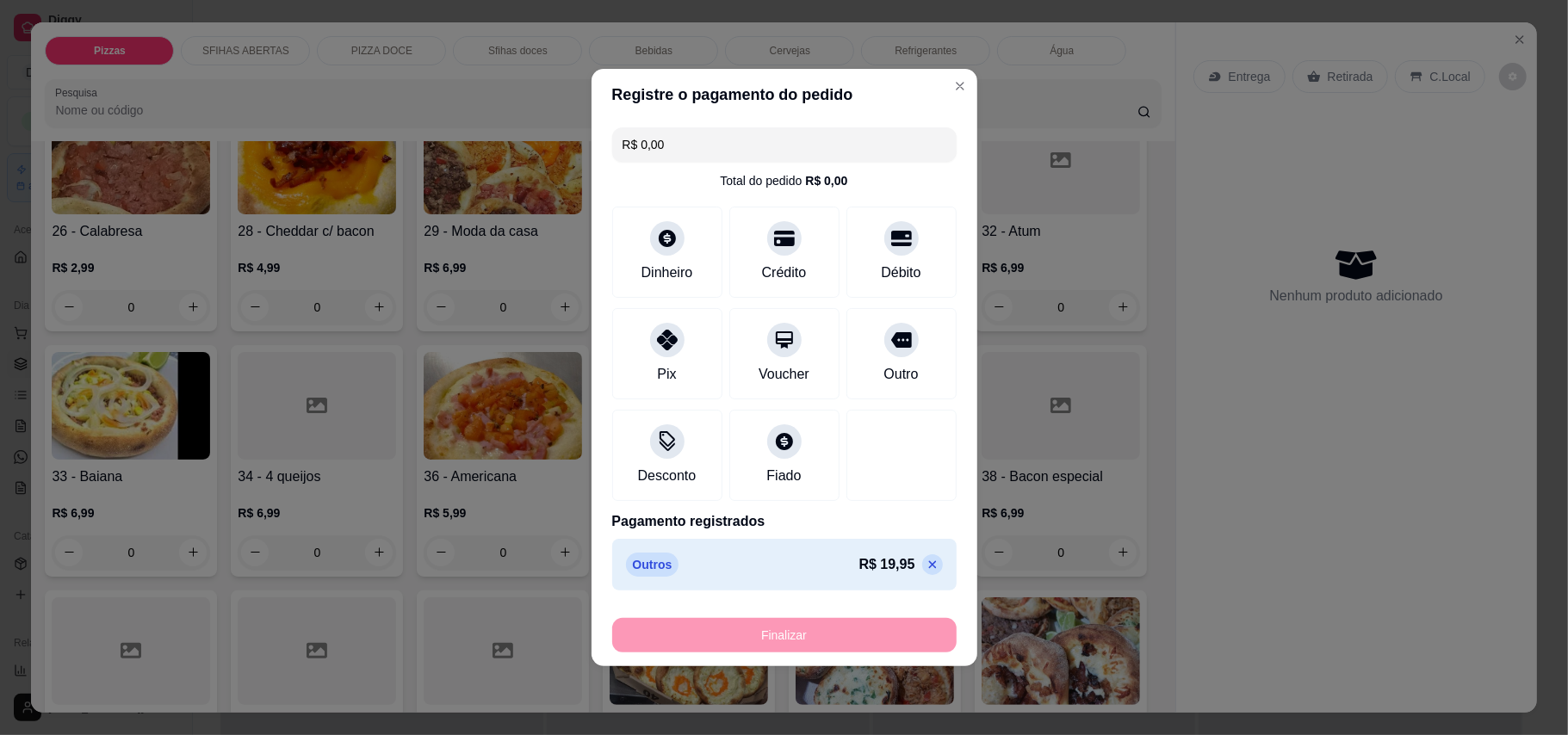
type input "-R$ 19,95"
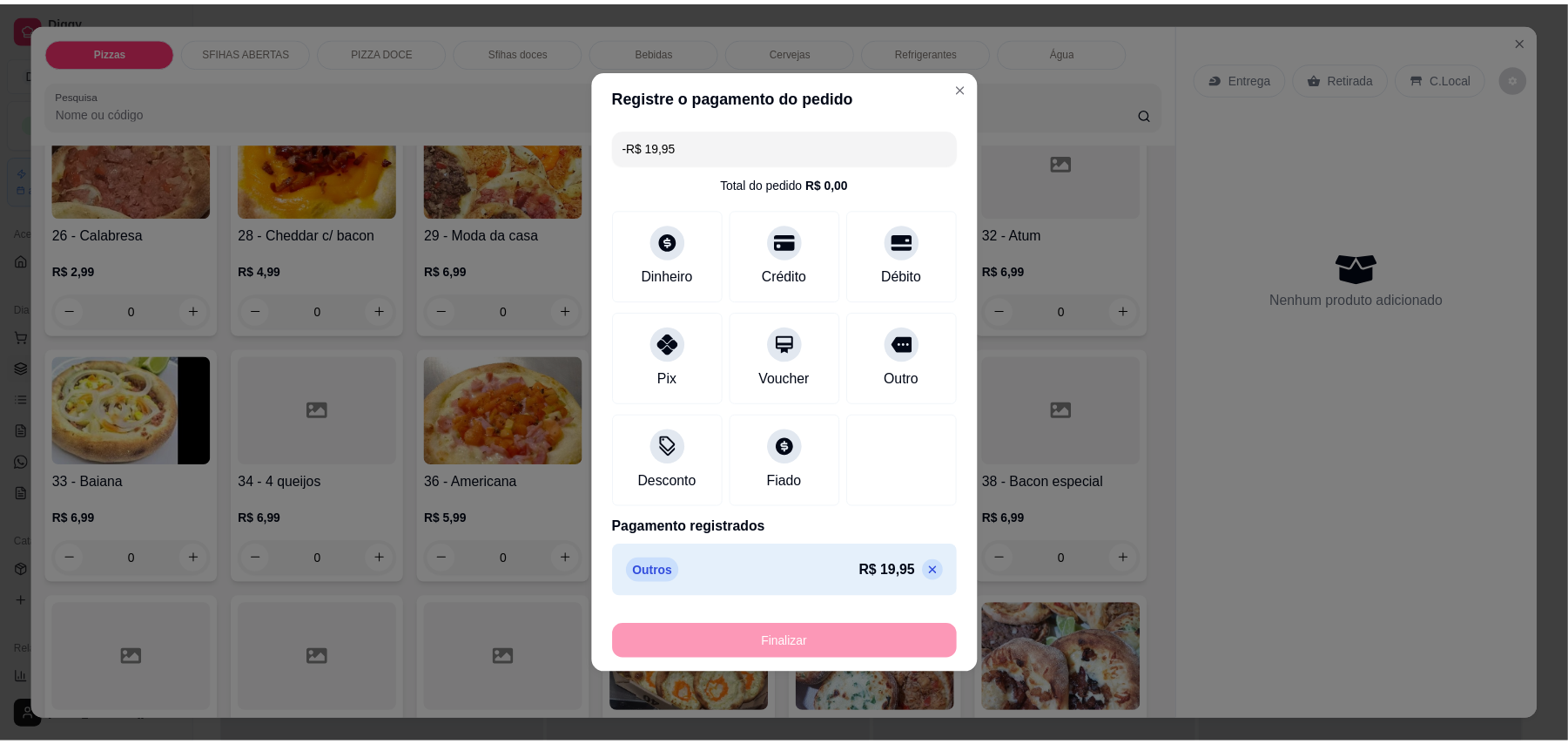
scroll to position [694, 0]
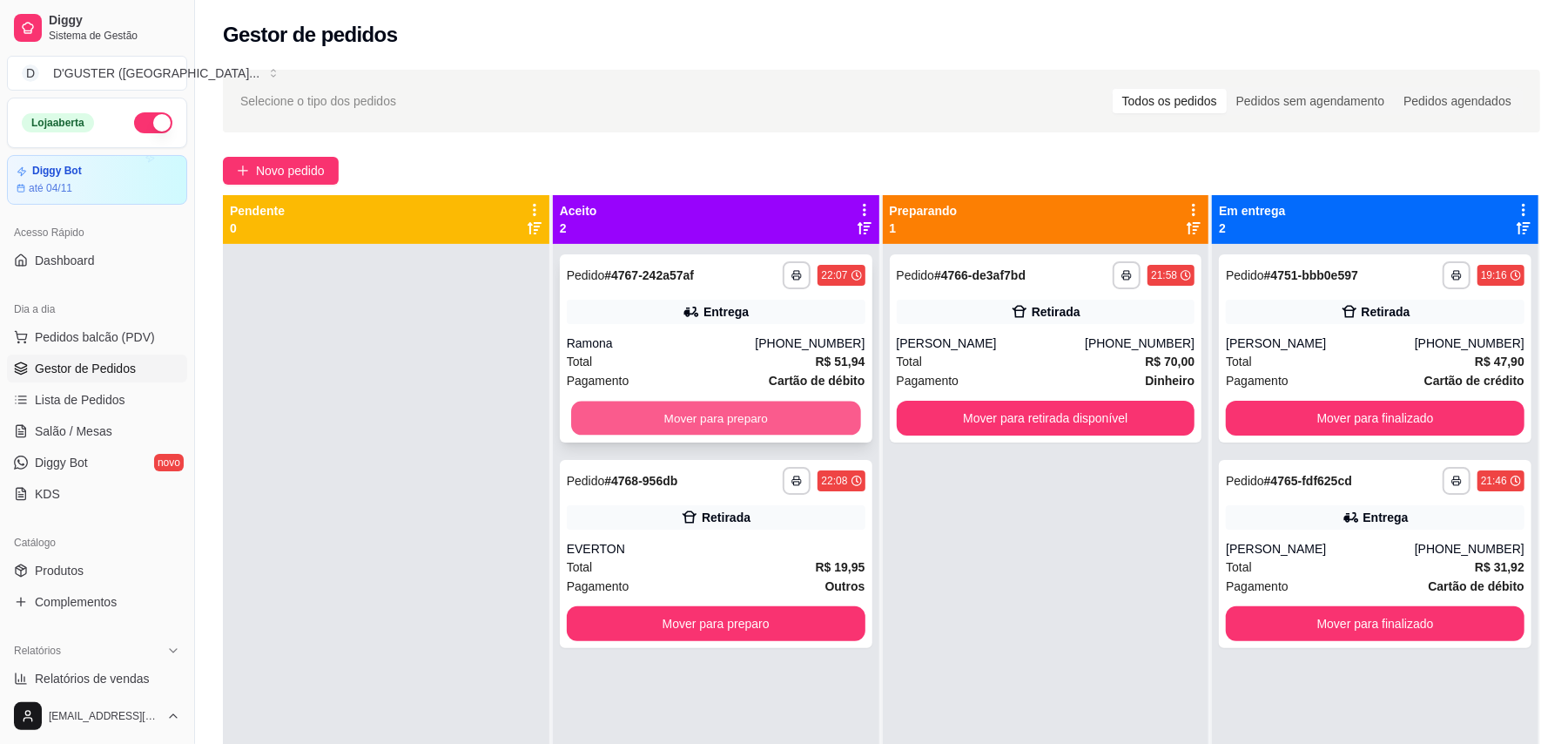
click at [717, 411] on button "Mover para preparo" at bounding box center [715, 418] width 289 height 34
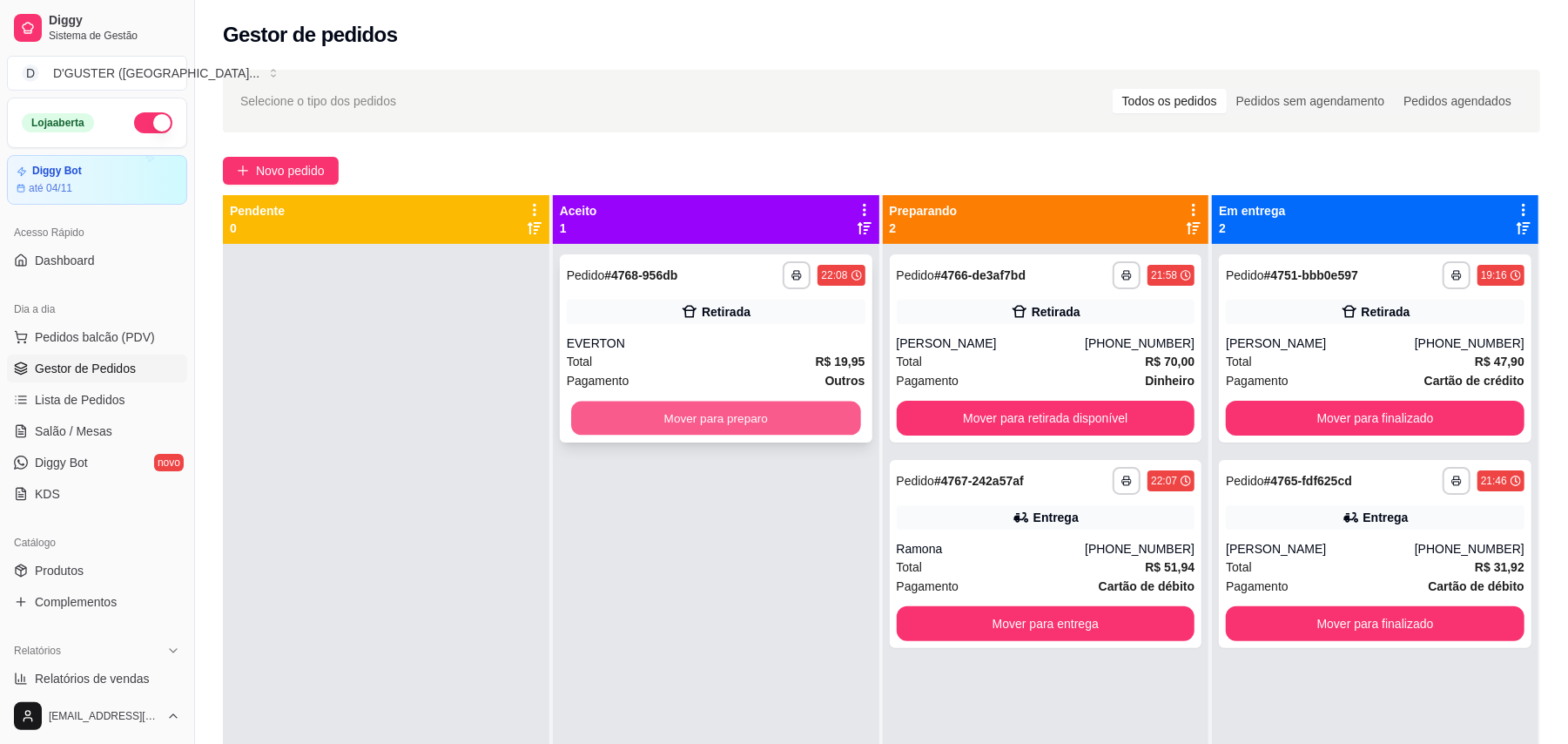
click at [719, 402] on button "Mover para preparo" at bounding box center [715, 418] width 289 height 34
click at [730, 411] on button "Mover para preparo" at bounding box center [716, 418] width 299 height 35
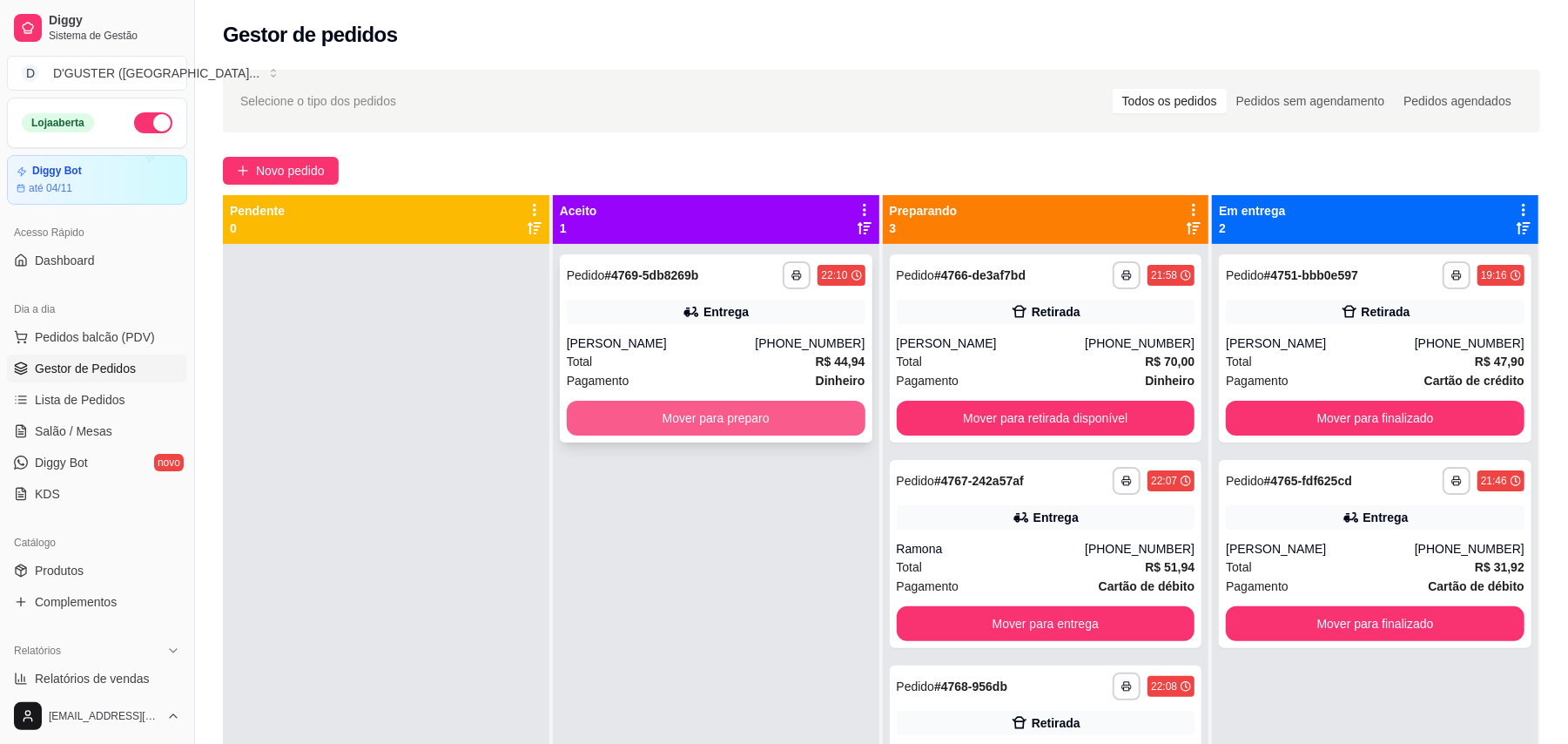
click at [764, 419] on button "Mover para preparo" at bounding box center [716, 418] width 299 height 35
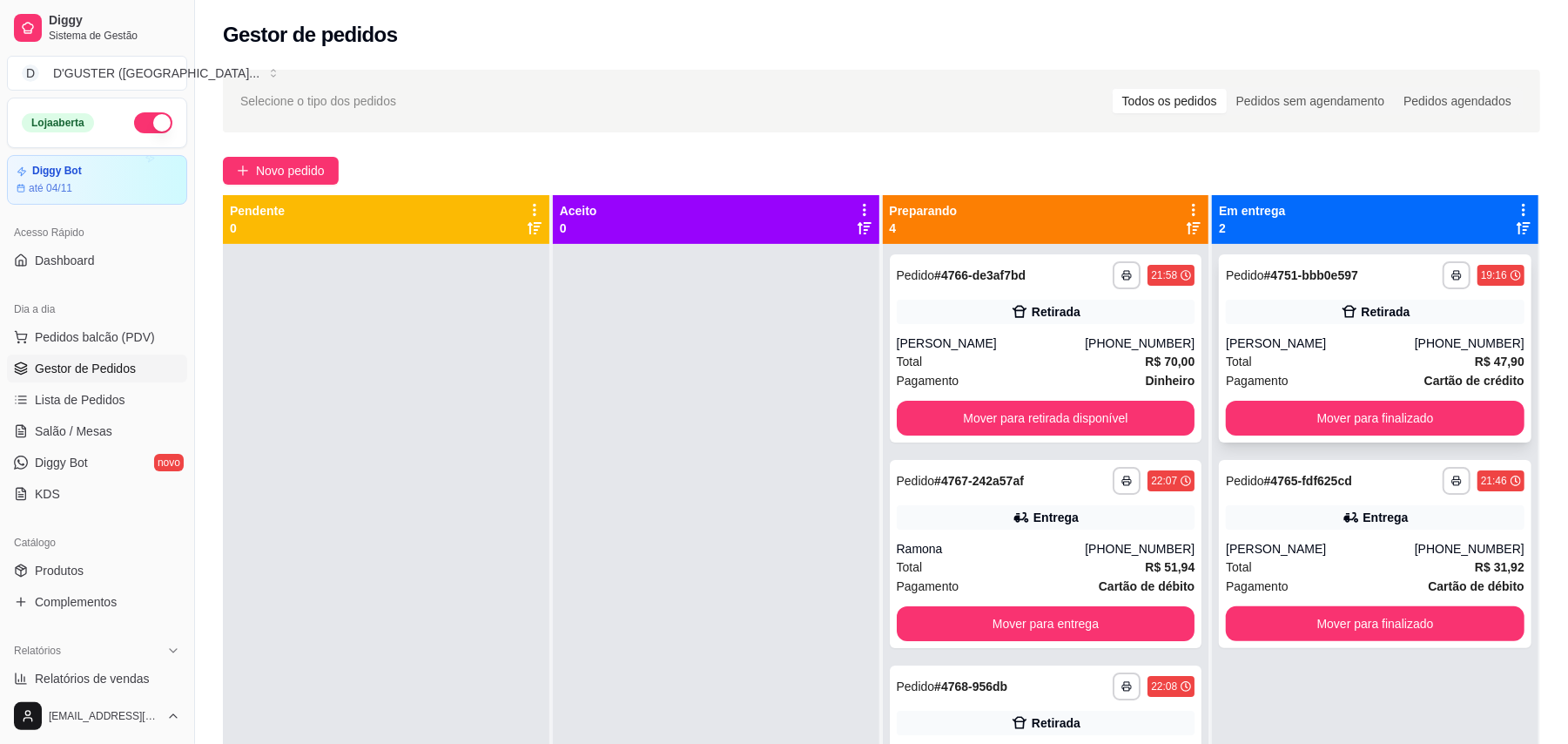
click at [1439, 357] on div "Total R$ 47,90" at bounding box center [1374, 361] width 299 height 19
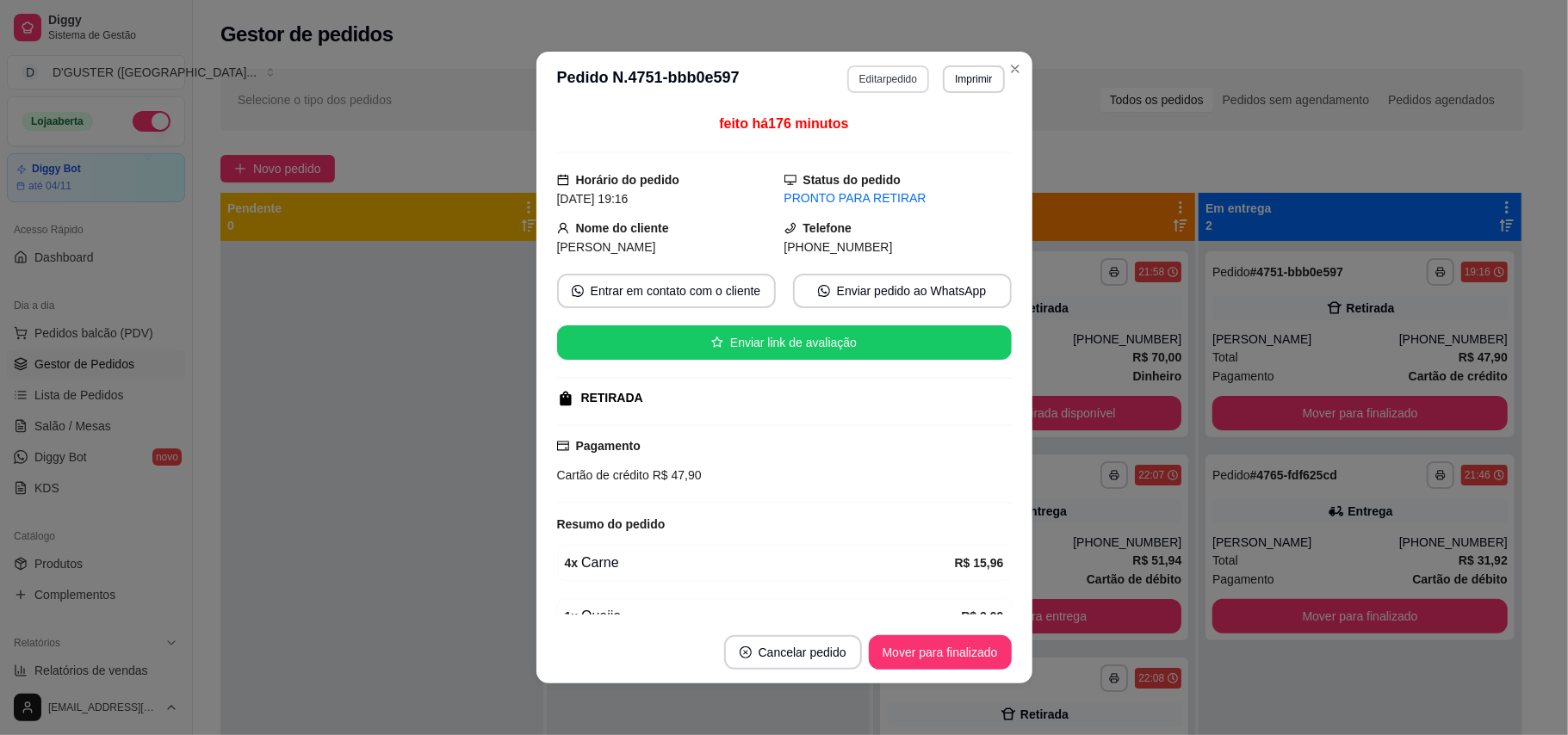
click at [886, 79] on button "Editar pedido" at bounding box center [888, 79] width 82 height 27
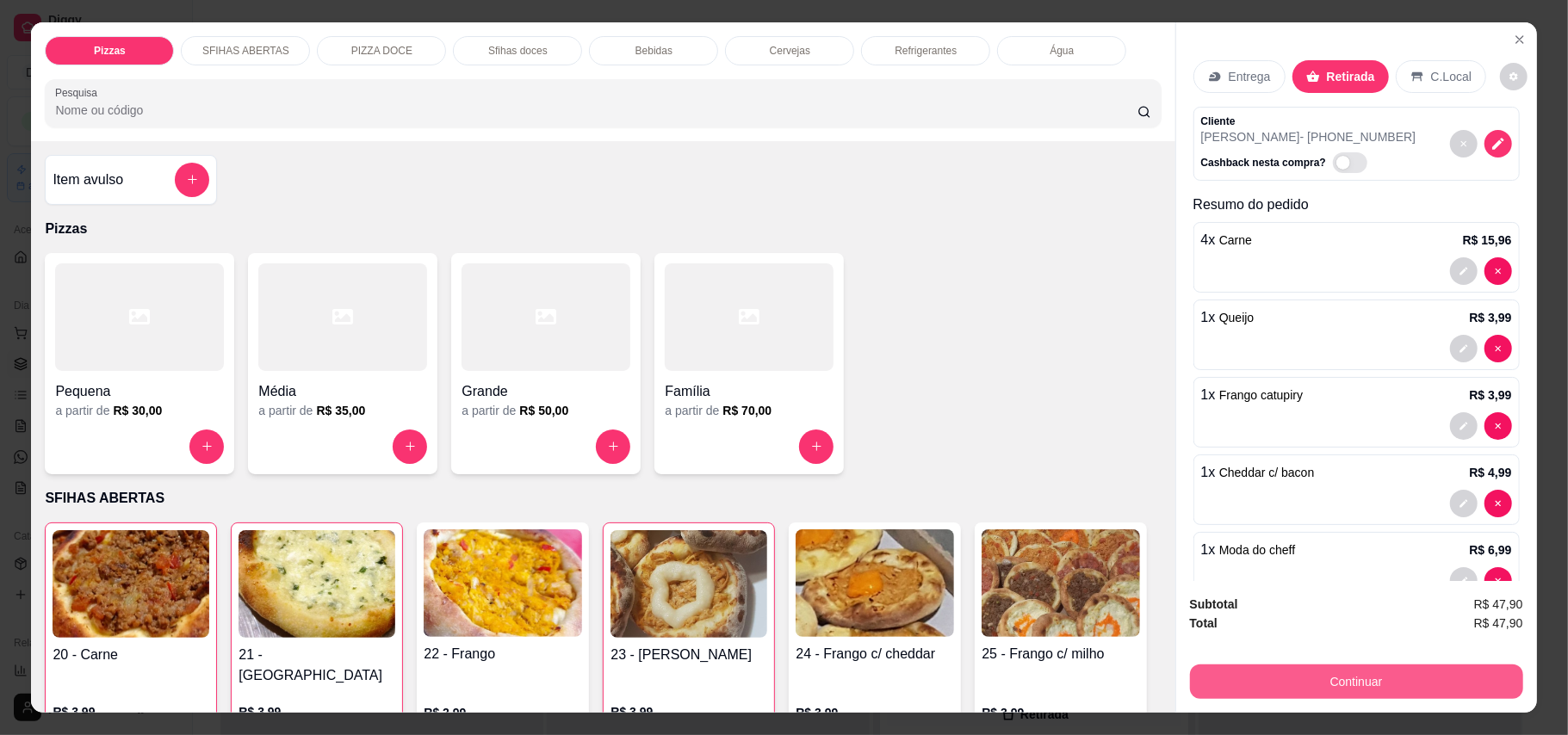
click at [1403, 673] on button "Continuar" at bounding box center [1356, 681] width 334 height 35
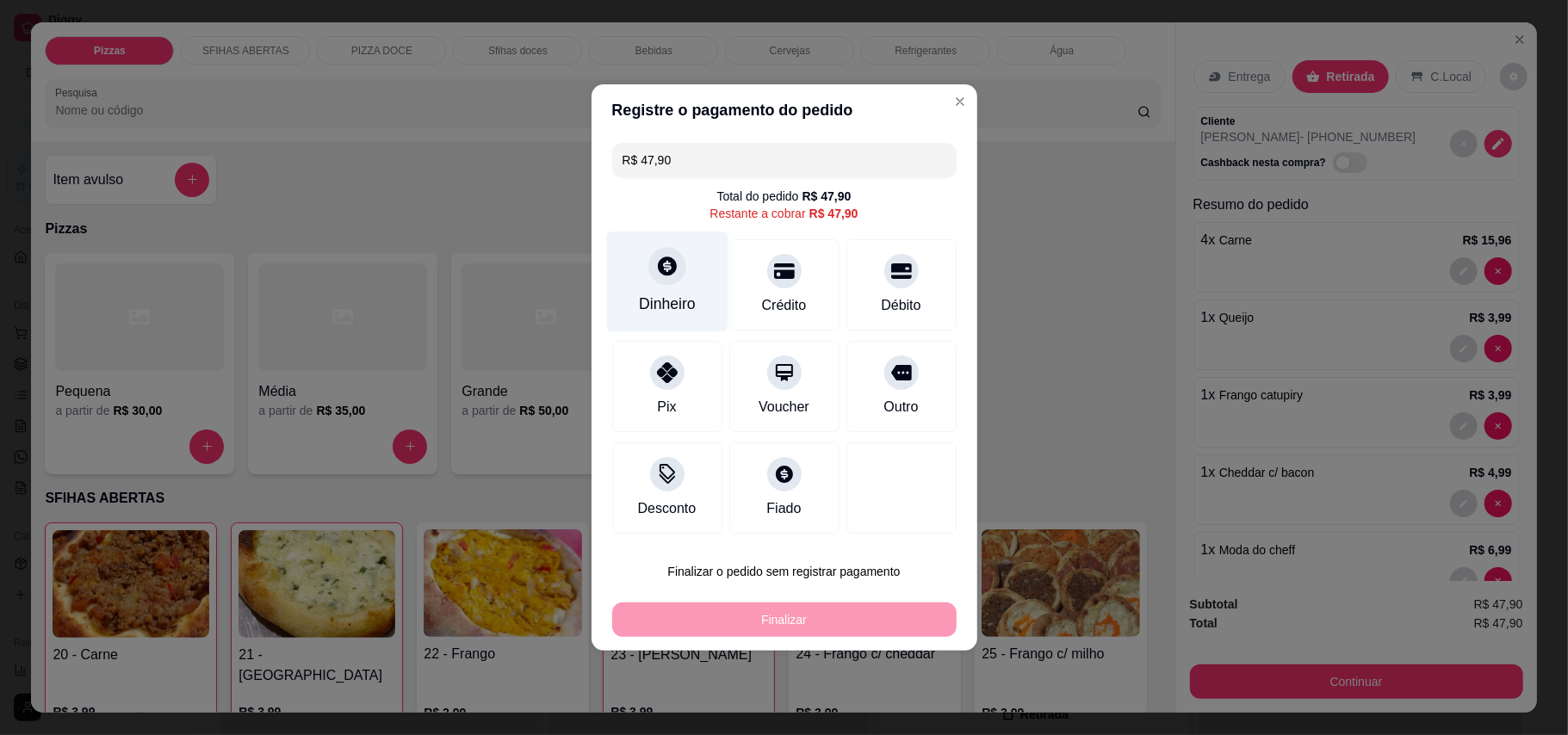
click at [654, 297] on div "Dinheiro" at bounding box center [667, 303] width 57 height 23
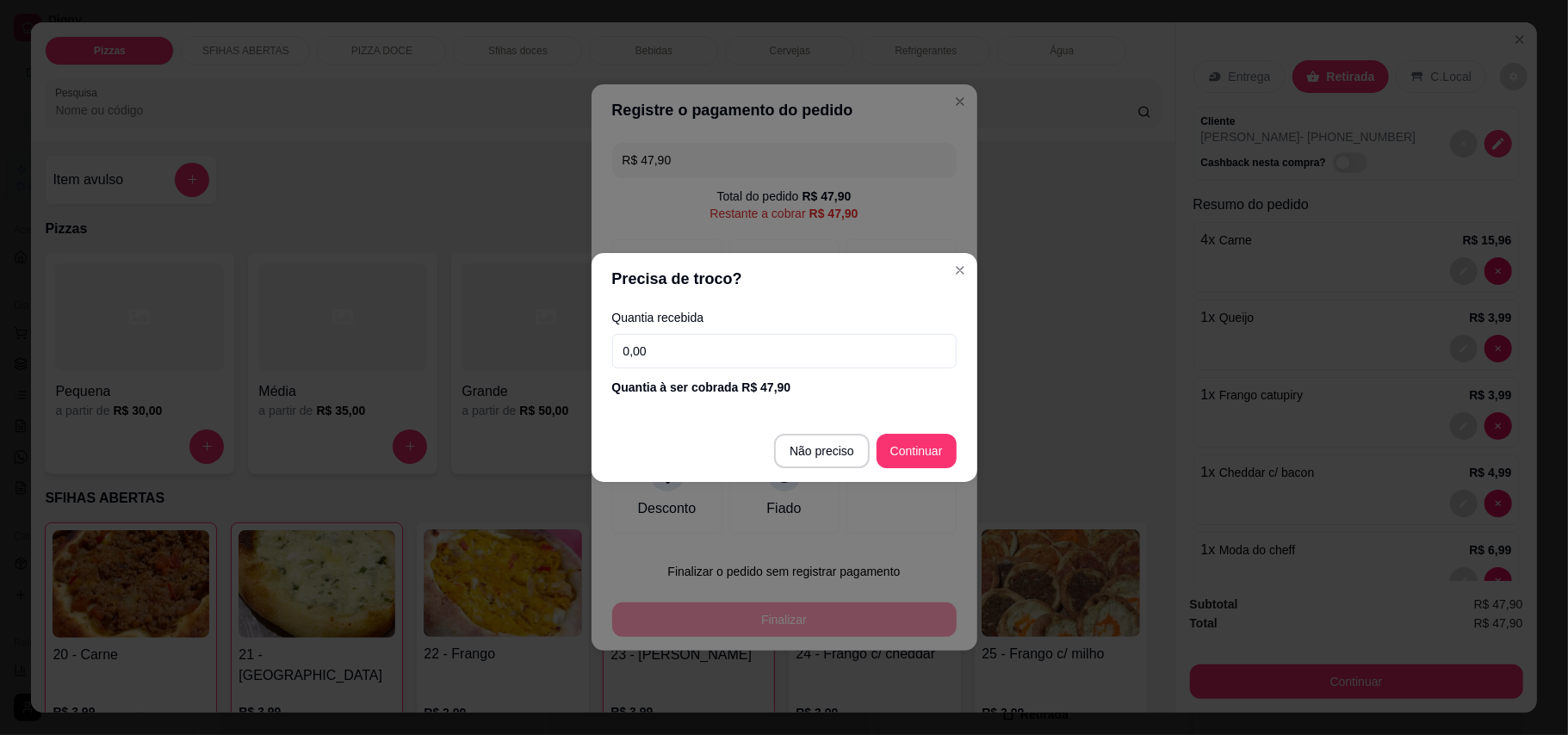
drag, startPoint x: 828, startPoint y: 429, endPoint x: 828, endPoint y: 449, distance: 20.0
click at [828, 448] on footer "Não preciso Continuar" at bounding box center [784, 451] width 385 height 62
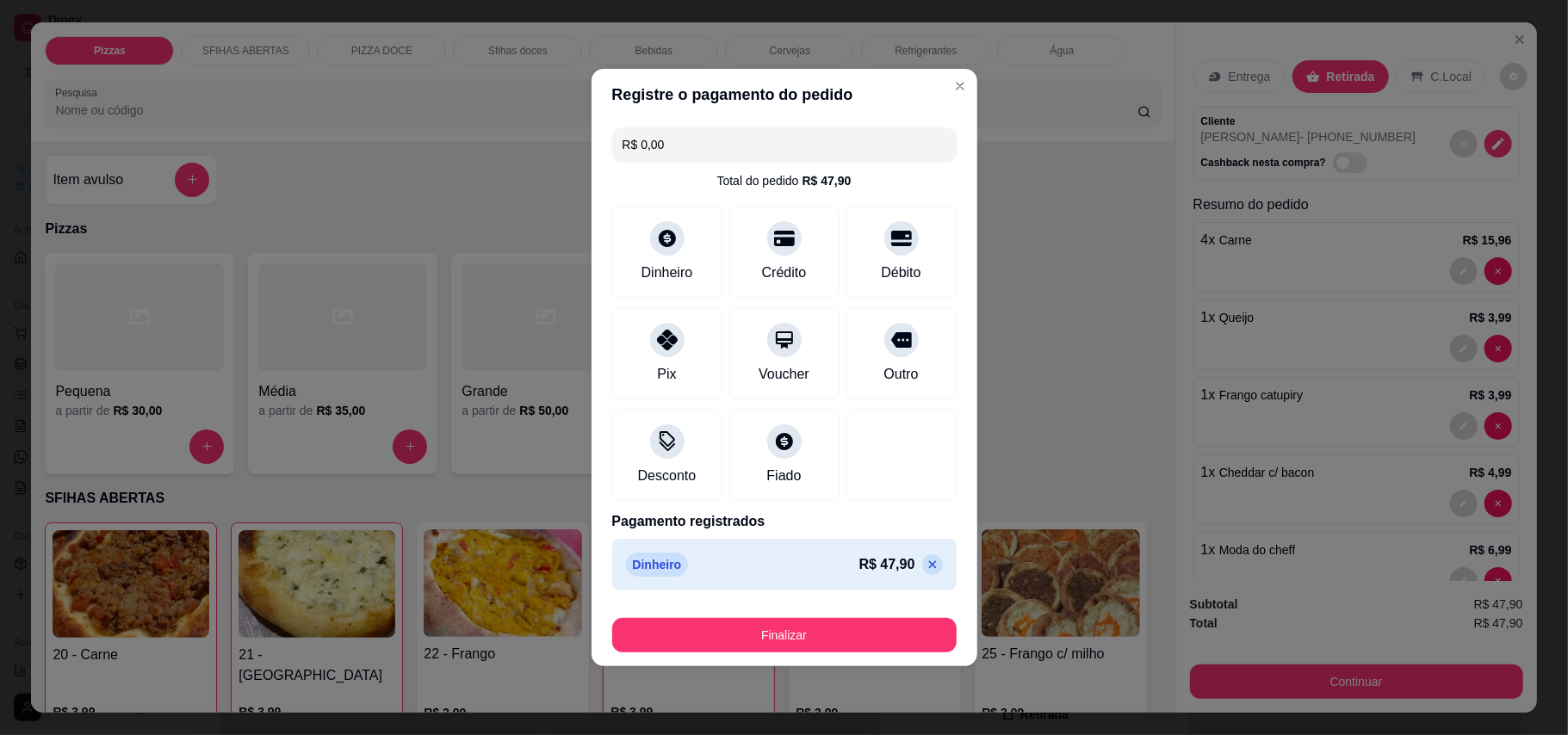
type input "R$ 0,00"
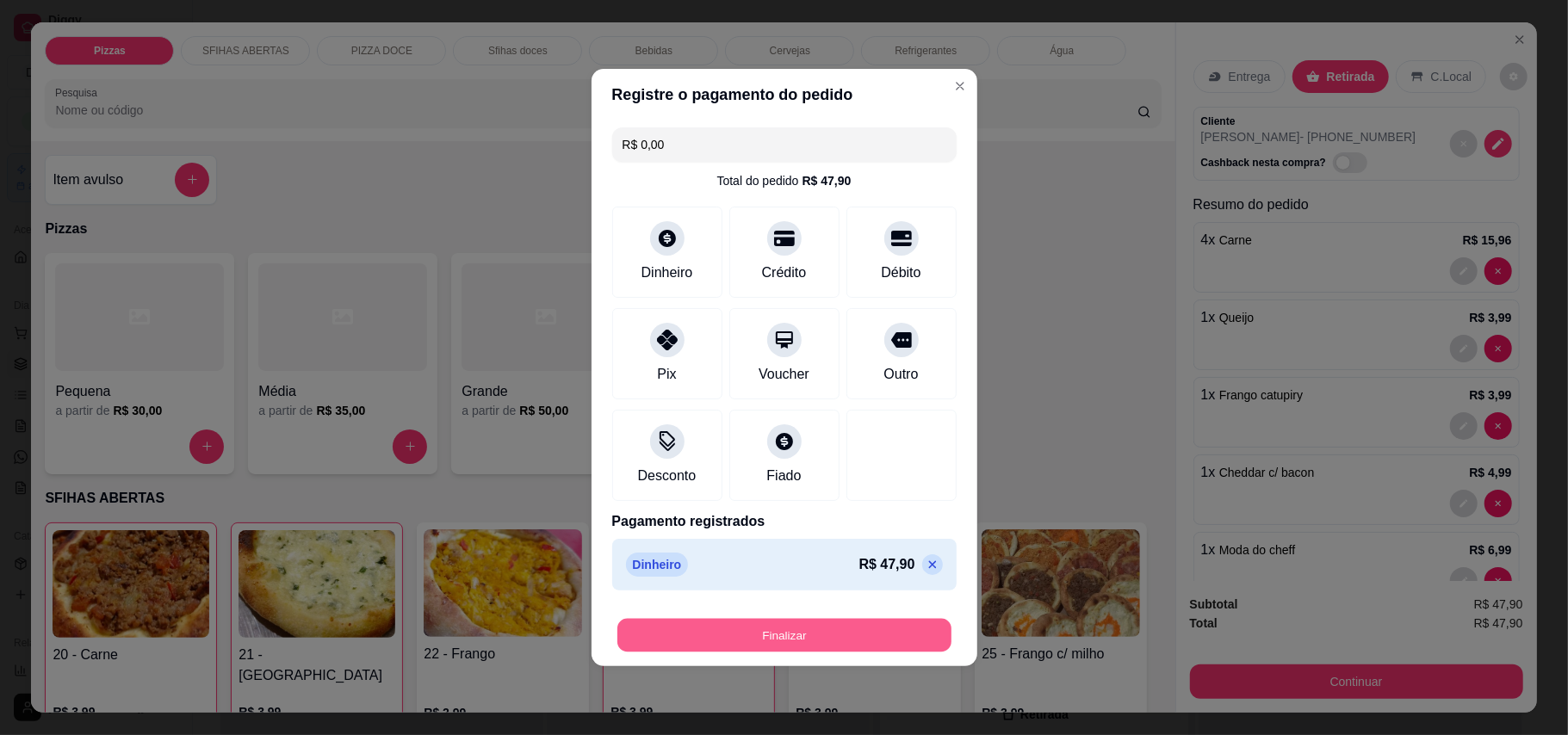
click at [837, 643] on button "Finalizar" at bounding box center [784, 635] width 334 height 34
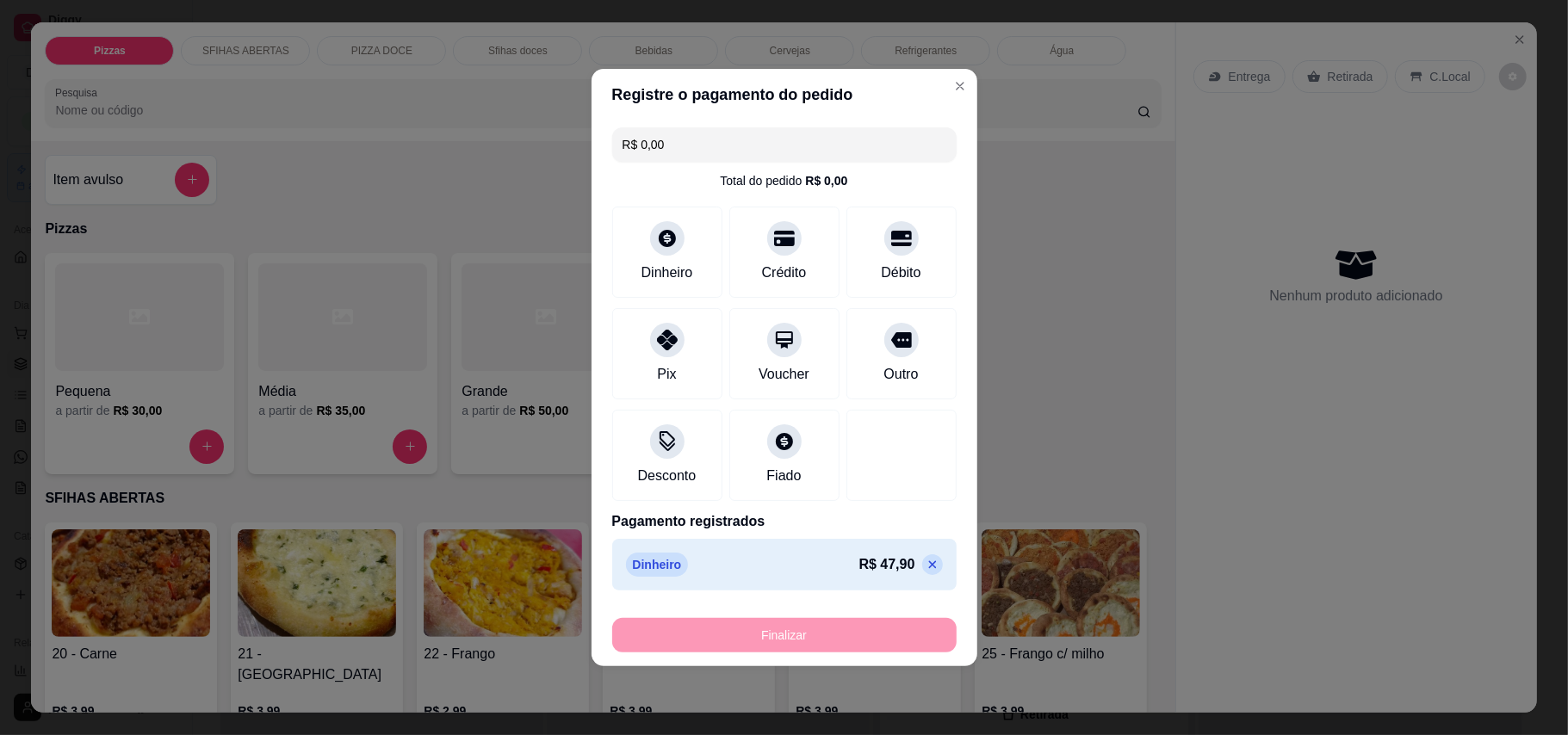
click at [914, 626] on div "Finalizar" at bounding box center [784, 635] width 345 height 35
type input "0"
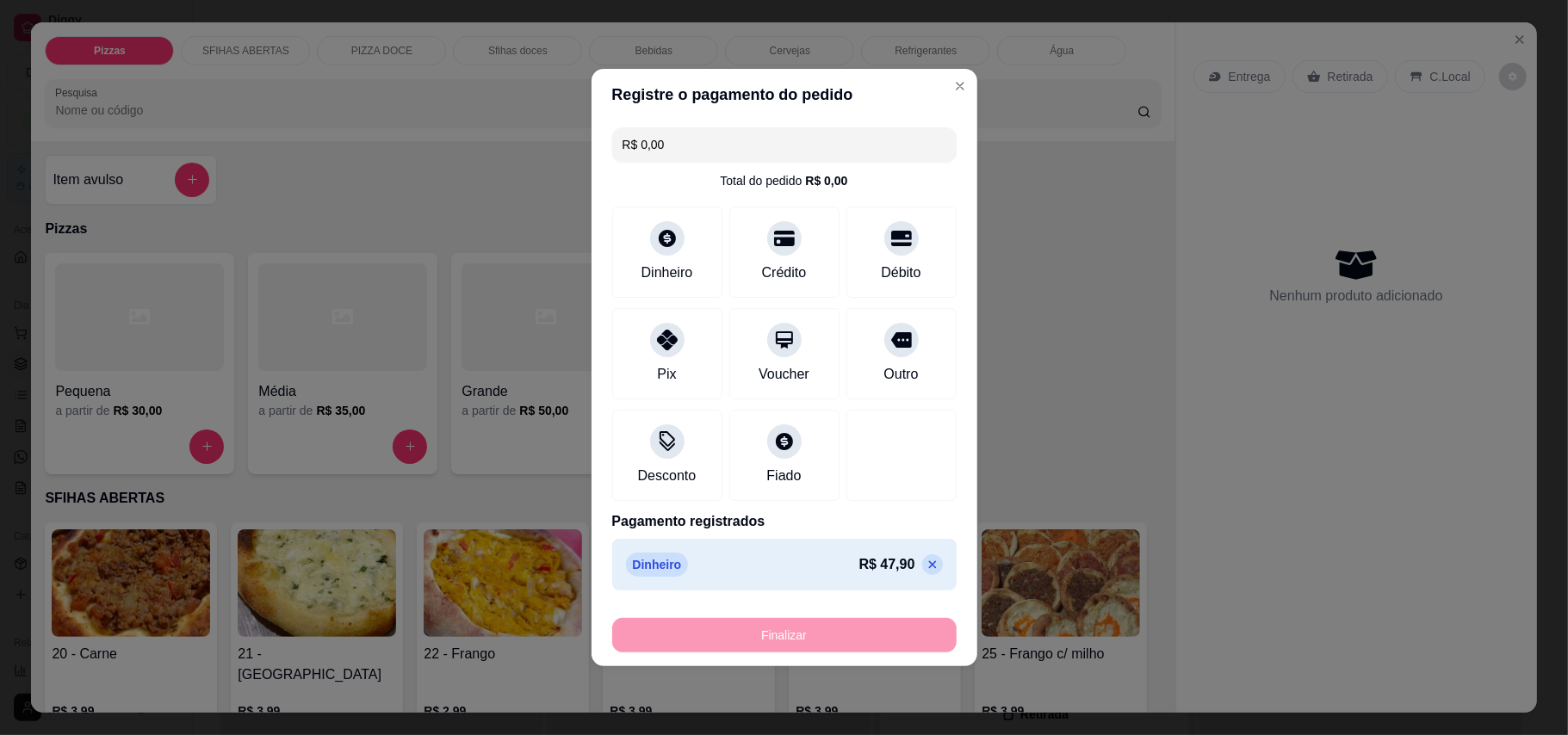
type input "0"
type input "-R$ 47,90"
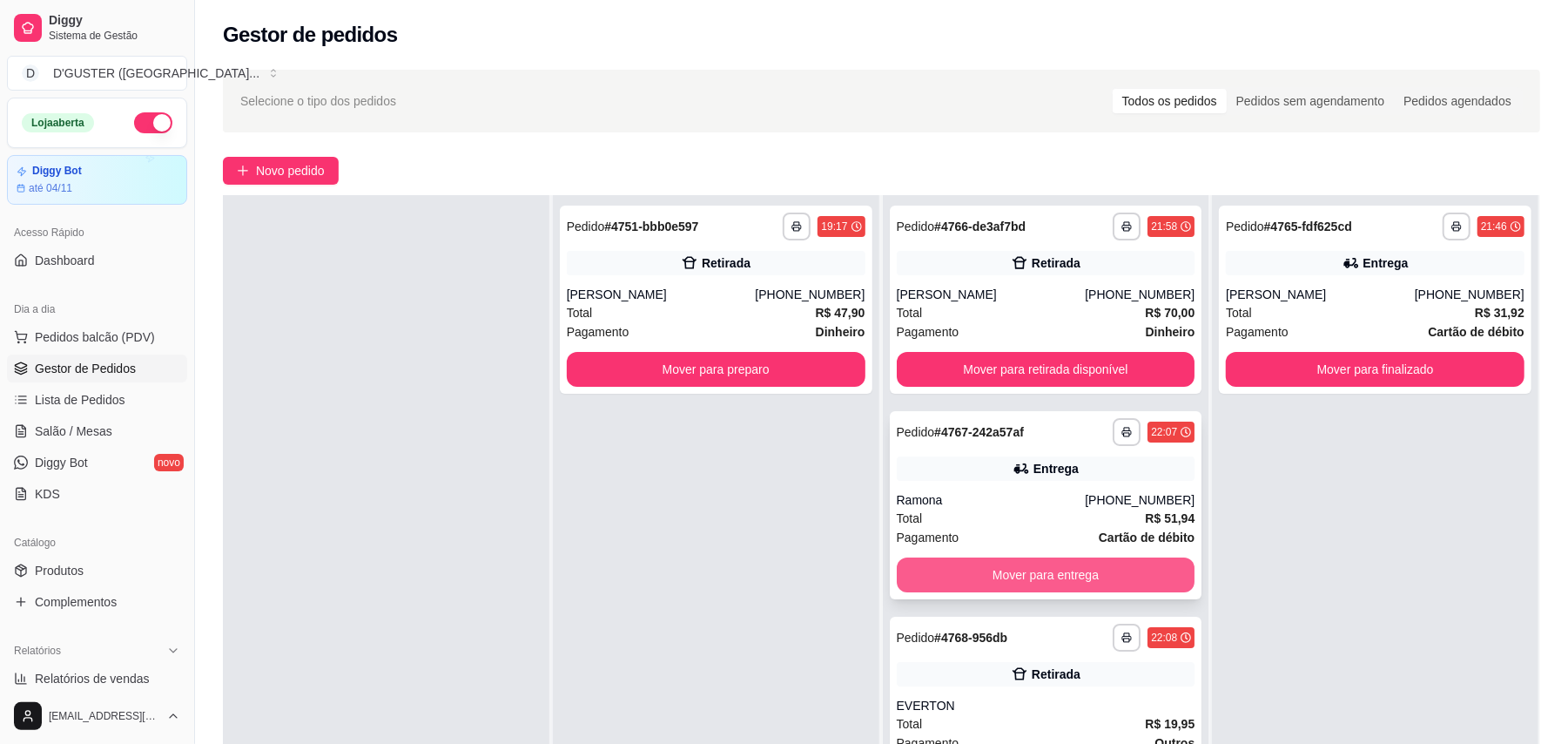
scroll to position [95, 0]
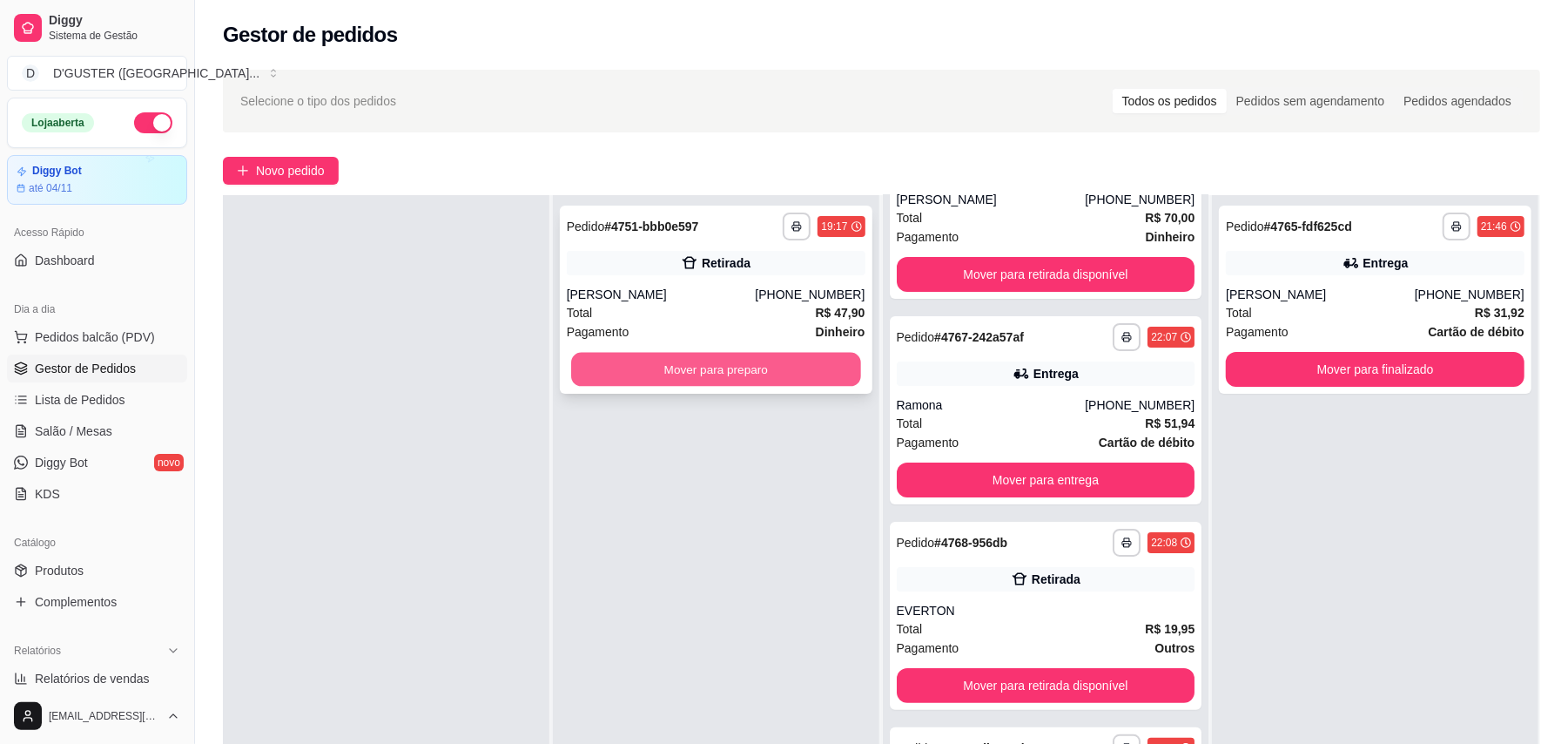
click at [770, 362] on button "Mover para preparo" at bounding box center [715, 370] width 289 height 34
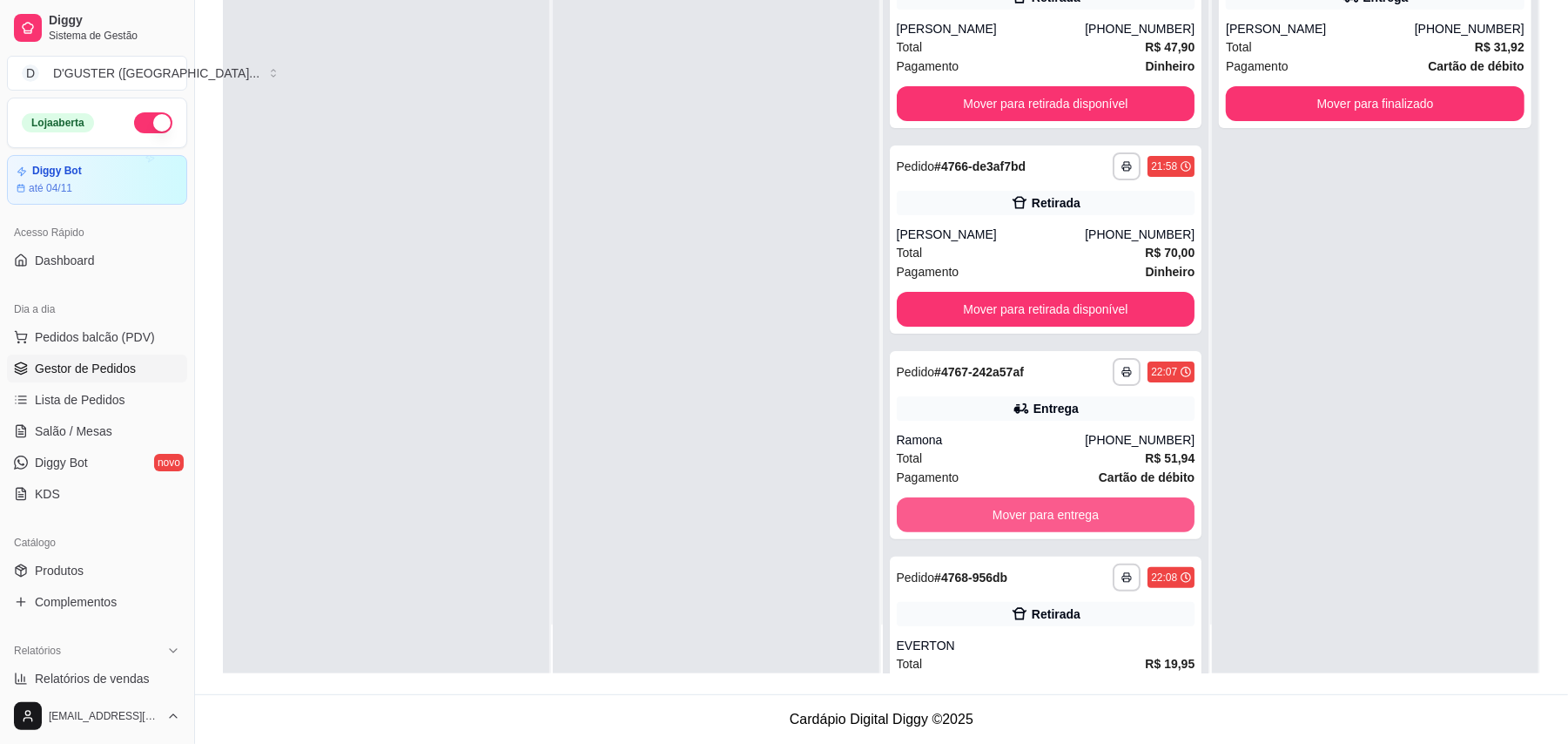
scroll to position [0, 0]
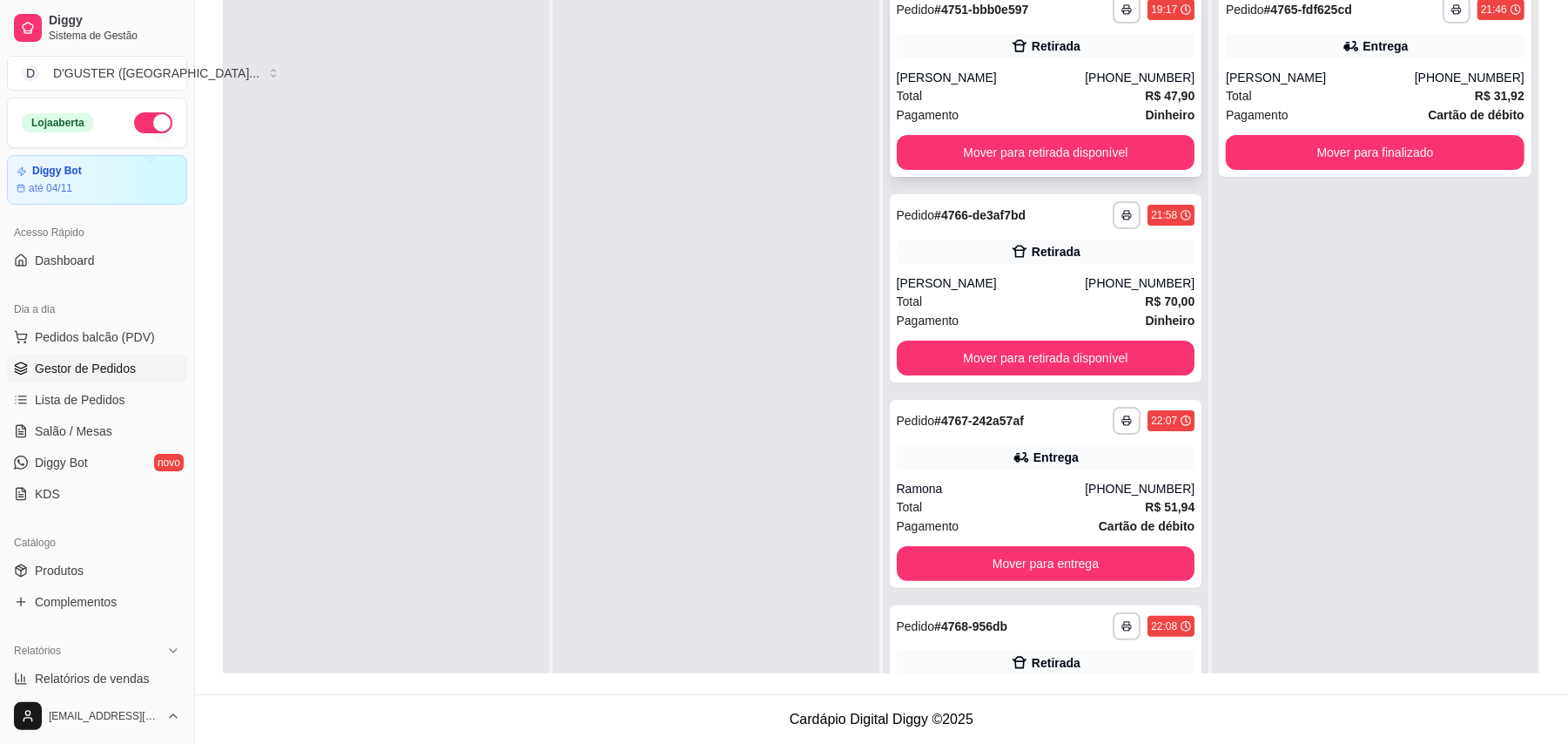
click at [989, 133] on div "**********" at bounding box center [1046, 83] width 312 height 189
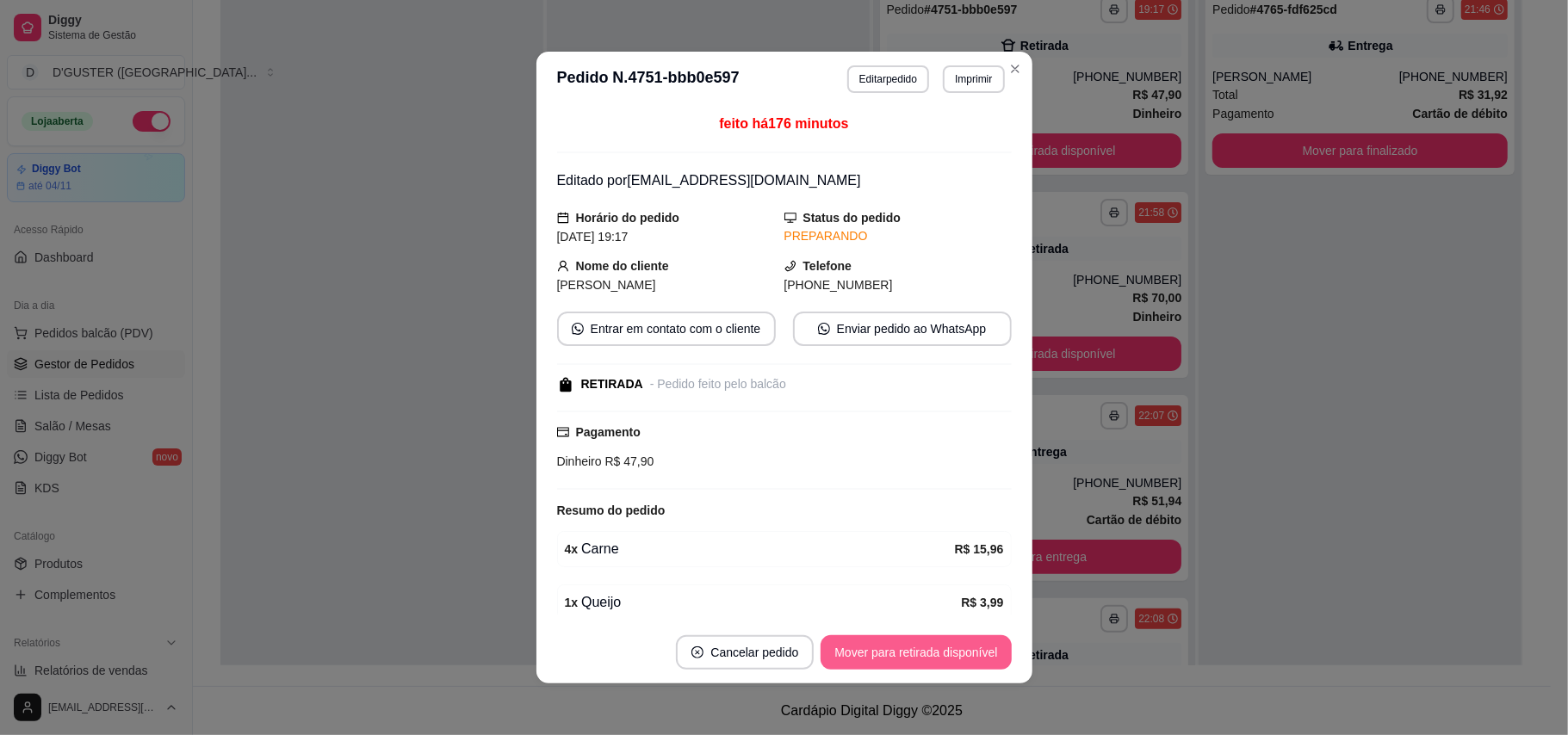
click at [942, 661] on button "Mover para retirada disponível" at bounding box center [915, 652] width 190 height 35
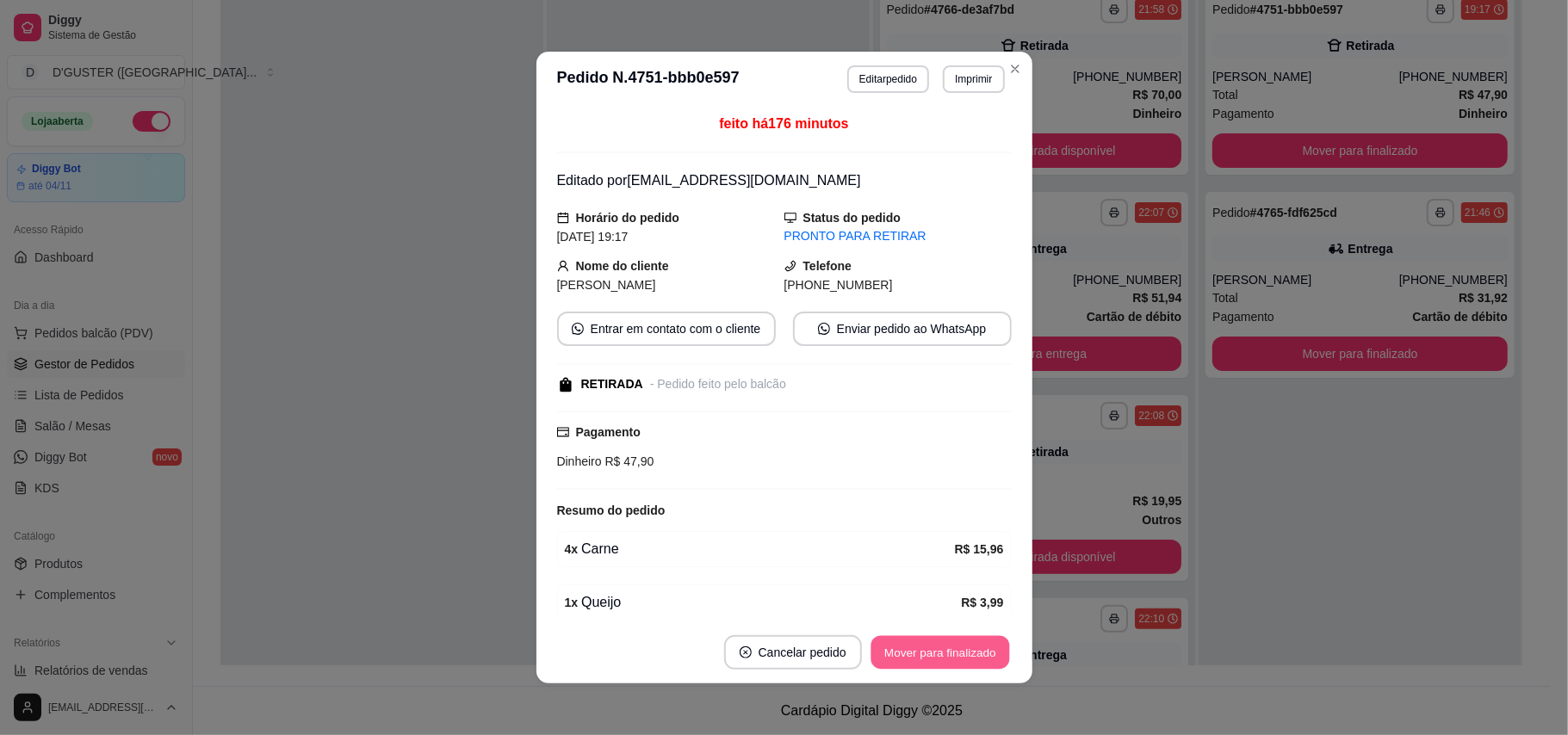
click at [954, 654] on button "Mover para finalizado" at bounding box center [939, 652] width 138 height 34
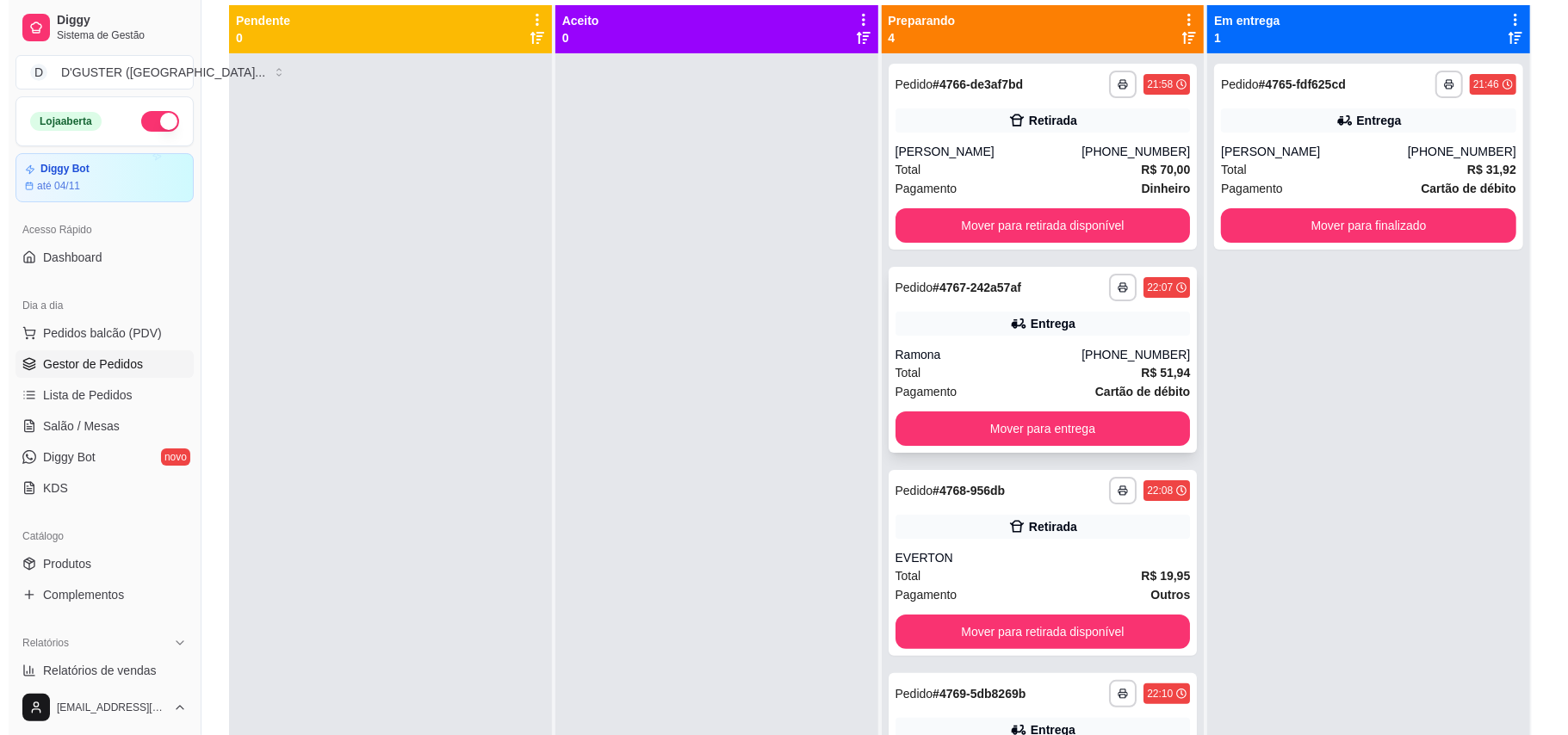
scroll to position [148, 0]
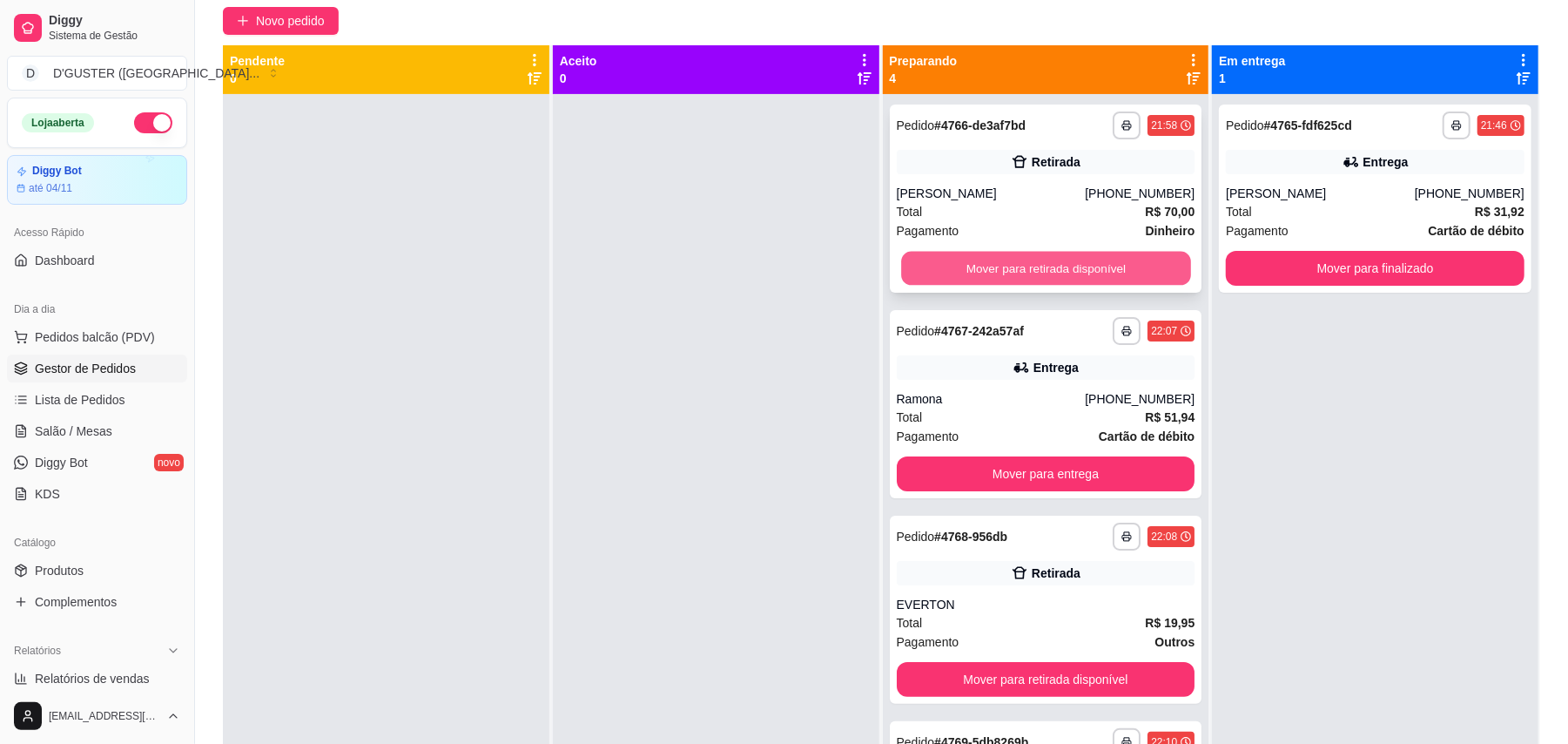
click at [1021, 271] on button "Mover para retirada disponível" at bounding box center [1045, 269] width 289 height 34
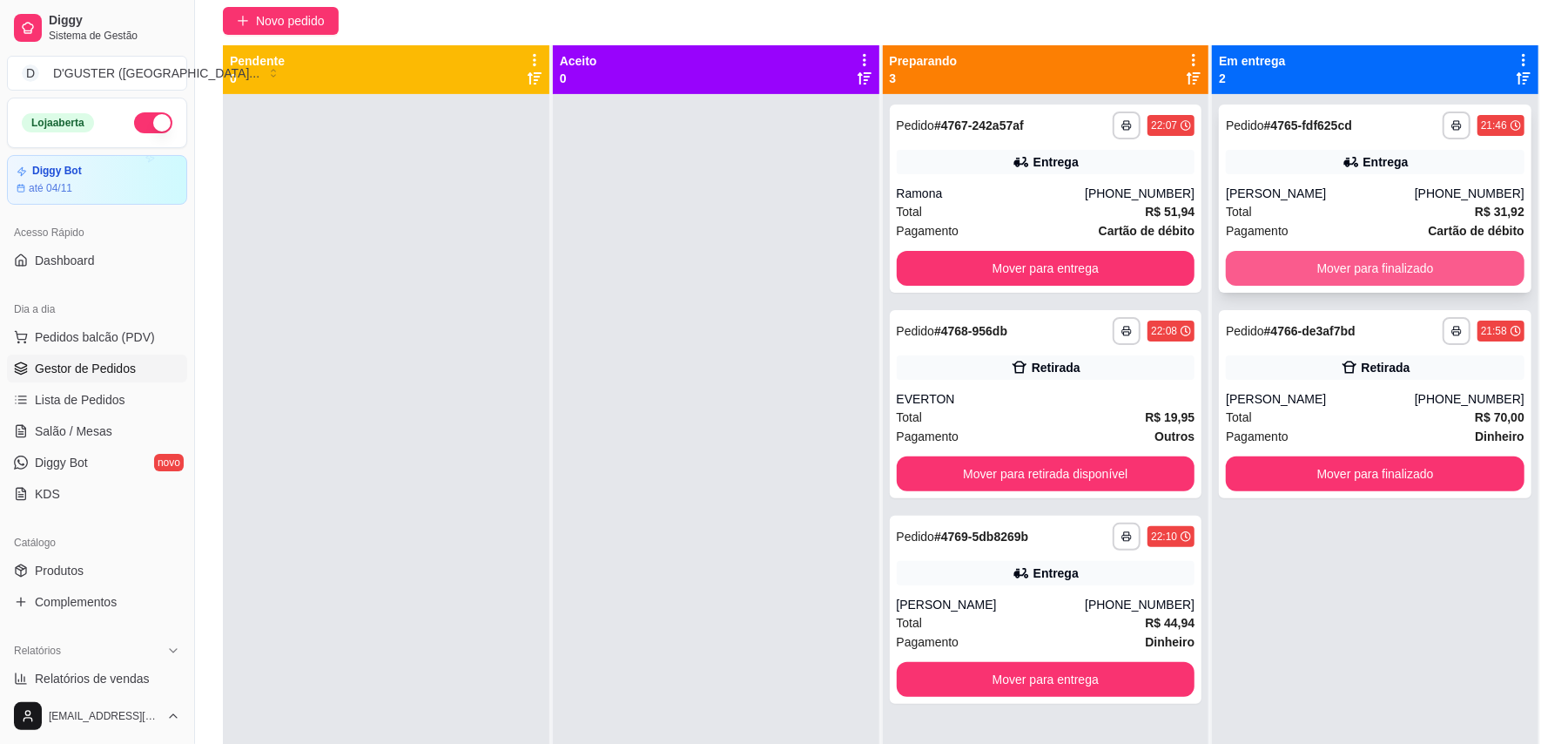
click at [1410, 266] on button "Mover para finalizado" at bounding box center [1374, 269] width 299 height 35
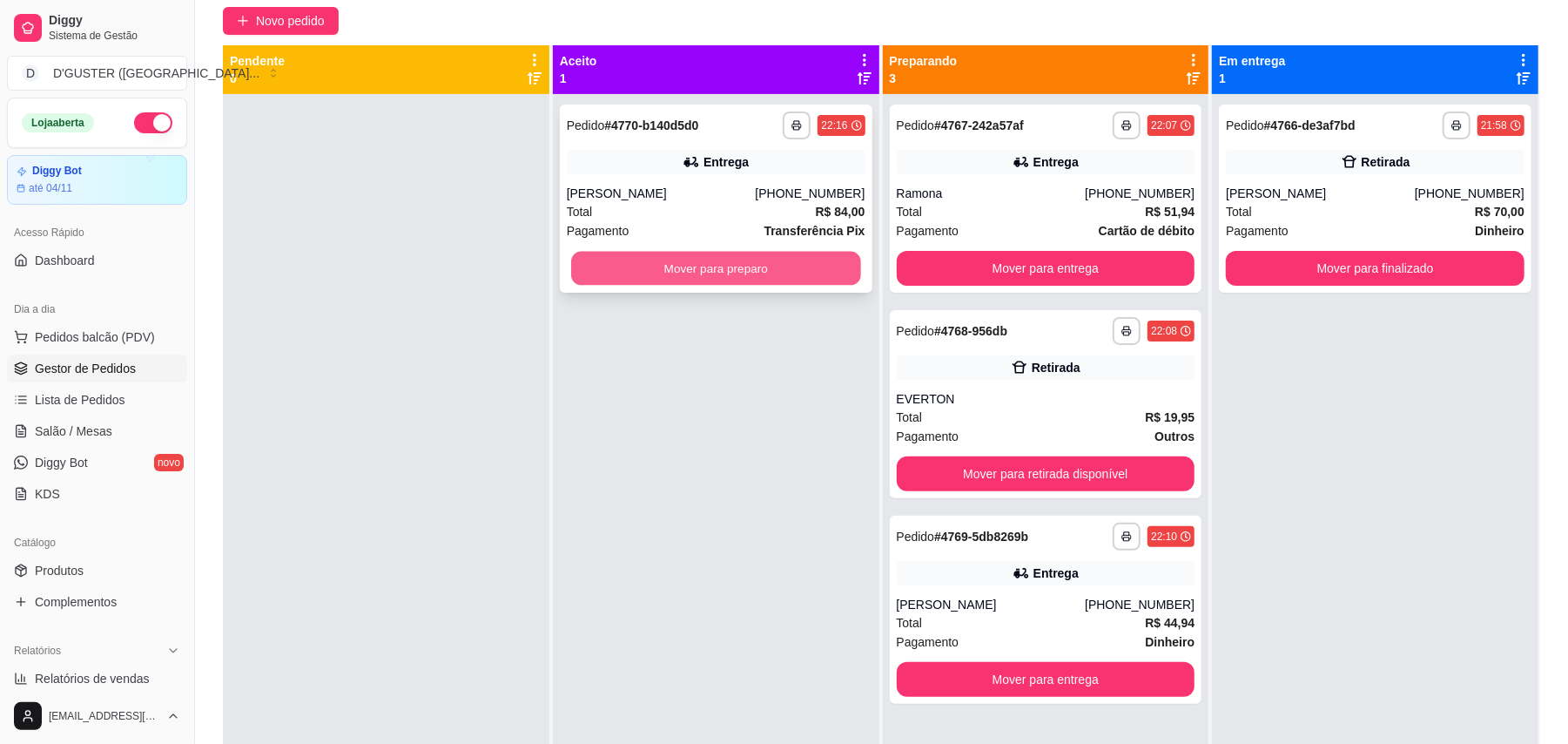
click at [735, 269] on button "Mover para preparo" at bounding box center [715, 269] width 289 height 34
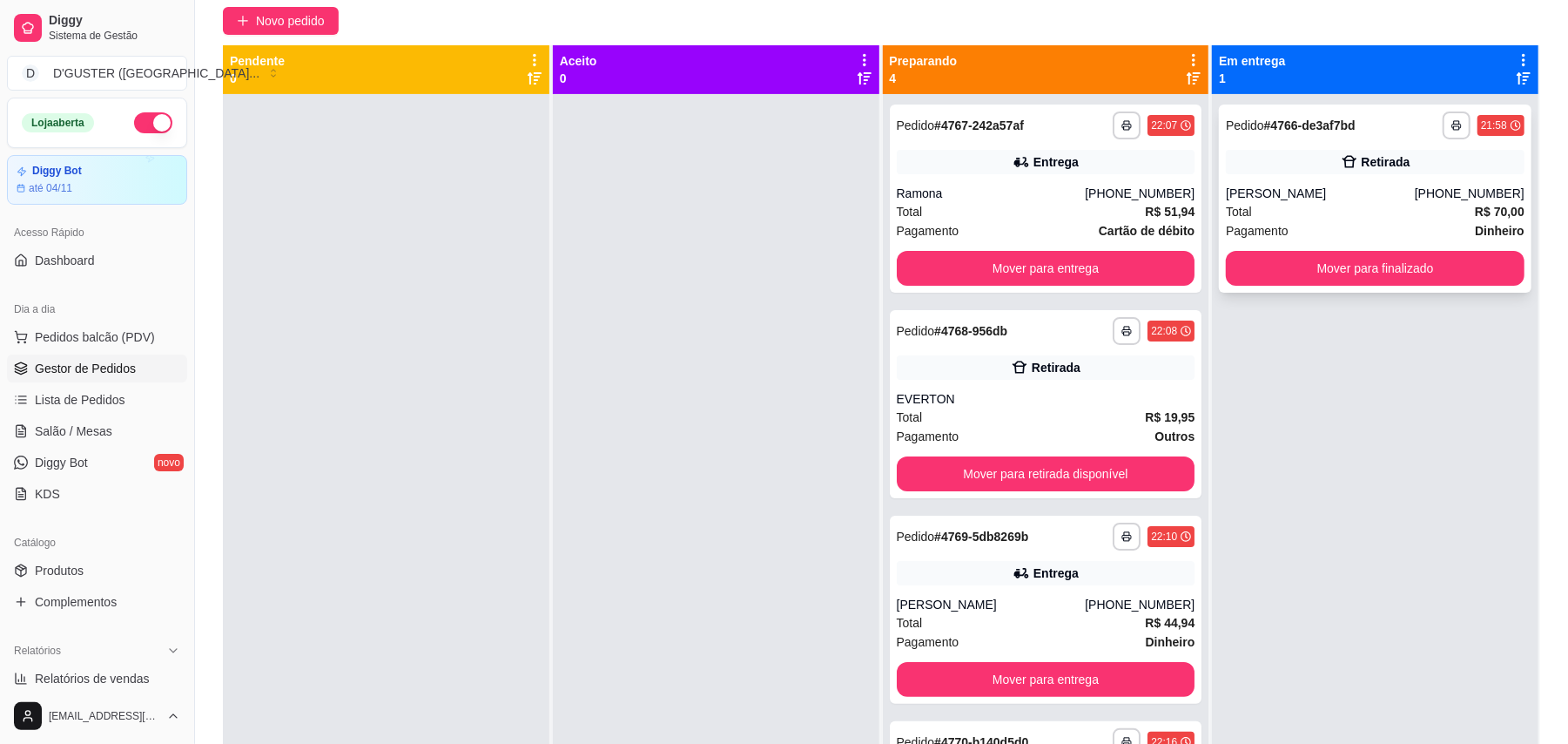
click at [1427, 204] on div "Total R$ 70,00" at bounding box center [1374, 212] width 299 height 19
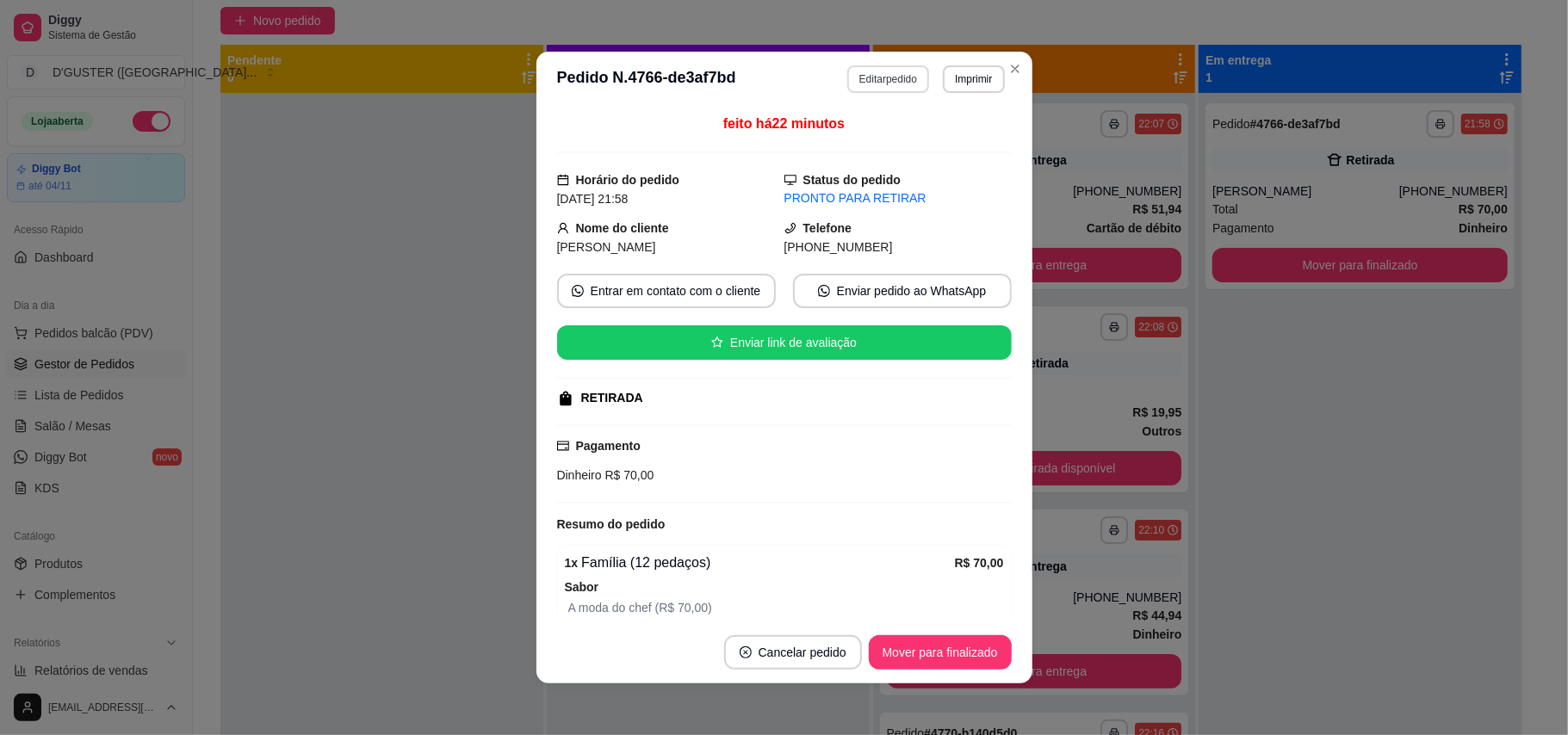
click at [874, 88] on button "Editar pedido" at bounding box center [888, 79] width 82 height 27
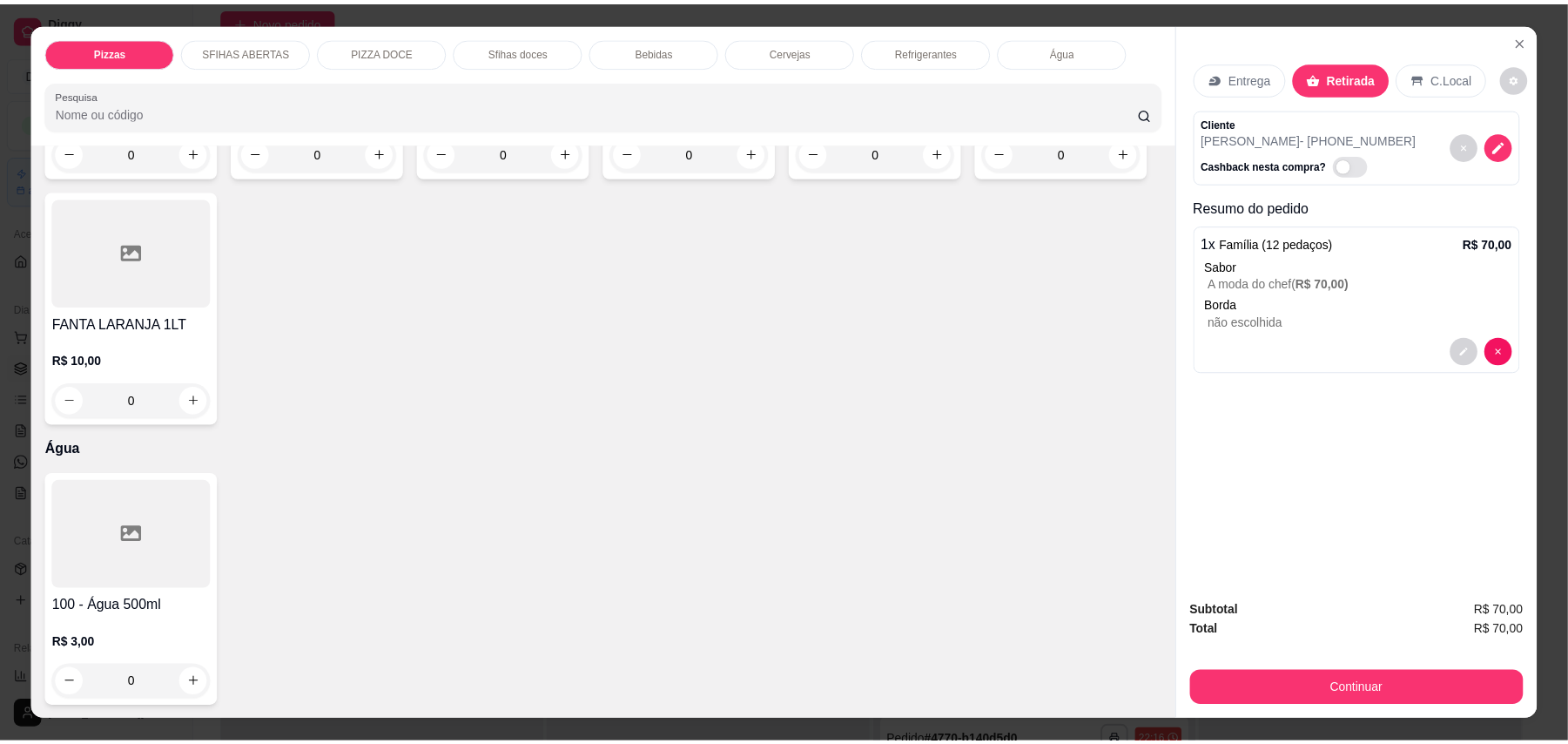
scroll to position [3712, 0]
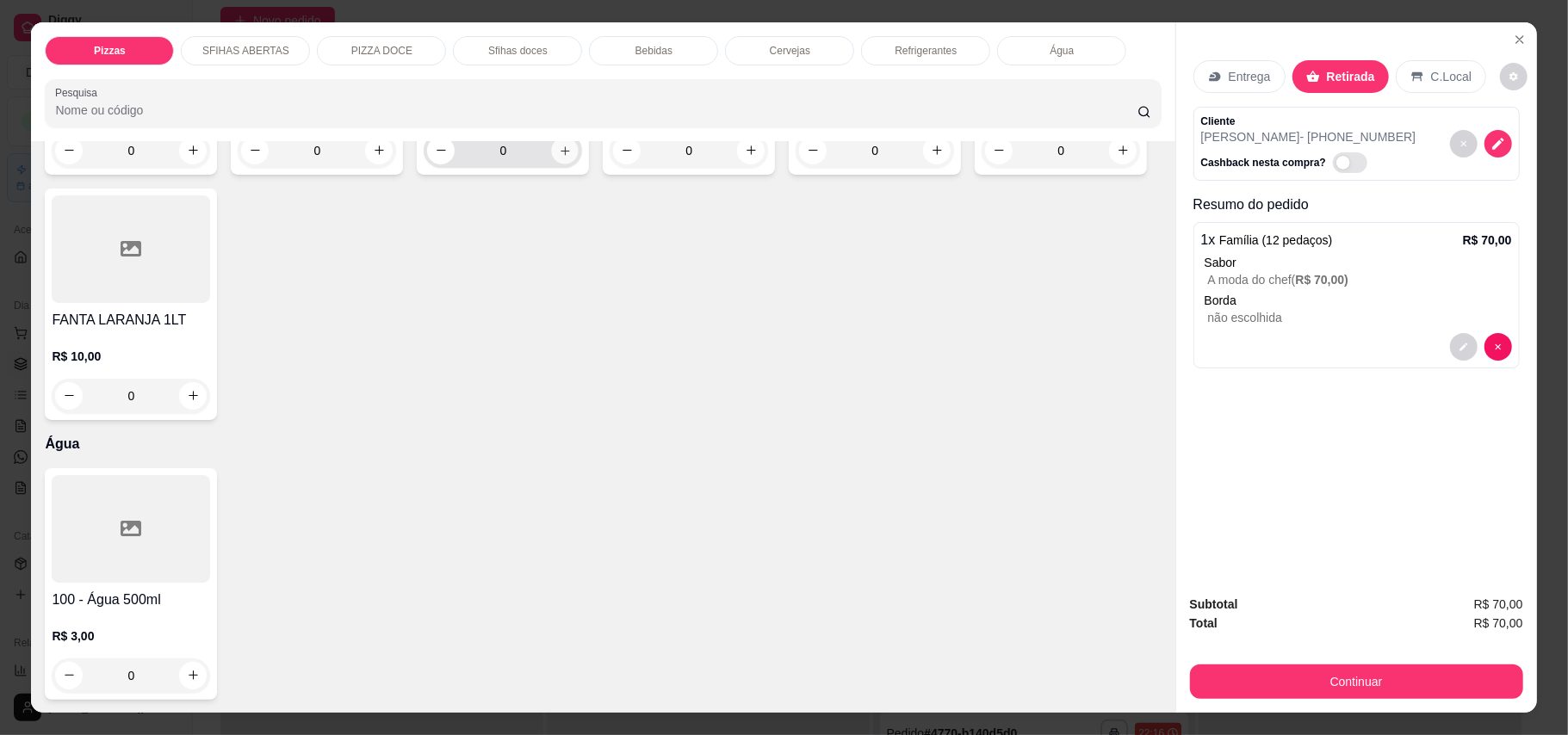
click at [553, 164] on button "increase-product-quantity" at bounding box center [564, 150] width 26 height 26
type input "1"
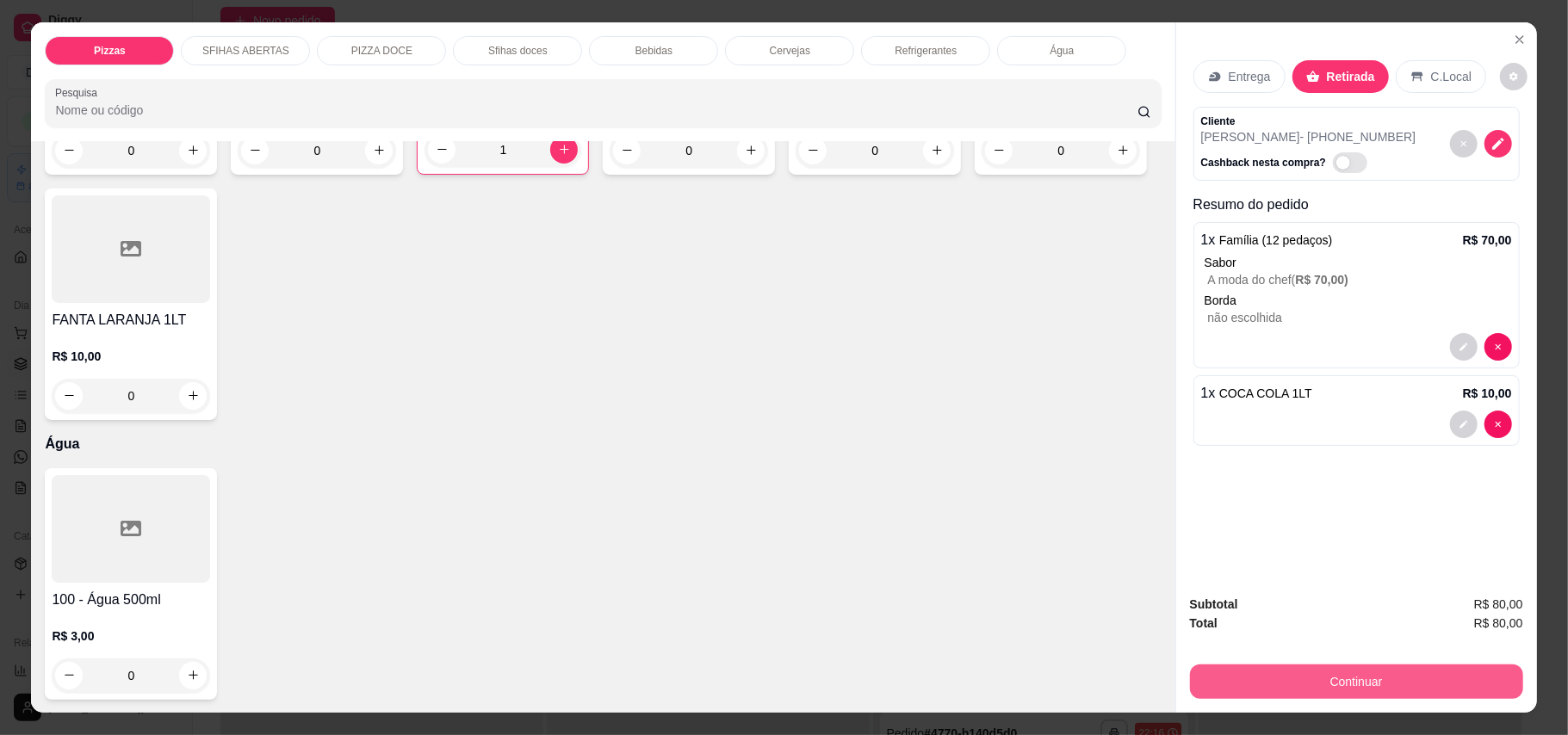
click at [1351, 682] on button "Continuar" at bounding box center [1356, 681] width 334 height 35
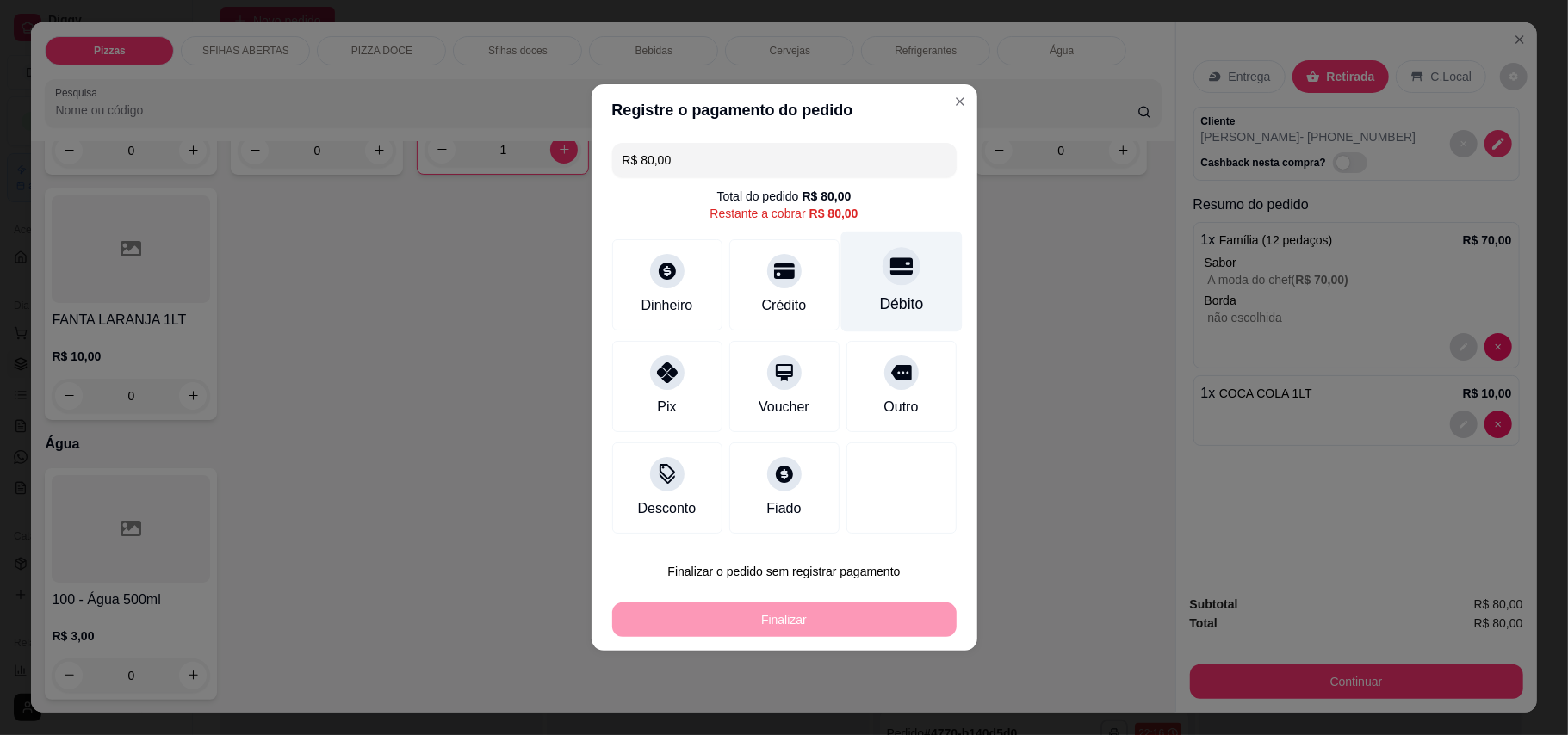
click at [879, 294] on div "Débito" at bounding box center [901, 303] width 44 height 23
type input "R$ 0,00"
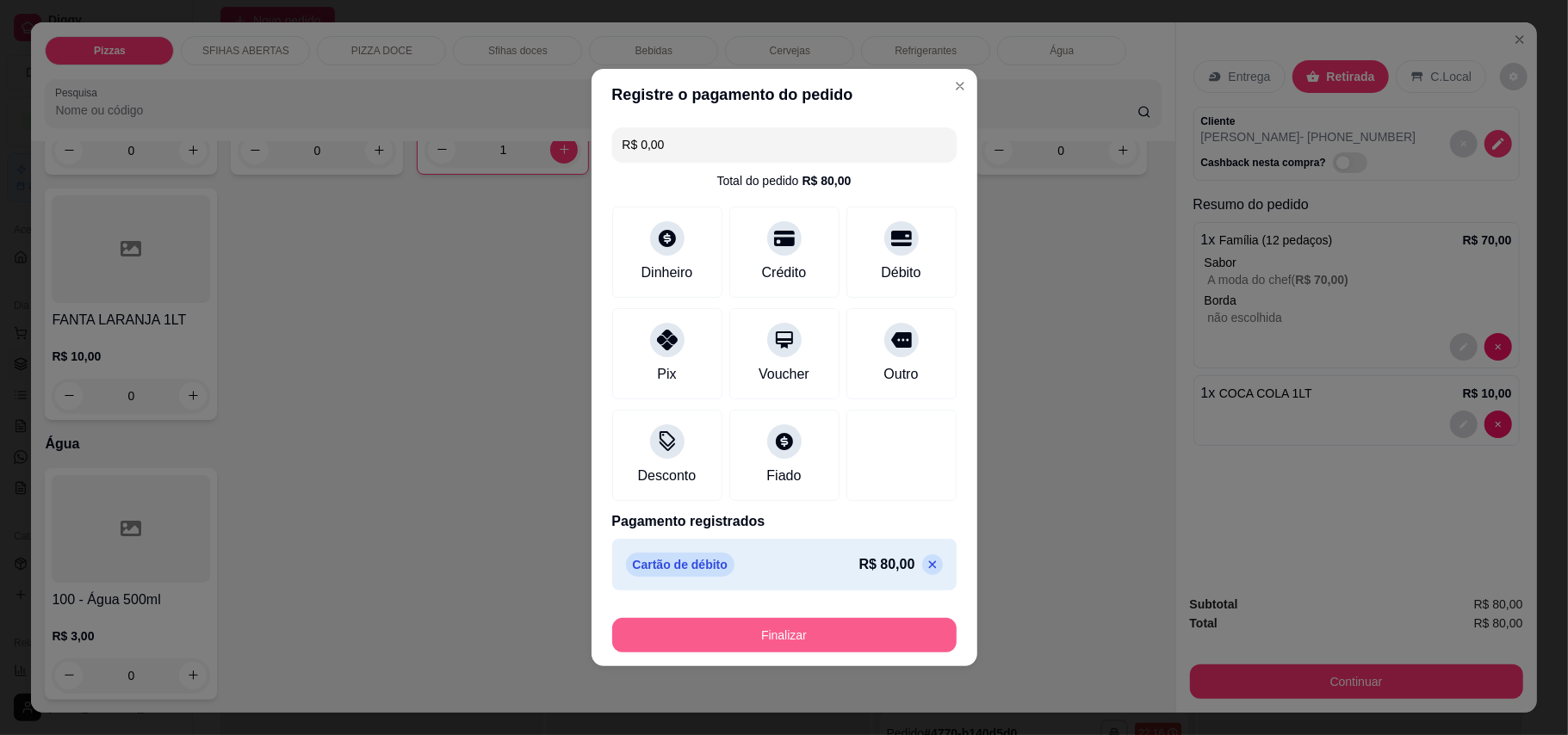
click at [896, 630] on button "Finalizar" at bounding box center [784, 635] width 345 height 35
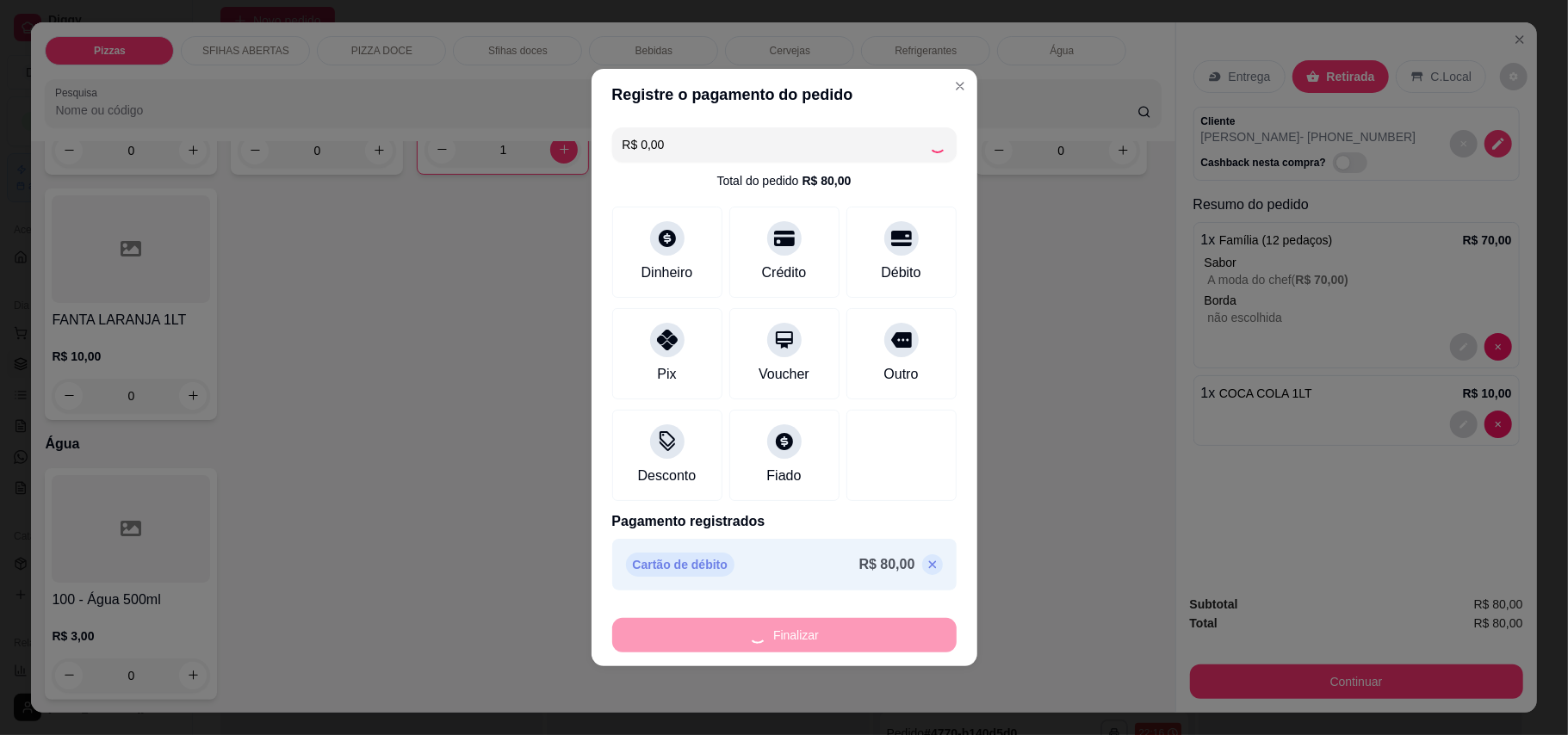
click at [895, 630] on div "Finalizar" at bounding box center [784, 635] width 345 height 35
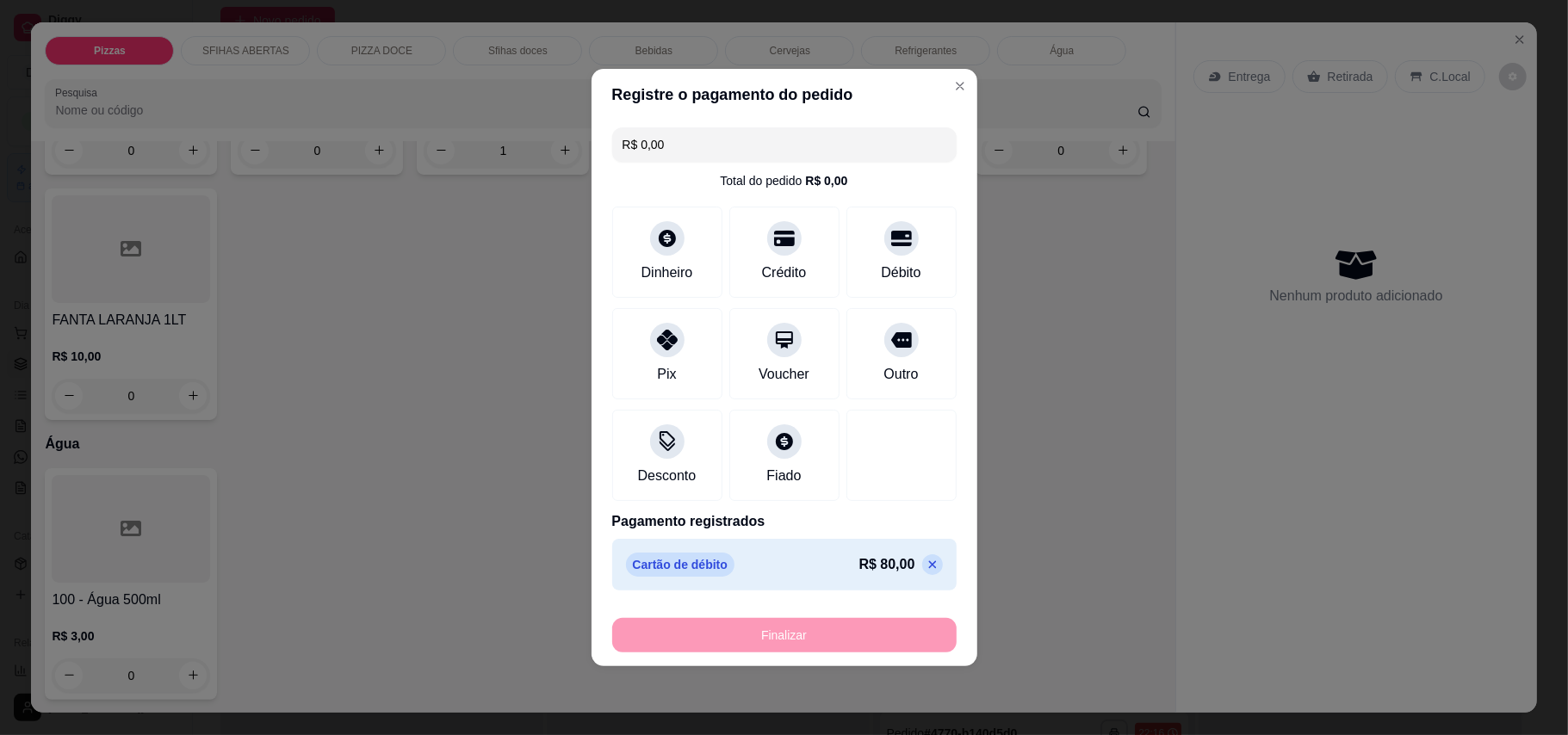
type input "0"
type input "-R$ 80,00"
click at [890, 643] on div "Finalizar" at bounding box center [784, 635] width 345 height 35
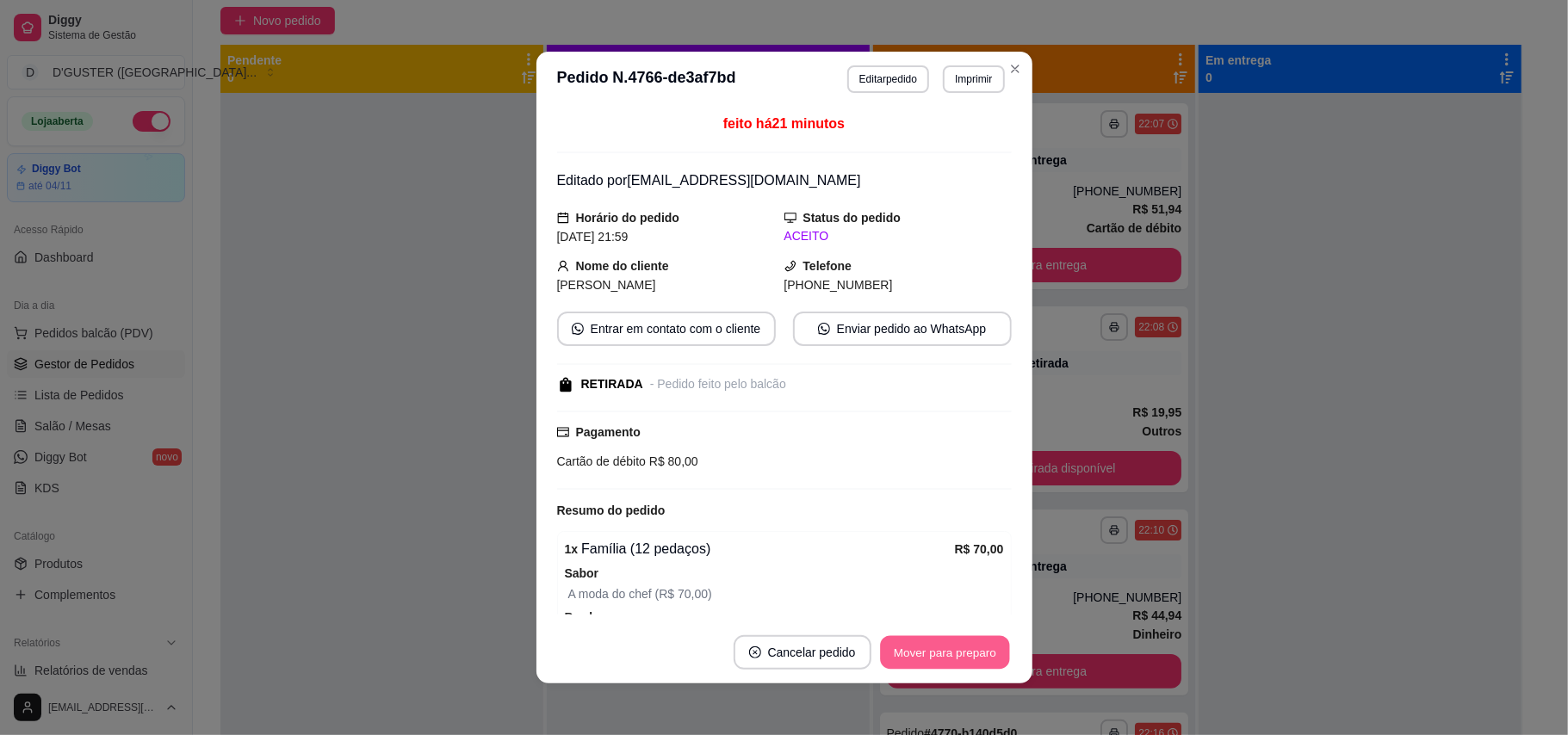
click at [890, 643] on button "Mover para preparo" at bounding box center [944, 652] width 129 height 34
click at [890, 643] on div "Mover para preparo" at bounding box center [932, 652] width 157 height 35
click at [890, 643] on button "Mover para retirada disponível" at bounding box center [915, 652] width 190 height 35
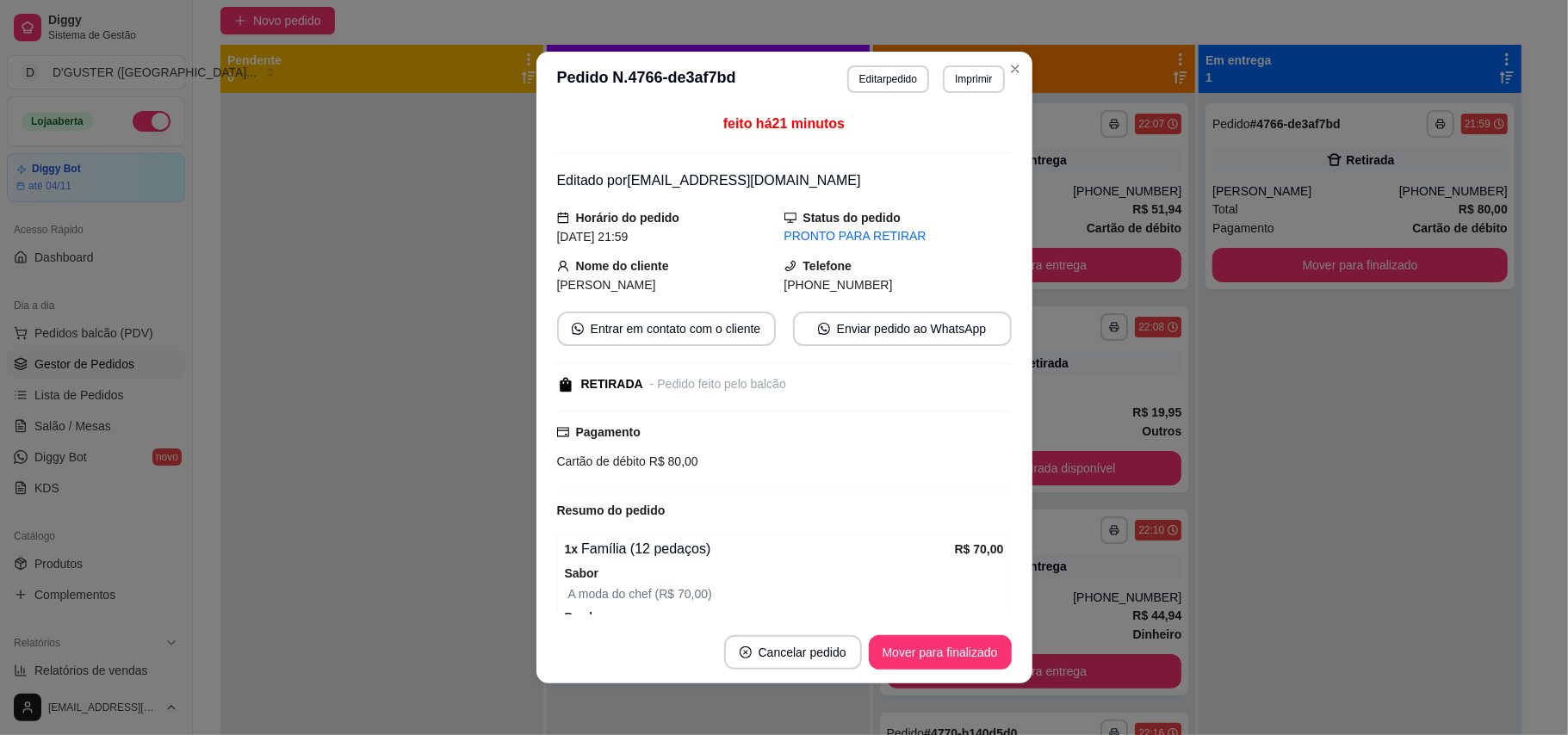
click at [890, 643] on button "Mover para finalizado" at bounding box center [940, 652] width 143 height 35
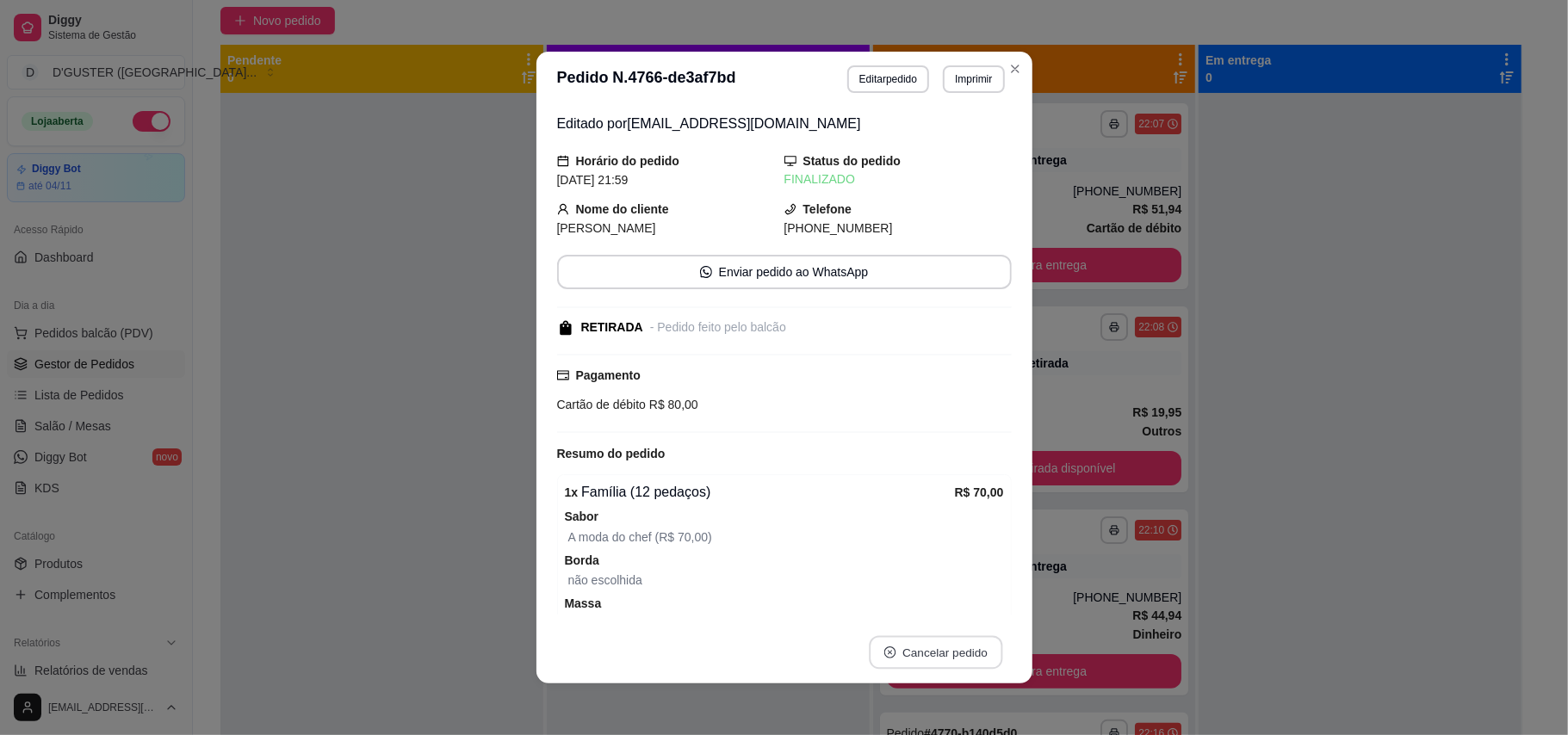
click at [890, 643] on button "Cancelar pedido" at bounding box center [935, 652] width 134 height 34
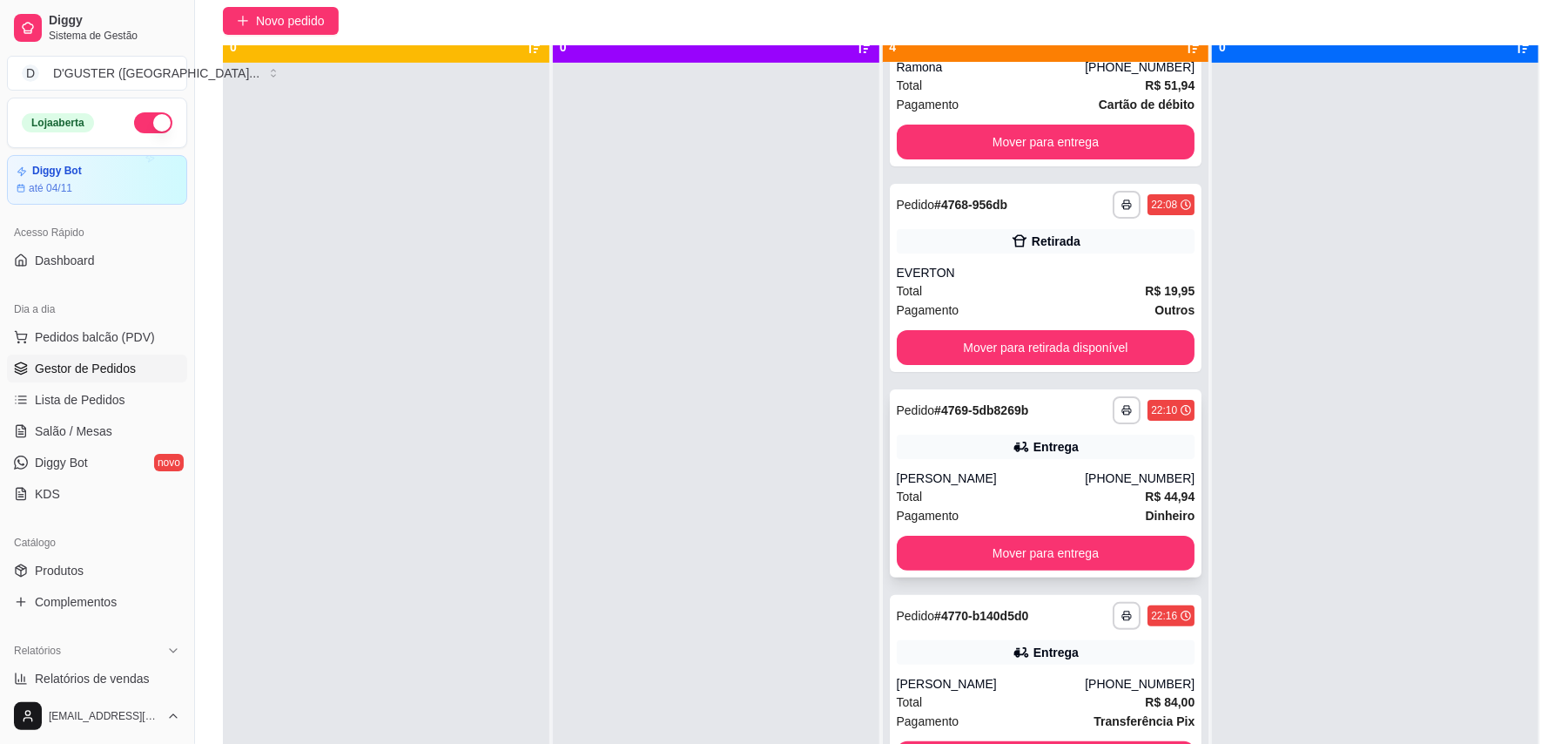
scroll to position [49, 0]
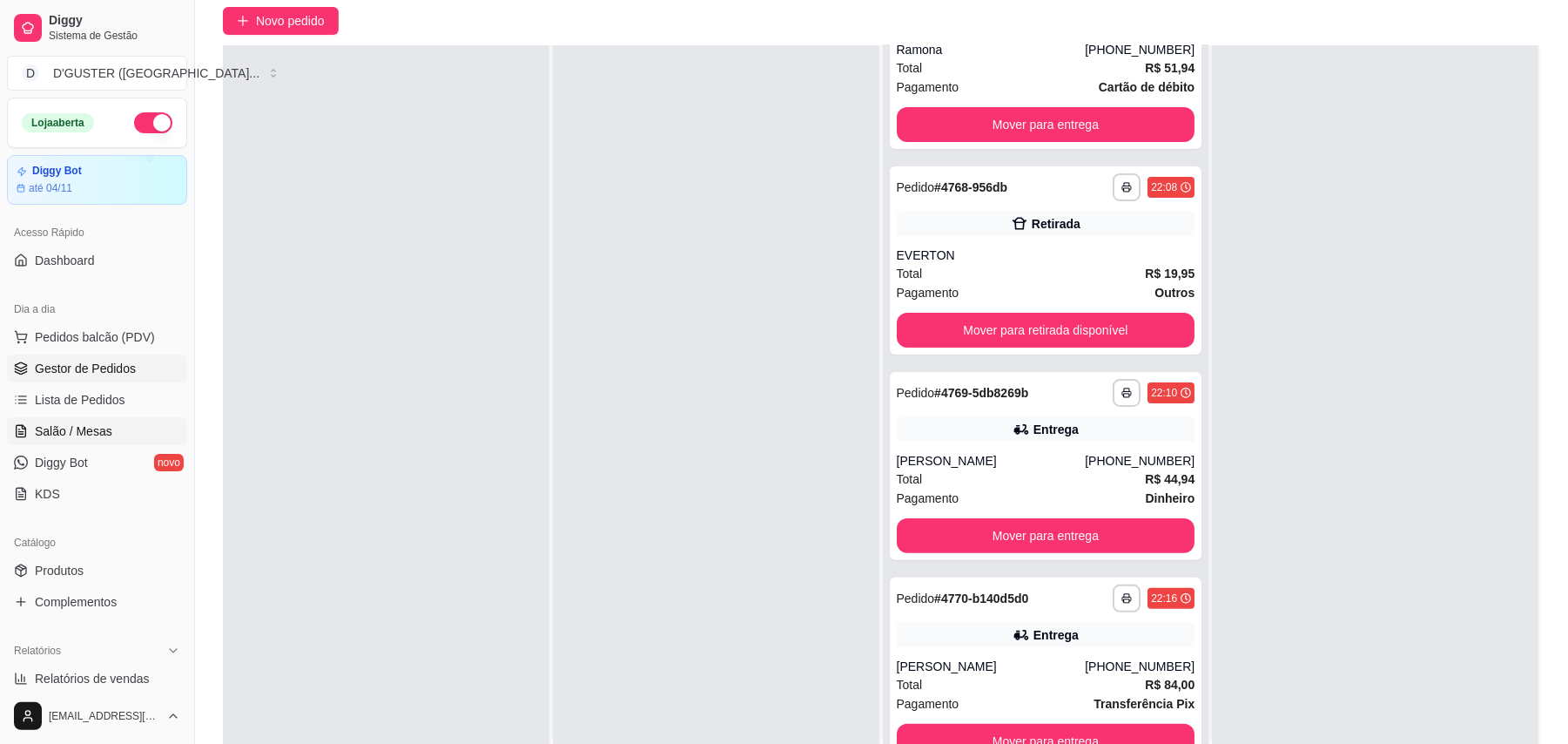
click at [107, 419] on link "Salão / Mesas" at bounding box center [97, 431] width 180 height 28
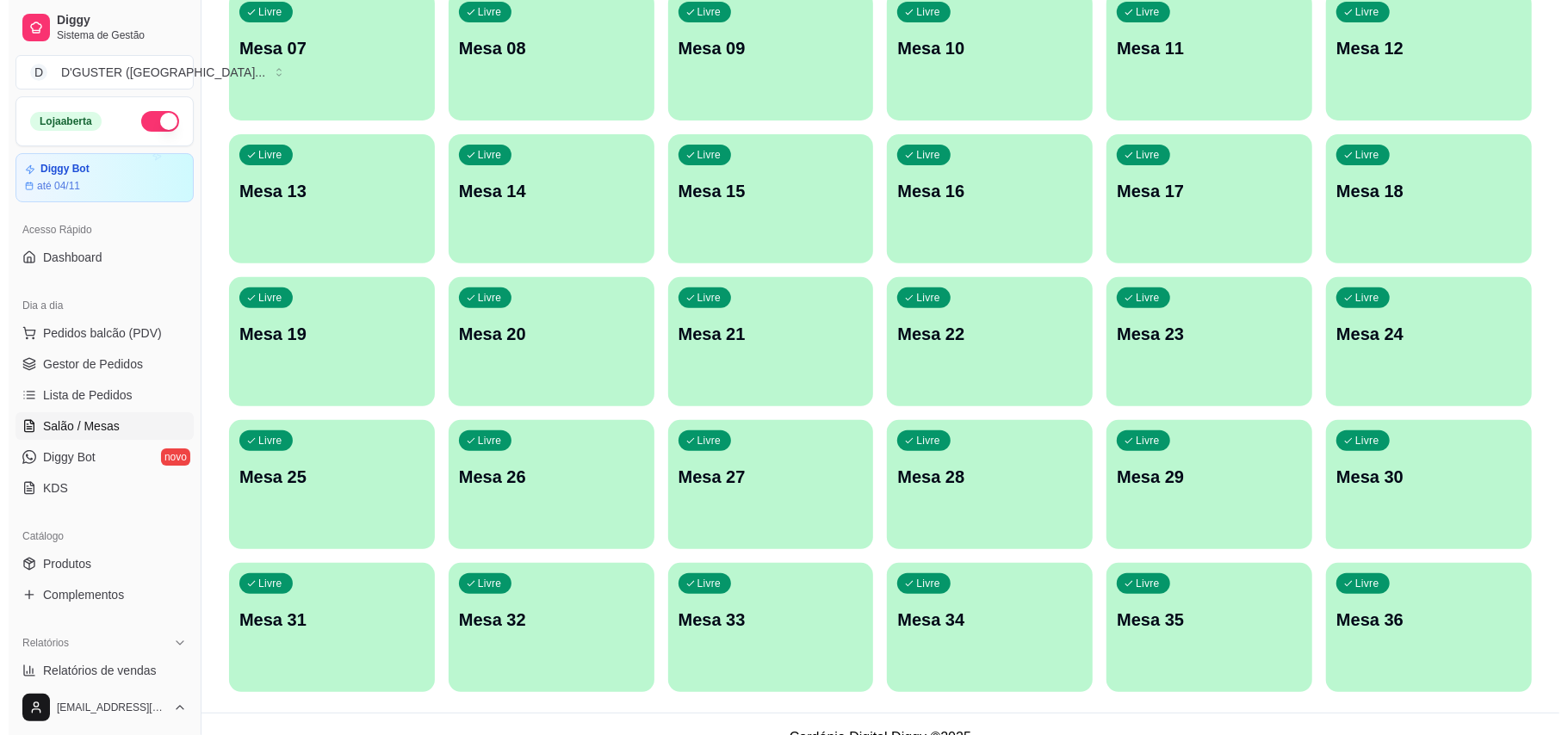
scroll to position [363, 0]
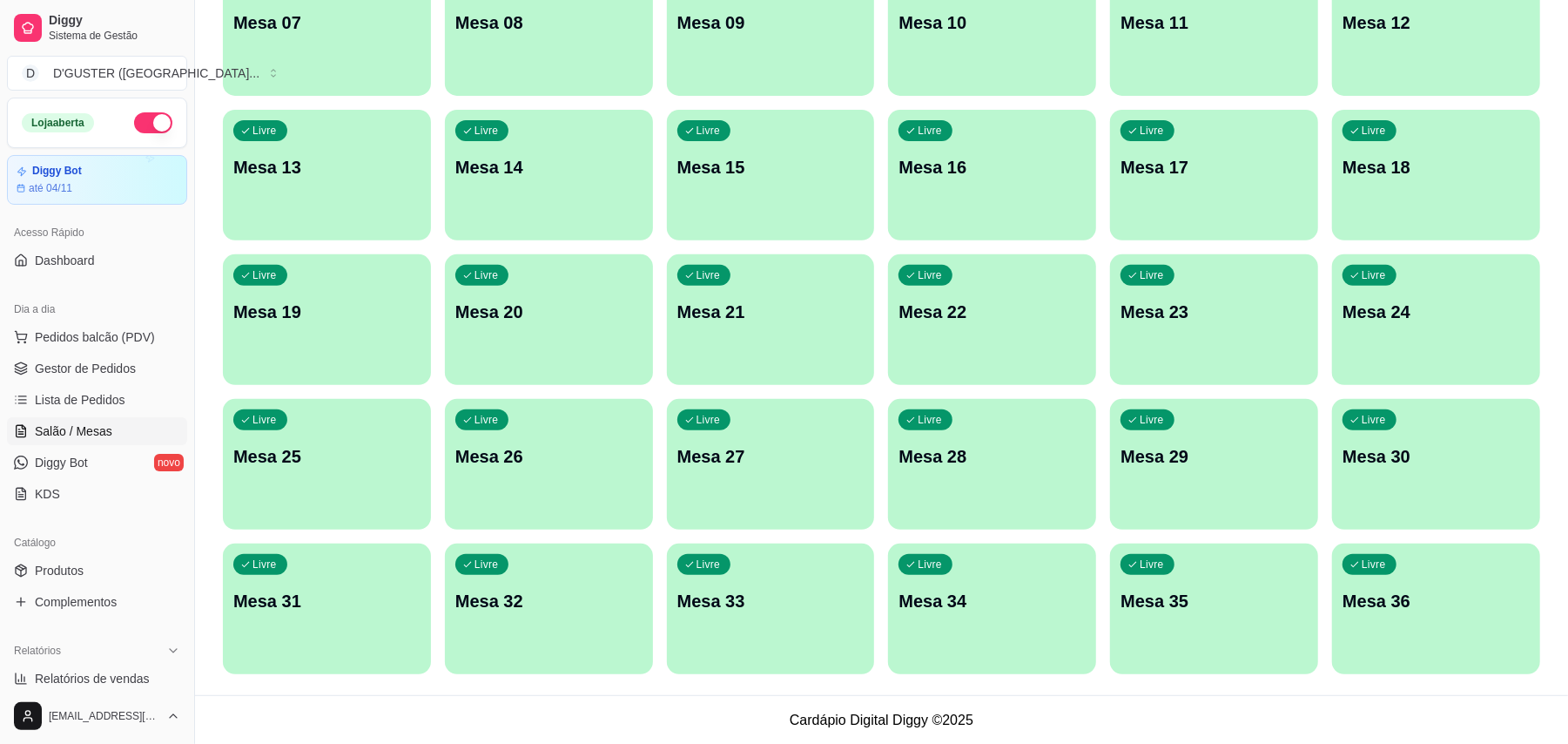
click at [1369, 593] on p "Mesa 36" at bounding box center [1436, 601] width 187 height 25
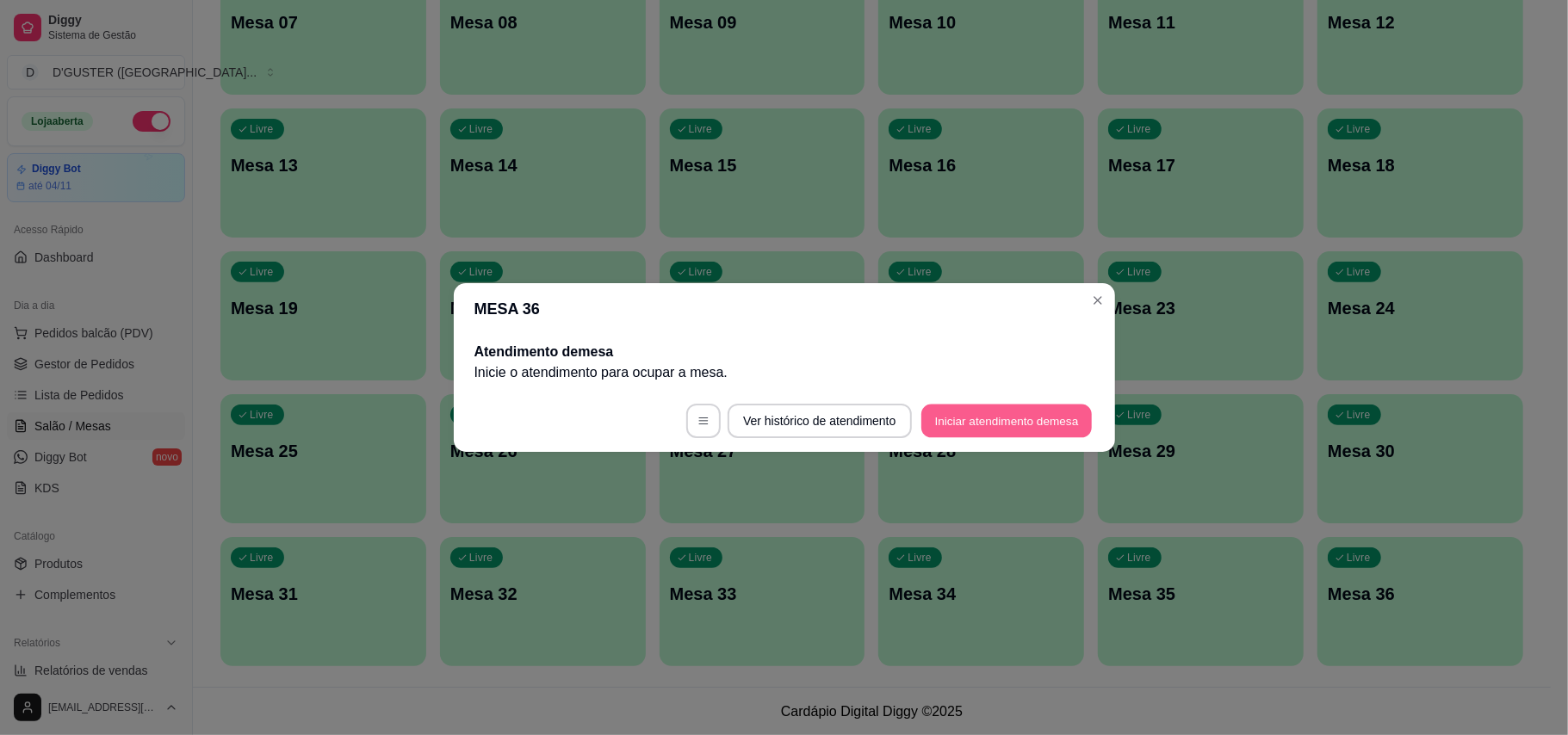
click at [1014, 434] on button "Iniciar atendimento de mesa" at bounding box center [1006, 421] width 171 height 34
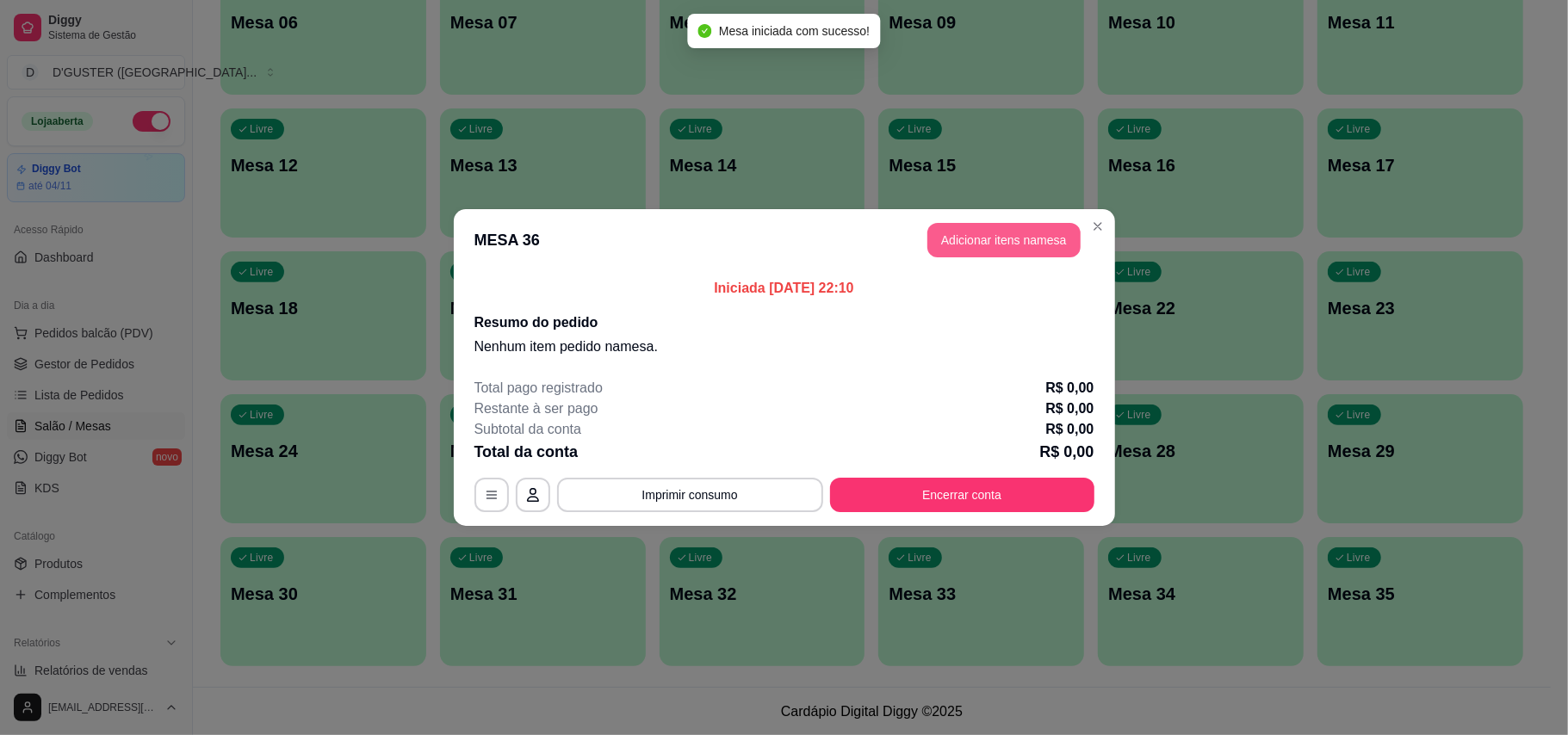
click at [1024, 249] on button "Adicionar itens na mesa" at bounding box center [1004, 240] width 154 height 35
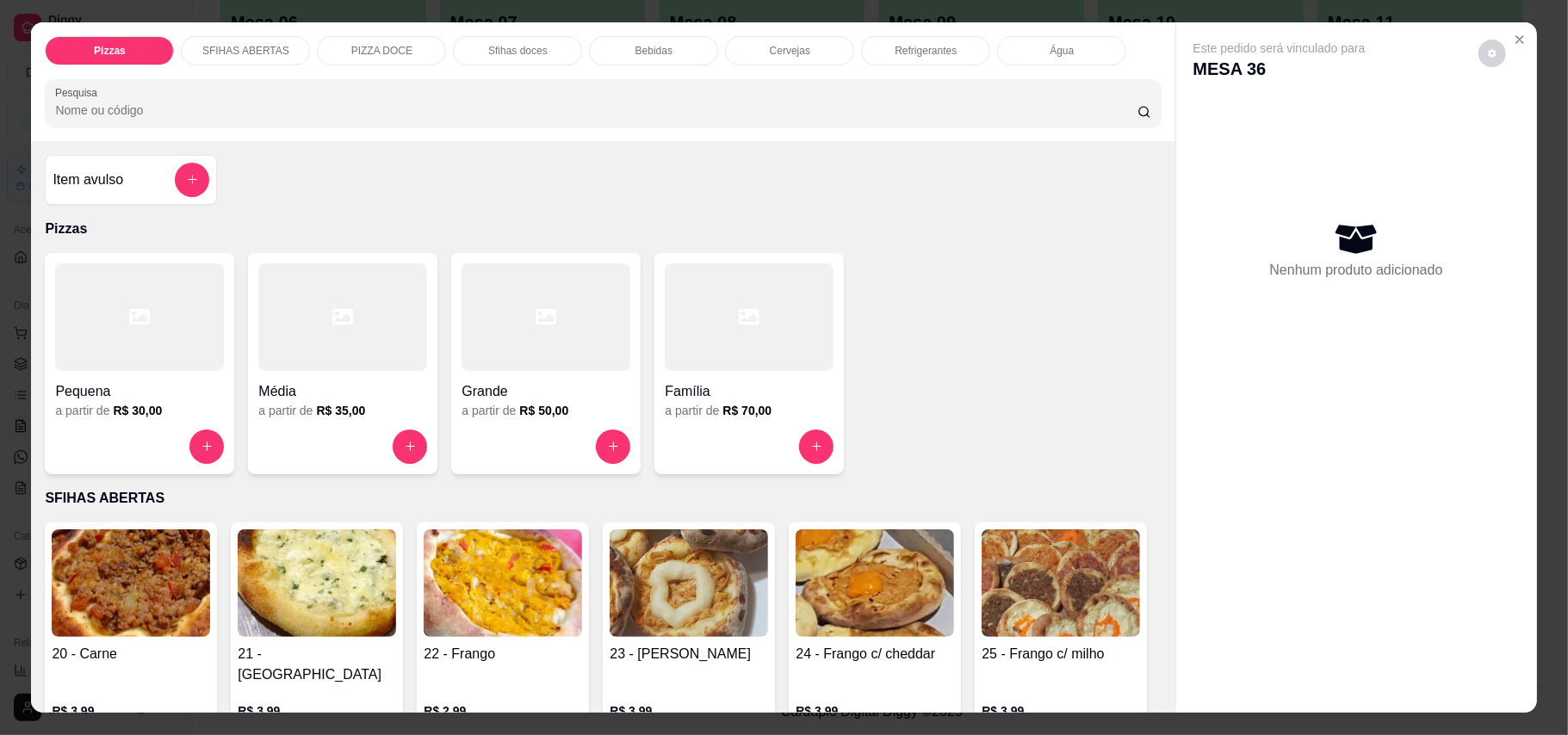
click at [117, 187] on div "Item avulso" at bounding box center [131, 180] width 156 height 35
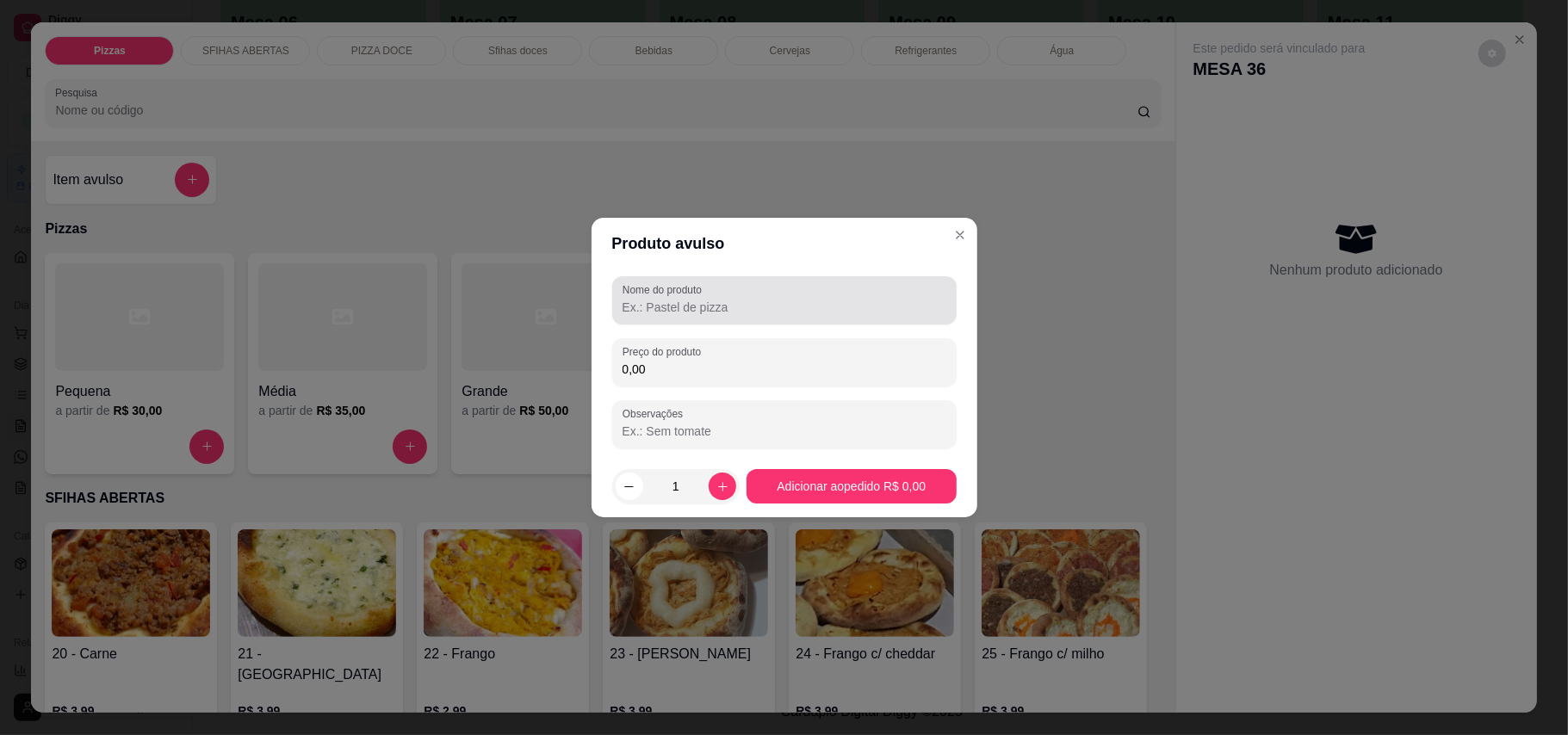
click at [745, 317] on div "Nome do produto" at bounding box center [784, 300] width 345 height 48
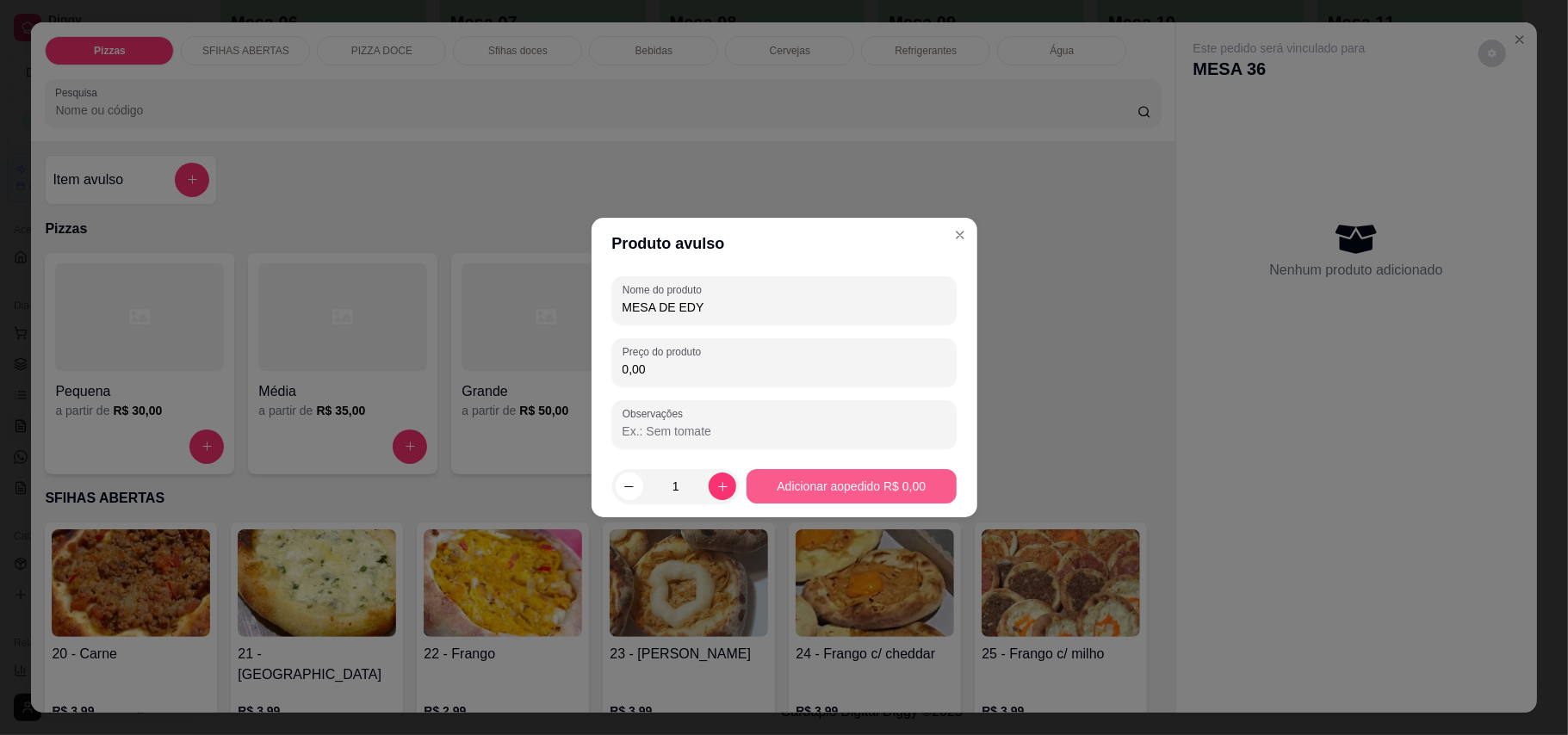
type input "MESA DE EDY"
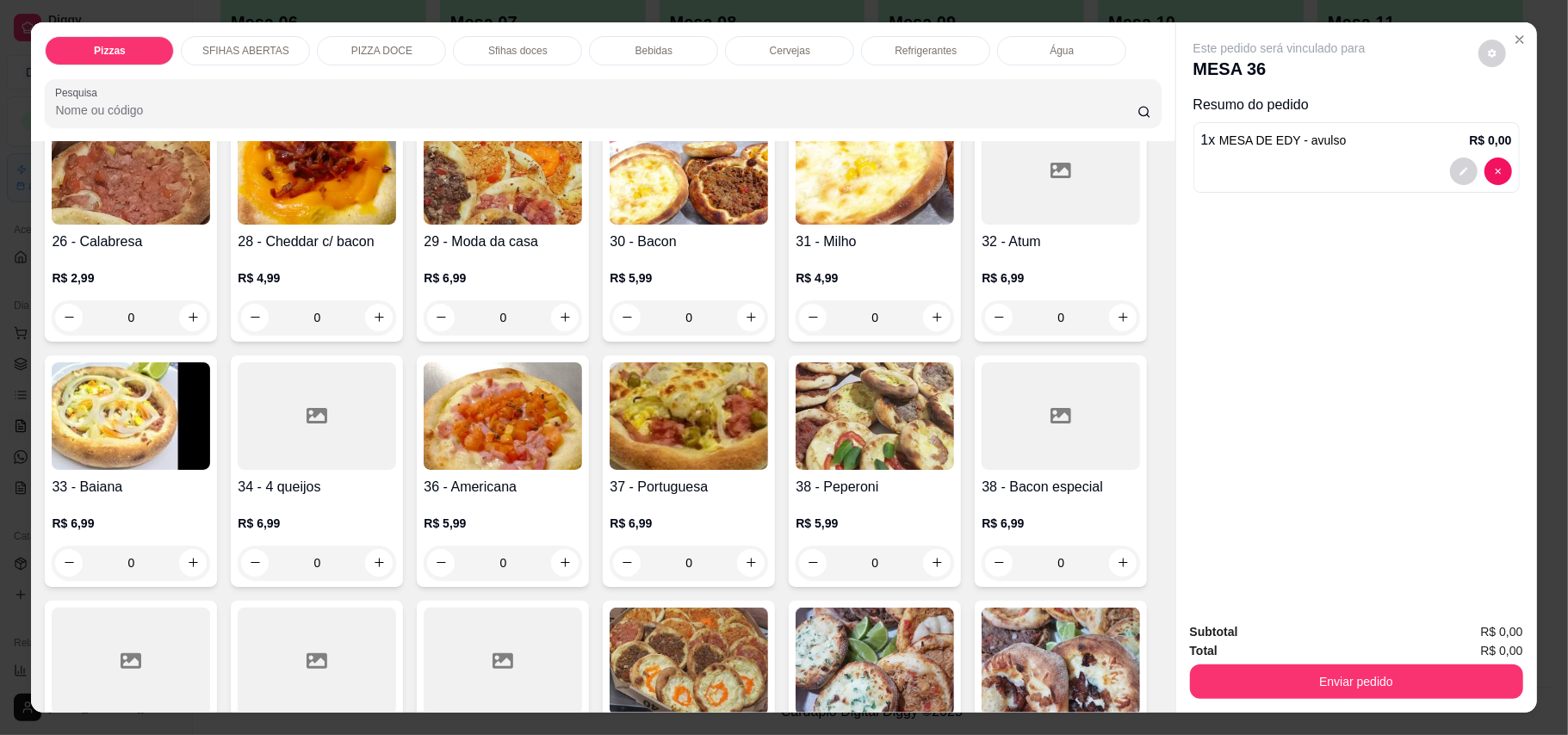
scroll to position [689, 0]
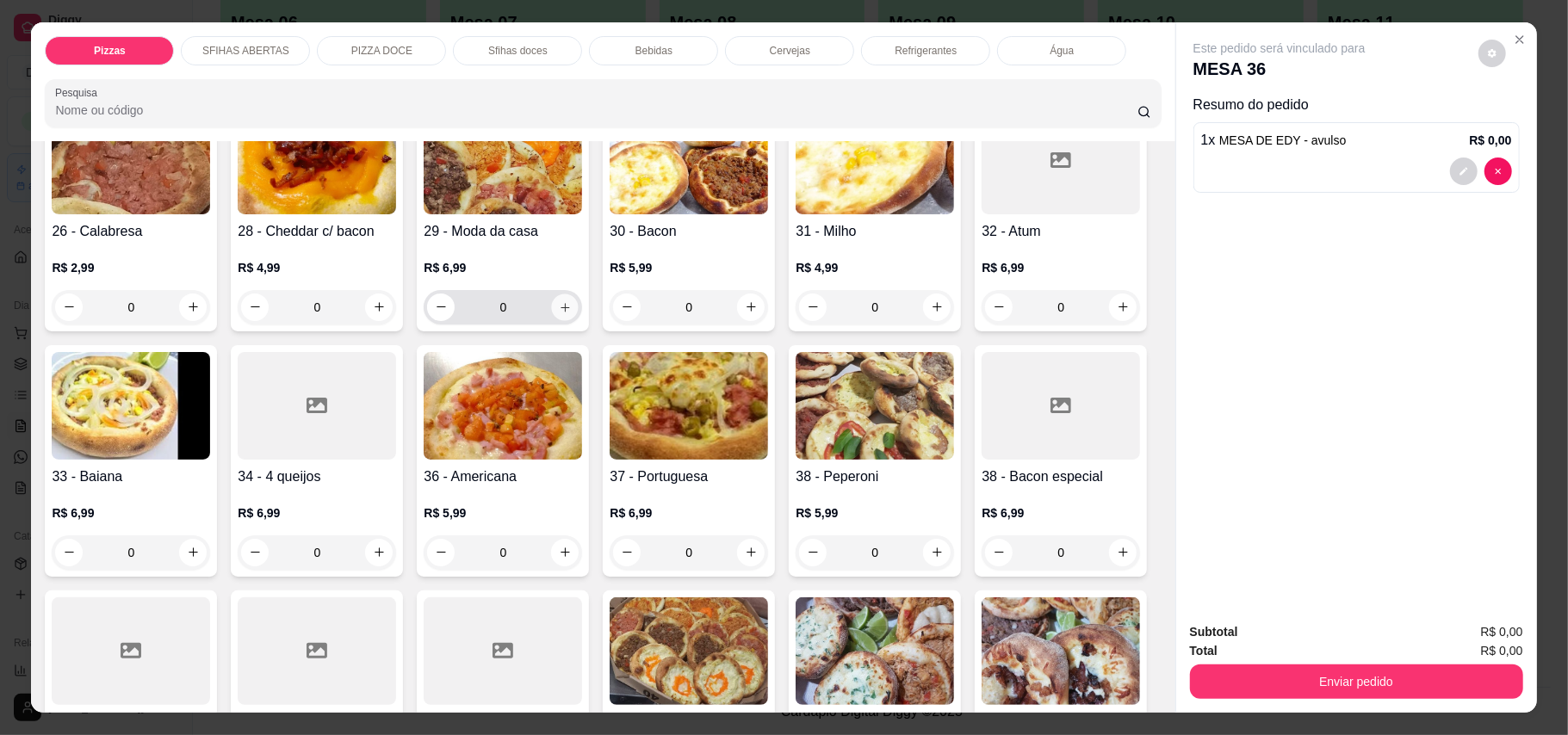
click at [572, 301] on icon "increase-product-quantity" at bounding box center [565, 307] width 13 height 13
type input "1"
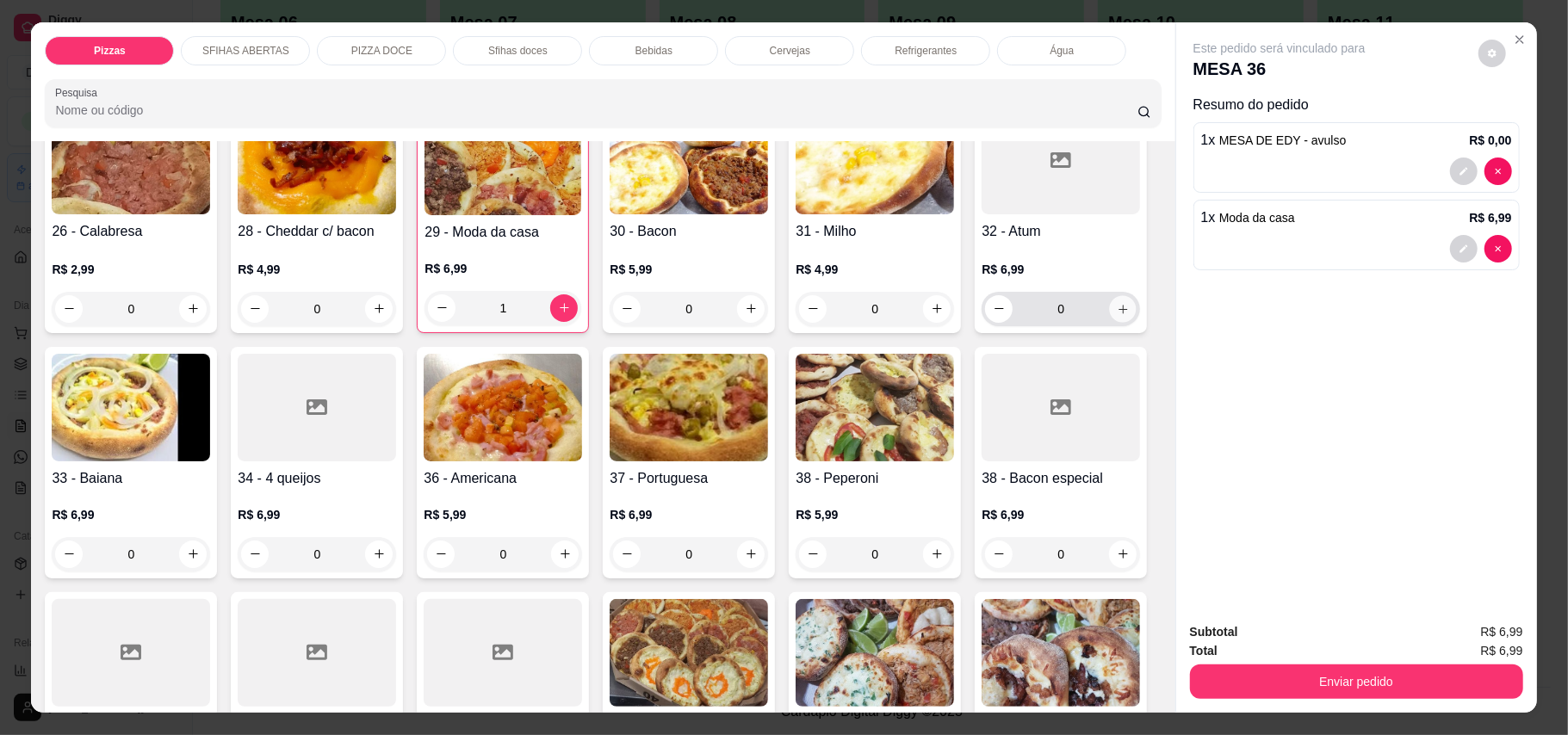
click at [1116, 315] on icon "increase-product-quantity" at bounding box center [1123, 308] width 13 height 13
type input "1"
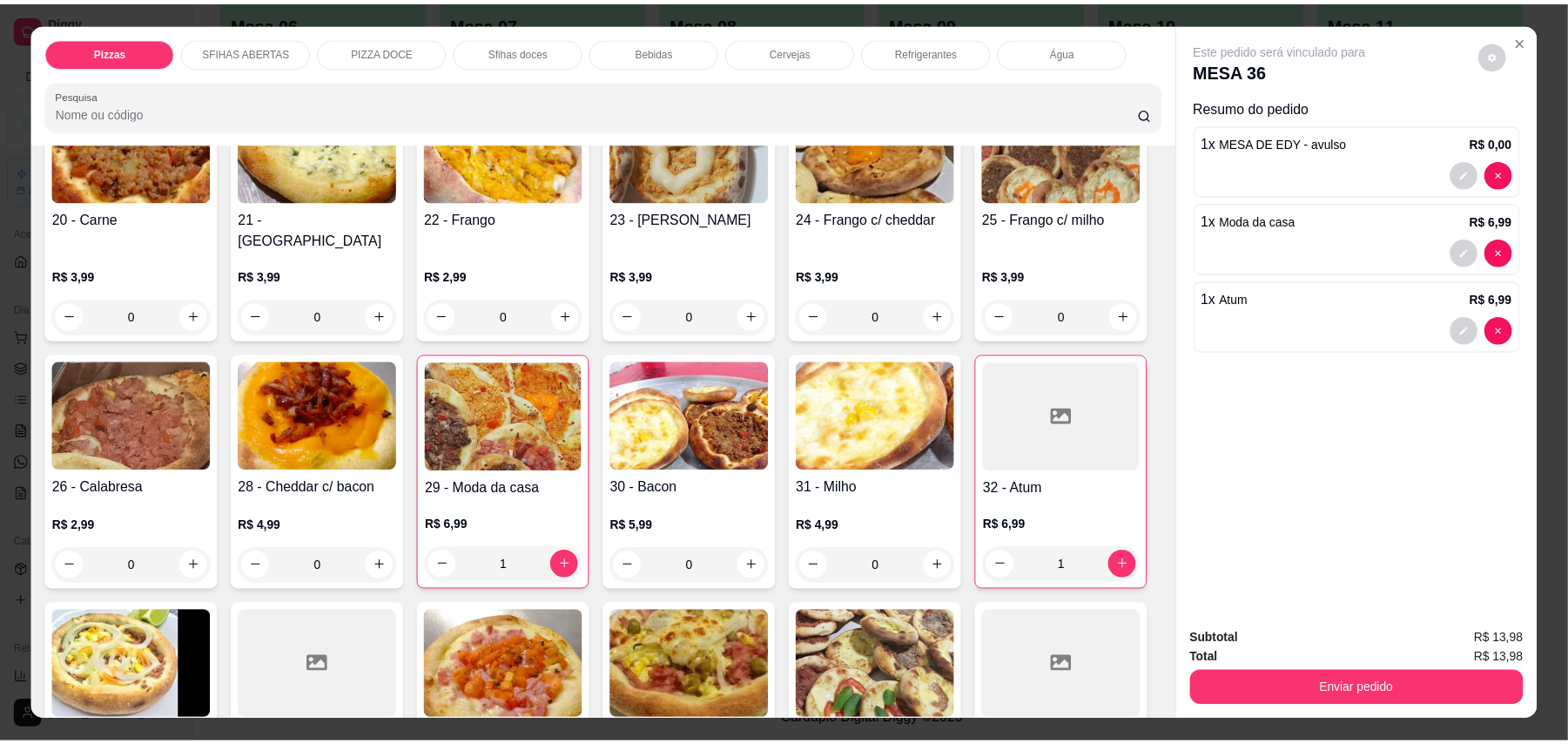
scroll to position [464, 0]
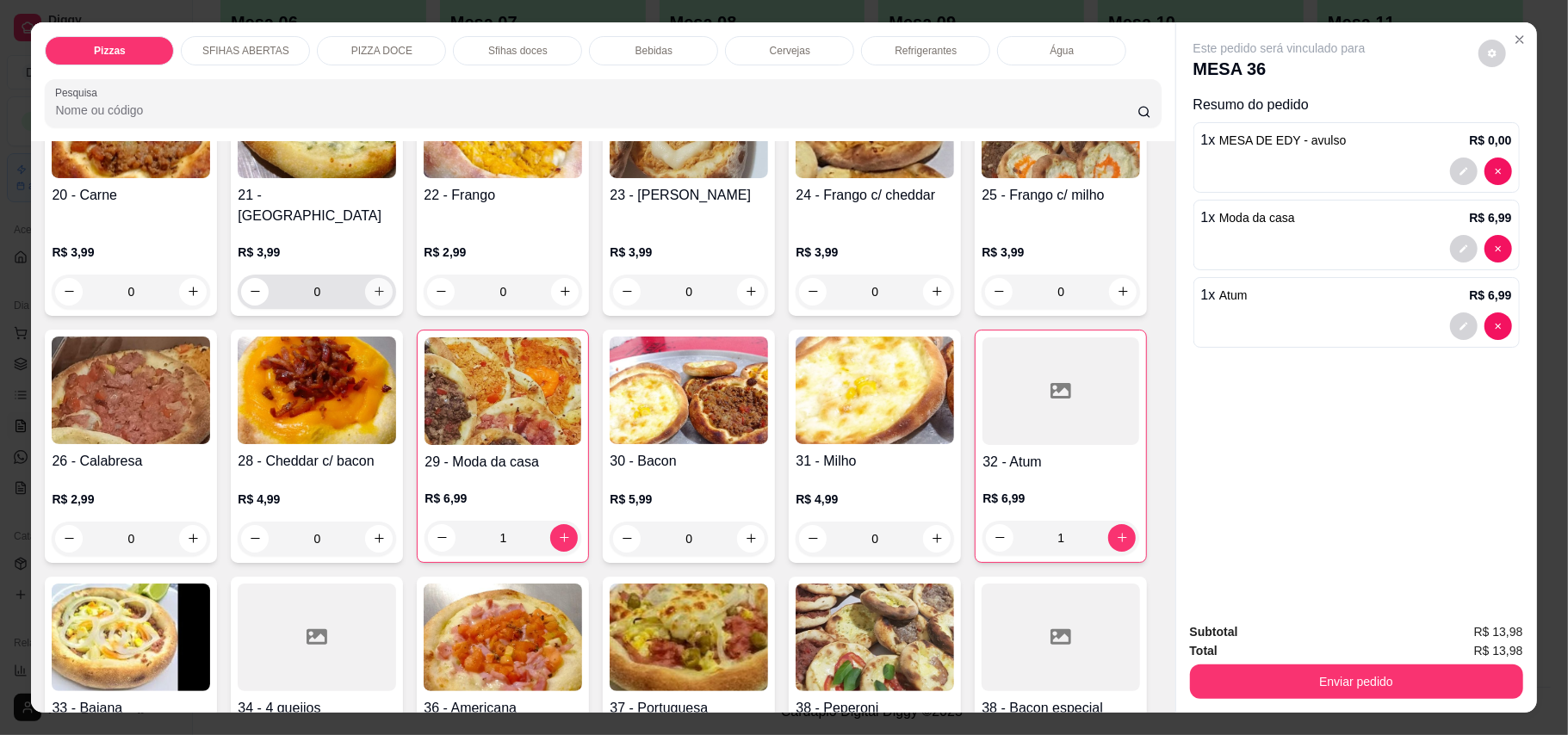
click at [373, 284] on icon "increase-product-quantity" at bounding box center [379, 291] width 13 height 13
type input "1"
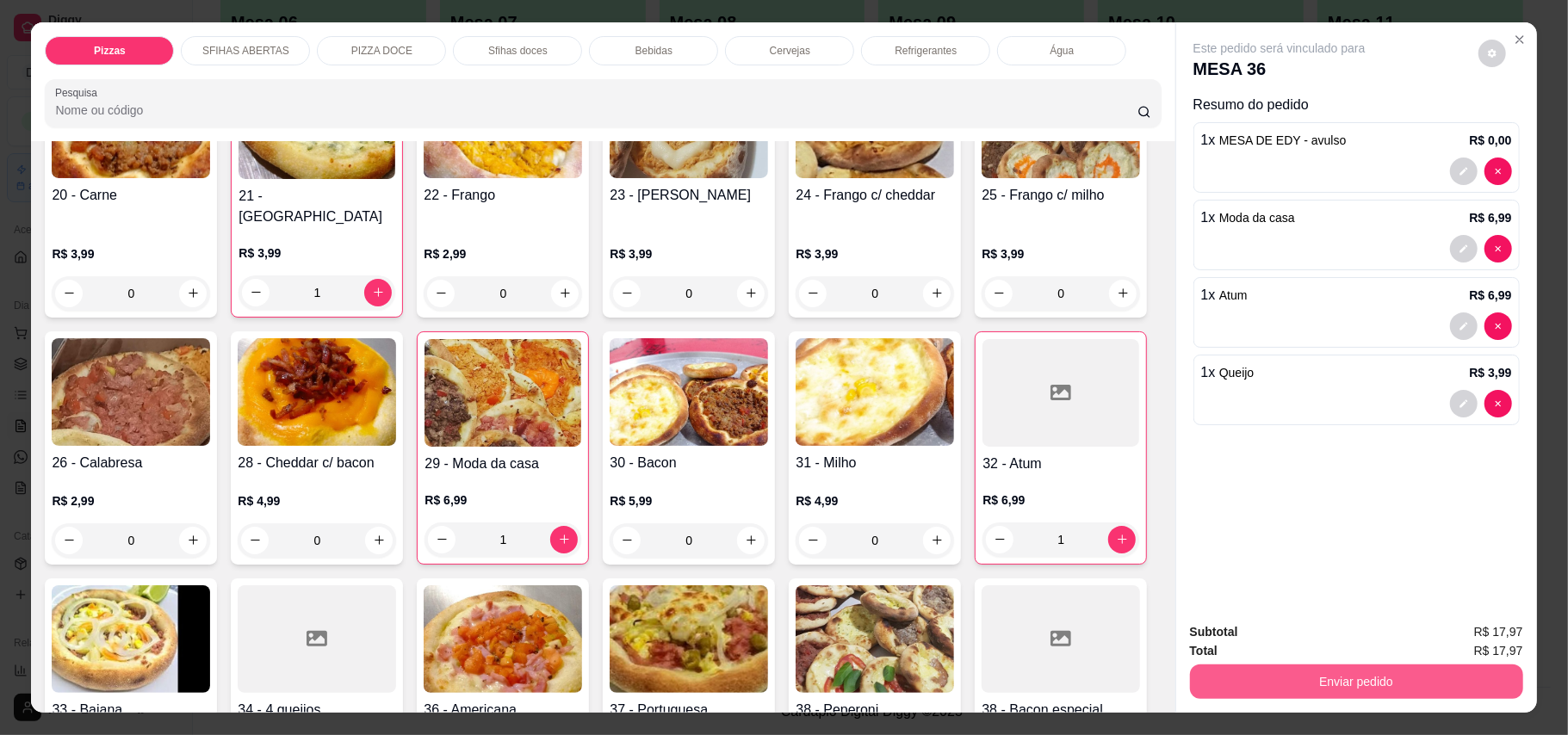
click at [1405, 679] on button "Enviar pedido" at bounding box center [1356, 681] width 334 height 35
click at [1481, 645] on button "Enviar pedido" at bounding box center [1476, 641] width 95 height 32
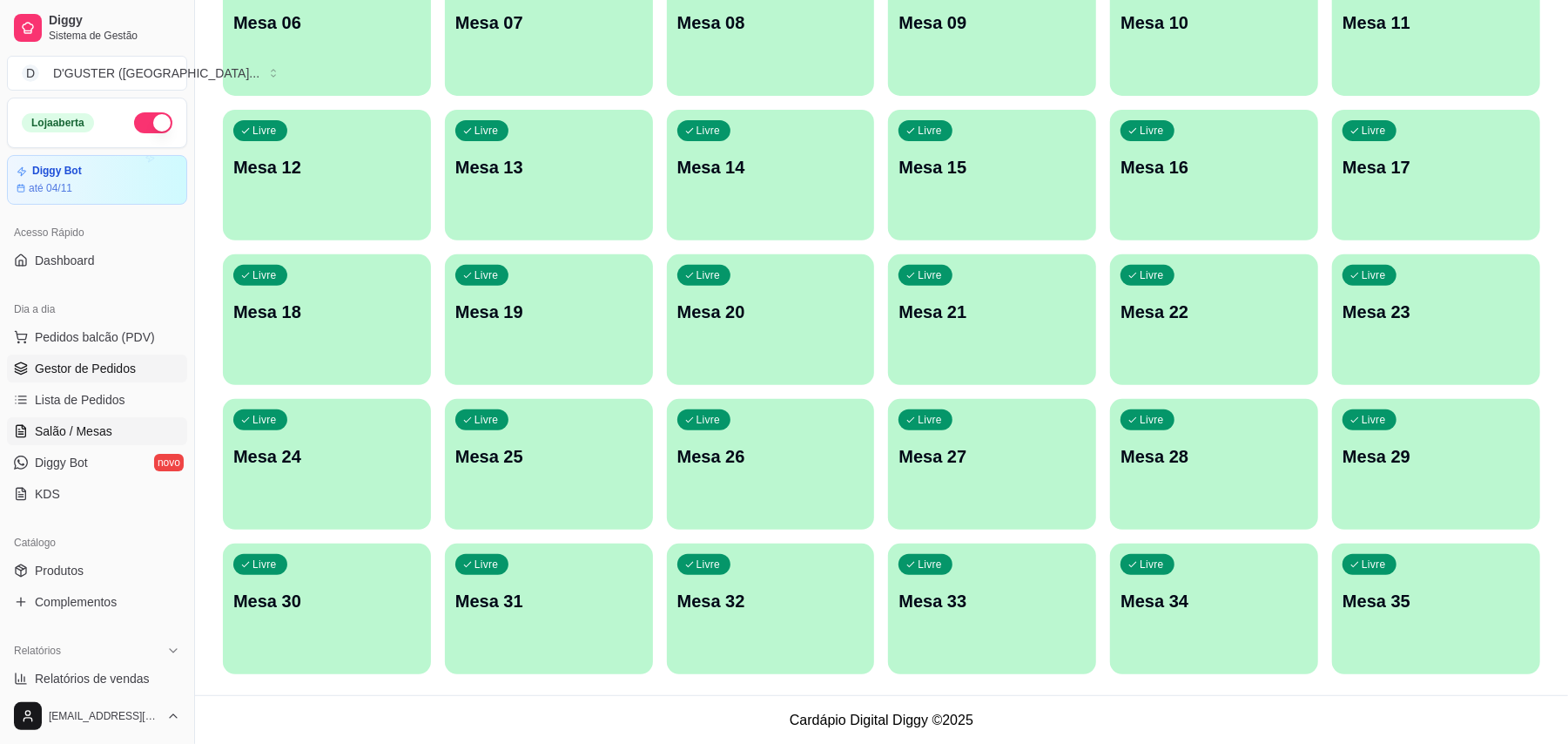
click at [117, 364] on span "Gestor de Pedidos" at bounding box center [85, 368] width 101 height 17
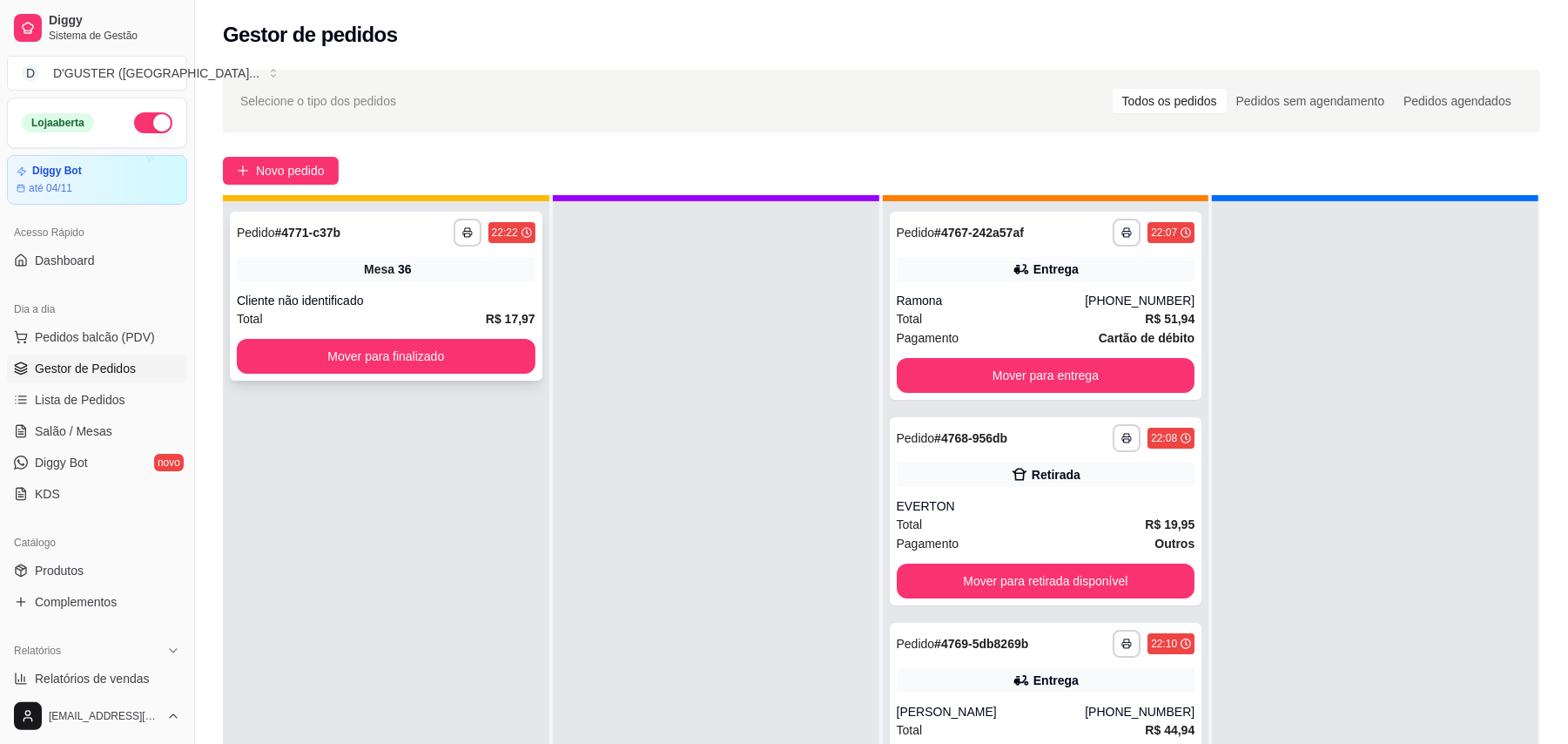
scroll to position [49, 0]
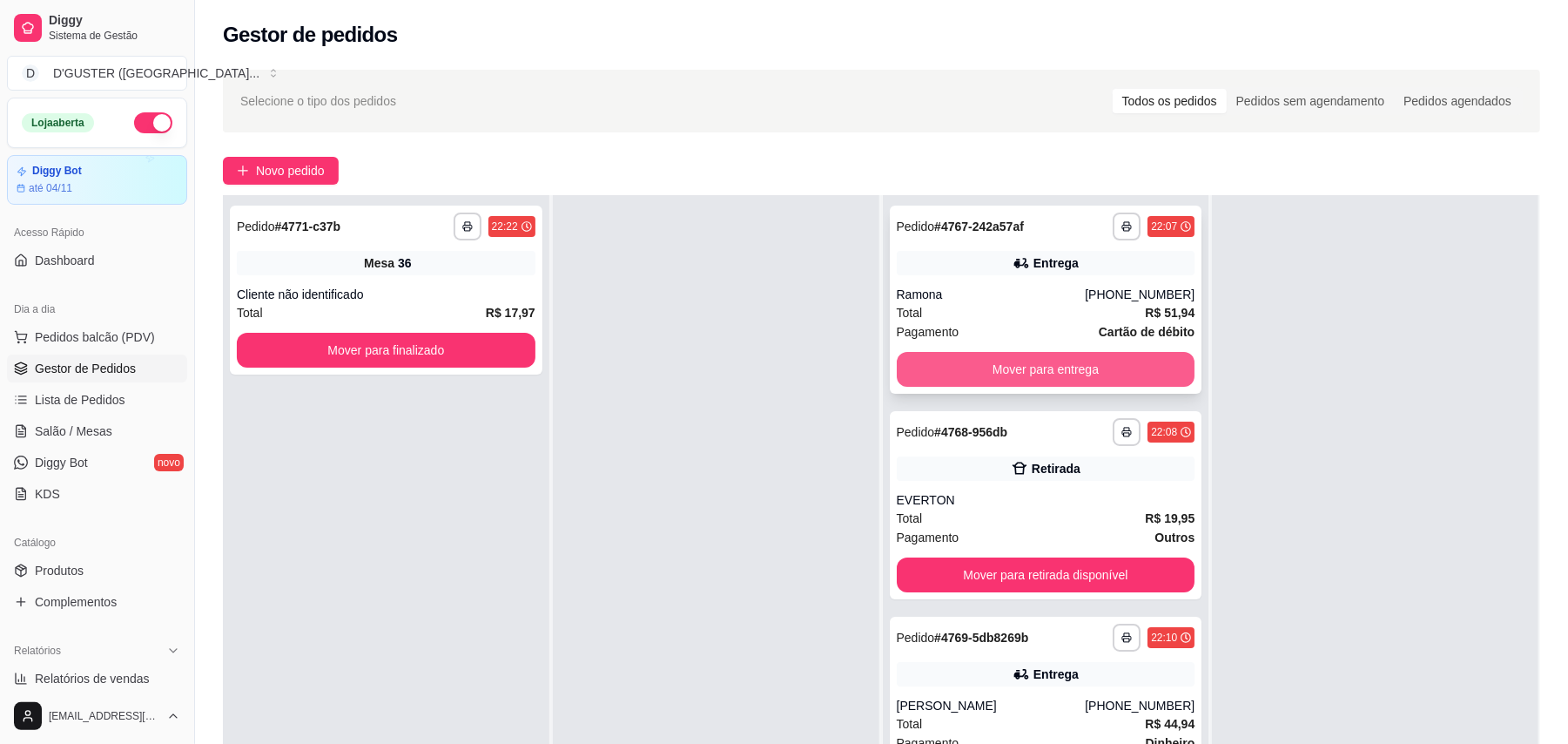
click at [1081, 373] on button "Mover para entrega" at bounding box center [1045, 370] width 299 height 35
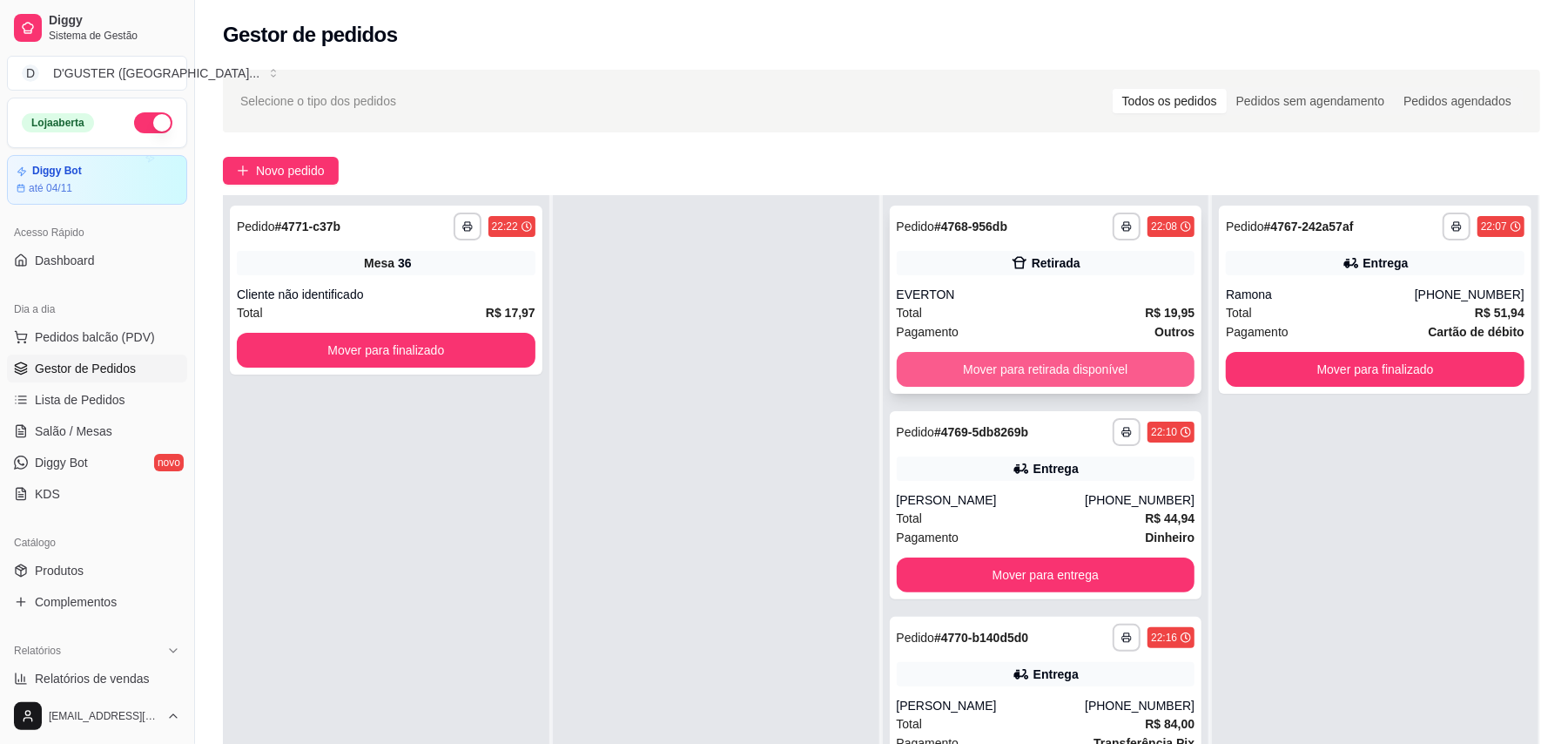
click at [1045, 372] on button "Mover para retirada disponível" at bounding box center [1045, 370] width 299 height 35
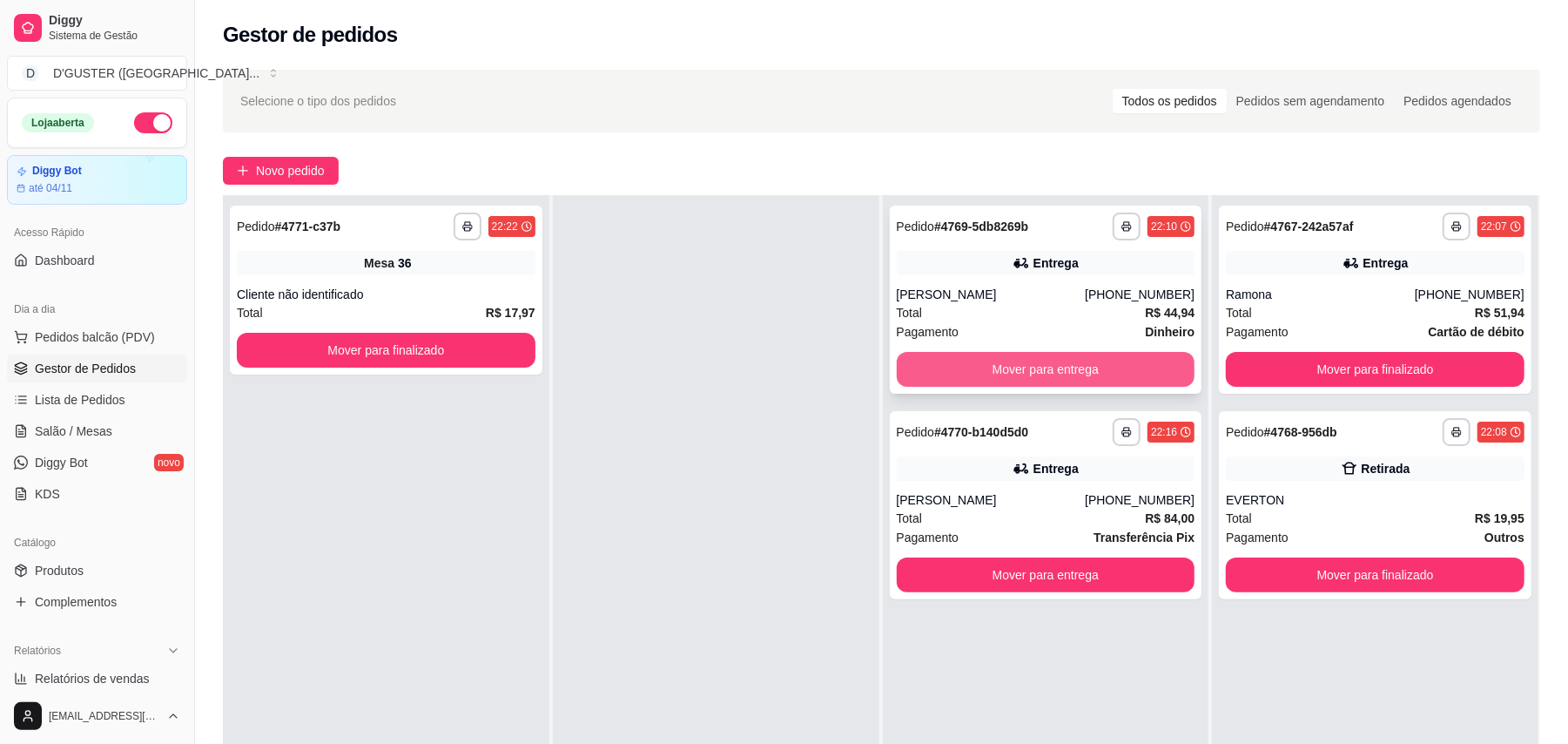
click at [1055, 367] on button "Mover para entrega" at bounding box center [1045, 370] width 299 height 35
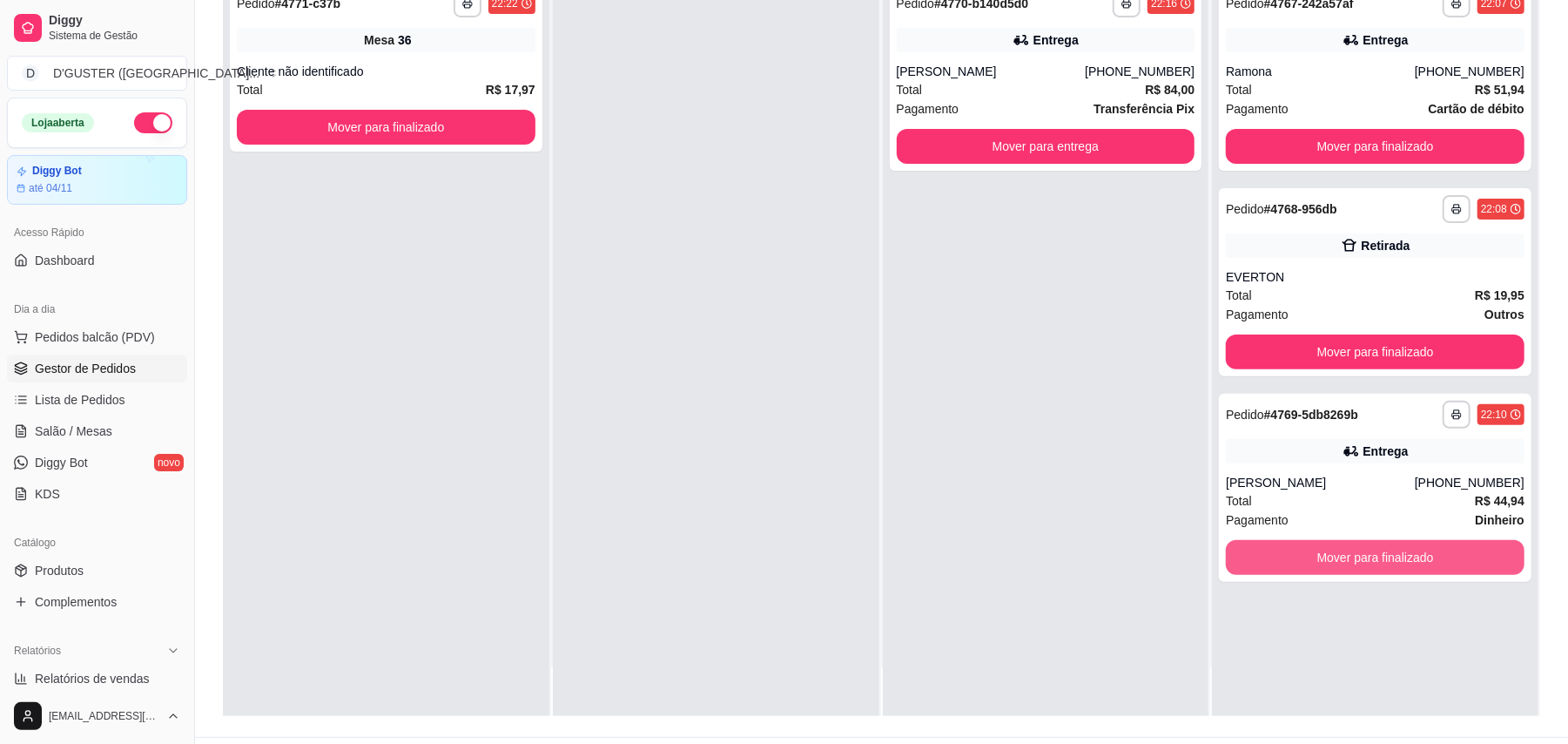
scroll to position [266, 0]
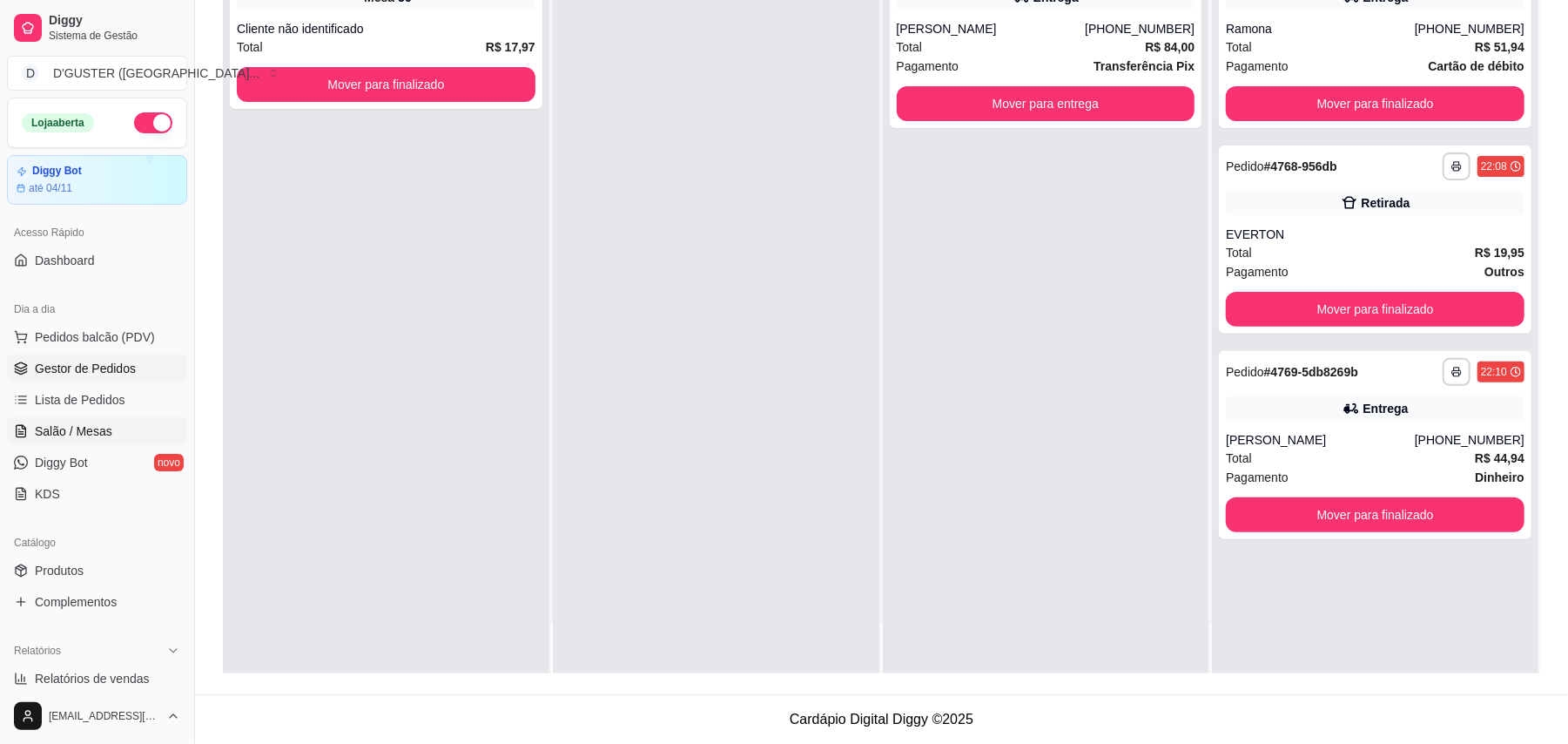
click at [80, 422] on span "Salão / Mesas" at bounding box center [74, 430] width 77 height 17
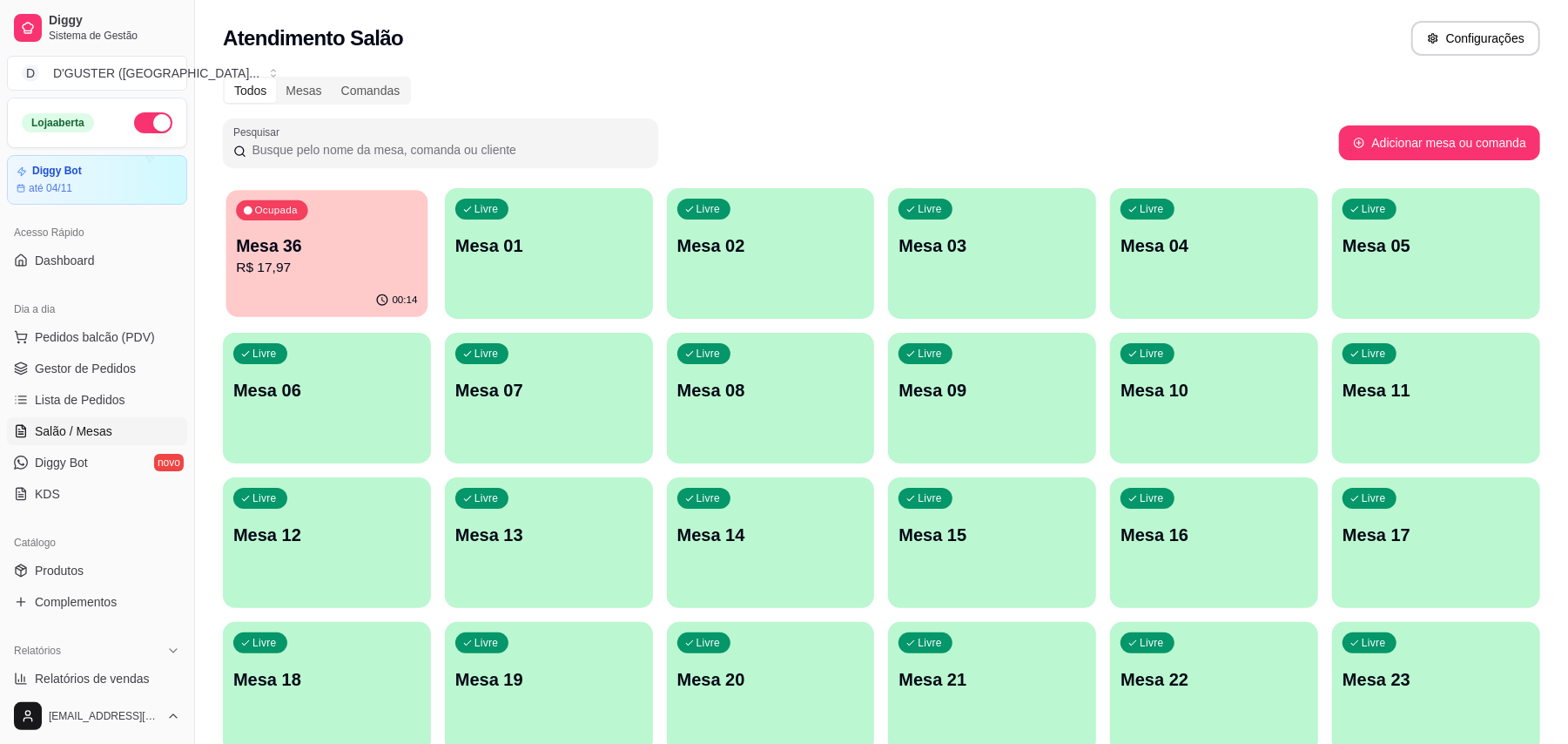
click at [337, 273] on p "R$ 17,97" at bounding box center [326, 268] width 181 height 20
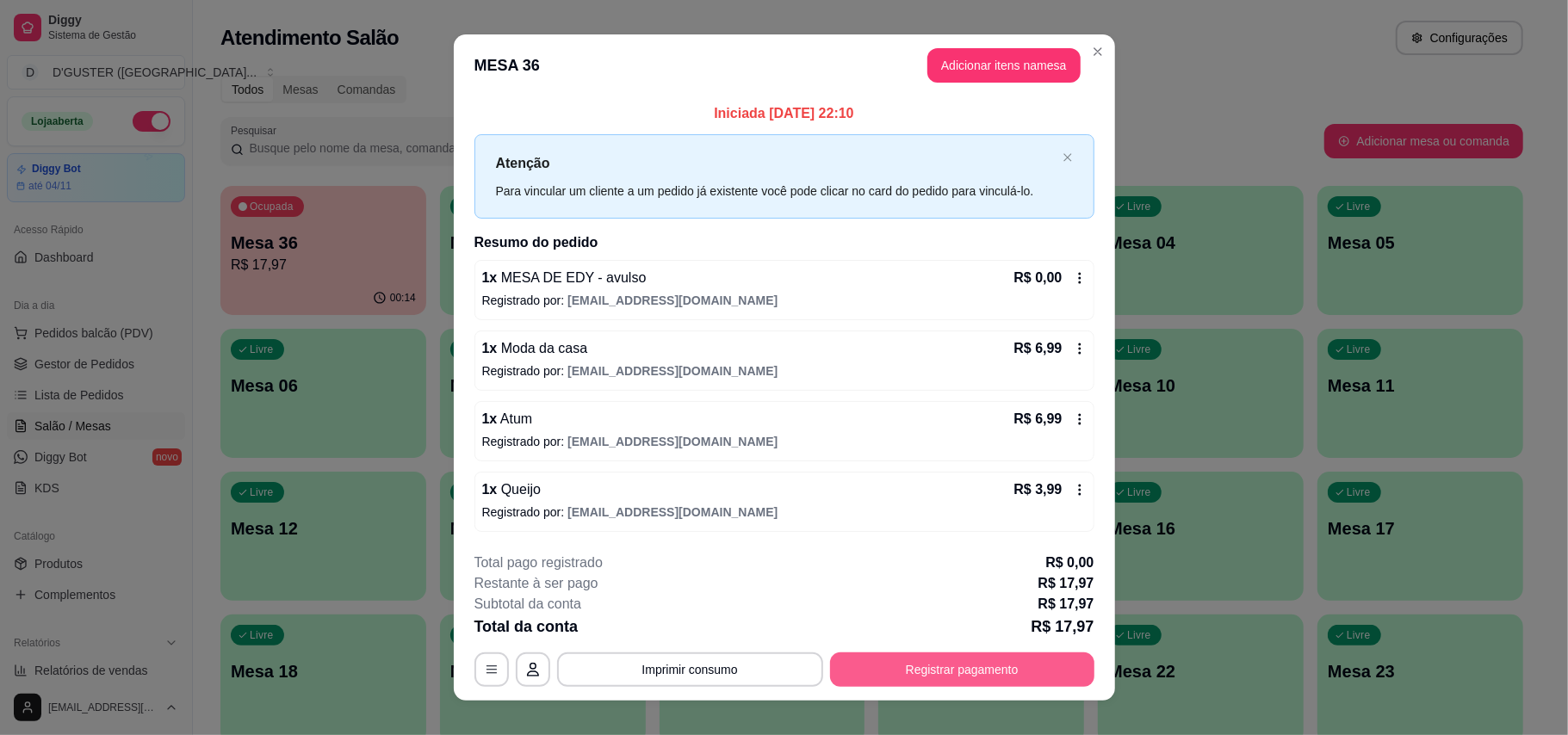
click at [969, 670] on button "Registrar pagamento" at bounding box center [962, 670] width 265 height 35
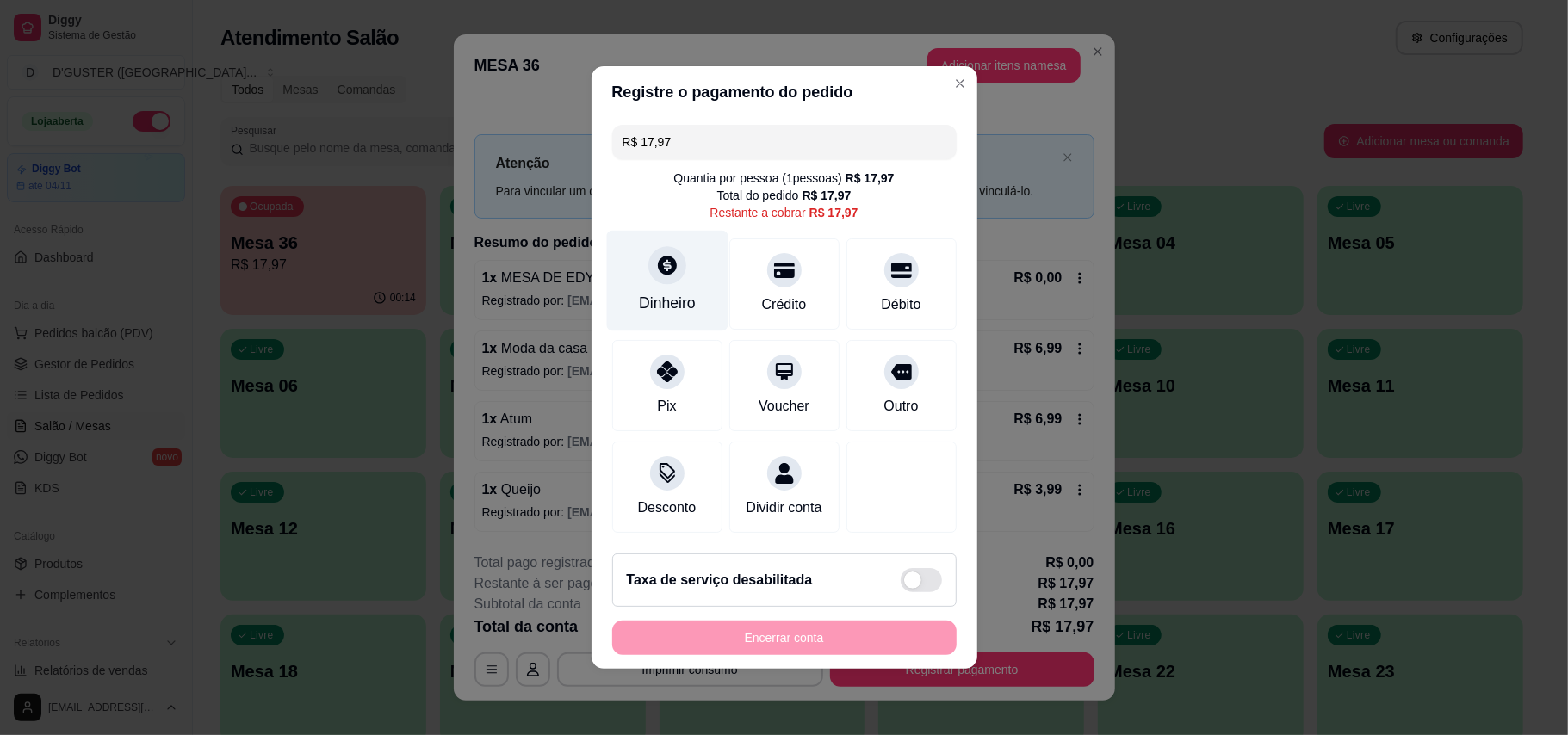
click at [662, 280] on div "Dinheiro" at bounding box center [667, 281] width 122 height 101
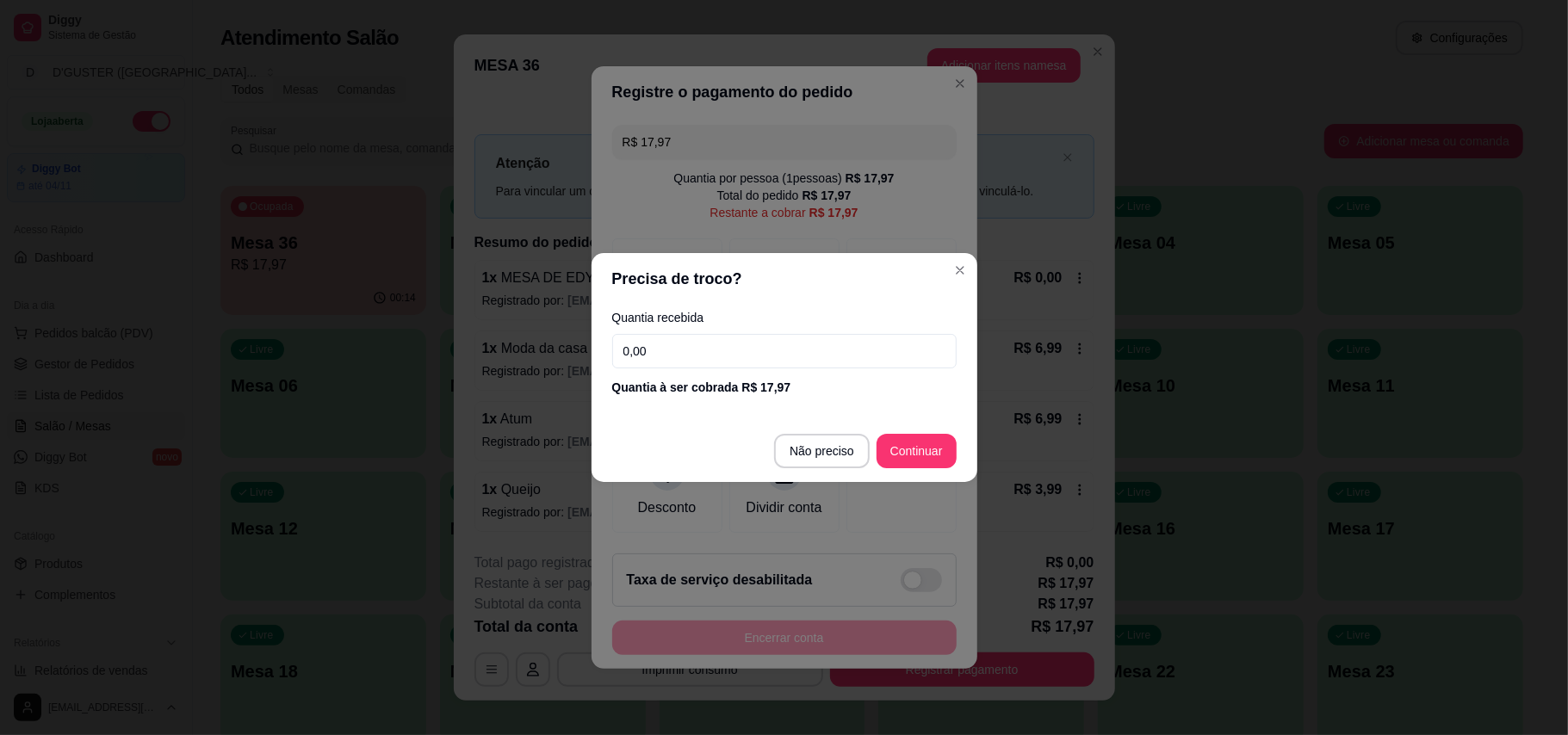
click at [870, 363] on input "0,00" at bounding box center [784, 351] width 345 height 35
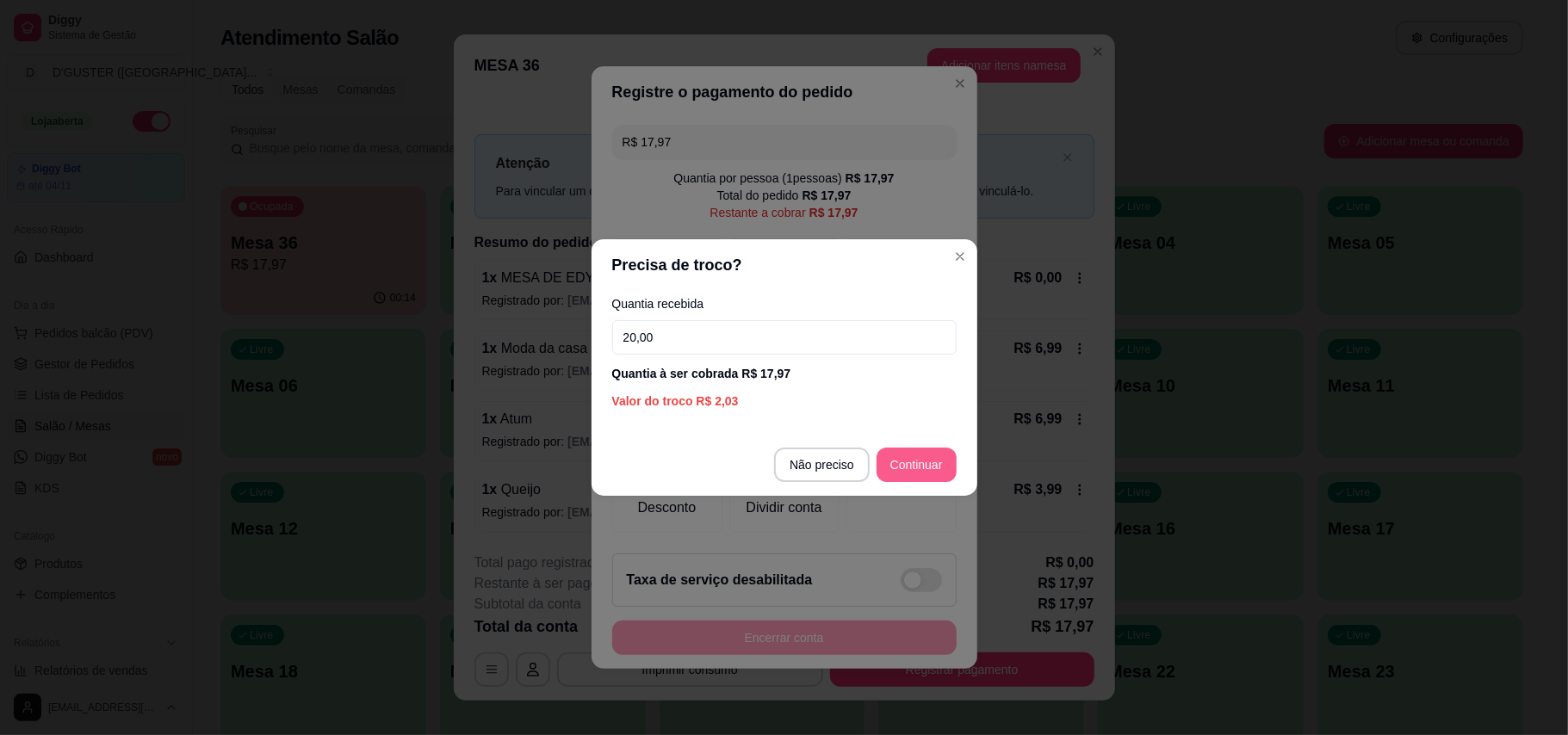
type input "20,00"
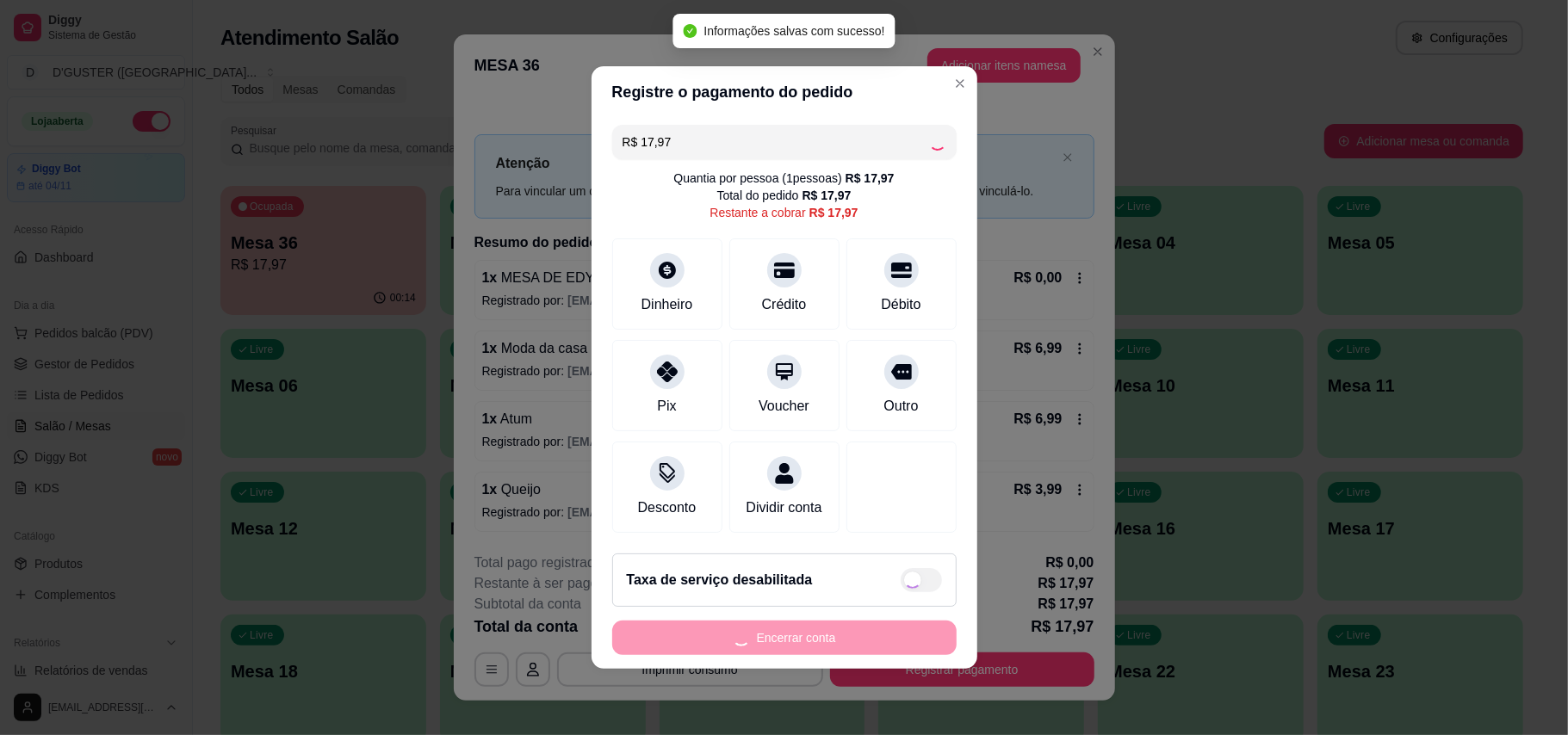
type input "R$ 0,00"
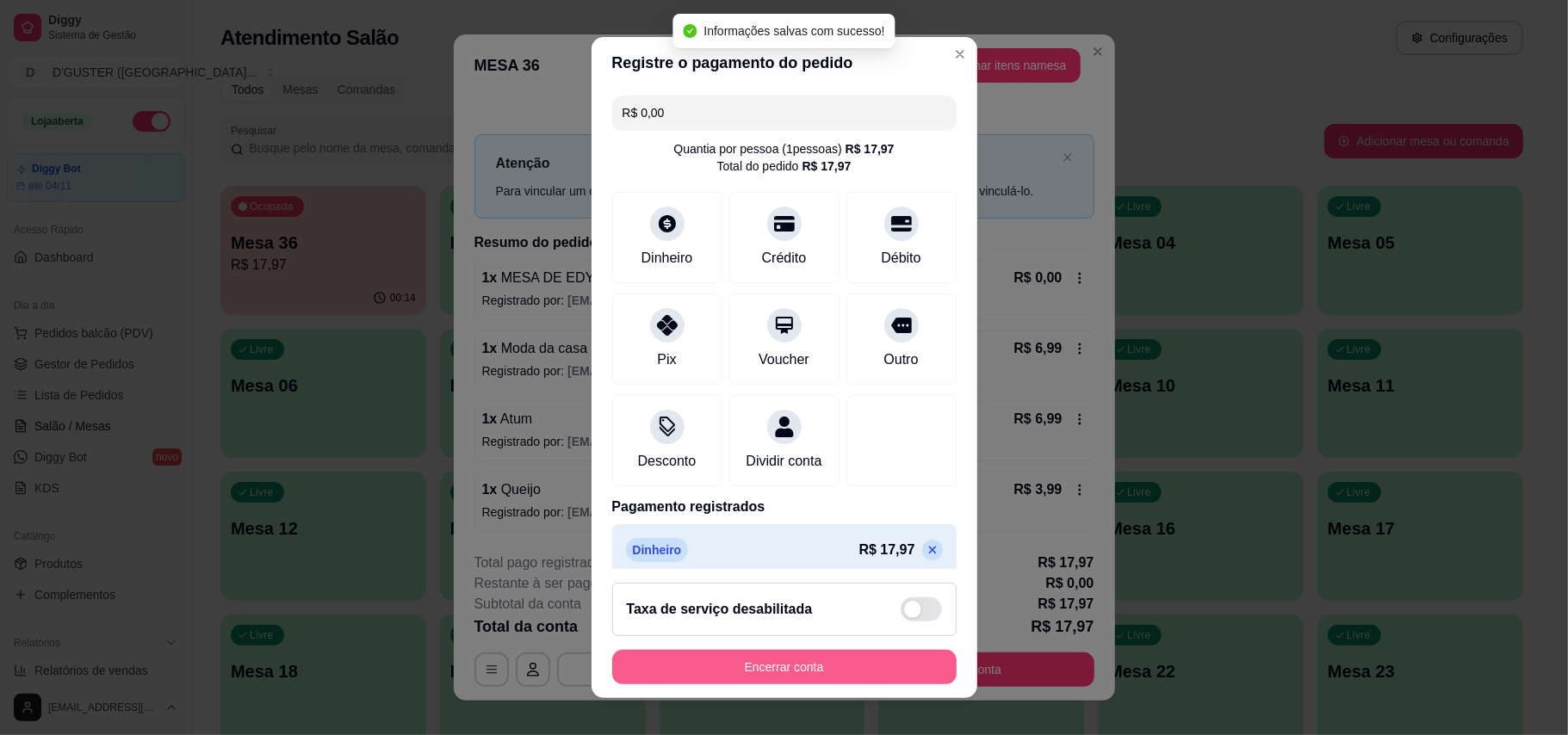
click at [868, 670] on button "Encerrar conta" at bounding box center [784, 667] width 345 height 35
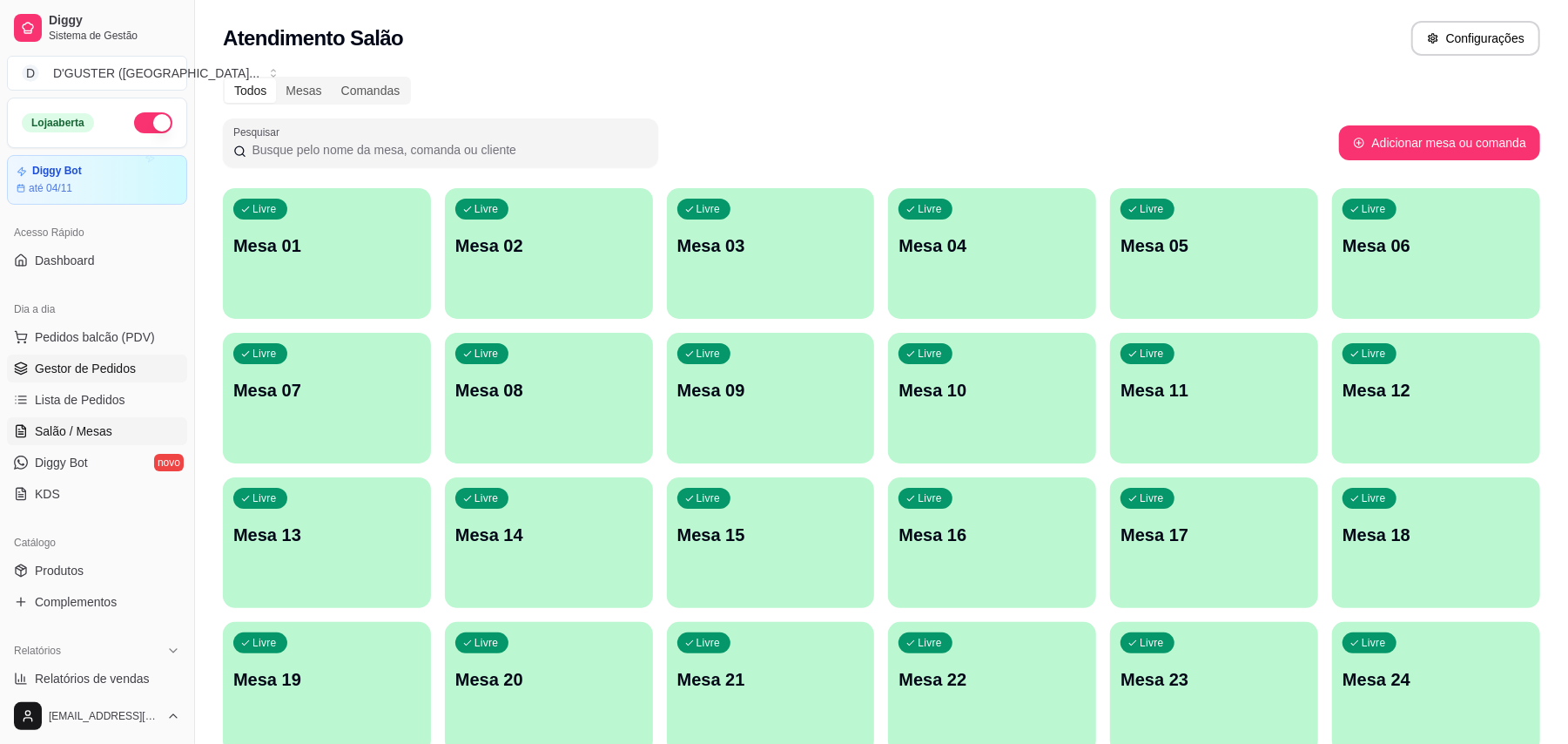
drag, startPoint x: 140, startPoint y: 352, endPoint x: 136, endPoint y: 361, distance: 9.8
click at [140, 353] on ul "Pedidos balcão (PDV) Gestor de Pedidos Lista de Pedidos Salão / Mesas Diggy Bot…" at bounding box center [97, 415] width 180 height 185
click at [136, 361] on link "Gestor de Pedidos" at bounding box center [97, 368] width 180 height 28
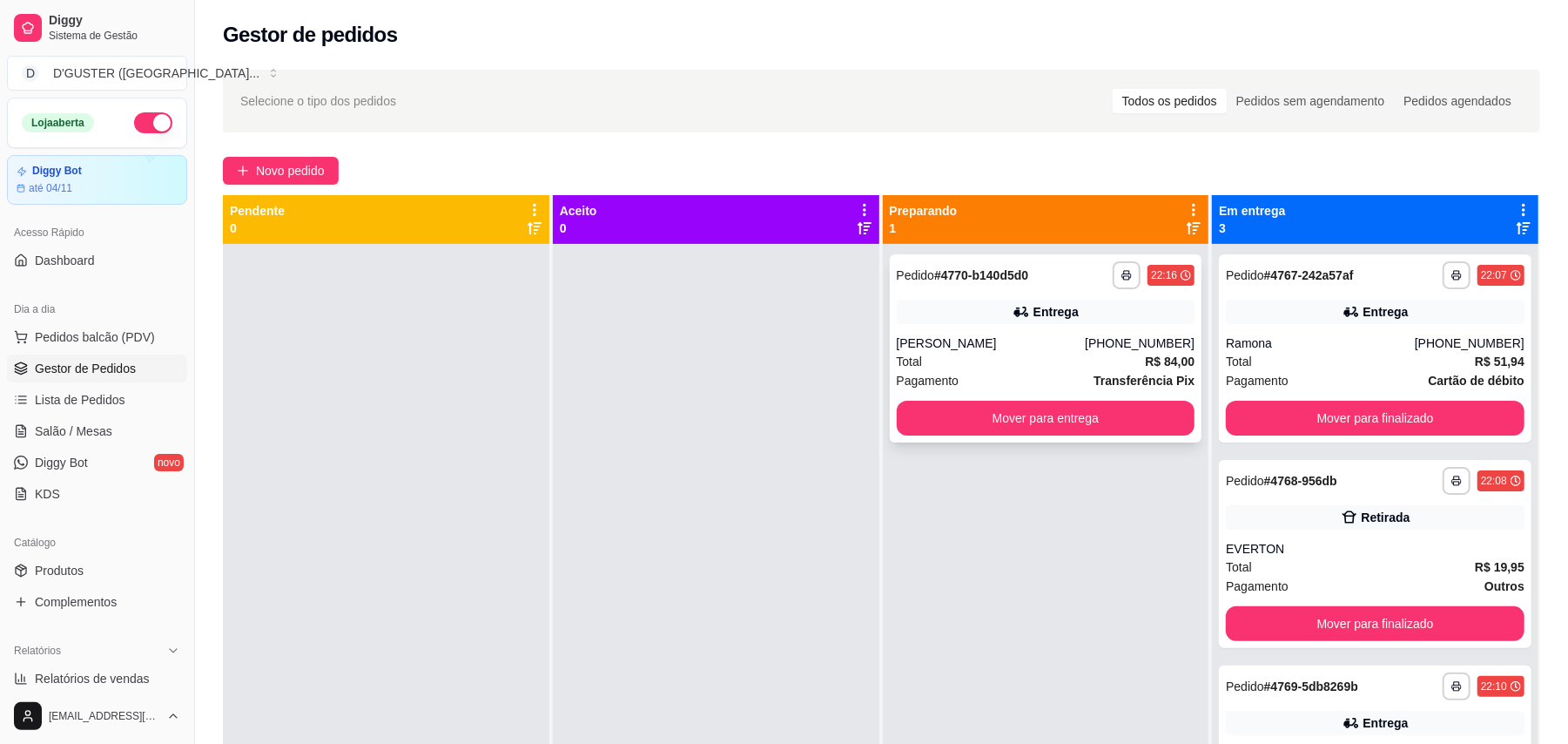
click at [1069, 374] on div "Pagamento Transferência Pix" at bounding box center [1045, 380] width 299 height 19
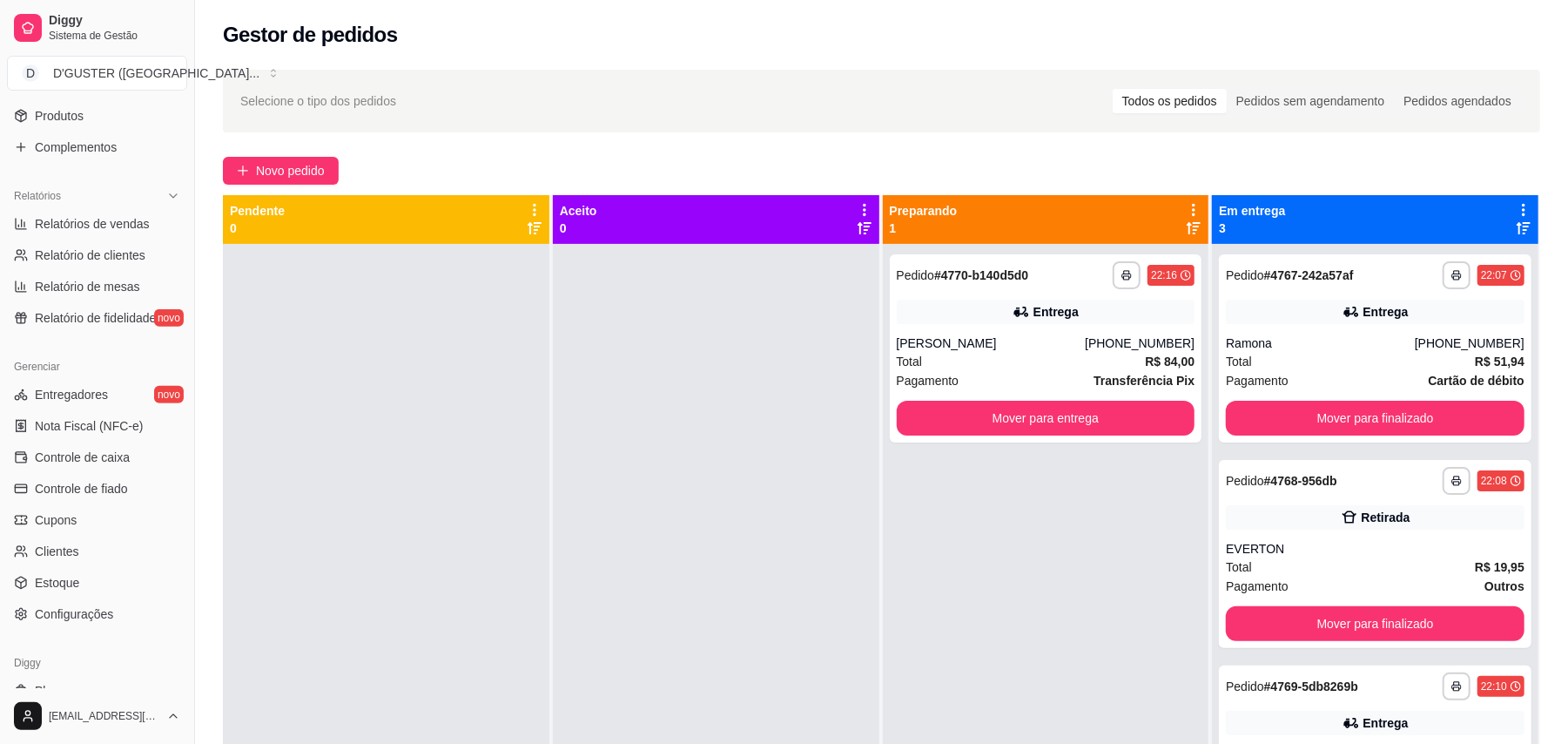
scroll to position [464, 0]
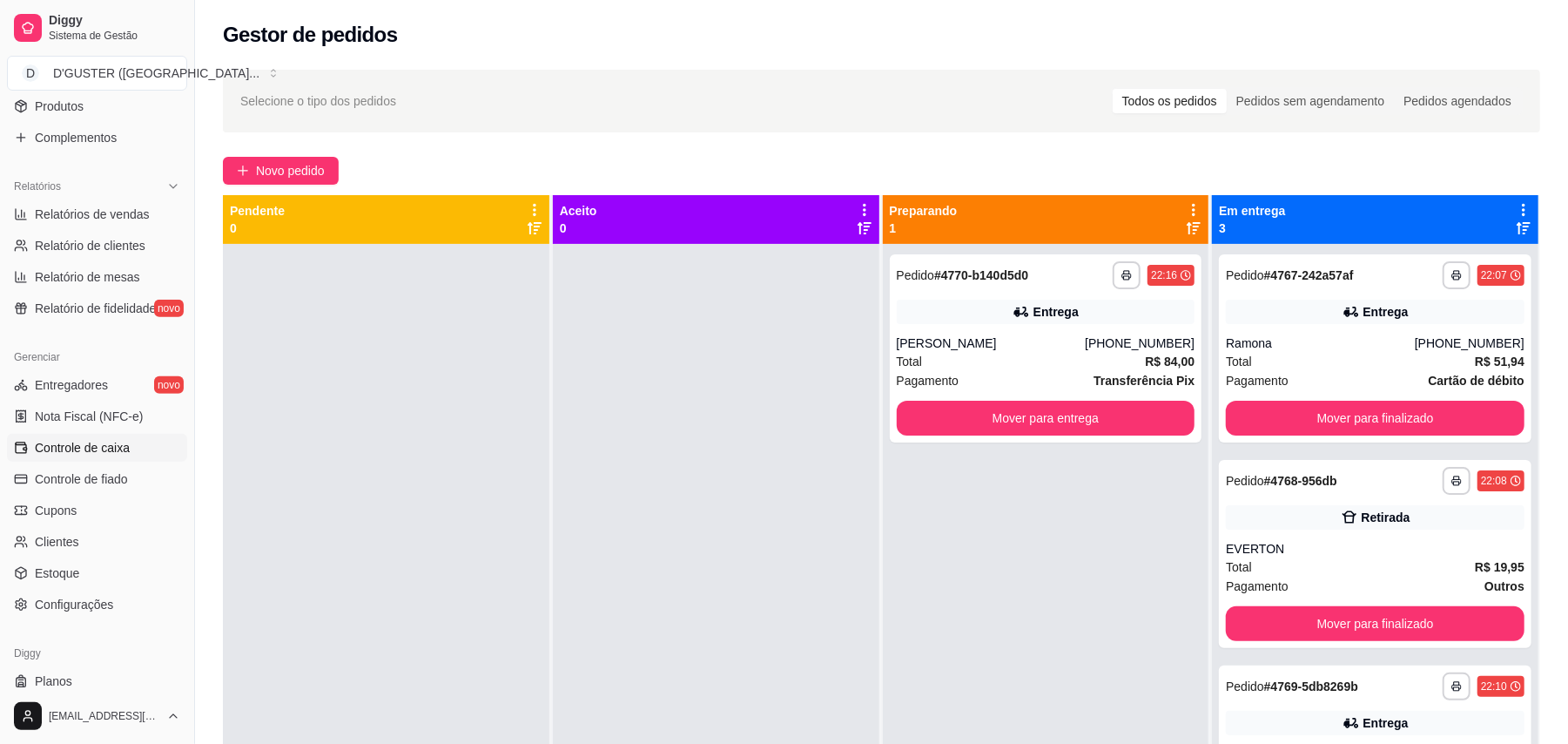
click at [85, 447] on span "Controle de caixa" at bounding box center [82, 447] width 95 height 17
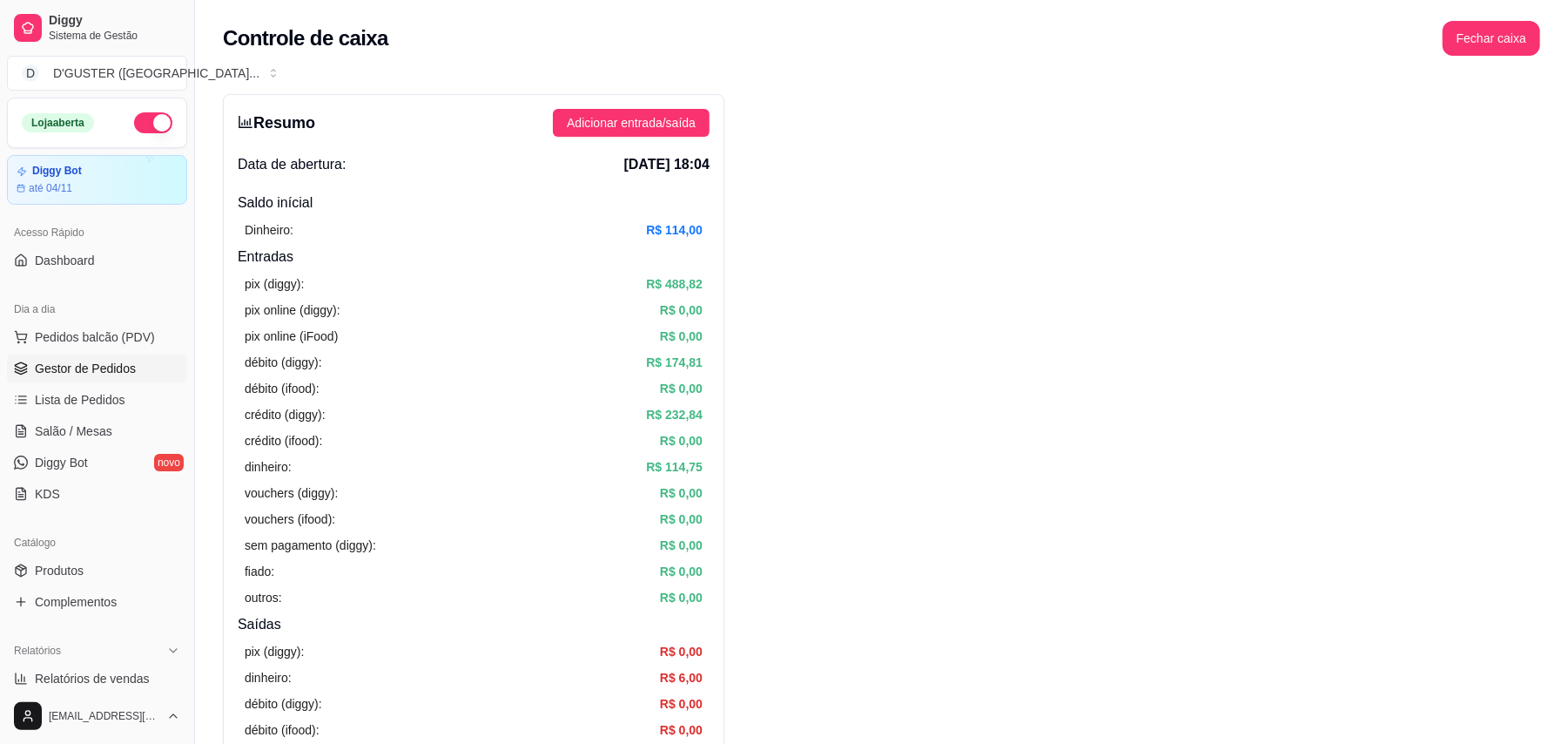
click at [88, 366] on span "Gestor de Pedidos" at bounding box center [85, 368] width 101 height 17
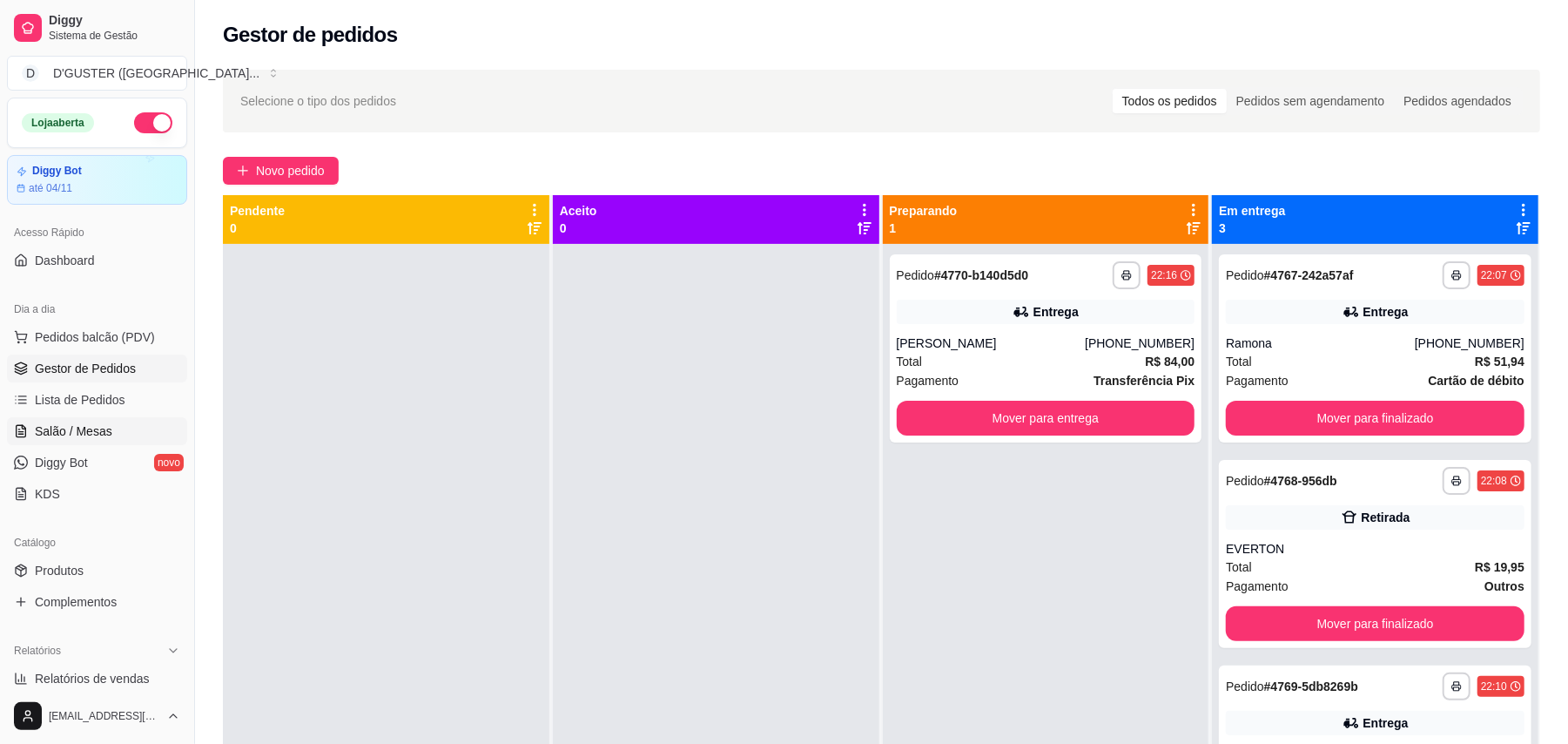
click at [43, 436] on span "Salão / Mesas" at bounding box center [74, 430] width 77 height 17
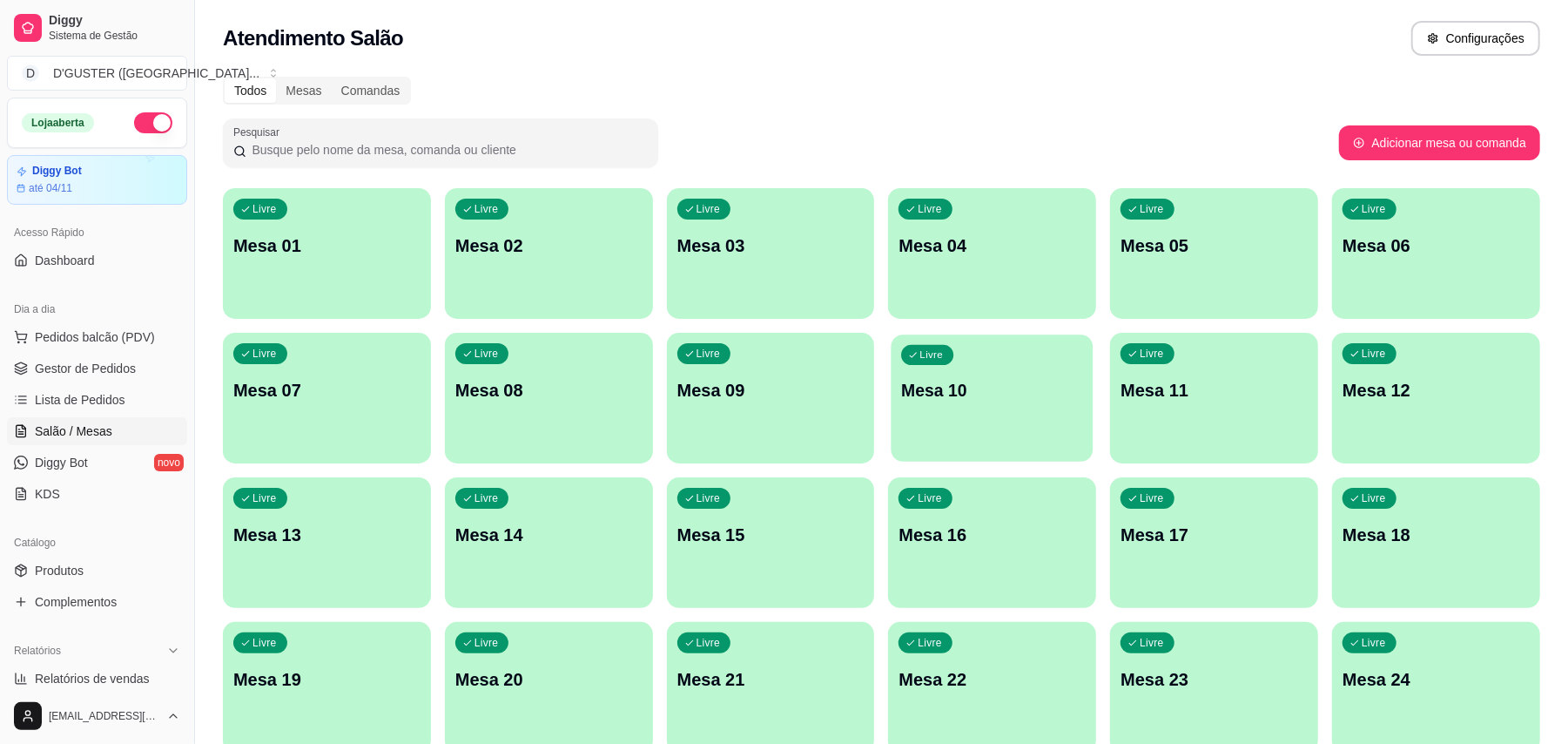
click at [1006, 371] on div "Livre Mesa 10" at bounding box center [993, 388] width 202 height 107
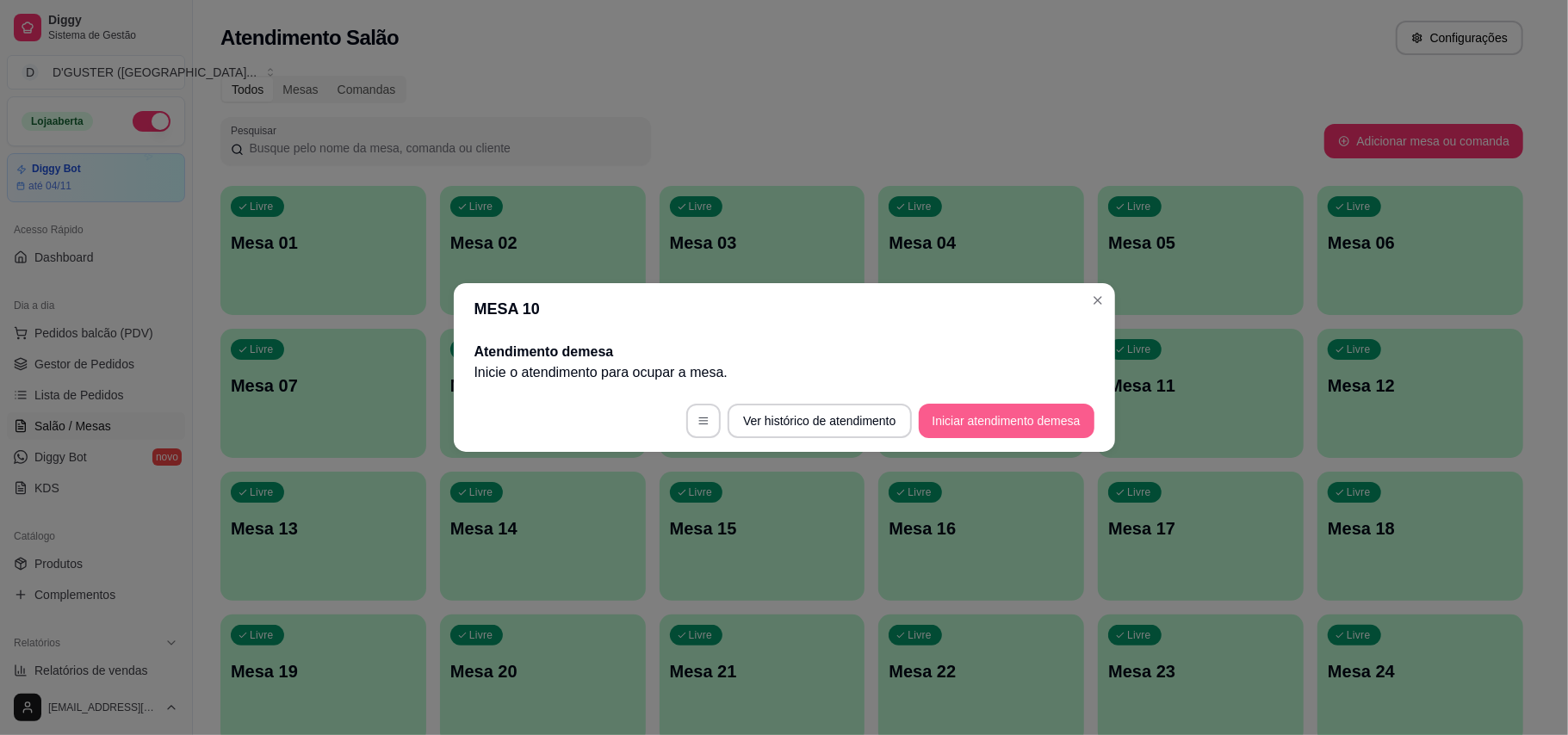
click at [1044, 417] on button "Iniciar atendimento de mesa" at bounding box center [1006, 421] width 175 height 35
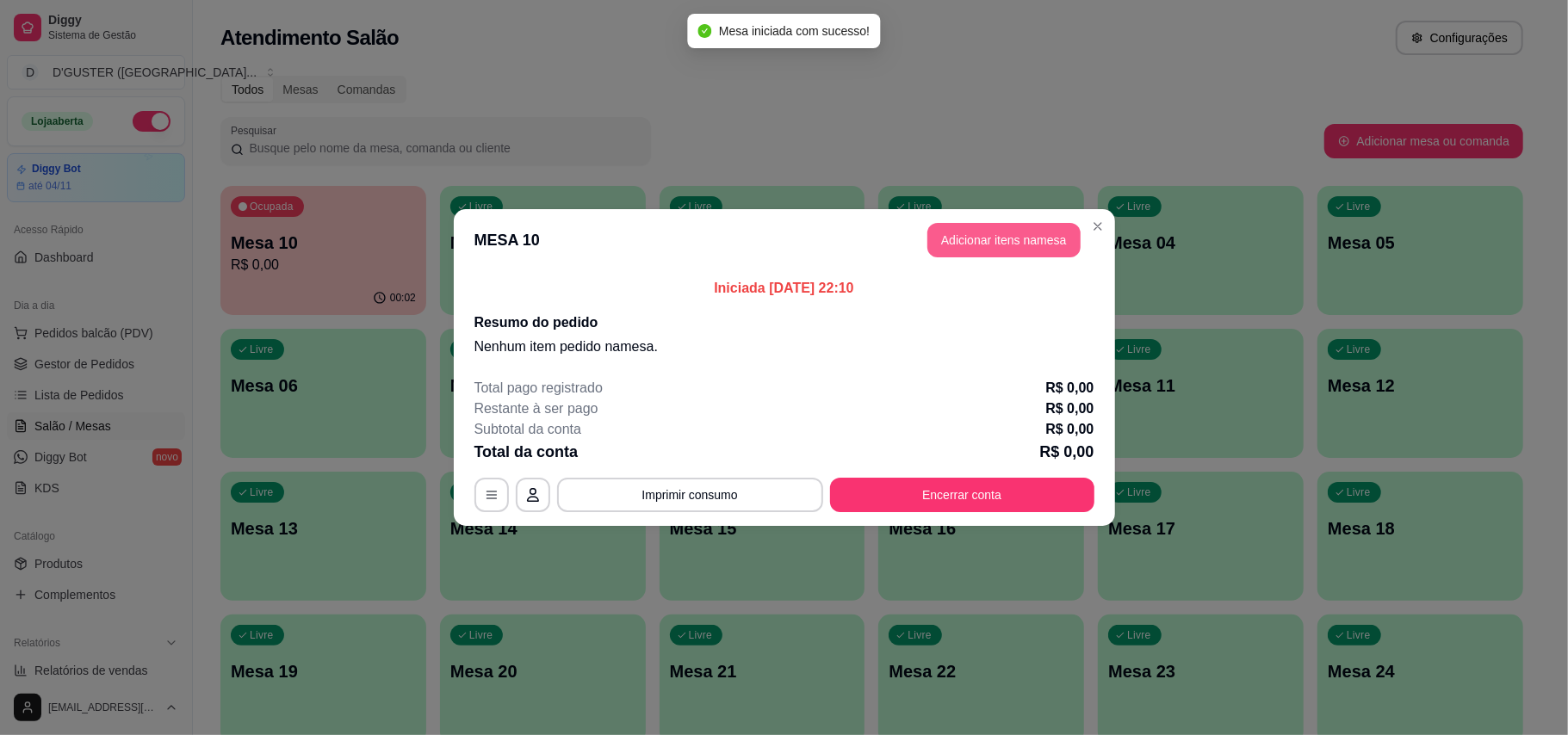
click at [1004, 244] on button "Adicionar itens na mesa" at bounding box center [1004, 240] width 154 height 35
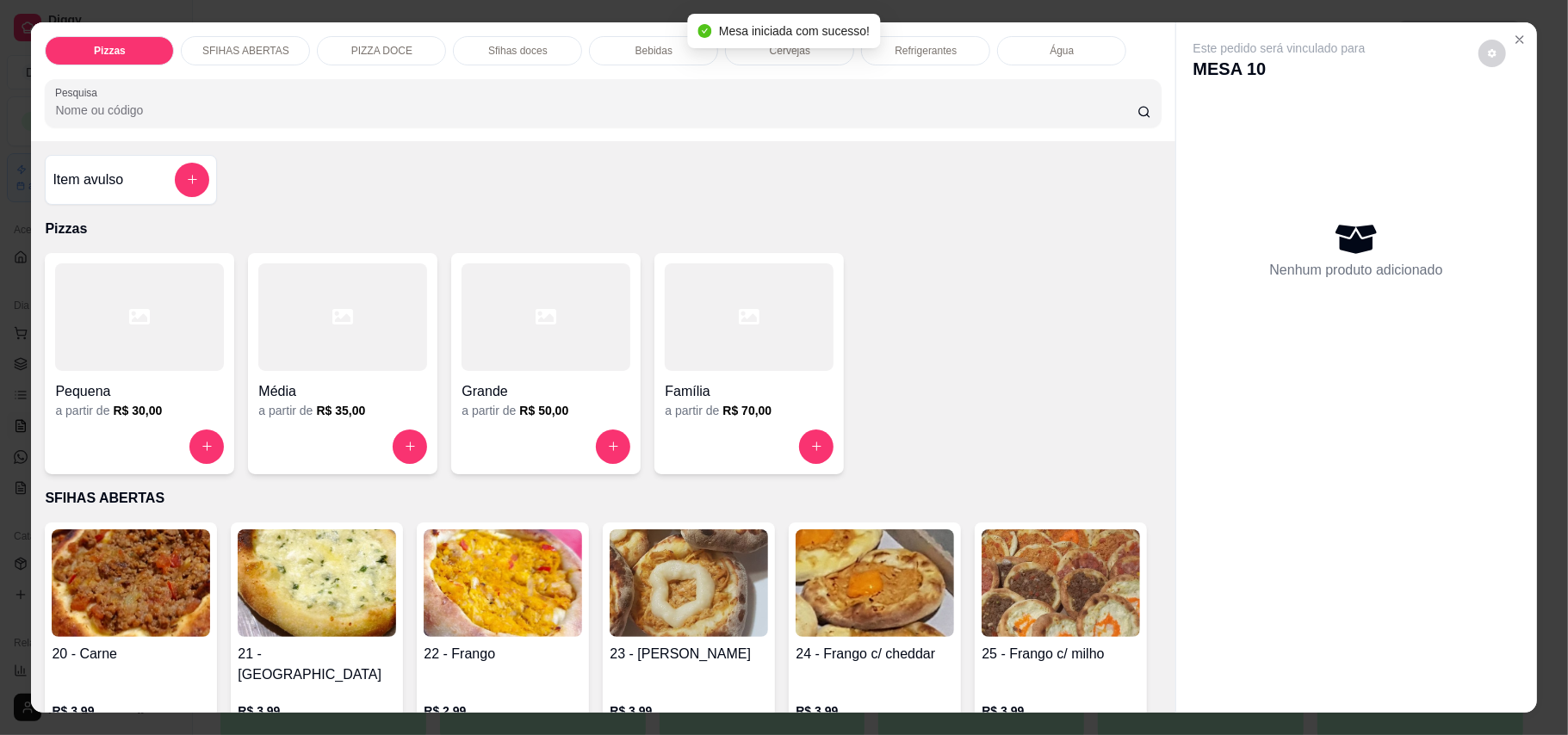
click at [356, 403] on div "a partir de R$ 35,00" at bounding box center [343, 410] width 169 height 17
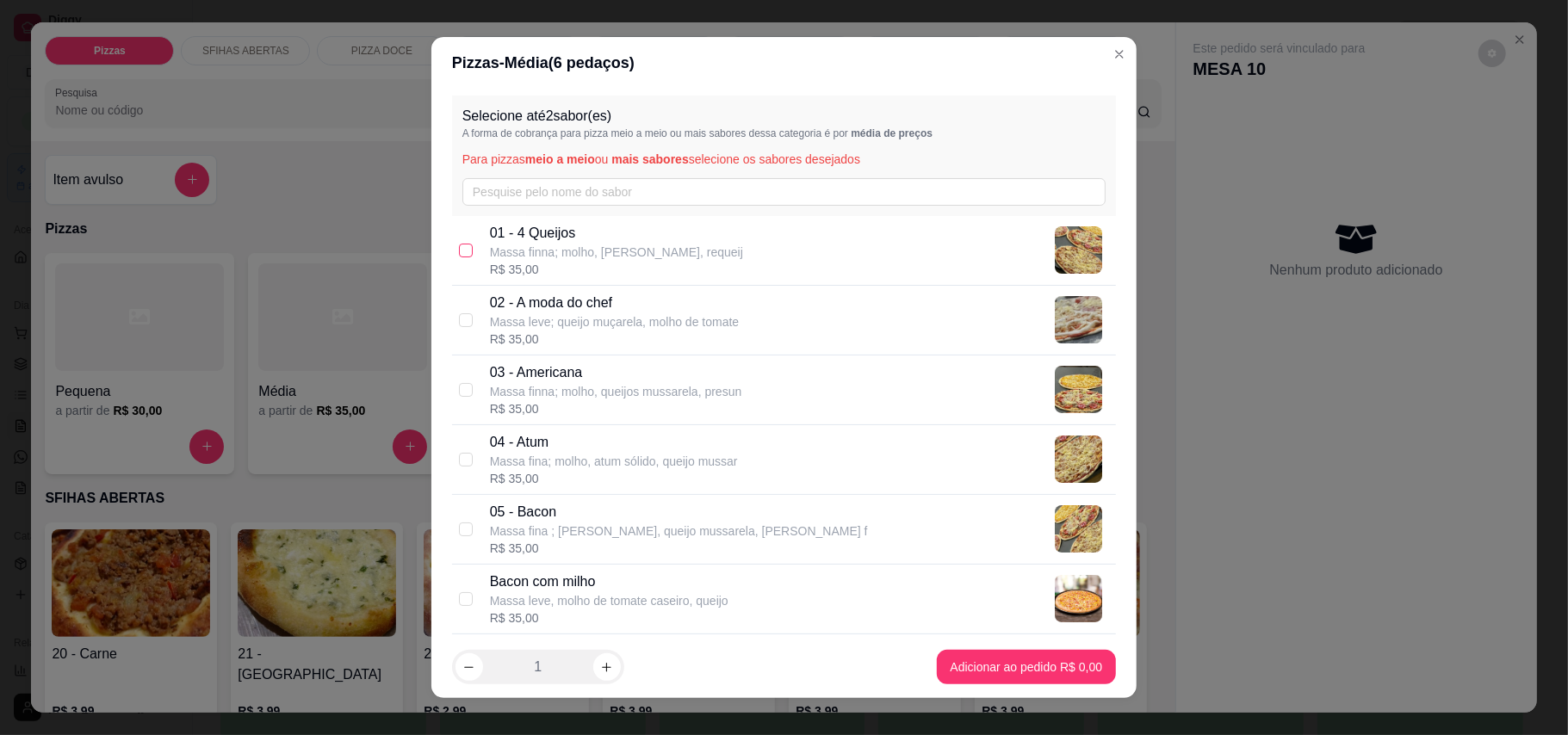
click at [459, 249] on input "checkbox" at bounding box center [465, 250] width 14 height 14
checkbox input "true"
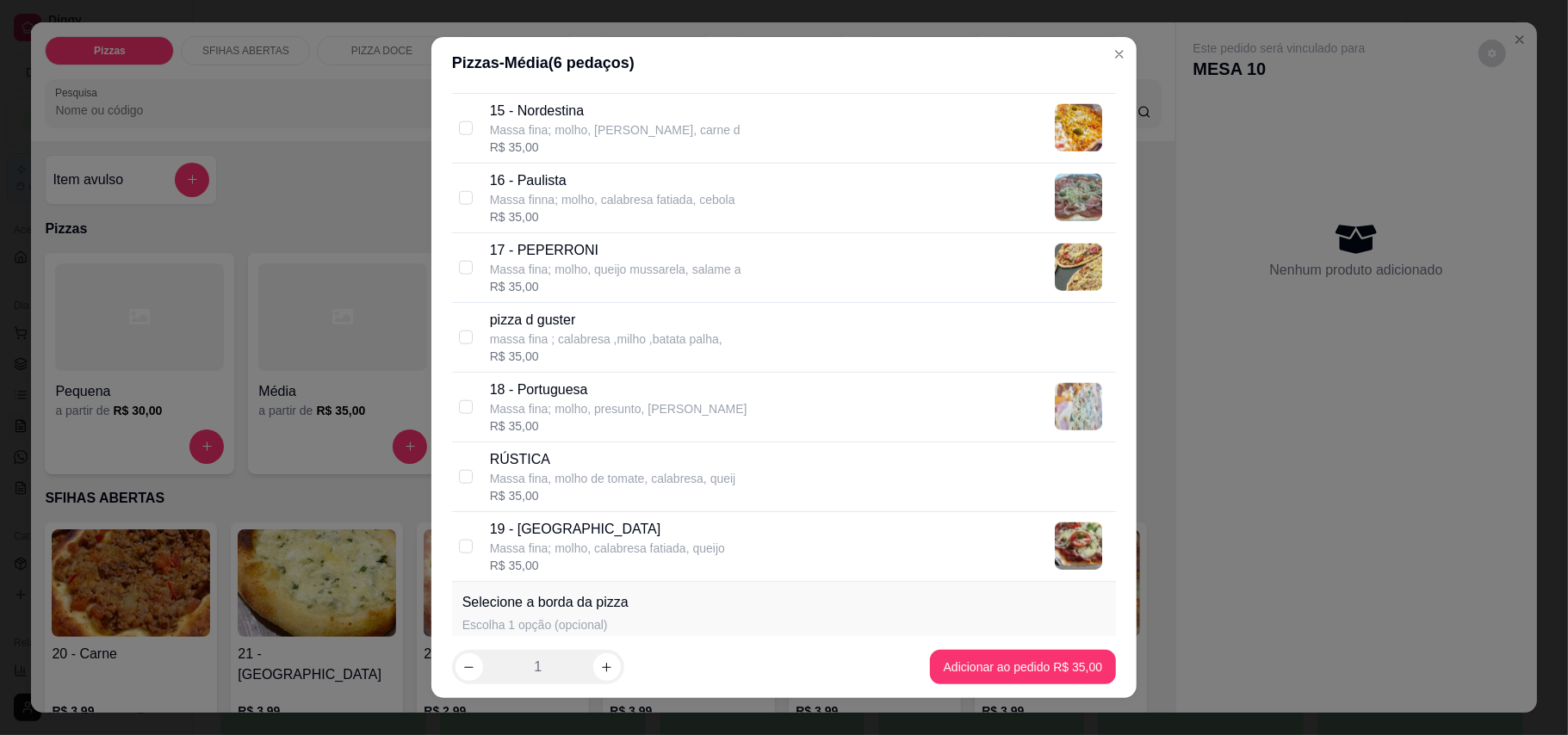
scroll to position [1491, 0]
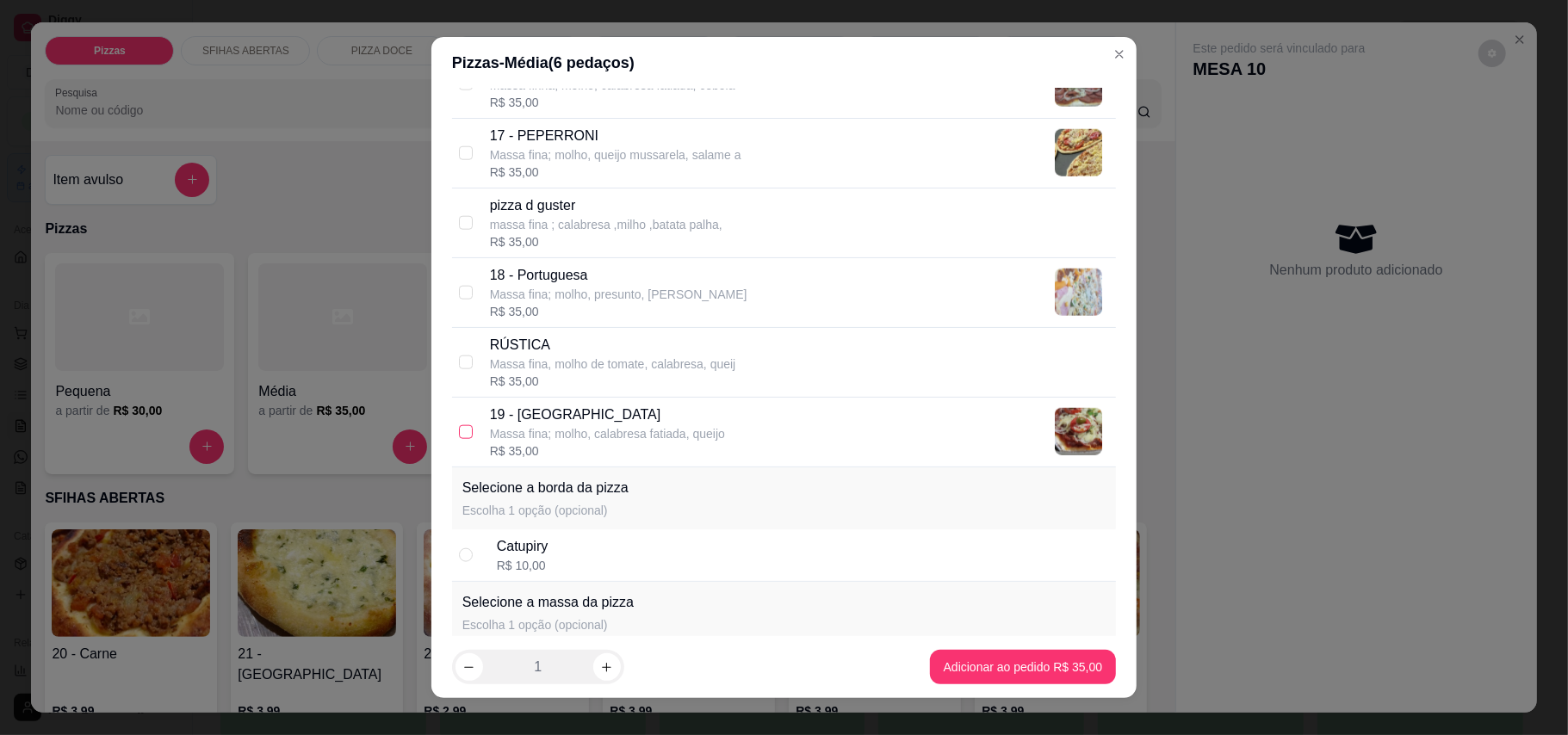
click at [459, 439] on input "checkbox" at bounding box center [465, 432] width 14 height 14
checkbox input "true"
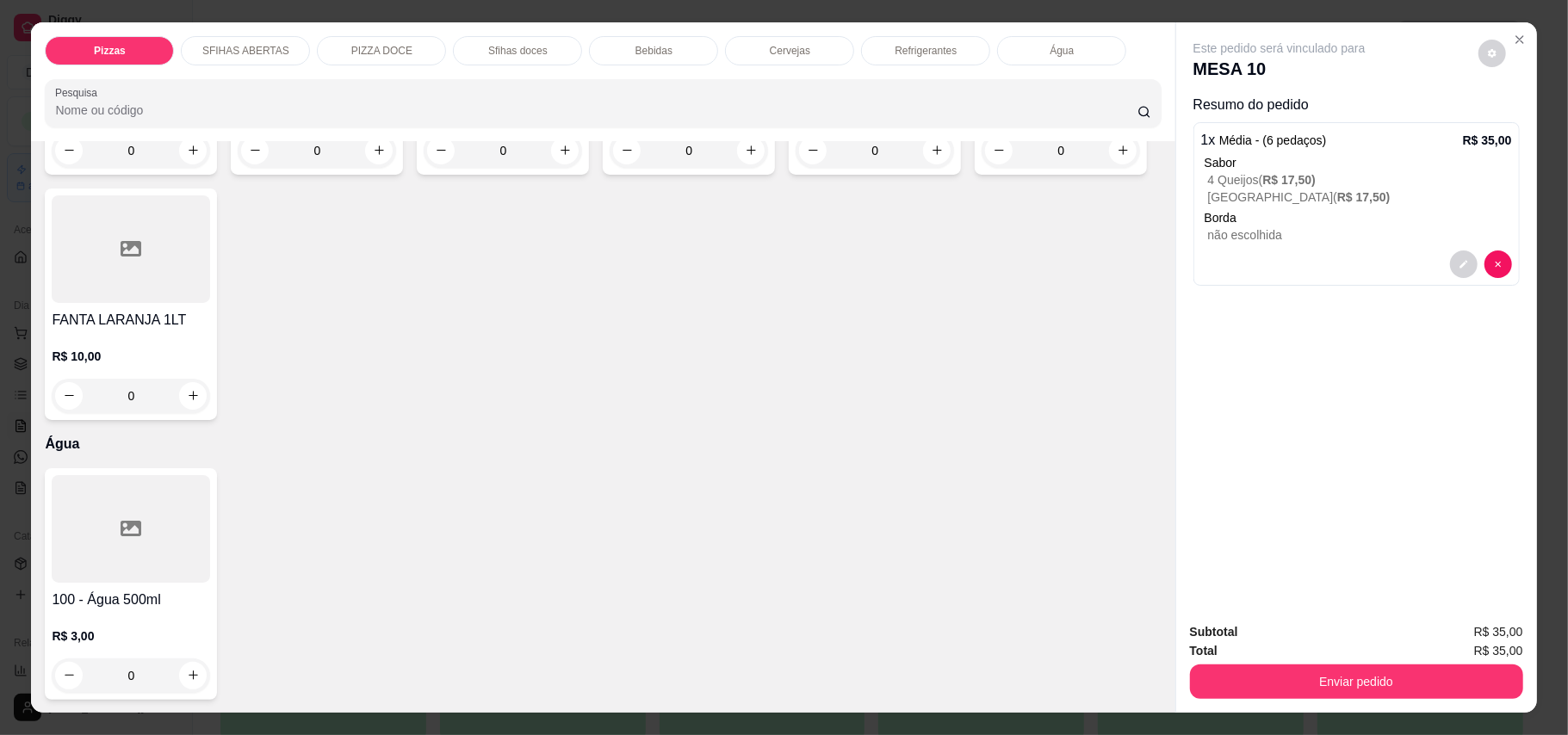
scroll to position [3556, 0]
type input "1"
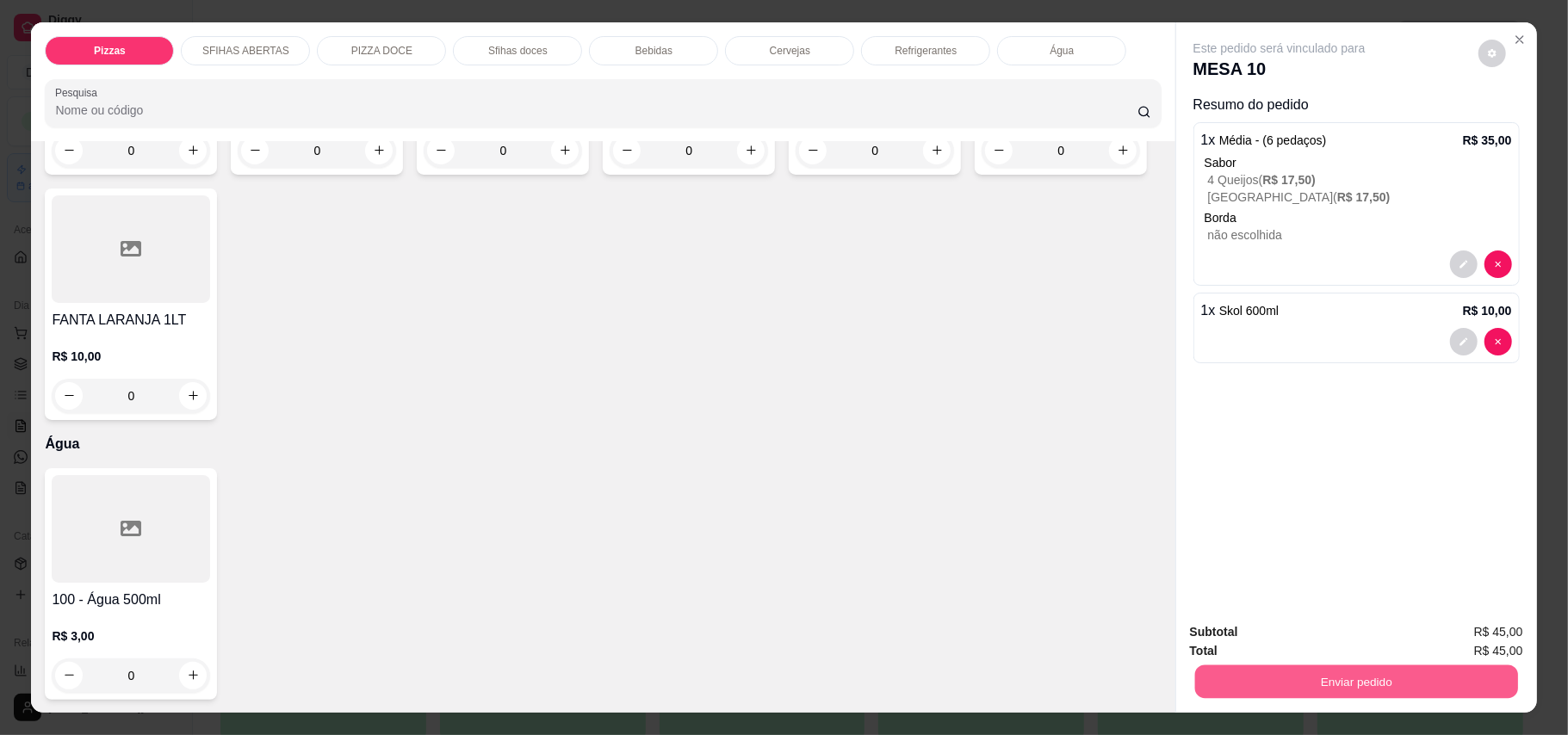
click at [1423, 690] on button "Enviar pedido" at bounding box center [1355, 681] width 323 height 34
click at [1504, 633] on button "Enviar pedido" at bounding box center [1476, 640] width 95 height 32
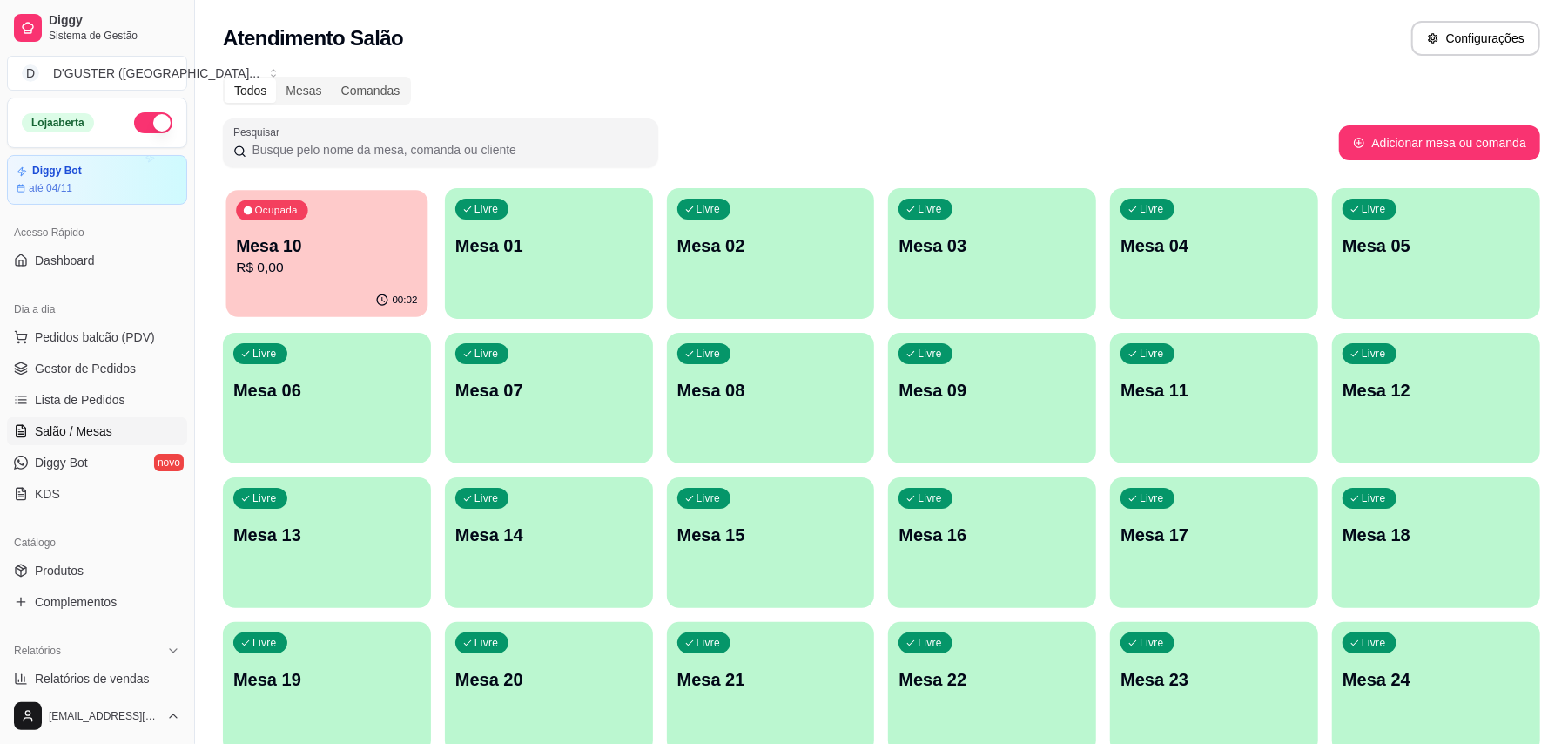
click at [314, 282] on div "Ocupada Mesa 10 R$ 0,00" at bounding box center [327, 236] width 202 height 94
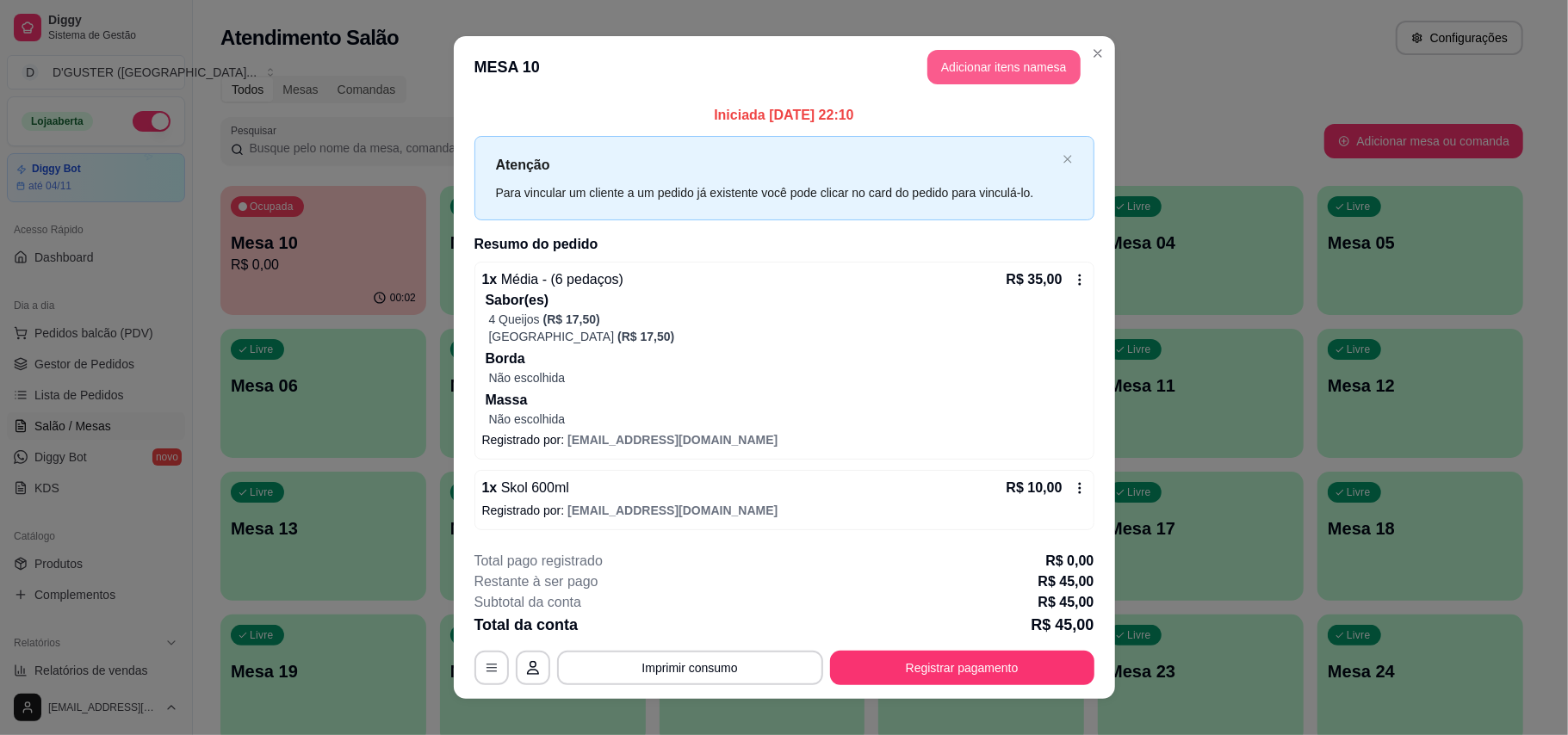
click at [928, 69] on button "Adicionar itens na mesa" at bounding box center [1004, 67] width 154 height 35
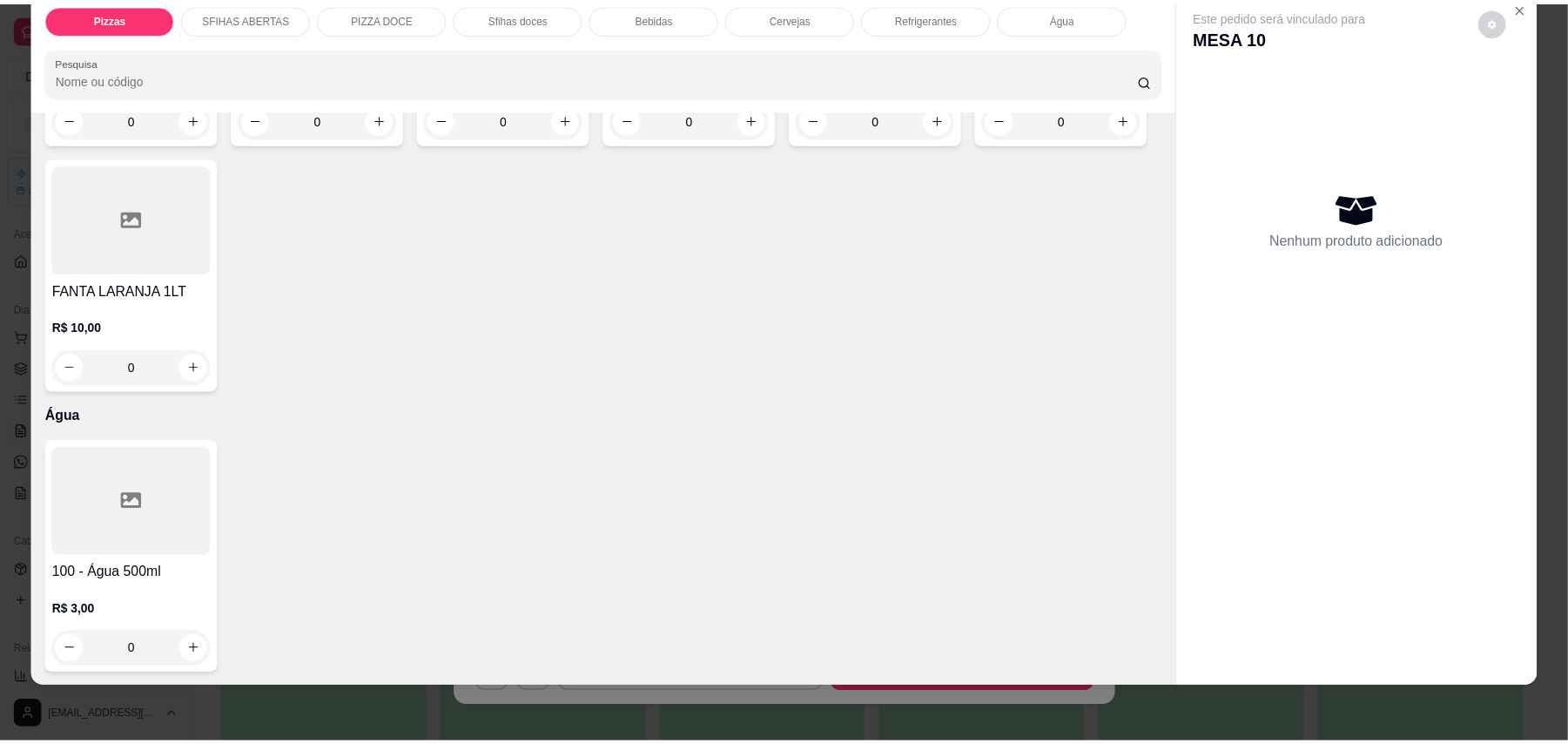
scroll to position [3596, 0]
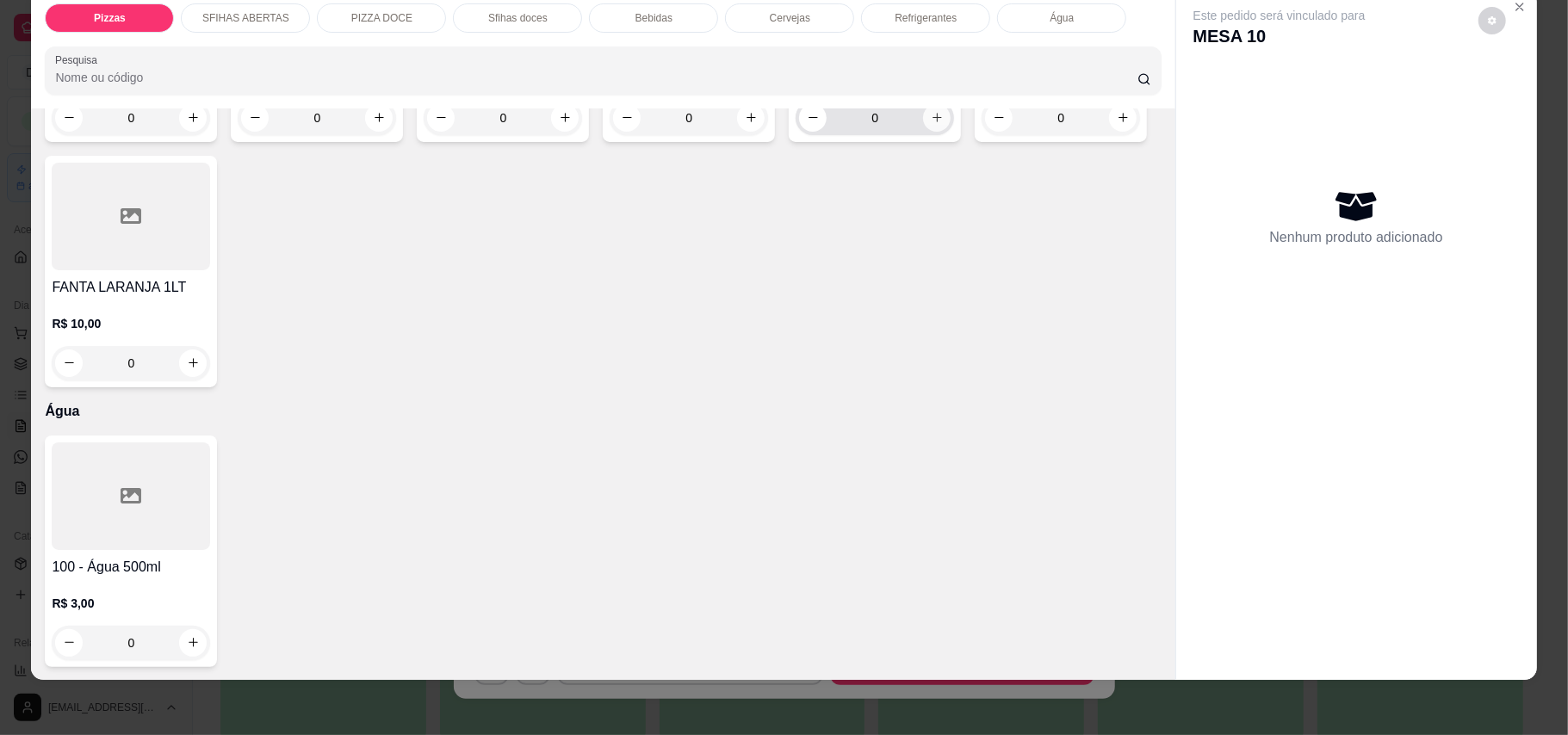
click at [931, 132] on button "increase-product-quantity" at bounding box center [936, 118] width 27 height 27
type input "1"
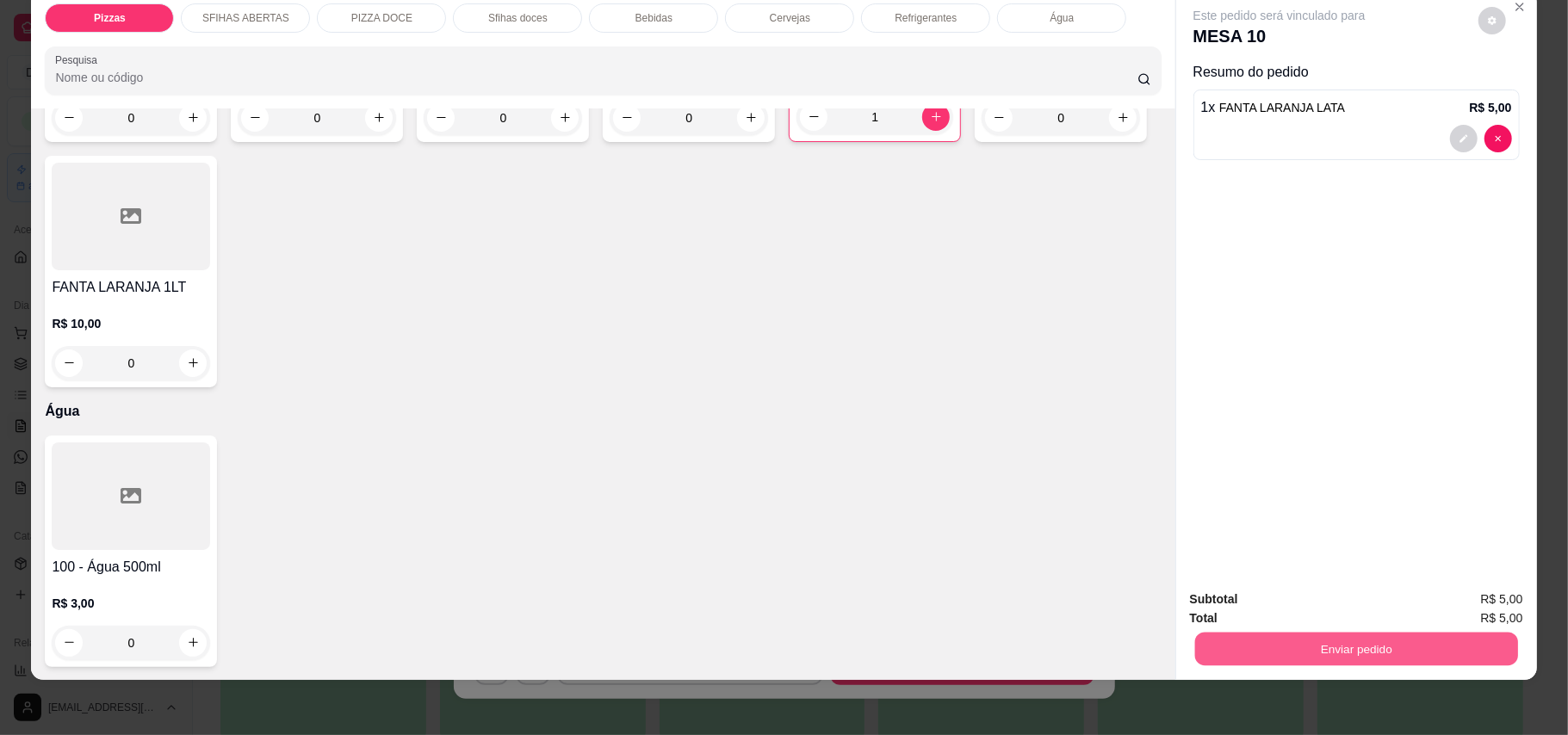
click at [1226, 664] on button "Enviar pedido" at bounding box center [1355, 649] width 323 height 34
click at [1493, 610] on button "Enviar pedido" at bounding box center [1475, 607] width 97 height 33
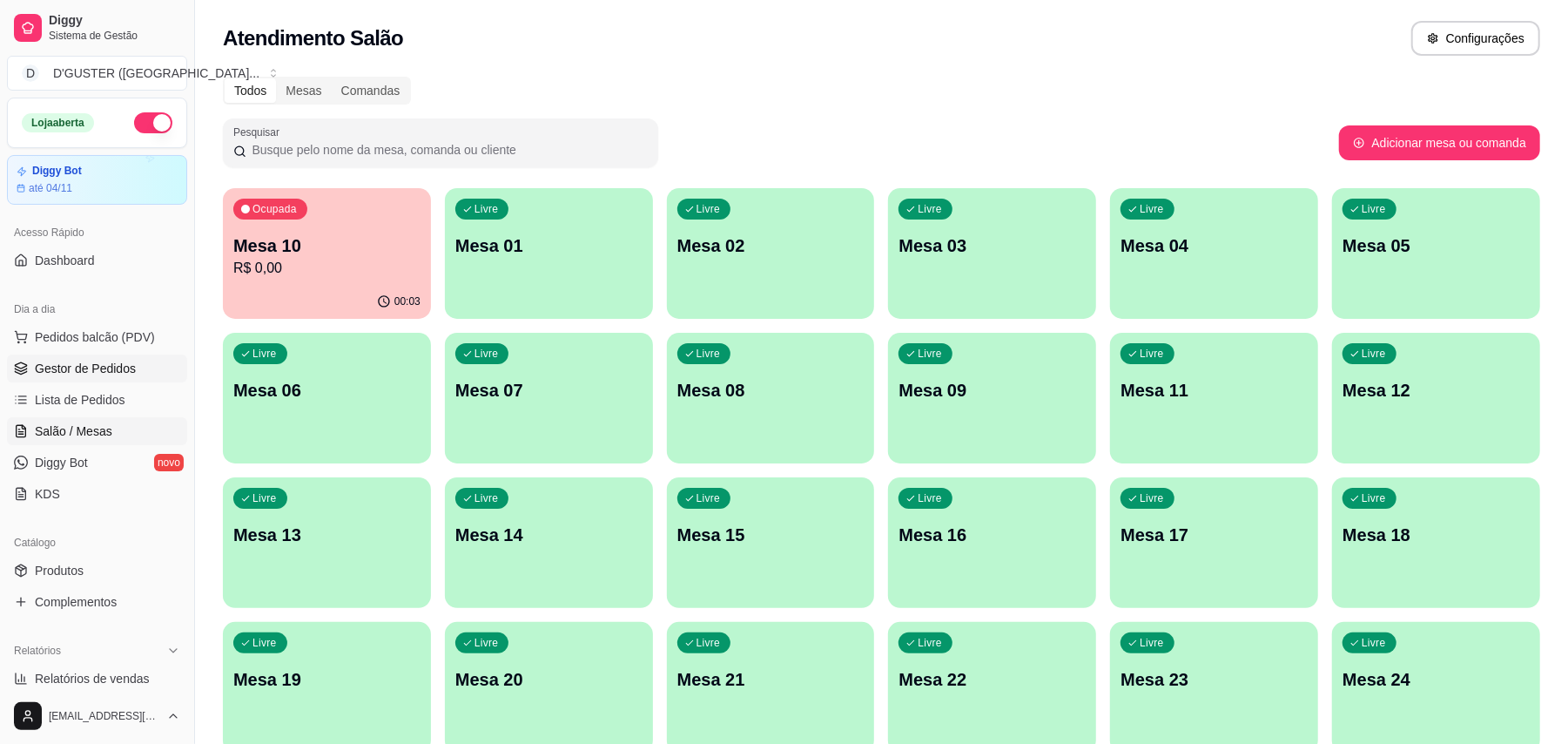
click at [143, 373] on link "Gestor de Pedidos" at bounding box center [97, 368] width 180 height 28
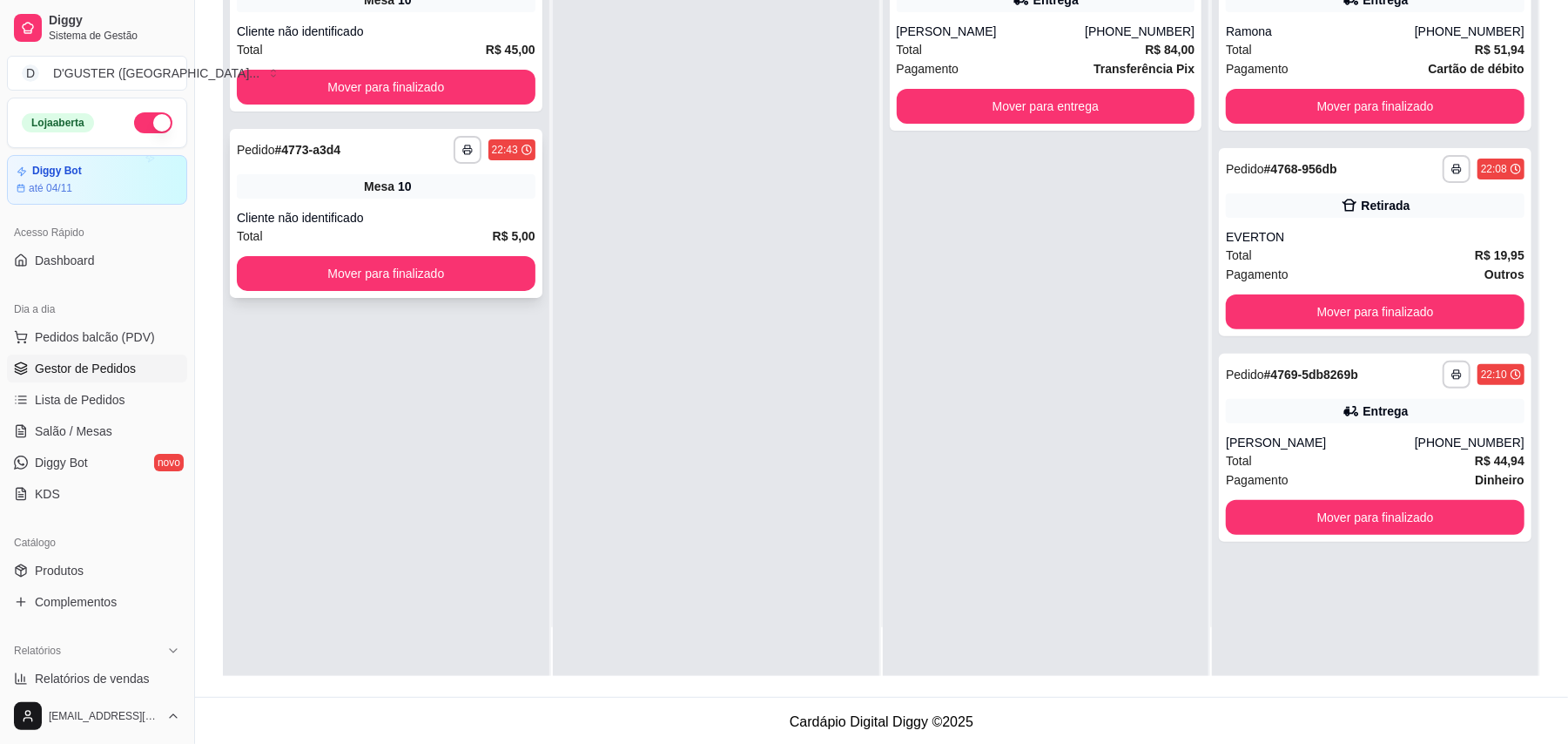
scroll to position [266, 0]
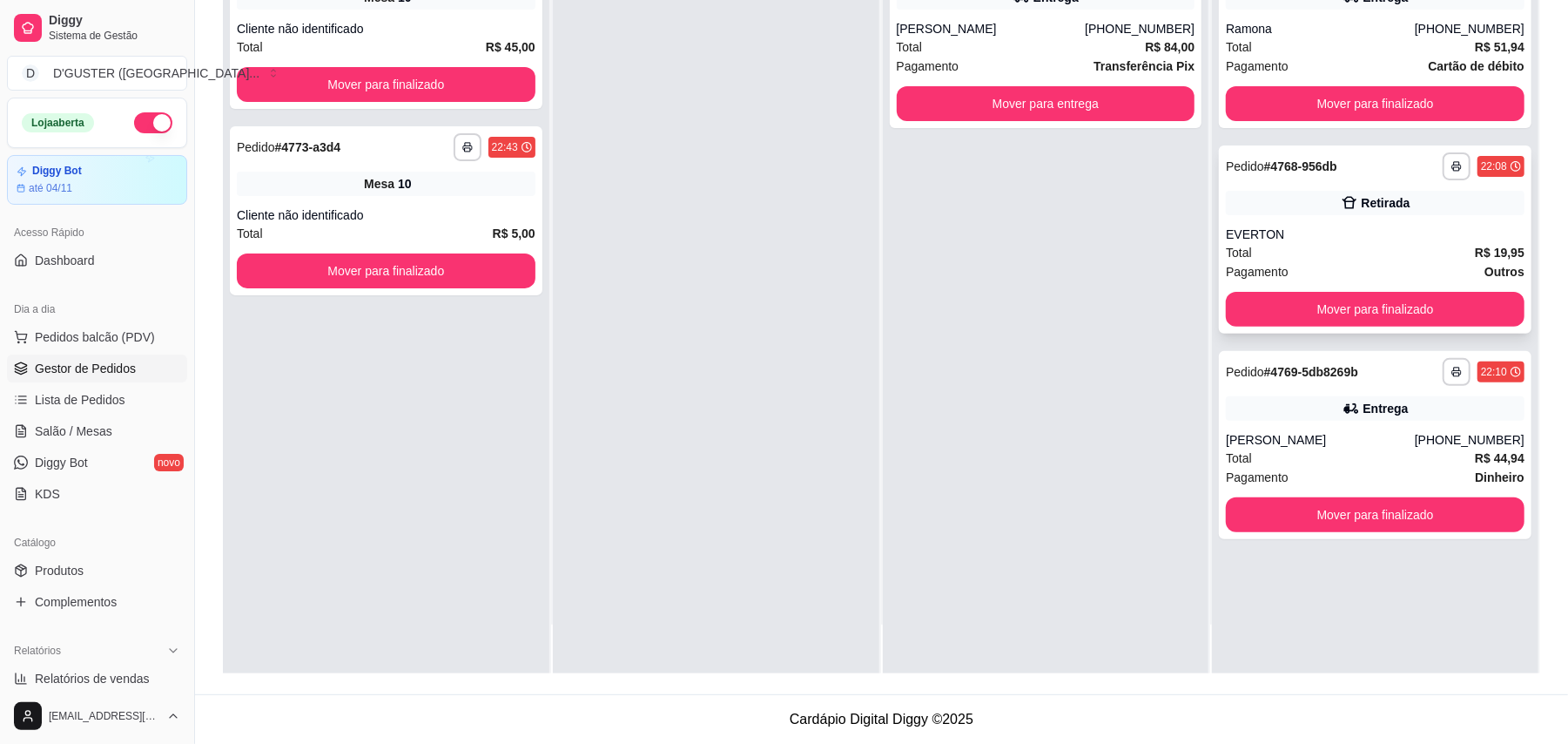
click at [1328, 280] on div "**********" at bounding box center [1375, 239] width 312 height 189
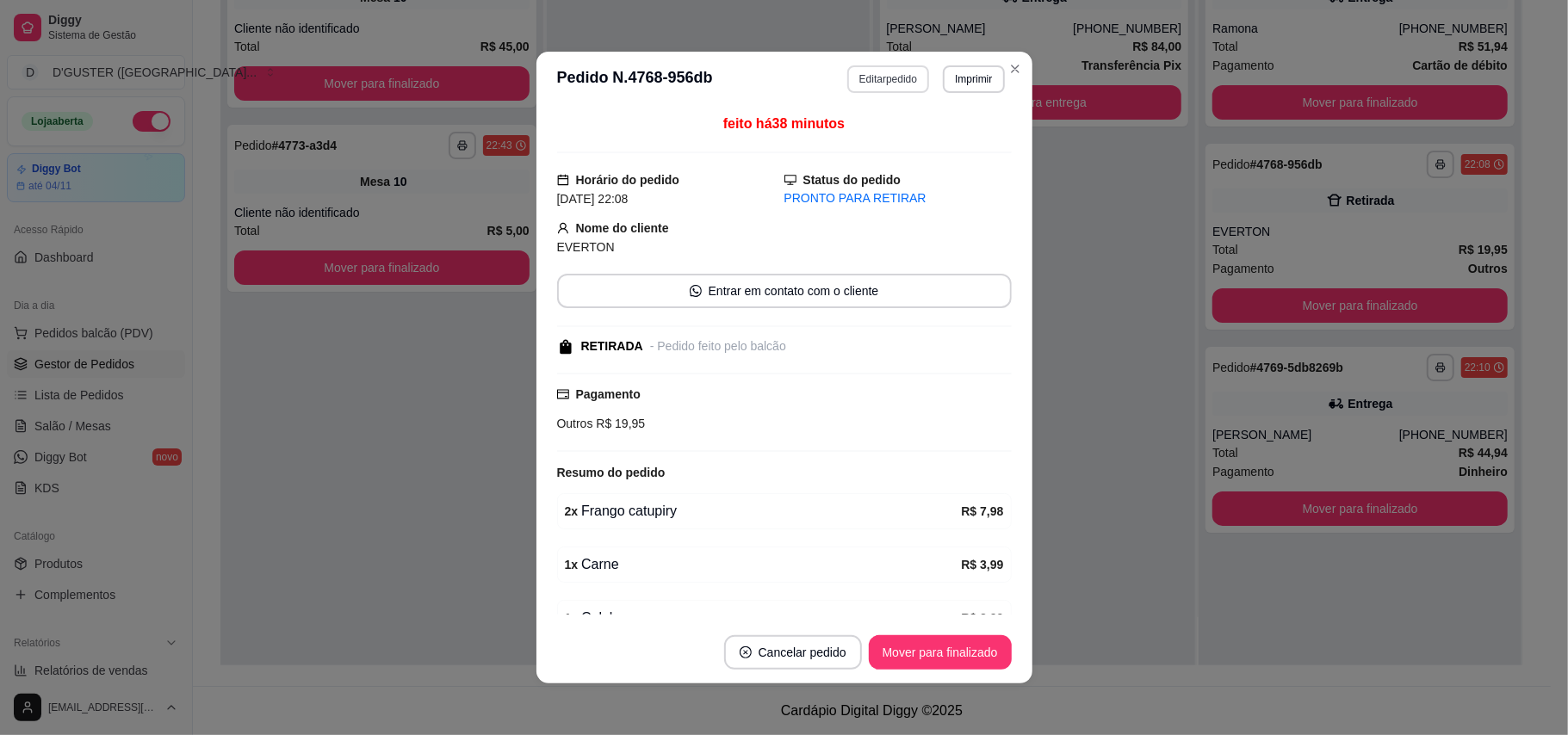
click at [889, 73] on button "Editar pedido" at bounding box center [888, 79] width 82 height 27
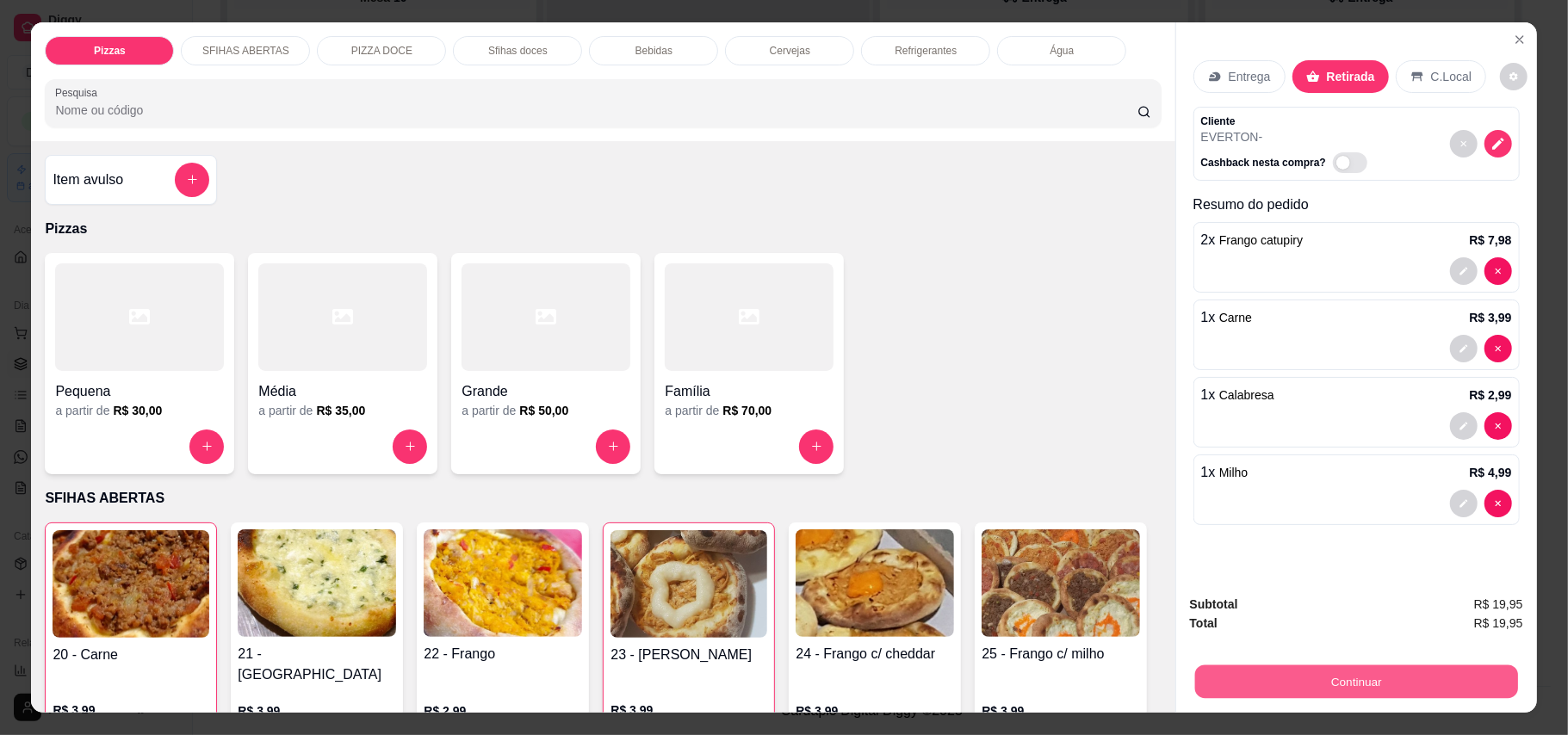
click at [1357, 696] on button "Continuar" at bounding box center [1355, 681] width 323 height 34
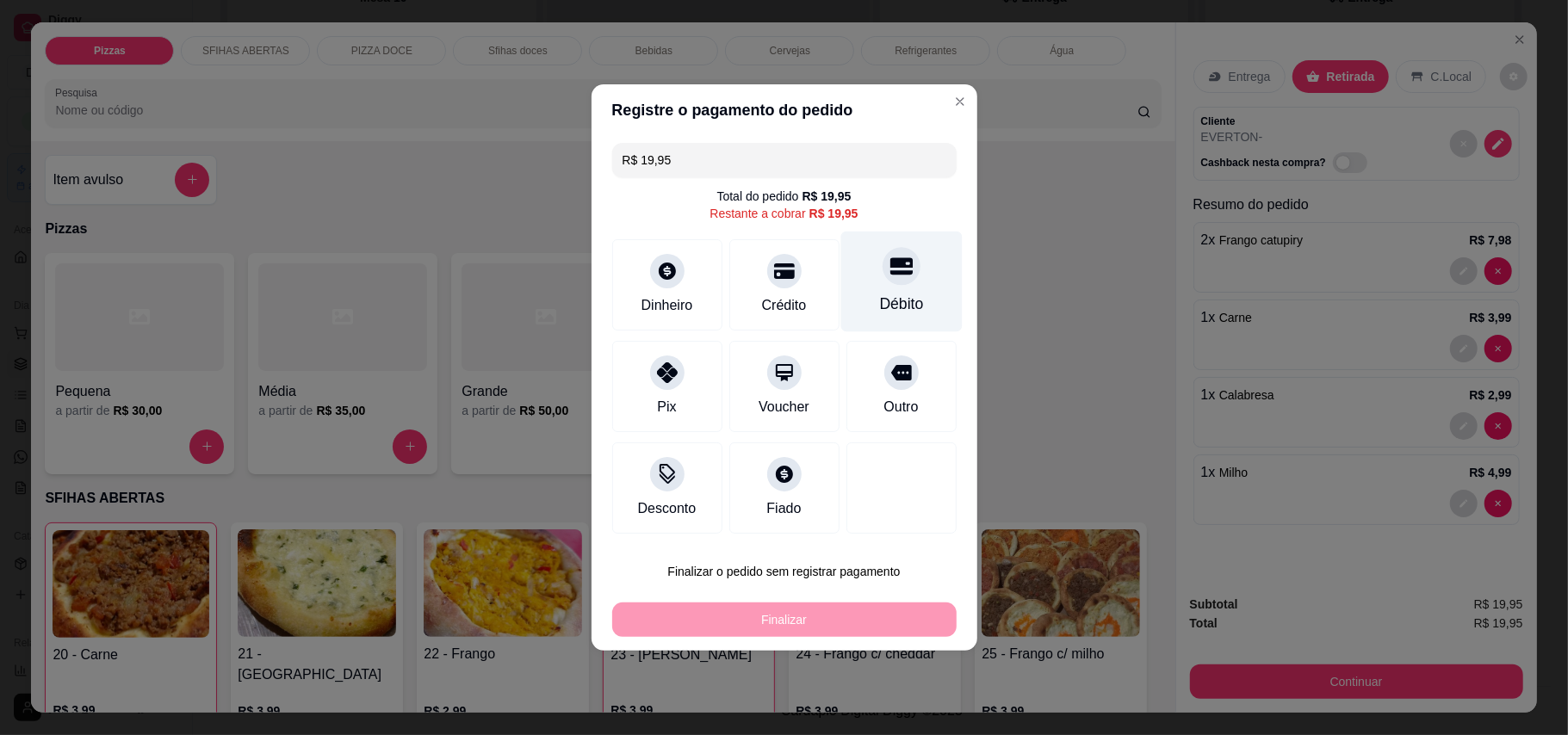
click at [886, 281] on div at bounding box center [902, 266] width 38 height 38
type input "R$ 0,00"
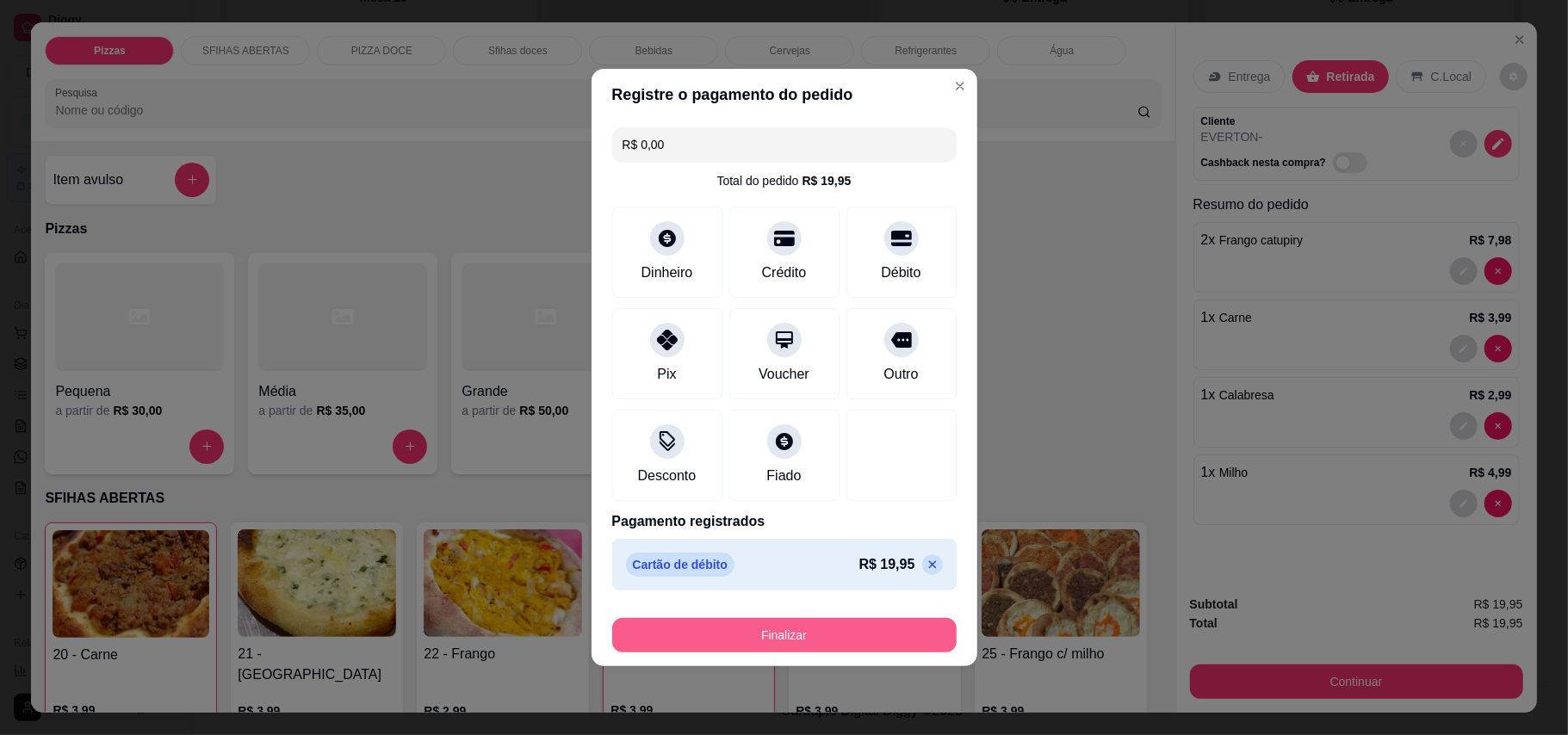
click at [894, 644] on button "Finalizar" at bounding box center [784, 635] width 345 height 35
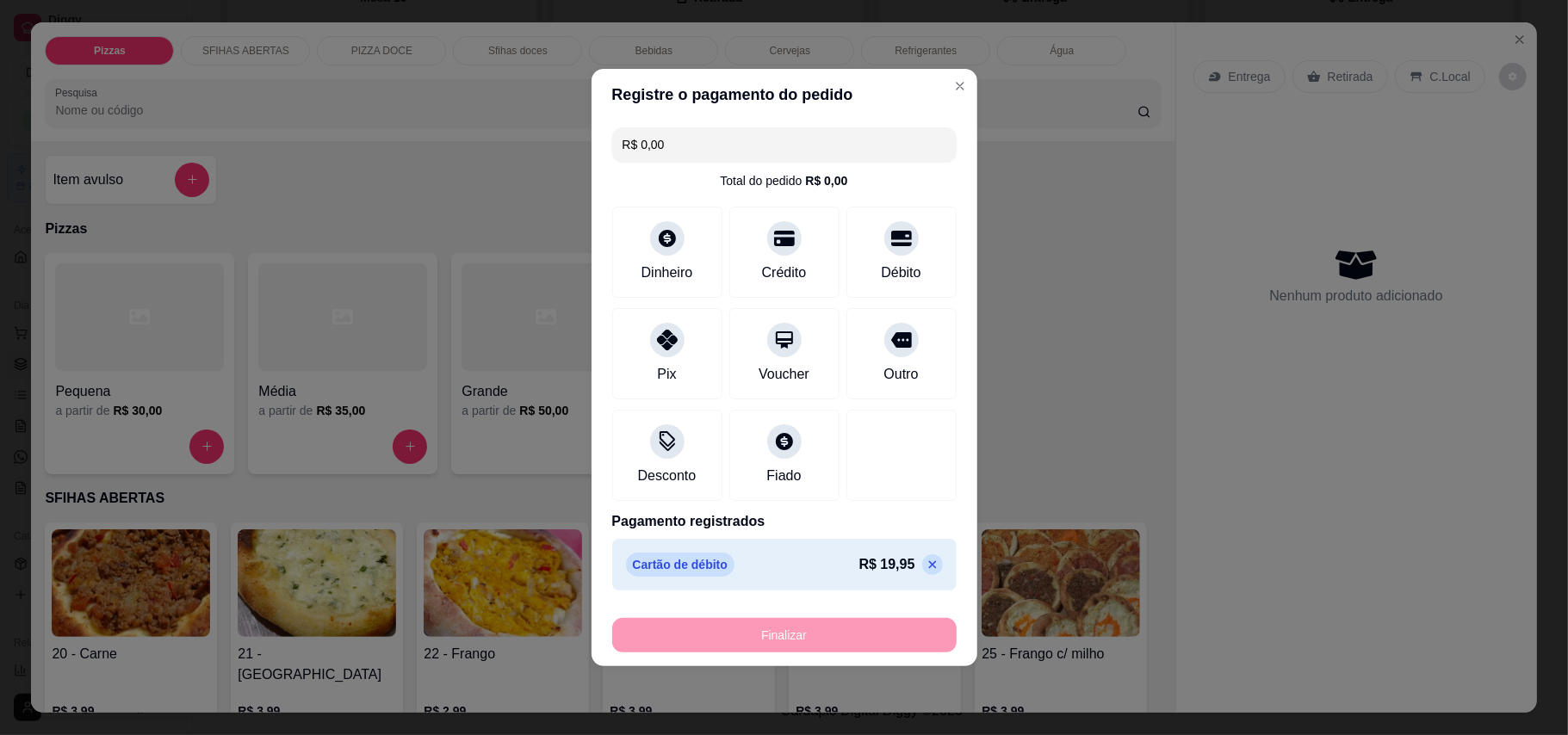
type input "0"
type input "-R$ 19,95"
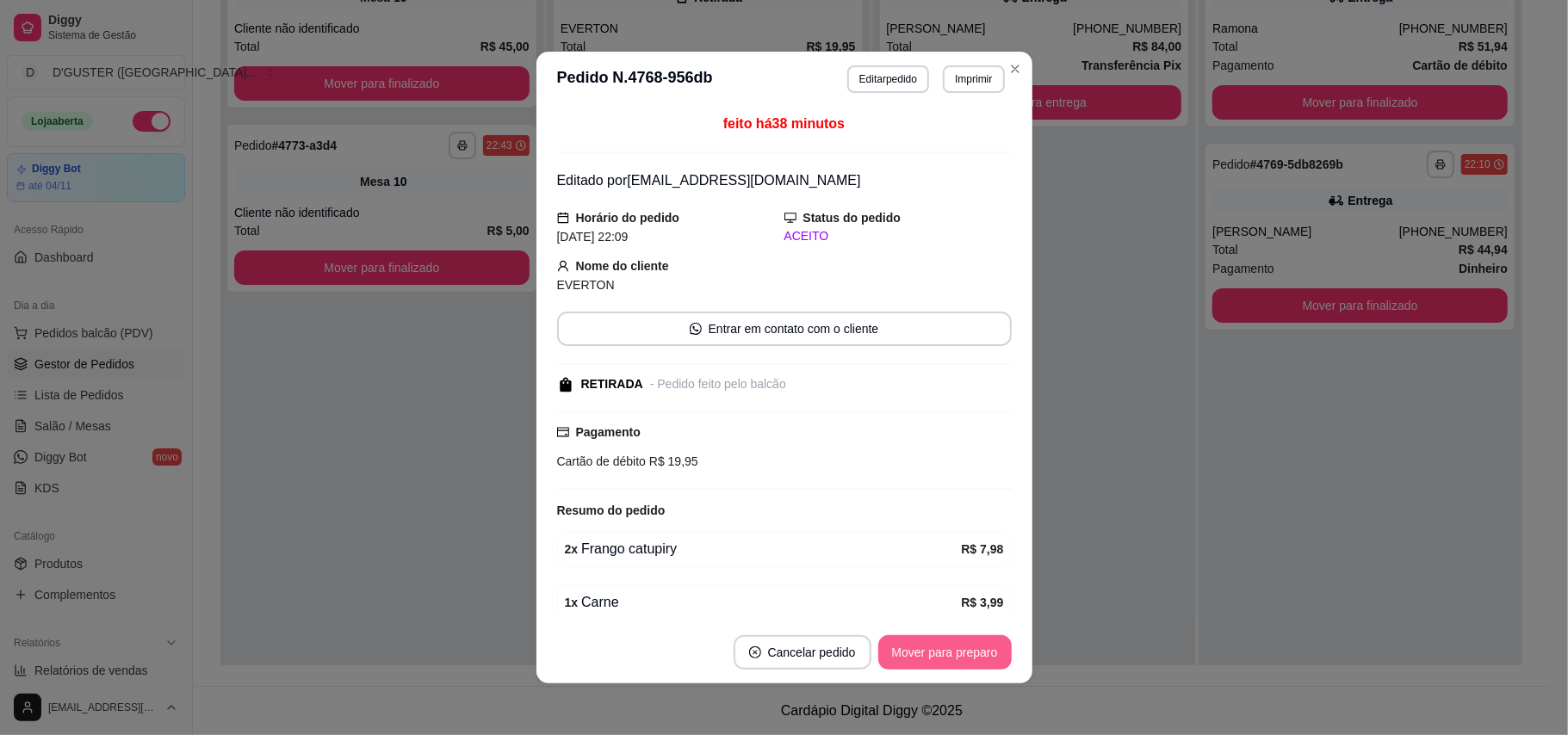
click at [941, 661] on button "Mover para preparo" at bounding box center [944, 652] width 134 height 35
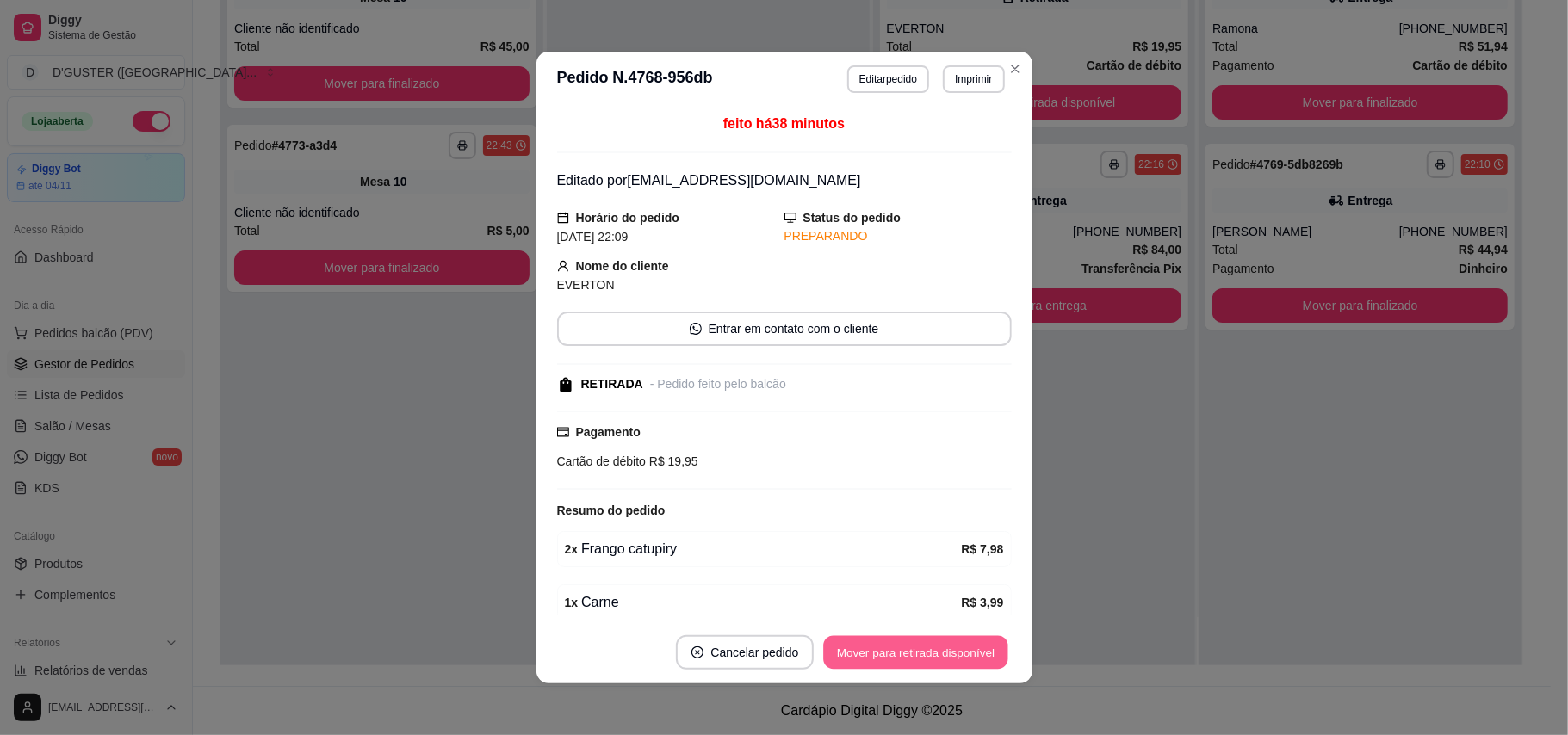
click at [941, 661] on button "Mover para retirada disponível" at bounding box center [915, 652] width 185 height 34
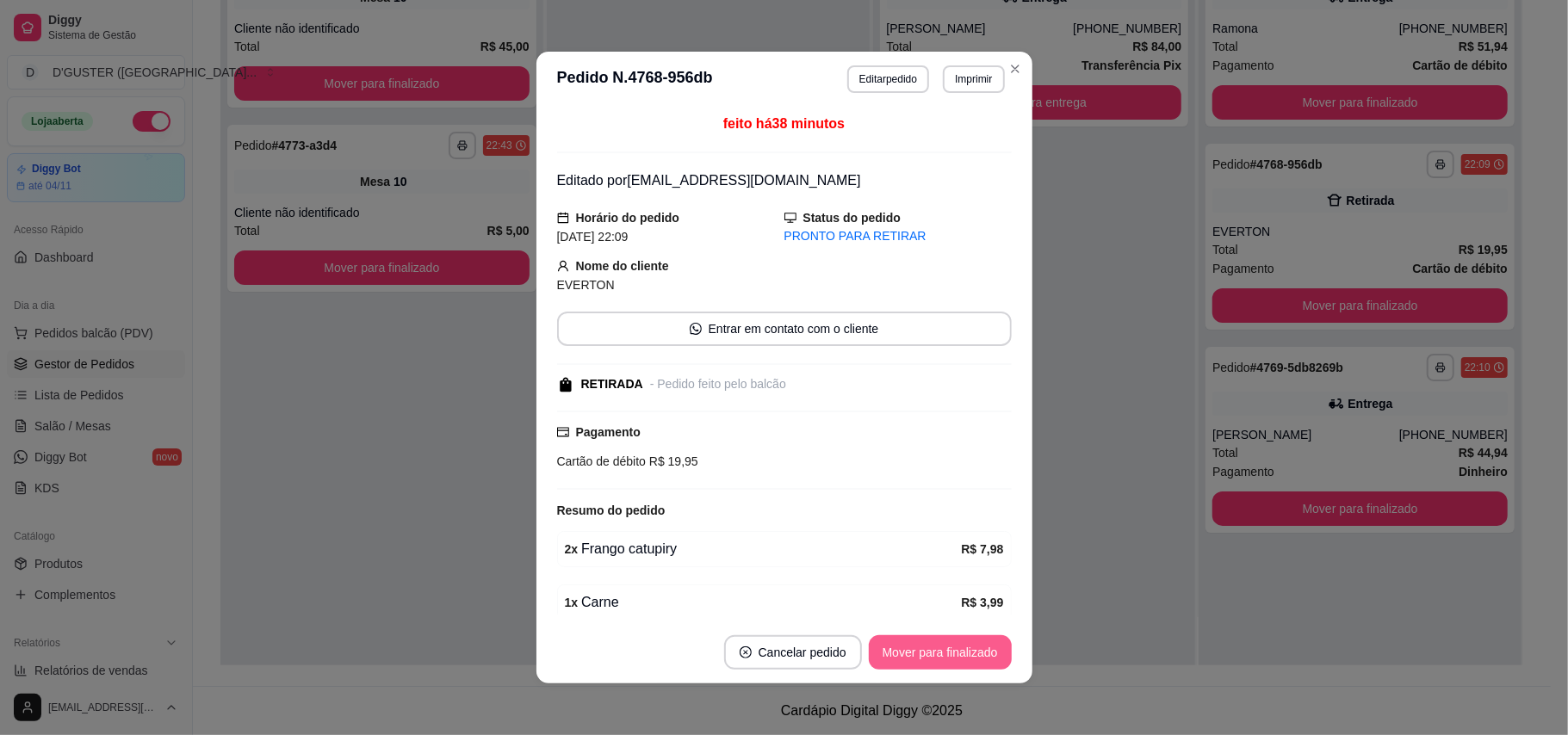
click at [941, 661] on button "Mover para finalizado" at bounding box center [940, 652] width 143 height 35
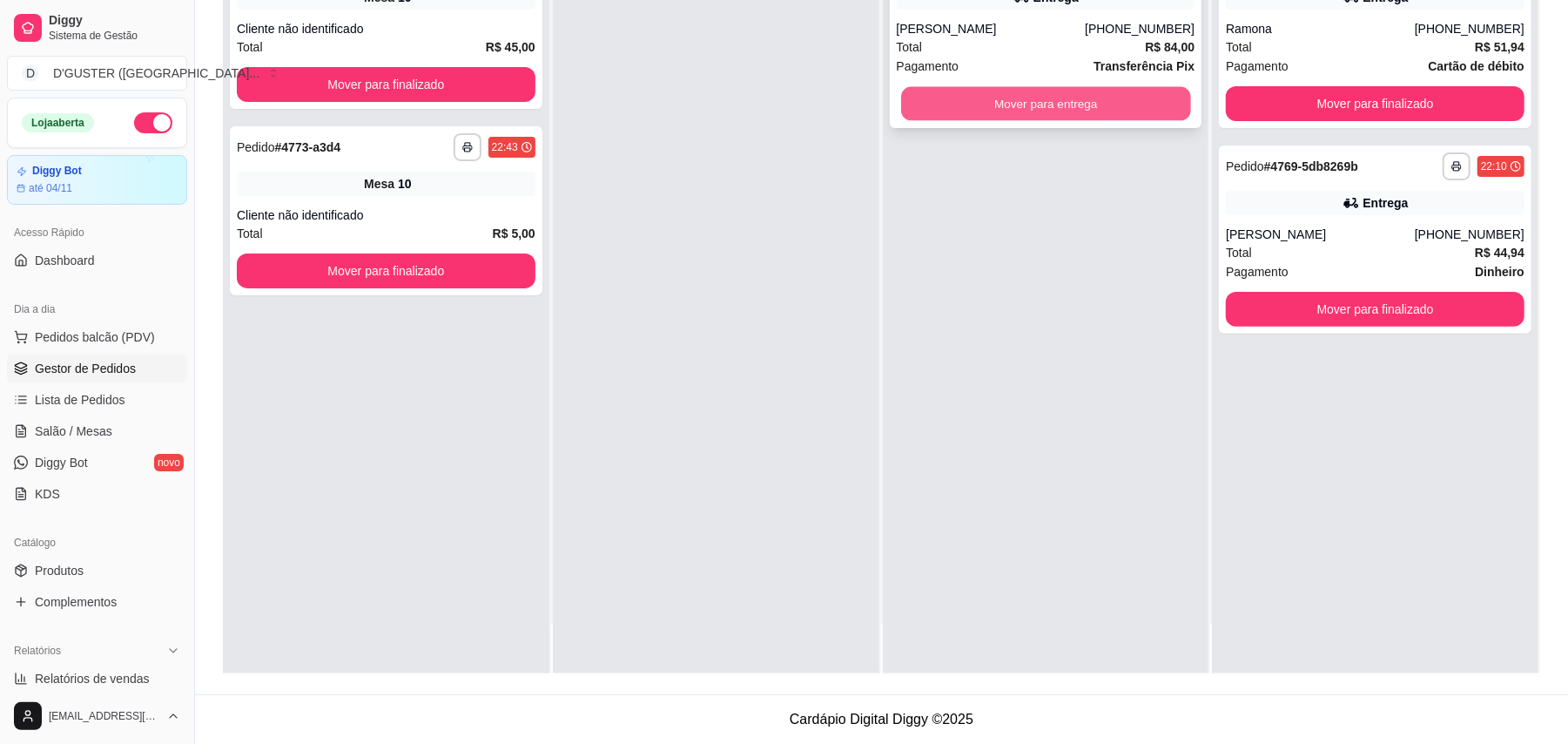
click at [1076, 111] on button "Mover para entrega" at bounding box center [1045, 104] width 289 height 34
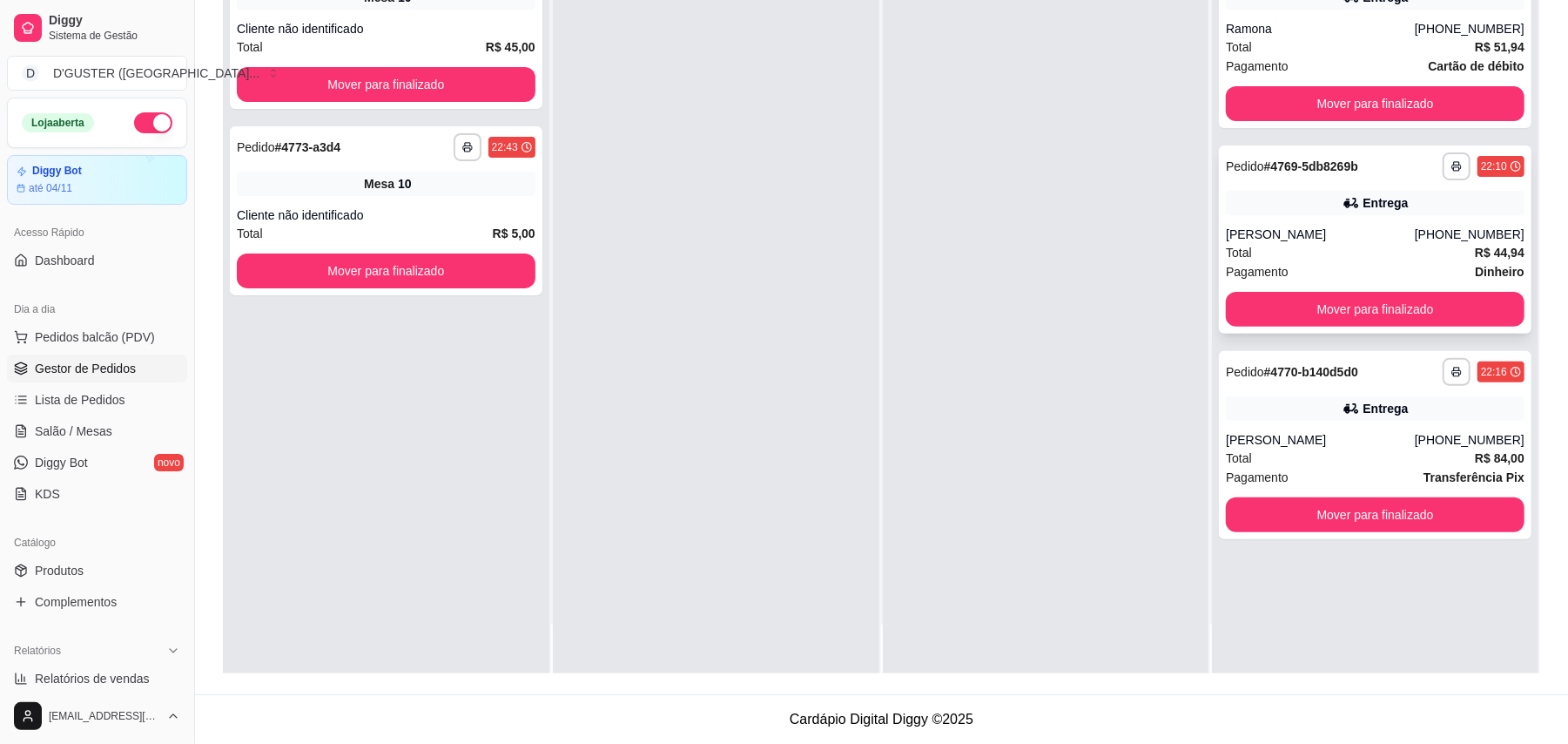
scroll to position [0, 0]
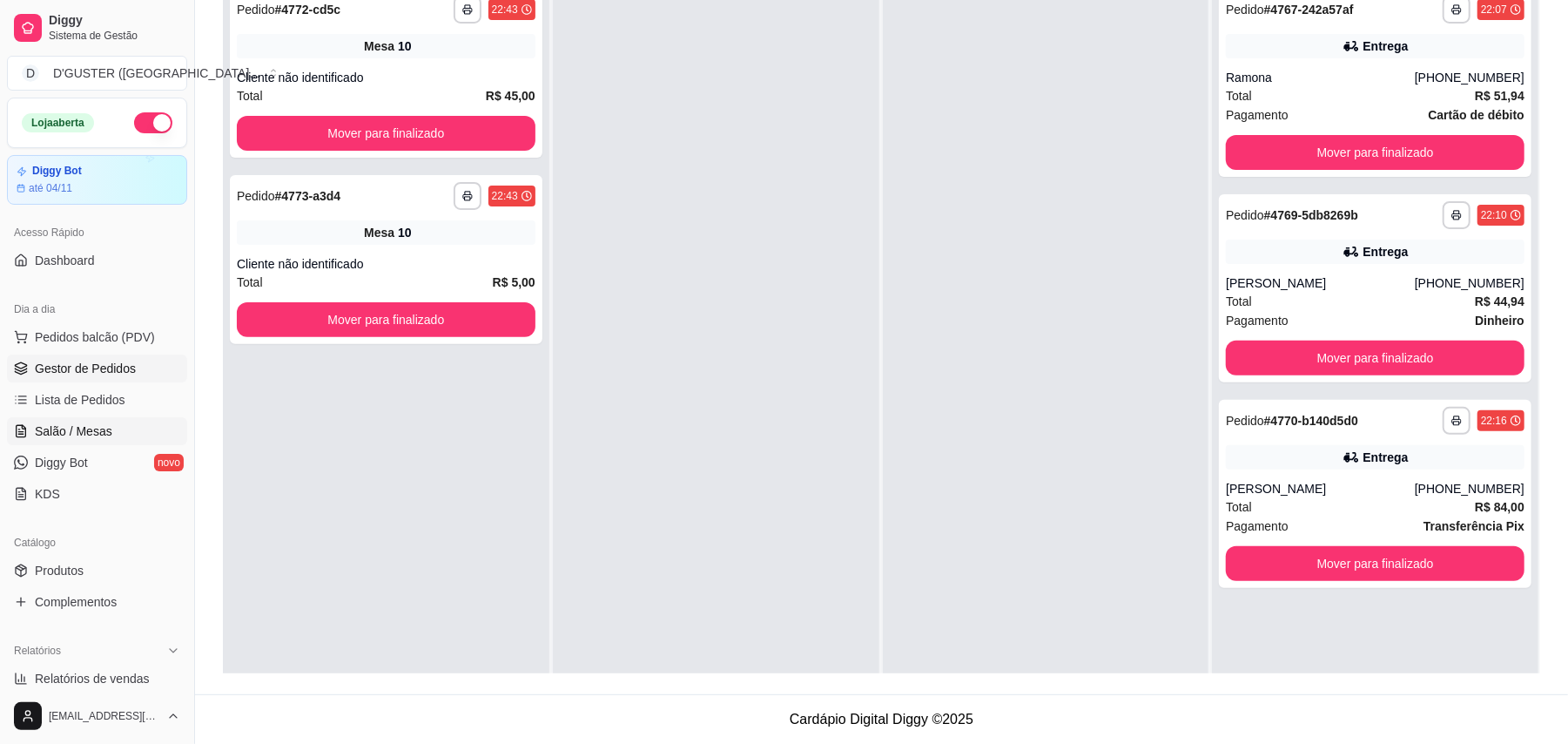
click at [113, 426] on link "Salão / Mesas" at bounding box center [97, 431] width 180 height 28
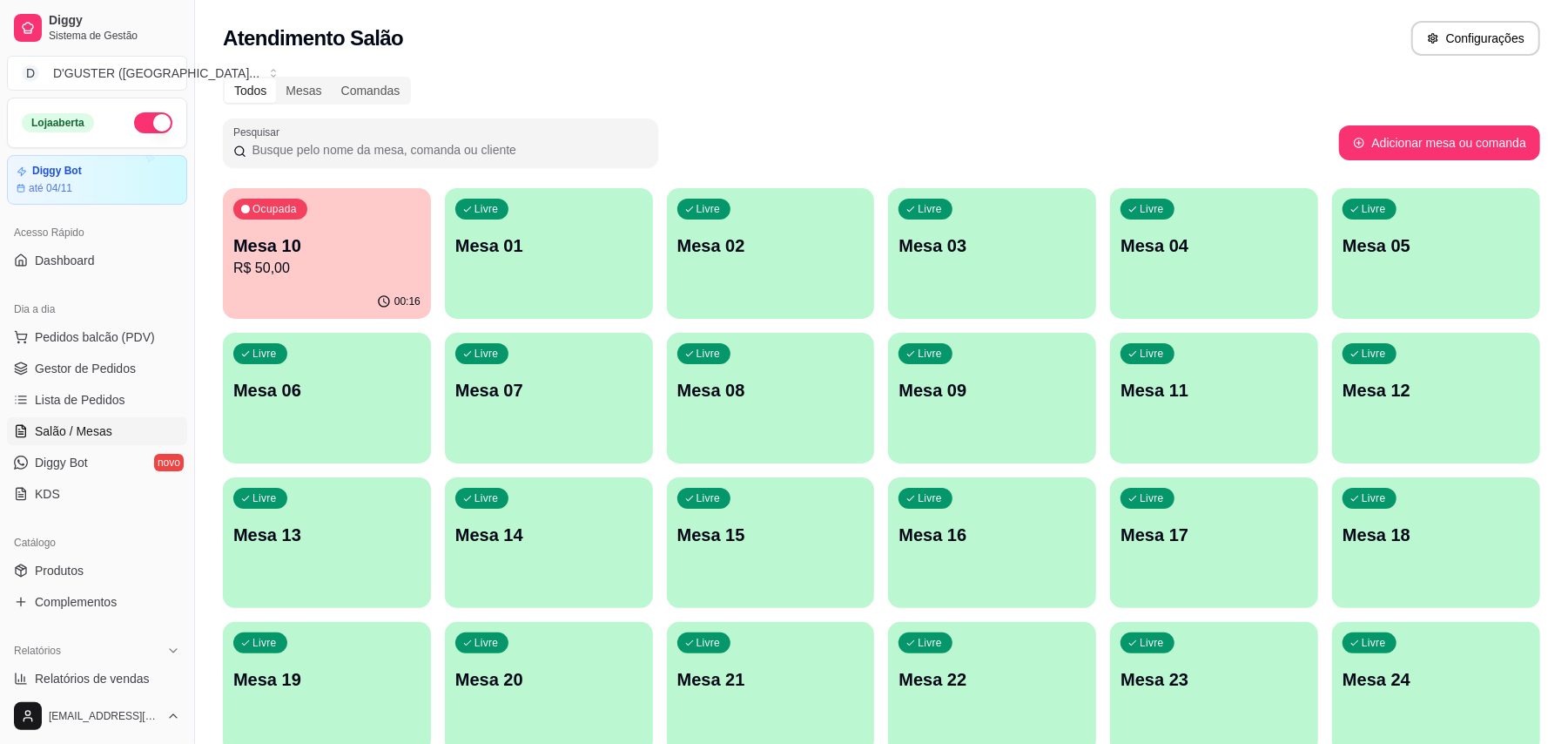
click at [335, 237] on p "Mesa 10" at bounding box center [327, 246] width 187 height 25
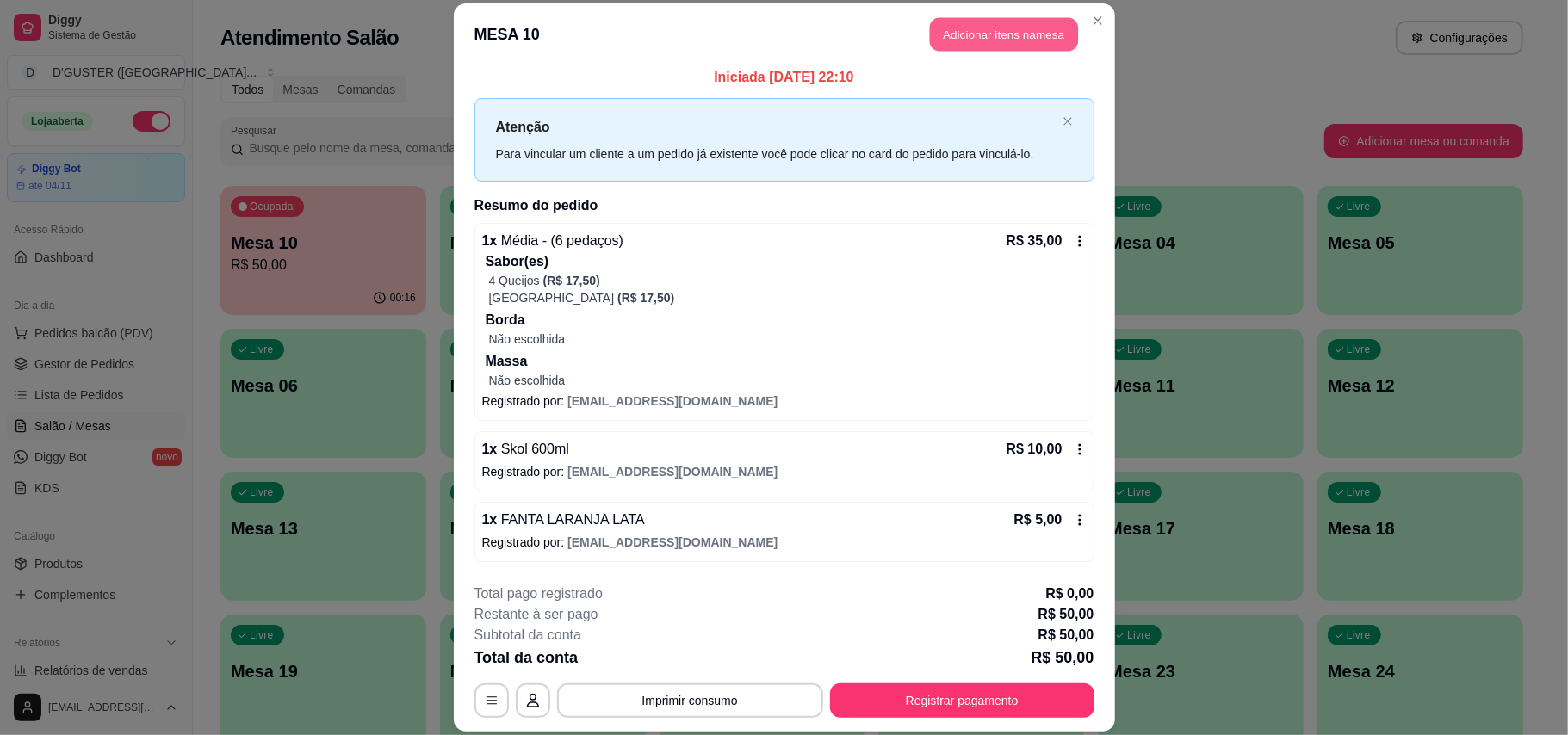
click at [990, 43] on button "Adicionar itens na mesa" at bounding box center [1004, 35] width 148 height 34
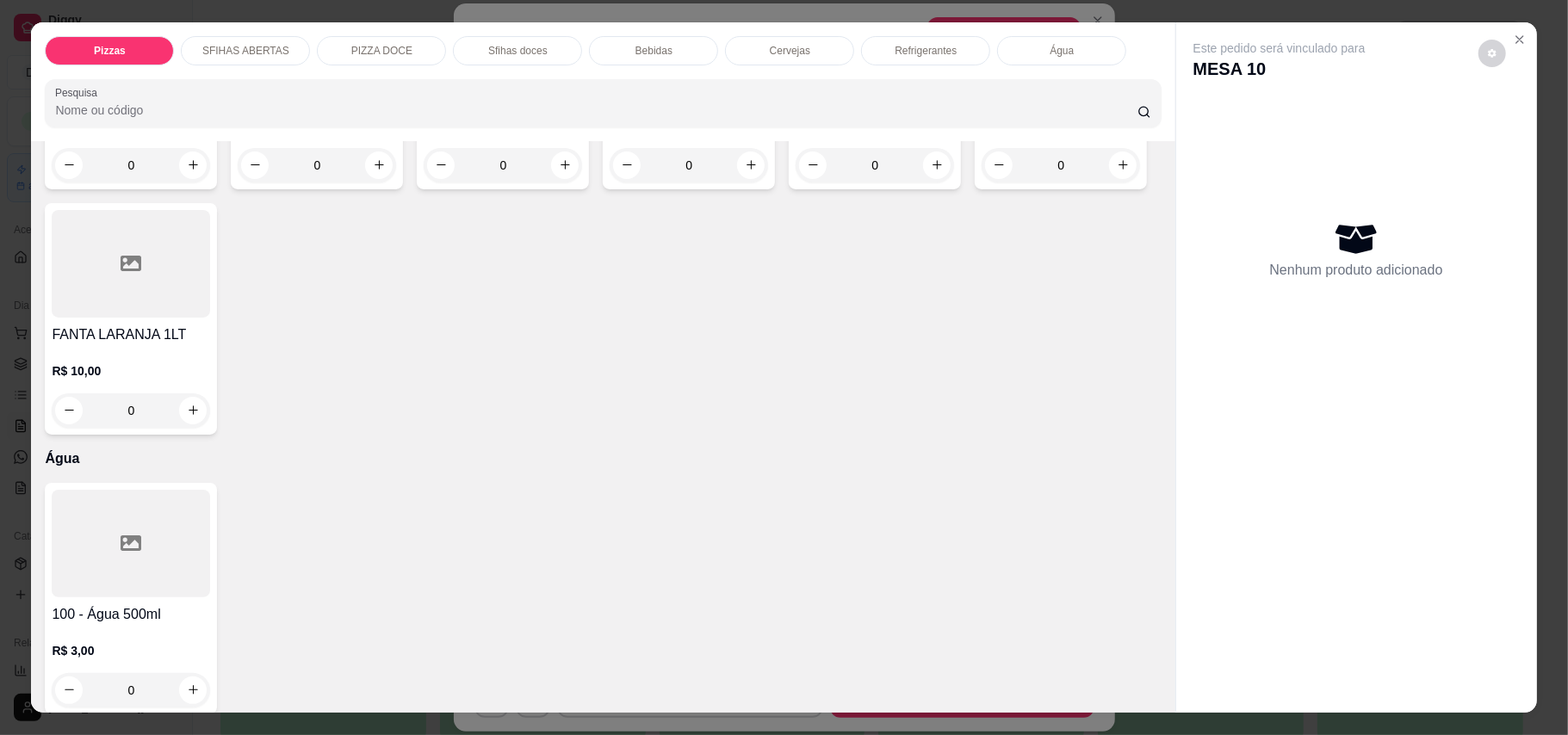
scroll to position [3438, 0]
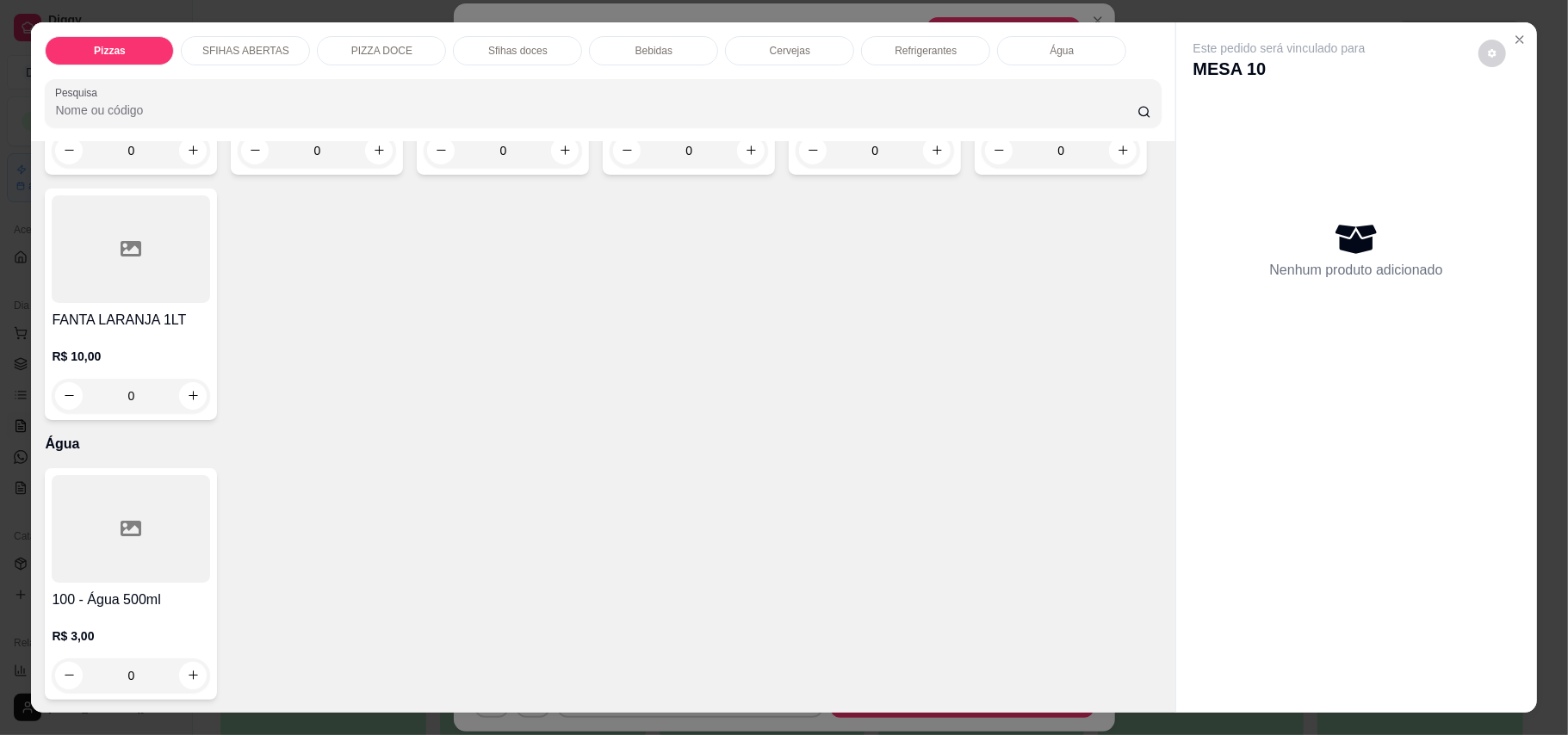
type input "1"
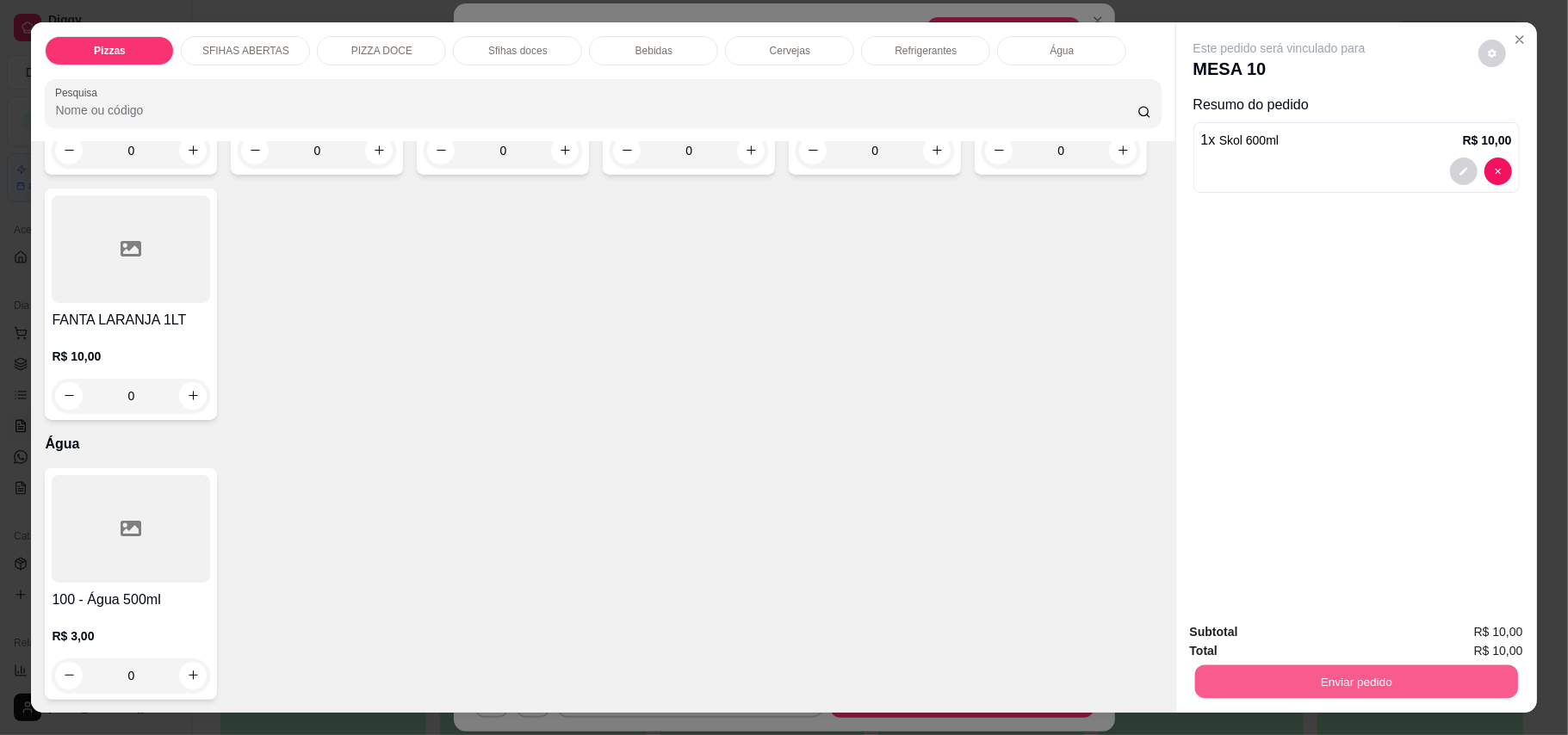
click at [1437, 683] on button "Enviar pedido" at bounding box center [1355, 681] width 323 height 34
click at [1494, 633] on button "Enviar pedido" at bounding box center [1475, 641] width 97 height 33
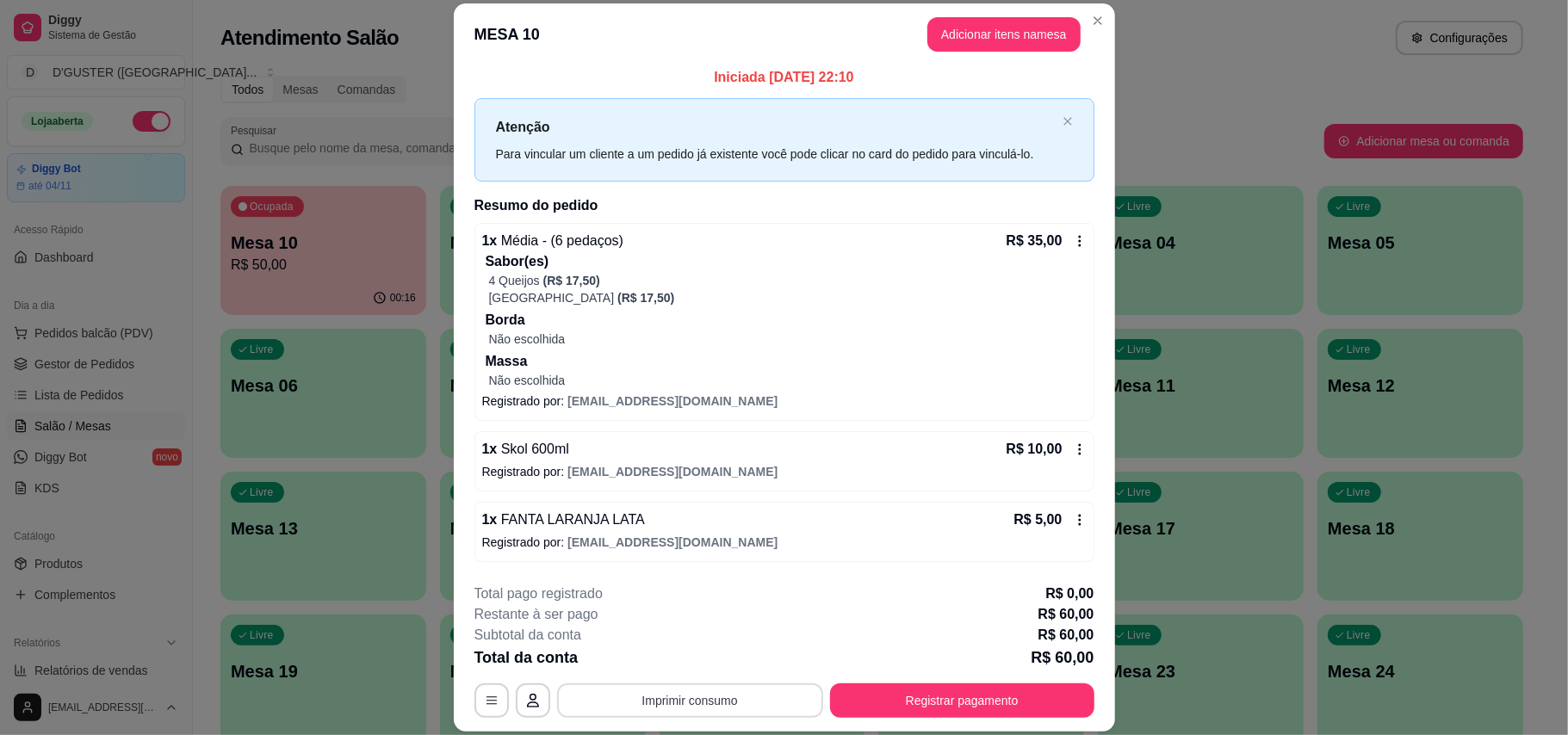
click at [775, 693] on button "Imprimir consumo" at bounding box center [690, 700] width 266 height 35
click at [704, 583] on button "IMPRESSORA" at bounding box center [686, 591] width 121 height 26
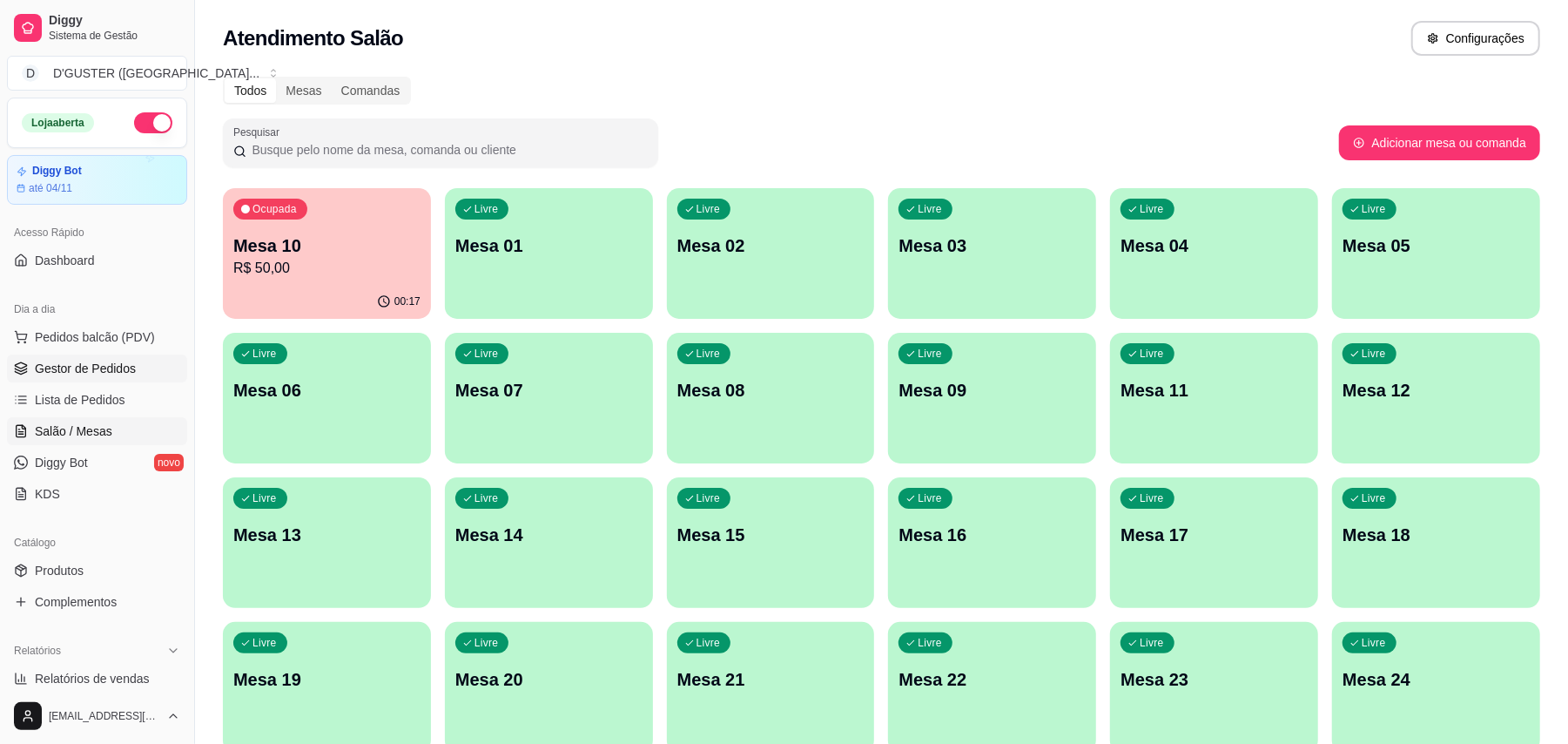
click at [131, 362] on span "Gestor de Pedidos" at bounding box center [85, 368] width 101 height 17
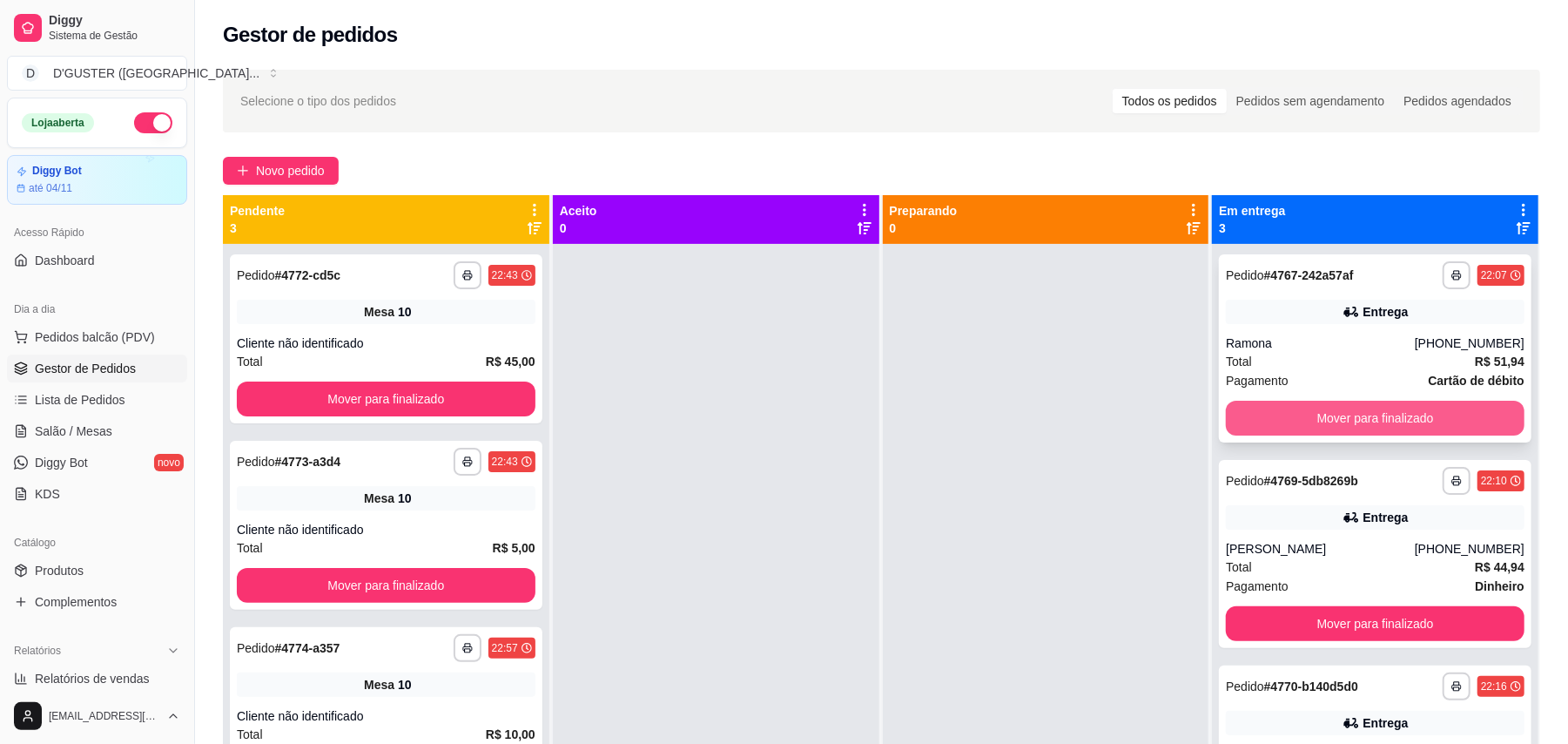
click at [1370, 427] on button "Mover para finalizado" at bounding box center [1374, 418] width 299 height 35
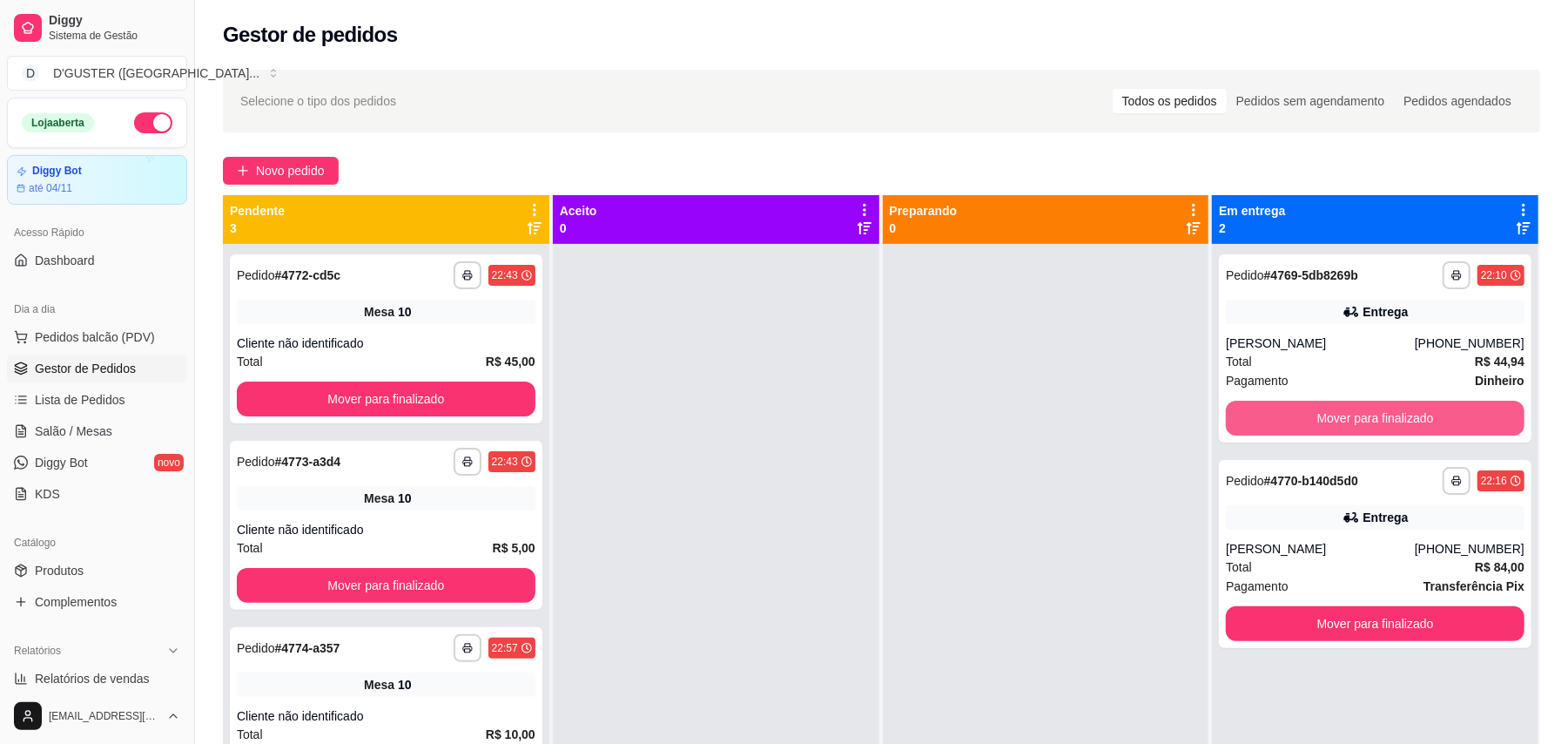
click at [1366, 429] on button "Mover para finalizado" at bounding box center [1374, 418] width 299 height 35
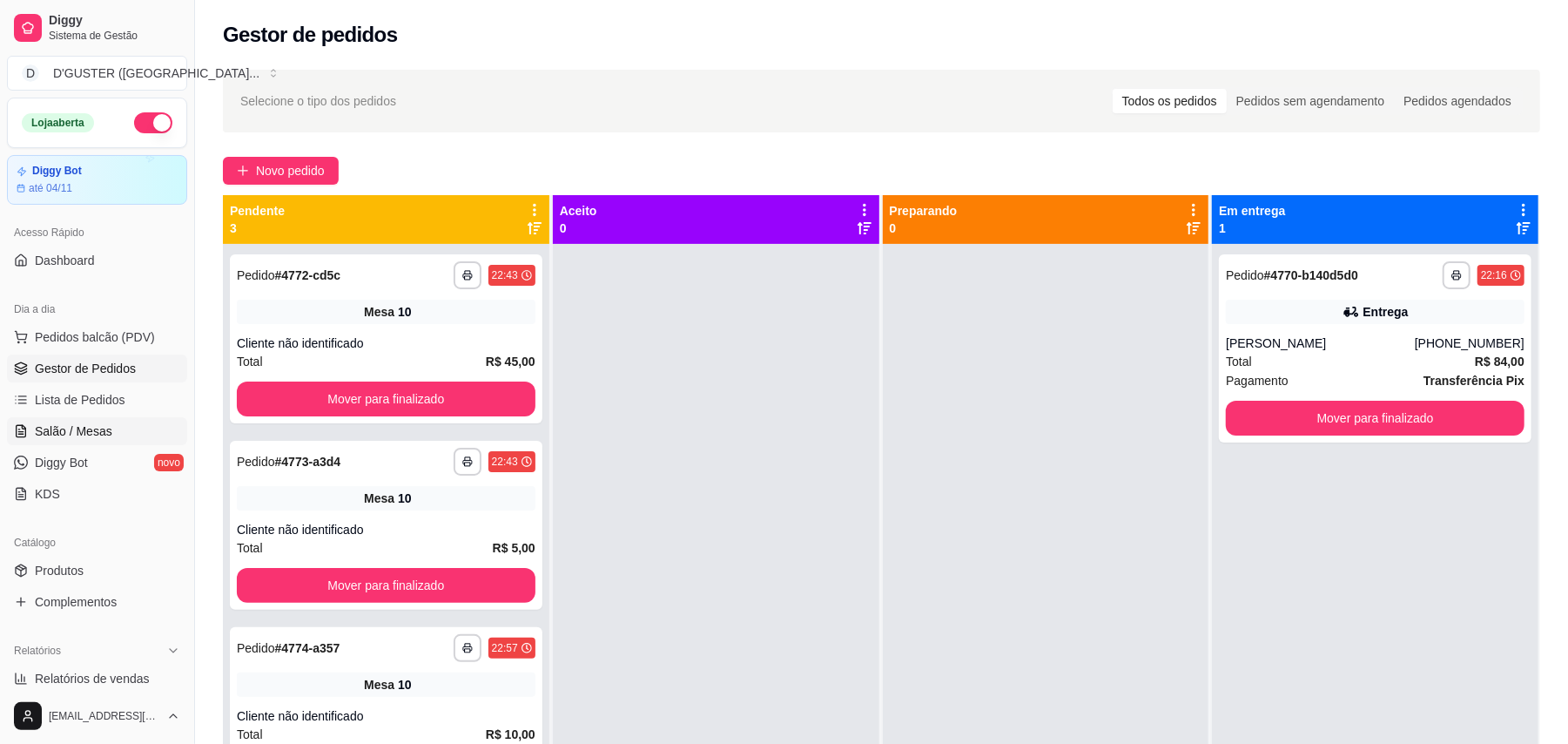
click at [84, 429] on span "Salão / Mesas" at bounding box center [74, 430] width 77 height 17
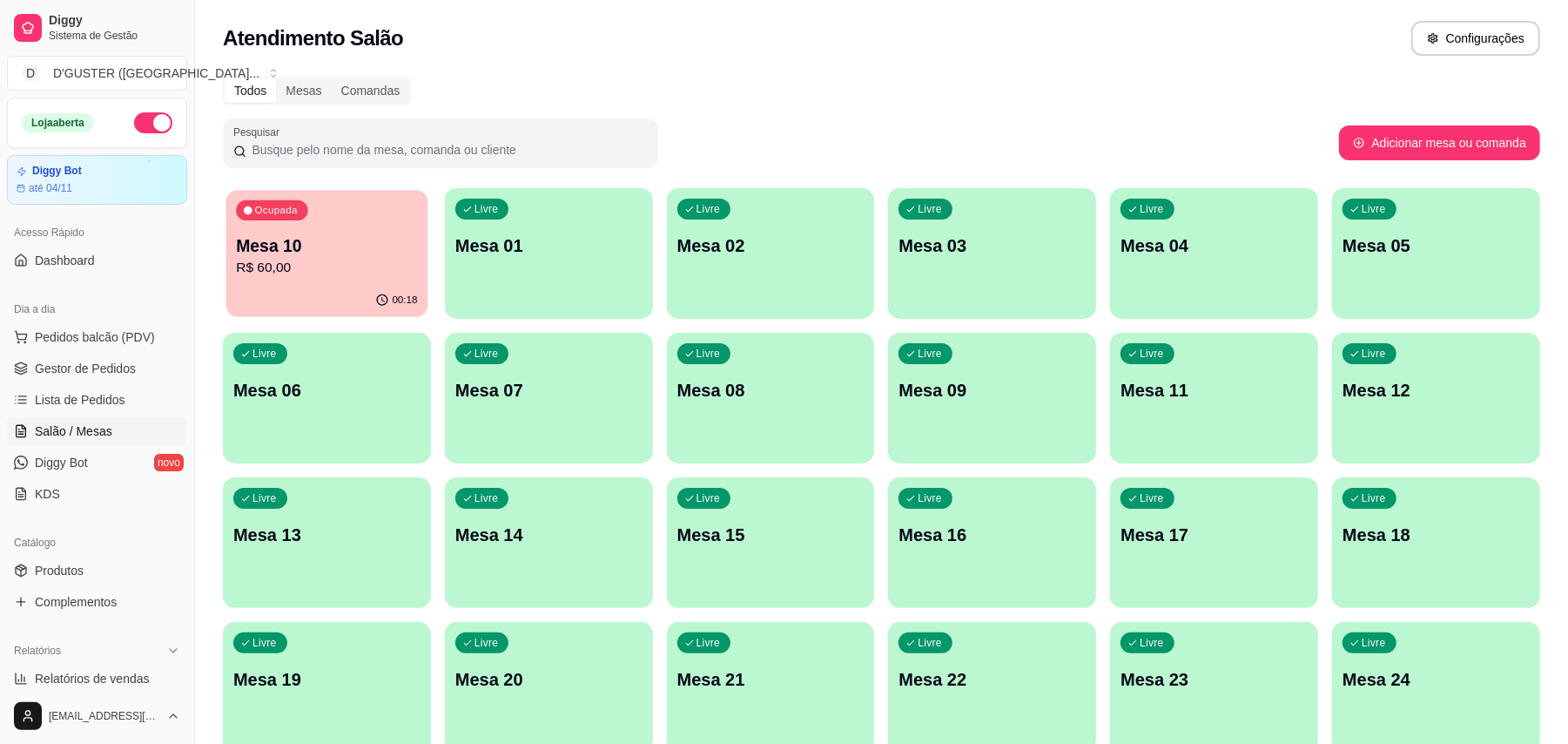
click at [319, 258] on p "R$ 60,00" at bounding box center [326, 268] width 181 height 20
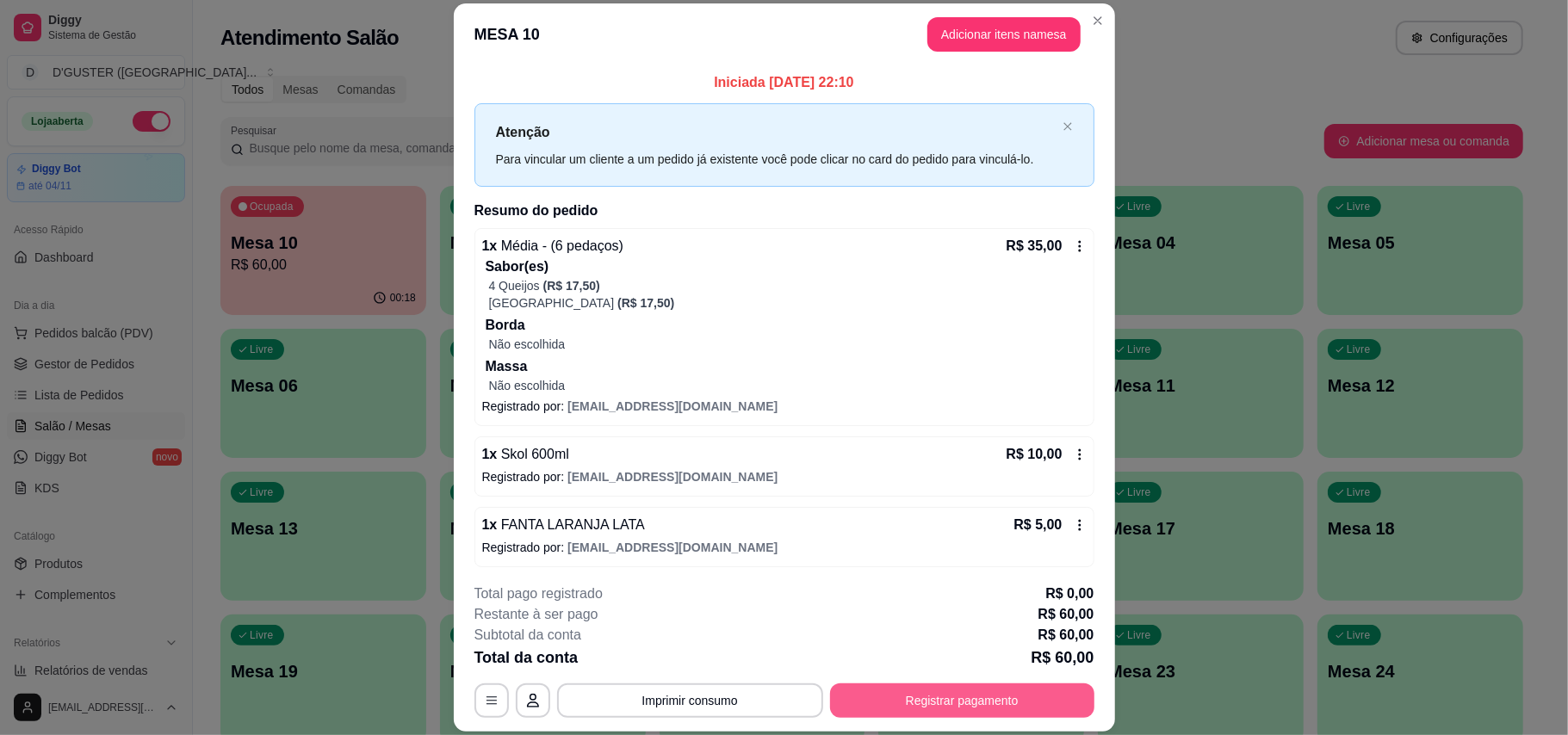
click at [909, 691] on button "Registrar pagamento" at bounding box center [962, 700] width 265 height 35
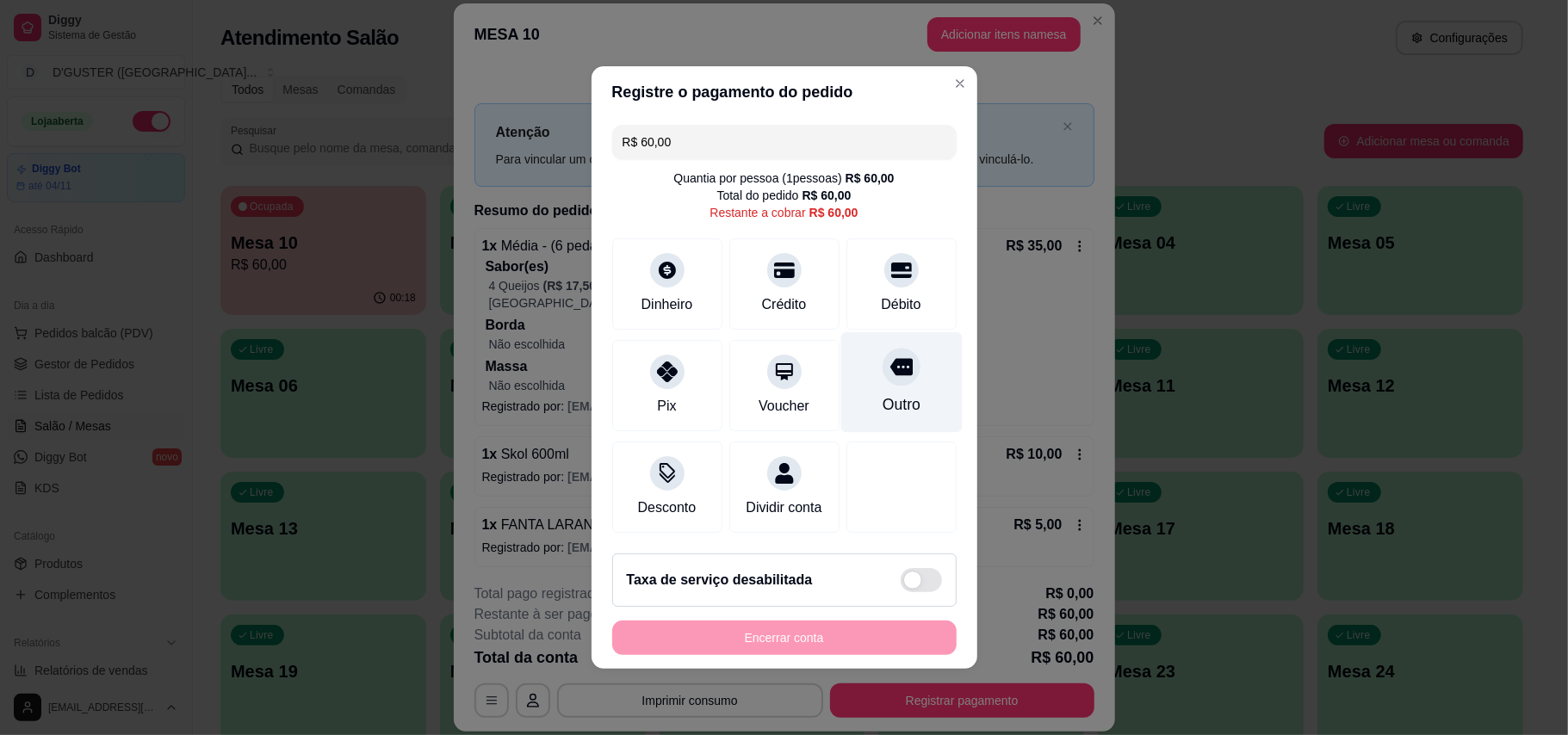
drag, startPoint x: 892, startPoint y: 268, endPoint x: 924, endPoint y: 334, distance: 73.3
click at [890, 268] on div at bounding box center [902, 270] width 35 height 35
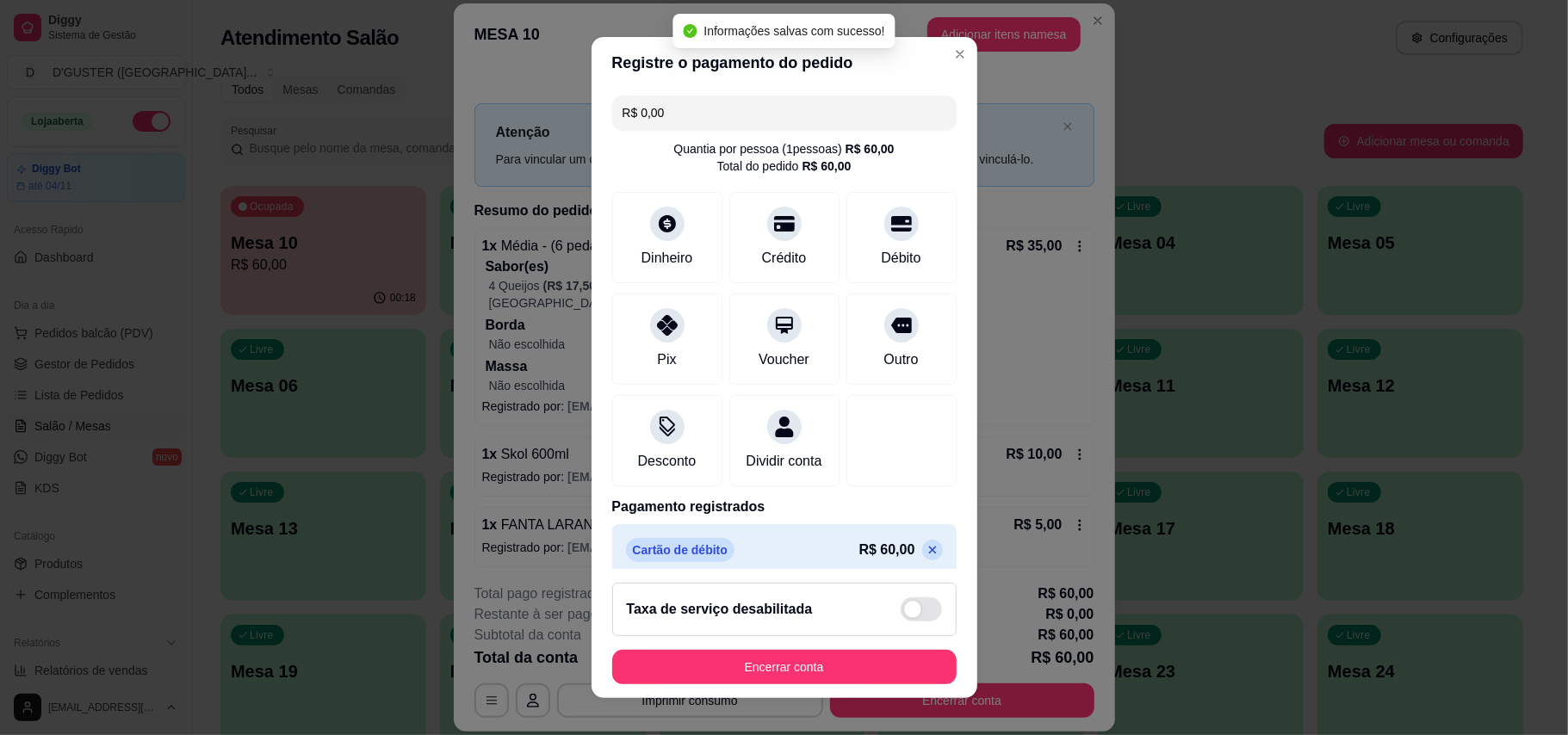
type input "R$ 0,00"
click at [858, 665] on button "Encerrar conta" at bounding box center [784, 667] width 345 height 35
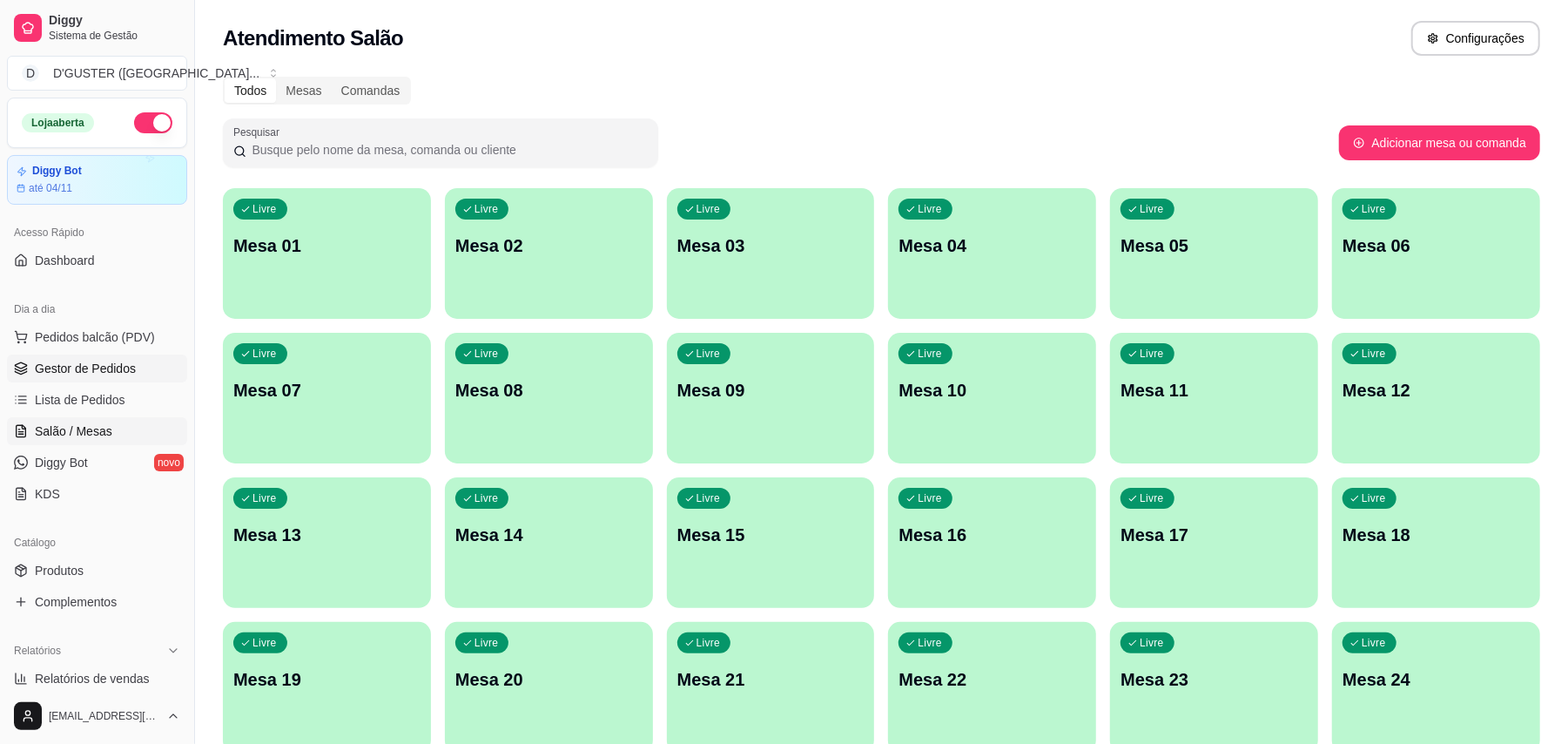
click at [103, 359] on link "Gestor de Pedidos" at bounding box center [97, 368] width 180 height 28
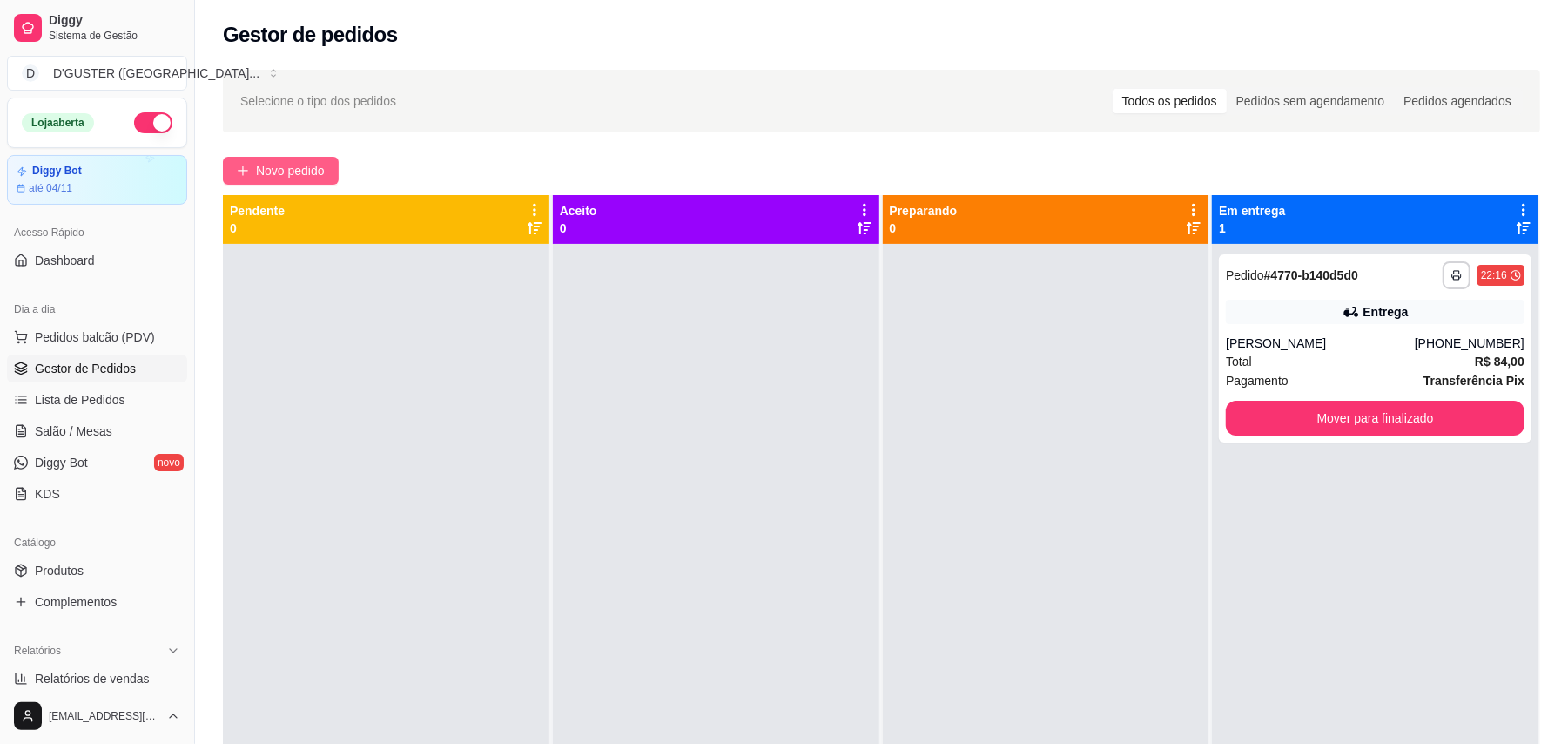
click at [282, 161] on span "Novo pedido" at bounding box center [290, 170] width 69 height 19
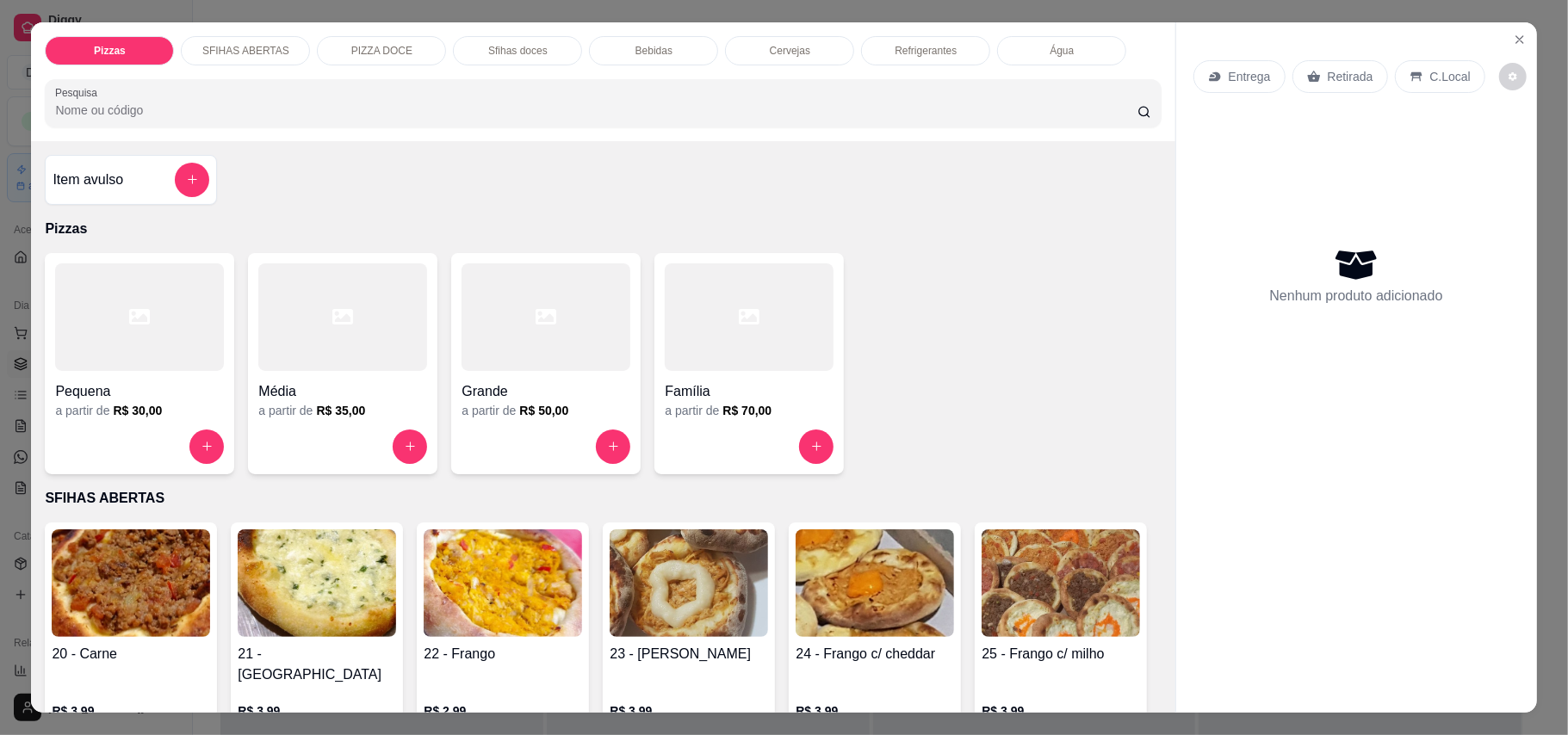
click at [1228, 81] on p "Entrega" at bounding box center [1249, 76] width 42 height 17
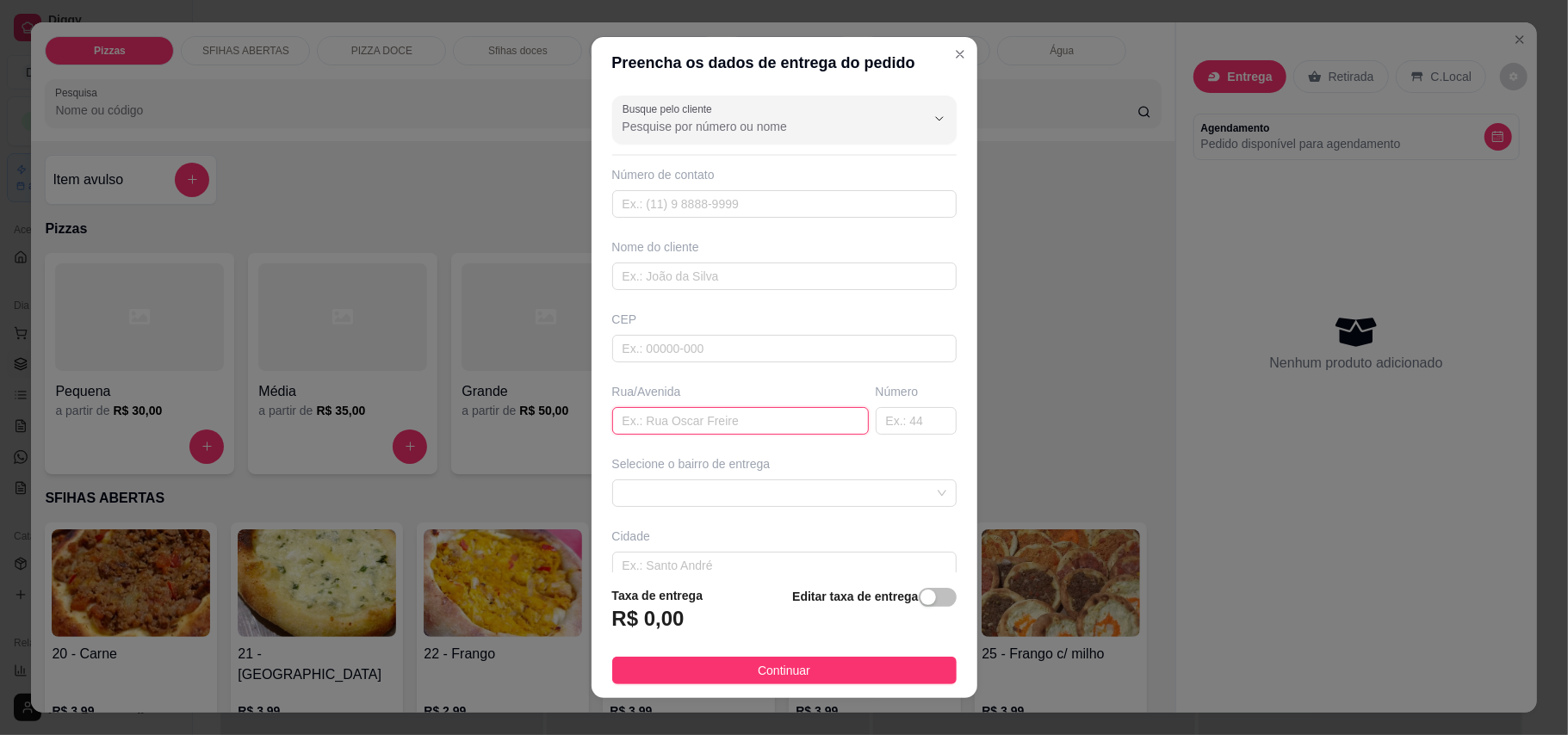
click at [674, 428] on input "text" at bounding box center [740, 421] width 256 height 27
type input "RUA C LOTIAMENTO NOVA UTINGA FUNDO DA OFICINA DE BIRICA"
click at [875, 434] on input "text" at bounding box center [915, 421] width 81 height 27
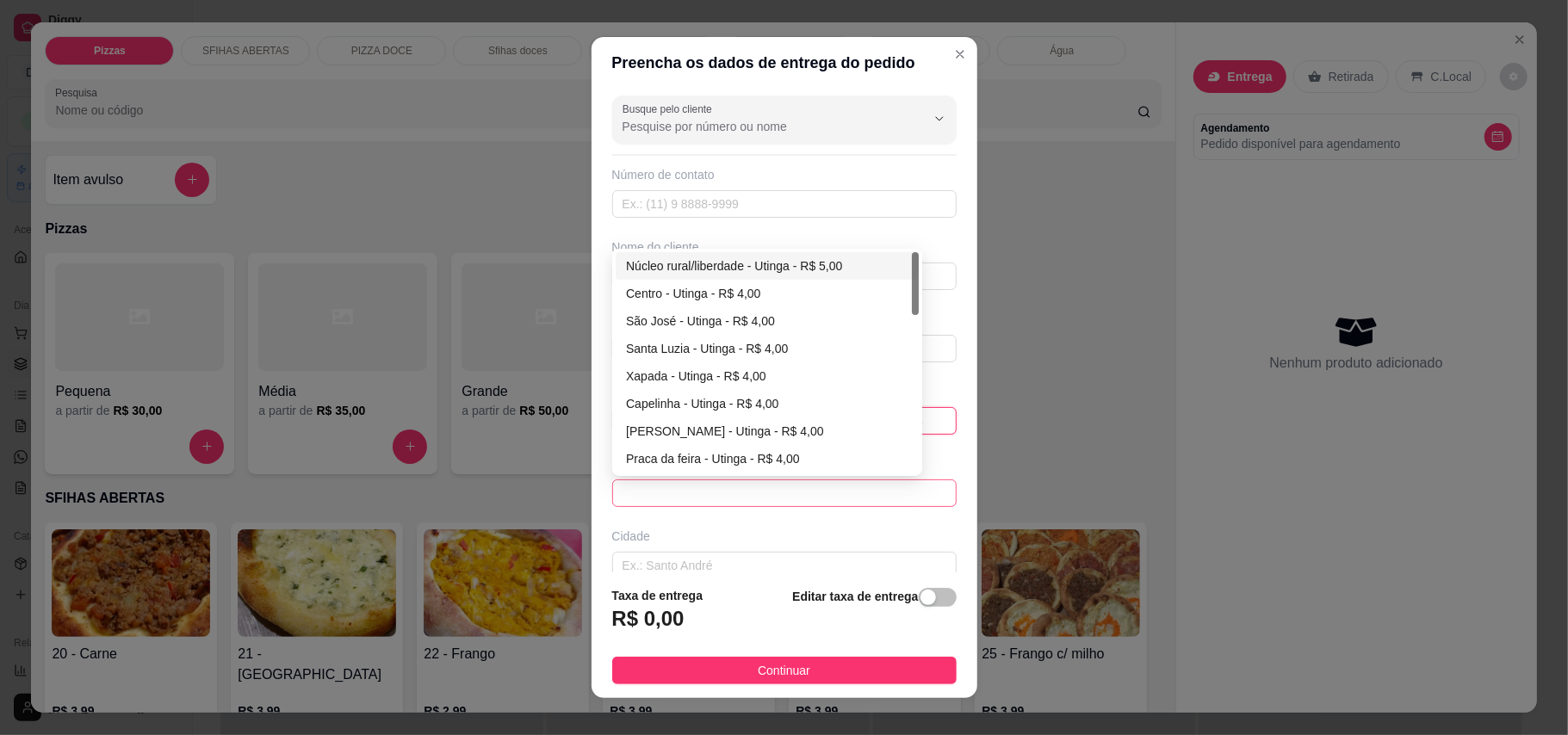
click at [834, 487] on span at bounding box center [784, 492] width 324 height 25
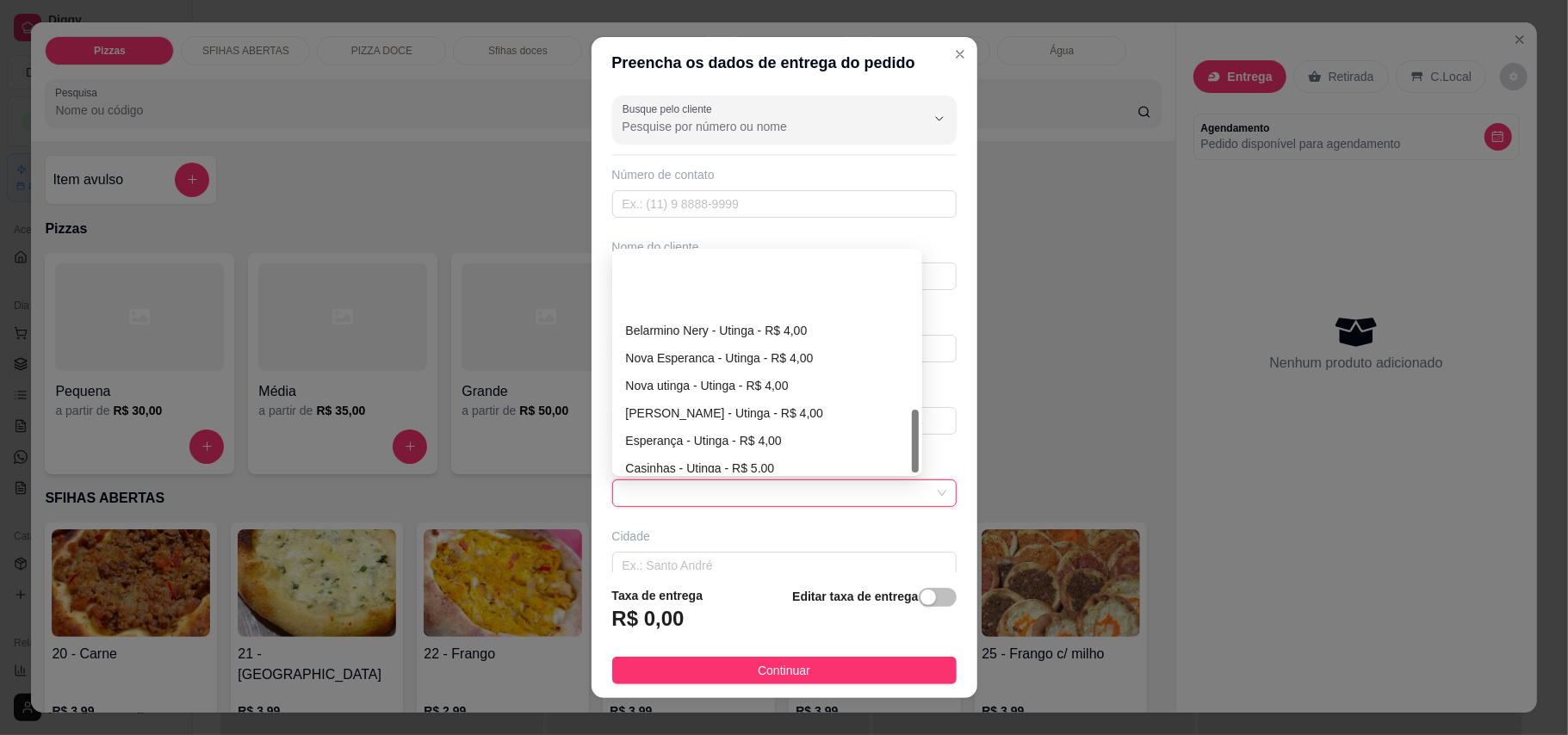
scroll to position [551, 0]
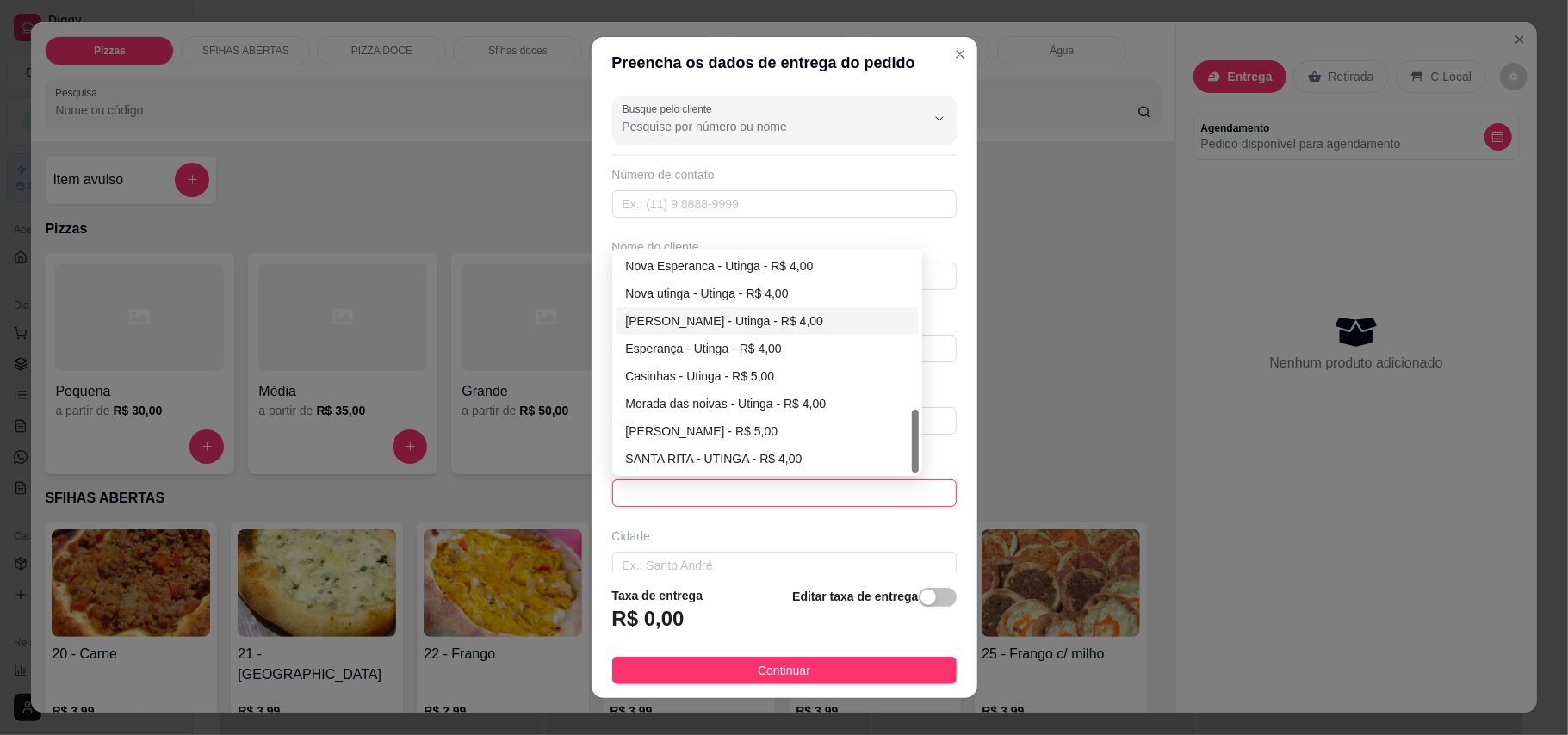
click at [679, 321] on div "[PERSON_NAME] - Utinga - R$ 4,00" at bounding box center [767, 321] width 283 height 19
type input "Utinga"
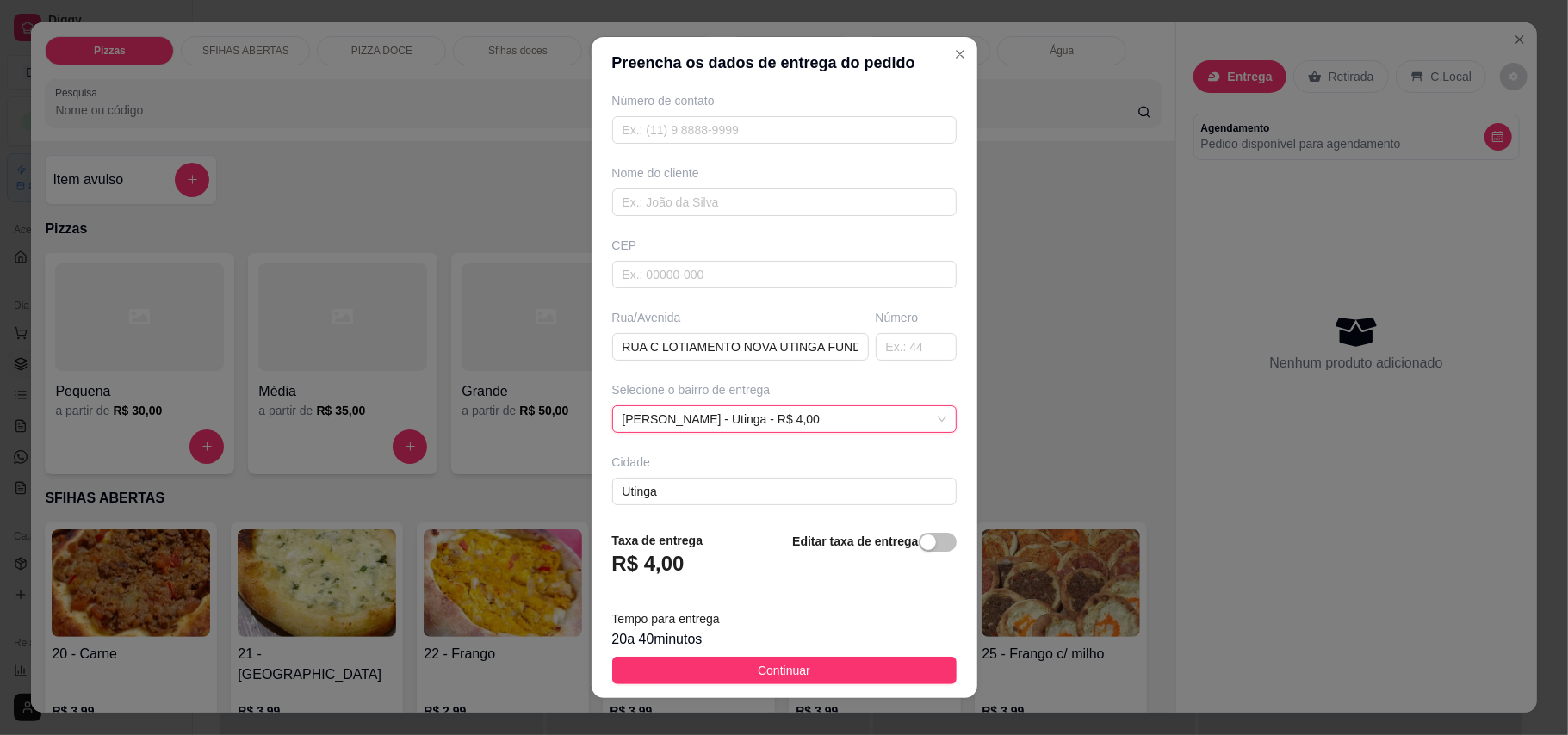
scroll to position [154, 0]
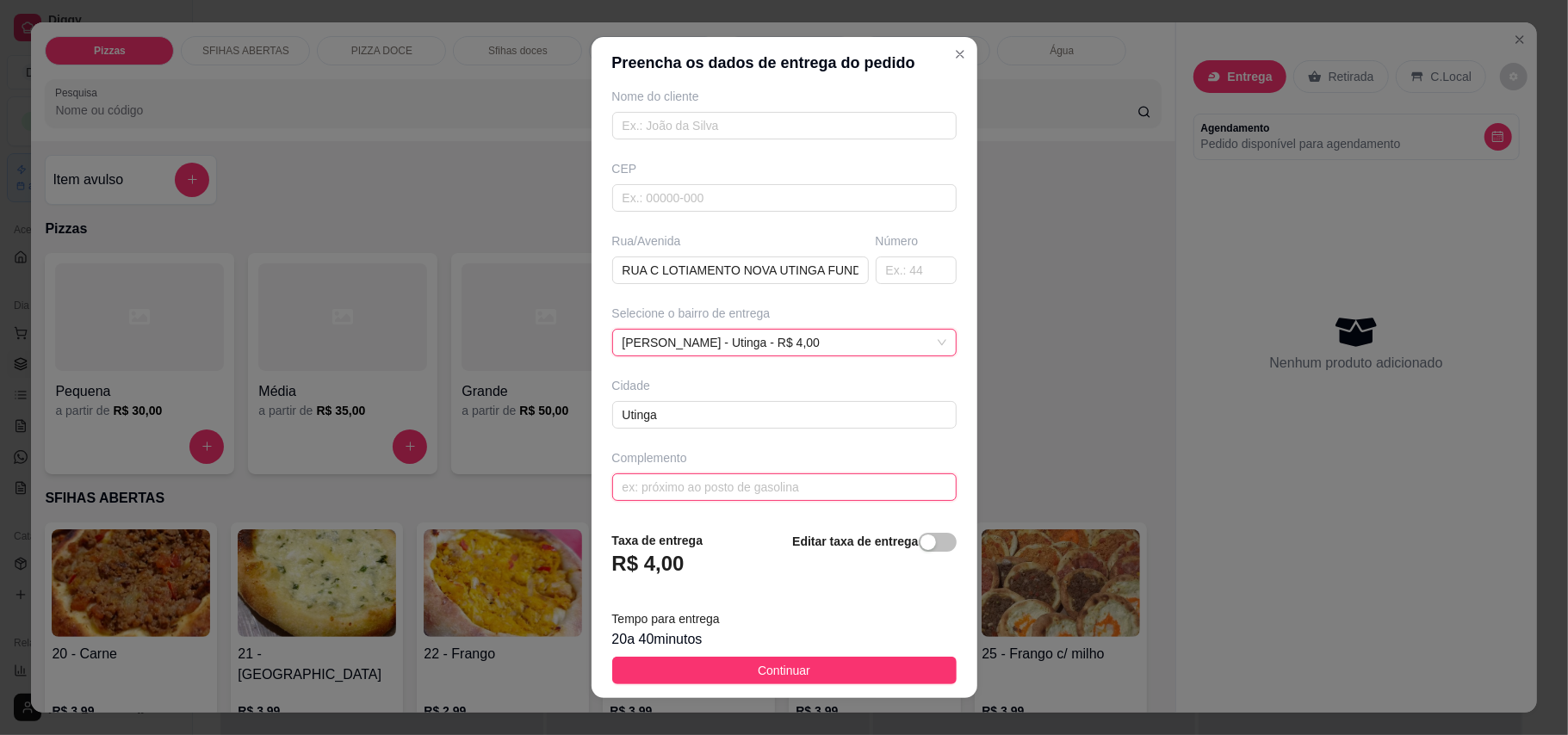
click at [776, 487] on input "text" at bounding box center [784, 487] width 345 height 27
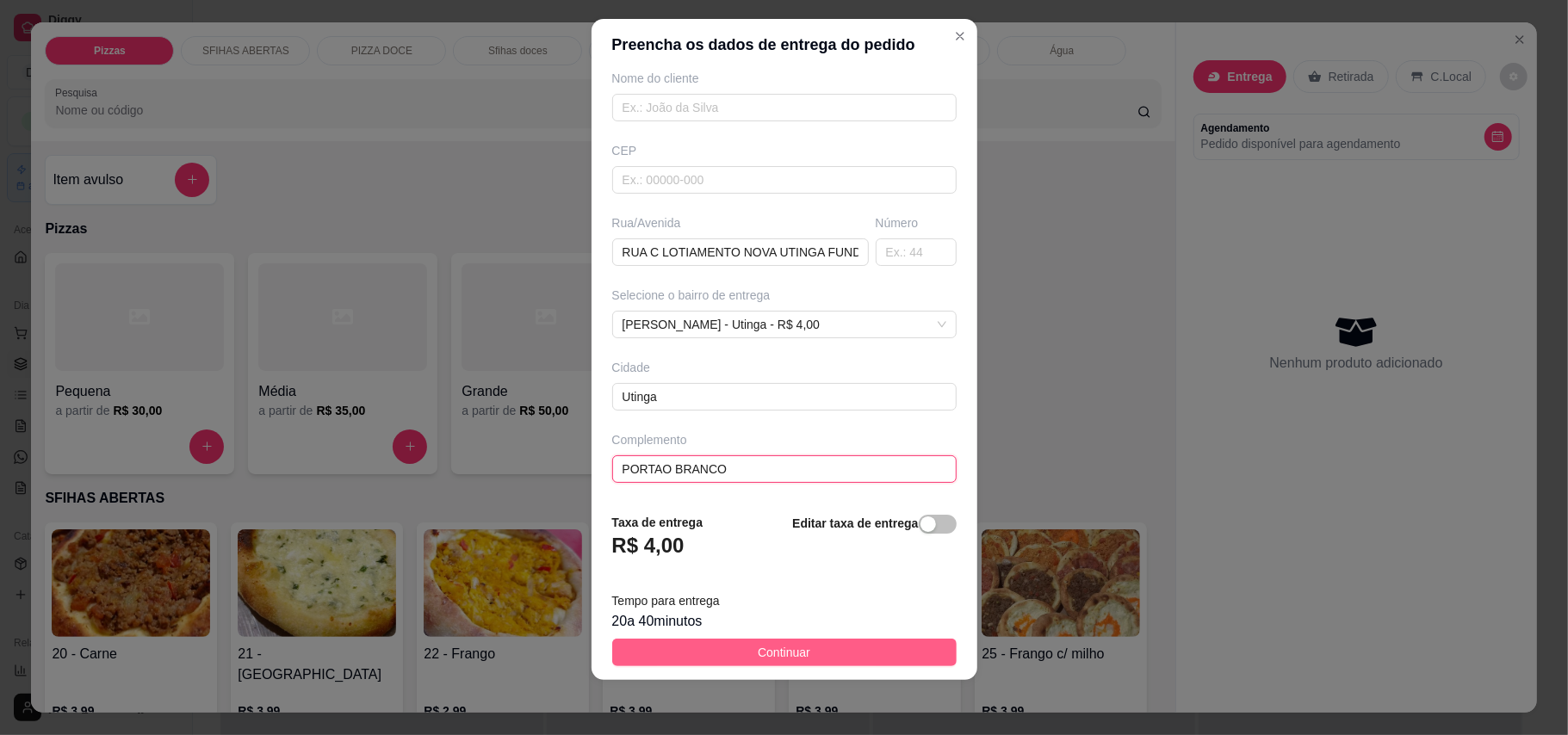
type input "PORTAO BRANCO"
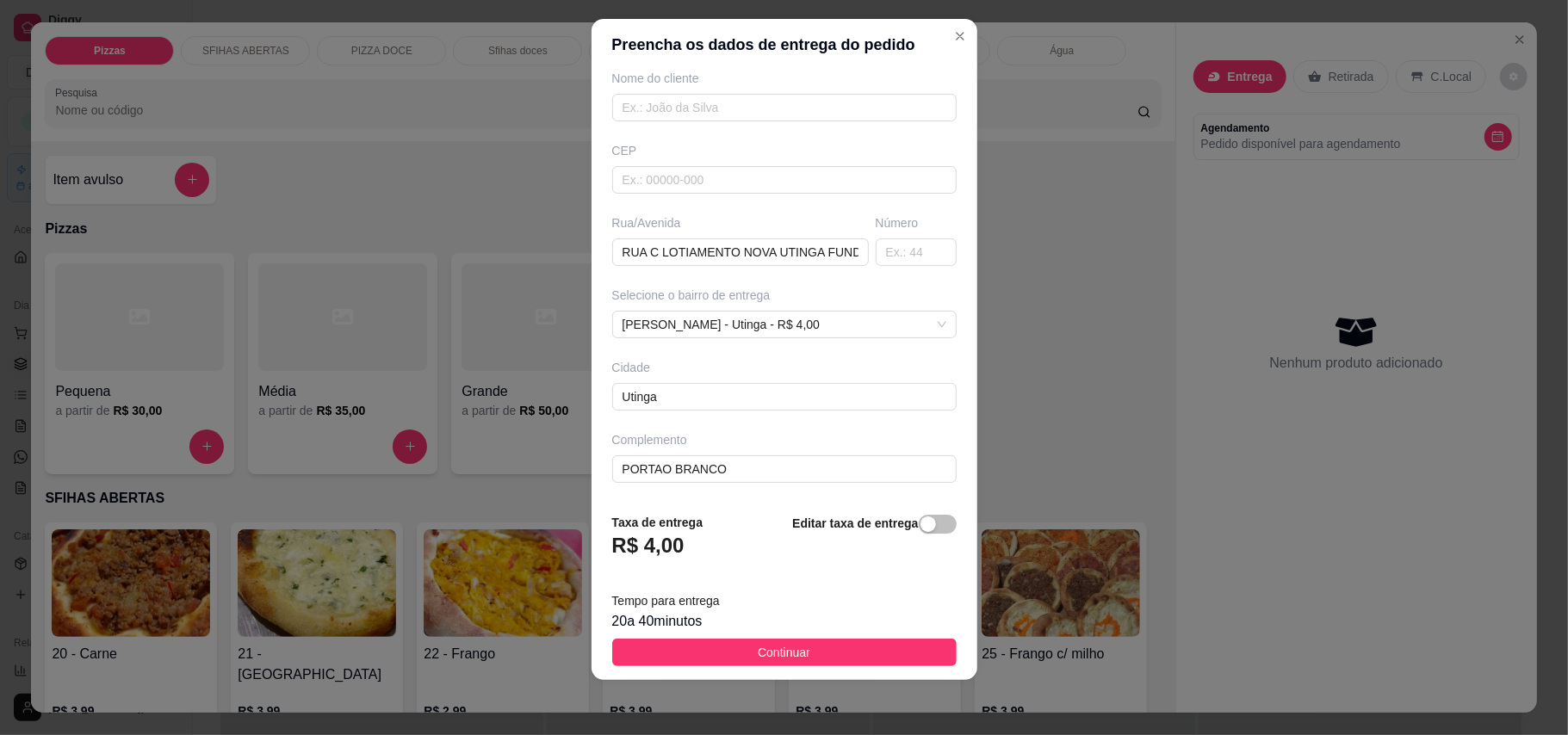
drag, startPoint x: 784, startPoint y: 652, endPoint x: 624, endPoint y: 582, distance: 174.6
click at [784, 654] on span "Continuar" at bounding box center [784, 651] width 53 height 19
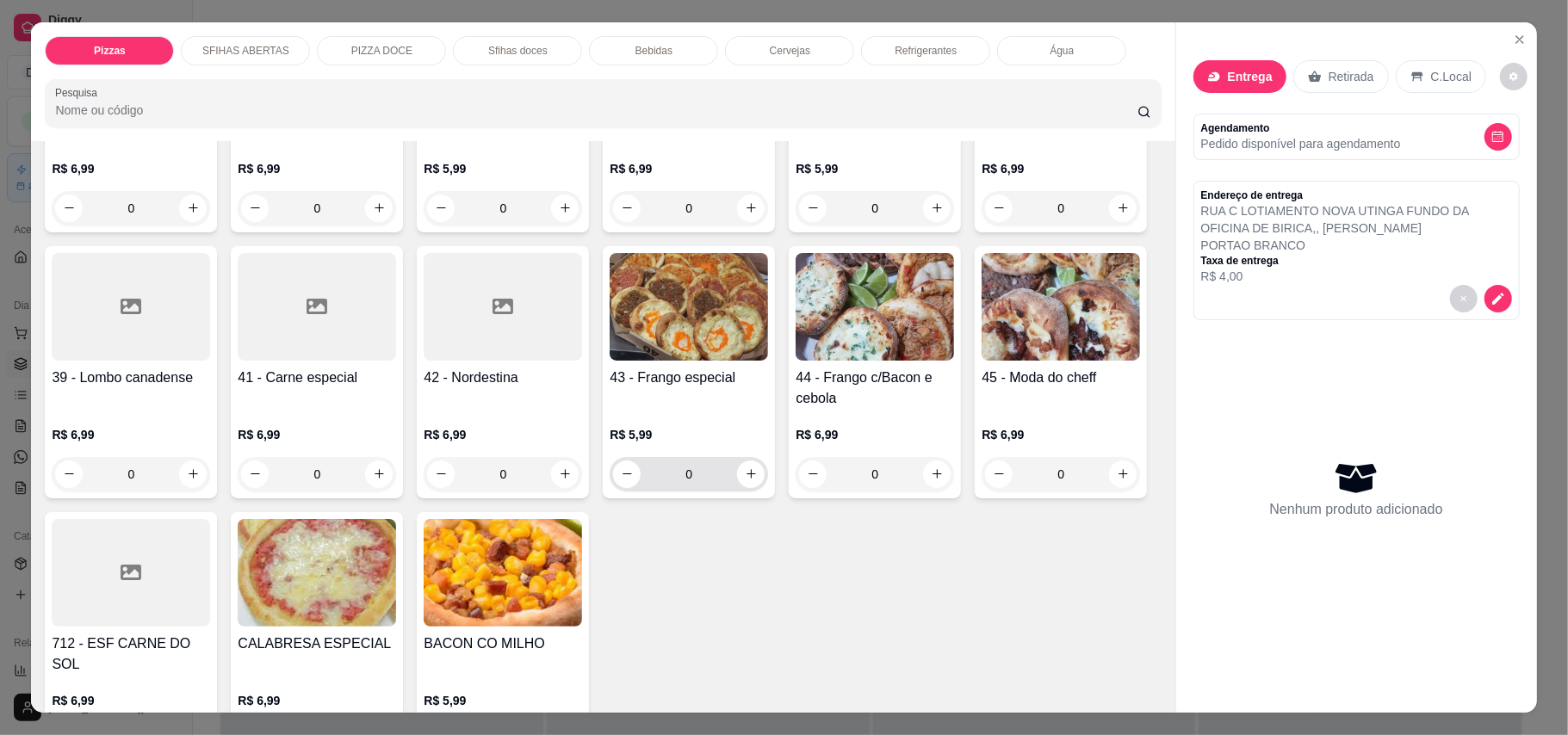
scroll to position [1147, 0]
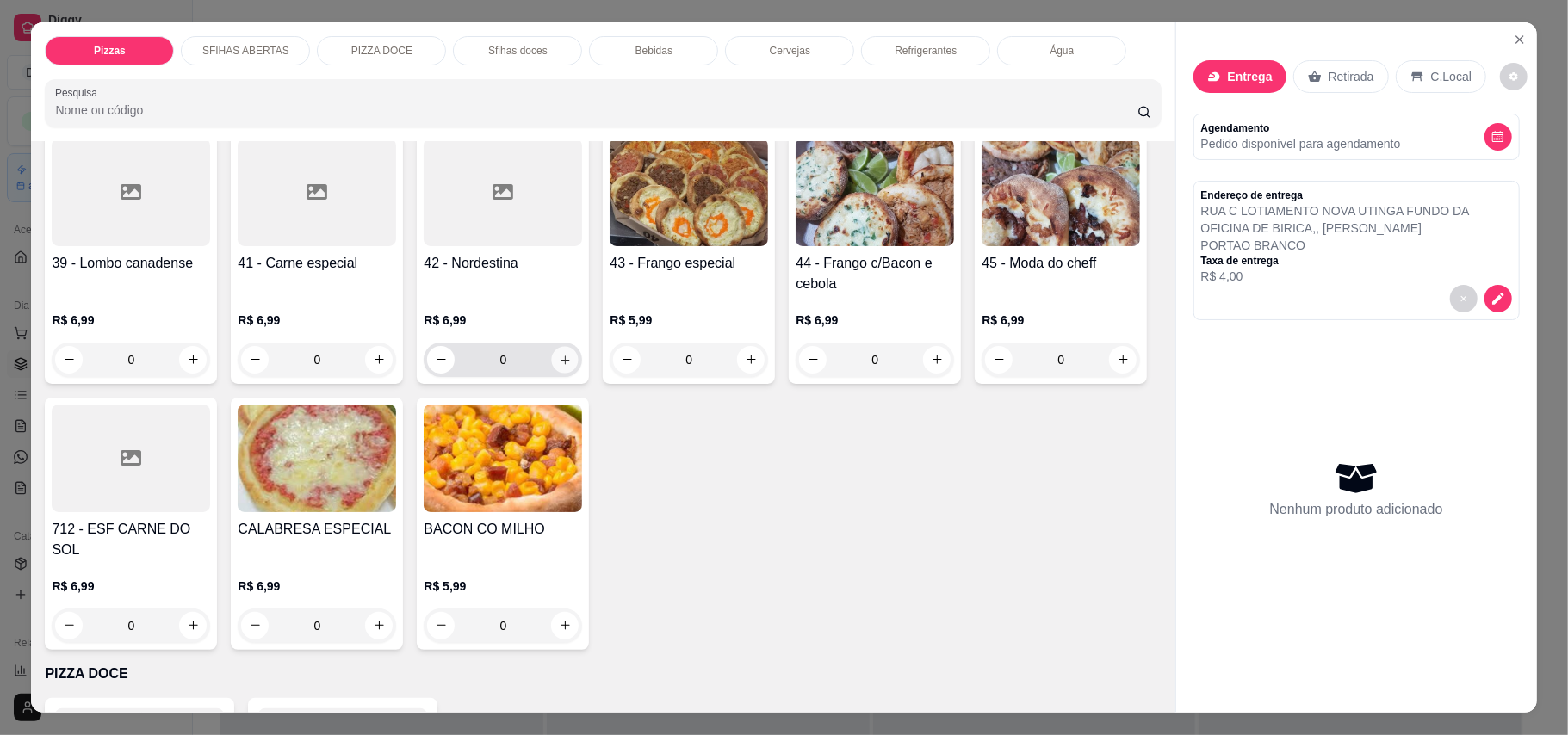
click at [559, 365] on icon "increase-product-quantity" at bounding box center [565, 359] width 13 height 13
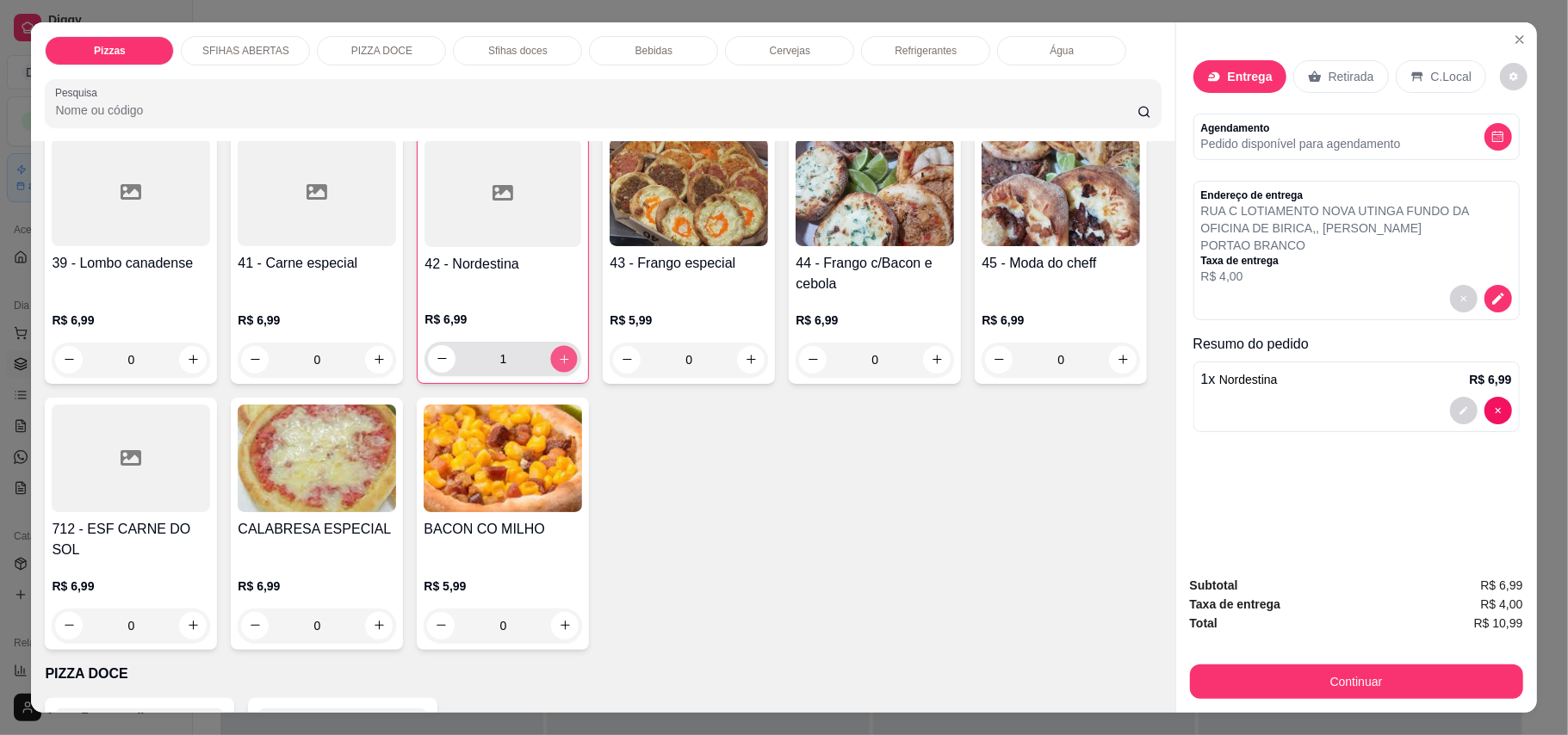
click at [558, 365] on icon "increase-product-quantity" at bounding box center [564, 358] width 13 height 13
type input "2"
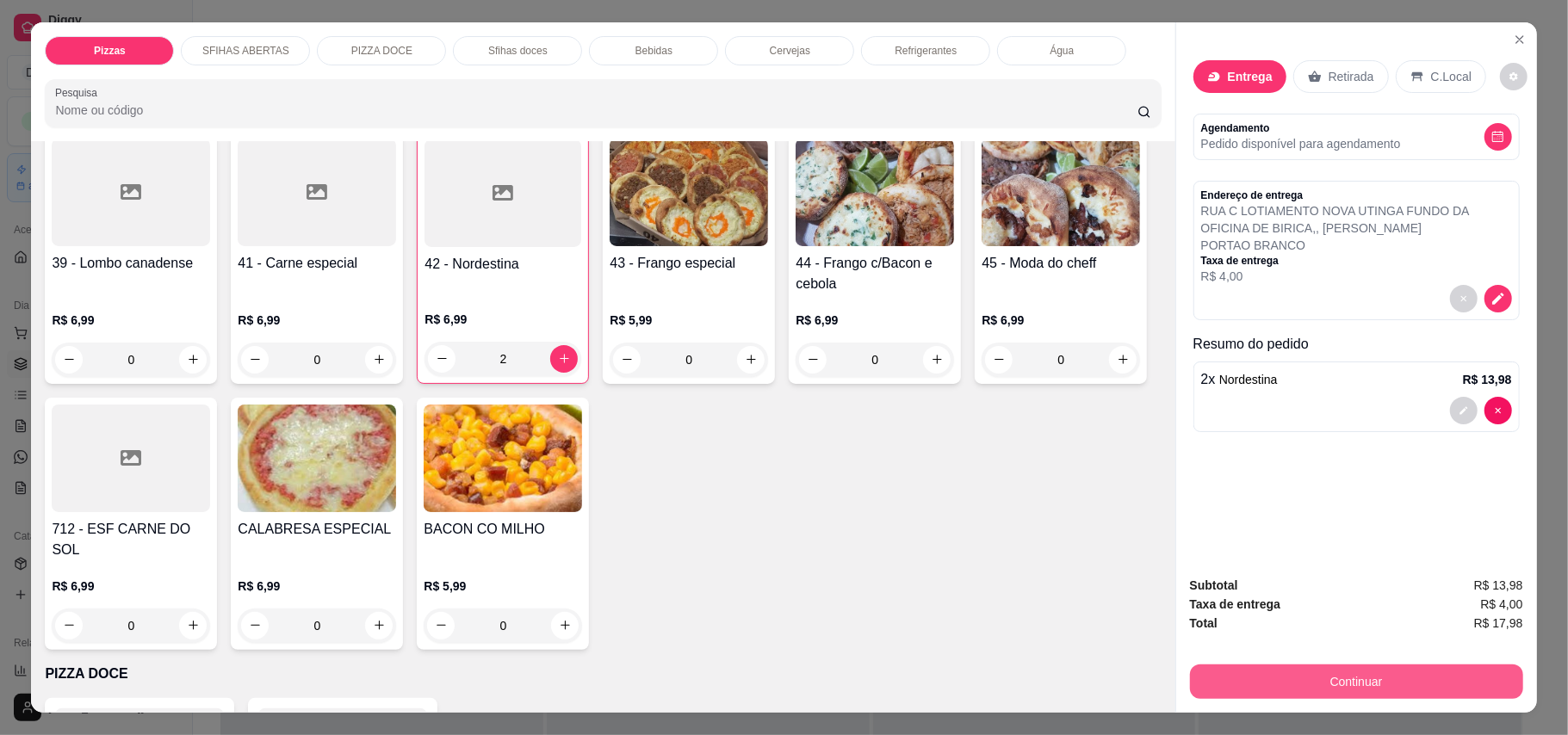
click at [1371, 692] on button "Continuar" at bounding box center [1356, 681] width 334 height 35
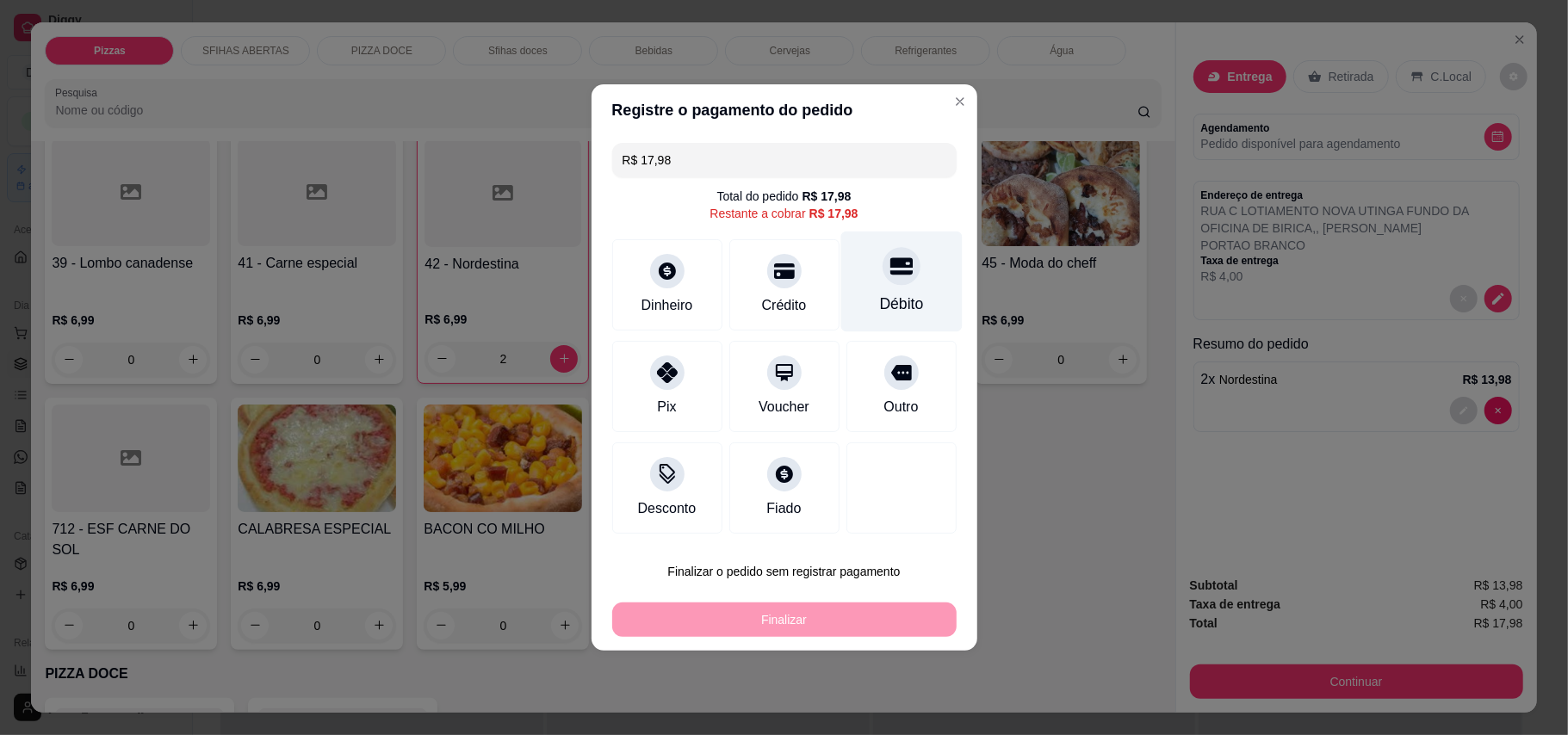
click at [900, 286] on div "Débito" at bounding box center [901, 282] width 122 height 101
type input "R$ 0,00"
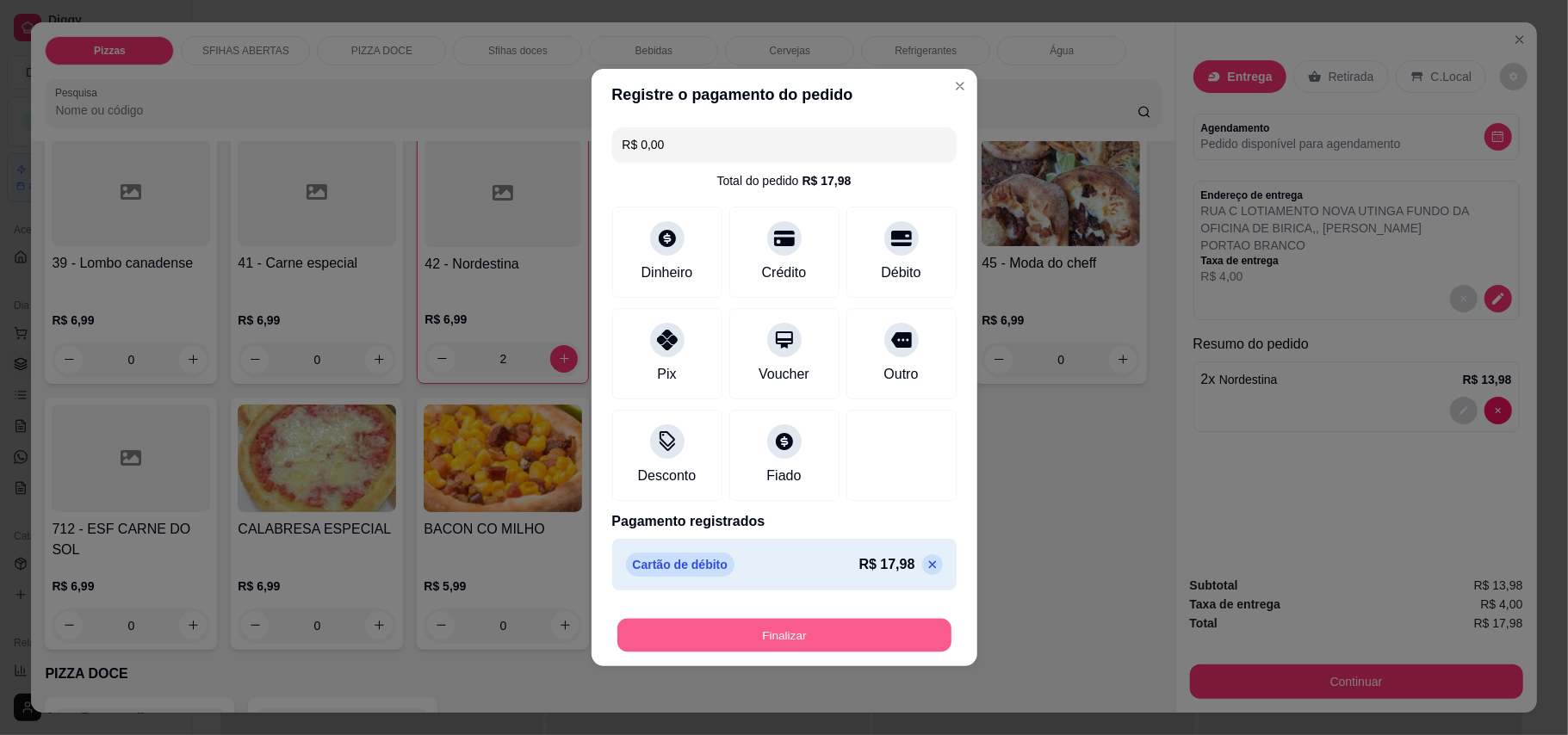
click at [852, 641] on button "Finalizar" at bounding box center [784, 635] width 334 height 34
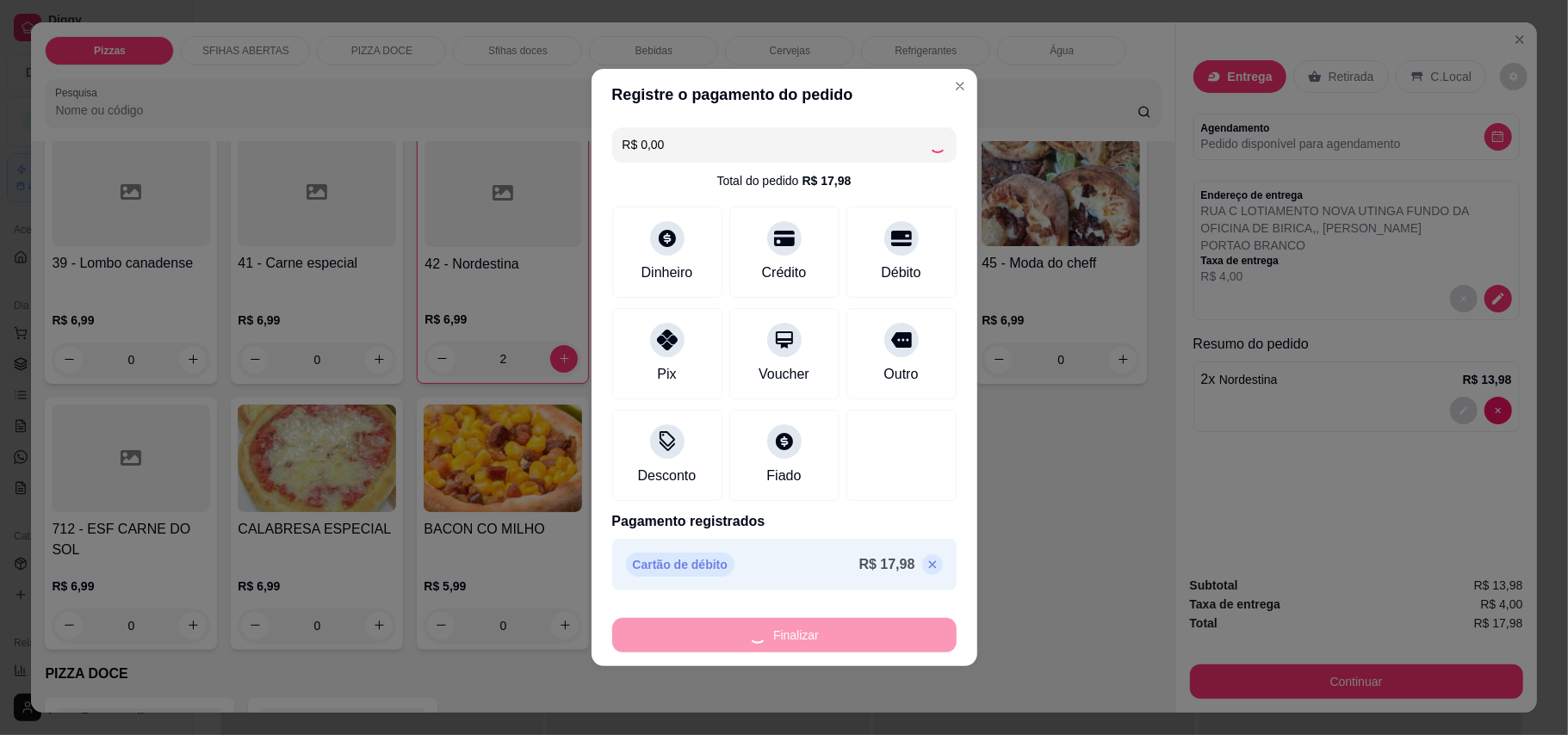
type input "0"
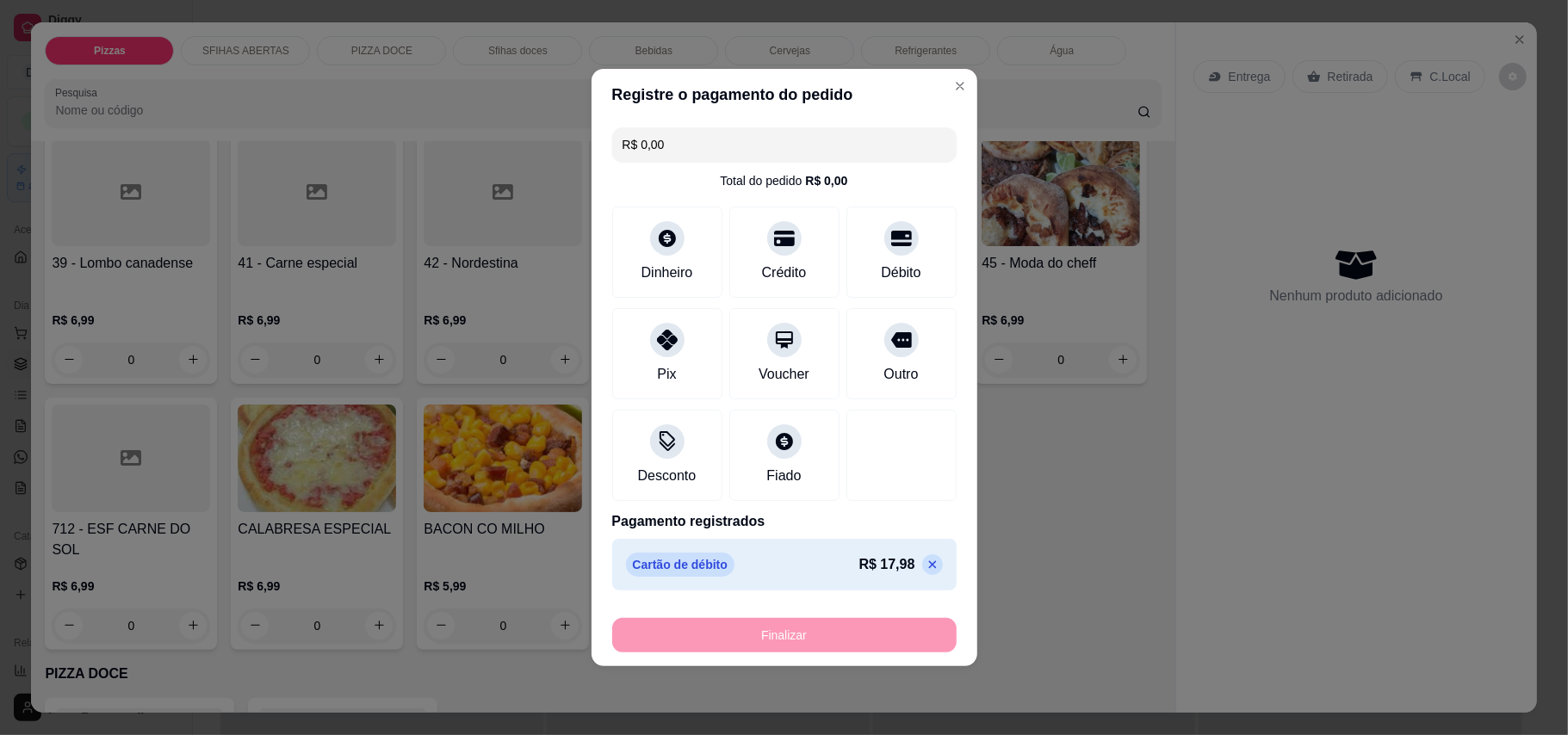
type input "-R$ 17,98"
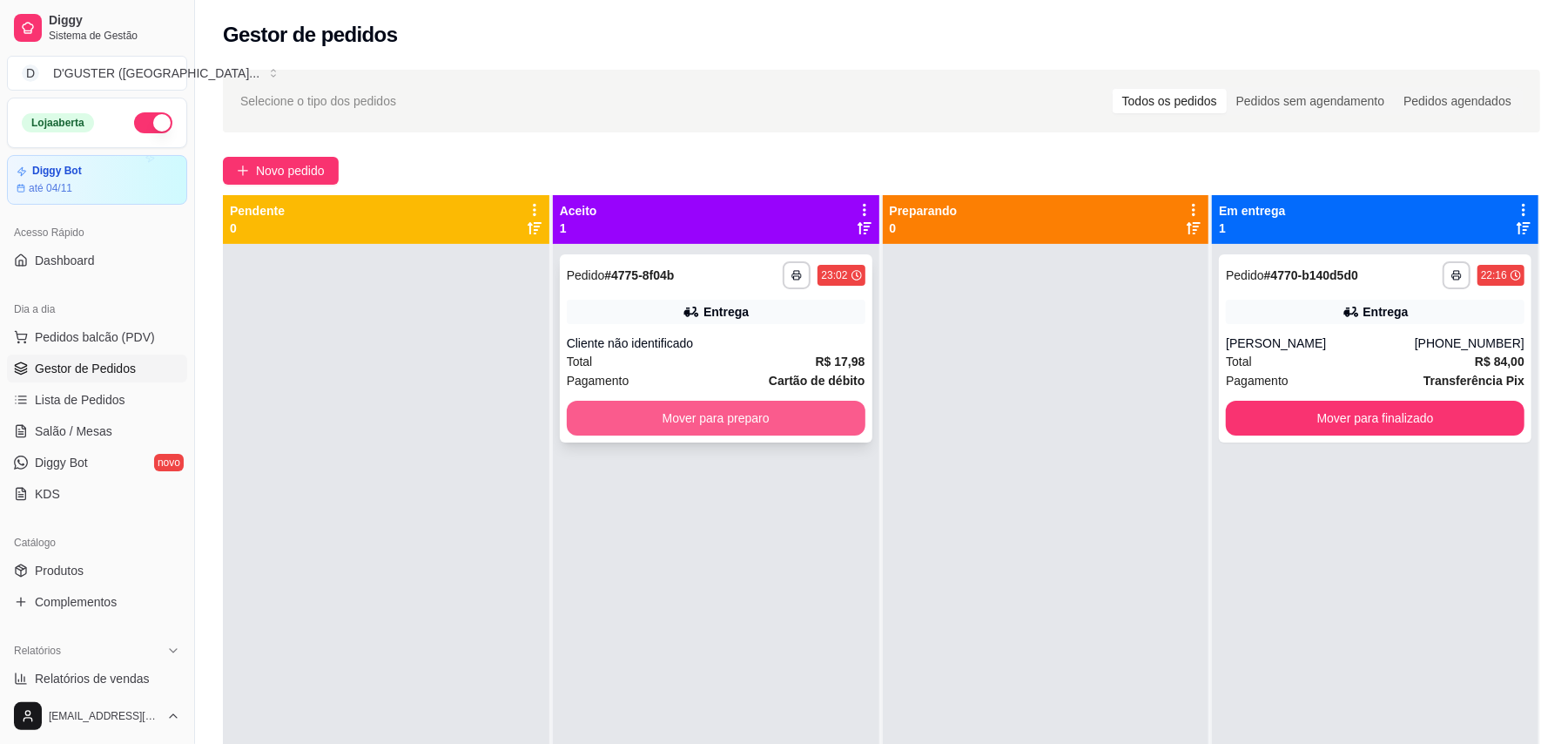
click at [775, 429] on button "Mover para preparo" at bounding box center [716, 418] width 299 height 35
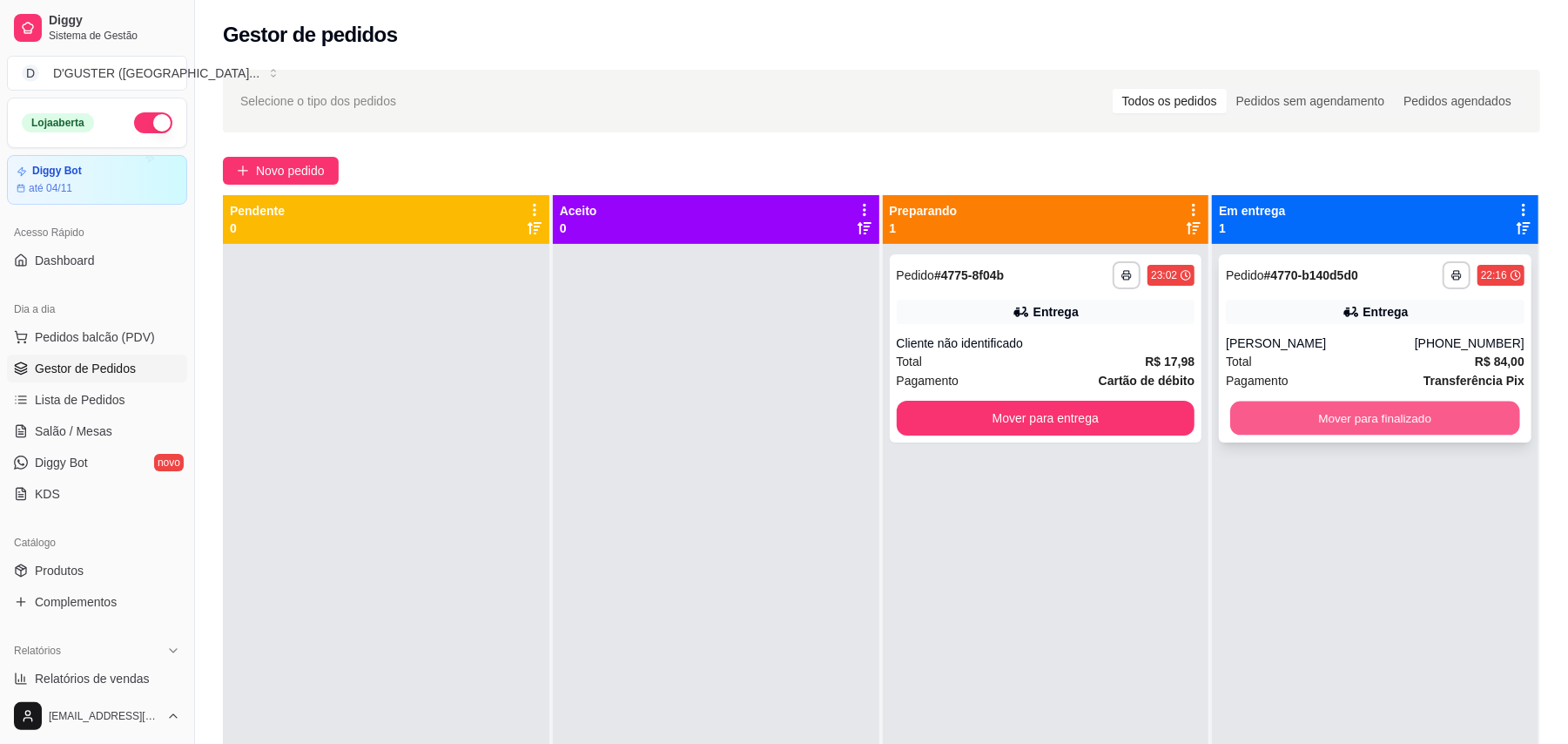
click at [1443, 419] on button "Mover para finalizado" at bounding box center [1374, 418] width 289 height 34
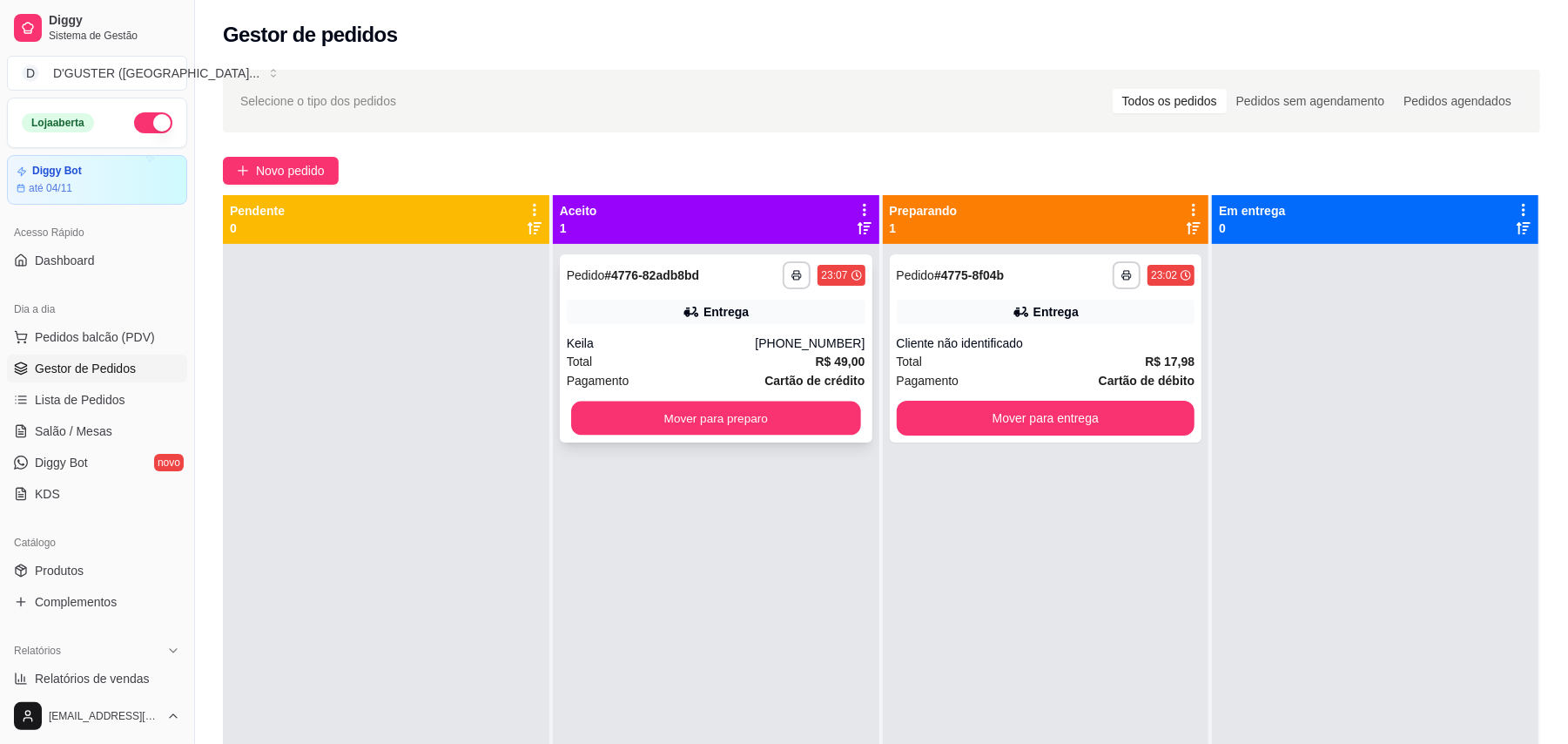
click at [743, 436] on div "**********" at bounding box center [716, 349] width 312 height 189
click at [726, 421] on button "Mover para preparo" at bounding box center [716, 418] width 299 height 35
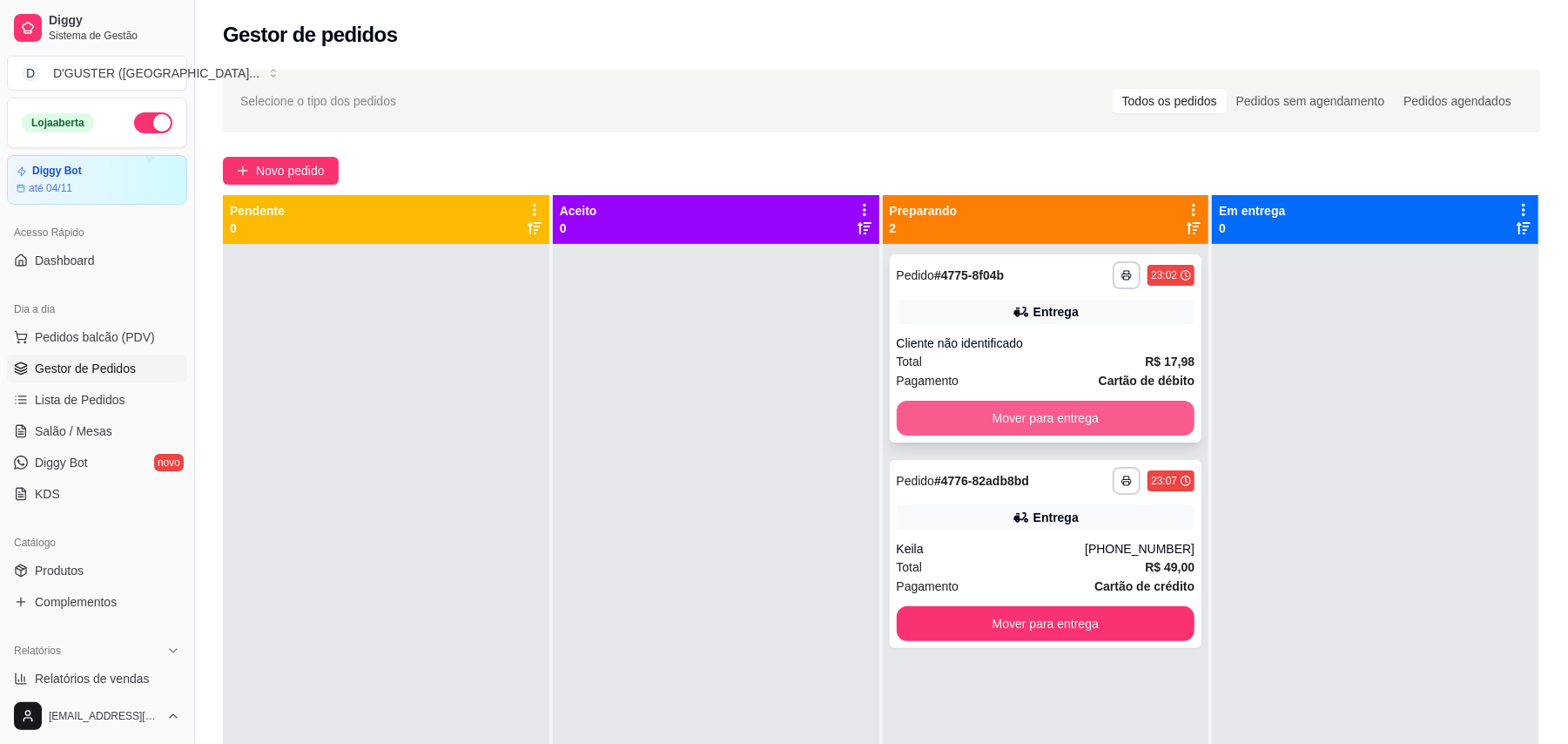
click at [1048, 419] on button "Mover para entrega" at bounding box center [1045, 418] width 299 height 35
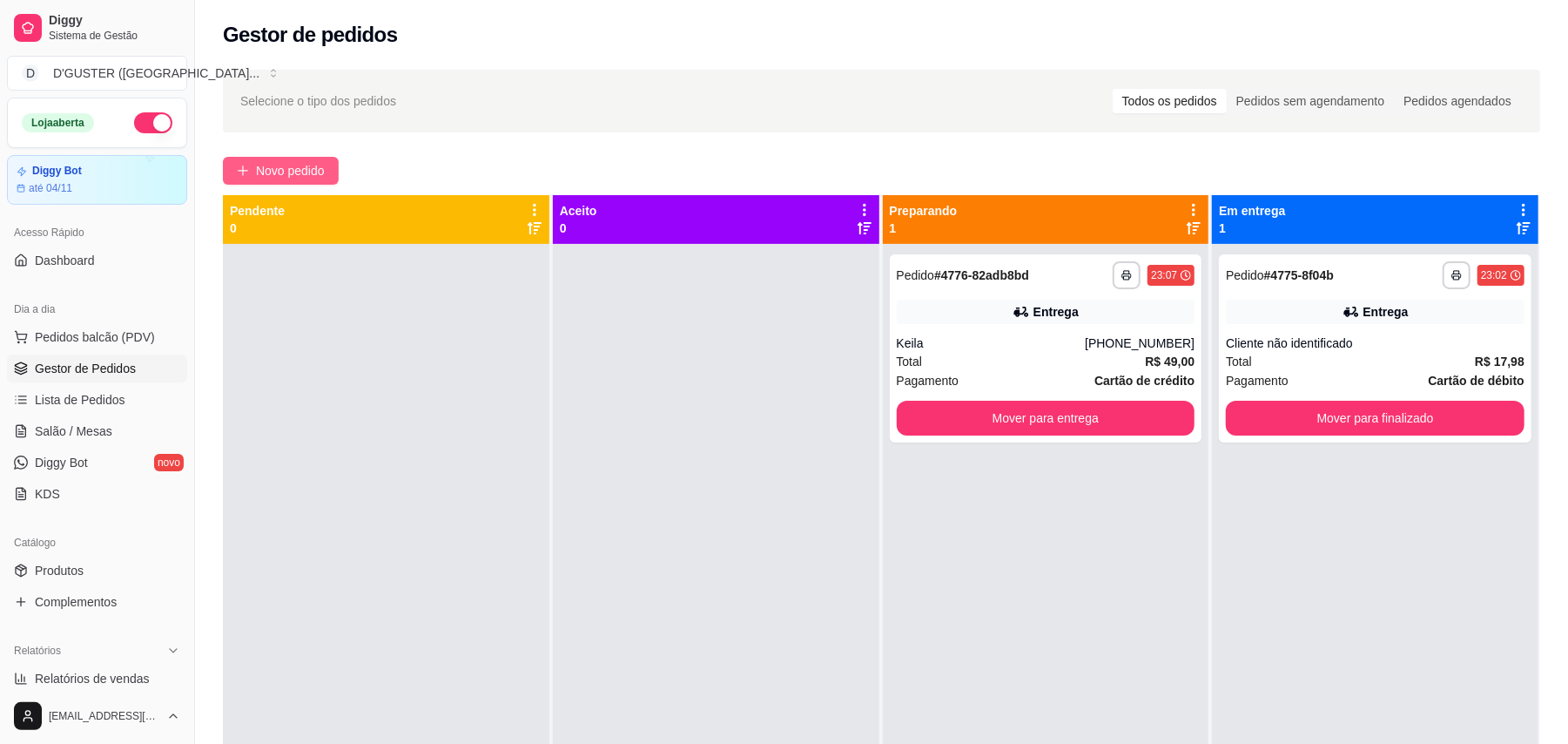
click at [292, 165] on span "Novo pedido" at bounding box center [290, 170] width 69 height 19
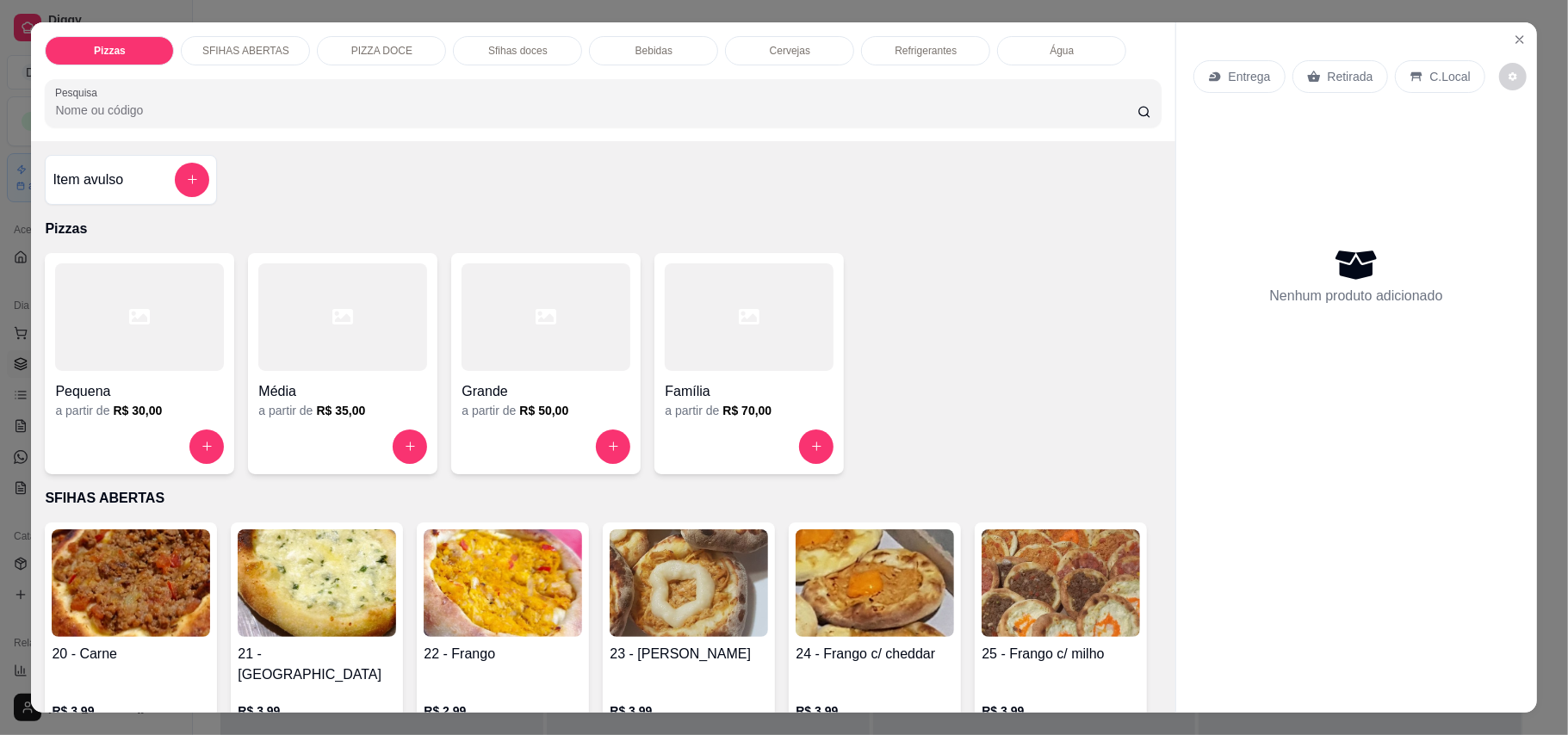
click at [1336, 77] on p "Retirada" at bounding box center [1350, 76] width 45 height 17
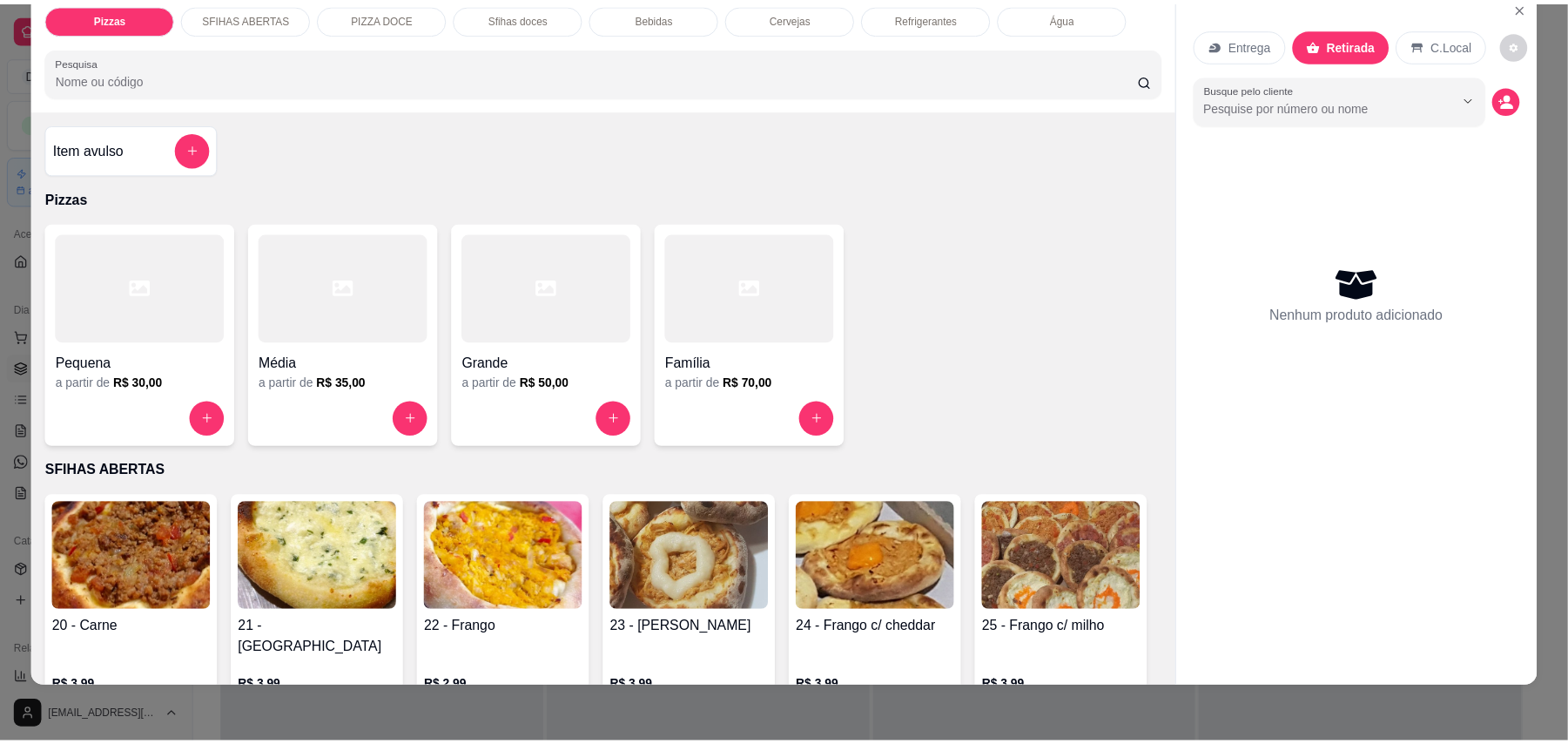
scroll to position [349, 0]
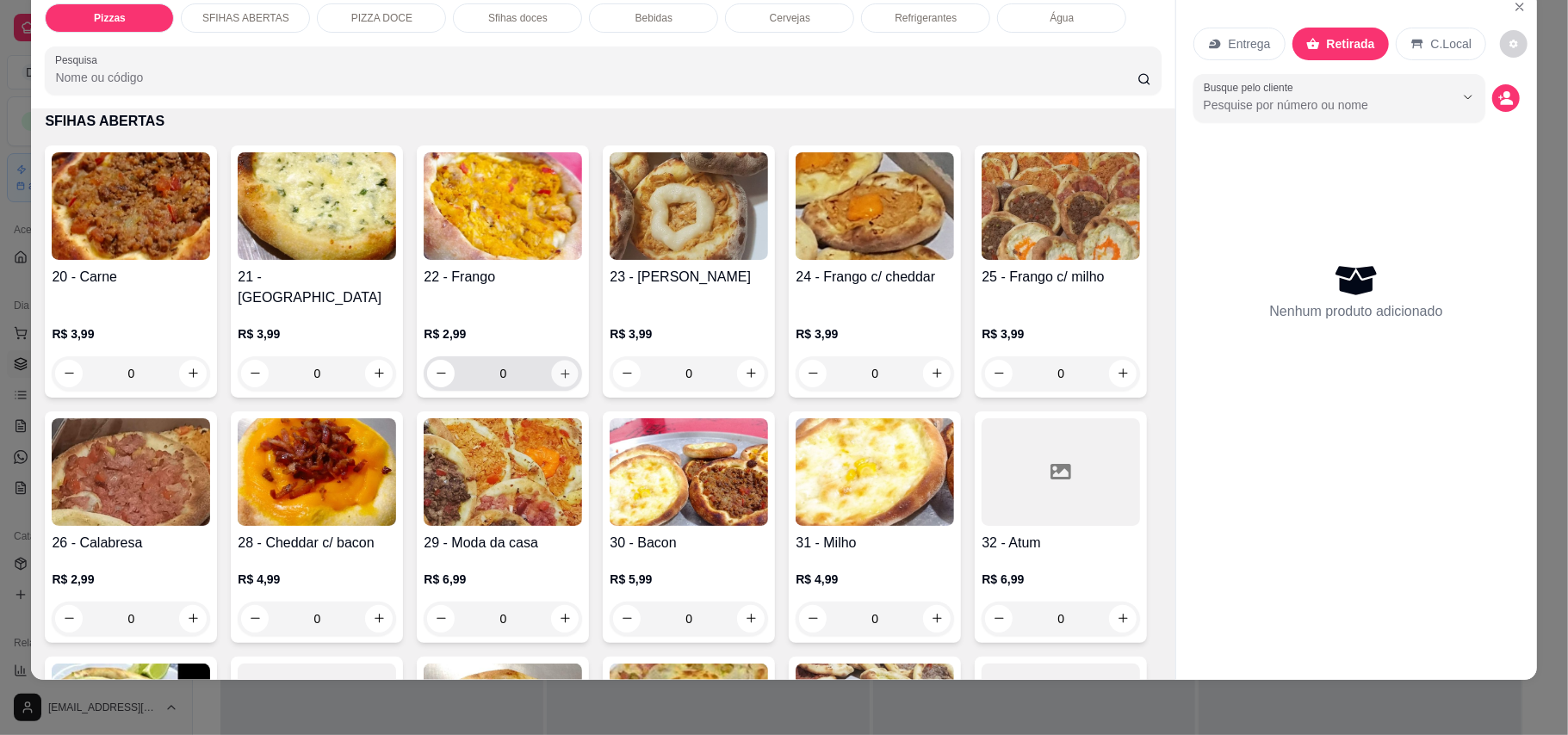
click at [558, 362] on button "increase-product-quantity" at bounding box center [564, 372] width 26 height 26
type input "1"
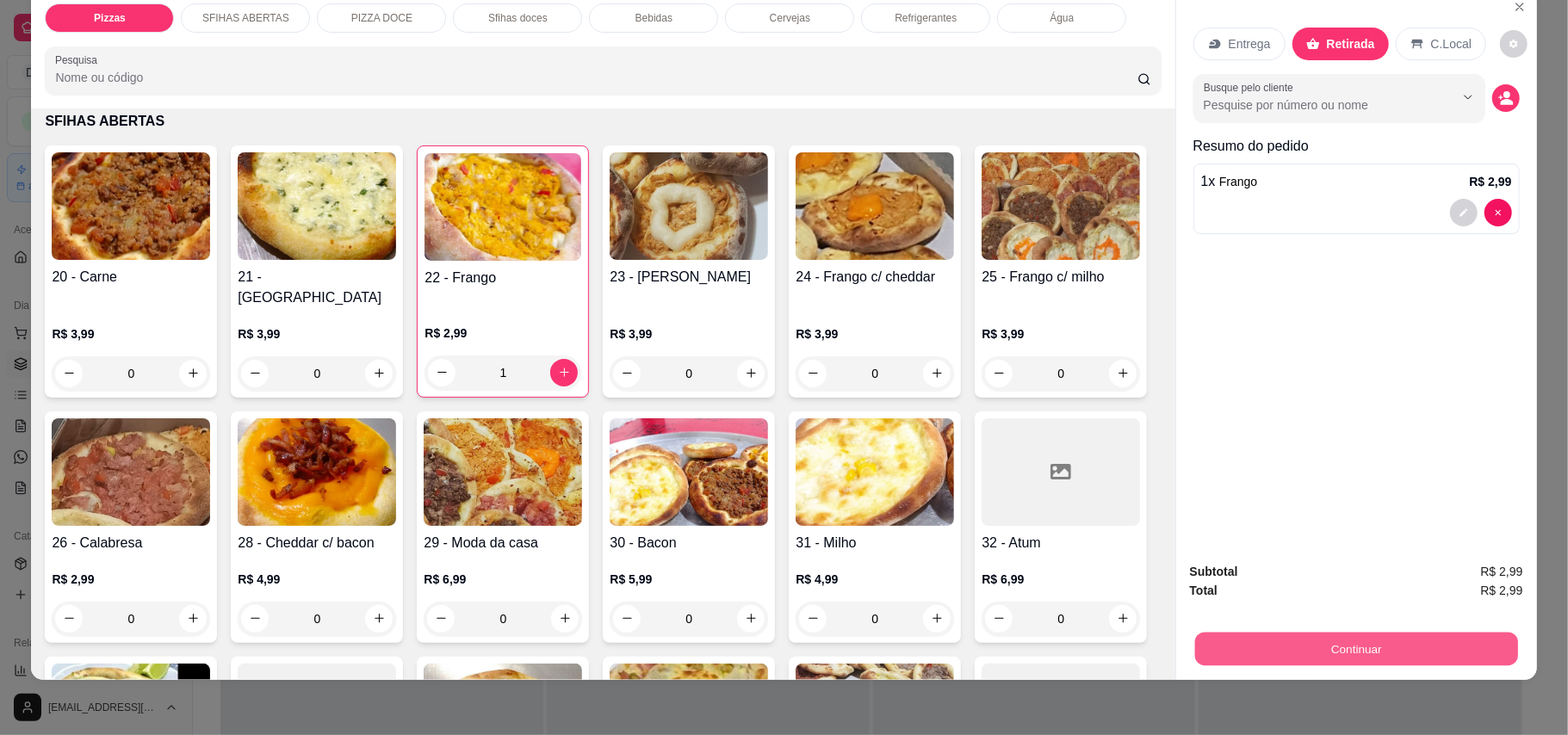
click at [1419, 655] on button "Continuar" at bounding box center [1355, 649] width 323 height 34
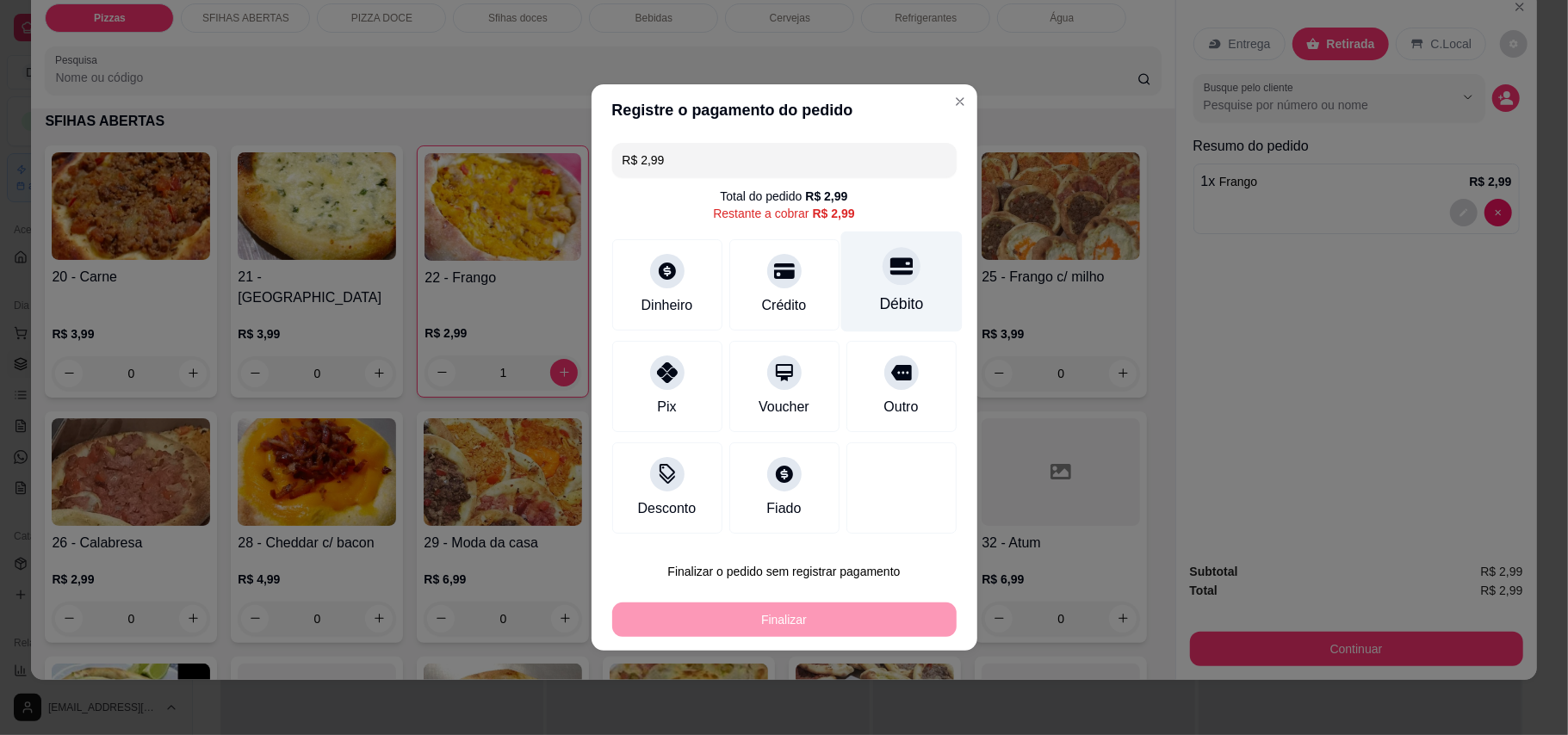
click at [862, 291] on div "Débito" at bounding box center [901, 282] width 122 height 101
type input "R$ 0,00"
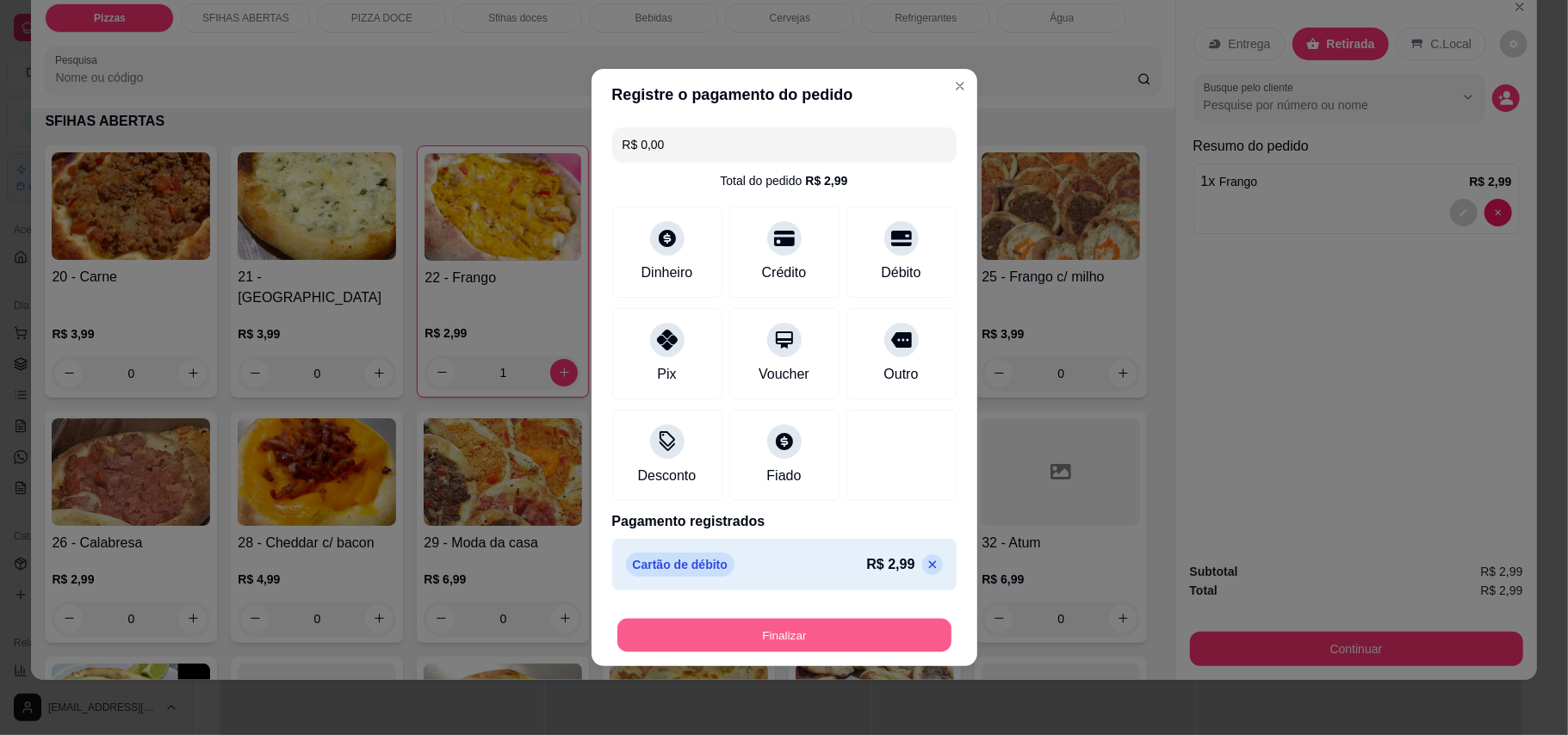
click at [849, 641] on button "Finalizar" at bounding box center [784, 635] width 334 height 34
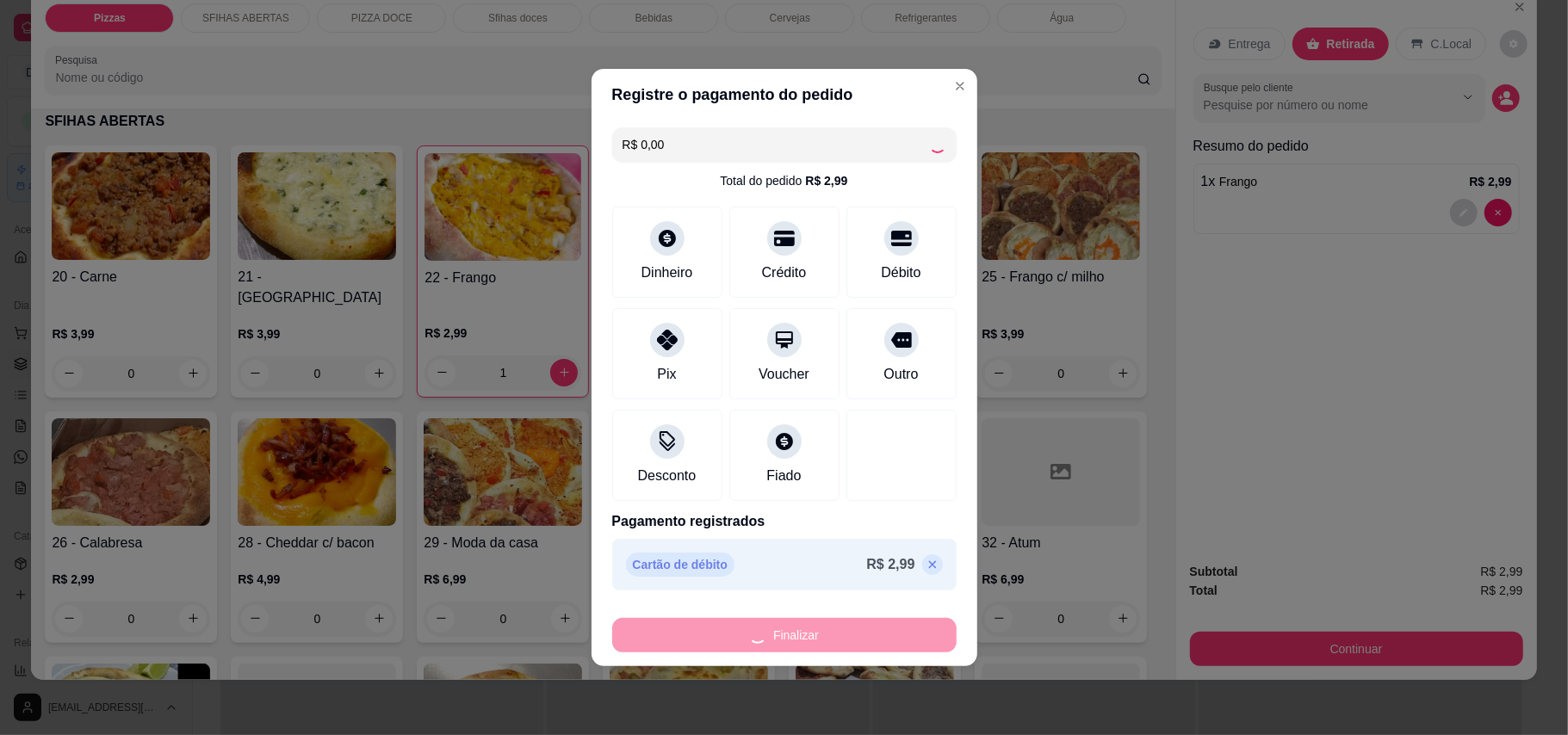
type input "0"
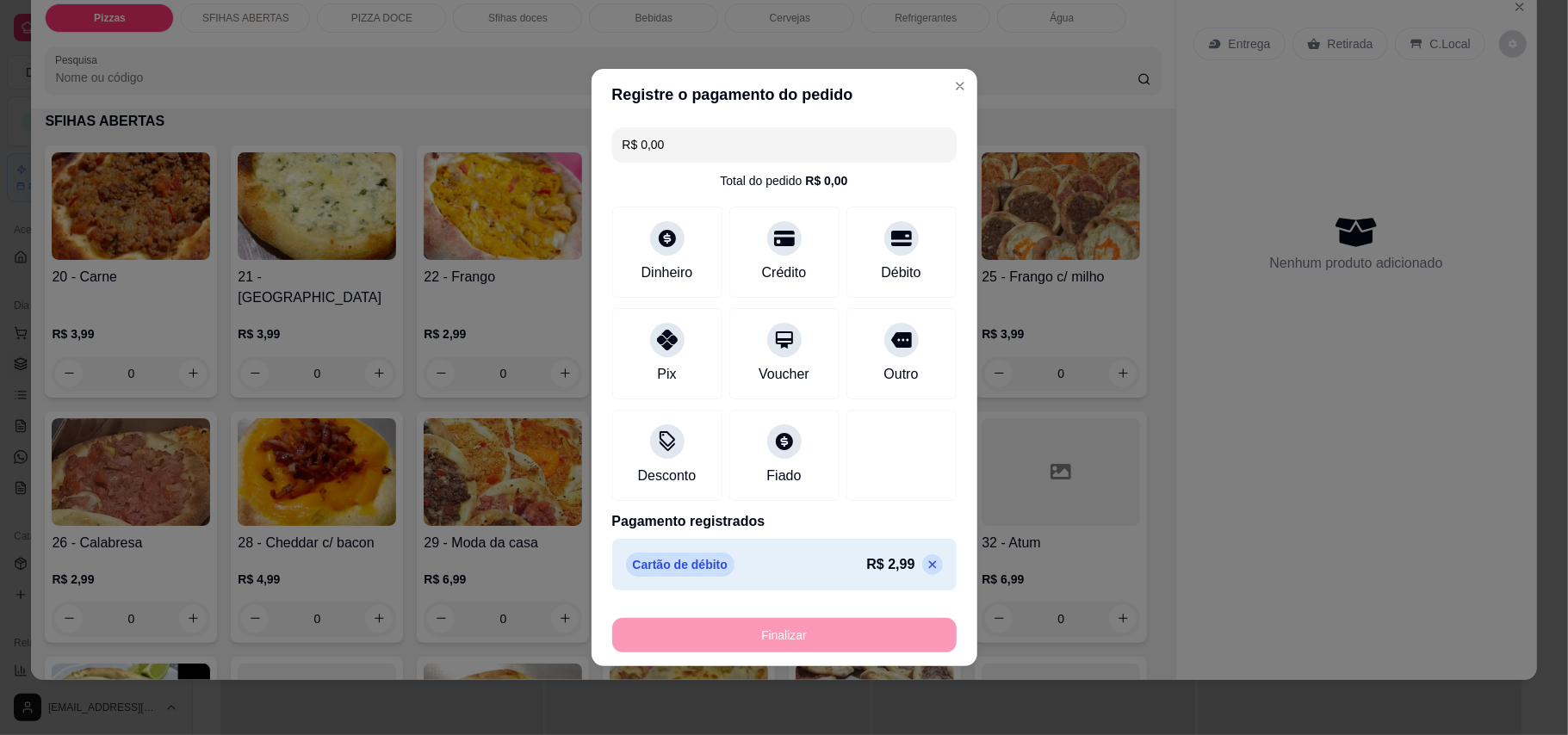
type input "-R$ 2,99"
click at [848, 639] on div "Finalizar" at bounding box center [784, 635] width 345 height 35
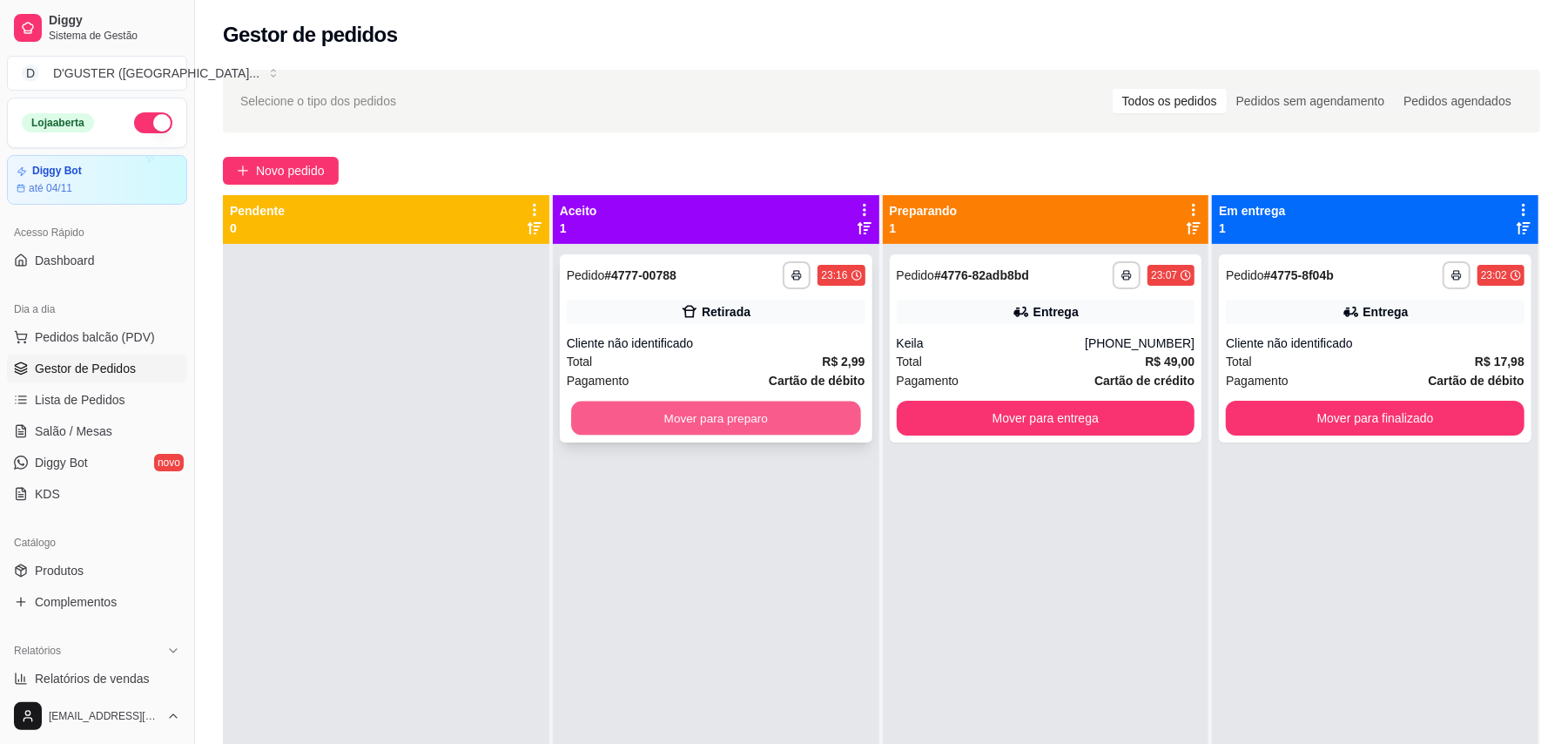
click at [676, 432] on button "Mover para preparo" at bounding box center [715, 418] width 289 height 34
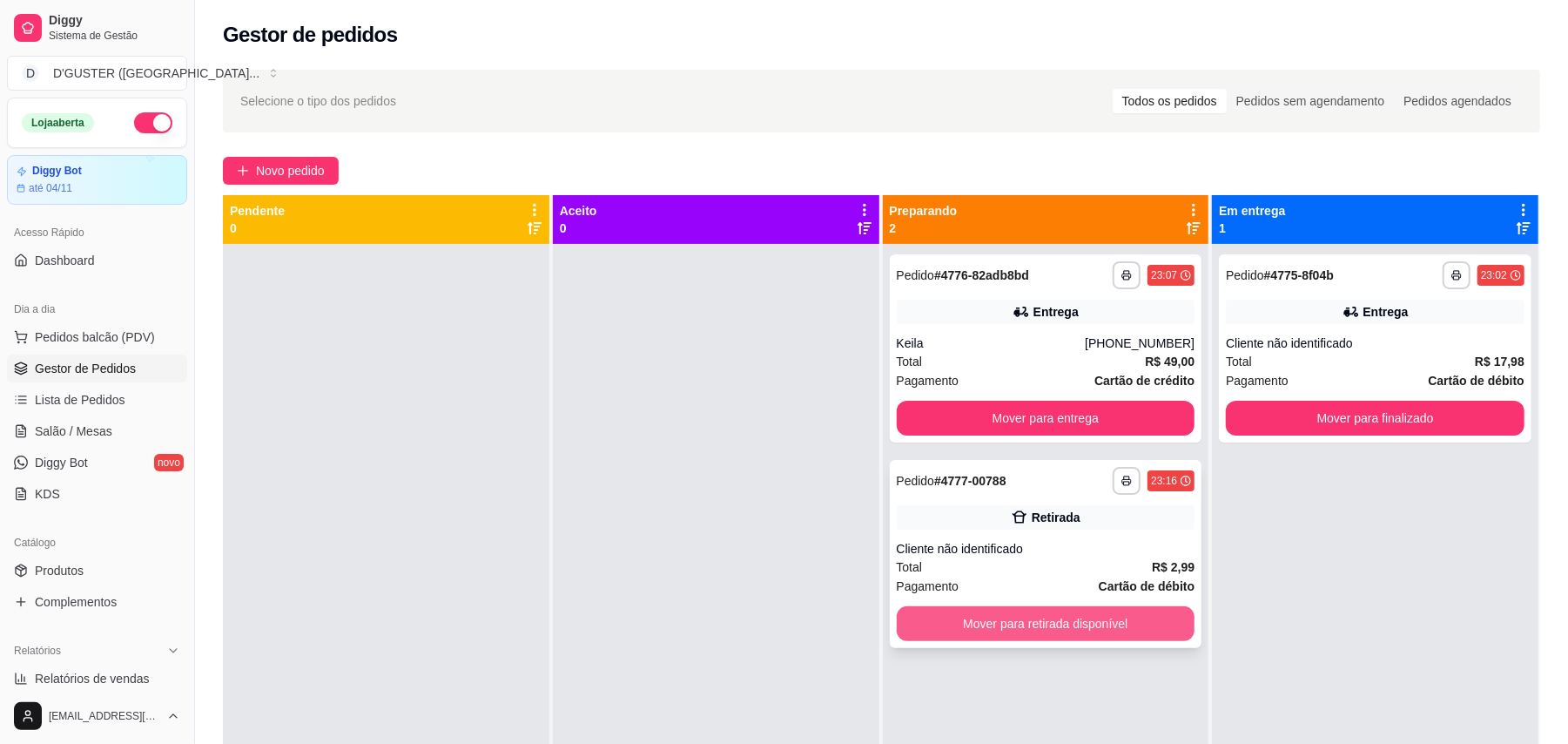
click at [1125, 632] on button "Mover para retirada disponível" at bounding box center [1045, 624] width 299 height 35
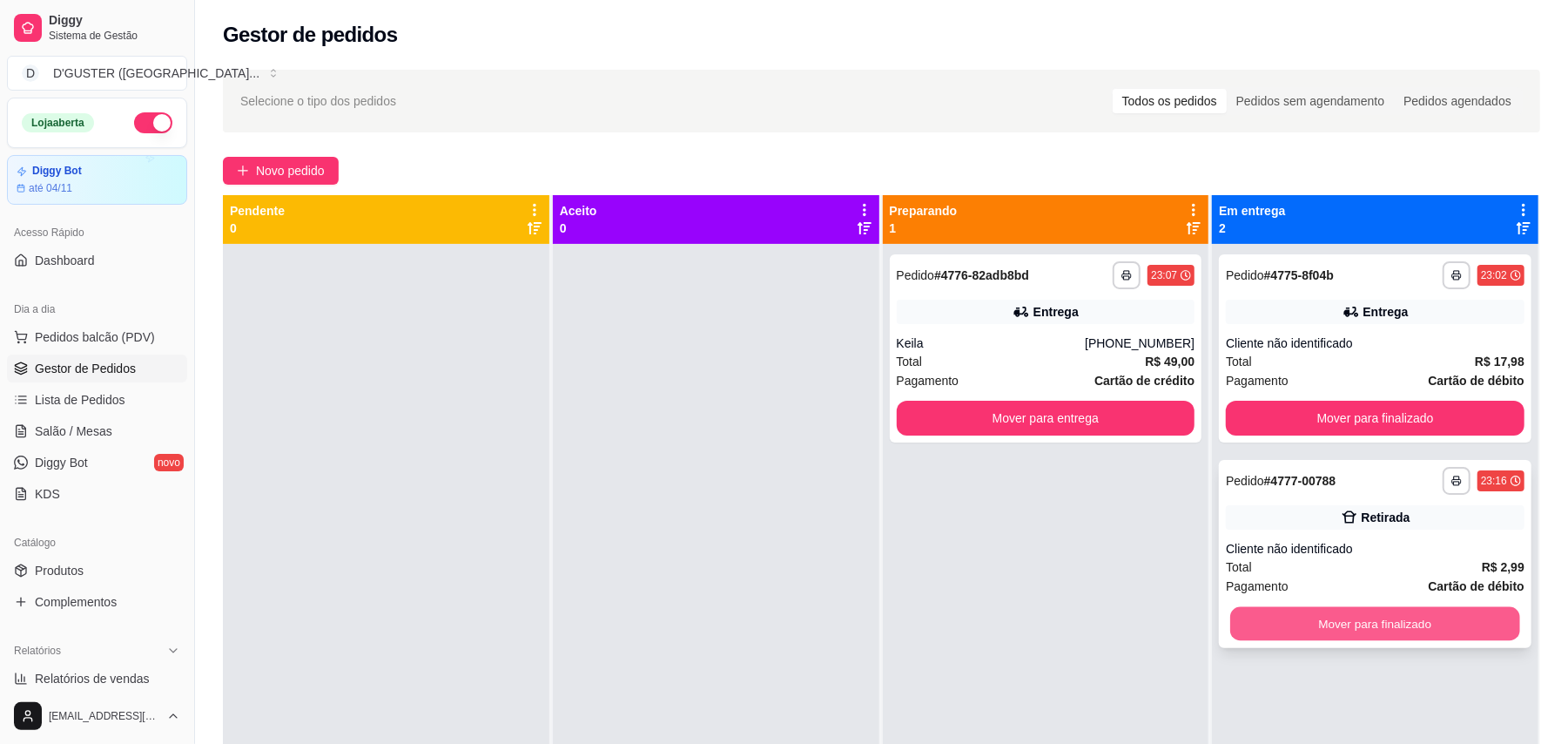
click at [1358, 618] on button "Mover para finalizado" at bounding box center [1374, 624] width 289 height 34
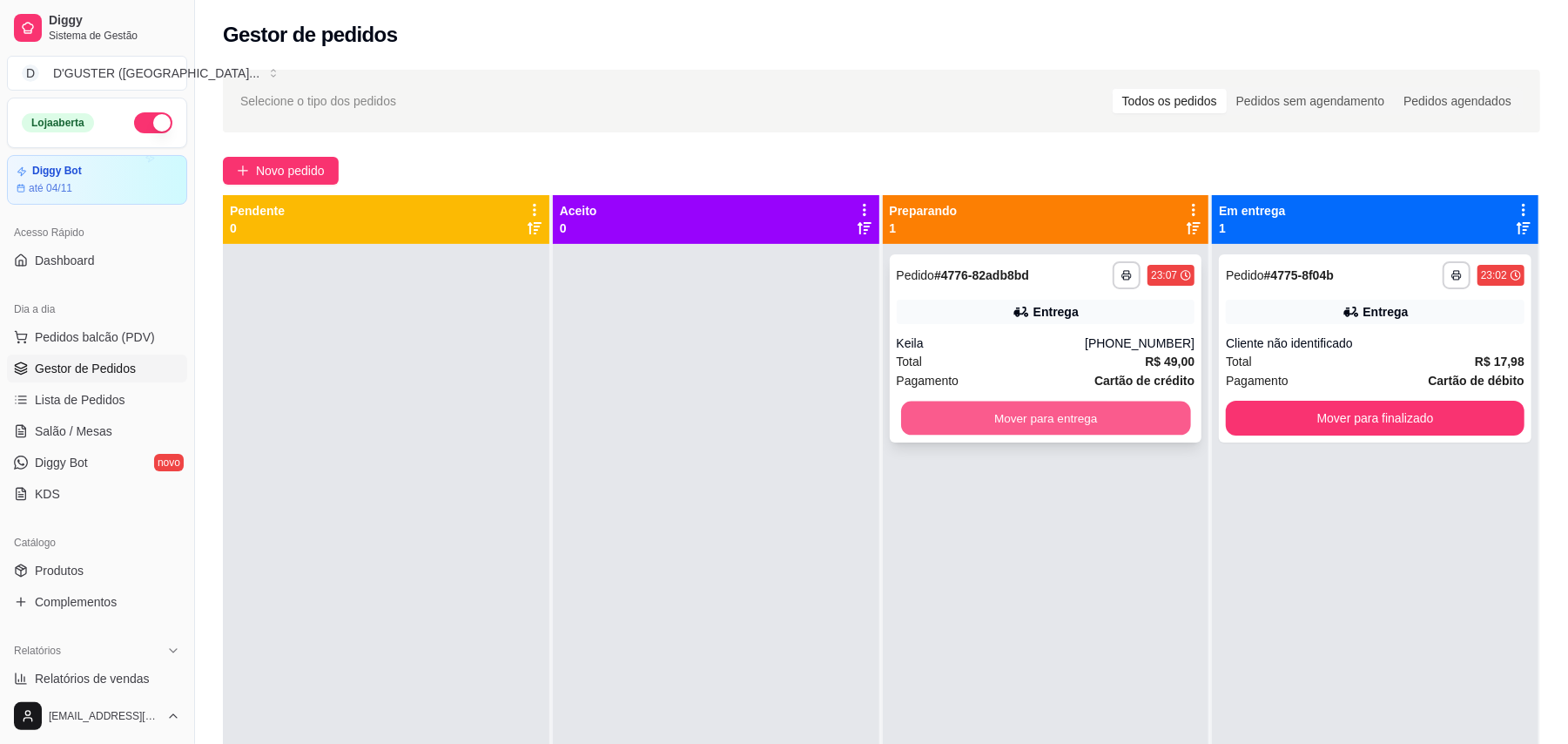
click at [1035, 416] on button "Mover para entrega" at bounding box center [1045, 418] width 289 height 34
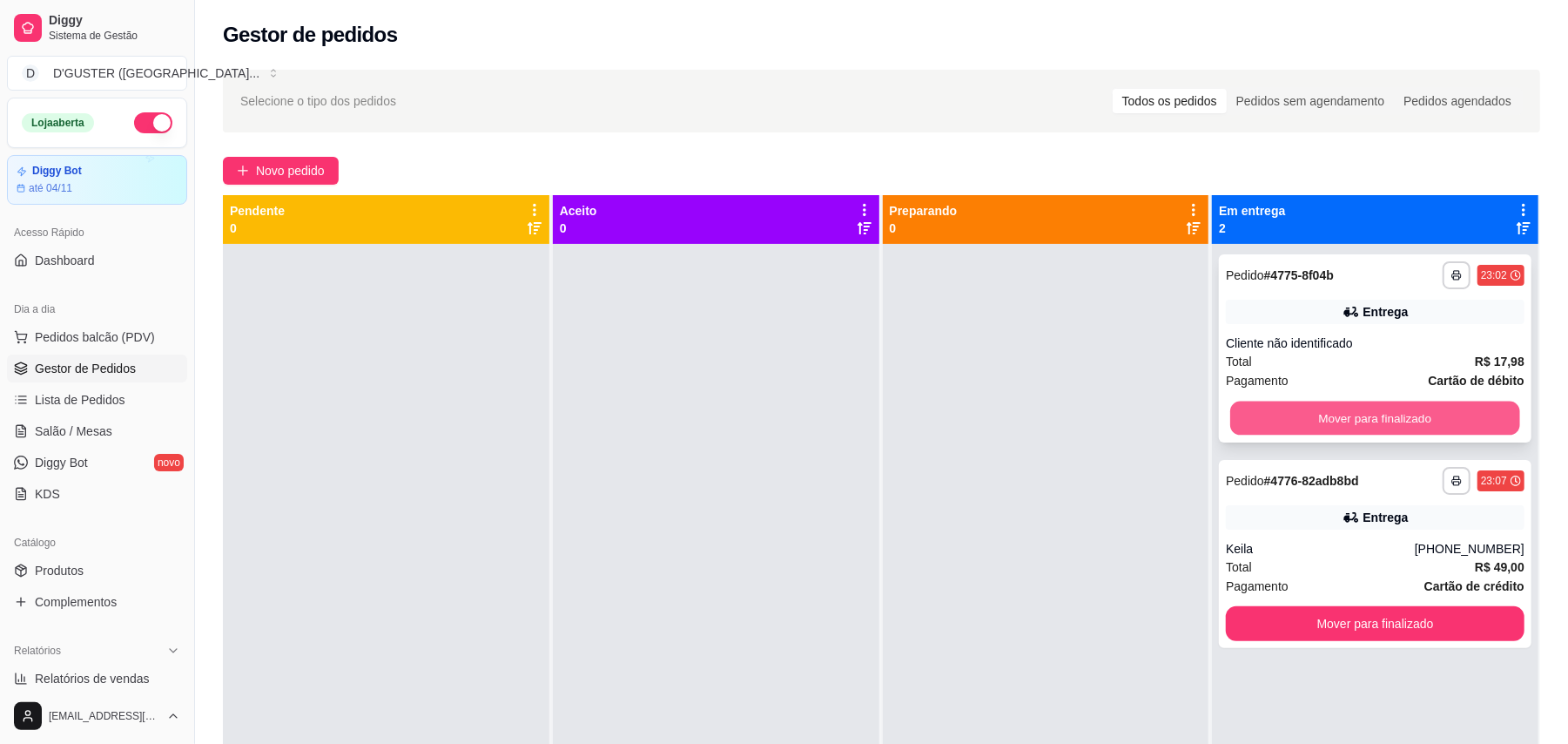
click at [1422, 415] on button "Mover para finalizado" at bounding box center [1374, 418] width 289 height 34
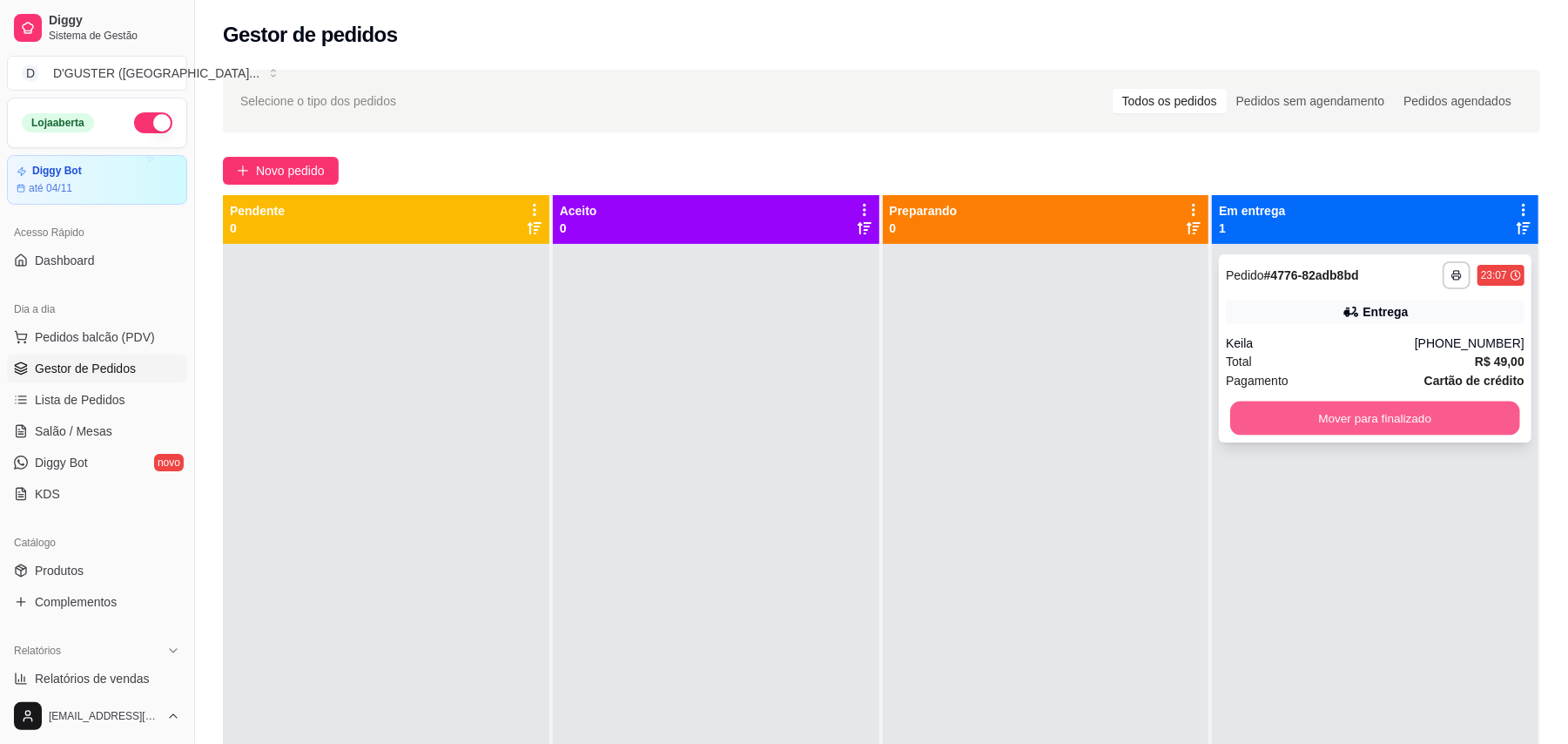
click at [1422, 413] on button "Mover para finalizado" at bounding box center [1374, 418] width 289 height 34
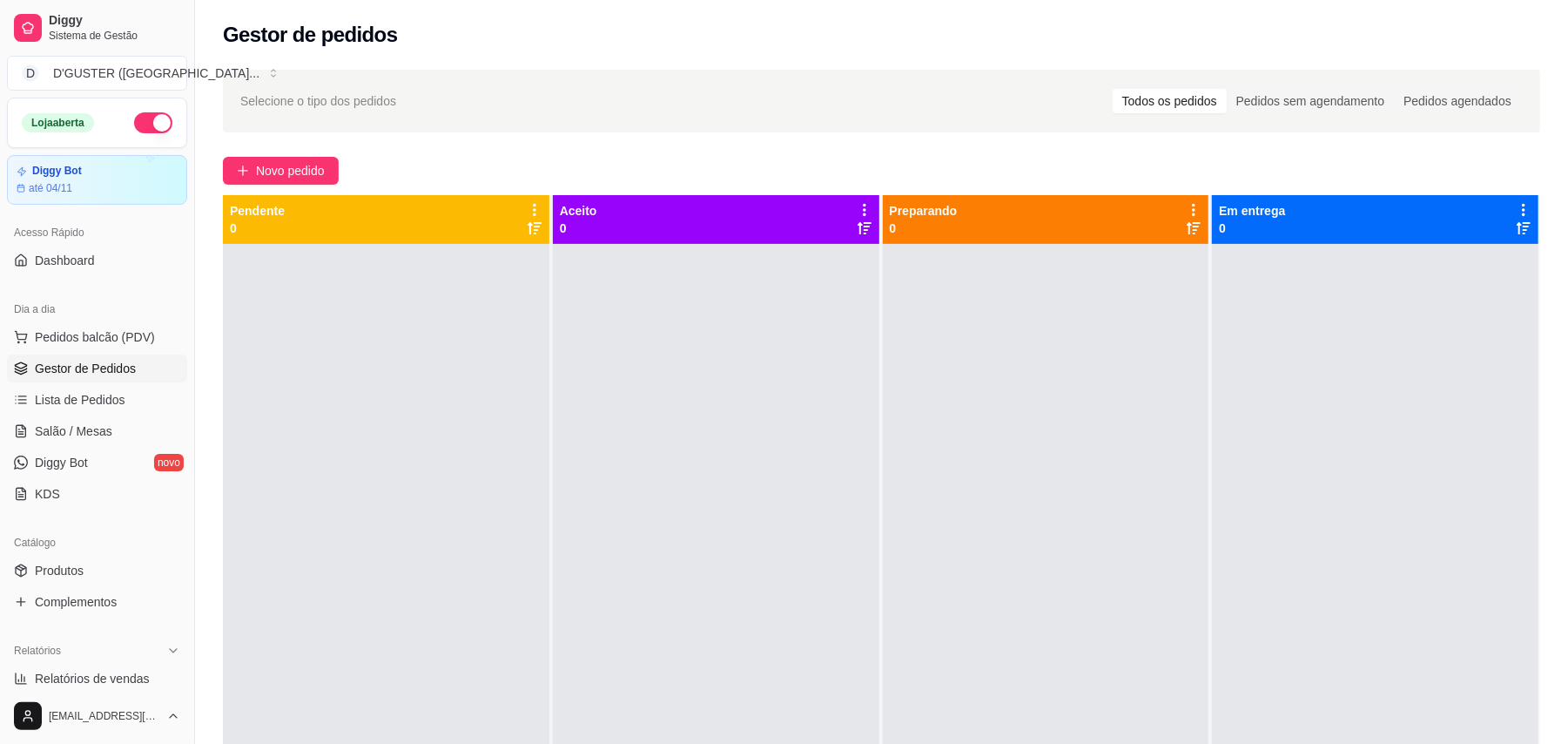
click at [134, 127] on button "button" at bounding box center [153, 122] width 39 height 21
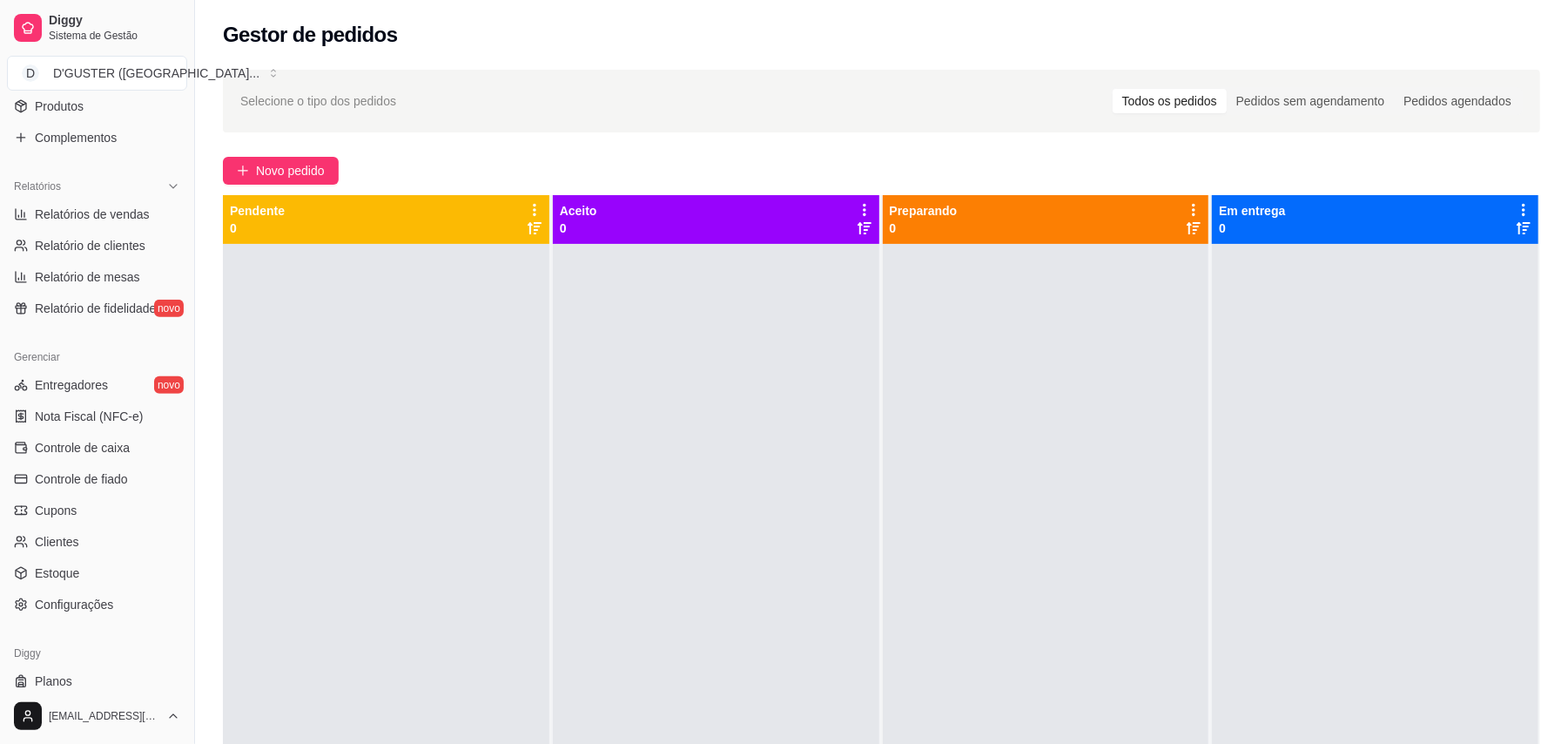
click at [101, 458] on link "Controle de caixa" at bounding box center [97, 448] width 180 height 28
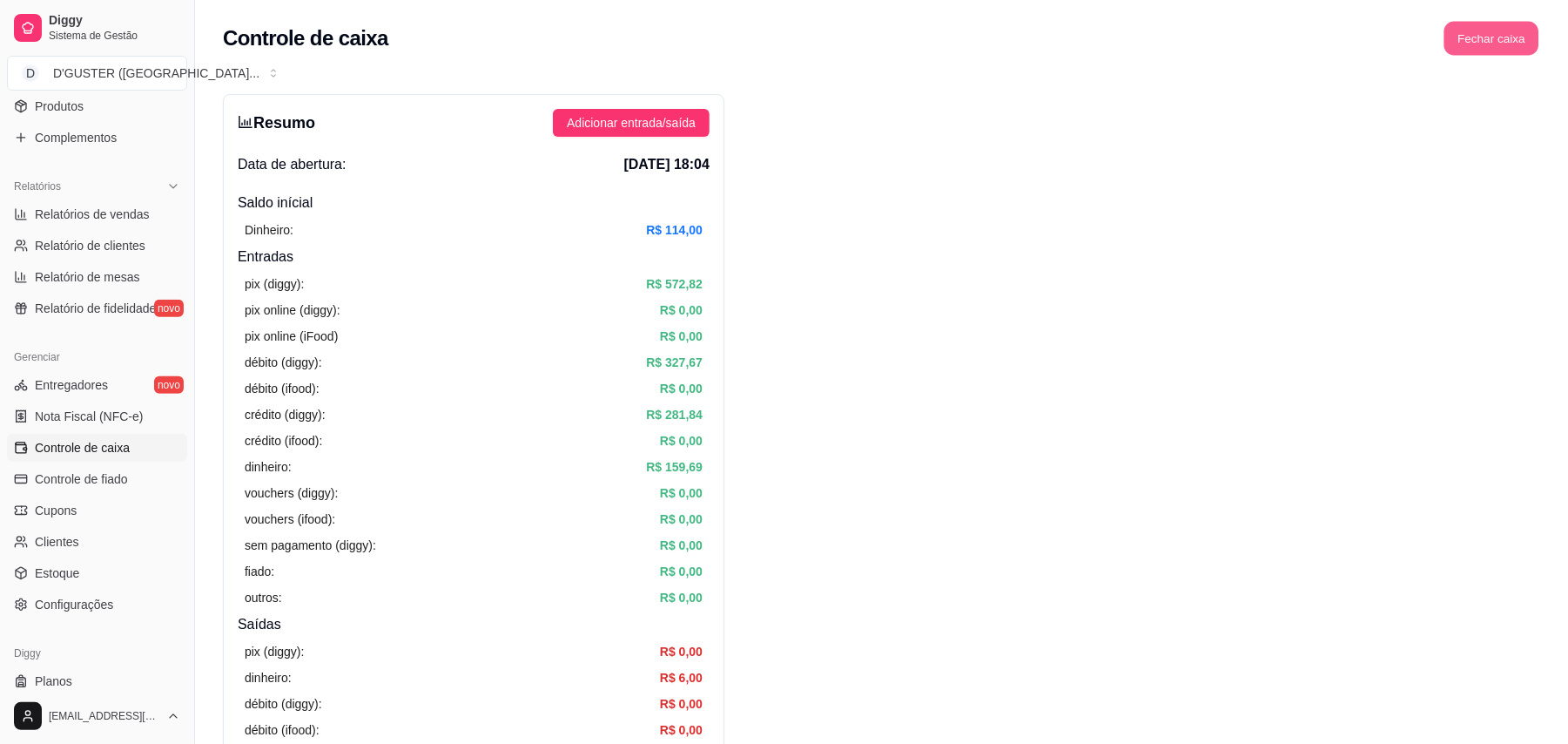
click at [1488, 33] on button "Fechar caixa" at bounding box center [1491, 39] width 95 height 34
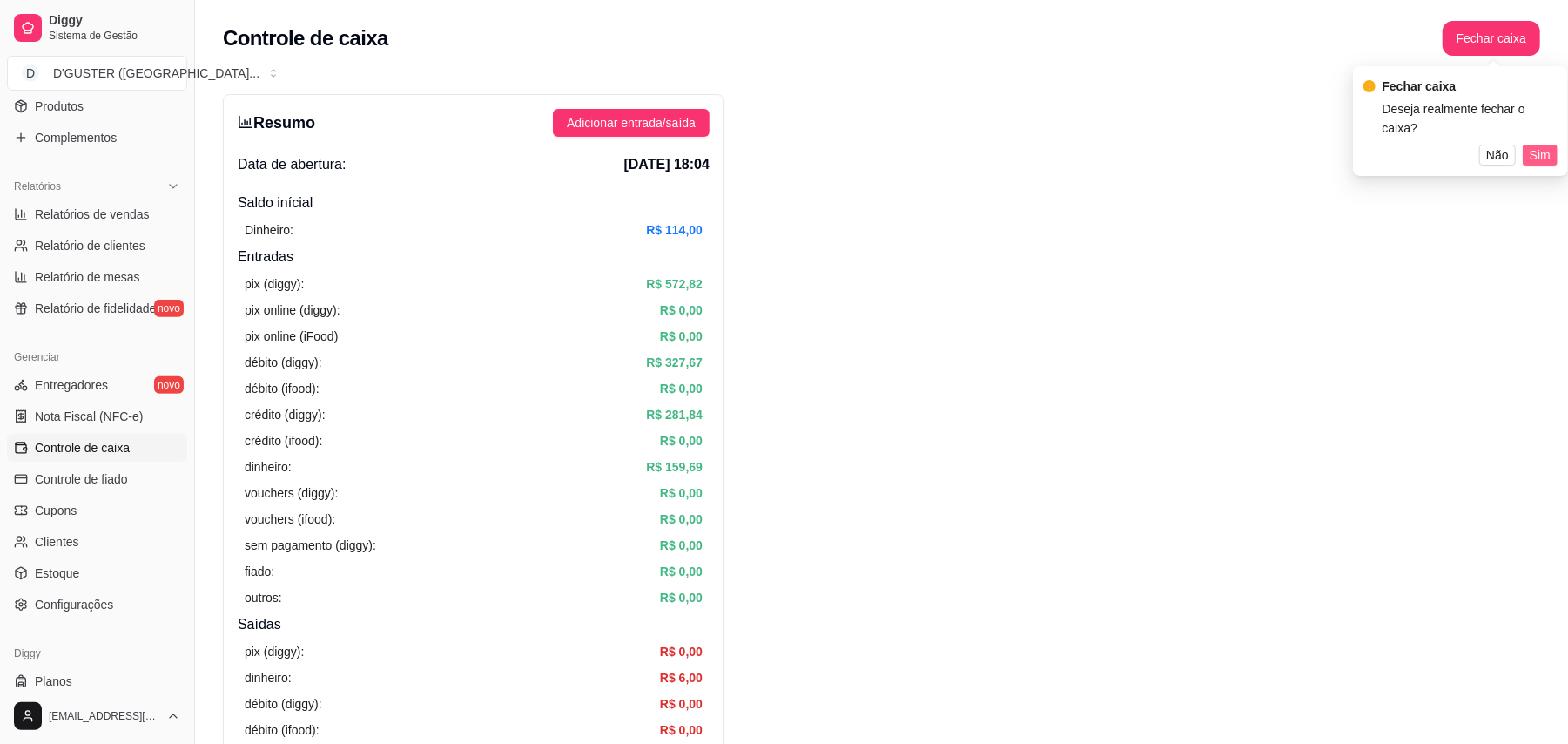
click at [1547, 145] on span "Sim" at bounding box center [1540, 155] width 21 height 19
